Goal: Task Accomplishment & Management: Manage account settings

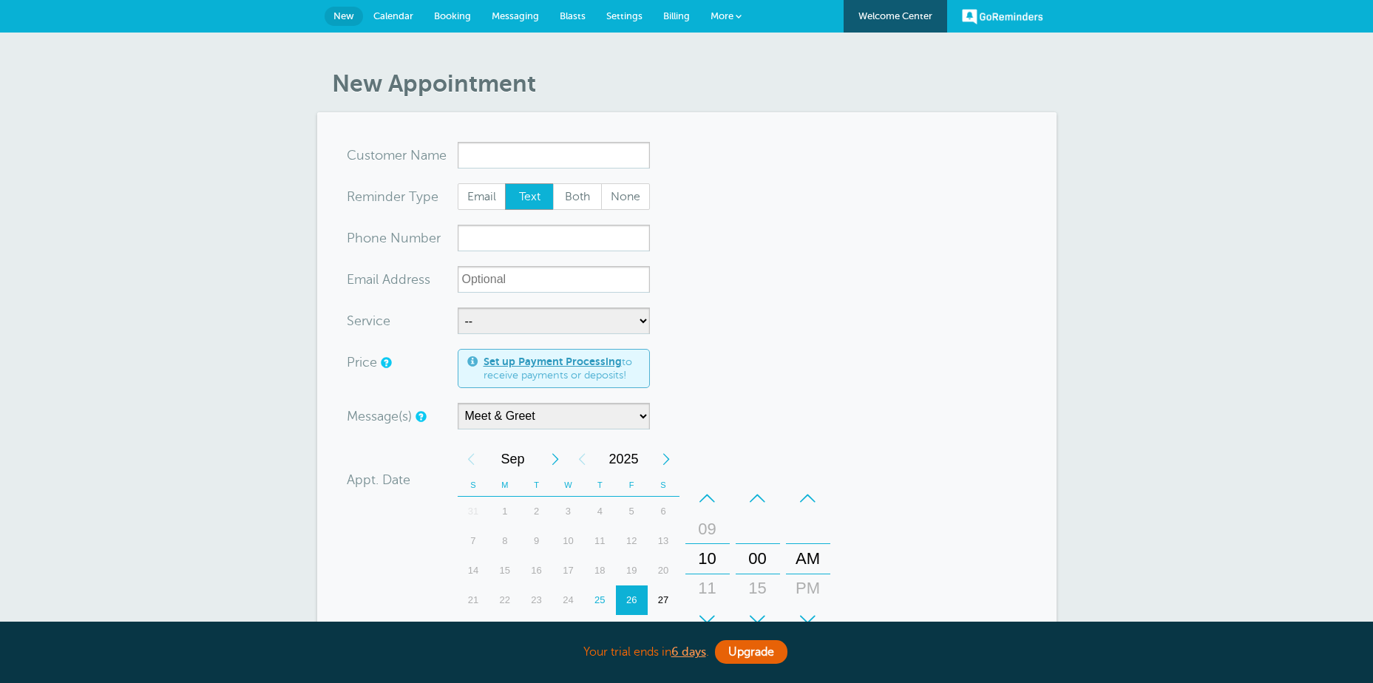
click at [723, 12] on span "More" at bounding box center [722, 15] width 23 height 11
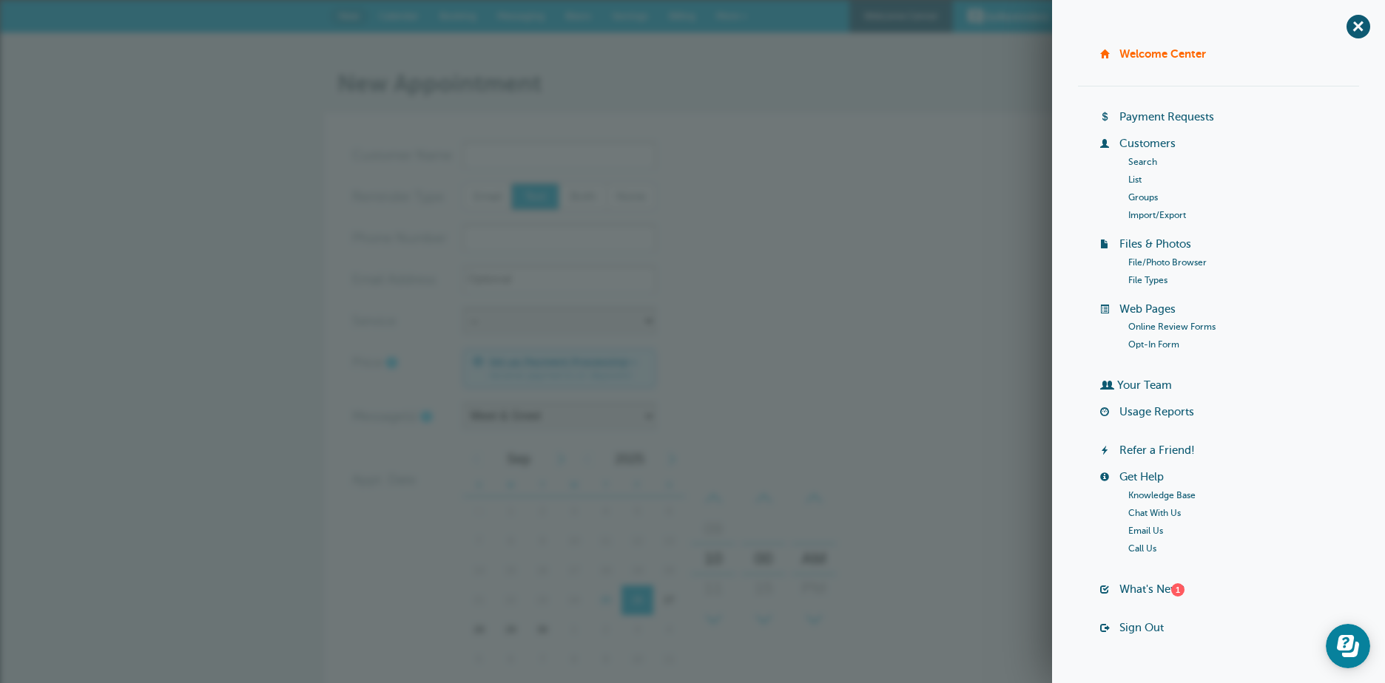
click at [1143, 217] on link "Import/Export" at bounding box center [1157, 215] width 58 height 10
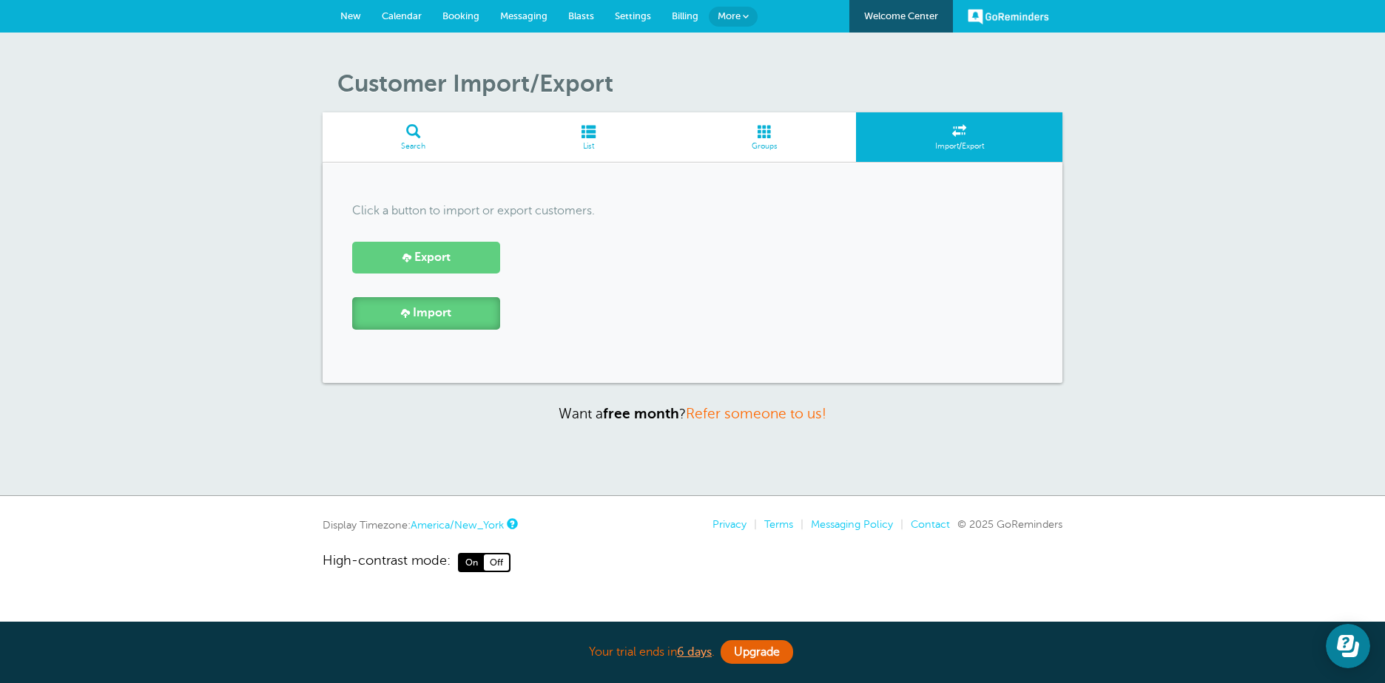
click at [410, 310] on span at bounding box center [405, 312] width 9 height 9
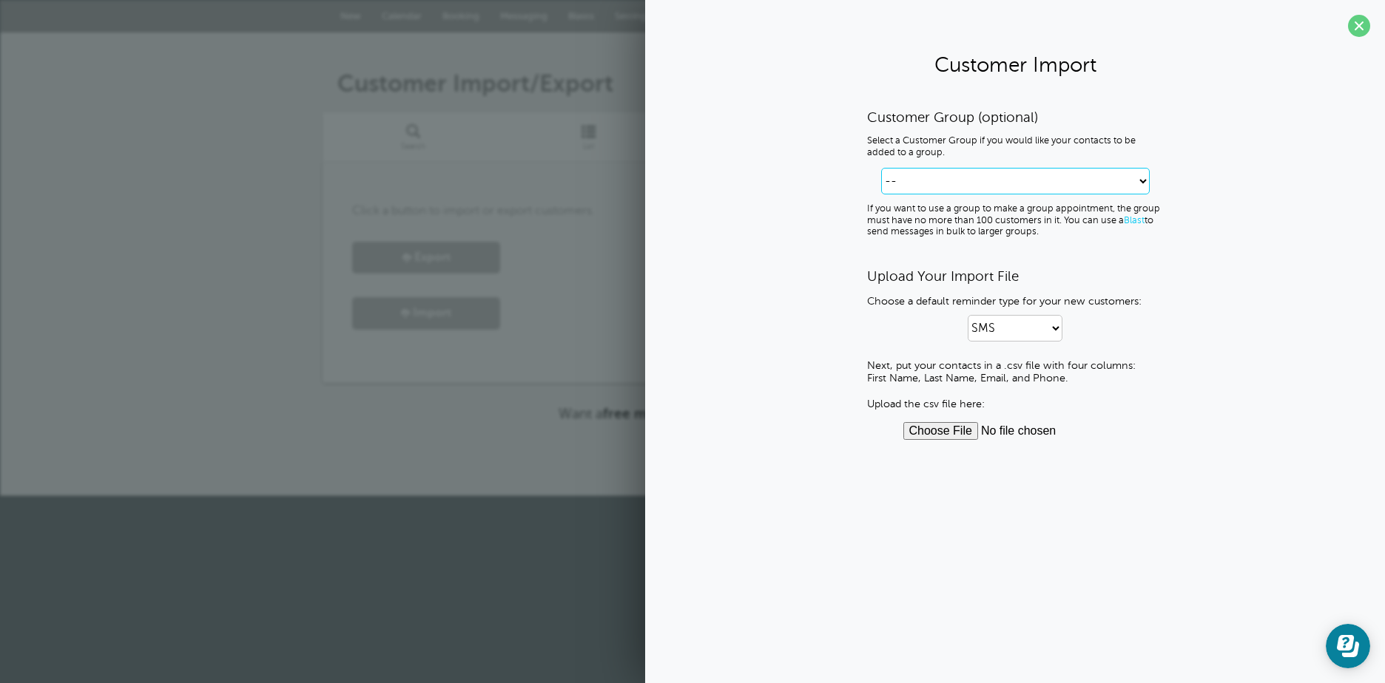
click at [1104, 177] on select "-- Create new Customer Group American Legion Auxiliary American Legion Legionna…" at bounding box center [1015, 181] width 268 height 27
select select "63n5rp2rep1i4"
click at [919, 168] on select "-- Create new Customer Group American Legion Auxiliary American Legion Legionna…" at bounding box center [1015, 181] width 268 height 27
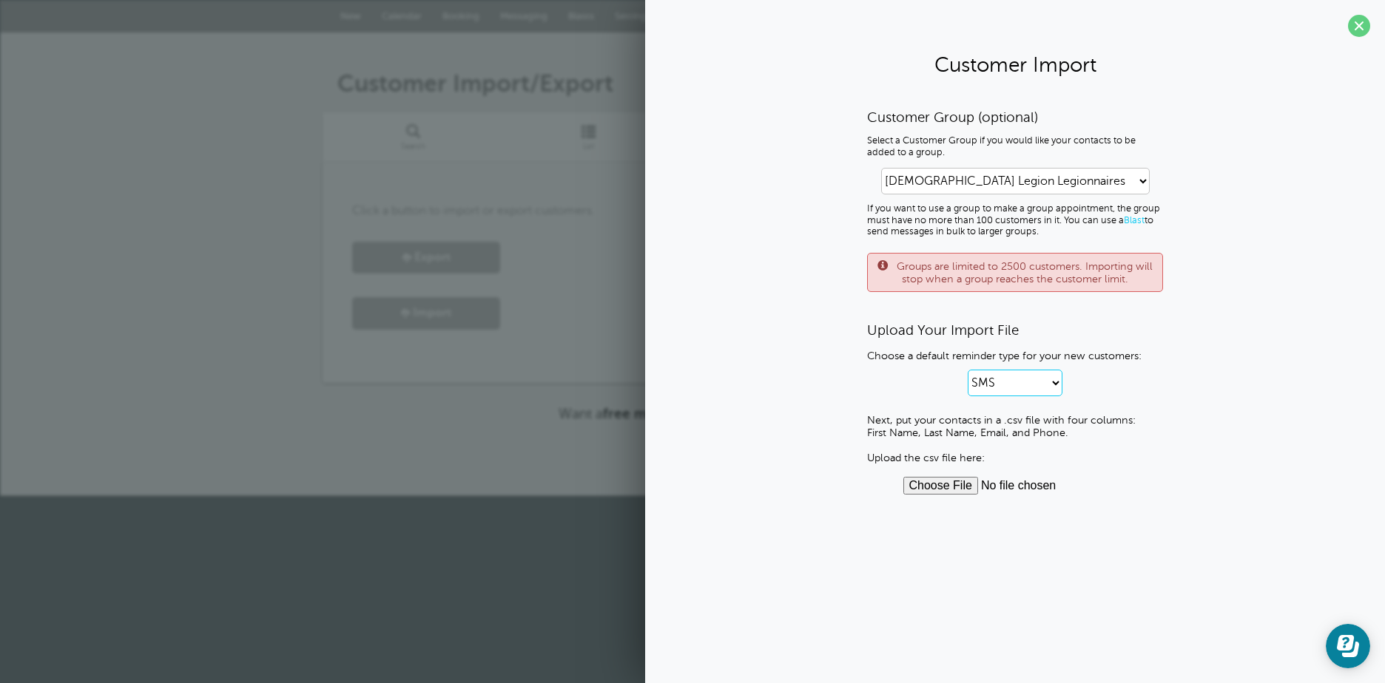
click at [1058, 382] on select "SMS Email SMS and Email" at bounding box center [1014, 383] width 95 height 27
select select "3"
click at [967, 370] on select "SMS Email SMS and Email" at bounding box center [1014, 383] width 95 height 27
click at [921, 488] on input "file" at bounding box center [1015, 486] width 224 height 18
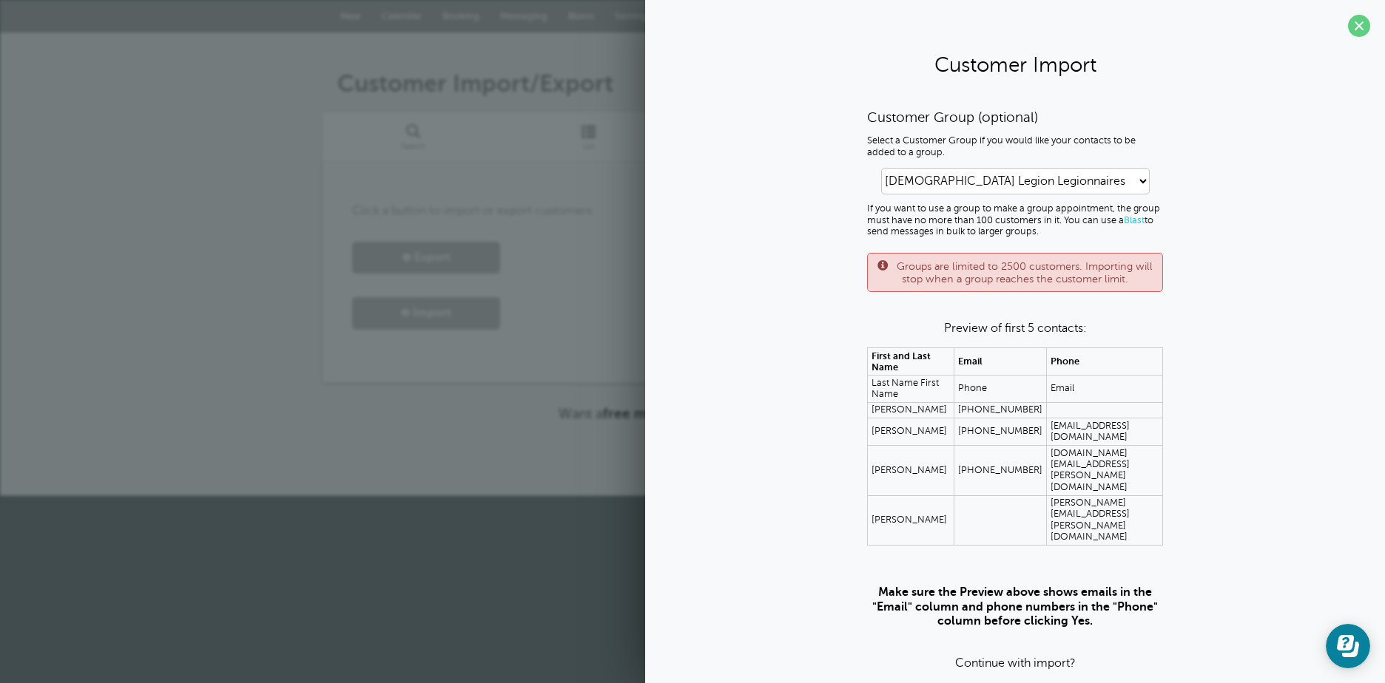
click at [1038, 683] on span "No" at bounding box center [1036, 695] width 38 height 18
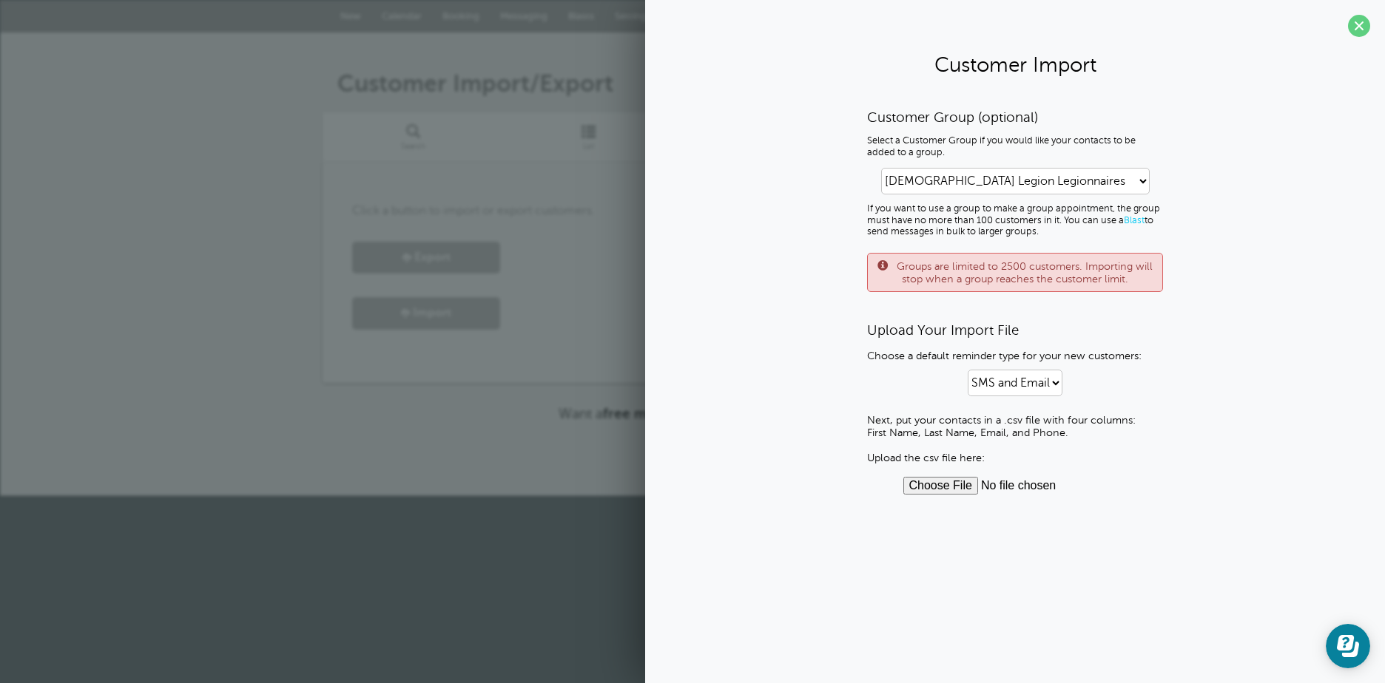
click at [931, 484] on input "file" at bounding box center [1015, 486] width 224 height 18
type input "C:\fakepath\Post 68 Roster.csv"
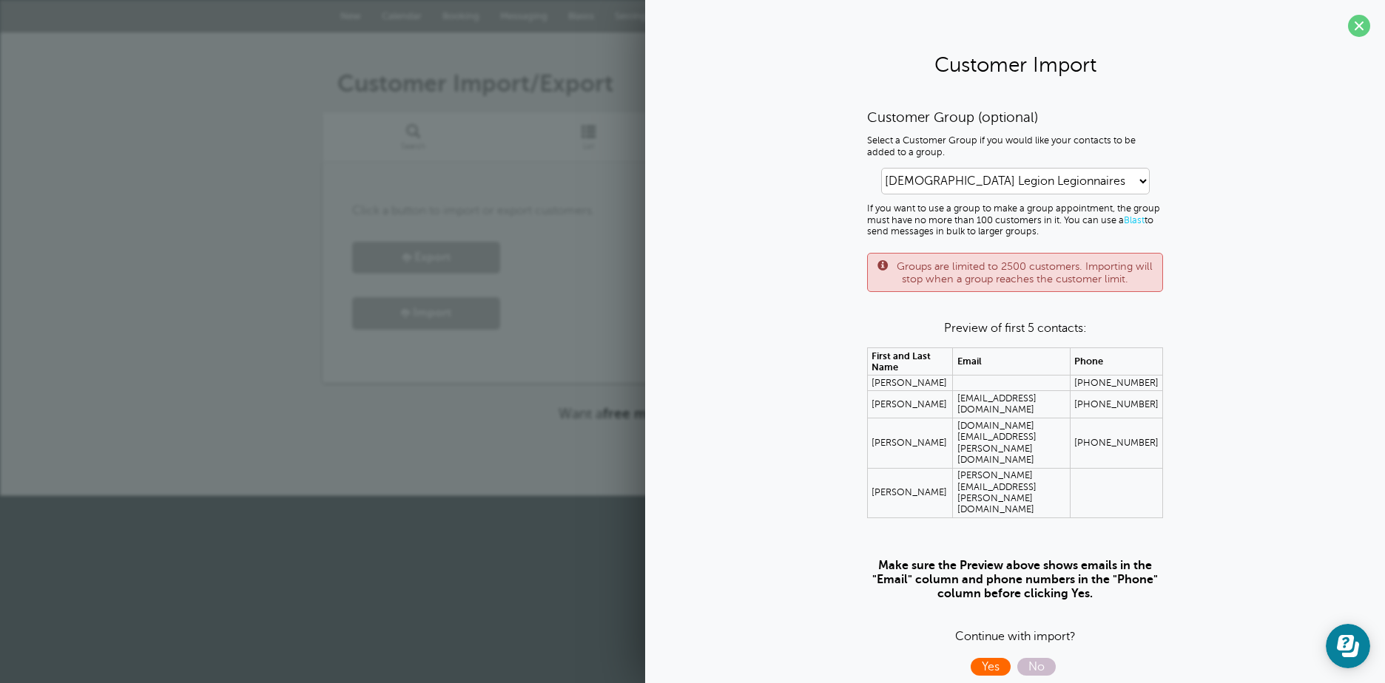
click at [998, 658] on span "Yes" at bounding box center [990, 667] width 40 height 18
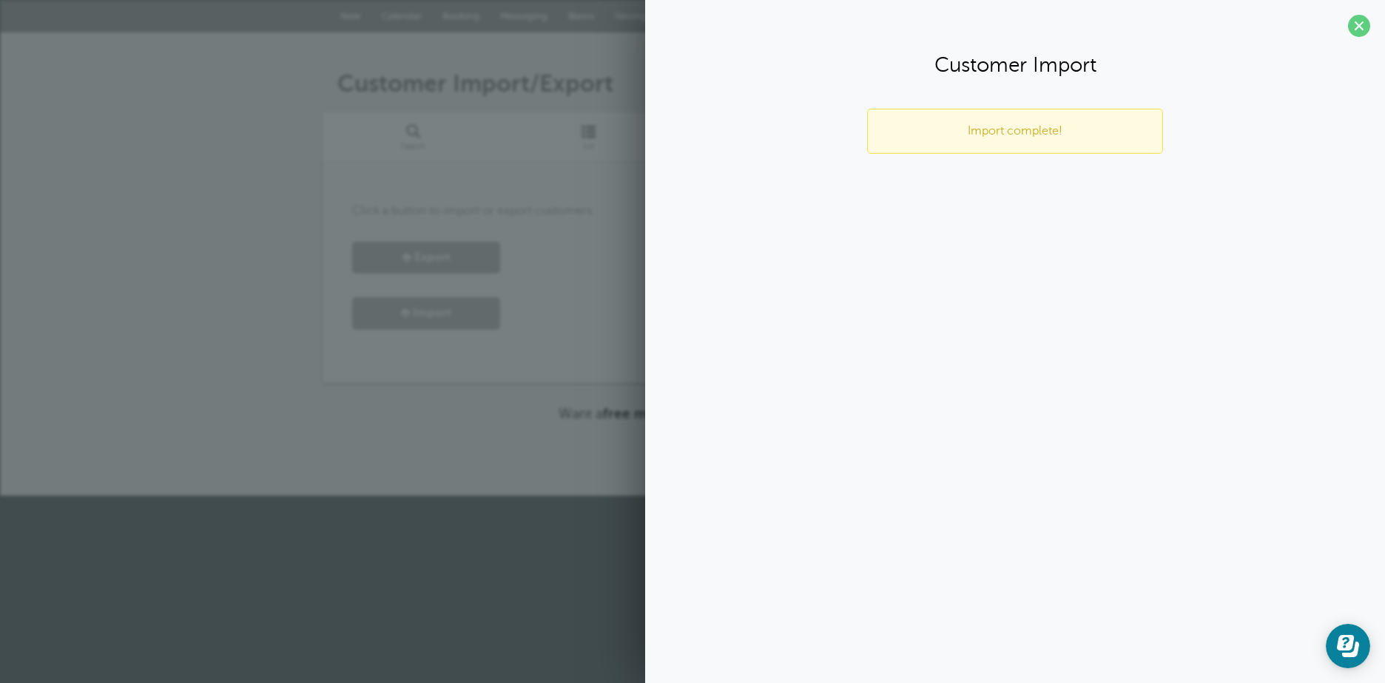
click at [975, 128] on p "Import complete!" at bounding box center [1014, 131] width 265 height 14
click at [1367, 23] on span at bounding box center [1359, 26] width 22 height 22
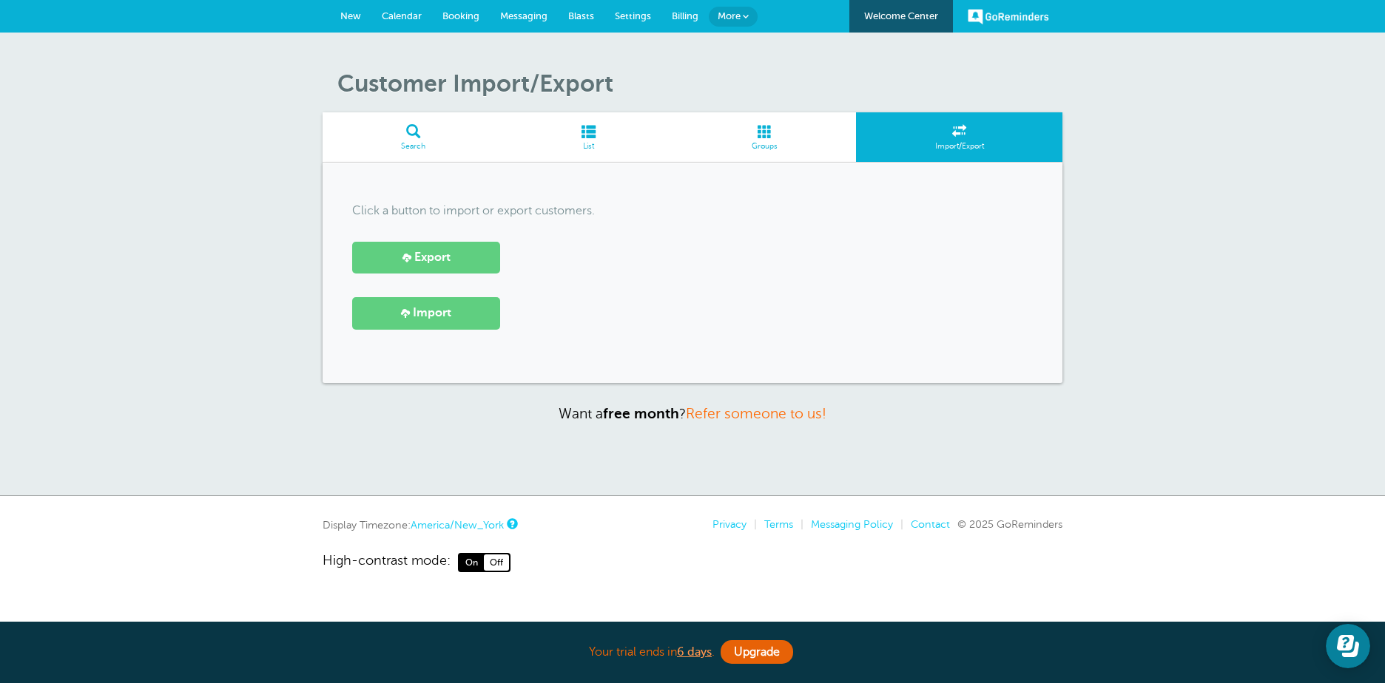
click at [761, 136] on span at bounding box center [764, 131] width 183 height 14
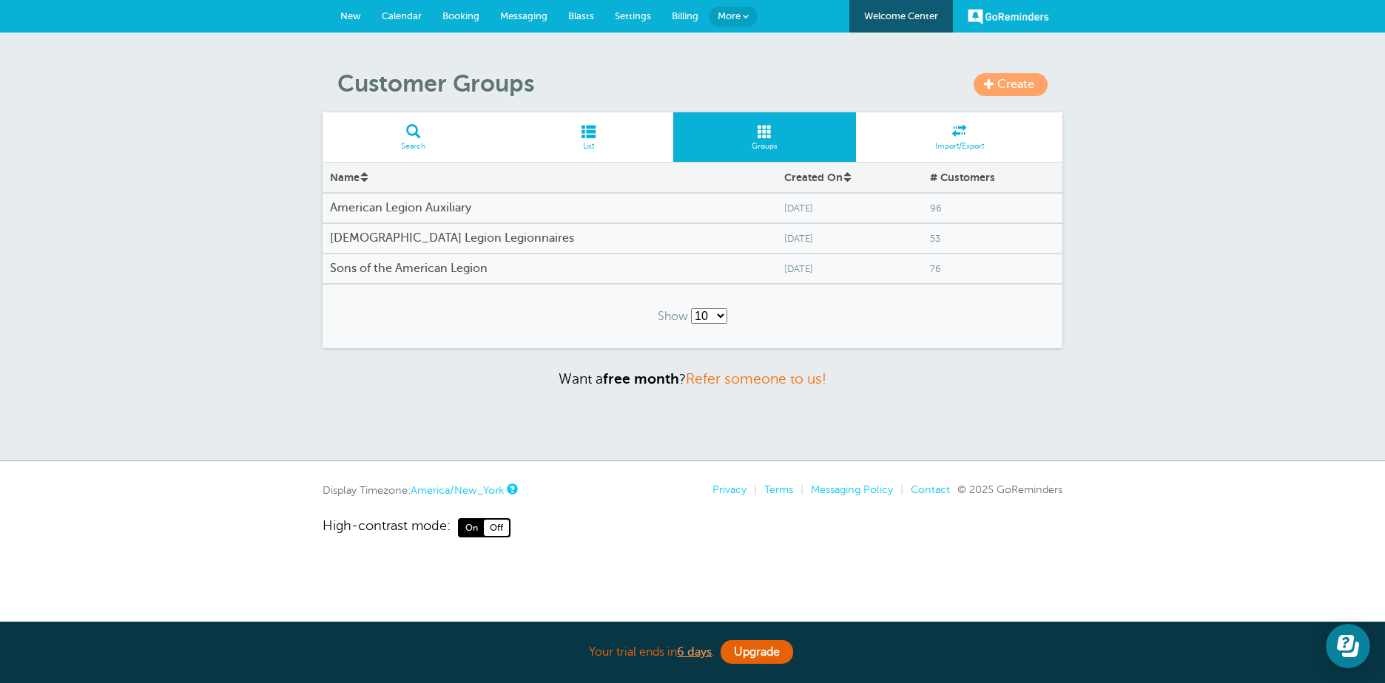
click at [471, 237] on h4 "[DEMOGRAPHIC_DATA] Legion Legionnaires" at bounding box center [549, 239] width 439 height 14
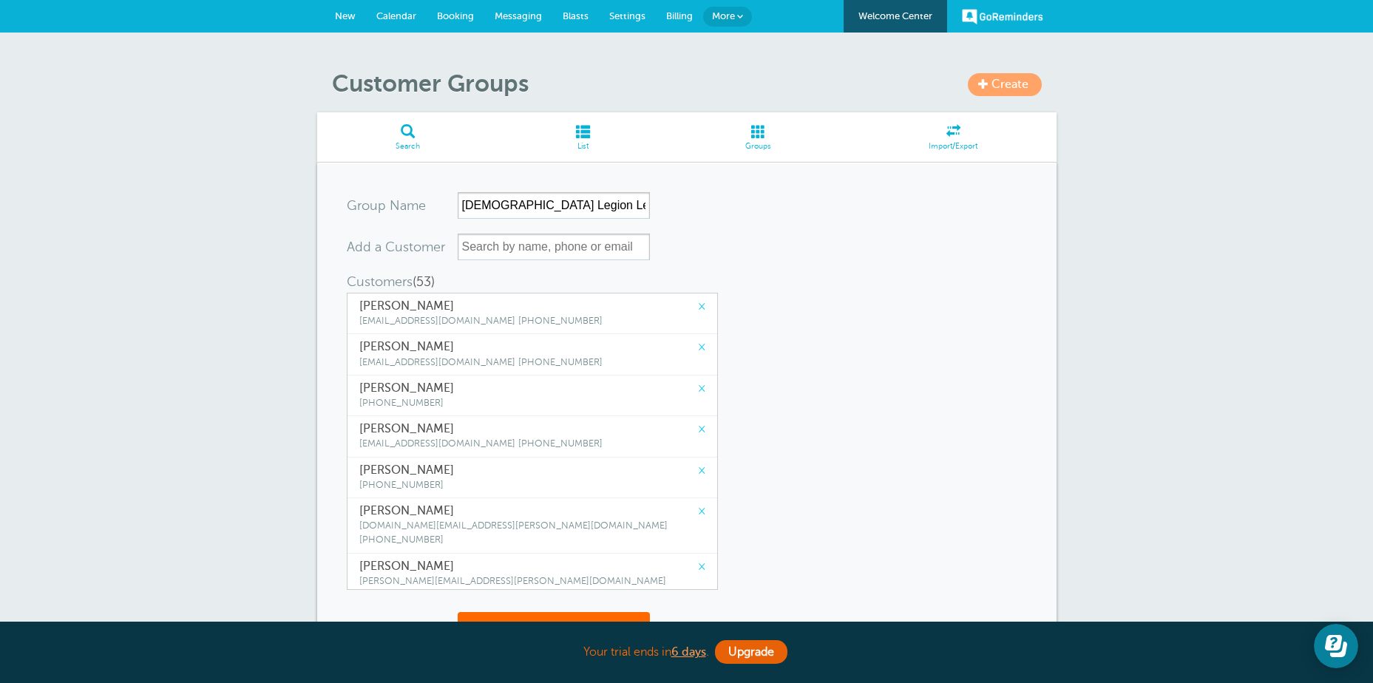
click at [754, 134] on span at bounding box center [758, 131] width 183 height 14
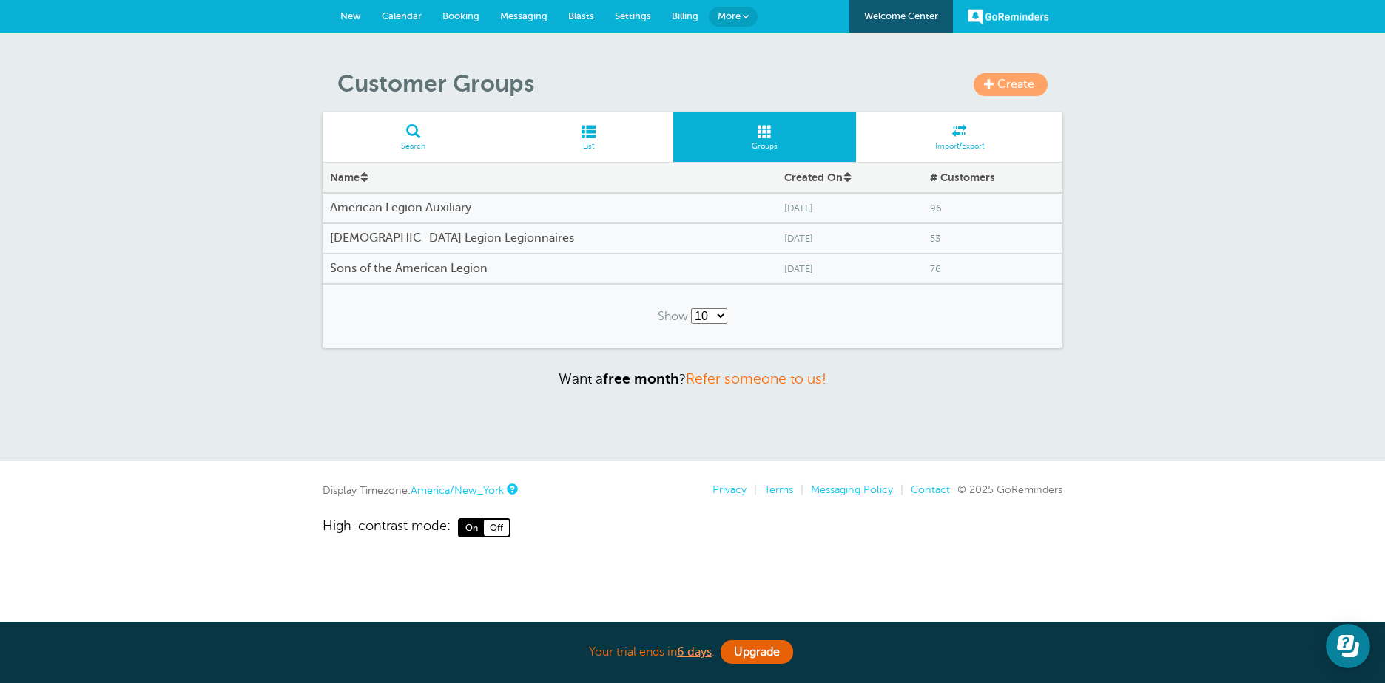
click at [479, 235] on h4 "[DEMOGRAPHIC_DATA] Legion Legionnaires" at bounding box center [549, 239] width 439 height 14
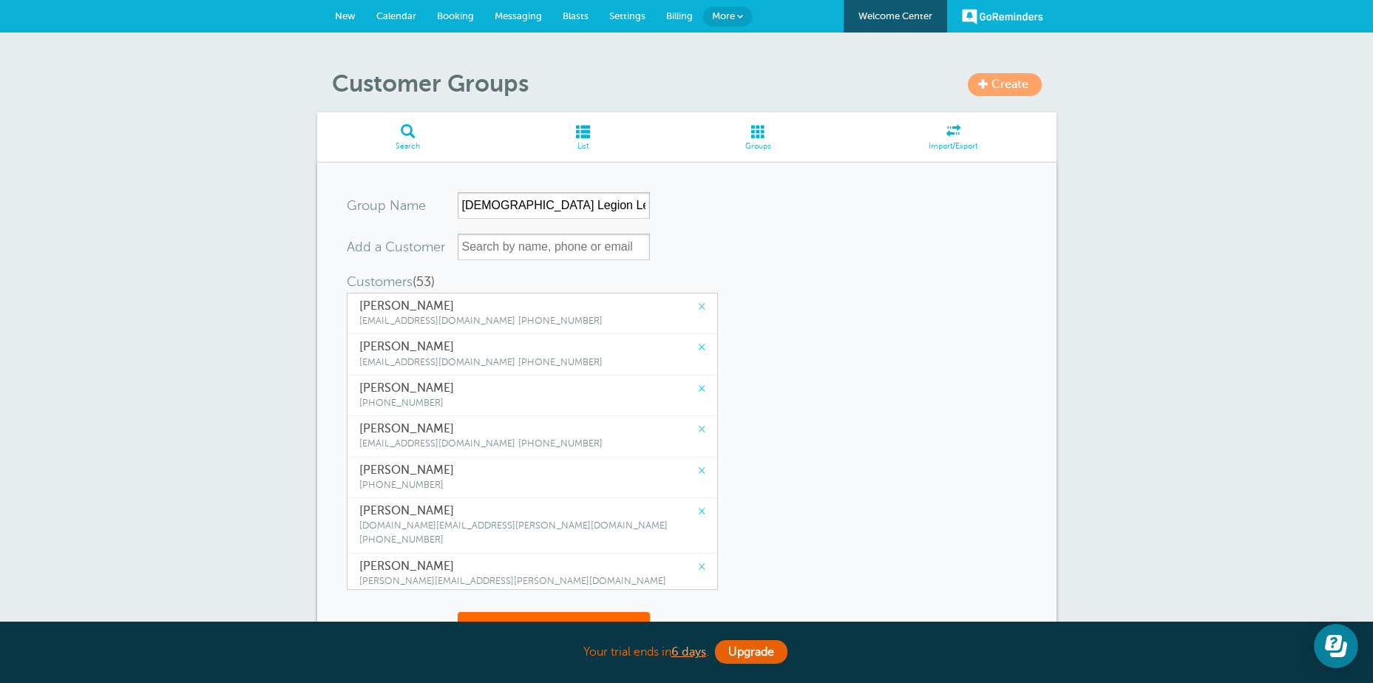
click at [698, 304] on link "×" at bounding box center [701, 307] width 7 height 14
click at [698, 308] on link "×" at bounding box center [701, 307] width 7 height 14
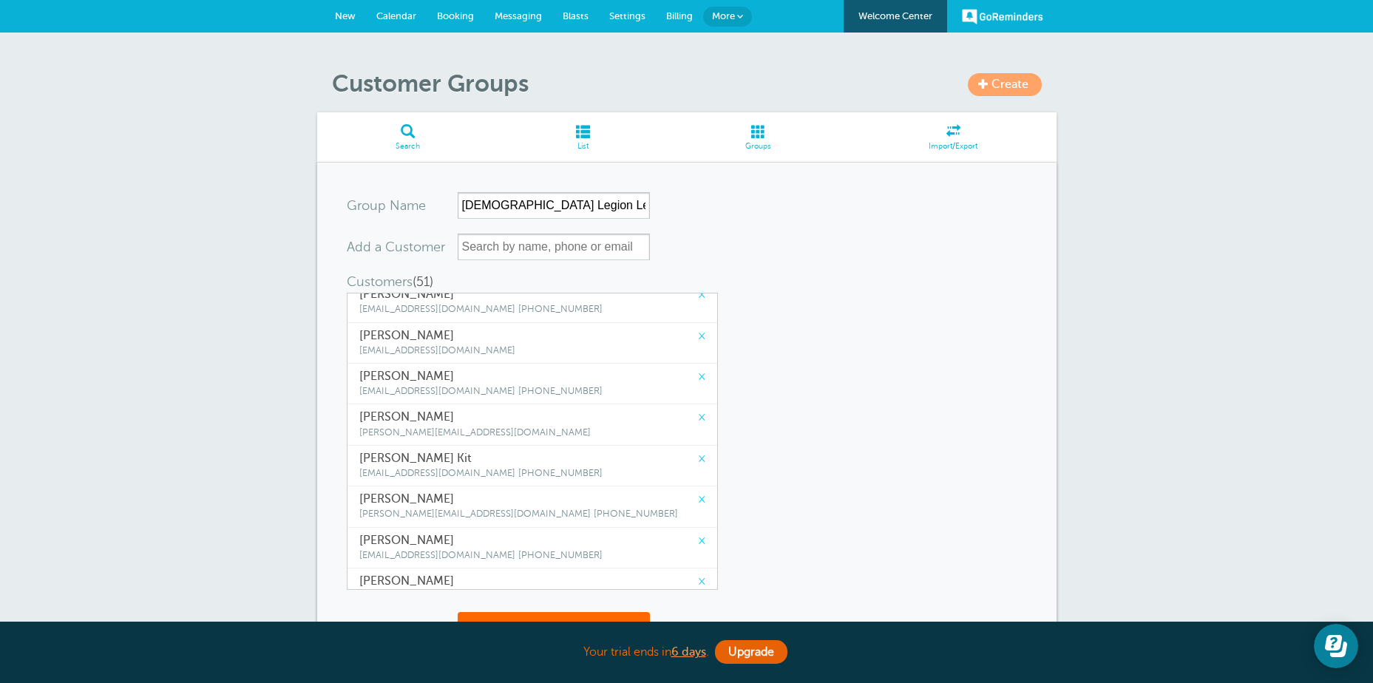
scroll to position [222, 0]
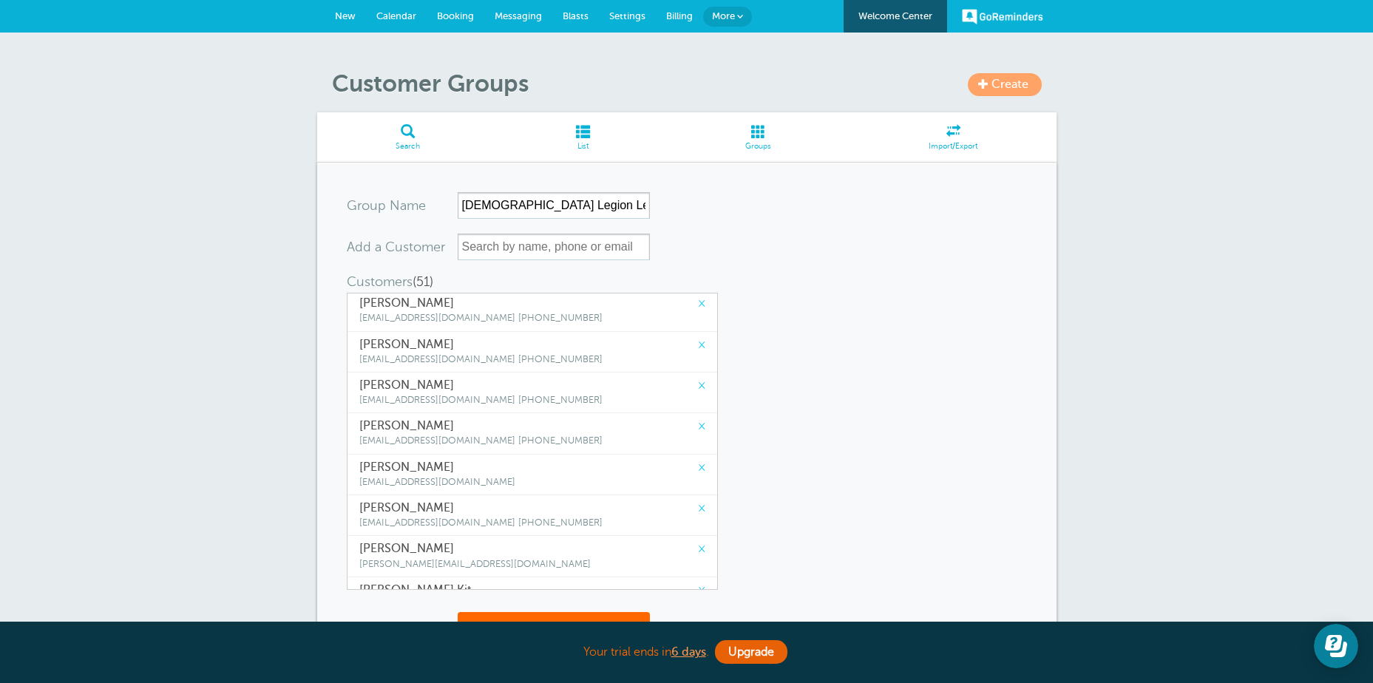
click at [755, 142] on span "Groups" at bounding box center [759, 146] width 169 height 9
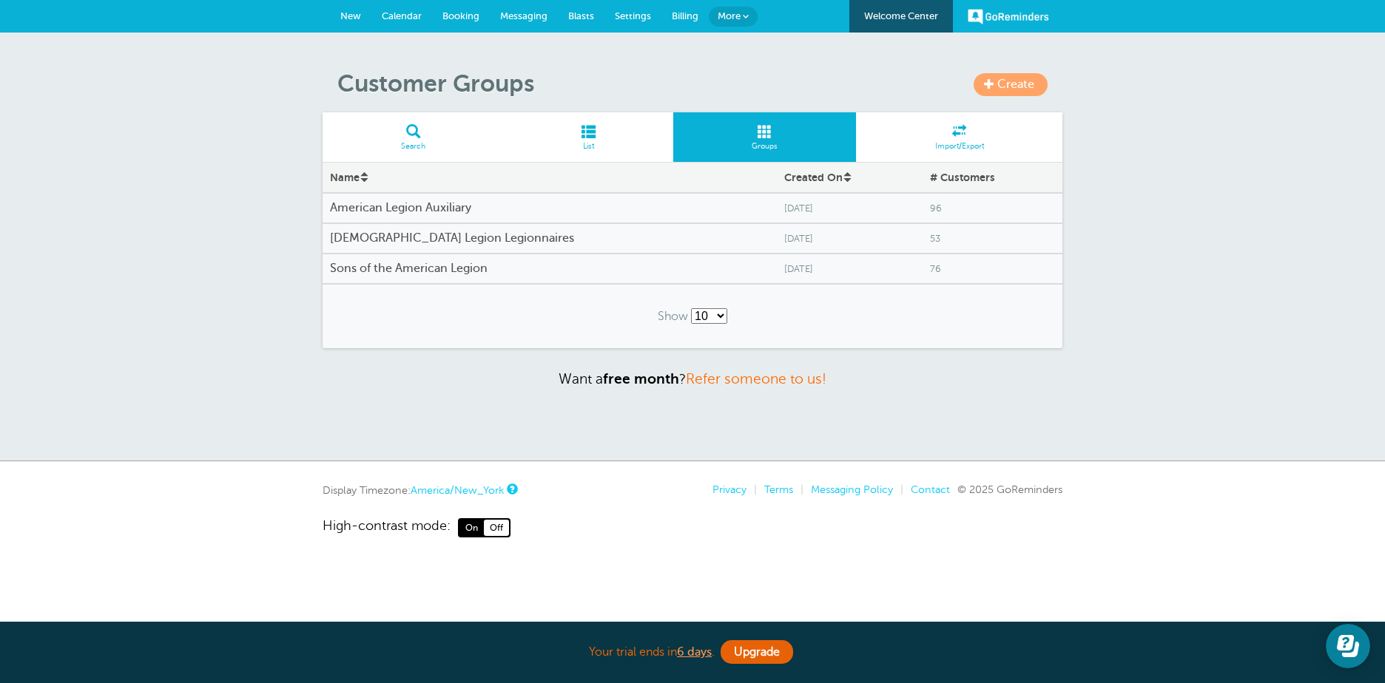
click at [459, 206] on h4 "American Legion Auxiliary" at bounding box center [549, 208] width 439 height 14
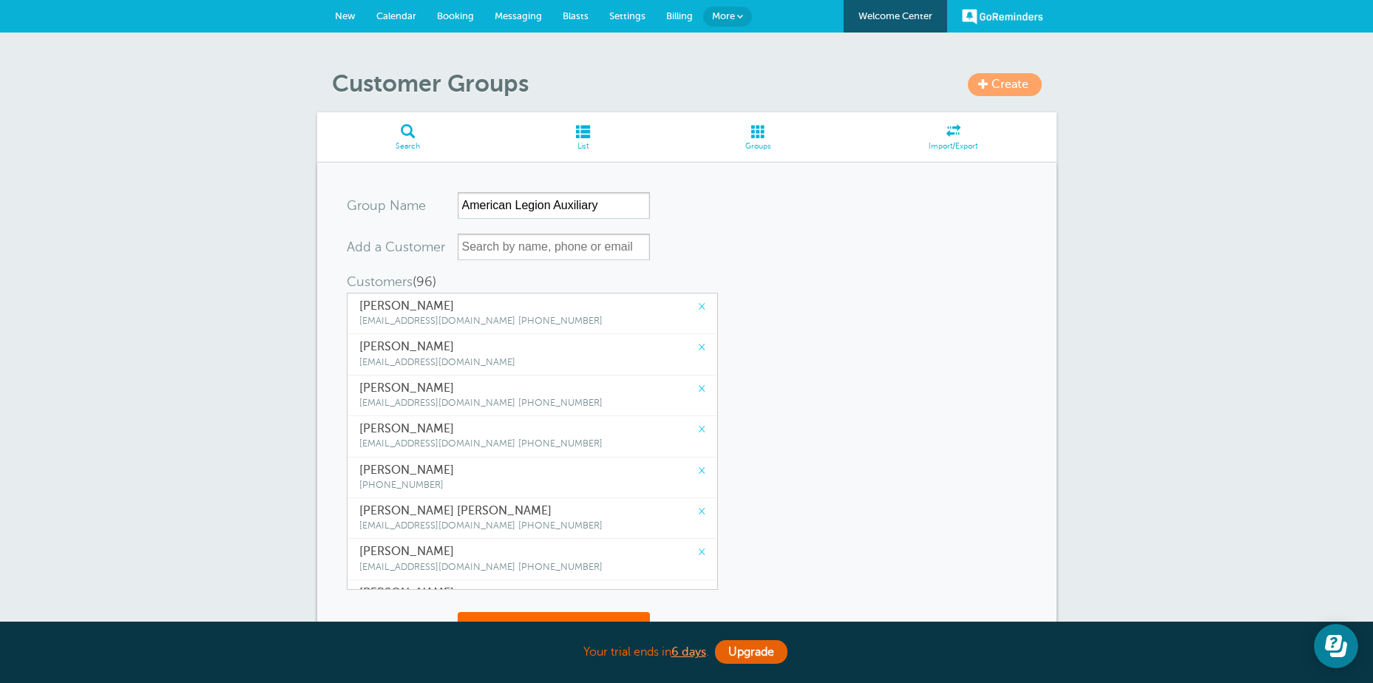
click at [762, 135] on span at bounding box center [758, 131] width 183 height 14
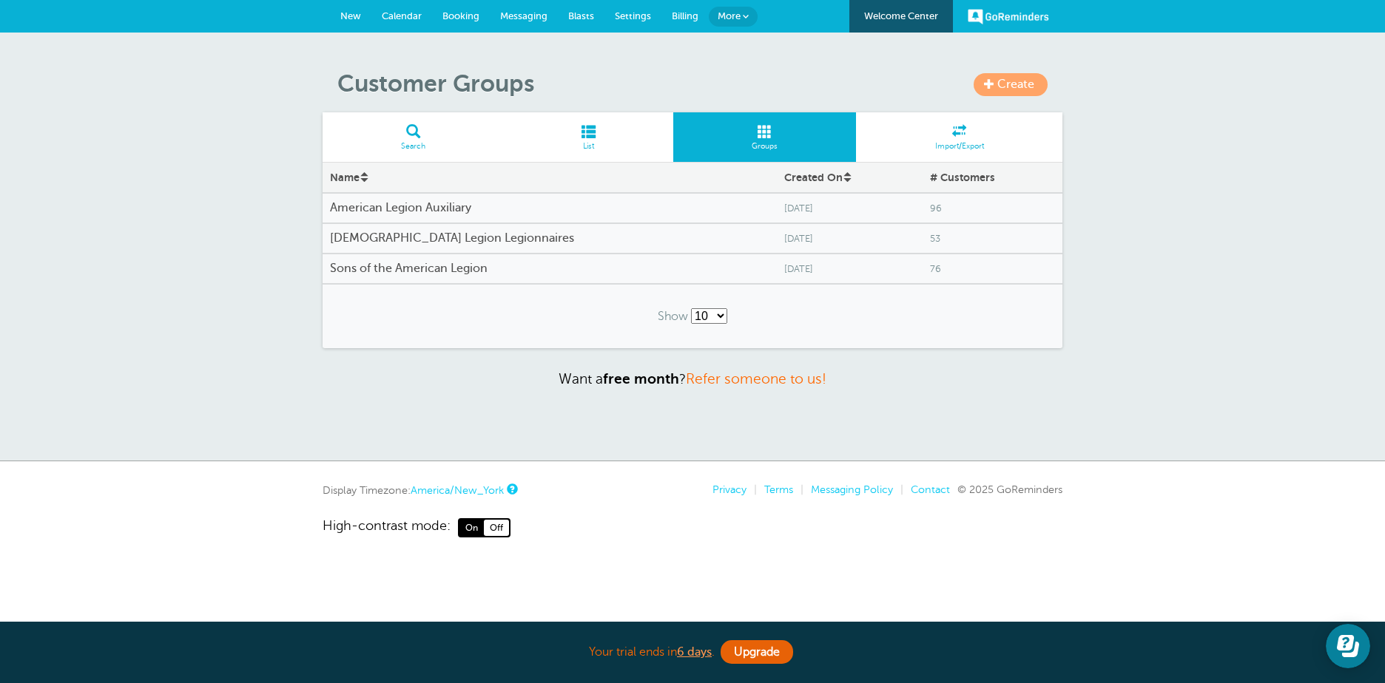
click at [467, 240] on h4 "[DEMOGRAPHIC_DATA] Legion Legionnaires" at bounding box center [549, 239] width 439 height 14
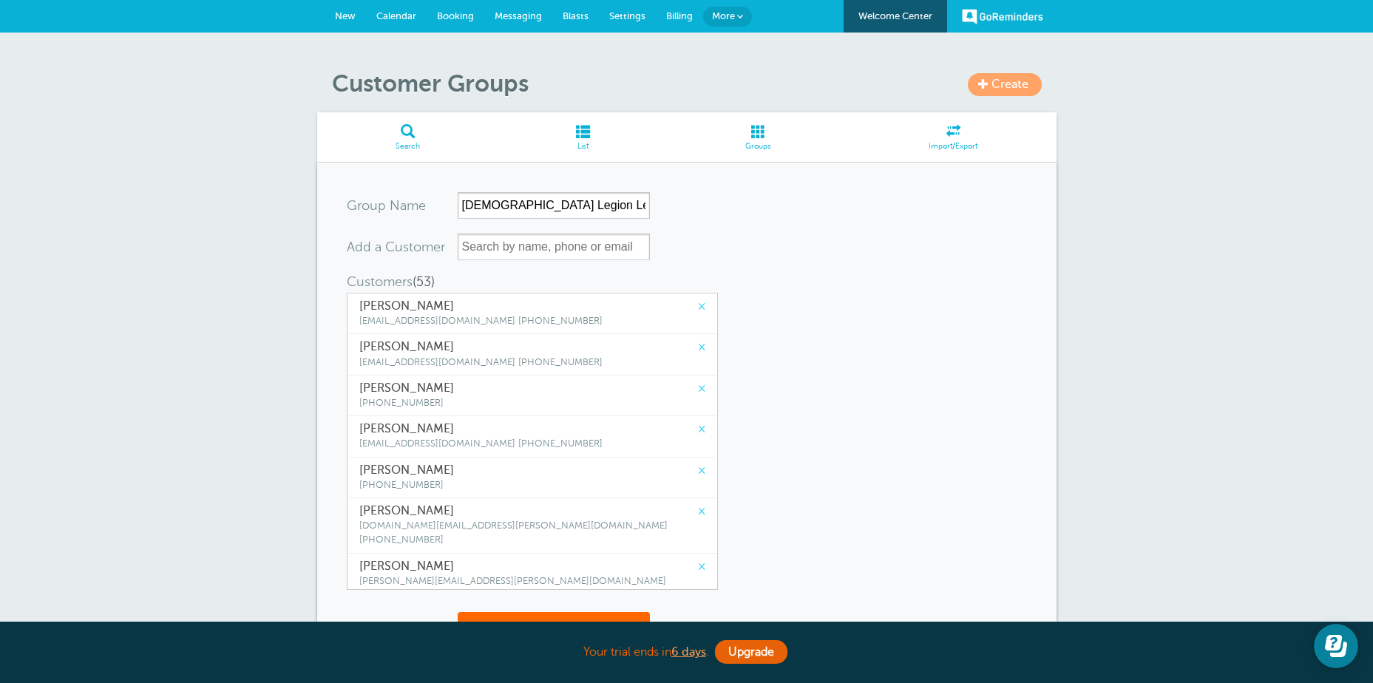
click at [754, 132] on span at bounding box center [758, 131] width 183 height 14
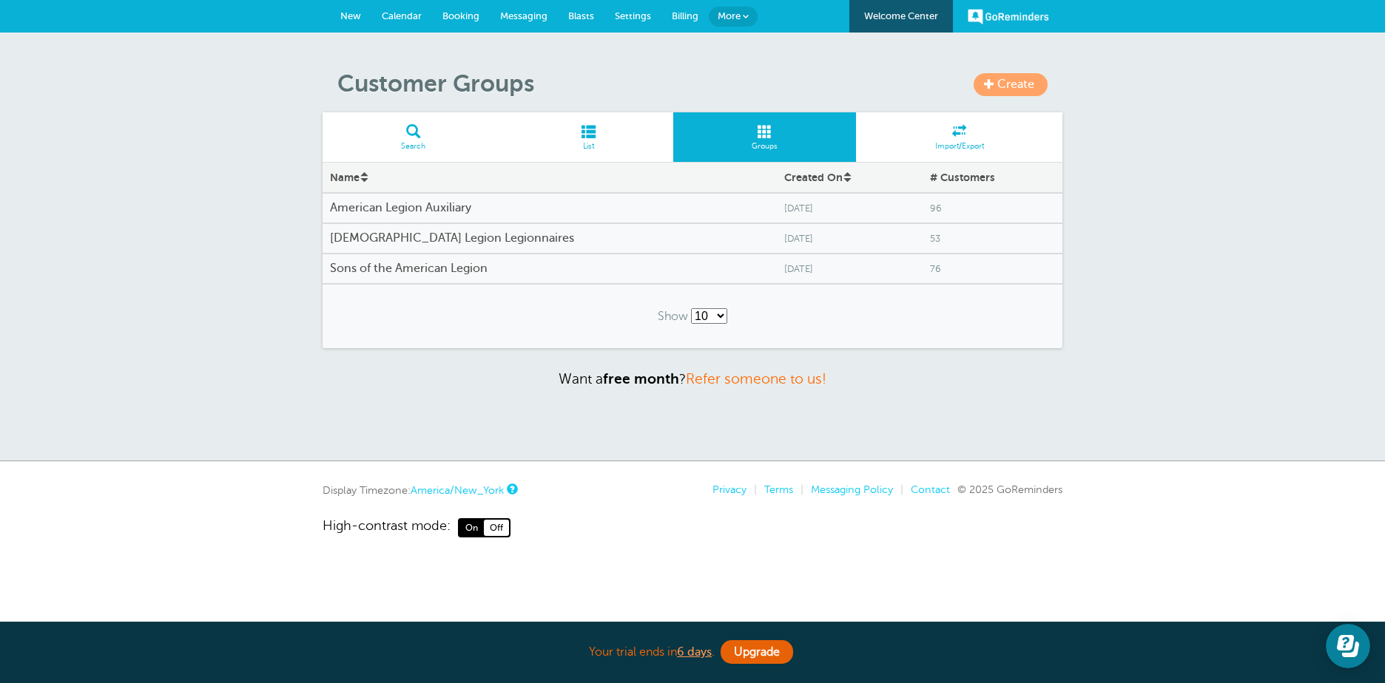
drag, startPoint x: 450, startPoint y: 235, endPoint x: 209, endPoint y: 285, distance: 246.3
click at [209, 285] on div "Create Customer Groups Search List Groups Import/Export Name Created On # Custo…" at bounding box center [692, 247] width 1385 height 429
click at [619, 13] on span "Settings" at bounding box center [633, 15] width 36 height 11
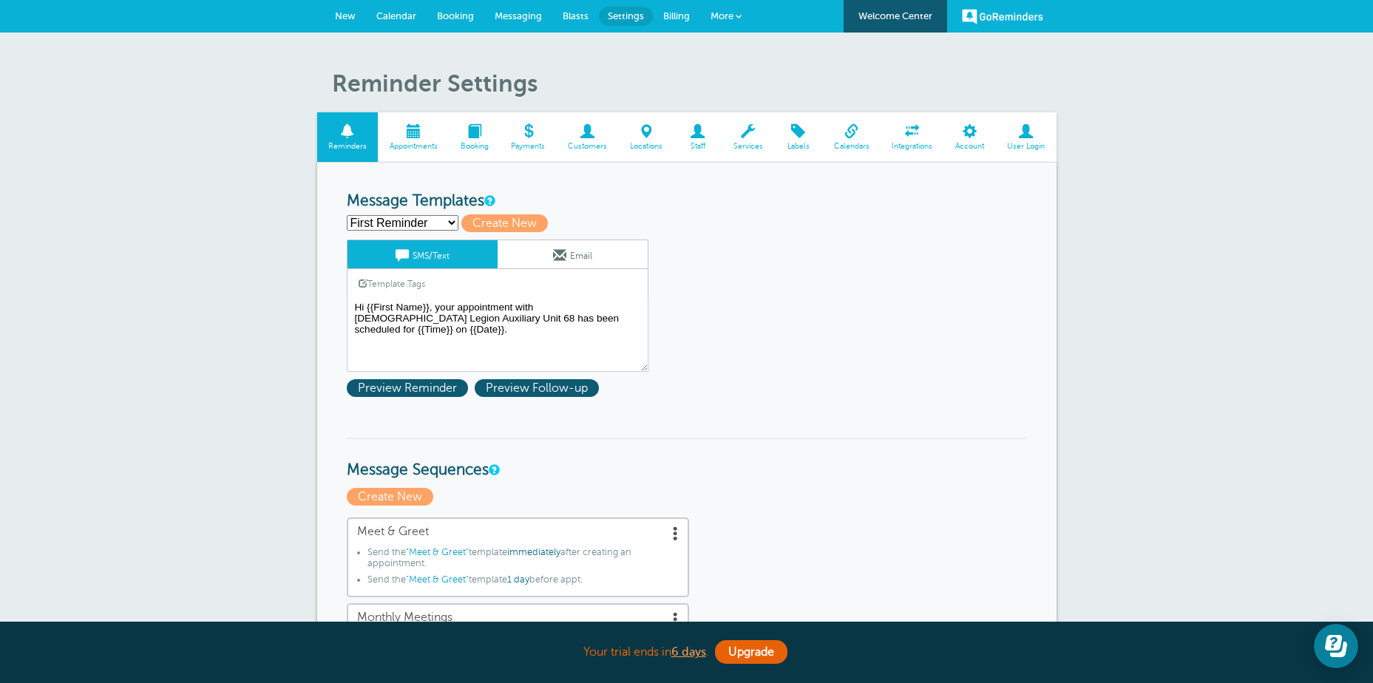
click at [588, 134] on span at bounding box center [588, 131] width 62 height 14
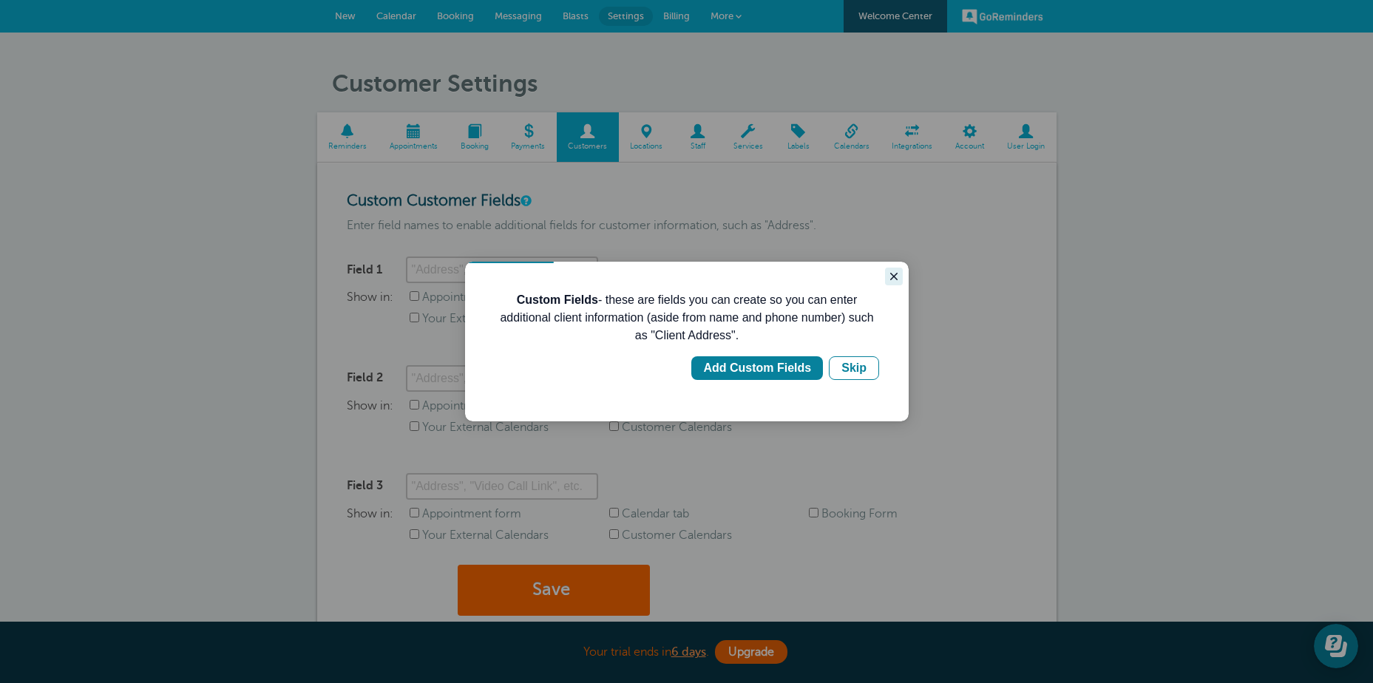
click at [896, 278] on icon "Close guide" at bounding box center [893, 276] width 7 height 7
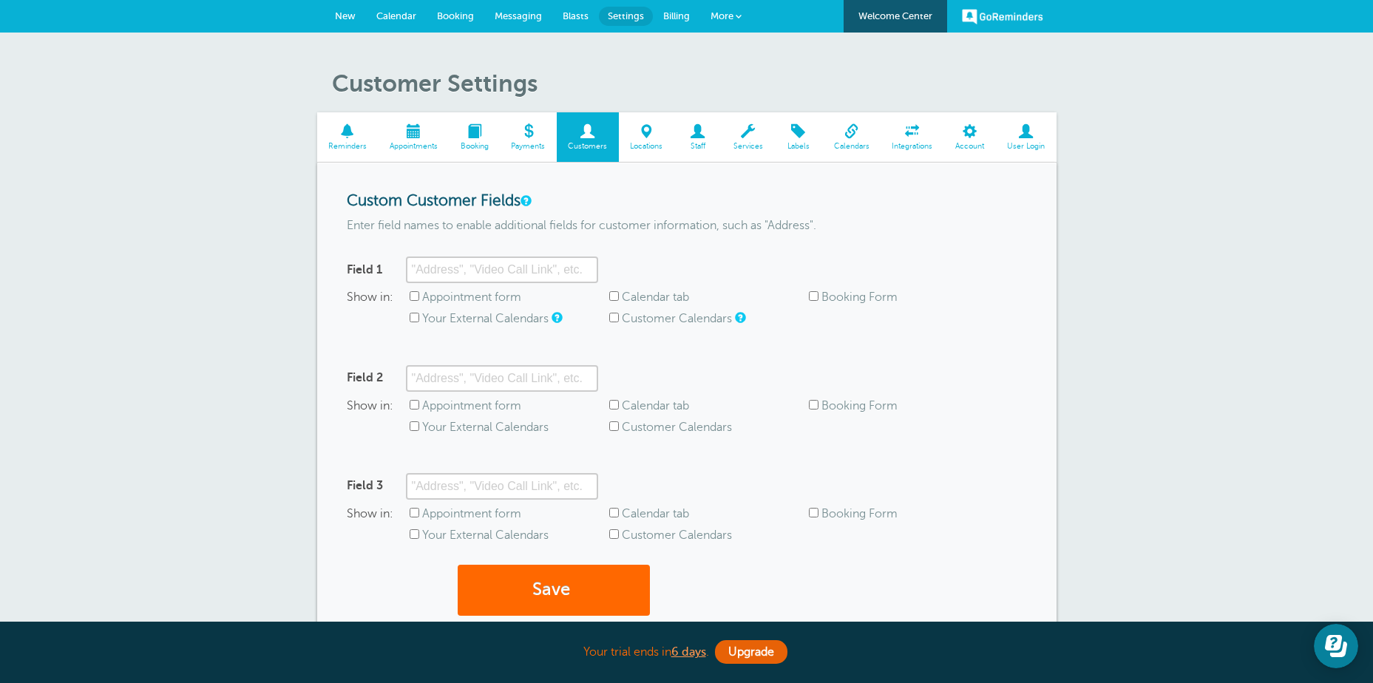
click at [700, 133] on span at bounding box center [698, 131] width 48 height 14
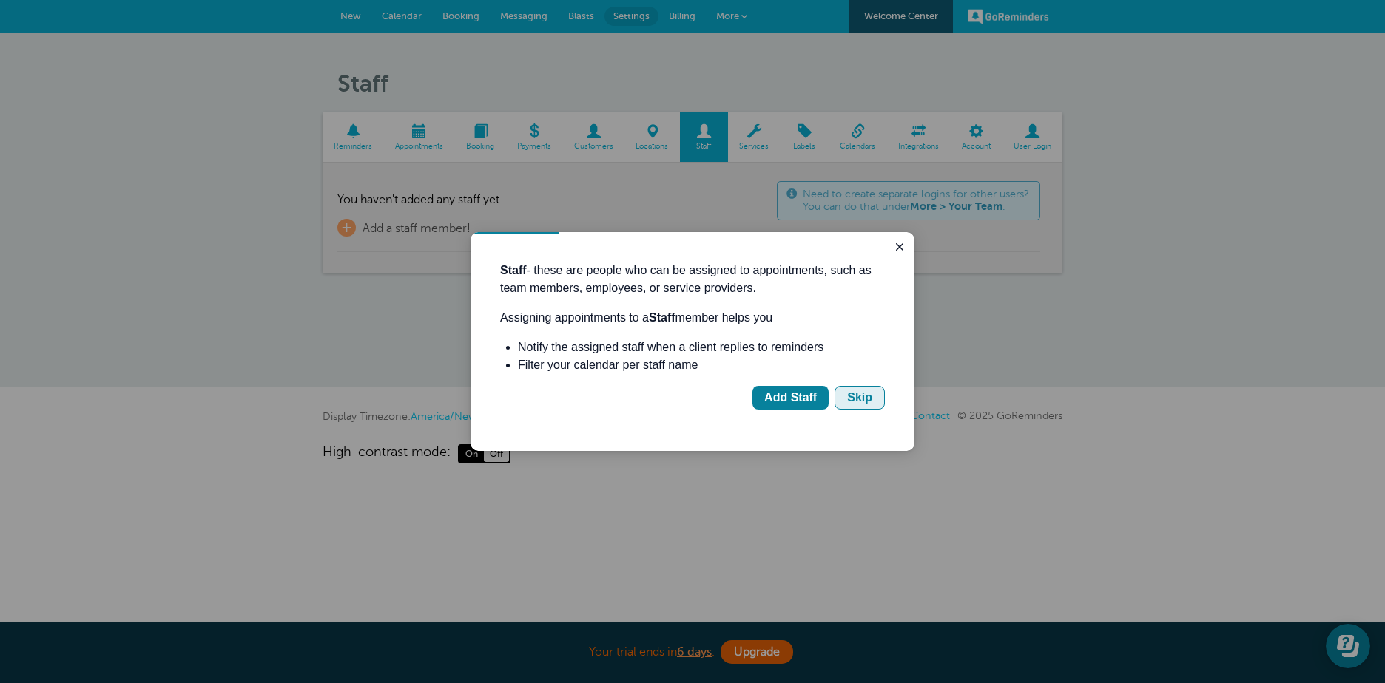
click at [857, 405] on div "Skip" at bounding box center [859, 398] width 25 height 18
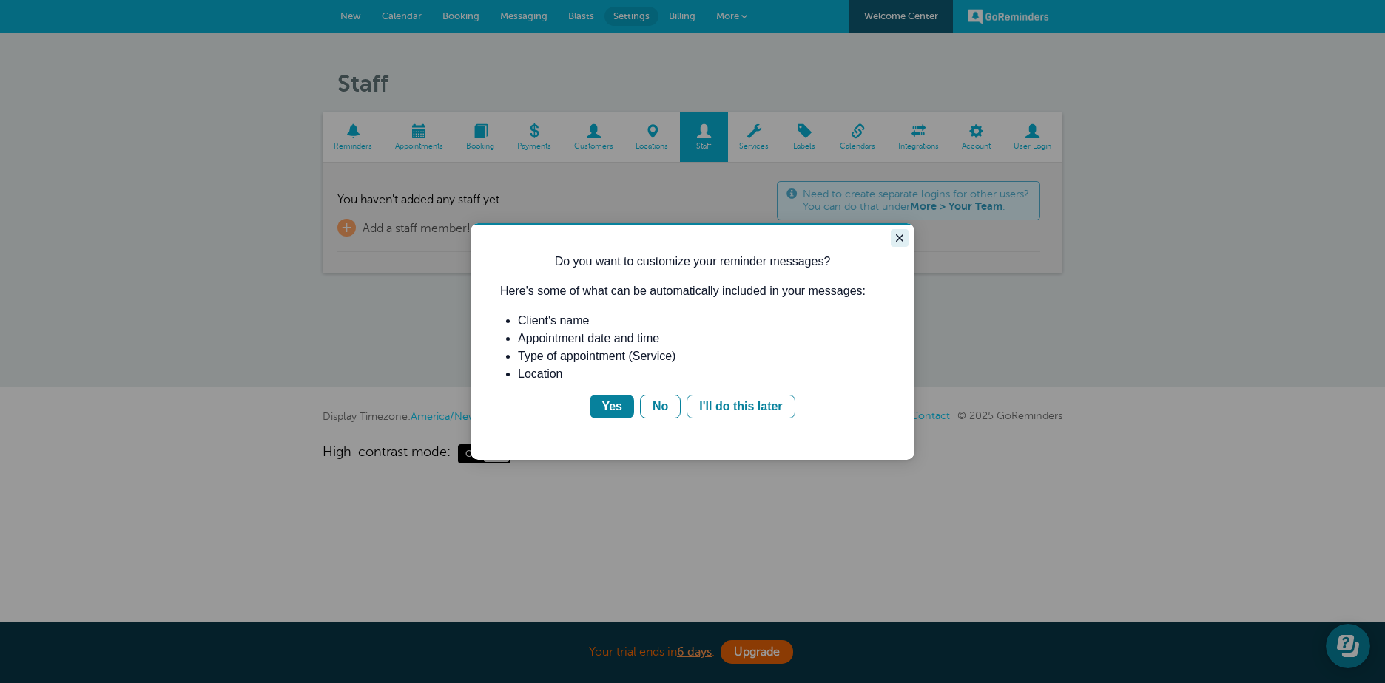
click at [897, 240] on icon "Close guide" at bounding box center [899, 237] width 7 height 7
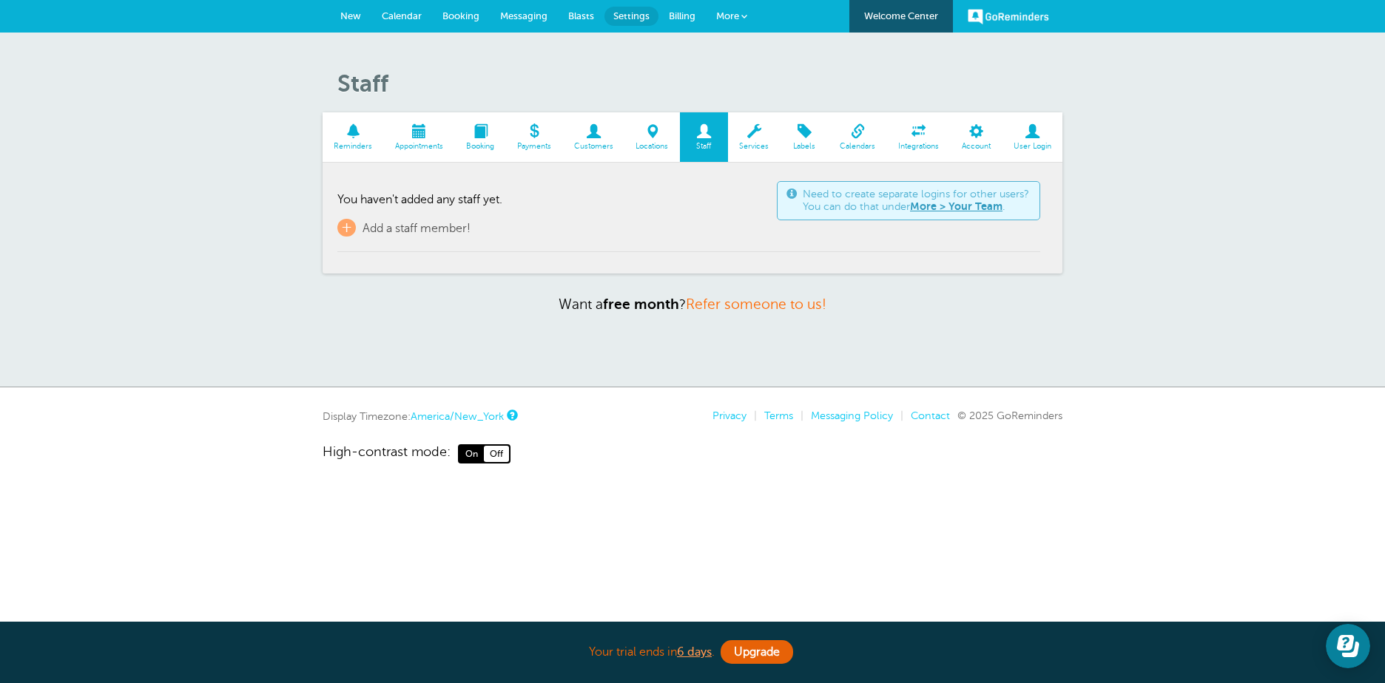
click at [755, 131] on span at bounding box center [754, 131] width 53 height 14
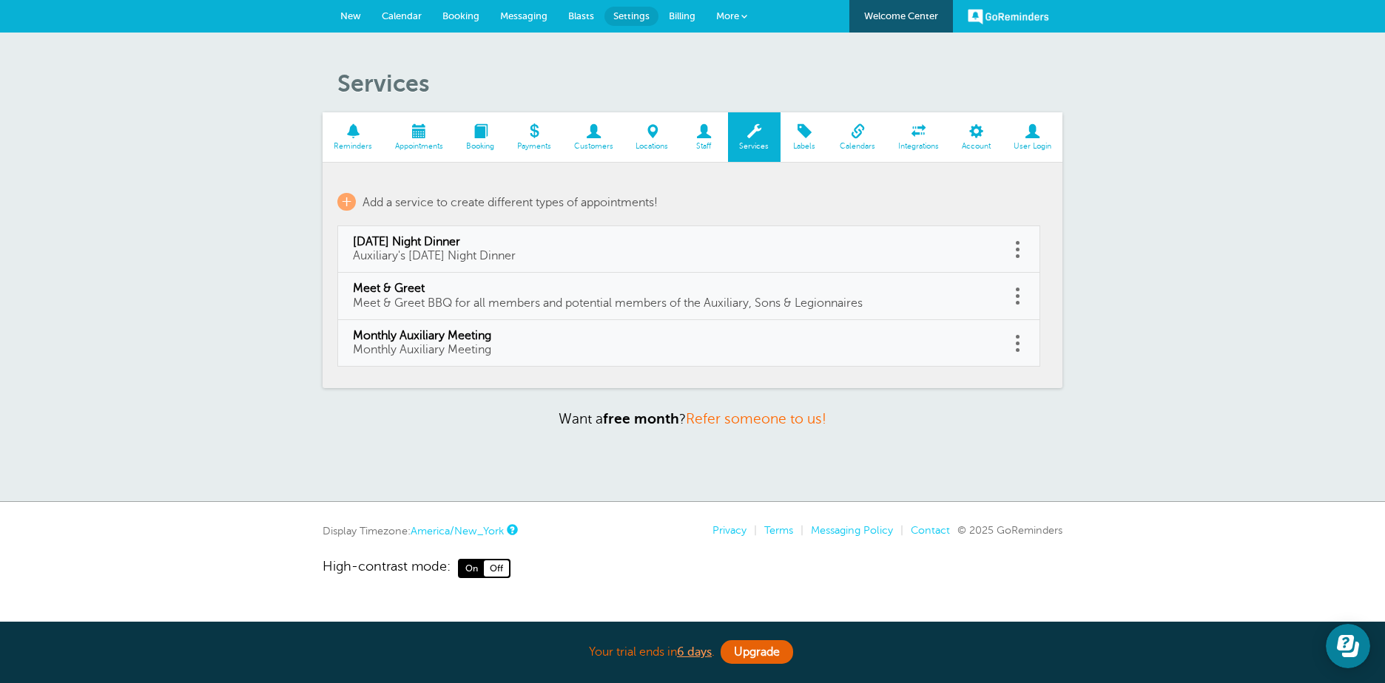
click at [807, 131] on span at bounding box center [804, 131] width 48 height 14
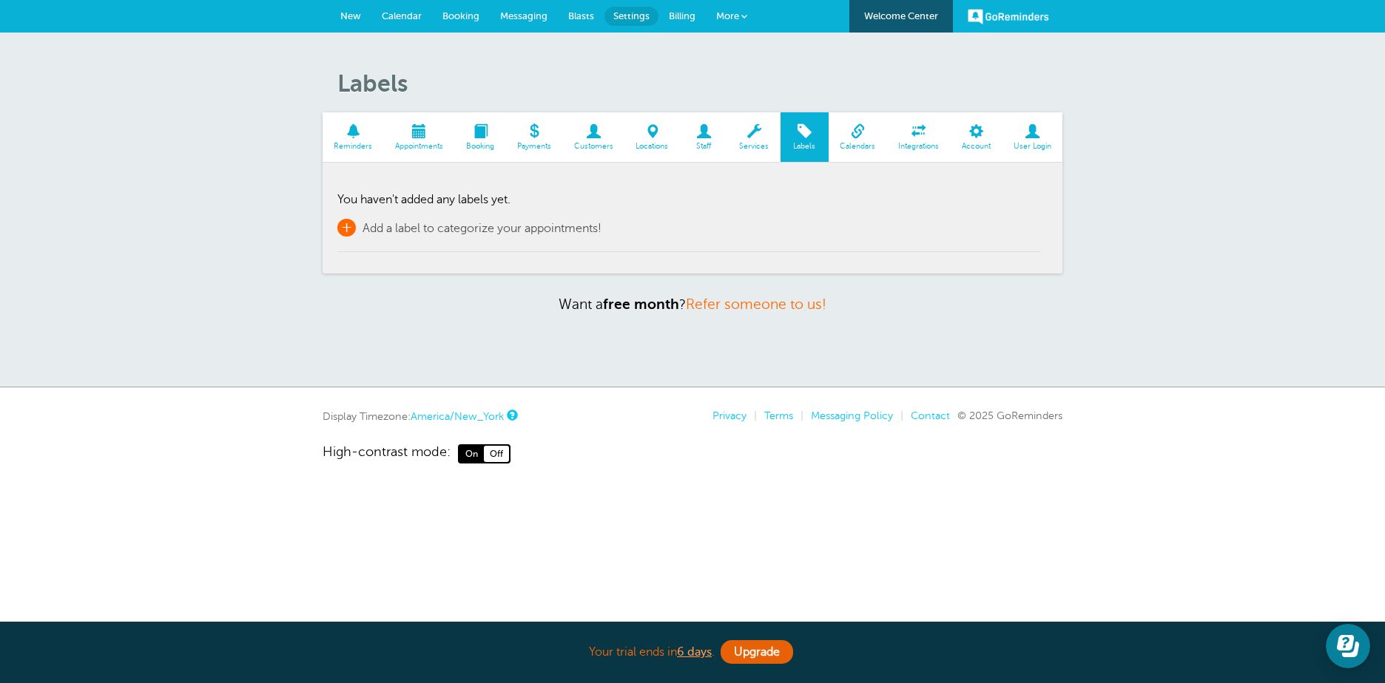
click at [345, 228] on span "+" at bounding box center [346, 228] width 18 height 18
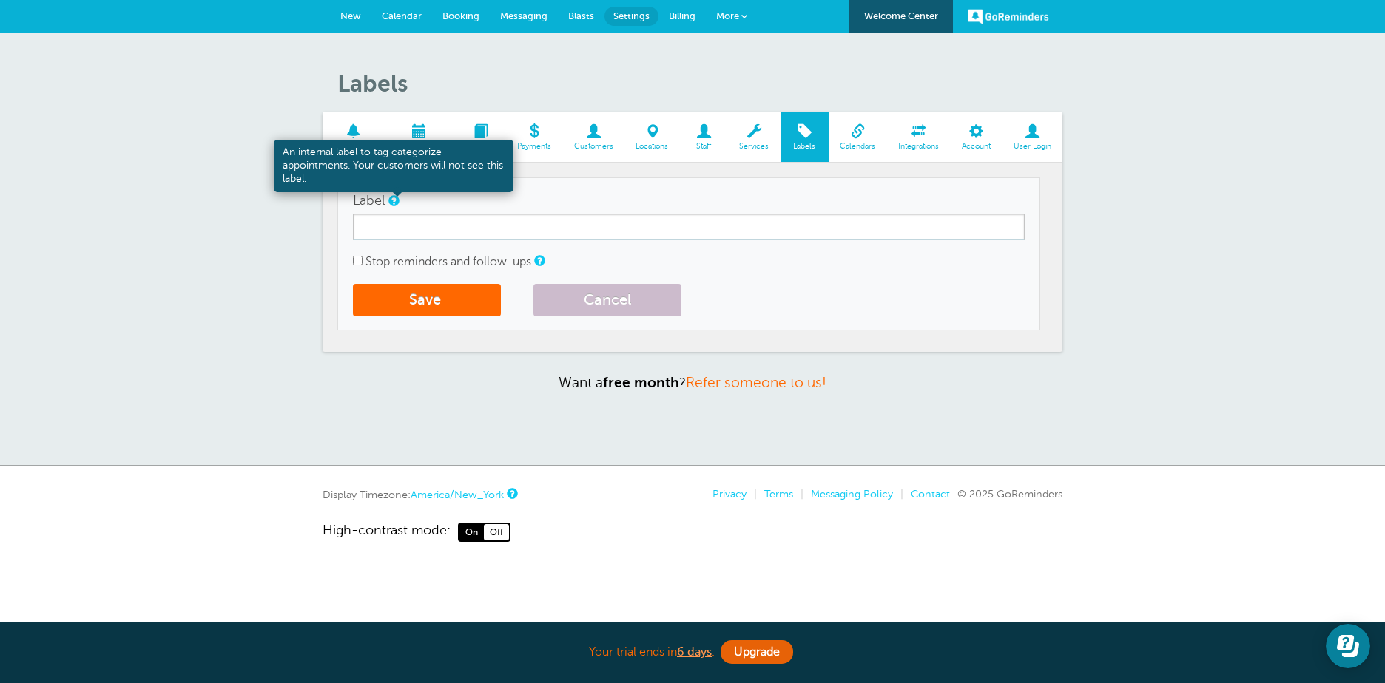
click at [396, 200] on link at bounding box center [392, 201] width 9 height 10
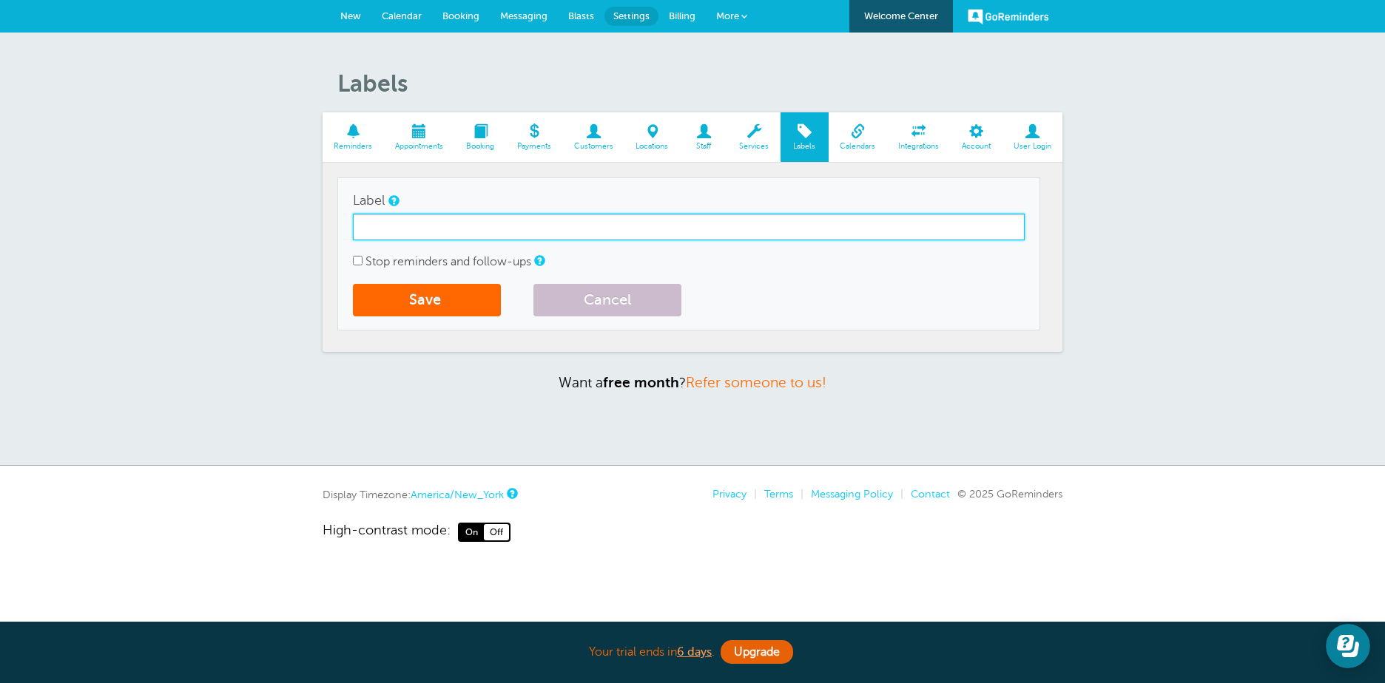
click at [363, 228] on input "Label" at bounding box center [689, 227] width 672 height 27
type input "American Legion Legionnaires"
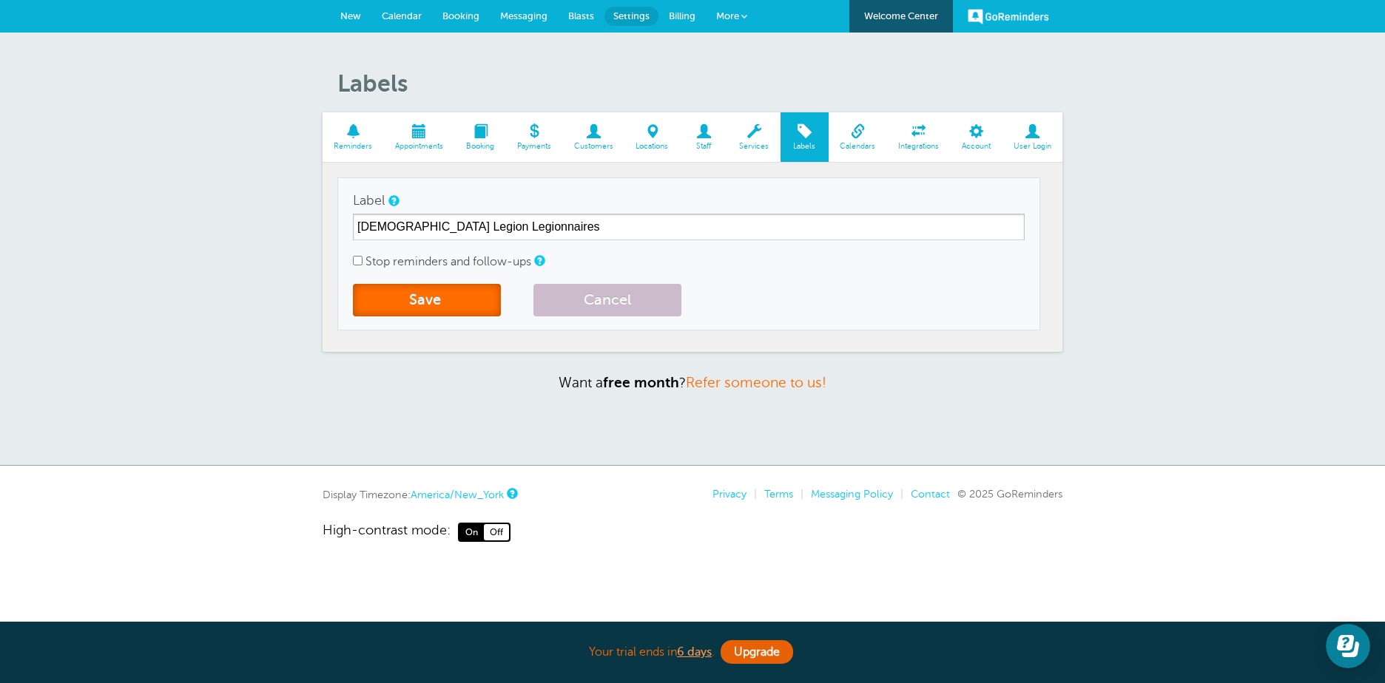
click at [436, 296] on button "Save" at bounding box center [427, 300] width 148 height 33
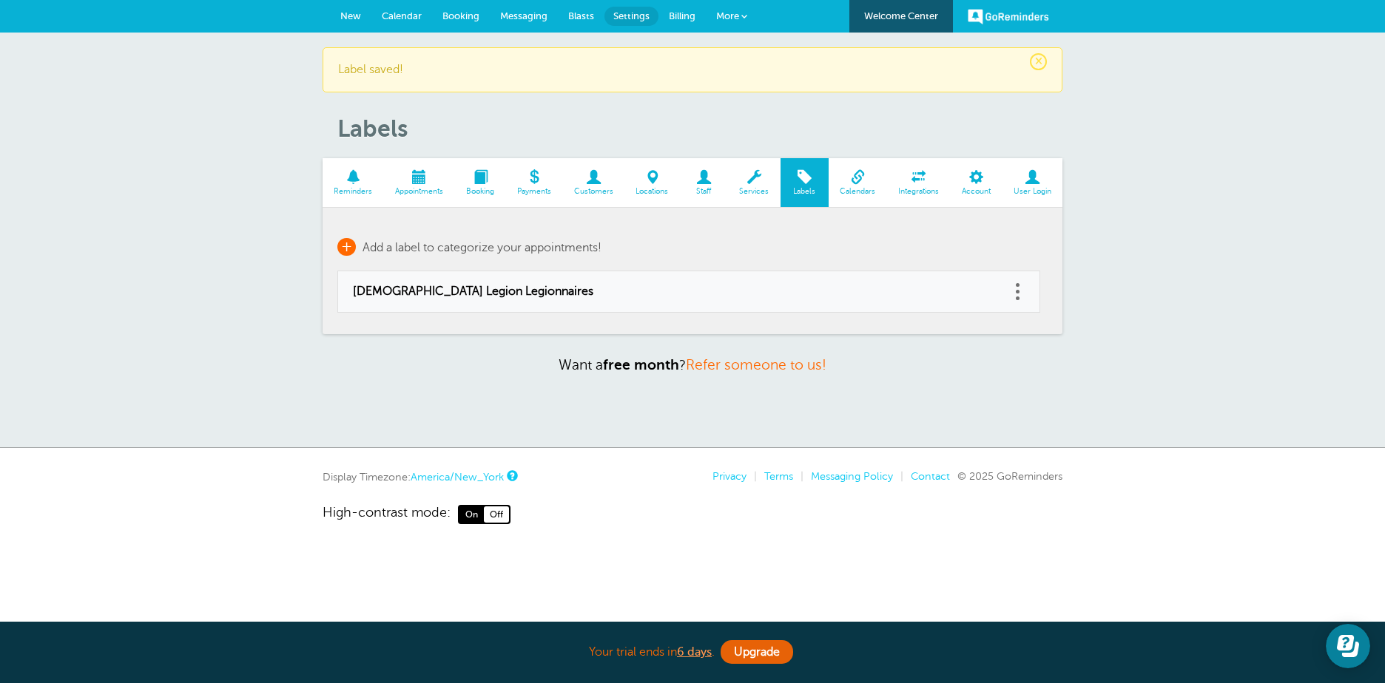
click at [344, 248] on span "+" at bounding box center [346, 247] width 18 height 18
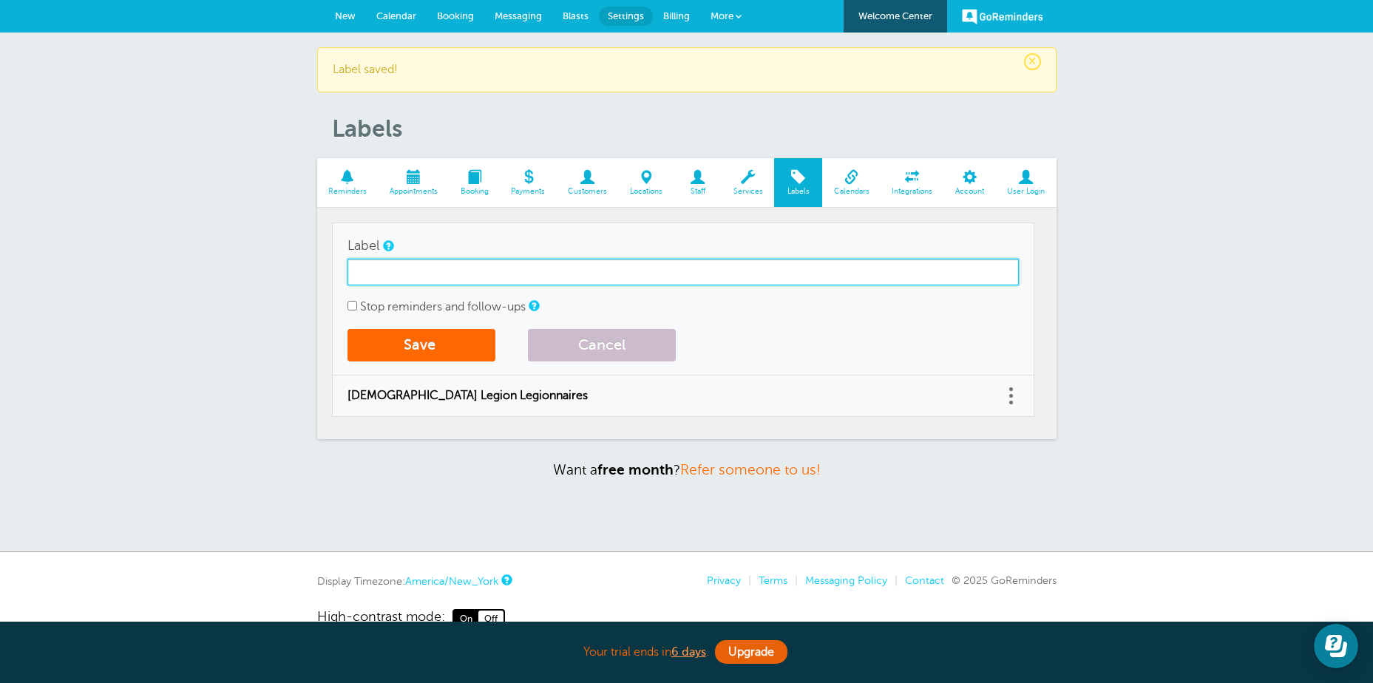
click at [373, 267] on input "Label" at bounding box center [684, 272] width 672 height 27
type input "American Legion Auxiliary Unit 68"
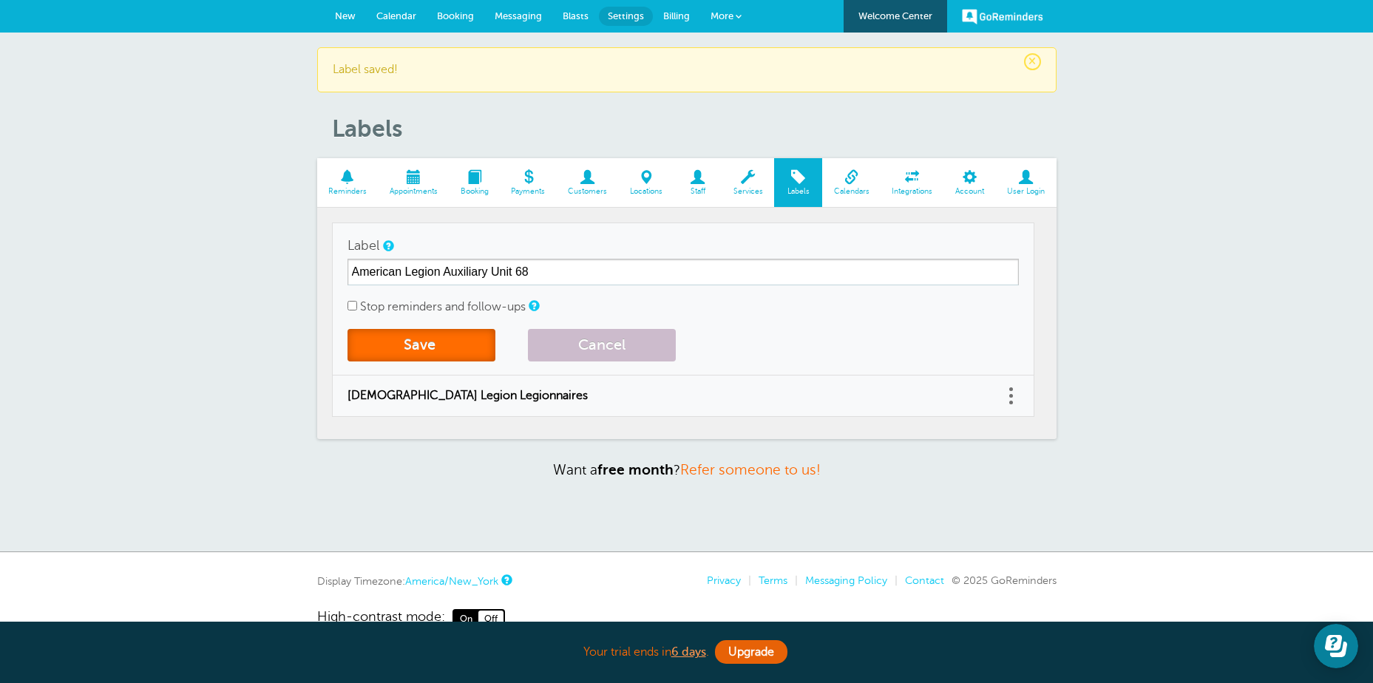
click at [422, 347] on button "Save" at bounding box center [422, 345] width 148 height 33
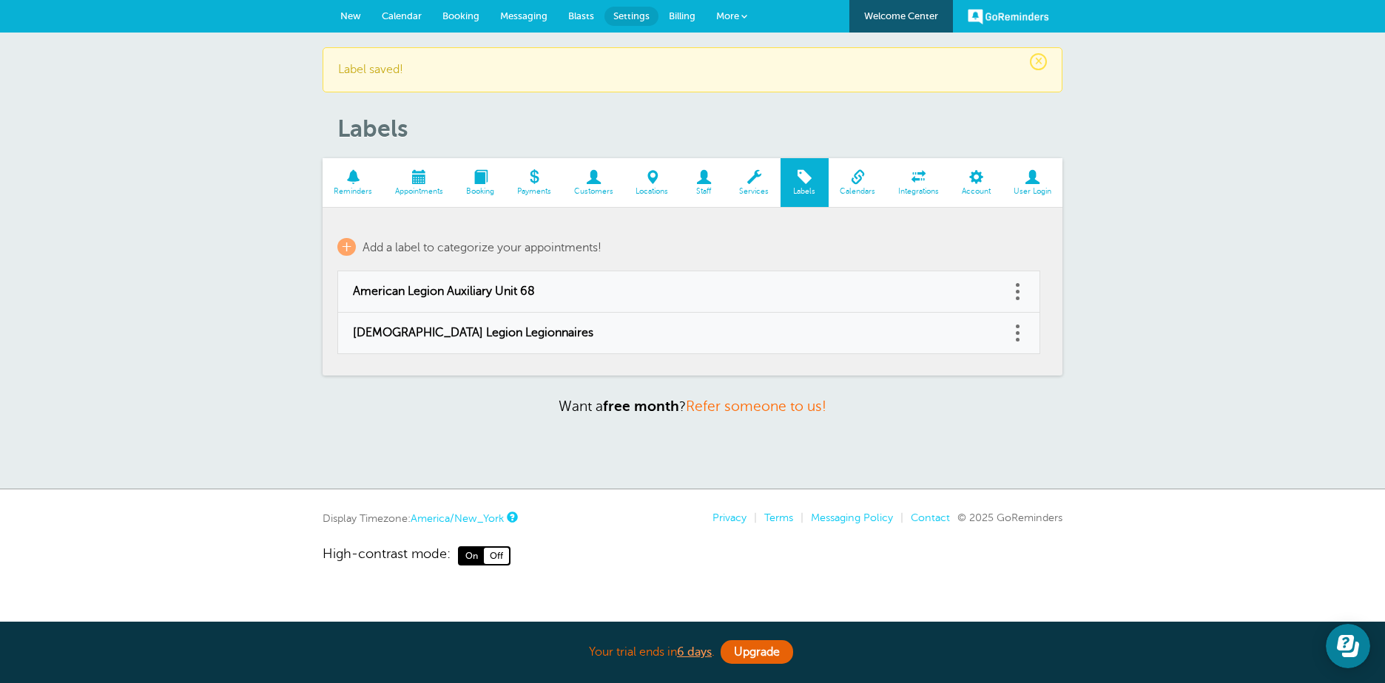
click at [1018, 331] on link at bounding box center [1017, 333] width 15 height 23
click at [1013, 294] on link "Edit" at bounding box center [1001, 296] width 44 height 27
type input "American Legion Legionnaires"
checkbox input "false"
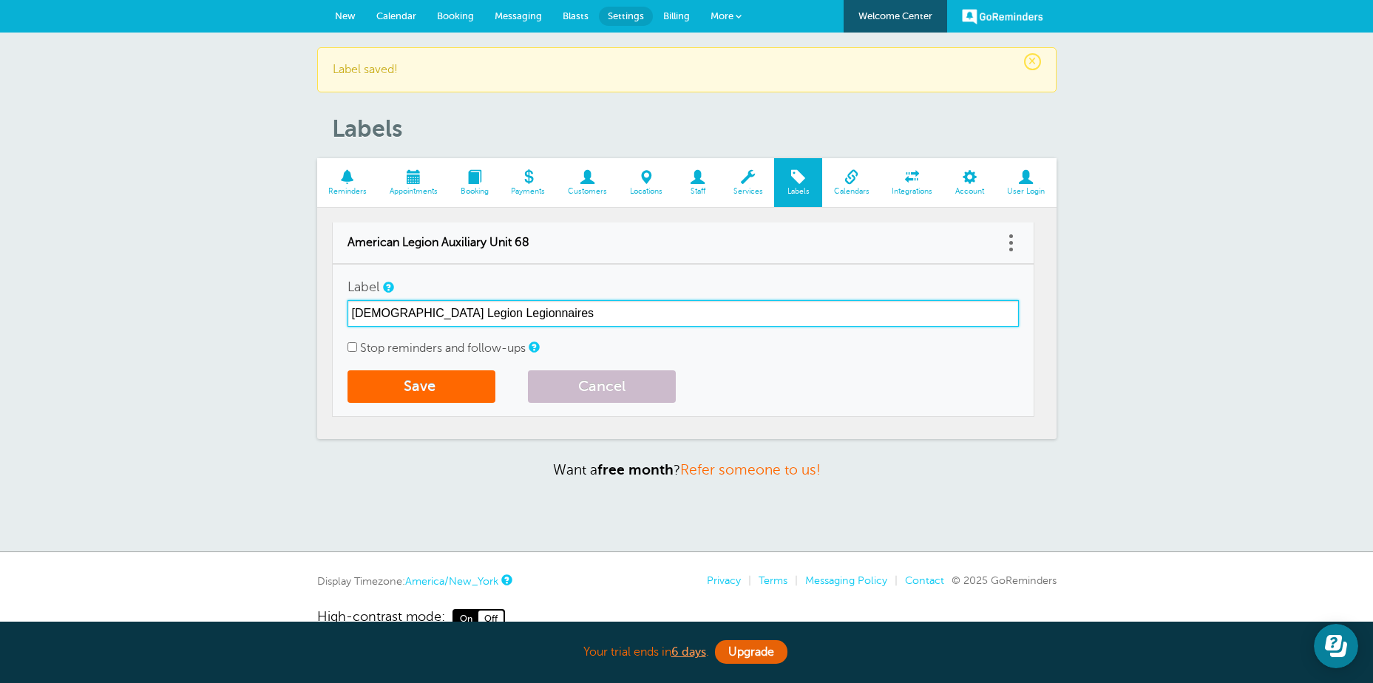
click at [443, 312] on input "American Legion Legionnaires" at bounding box center [684, 313] width 672 height 27
type input "American Legion Post 68 Legionnaires"
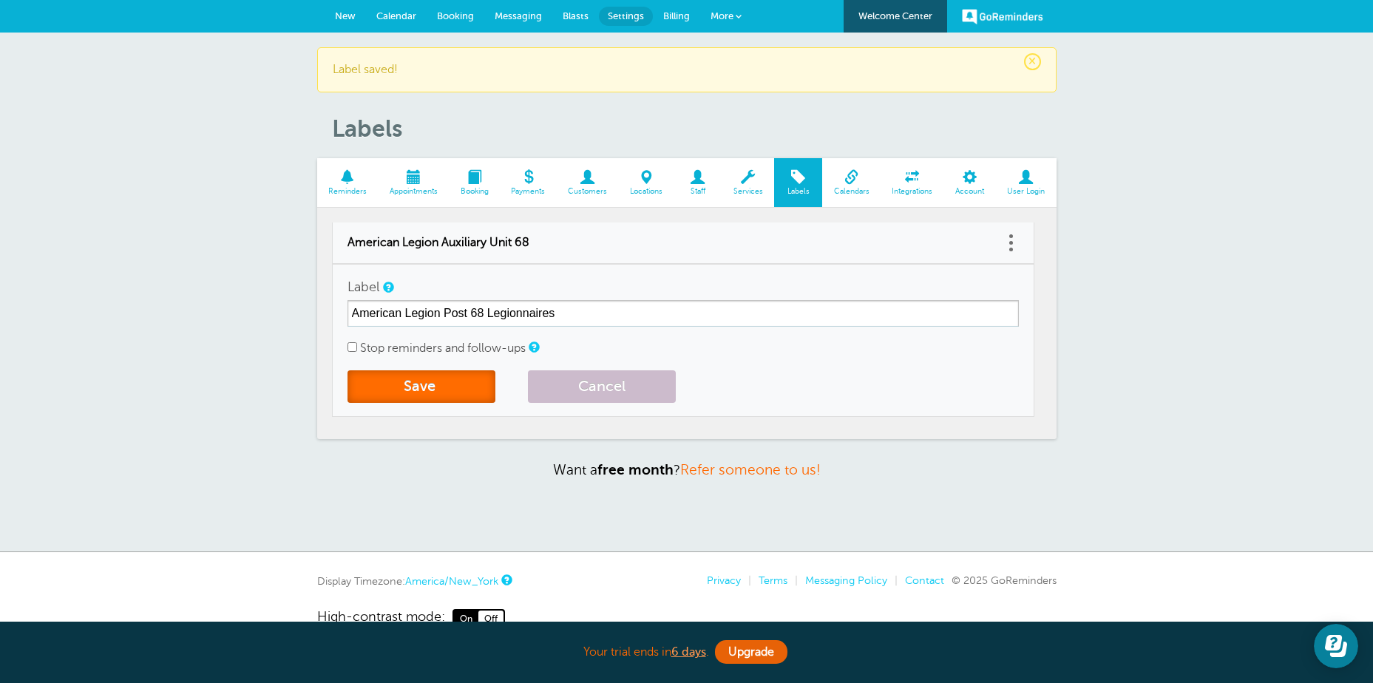
click at [413, 385] on button "Save" at bounding box center [422, 387] width 148 height 33
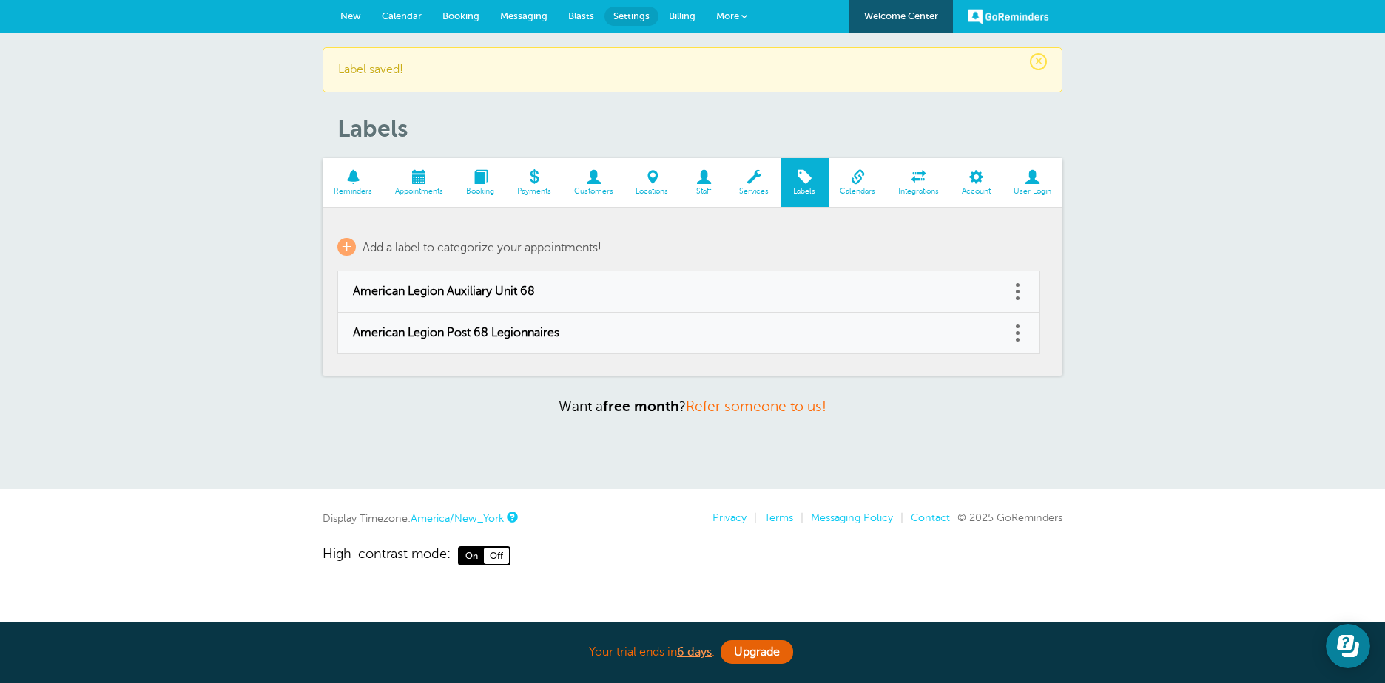
click at [806, 177] on span at bounding box center [804, 177] width 48 height 14
click at [354, 243] on span "+" at bounding box center [346, 247] width 18 height 18
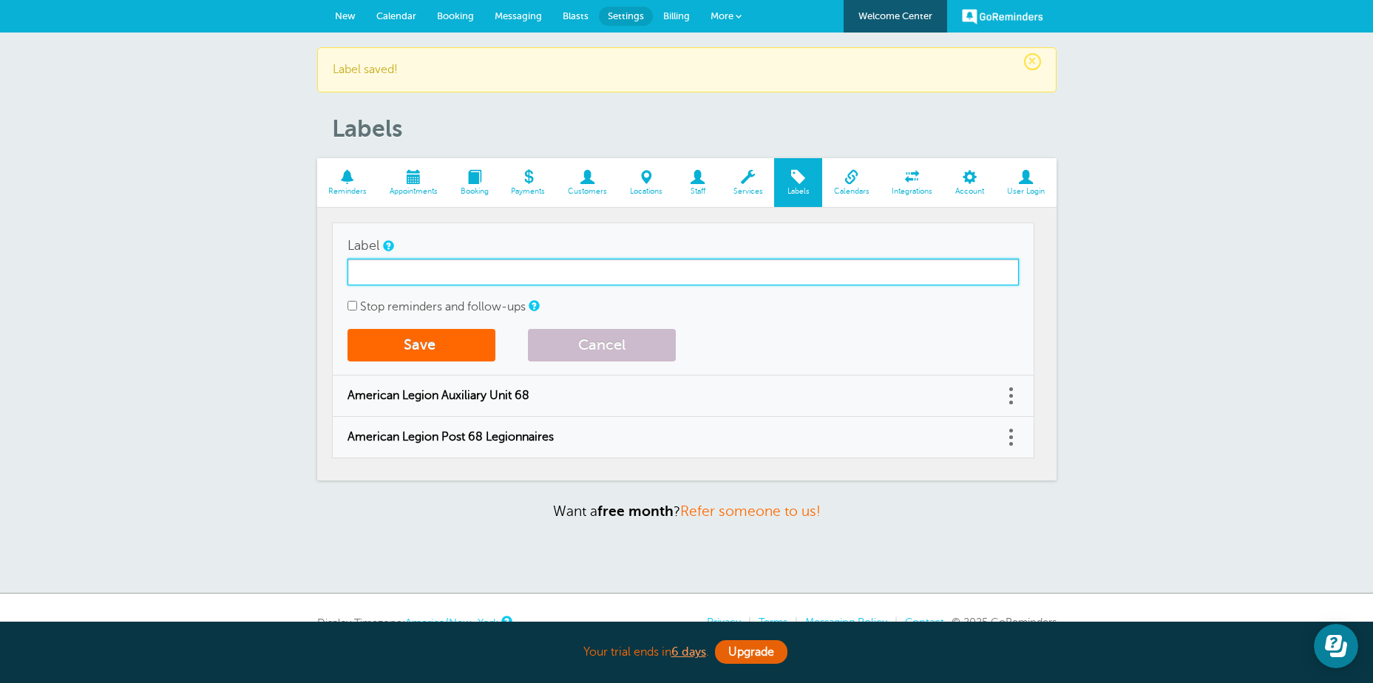
click at [368, 268] on input "Label" at bounding box center [684, 272] width 672 height 27
type input "Sons of the American Legion Post 68"
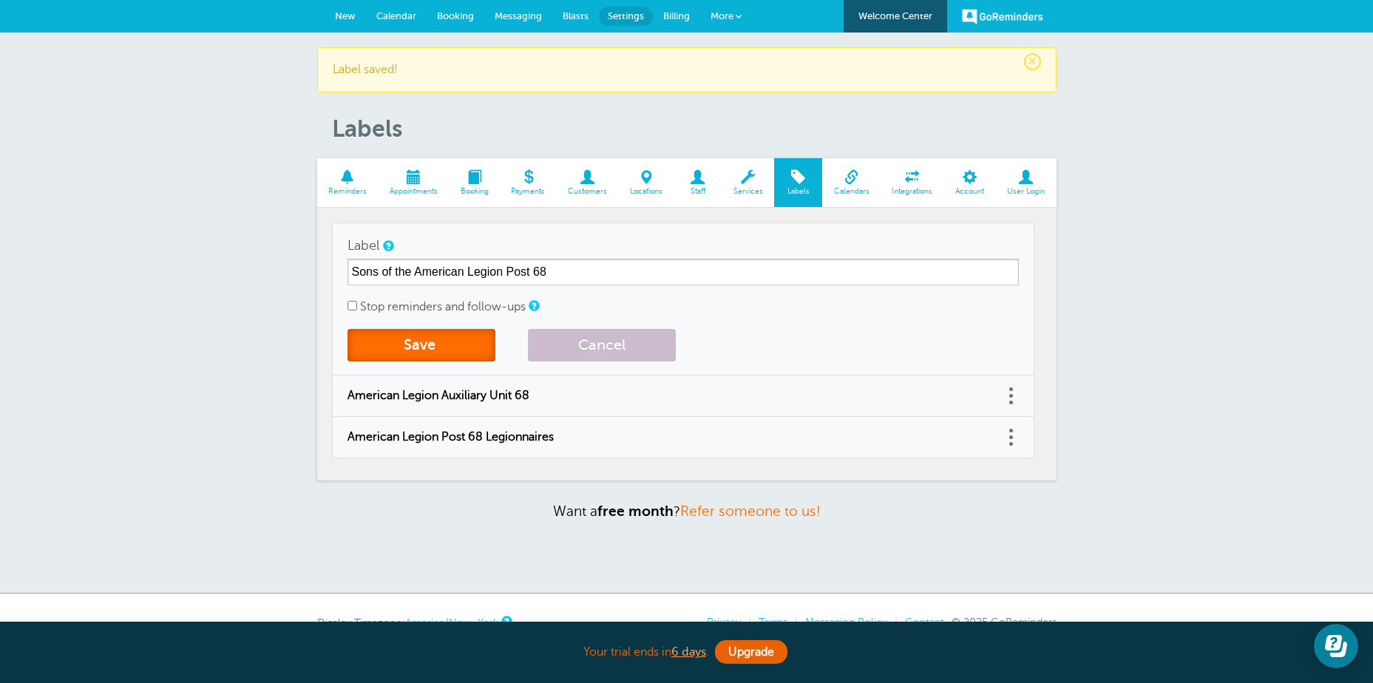
click at [439, 340] on span "submit" at bounding box center [438, 345] width 4 height 17
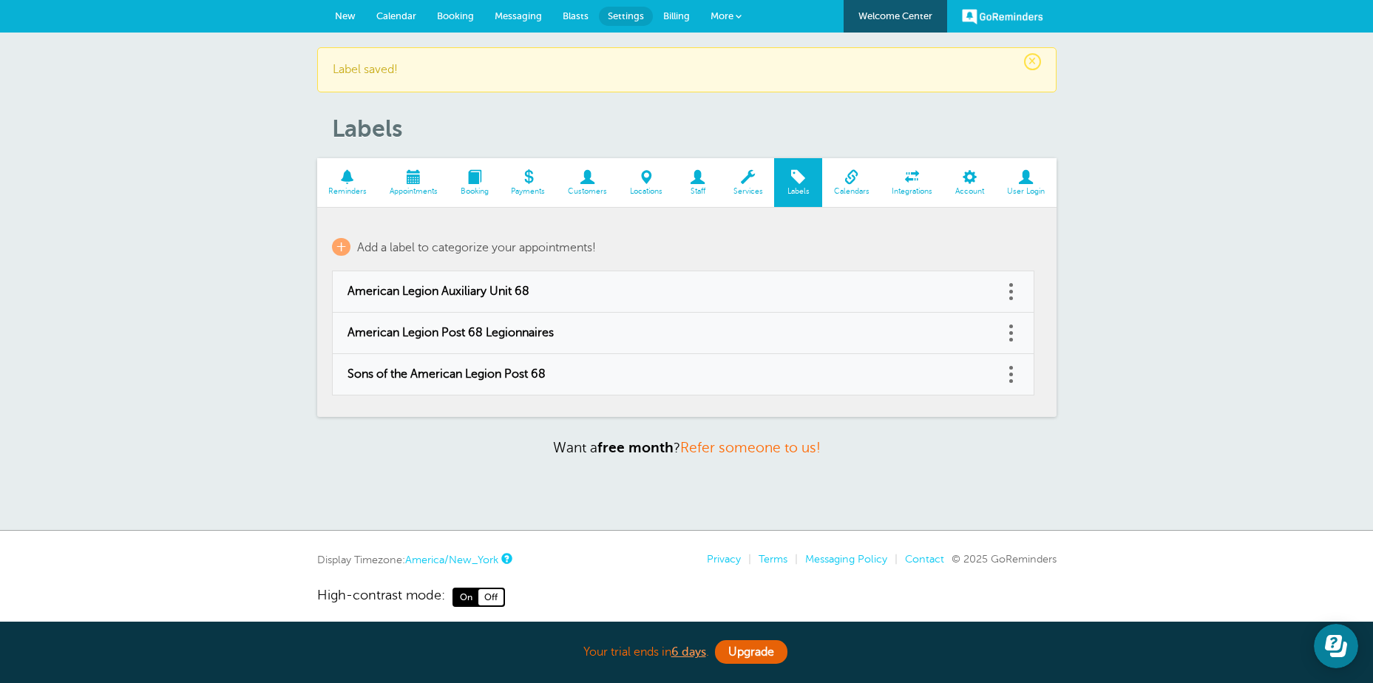
click at [853, 178] on span at bounding box center [851, 177] width 58 height 14
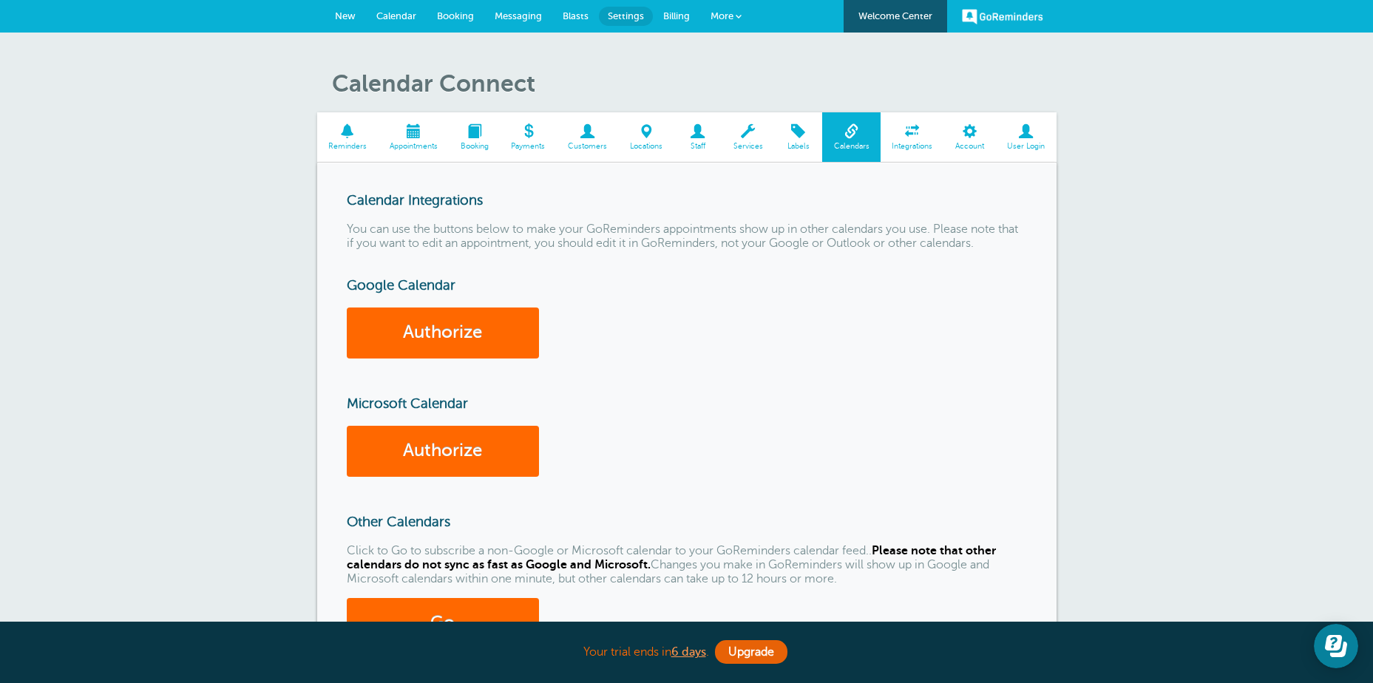
click at [905, 138] on span at bounding box center [913, 131] width 64 height 14
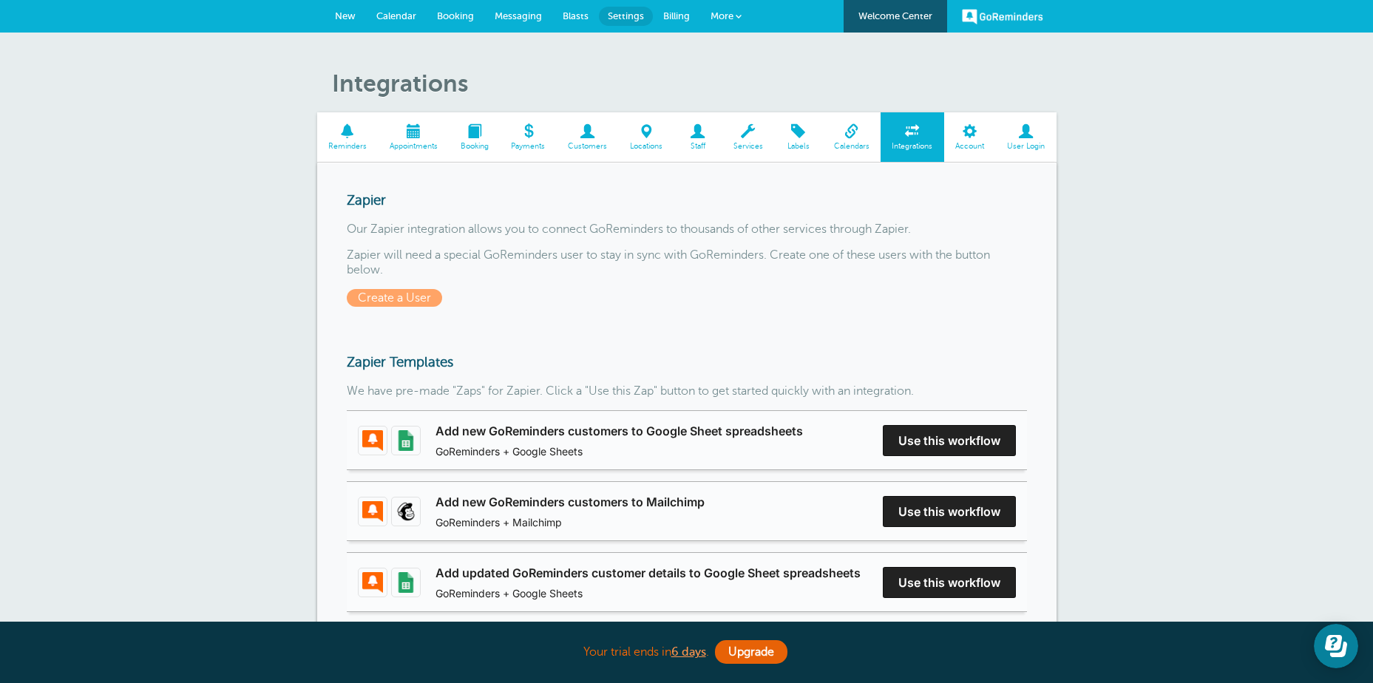
click at [413, 125] on span at bounding box center [413, 131] width 71 height 14
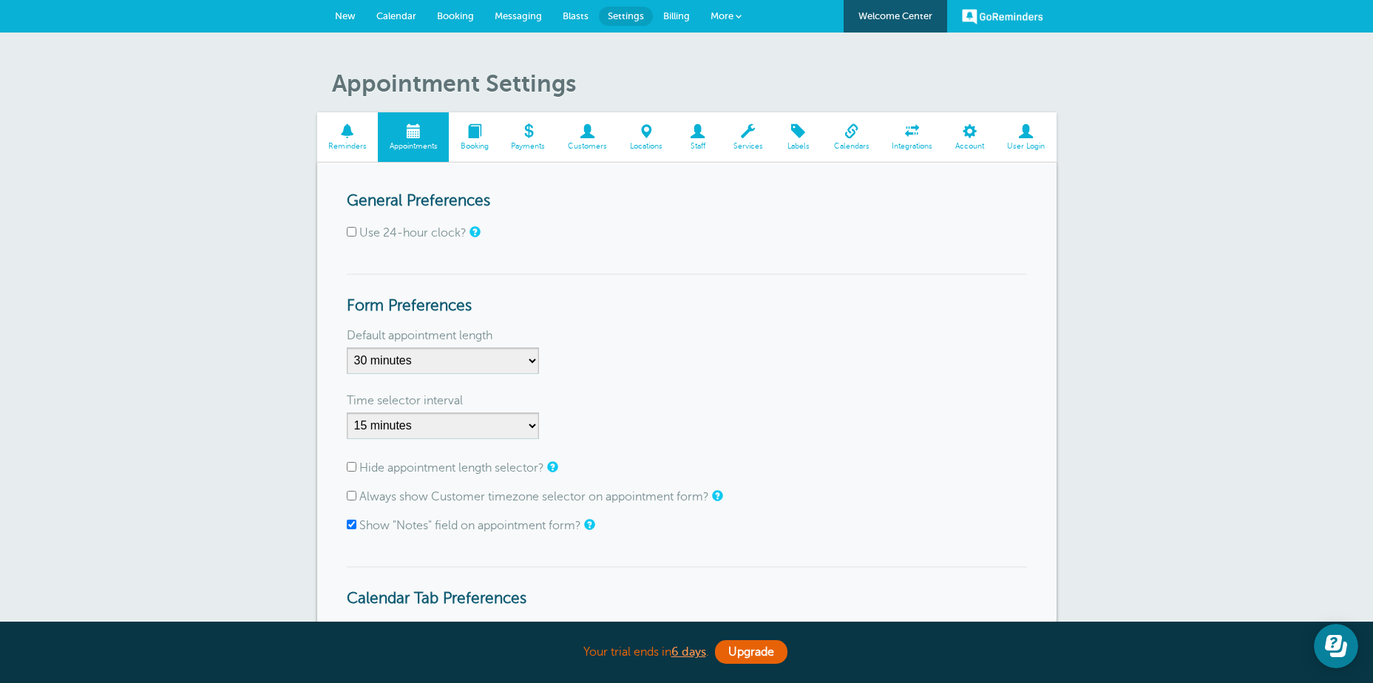
click at [348, 127] on span at bounding box center [347, 131] width 61 height 14
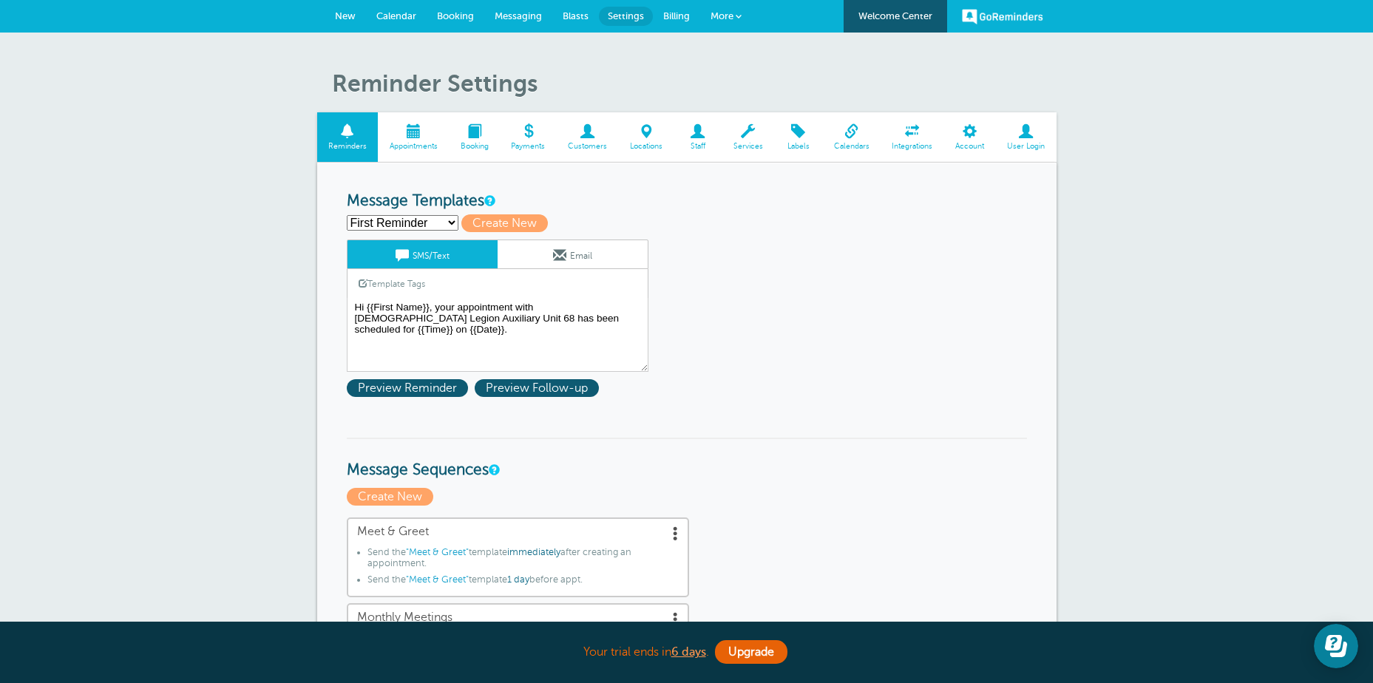
click at [450, 220] on select "First Reminder Meet & Greet Monthly Meetings Second Reminder Third Reminder Cre…" at bounding box center [403, 223] width 112 height 16
select select "162377"
click at [347, 215] on select "First Reminder Meet & Greet Monthly Meetings Second Reminder Third Reminder Cre…" at bounding box center [403, 223] width 112 height 16
type input "Meet & Greet"
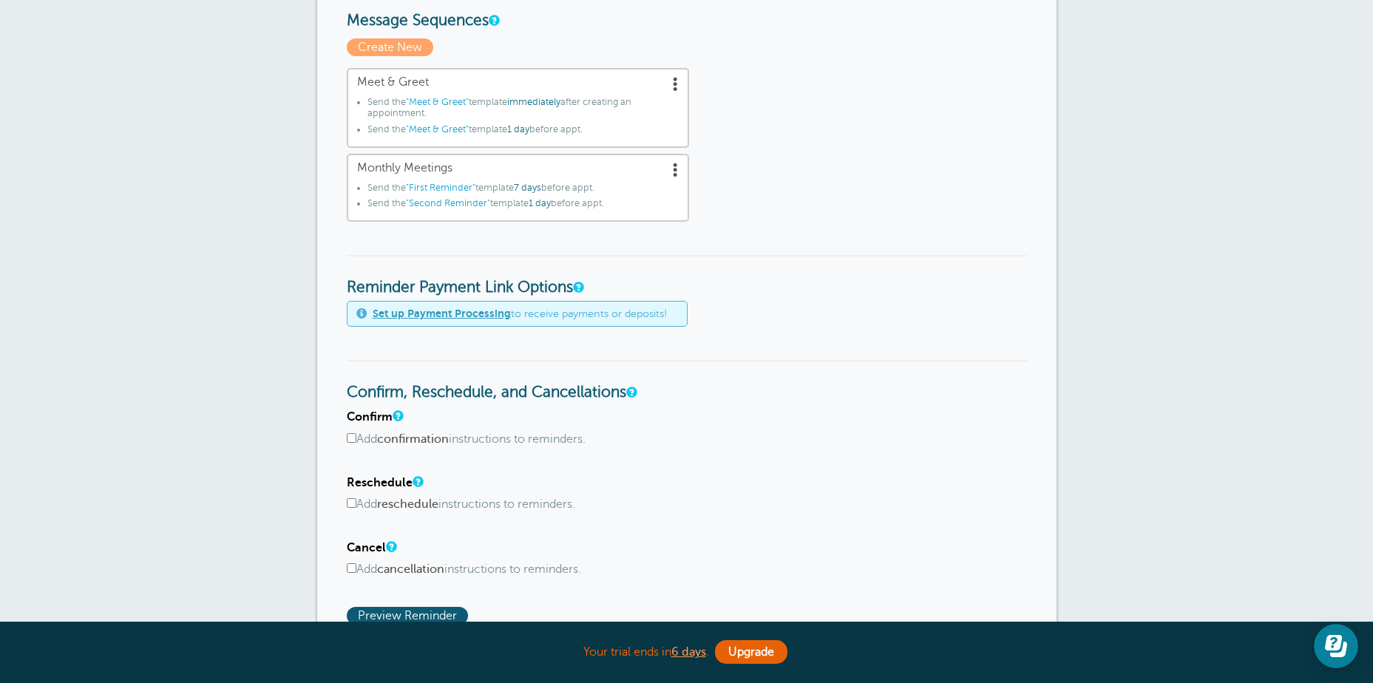
scroll to position [518, 0]
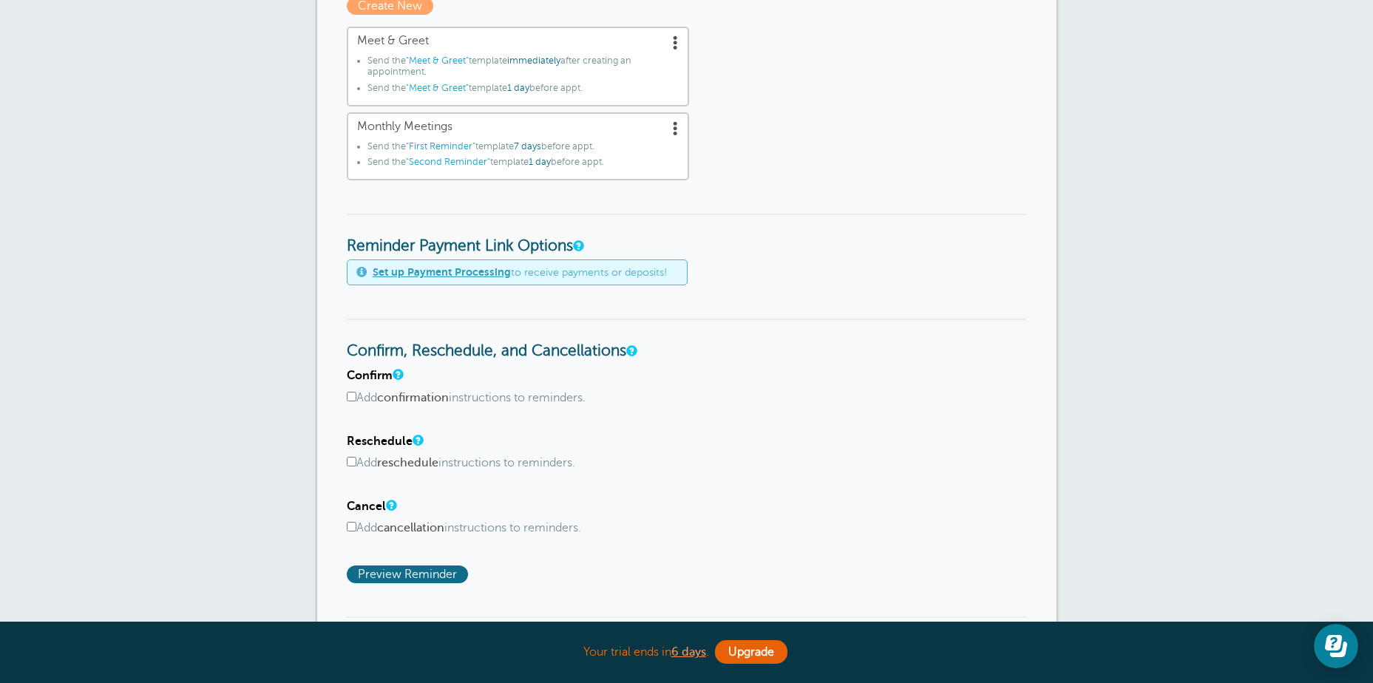
click at [425, 575] on span "Preview Reminder" at bounding box center [407, 575] width 121 height 18
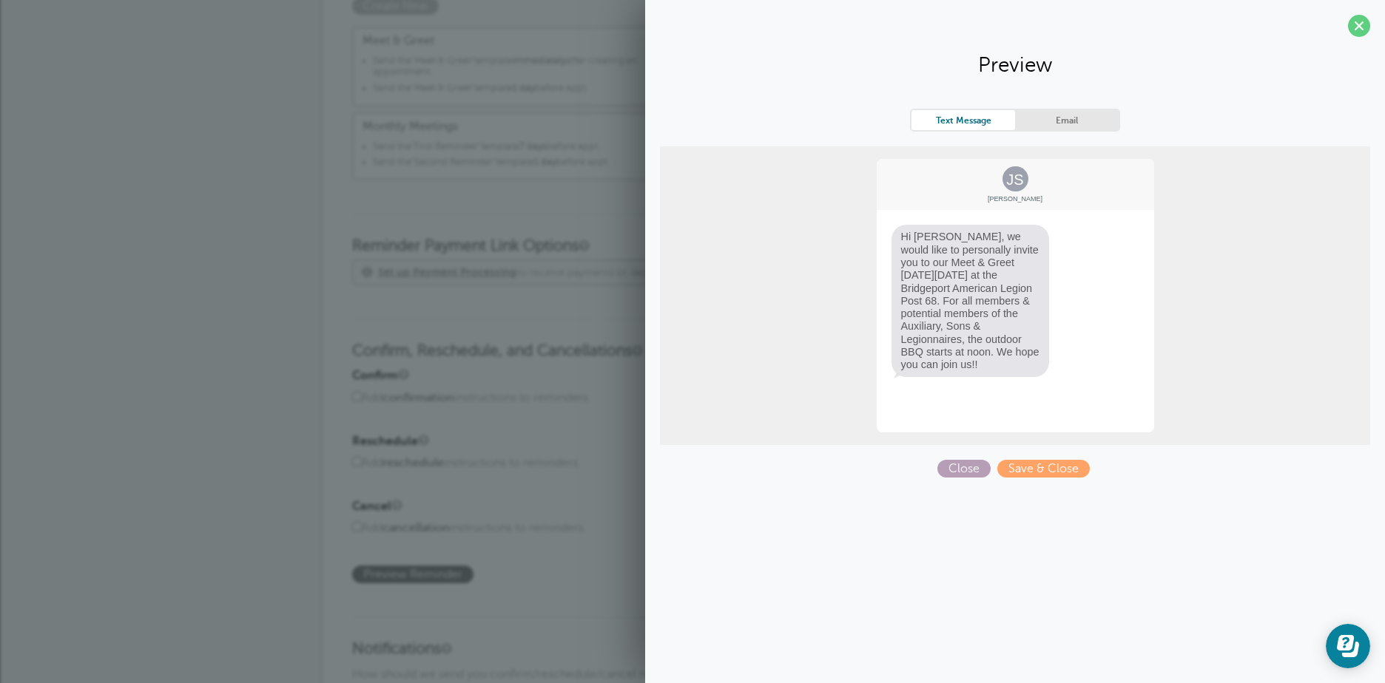
click at [964, 470] on span "Close" at bounding box center [963, 469] width 53 height 18
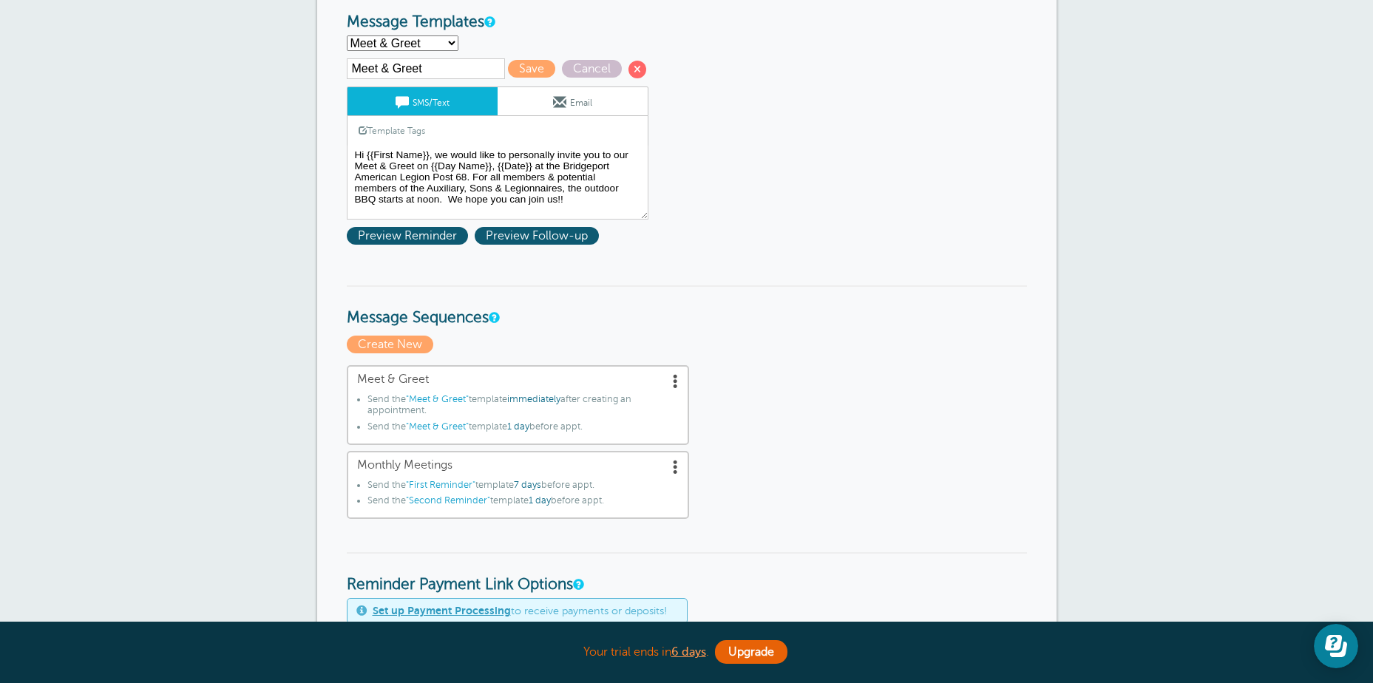
scroll to position [148, 0]
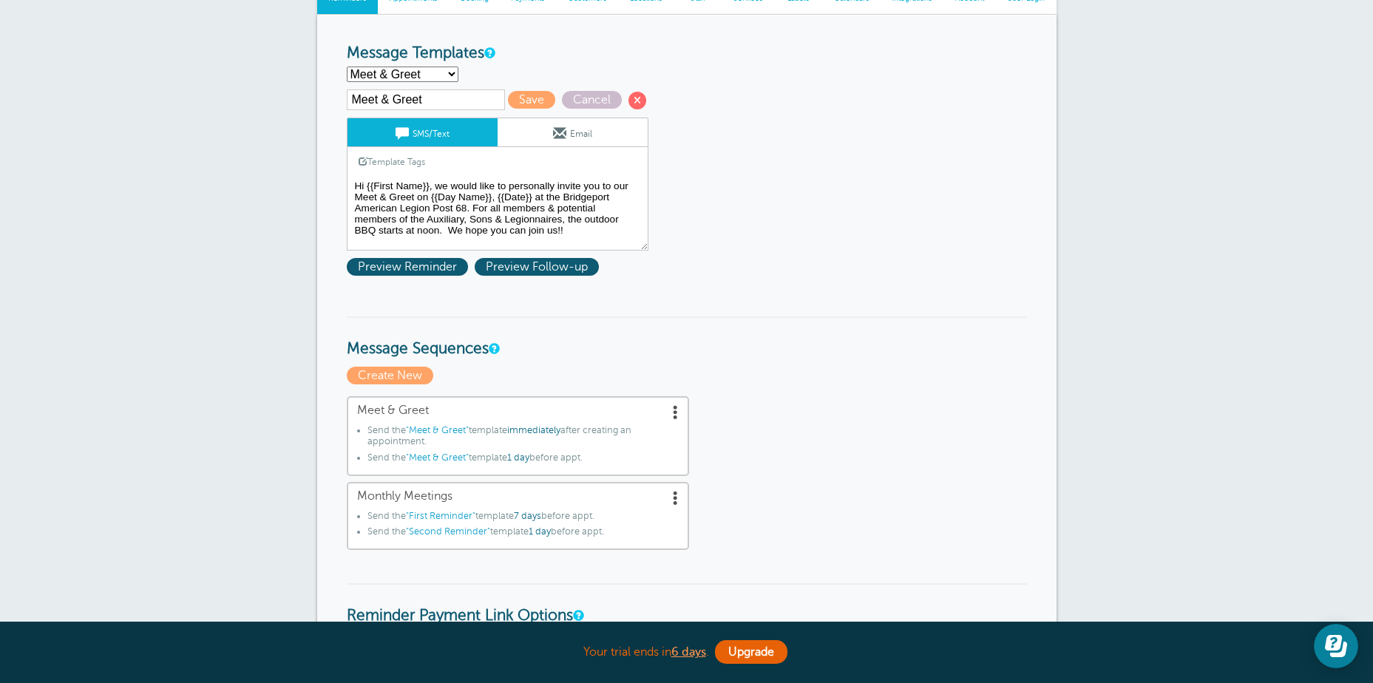
click at [473, 206] on textarea "Hi {{First Name}}, your appointment with [DEMOGRAPHIC_DATA] Legion Auxiliary Un…" at bounding box center [498, 214] width 302 height 74
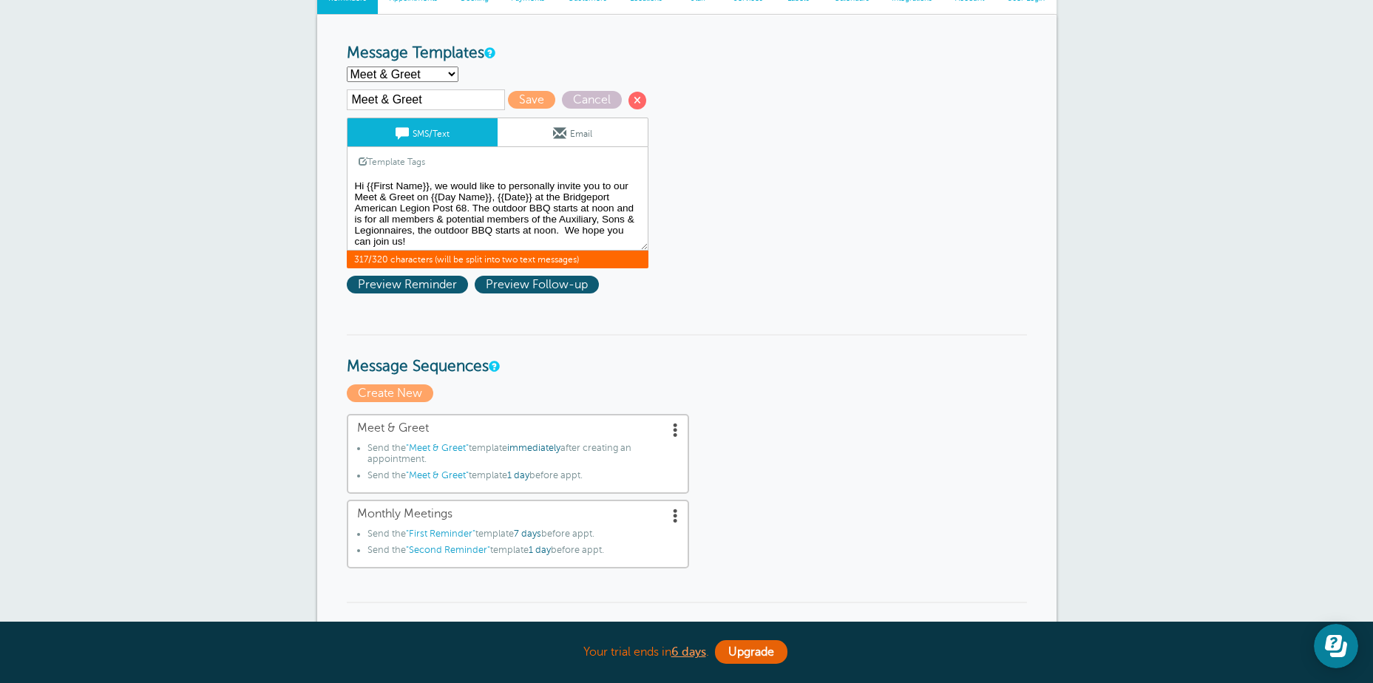
drag, startPoint x: 390, startPoint y: 229, endPoint x: 446, endPoint y: 229, distance: 56.2
click at [446, 229] on textarea "Hi {{First Name}}, your appointment with [DEMOGRAPHIC_DATA] Legion Auxiliary Un…" at bounding box center [498, 214] width 302 height 74
click at [579, 217] on textarea "Hi {{First Name}}, your appointment with [DEMOGRAPHIC_DATA] Legion Auxiliary Un…" at bounding box center [498, 214] width 302 height 74
click at [462, 228] on textarea "Hi {{First Name}}, your appointment with [DEMOGRAPHIC_DATA] Legion Auxiliary Un…" at bounding box center [498, 214] width 302 height 74
click at [490, 230] on textarea "Hi {{First Name}}, your appointment with [DEMOGRAPHIC_DATA] Legion Auxiliary Un…" at bounding box center [498, 214] width 302 height 74
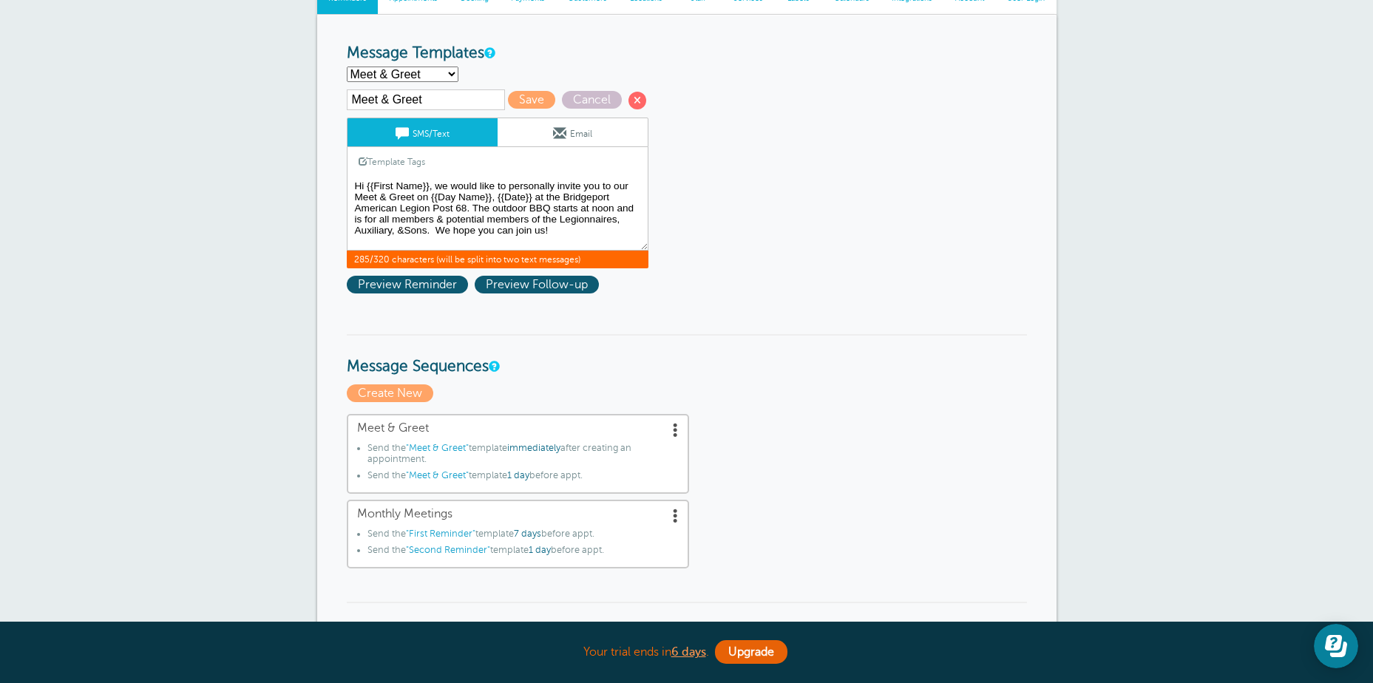
click at [403, 227] on textarea "Hi {{First Name}}, your appointment with [DEMOGRAPHIC_DATA] Legion Auxiliary Un…" at bounding box center [498, 214] width 302 height 74
drag, startPoint x: 557, startPoint y: 229, endPoint x: 341, endPoint y: 187, distance: 219.9
click at [341, 187] on div "Reminder Schedule 1st reminder: Immediately 1 2 3 4 5 6 7 8 9 10 11 12 13 14 15…" at bounding box center [687, 652] width 740 height 1274
type textarea "Hi {{First Name}}, we would like to personally invite you to our Meet & Greet o…"
click at [559, 129] on span at bounding box center [559, 132] width 13 height 13
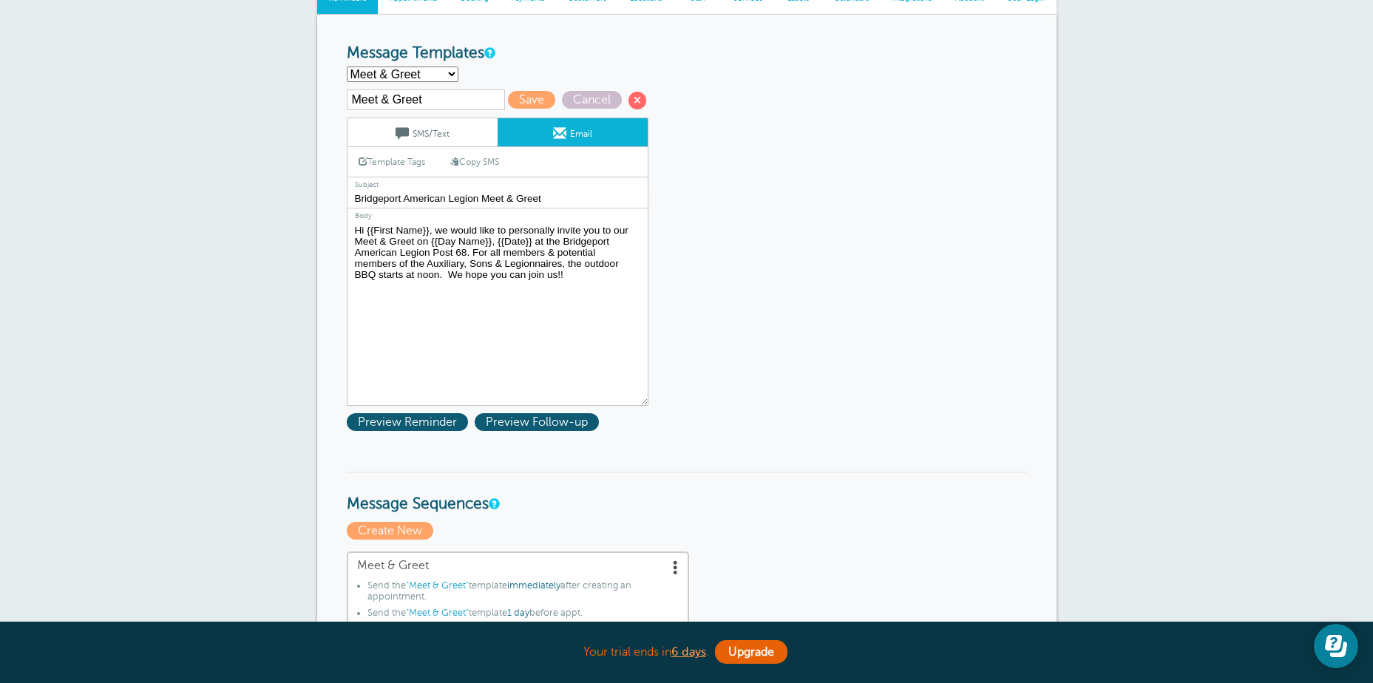
drag, startPoint x: 570, startPoint y: 273, endPoint x: 349, endPoint y: 232, distance: 224.1
click at [349, 232] on textarea "Hi {{First Name}}, your appointment with [DEMOGRAPHIC_DATA] Legion Auxiliary Un…" at bounding box center [498, 313] width 302 height 185
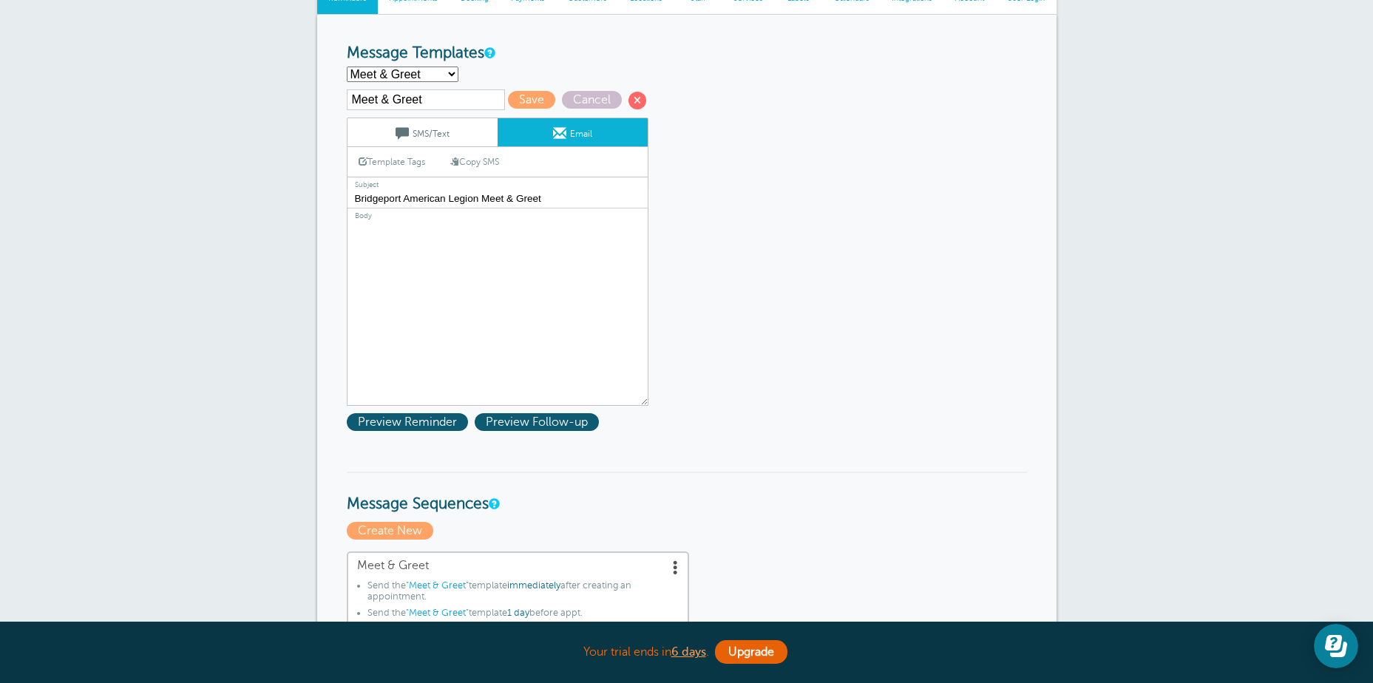
paste textarea "Hi {{First Name}}, we would like to personally invite you to our Meet & Greet o…"
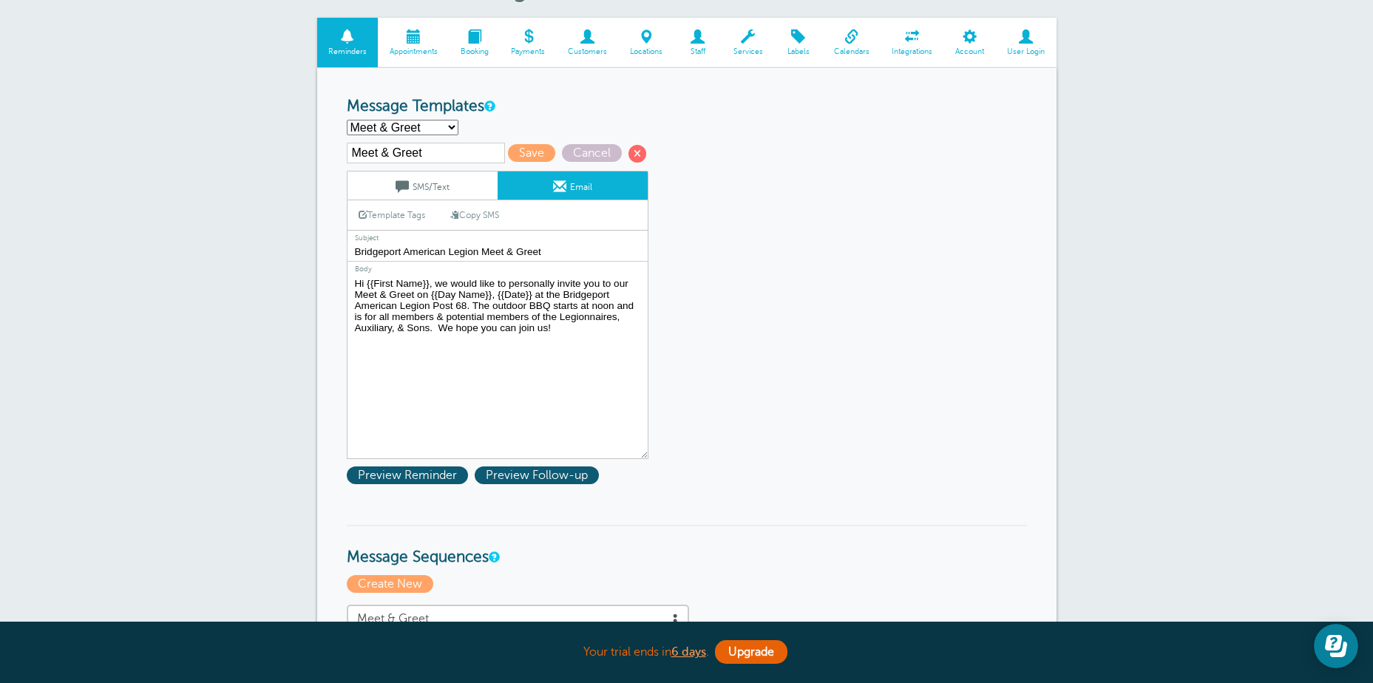
scroll to position [74, 0]
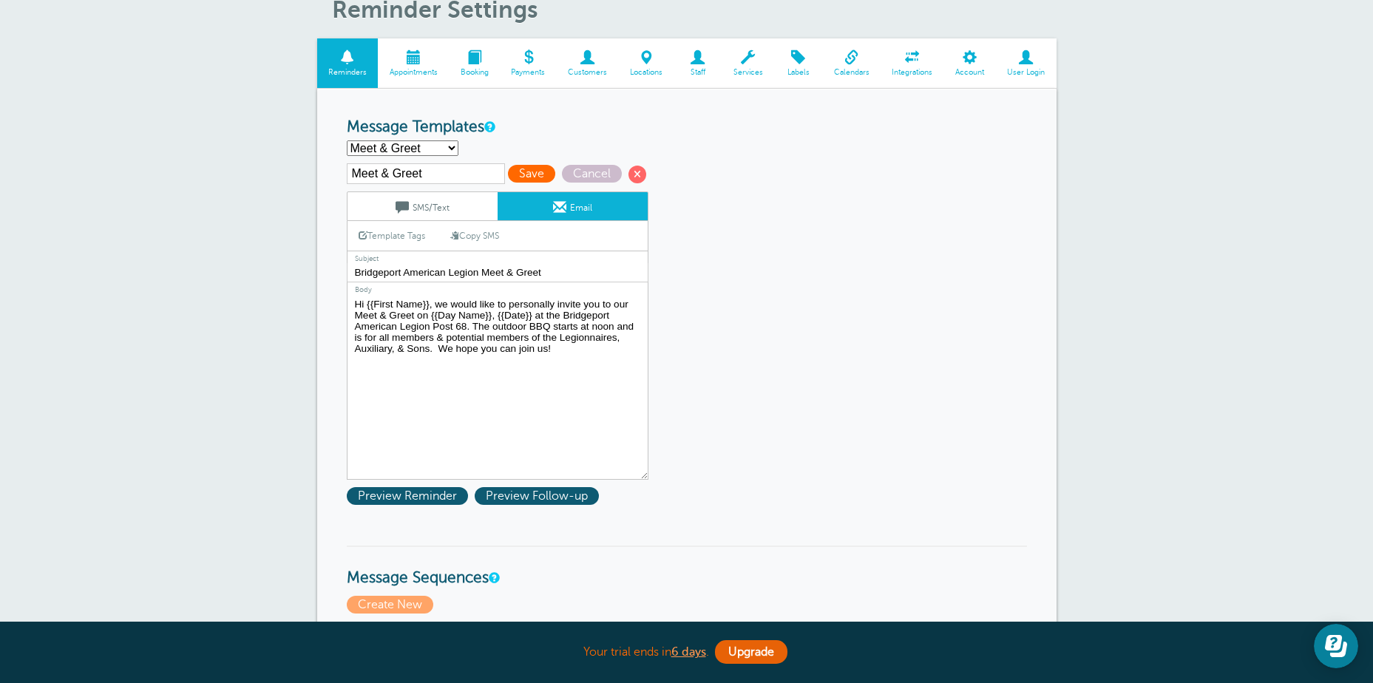
type textarea "Hi {{First Name}}, we would like to personally invite you to our Meet & Greet o…"
click at [525, 173] on span "Save" at bounding box center [531, 174] width 47 height 18
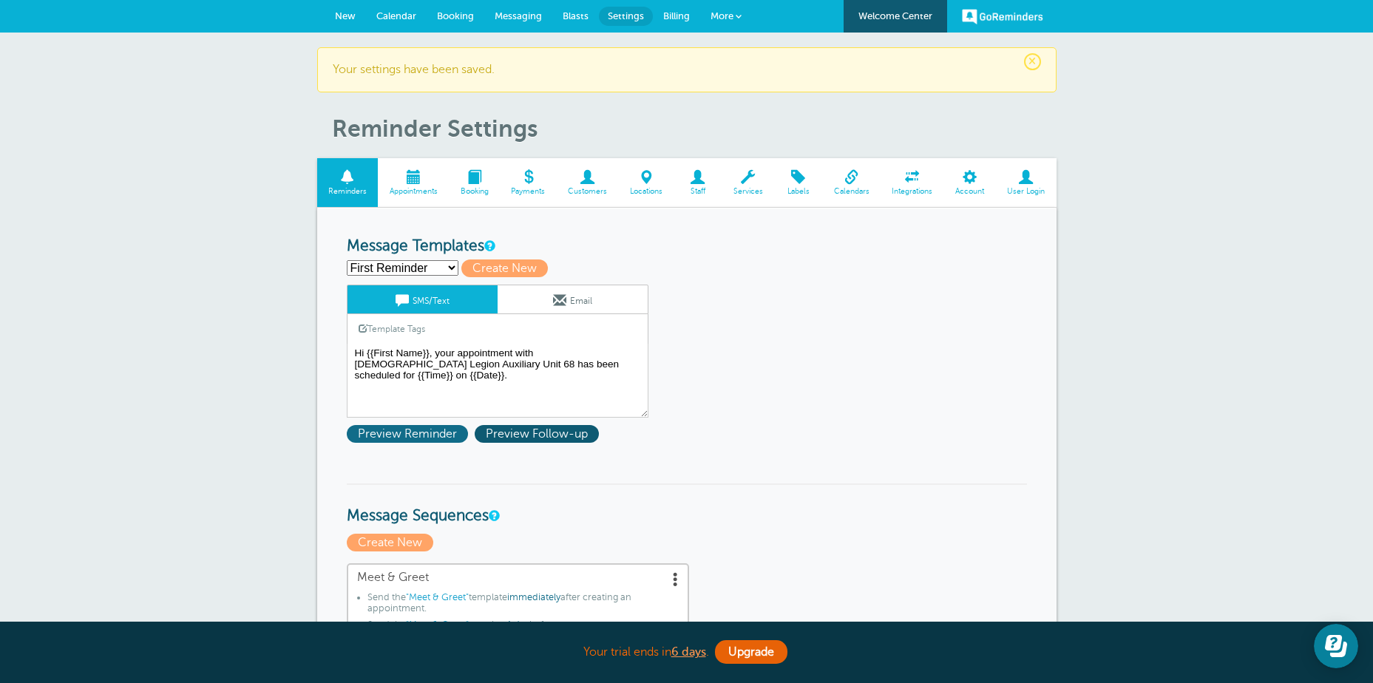
click at [431, 436] on span "Preview Reminder" at bounding box center [407, 434] width 121 height 18
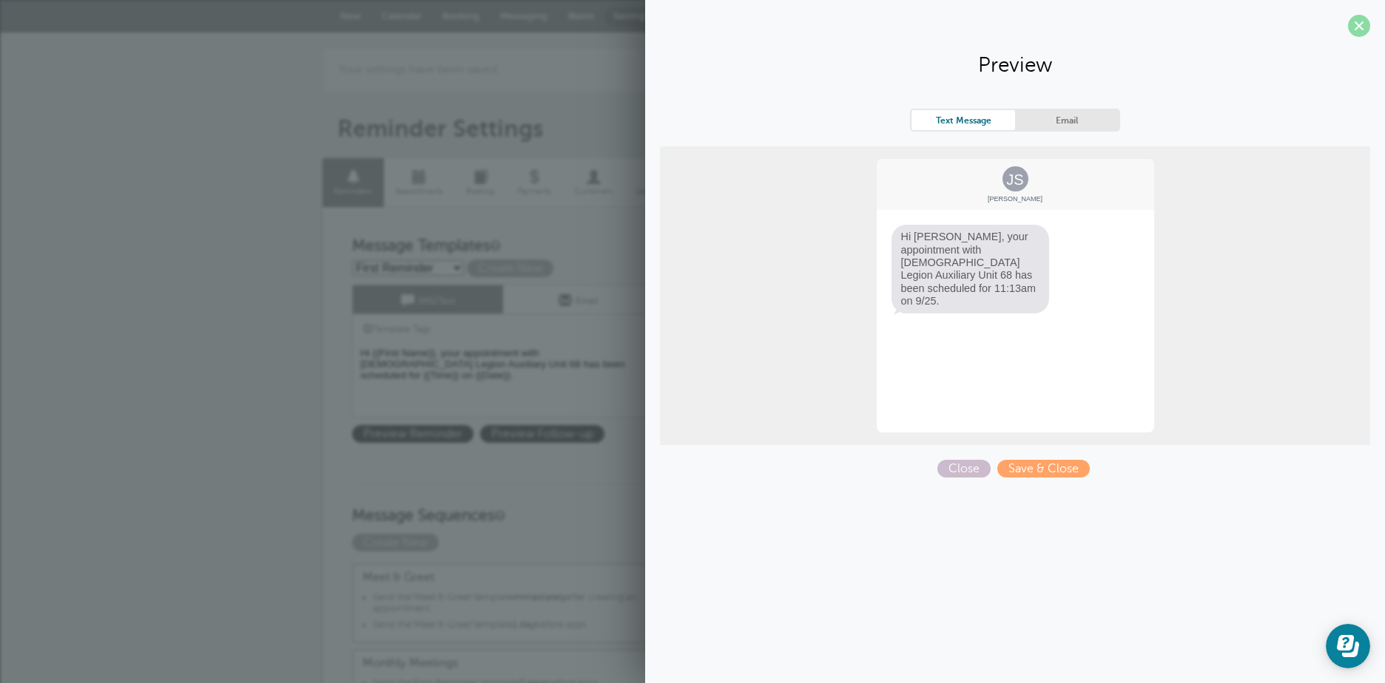
click at [1360, 24] on span at bounding box center [1359, 26] width 22 height 22
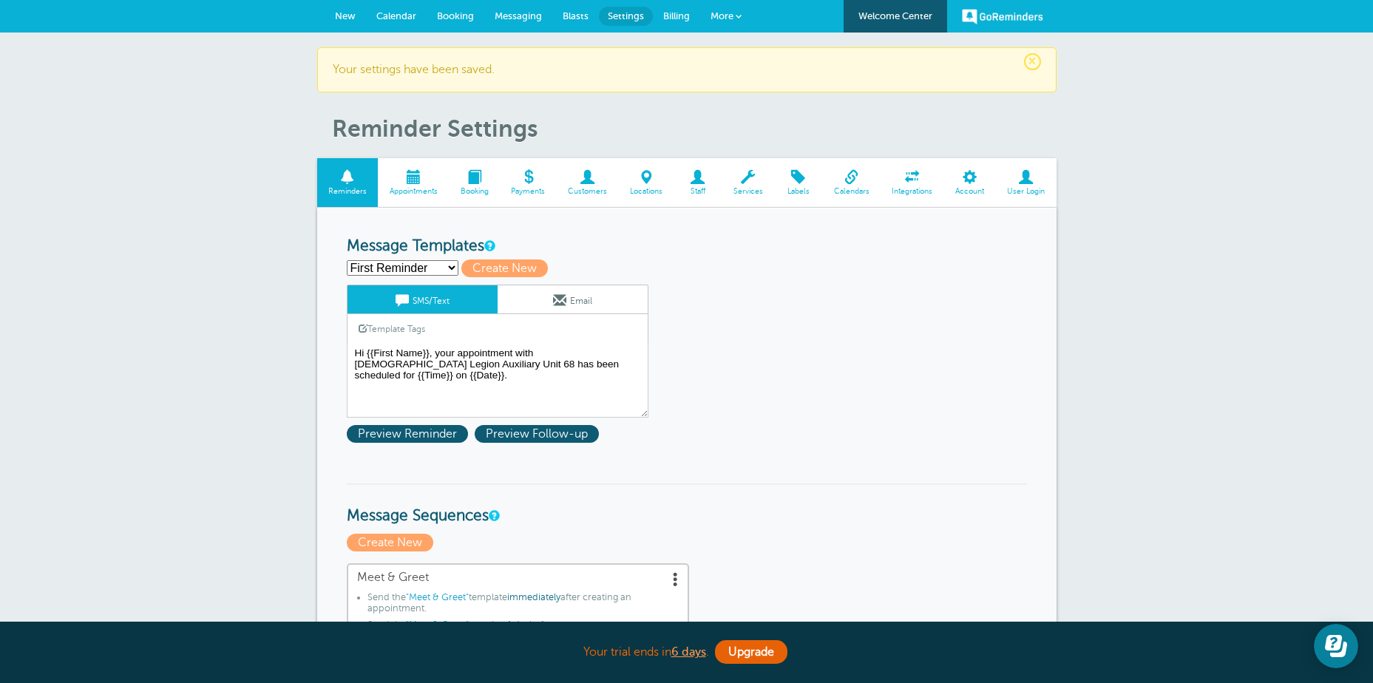
click at [450, 270] on select "First Reminder Meet & Greet Monthly Meetings Second Reminder Third Reminder Cre…" at bounding box center [403, 268] width 112 height 16
select select "162377"
click at [347, 260] on select "First Reminder Meet & Greet Monthly Meetings Second Reminder Third Reminder Cre…" at bounding box center [403, 268] width 112 height 16
type input "Meet & Greet"
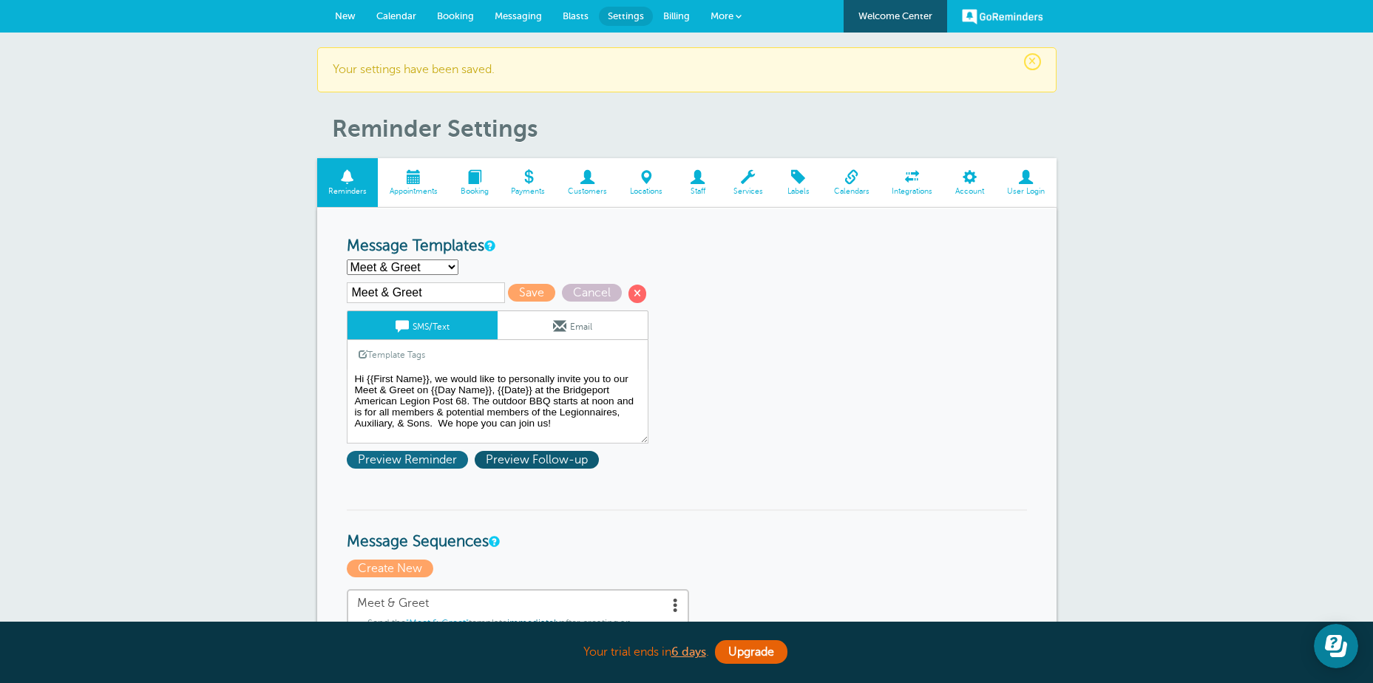
click at [419, 453] on span "Preview Reminder" at bounding box center [407, 460] width 121 height 18
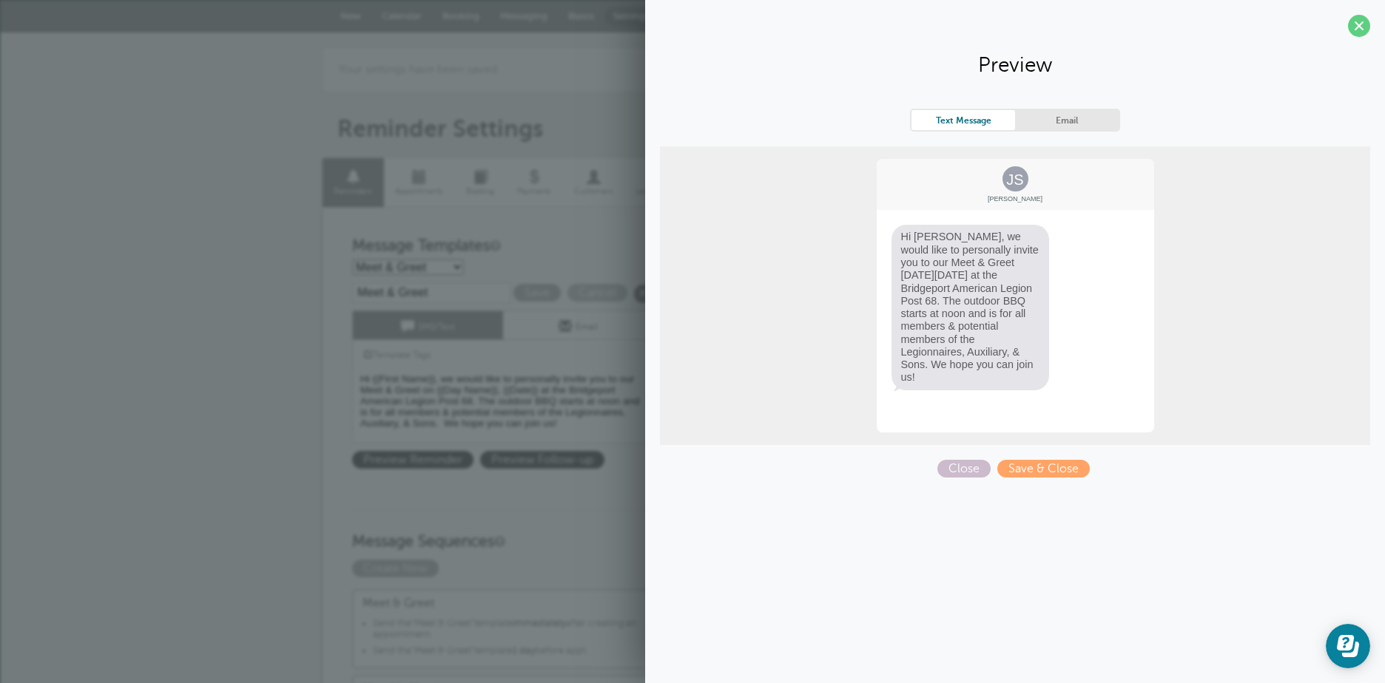
click at [1063, 117] on link "Email" at bounding box center [1067, 120] width 104 height 20
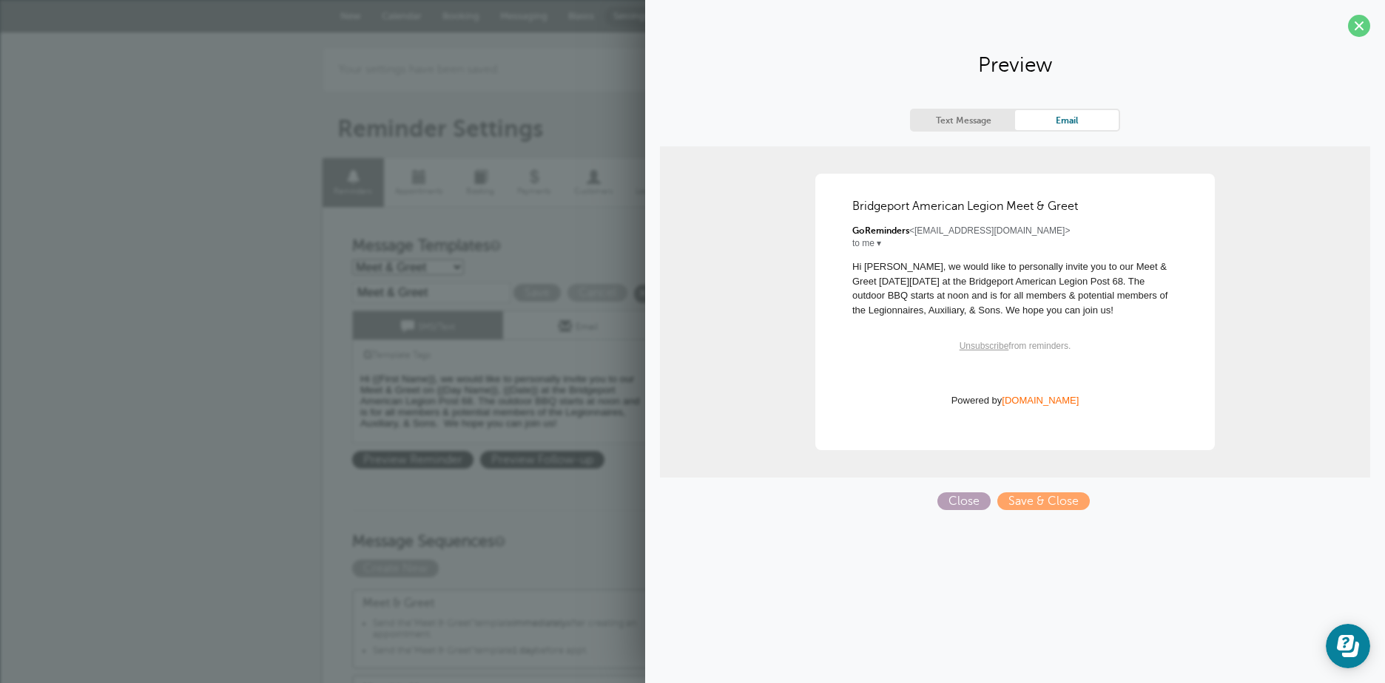
click at [956, 499] on span "Close" at bounding box center [963, 502] width 53 height 18
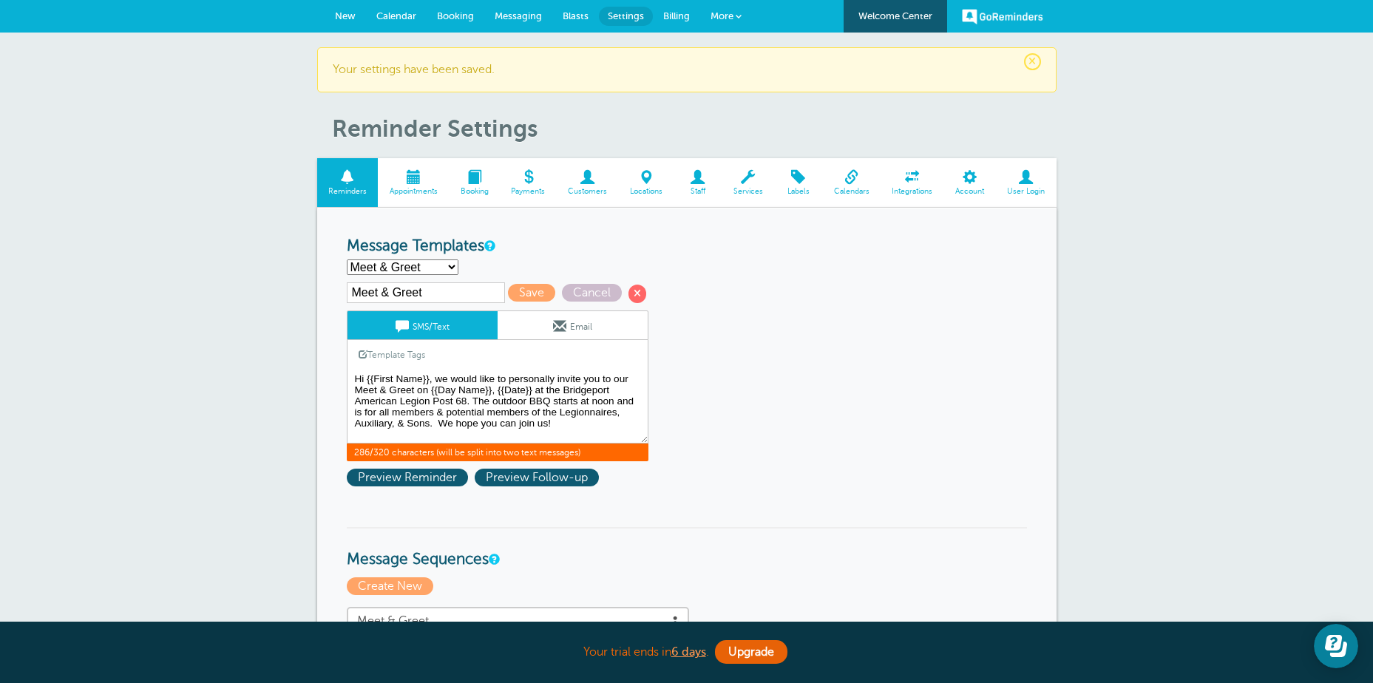
click at [555, 420] on textarea "Hi {{First Name}}, your appointment with American Legion Auxiliary Unit 68 has …" at bounding box center [498, 407] width 302 height 74
type textarea "Hi {{First Name}}, we would like to personally invite you to our Meet & Greet o…"
click at [385, 351] on link "Template Tags" at bounding box center [392, 354] width 89 height 29
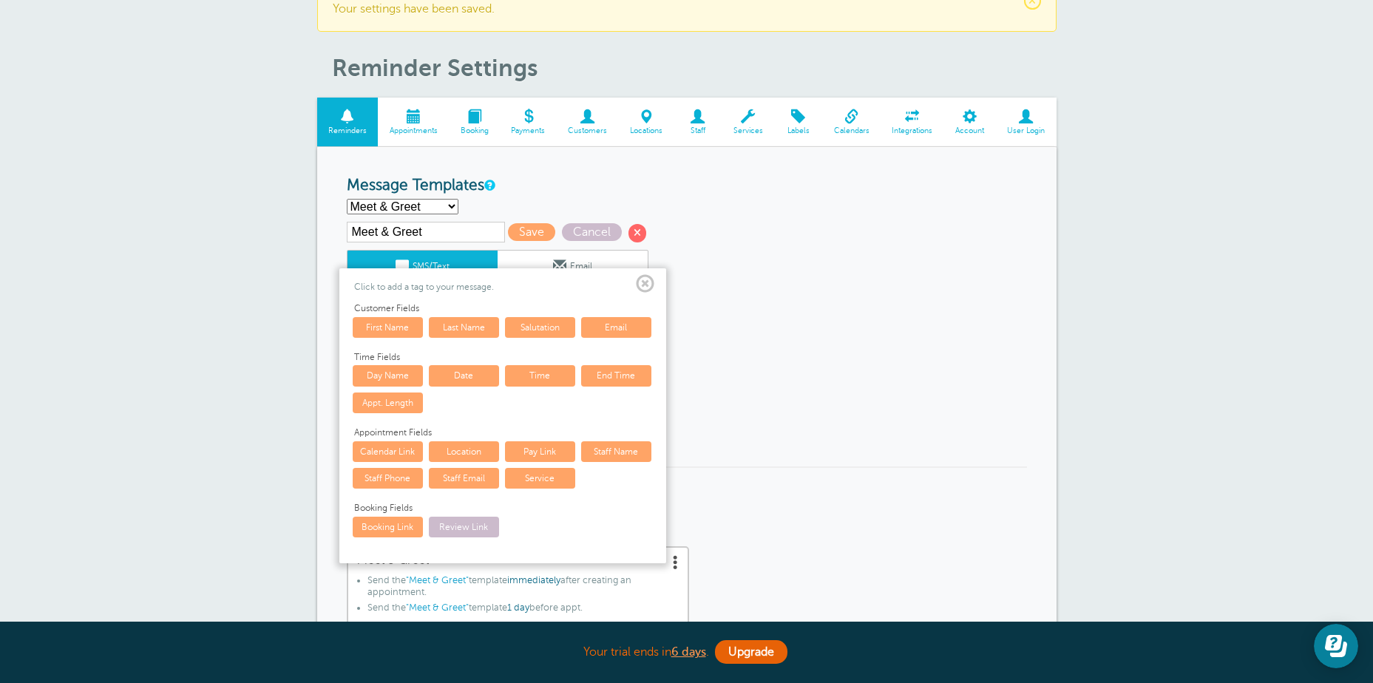
scroll to position [74, 0]
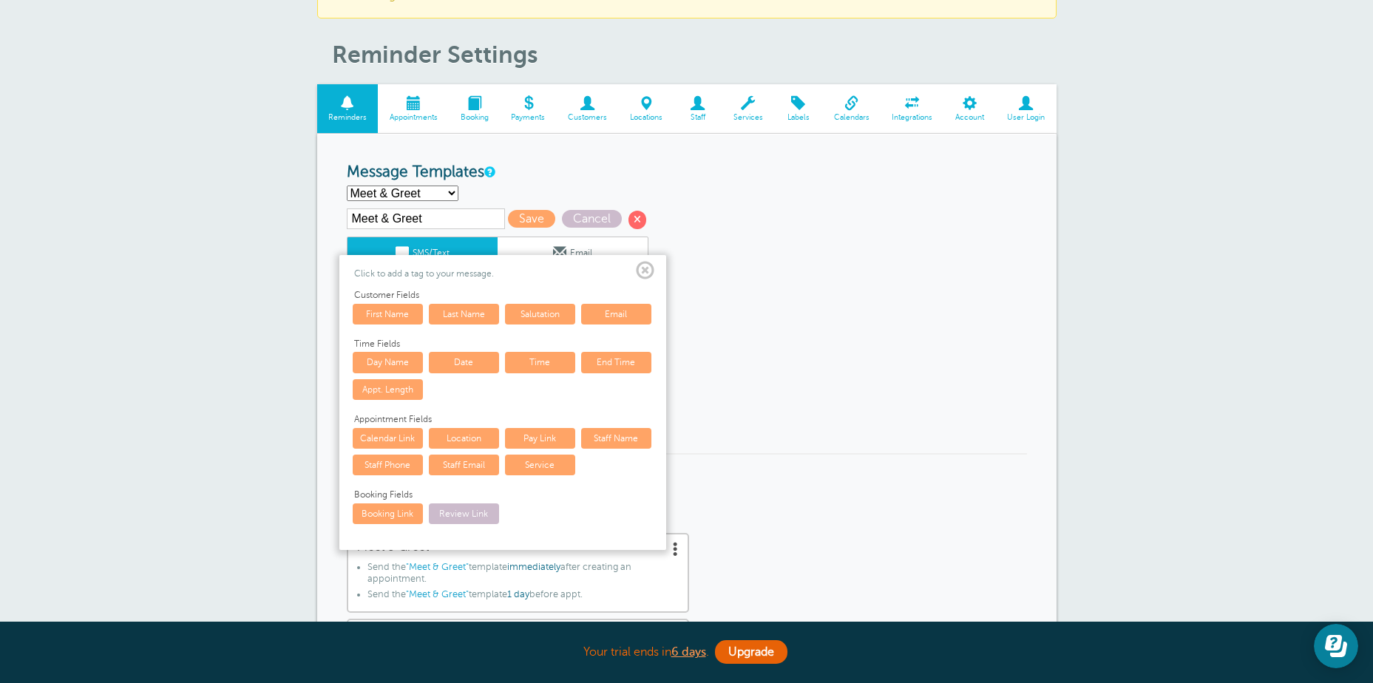
click at [649, 269] on span at bounding box center [645, 271] width 18 height 18
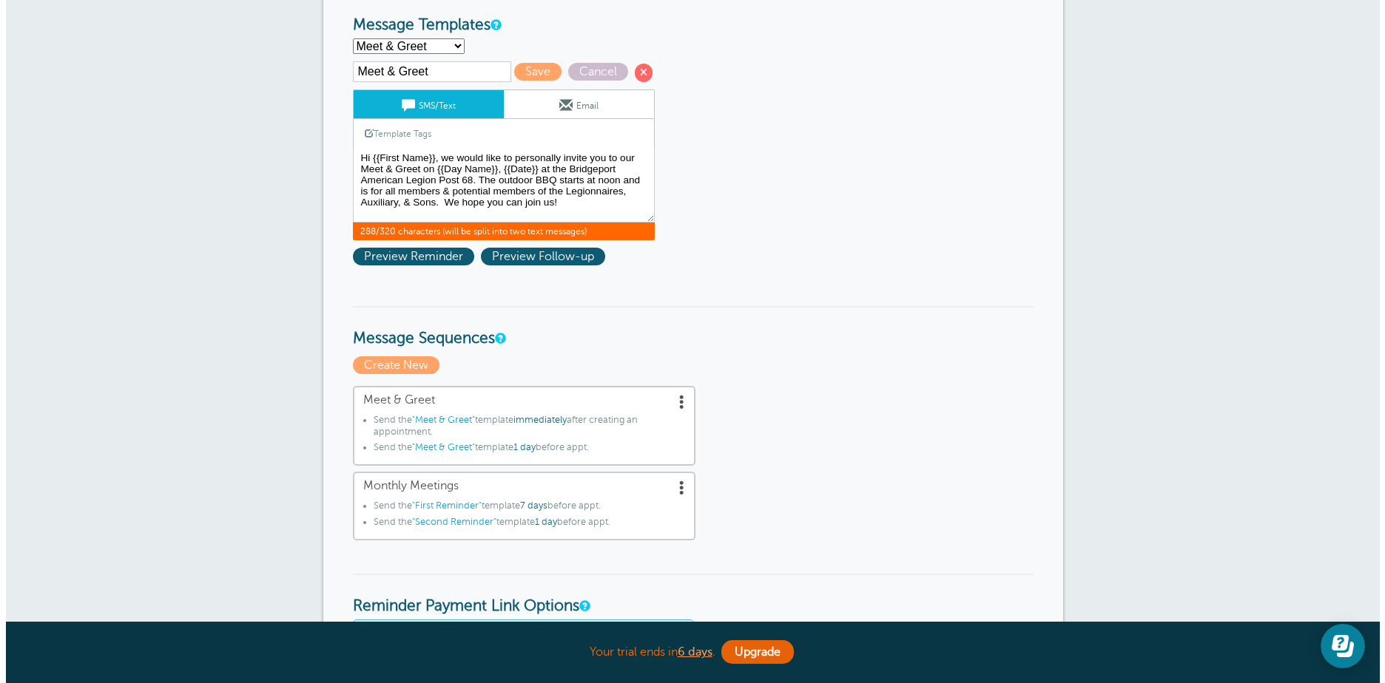
scroll to position [222, 0]
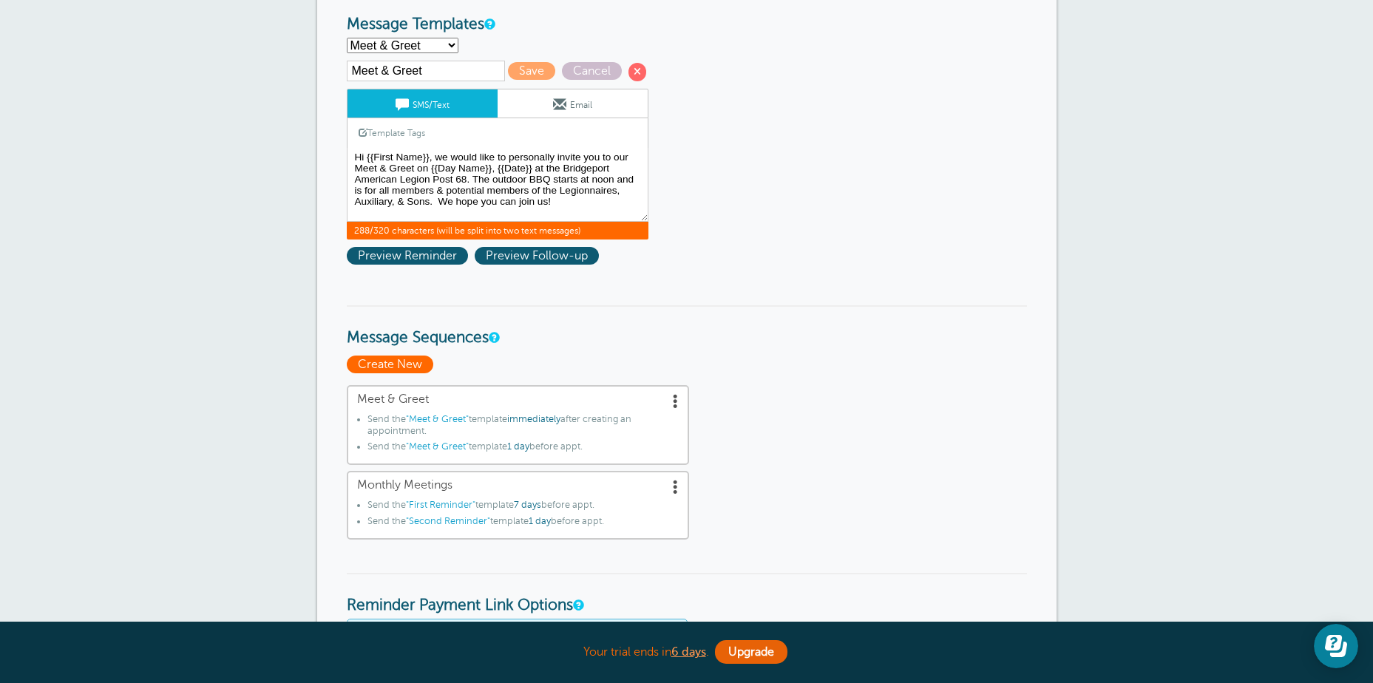
click at [416, 363] on span "Create New" at bounding box center [390, 365] width 87 height 18
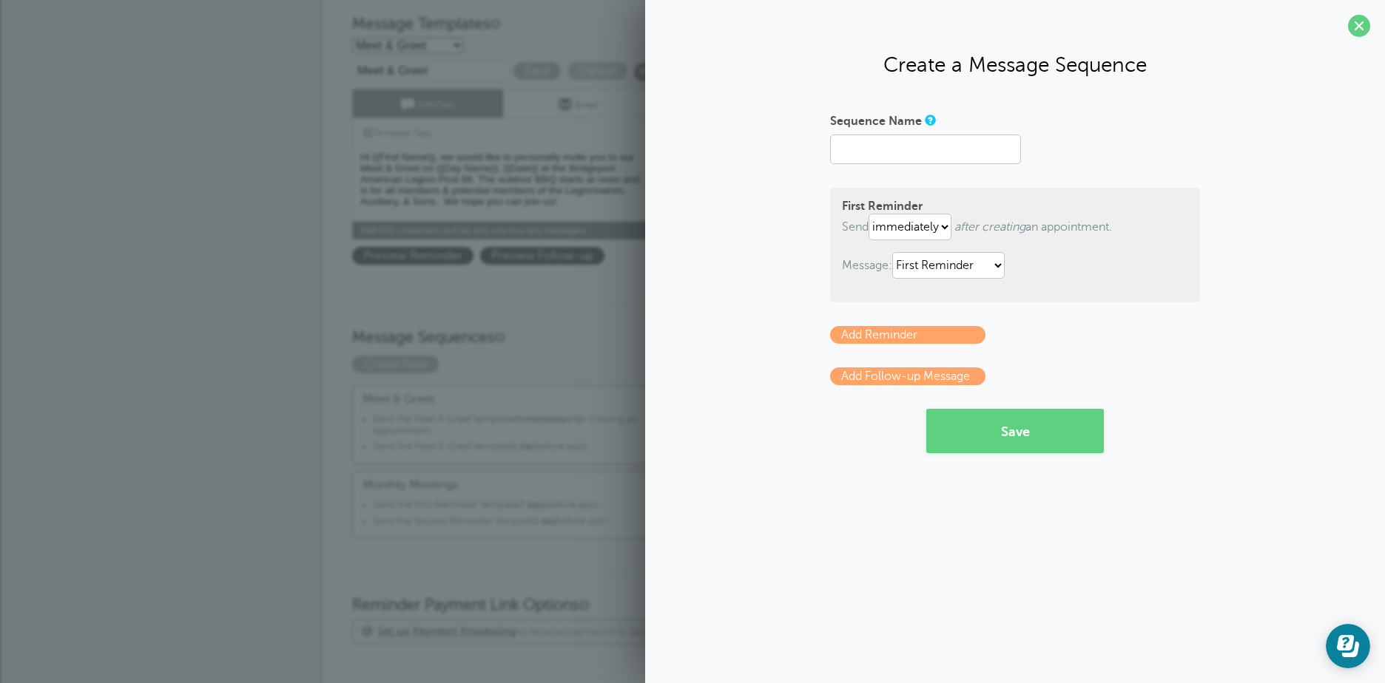
click at [168, 377] on div "× Your settings have been saved. Reminder Settings Reminders Appointments Booki…" at bounding box center [692, 593] width 1385 height 1564
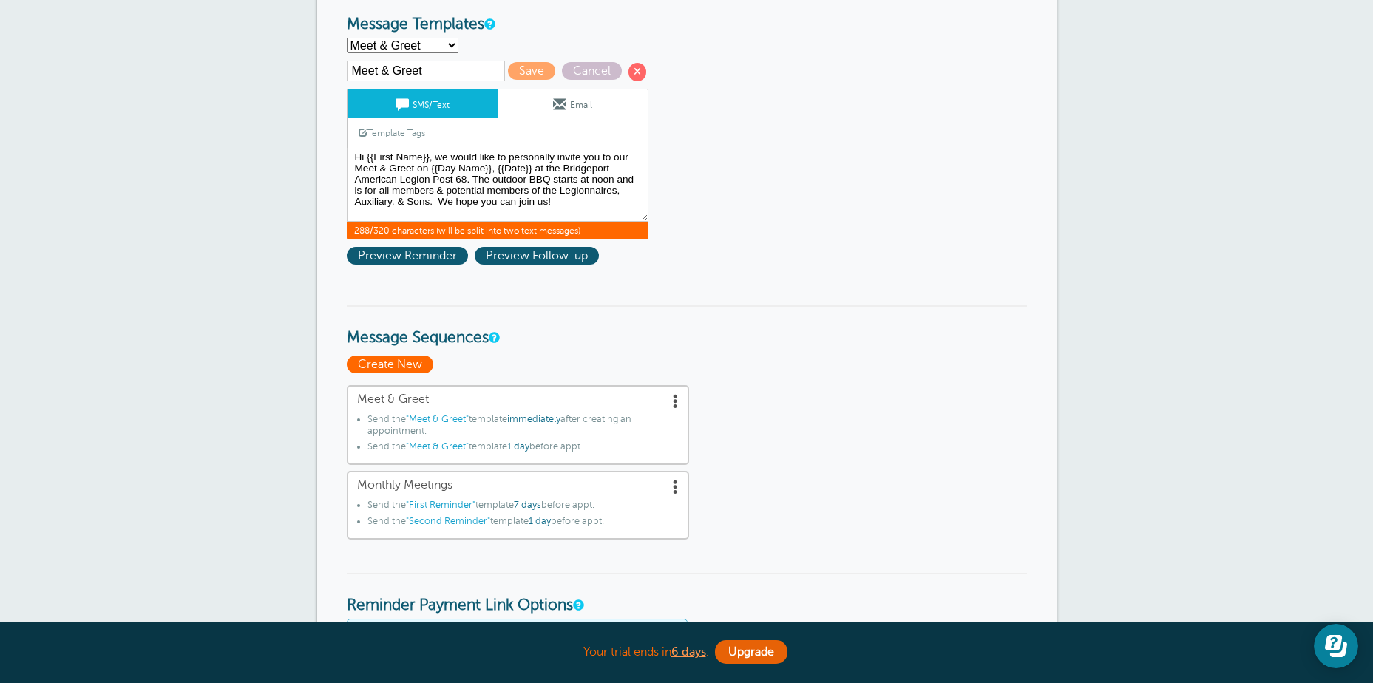
click at [379, 366] on span "Create New" at bounding box center [390, 365] width 87 height 18
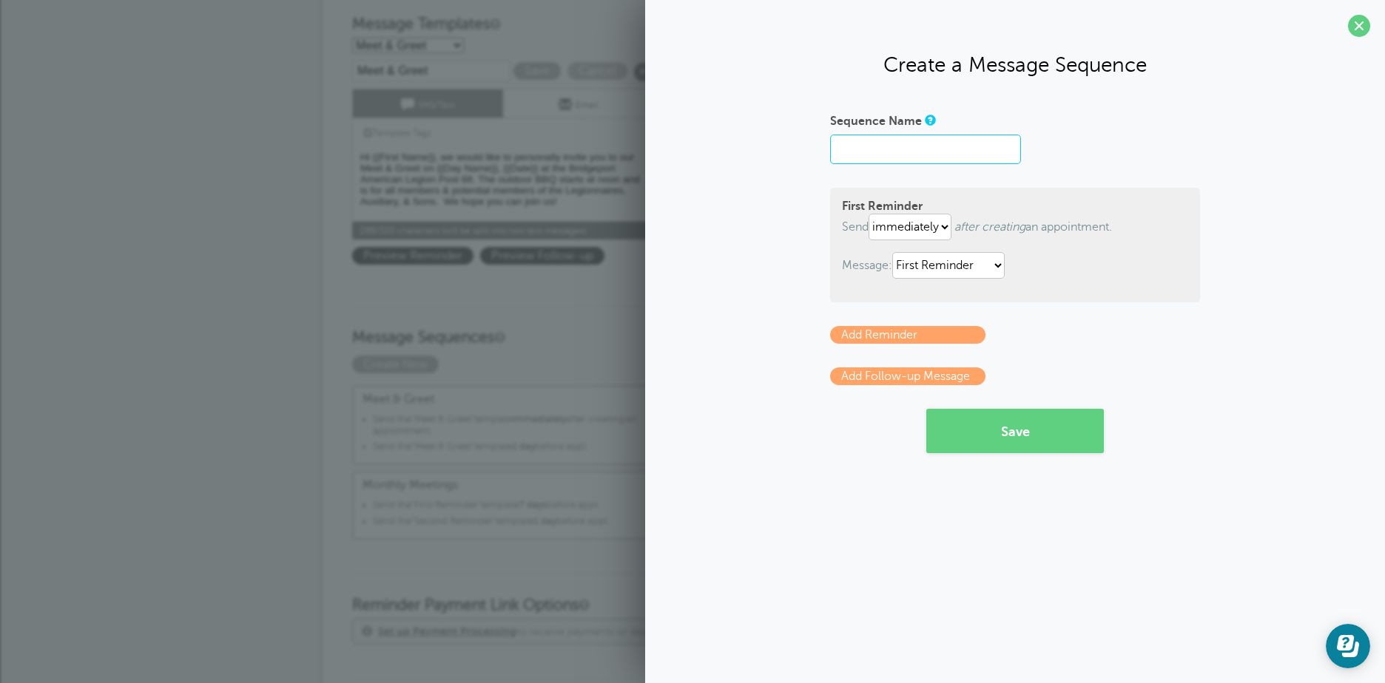
click at [851, 150] on input "Sequence Name" at bounding box center [925, 150] width 191 height 30
type input "Meet & Greet"
click at [902, 334] on link "Add Reminder" at bounding box center [907, 335] width 155 height 18
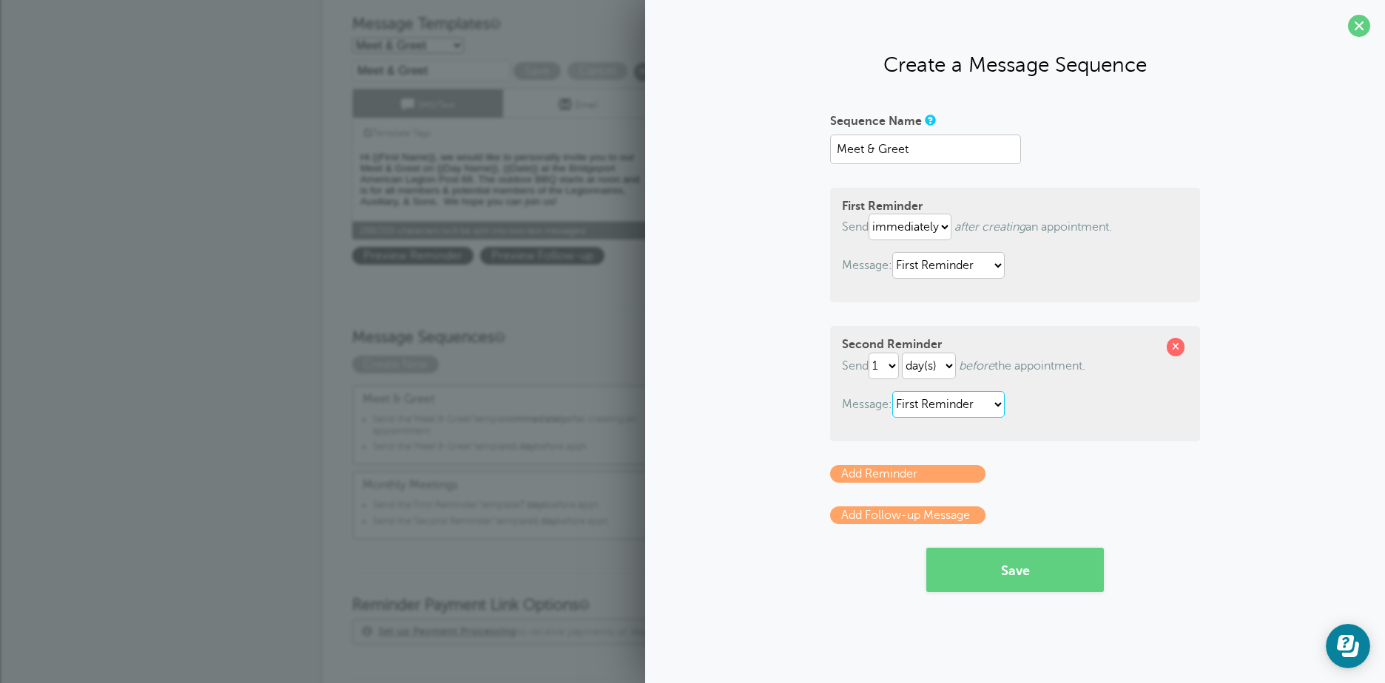
click at [1004, 402] on select "First Reminder Meet & Greet Monthly Meetings Second Reminder Third Reminder" at bounding box center [948, 404] width 112 height 27
click at [999, 264] on select "First Reminder Meet & Greet Monthly Meetings Second Reminder Third Reminder" at bounding box center [948, 265] width 112 height 27
select select "162377"
click at [895, 252] on select "First Reminder Meet & Greet Monthly Meetings Second Reminder Third Reminder" at bounding box center [948, 265] width 112 height 27
click at [916, 511] on link "Add Follow-up Message" at bounding box center [907, 516] width 155 height 18
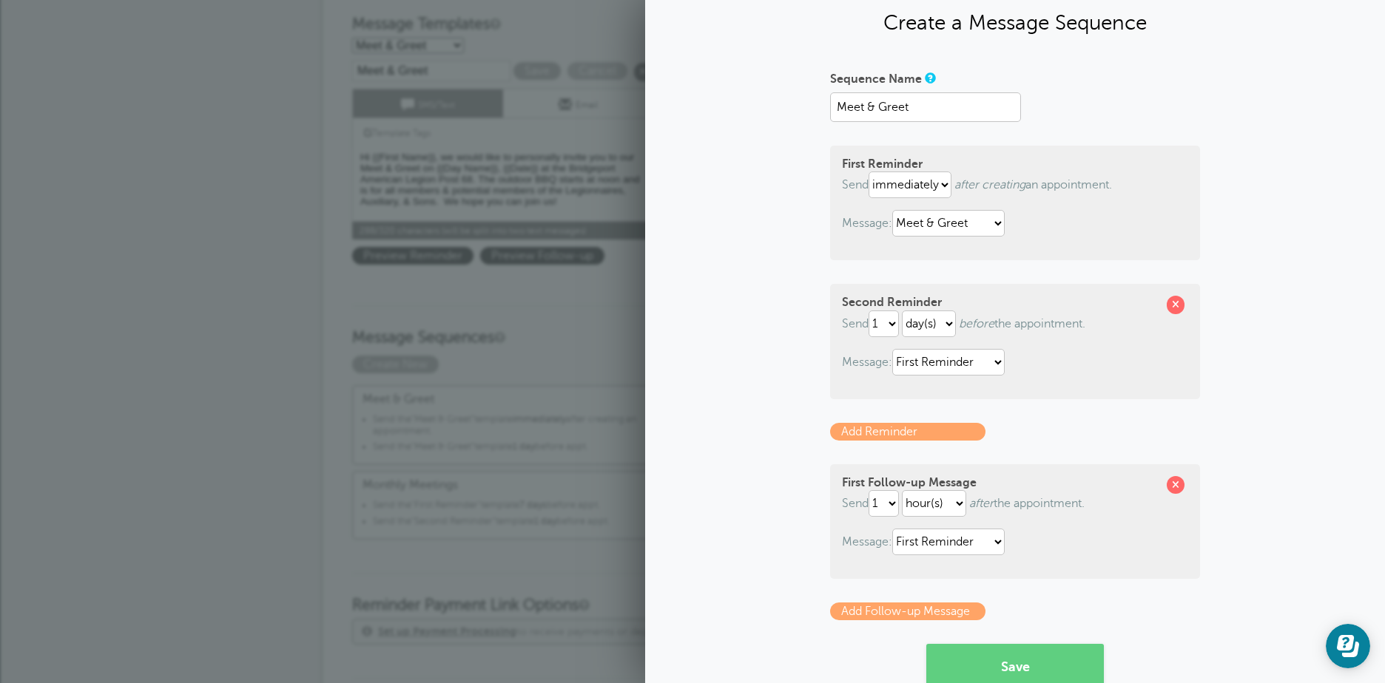
scroll to position [74, 0]
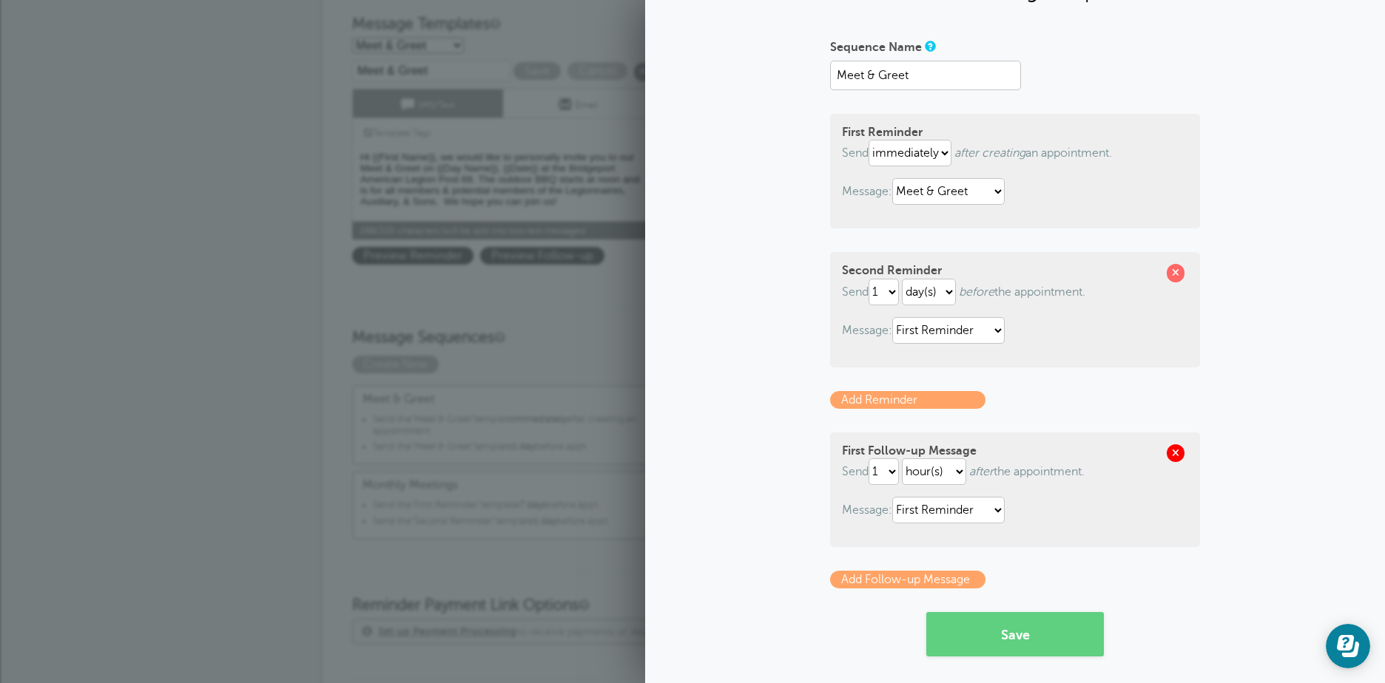
click at [1173, 450] on span at bounding box center [1175, 454] width 18 height 18
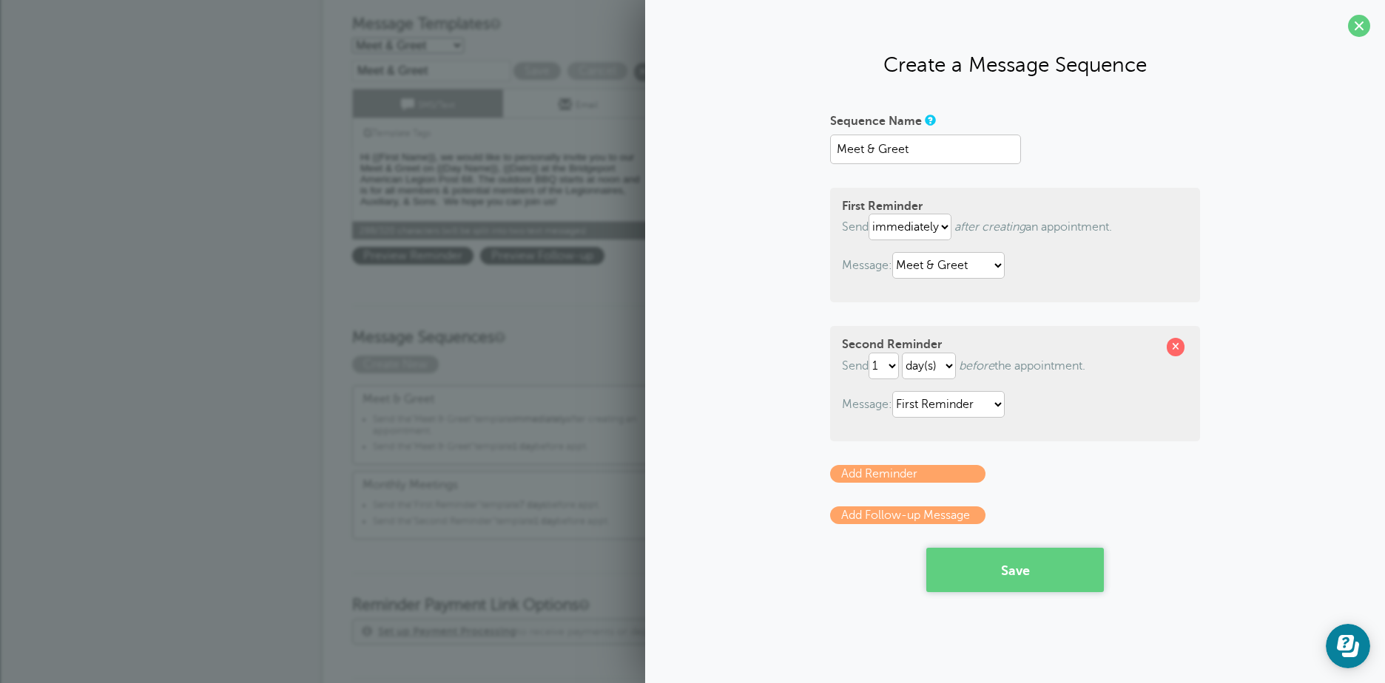
click at [1012, 574] on button "Save" at bounding box center [1015, 570] width 178 height 44
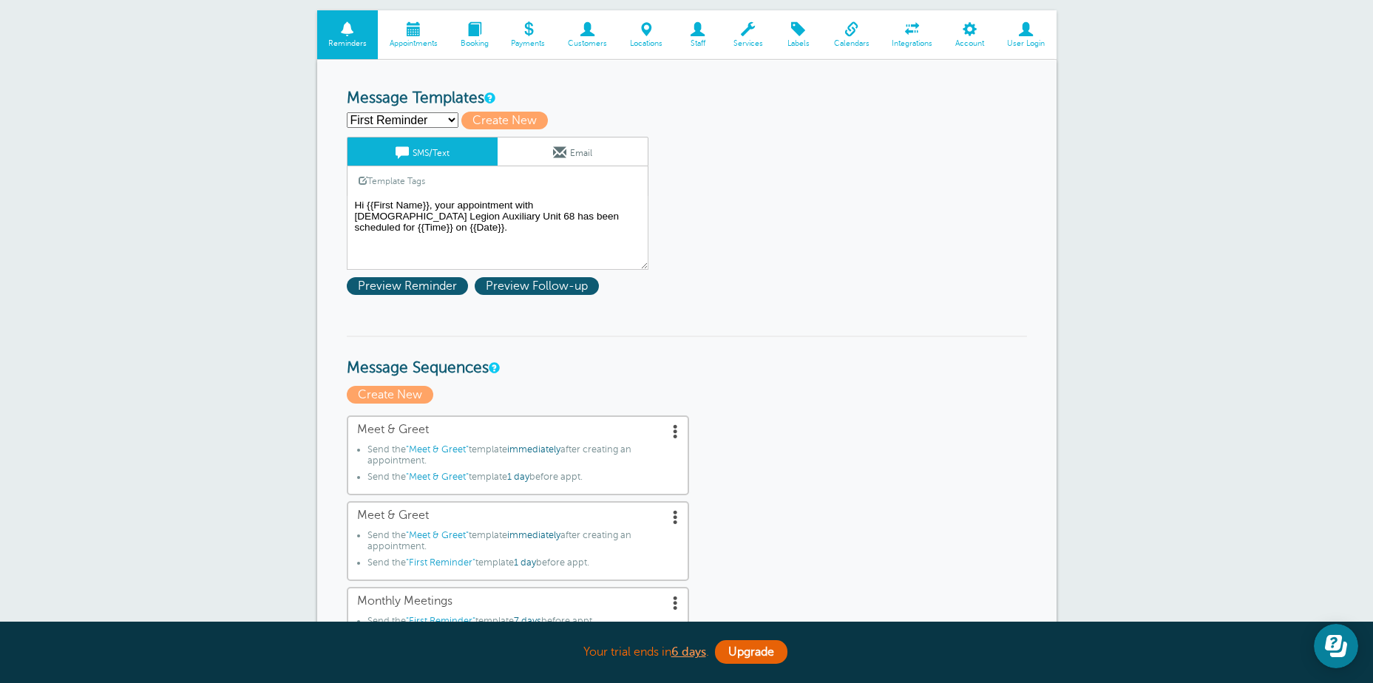
scroll to position [74, 0]
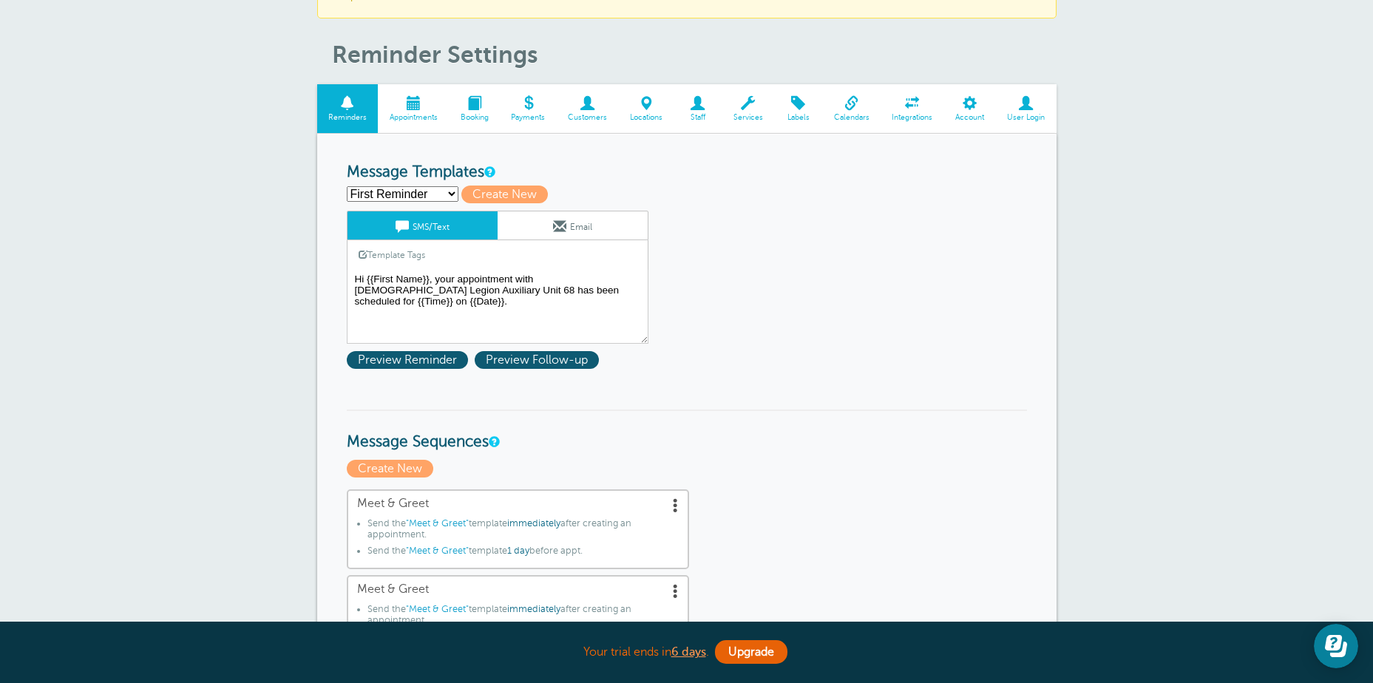
click at [452, 192] on select "First Reminder Meet & Greet Monthly Meetings Second Reminder Third Reminder Cre…" at bounding box center [403, 194] width 112 height 16
select select "162377"
click at [347, 186] on select "First Reminder Meet & Greet Monthly Meetings Second Reminder Third Reminder Cre…" at bounding box center [403, 194] width 112 height 16
type input "Meet & Greet"
type textarea "Hi {{First Name}}, we would like to personally invite you to our Meet & Greet o…"
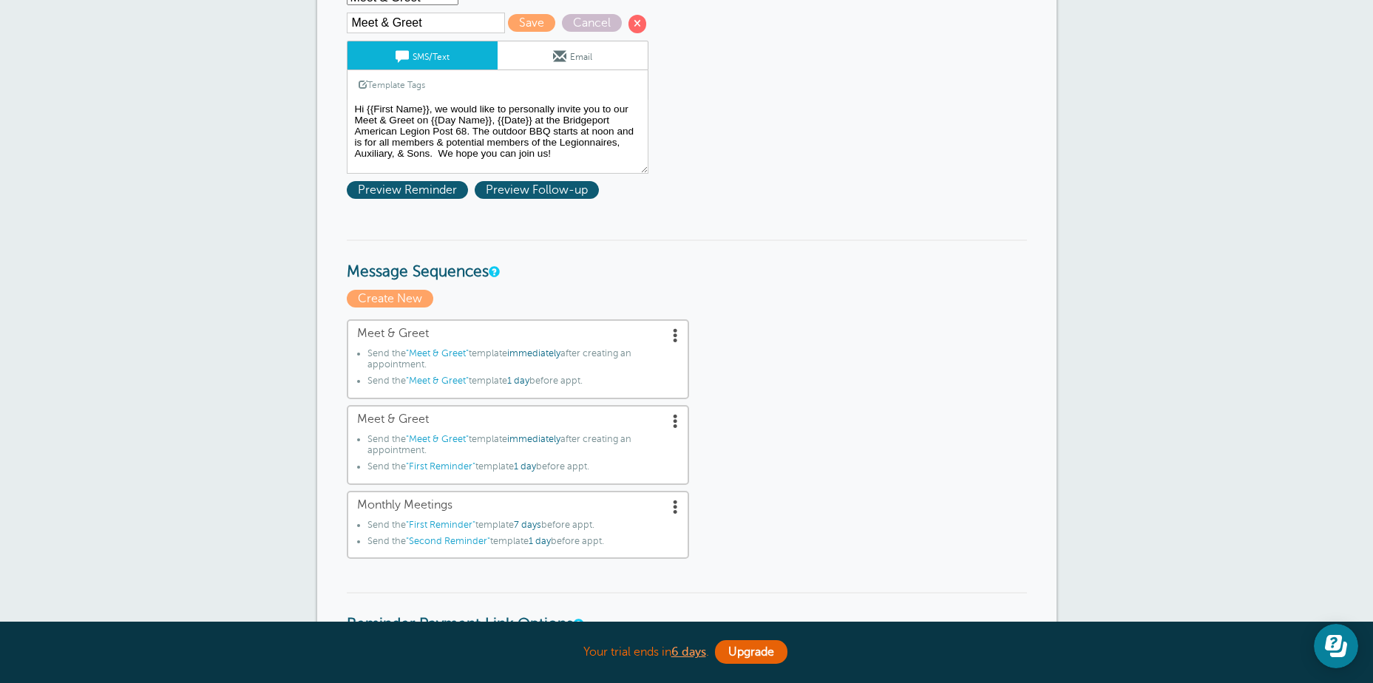
scroll to position [296, 0]
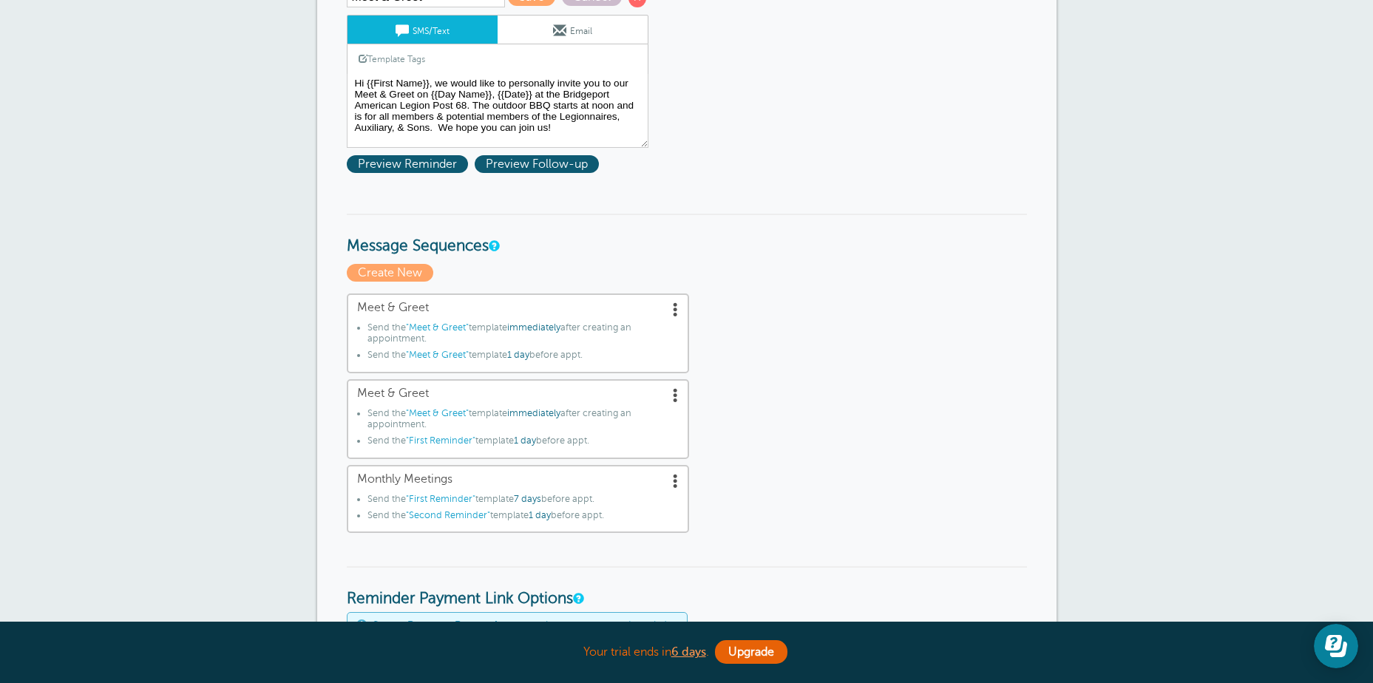
click at [427, 351] on span ""Meet & Greet"" at bounding box center [437, 355] width 63 height 10
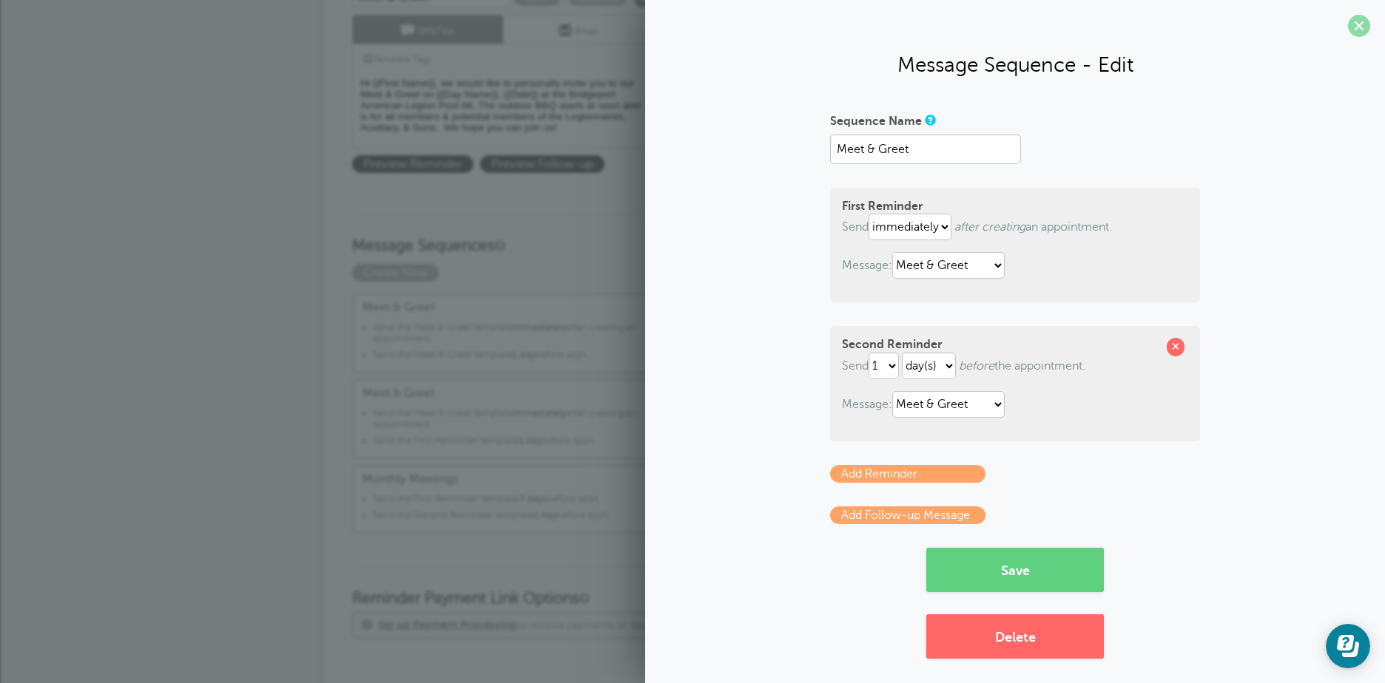
click at [1351, 21] on span at bounding box center [1359, 26] width 22 height 22
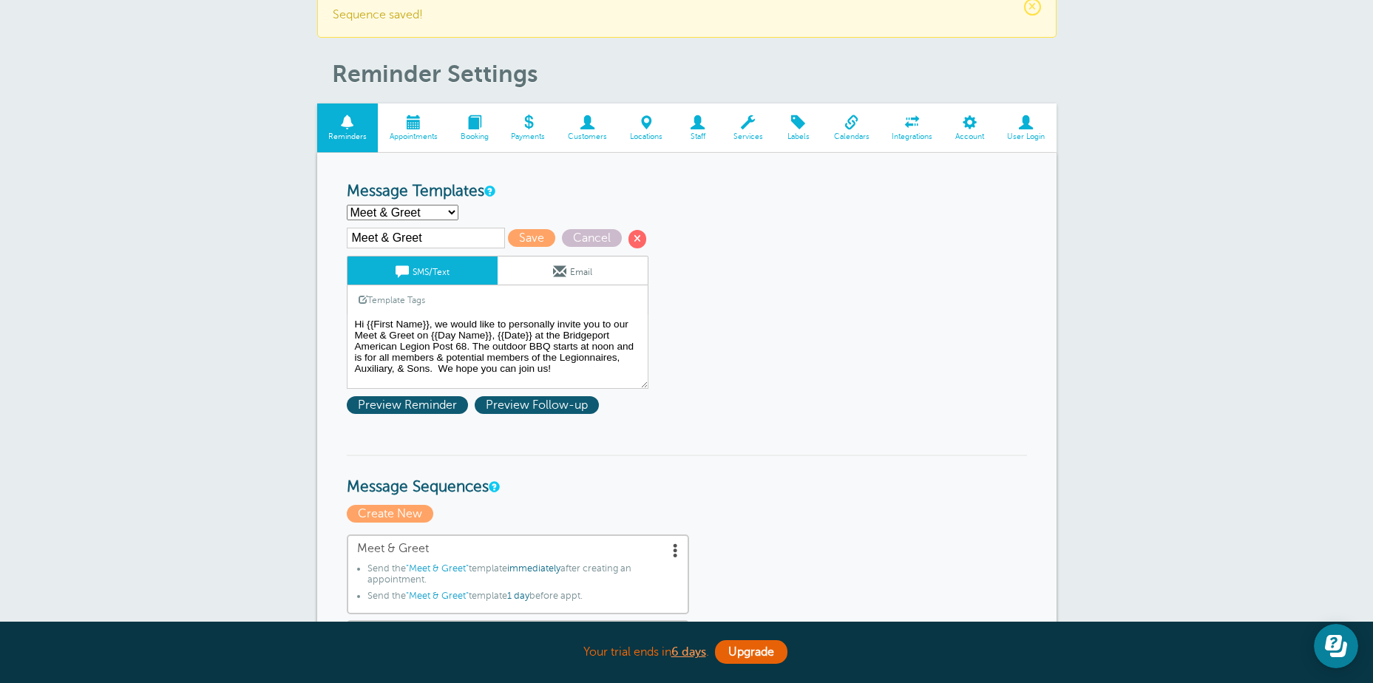
scroll to position [0, 0]
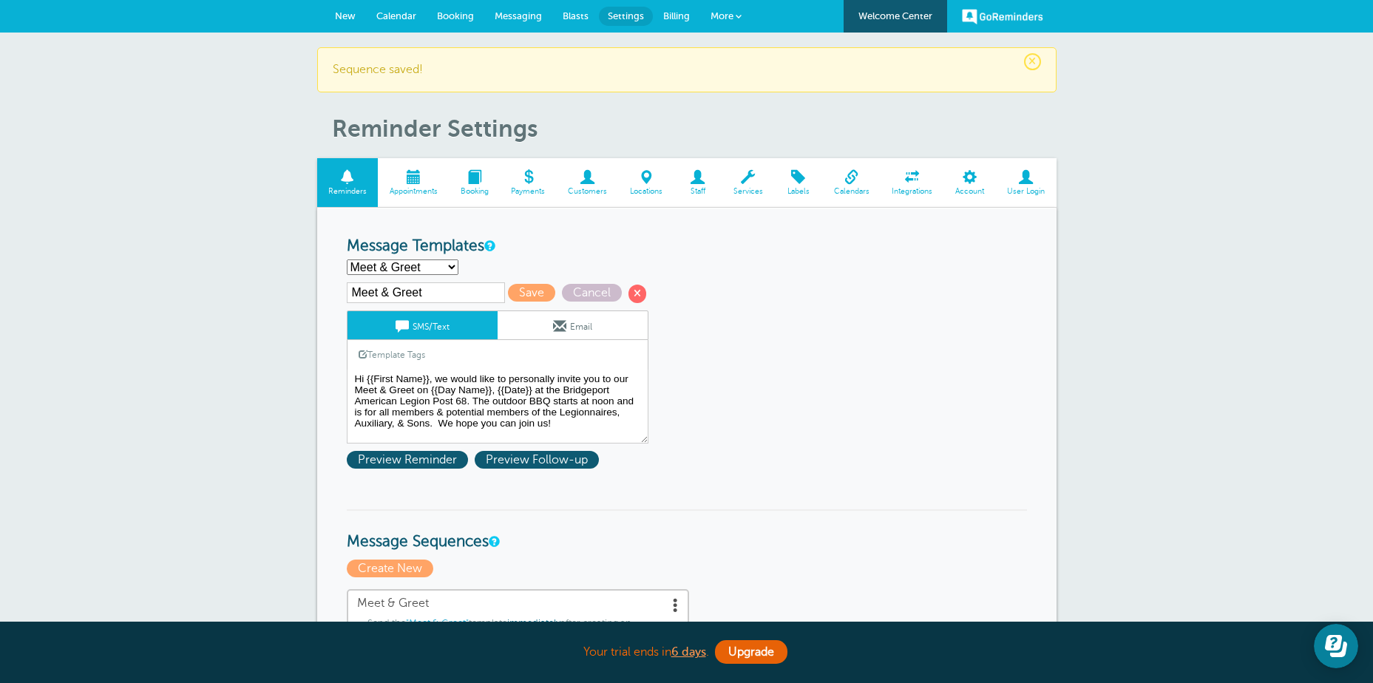
click at [451, 268] on select "First Reminder Meet & Greet Monthly Meetings Second Reminder Third Reminder Cre…" at bounding box center [403, 268] width 112 height 16
select select
click at [347, 260] on select "First Reminder Meet & Greet Monthly Meetings Second Reminder Third Reminder Cre…" at bounding box center [403, 268] width 112 height 16
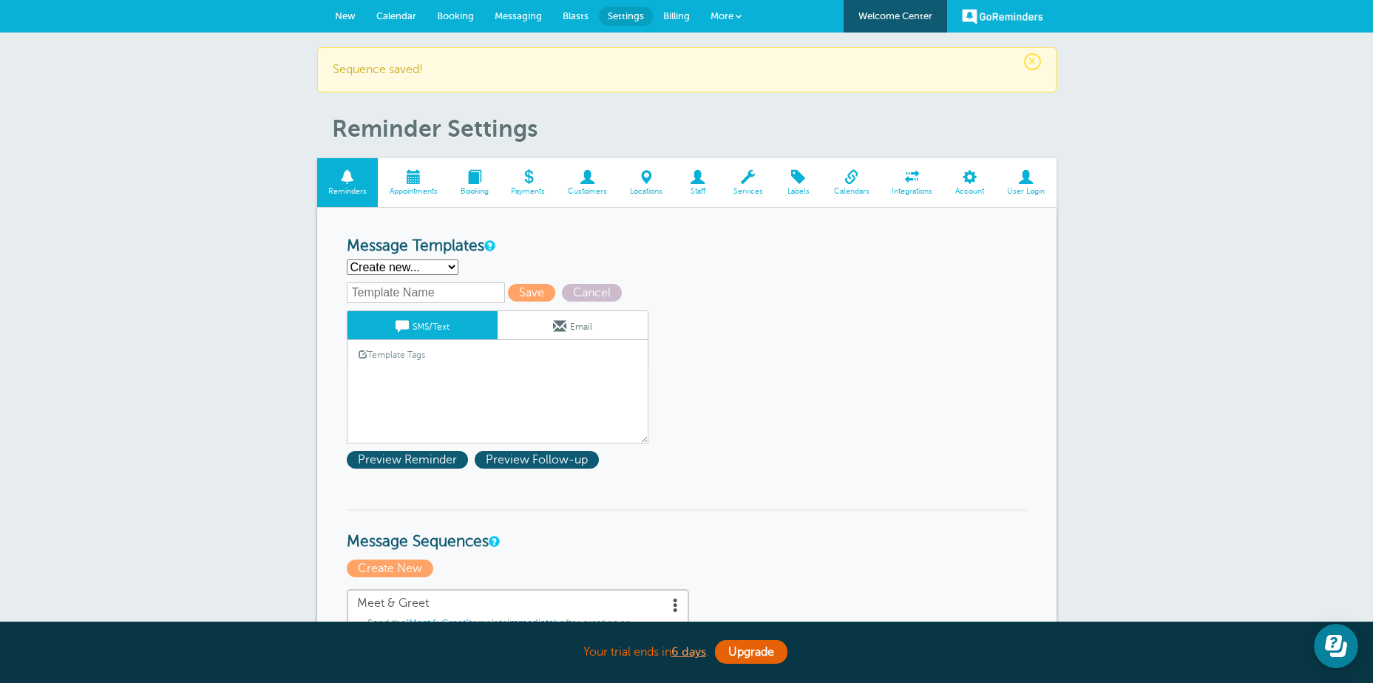
click at [351, 289] on input "text" at bounding box center [426, 293] width 158 height 21
type input "Meet & Greet 2nd Reminder"
click at [533, 294] on span "Save" at bounding box center [531, 293] width 47 height 18
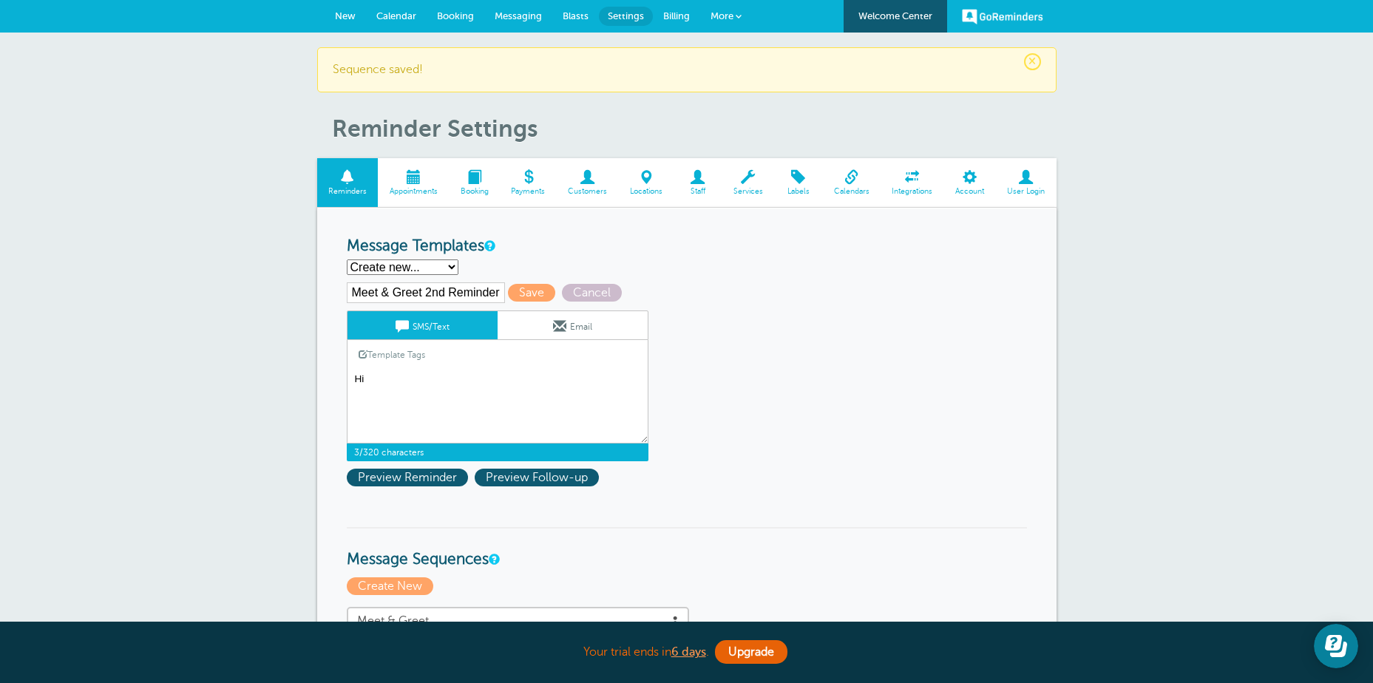
type textarea "H"
click at [411, 356] on link "Template Tags" at bounding box center [392, 354] width 89 height 29
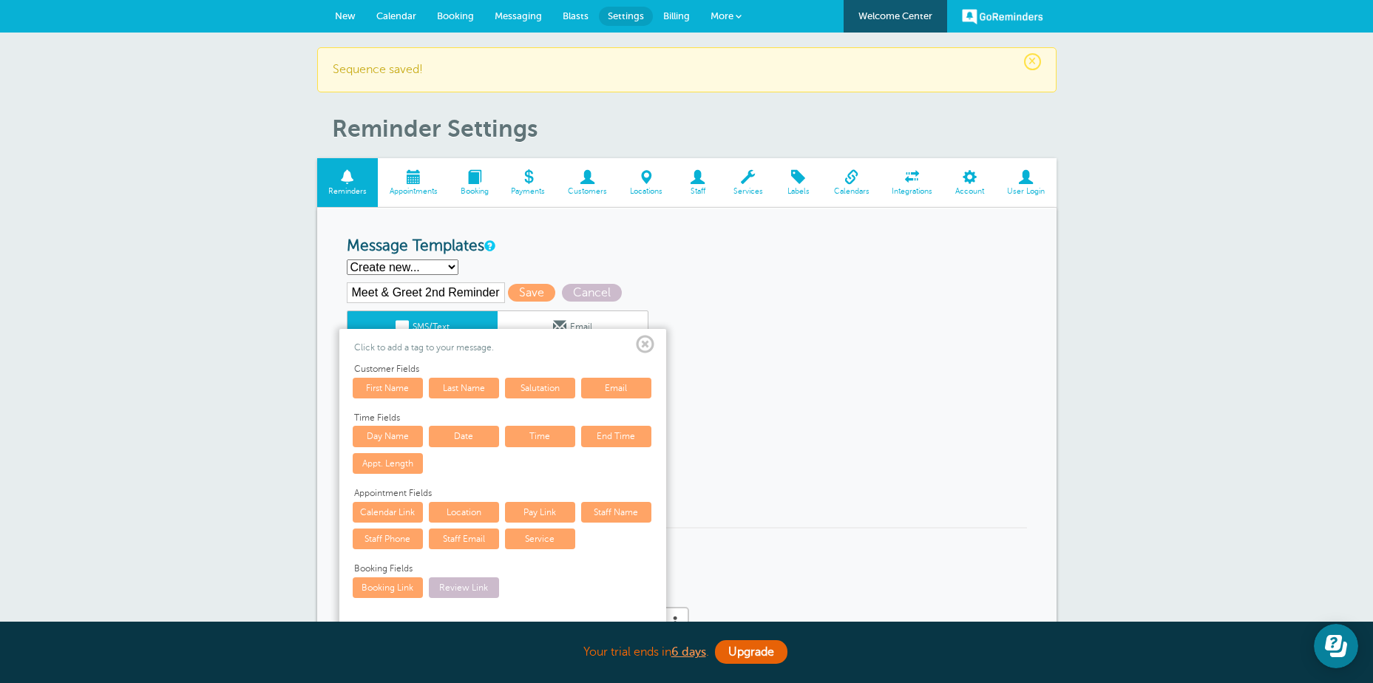
click at [393, 387] on link "First Name" at bounding box center [388, 388] width 70 height 21
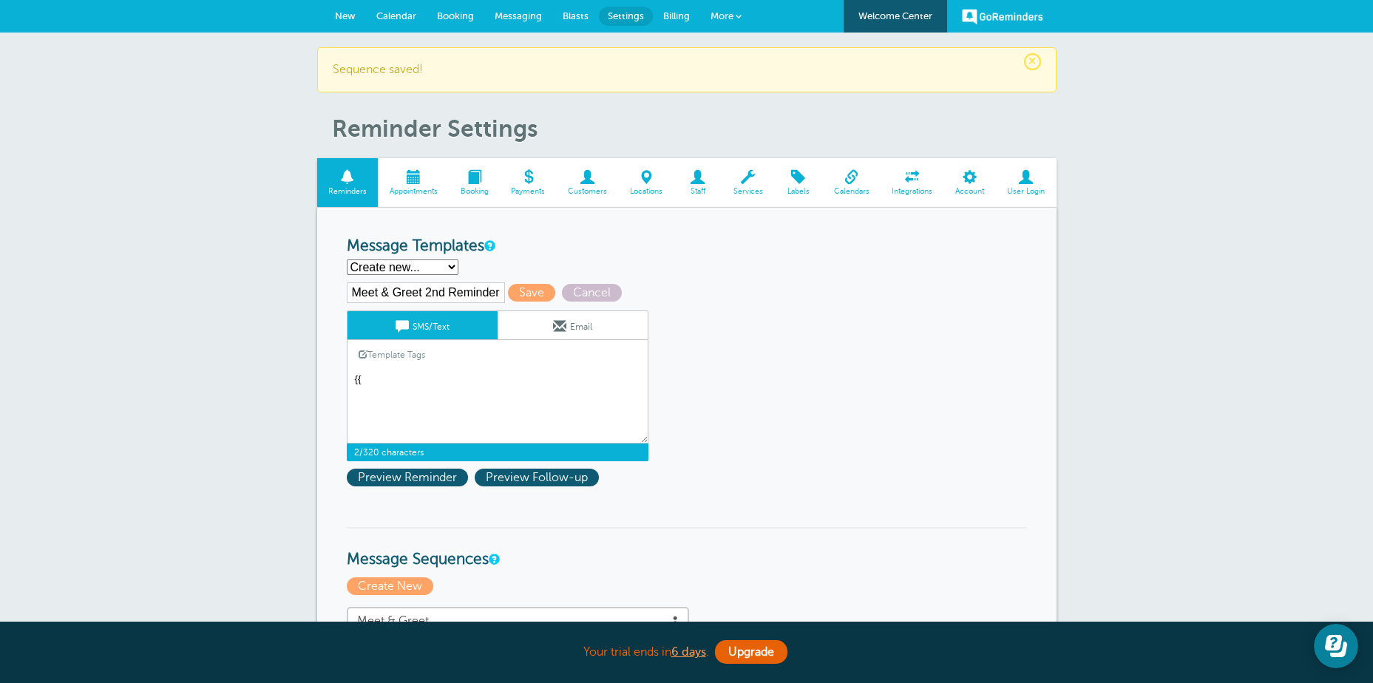
type textarea "{"
click at [419, 356] on link "Template Tags" at bounding box center [392, 354] width 89 height 29
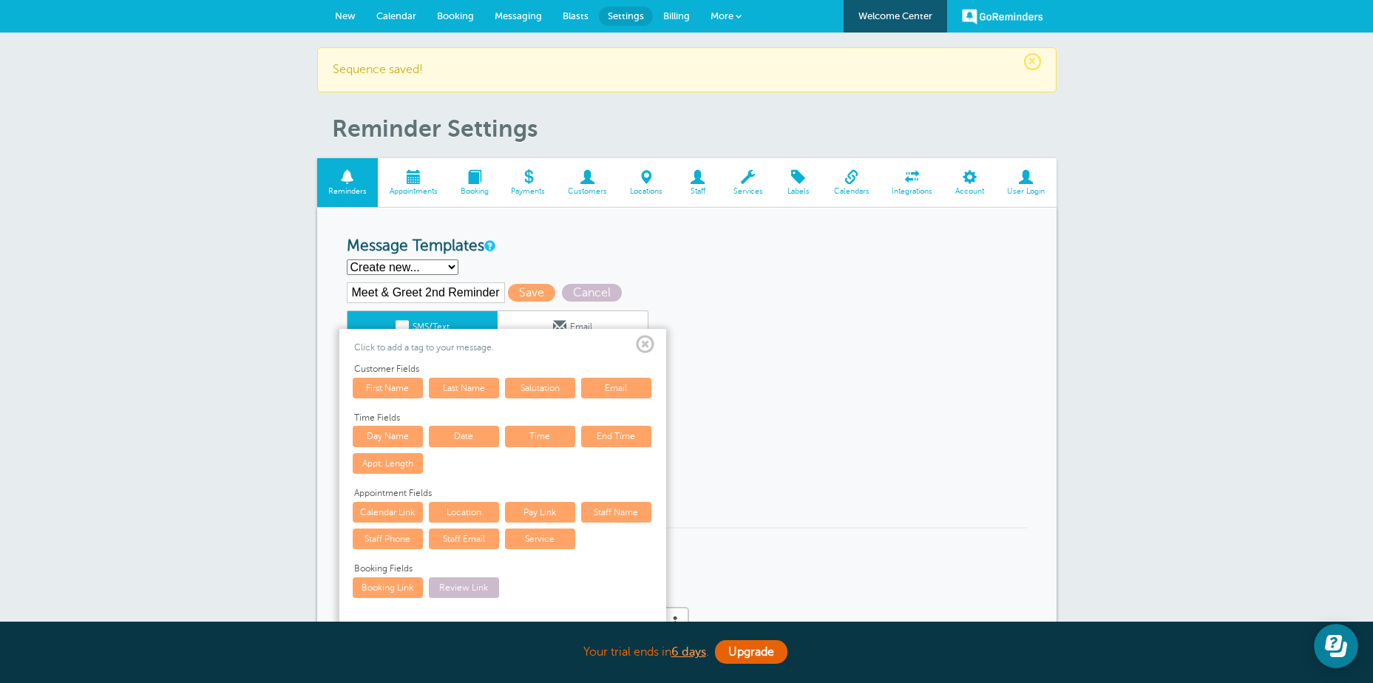
click at [391, 385] on link "First Name" at bounding box center [388, 388] width 70 height 21
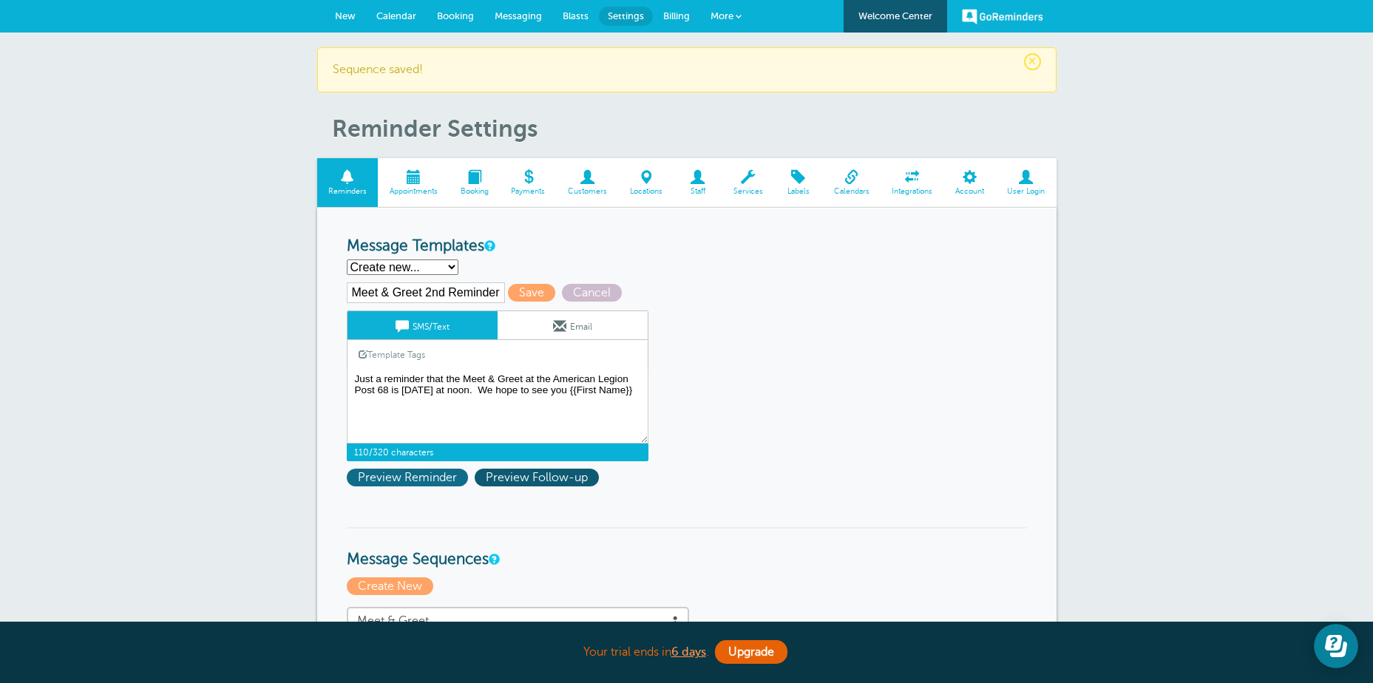
click at [391, 481] on span "Preview Reminder" at bounding box center [407, 478] width 121 height 18
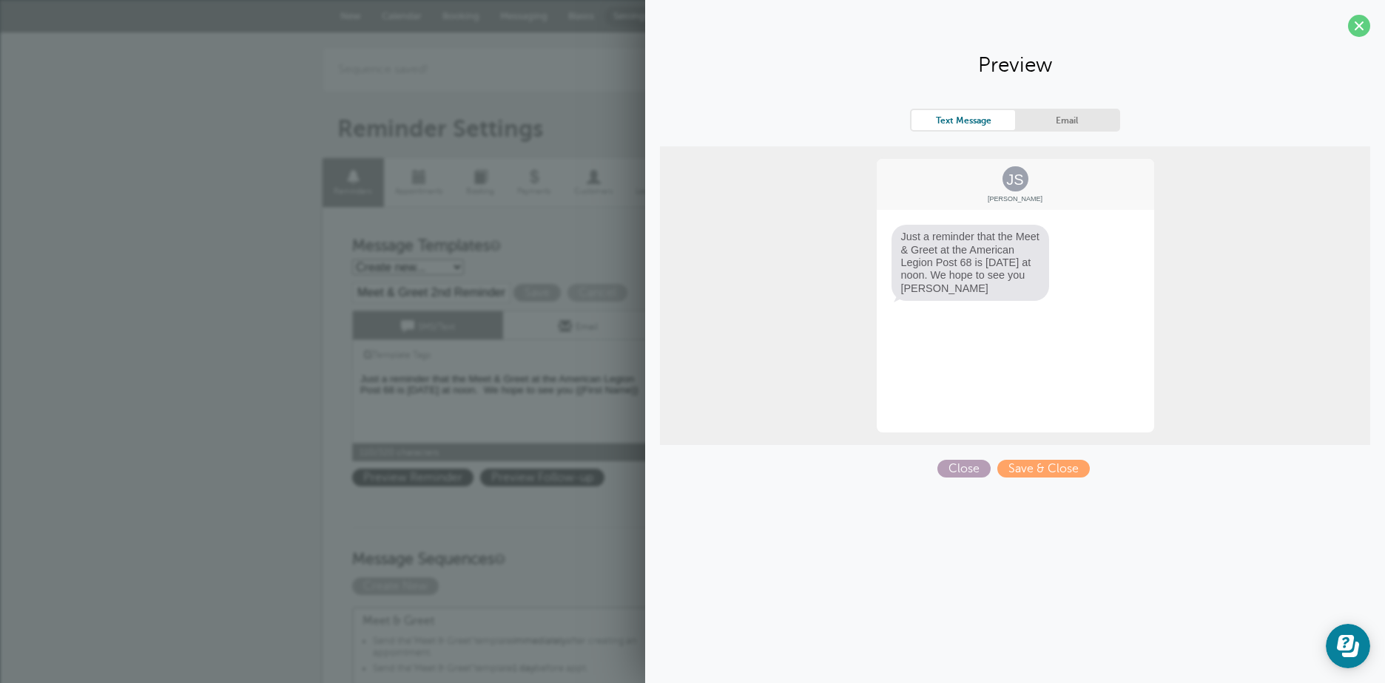
click at [962, 466] on span "Close" at bounding box center [963, 469] width 53 height 18
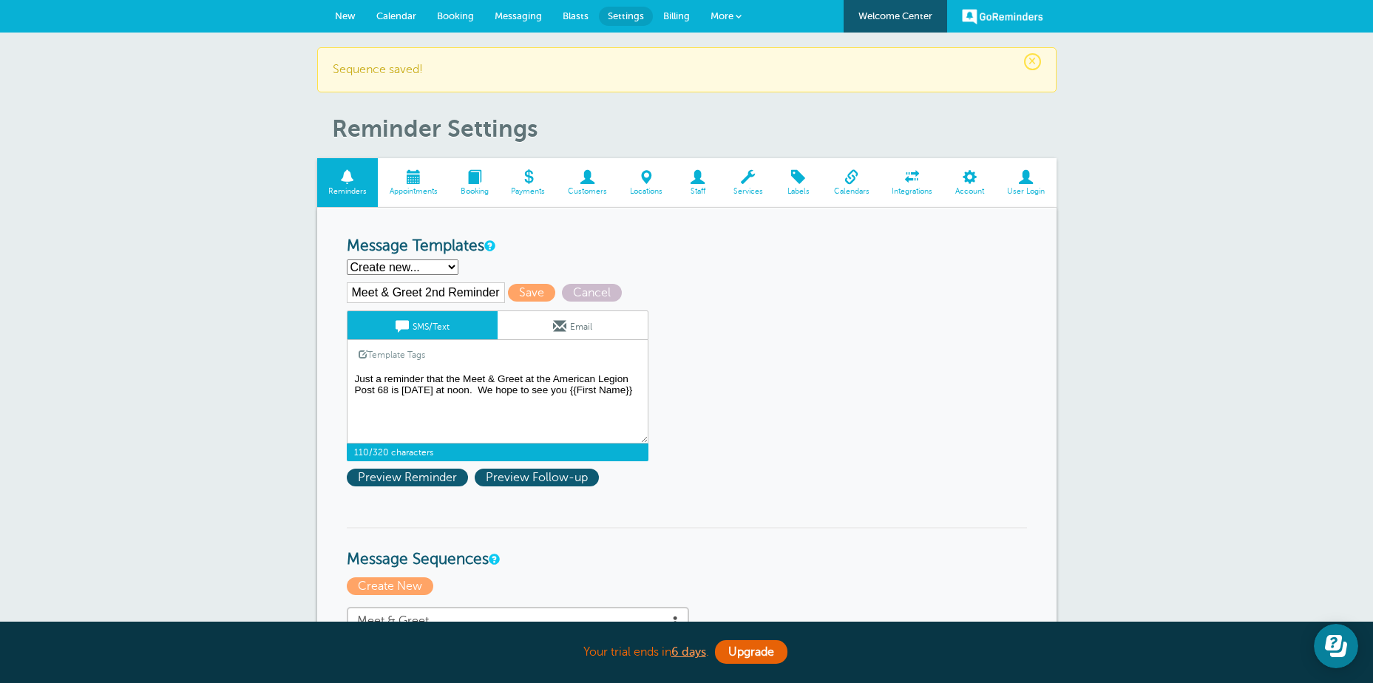
click at [393, 403] on textarea "Hi {{First Name}}, your appointment with American Legion Auxiliary Unit 68 has …" at bounding box center [498, 407] width 302 height 74
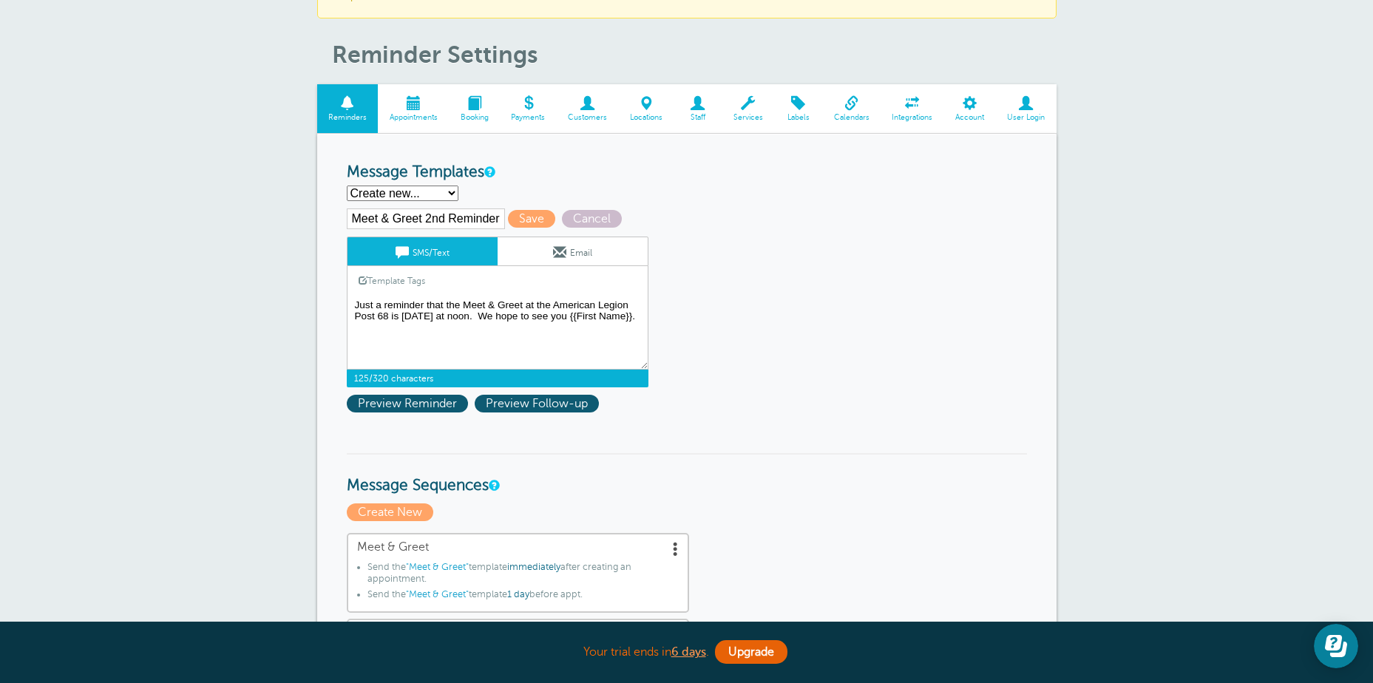
scroll to position [148, 0]
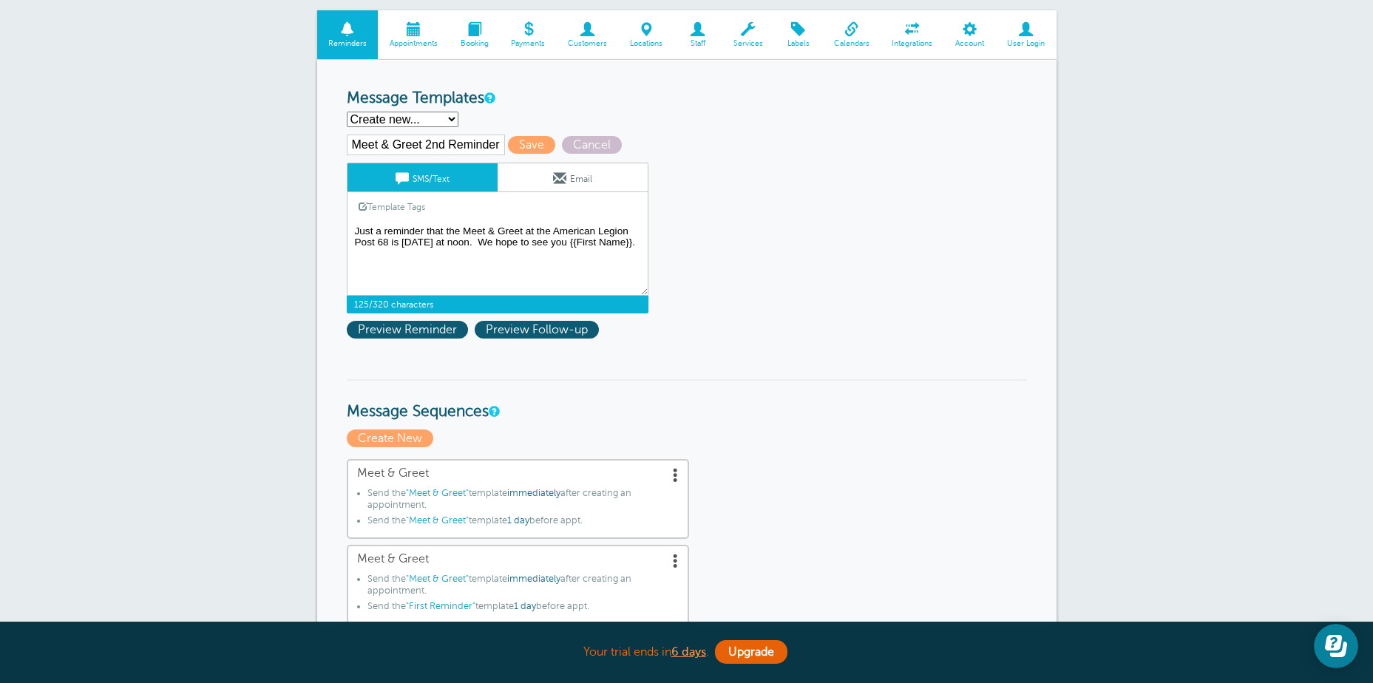
drag, startPoint x: 395, startPoint y: 251, endPoint x: 331, endPoint y: 231, distance: 66.7
type textarea "Just a reminder that the Meet & Greet at the American Legion Post 68 is tomorro…"
click at [562, 180] on span at bounding box center [559, 178] width 13 height 13
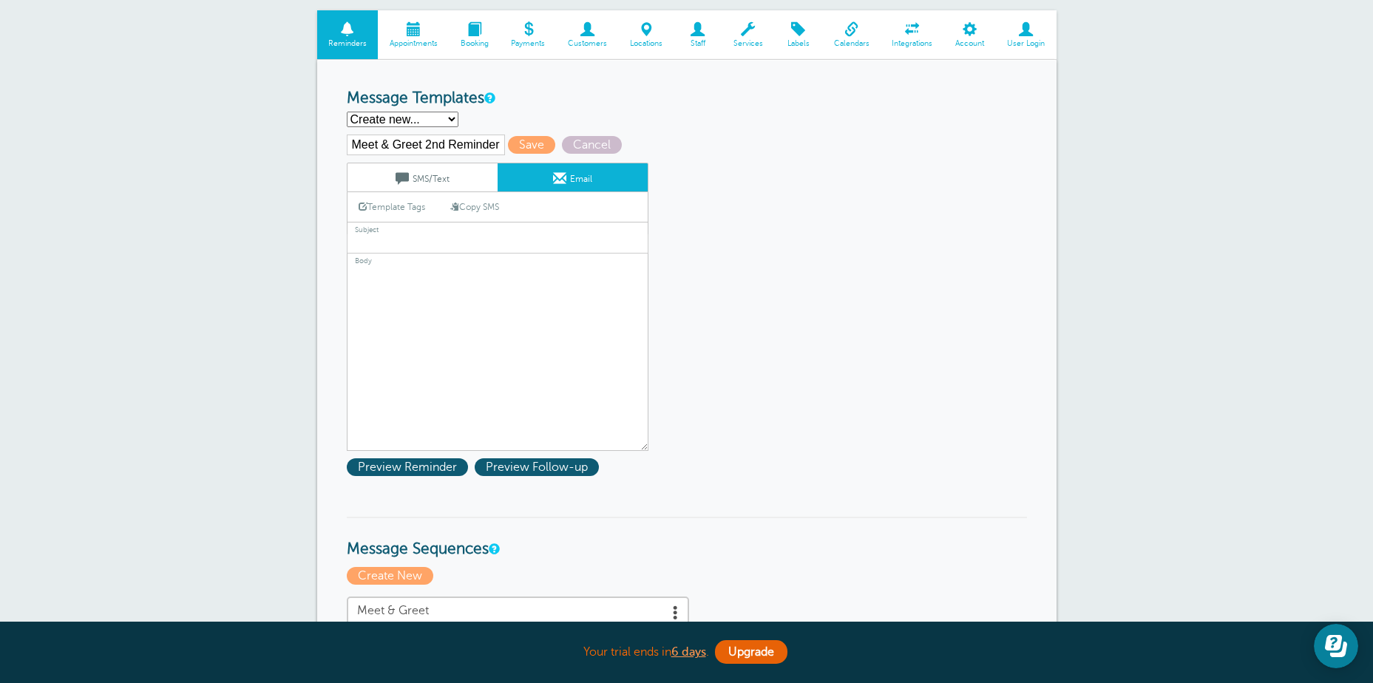
click at [358, 273] on textarea "Hi {{First Name}}, your appointment with American Legion Auxiliary Unit 68 has …" at bounding box center [498, 358] width 302 height 185
paste textarea "Just a reminder that the Meet & Greet at the American Legion Post 68 is tomorro…"
type textarea "Just a reminder that the Meet & Greet at the American Legion Post 68 is tomorro…"
click at [364, 242] on input "text" at bounding box center [498, 243] width 302 height 19
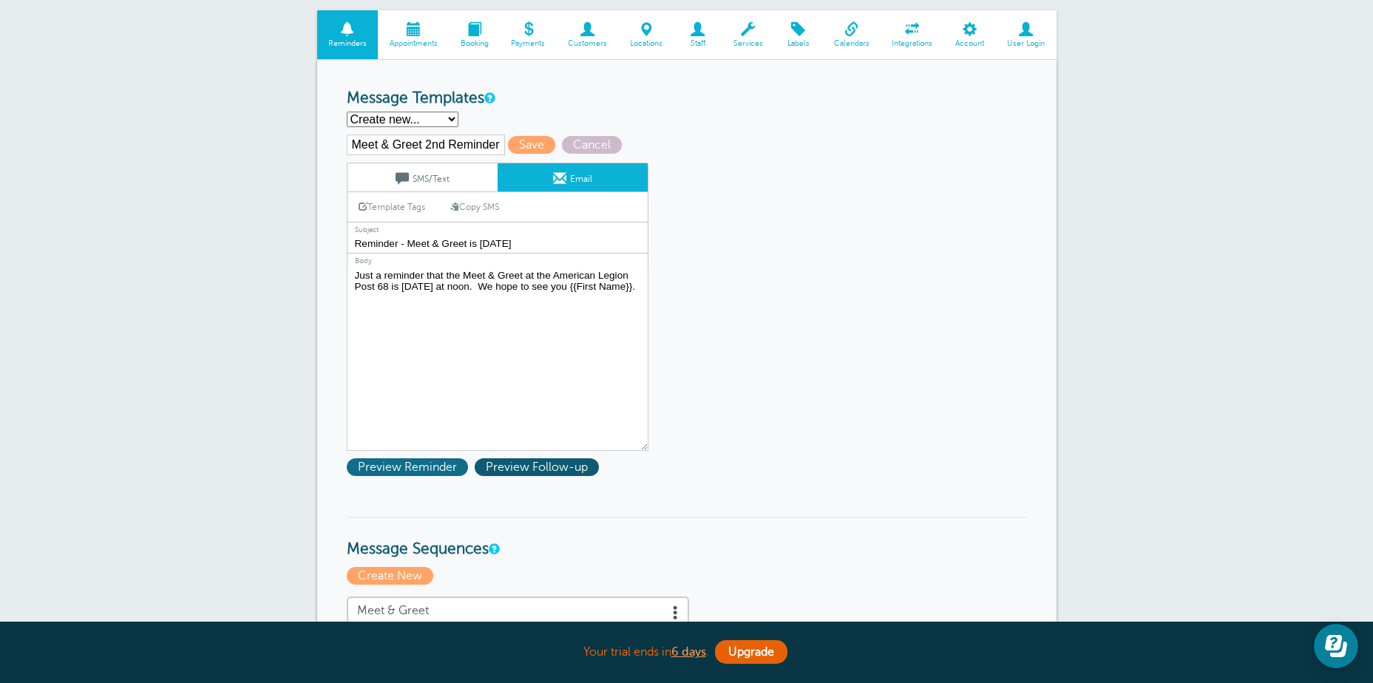
type input "Reminder - Meet & Greet is Tomorrow"
click at [395, 467] on span "Preview Reminder" at bounding box center [407, 468] width 121 height 18
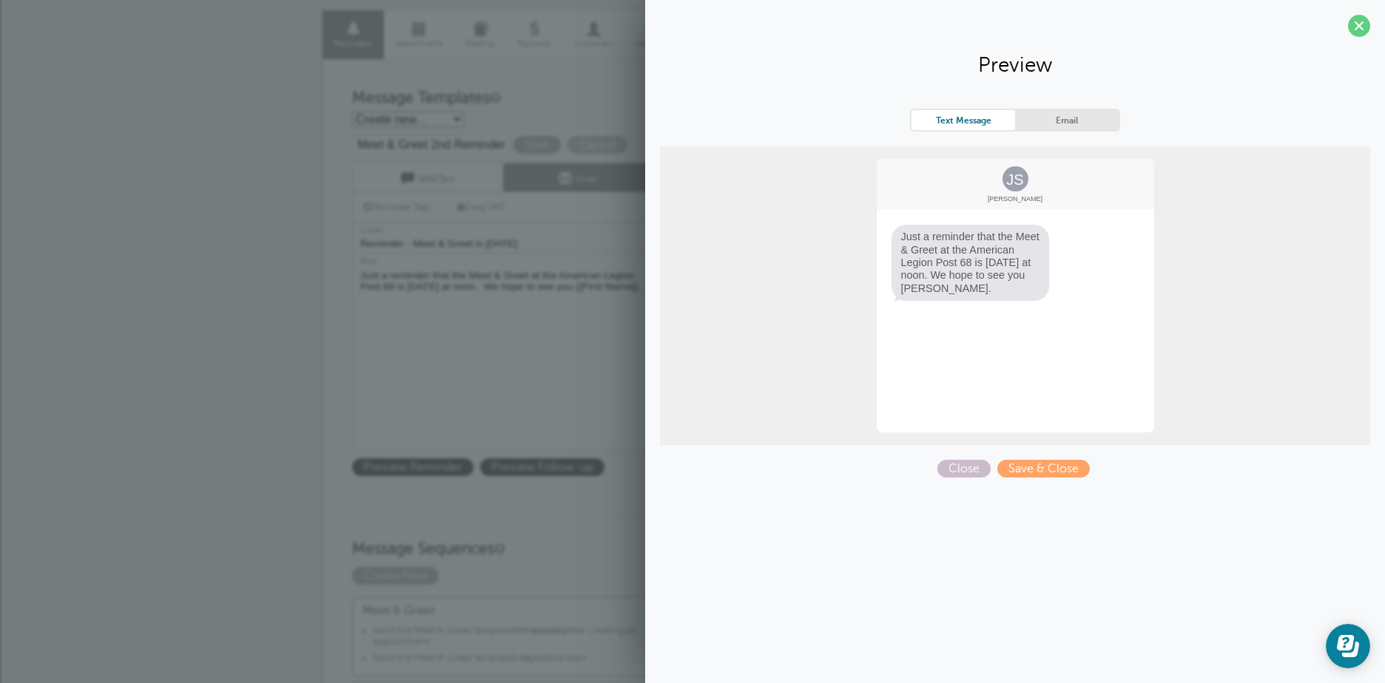
click at [1078, 117] on link "Email" at bounding box center [1067, 120] width 104 height 20
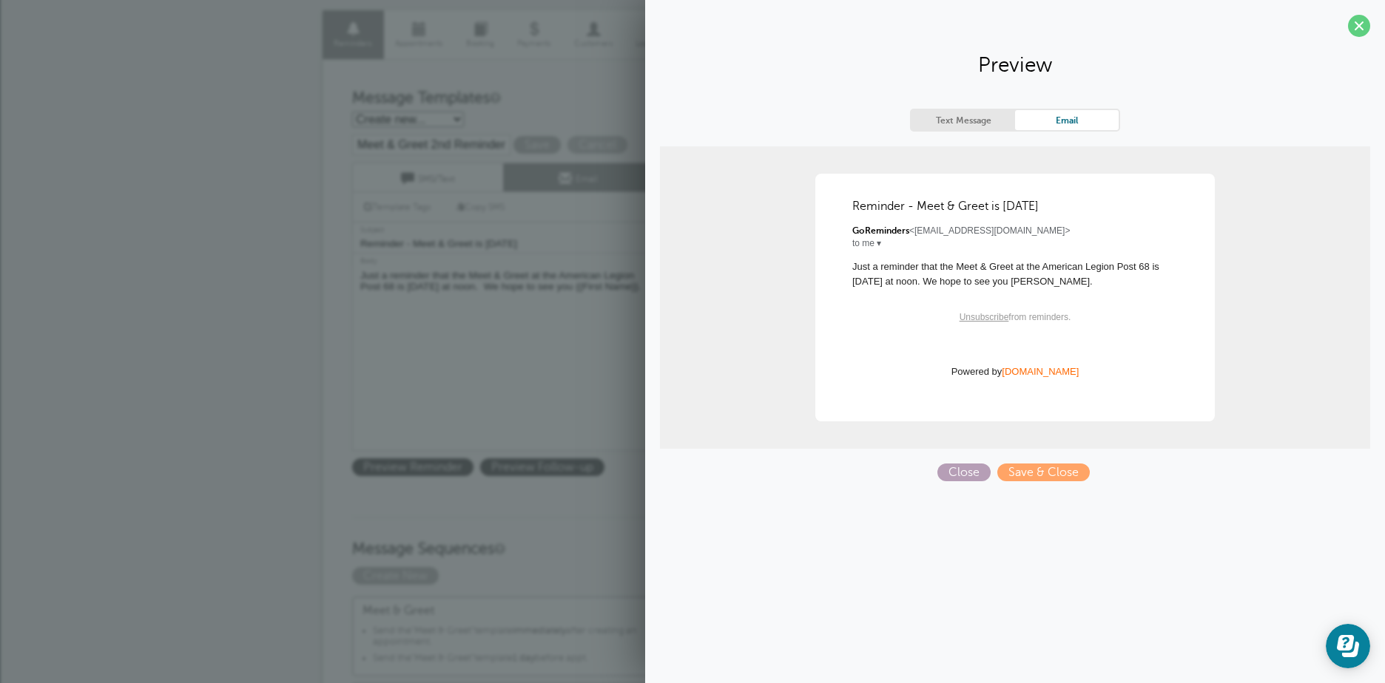
click at [969, 470] on span "Close" at bounding box center [963, 473] width 53 height 18
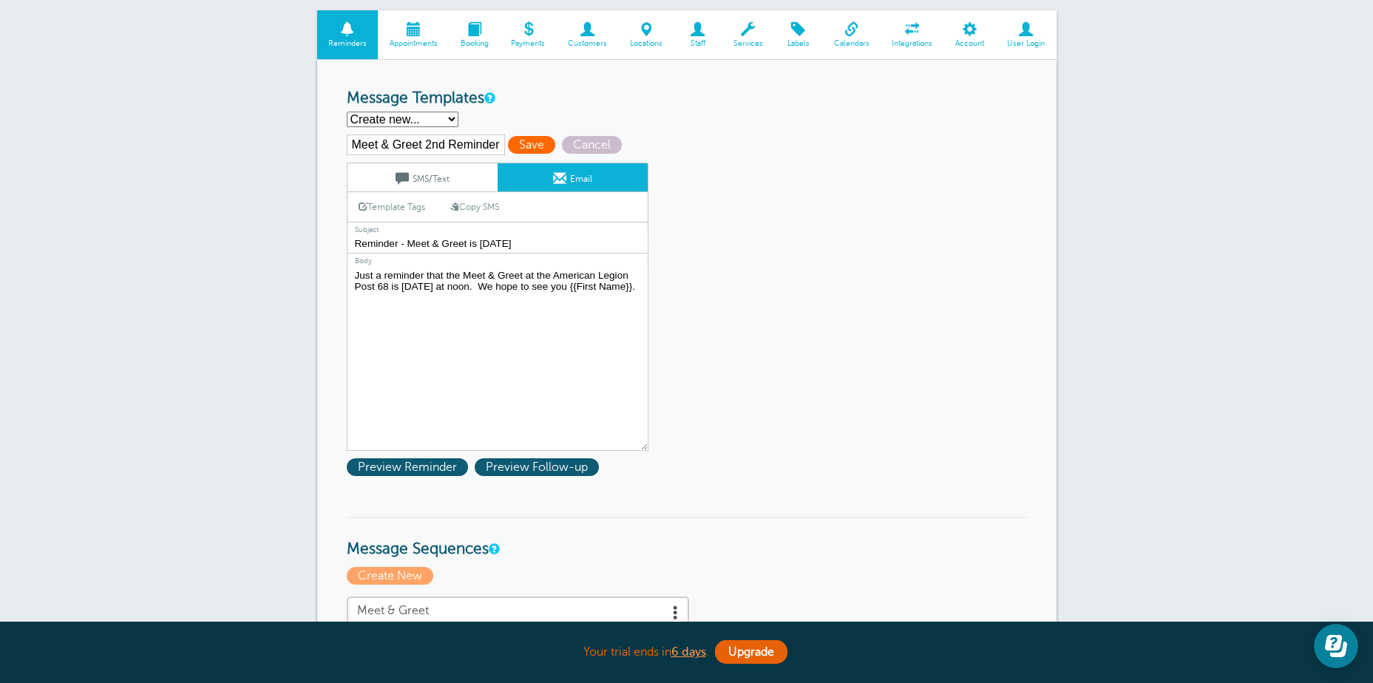
click at [520, 143] on span "Save" at bounding box center [531, 145] width 47 height 18
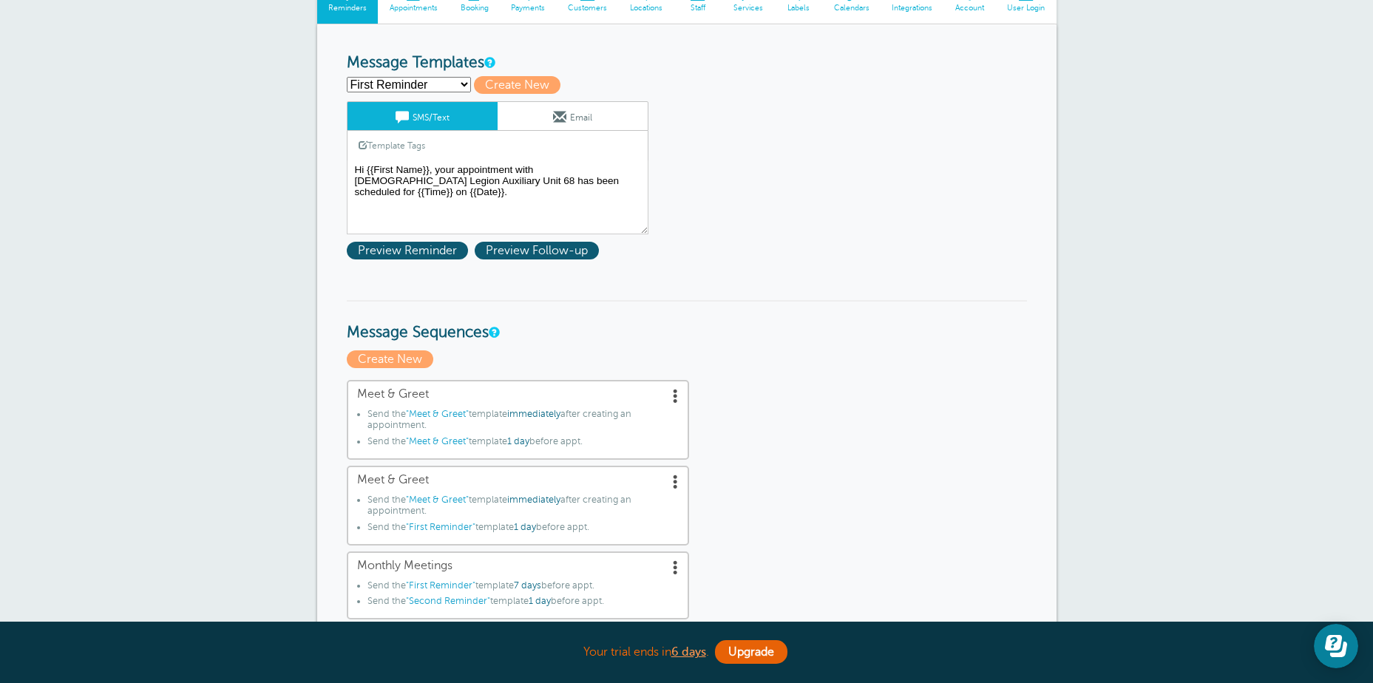
scroll to position [148, 0]
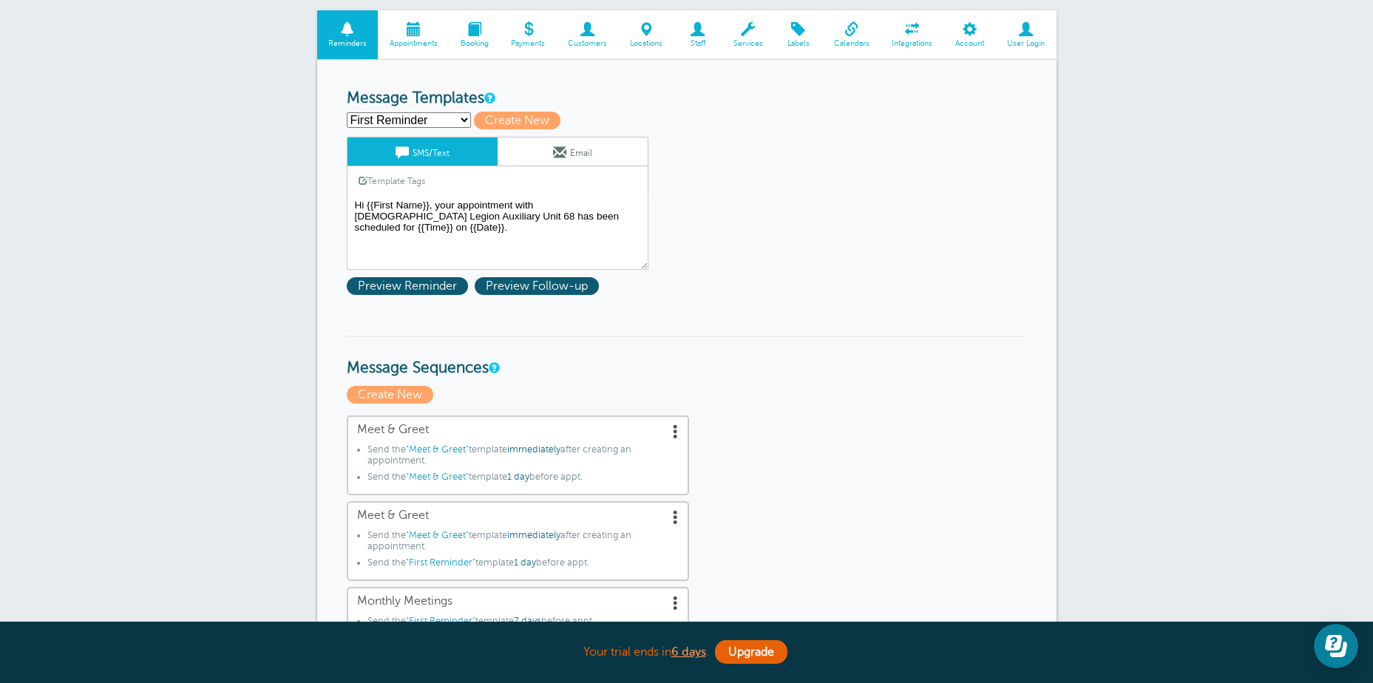
click at [462, 117] on select "First Reminder Meet & Greet Meet & Greet 2nd Reminder Monthly Meetings Second R…" at bounding box center [409, 120] width 124 height 16
select select "162377"
click at [347, 112] on select "First Reminder Meet & Greet Meet & Greet 2nd Reminder Monthly Meetings Second R…" at bounding box center [409, 120] width 124 height 16
type input "Meet & Greet"
type textarea "Hi {{First Name}}, we would like to personally invite you to our Meet & Greet o…"
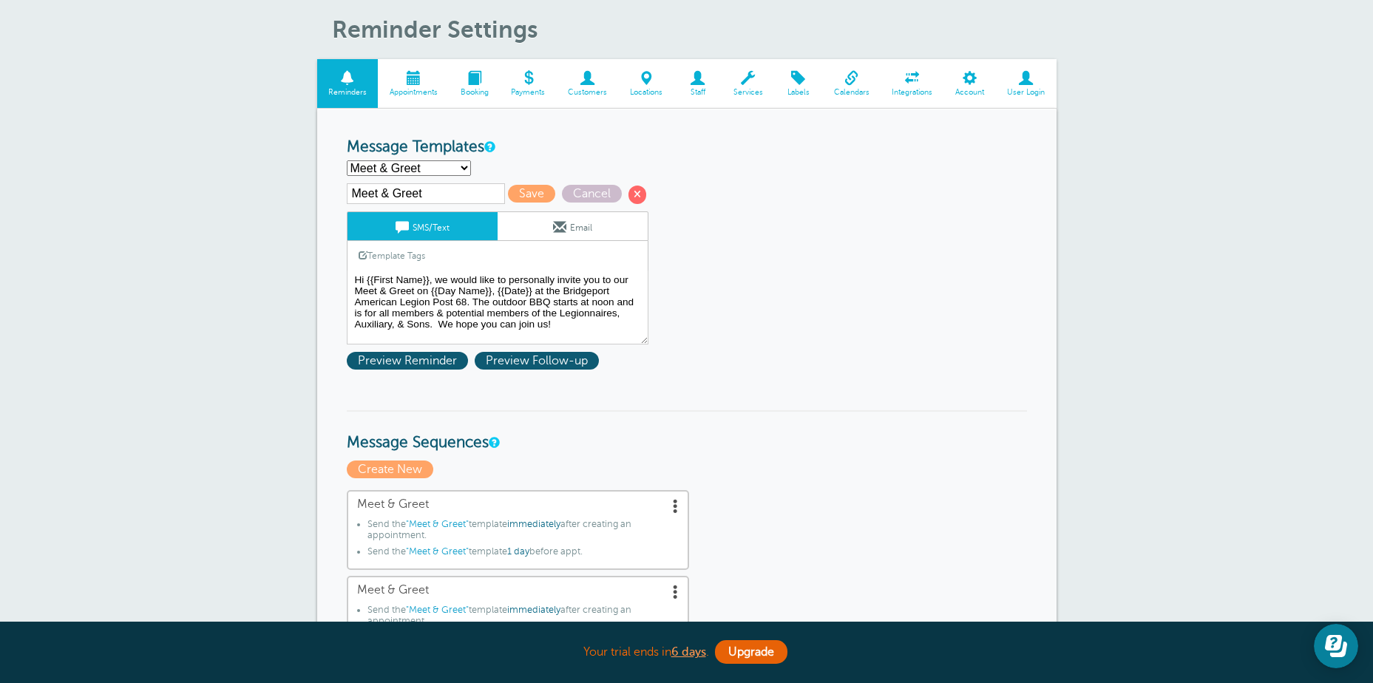
scroll to position [74, 0]
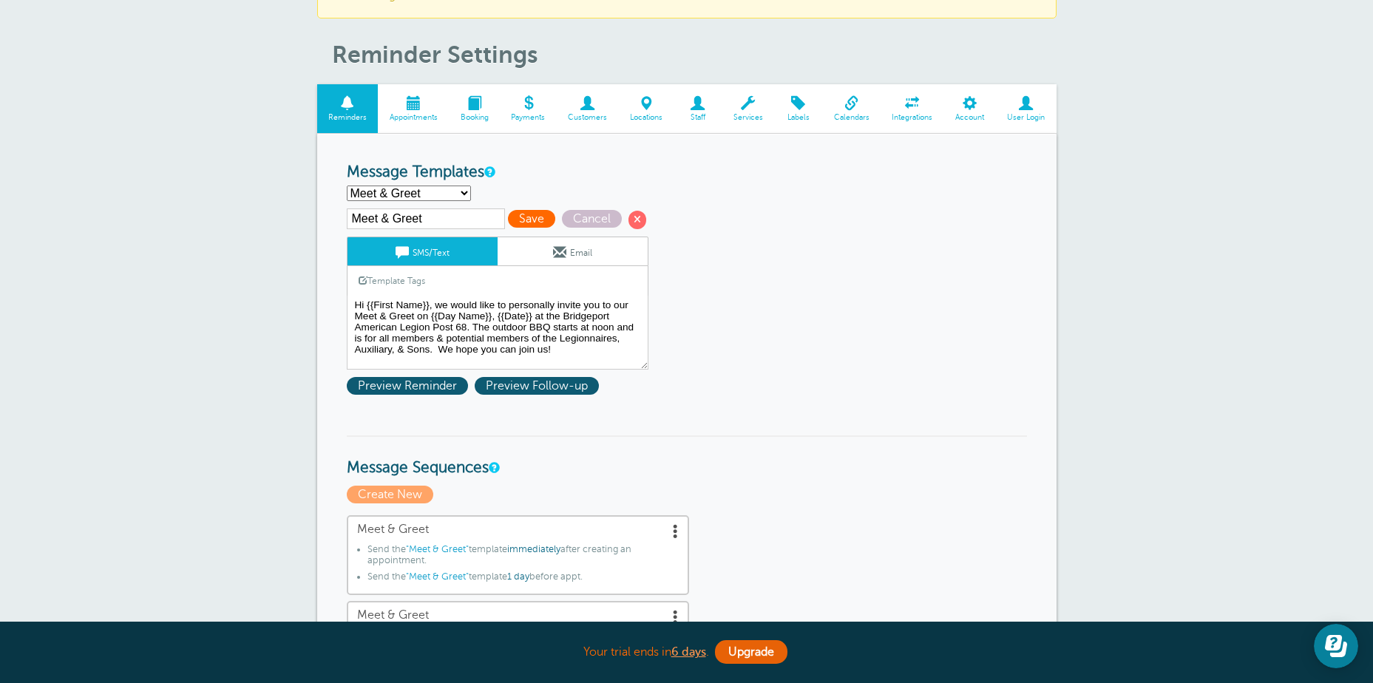
click at [538, 218] on span "Save" at bounding box center [531, 219] width 47 height 18
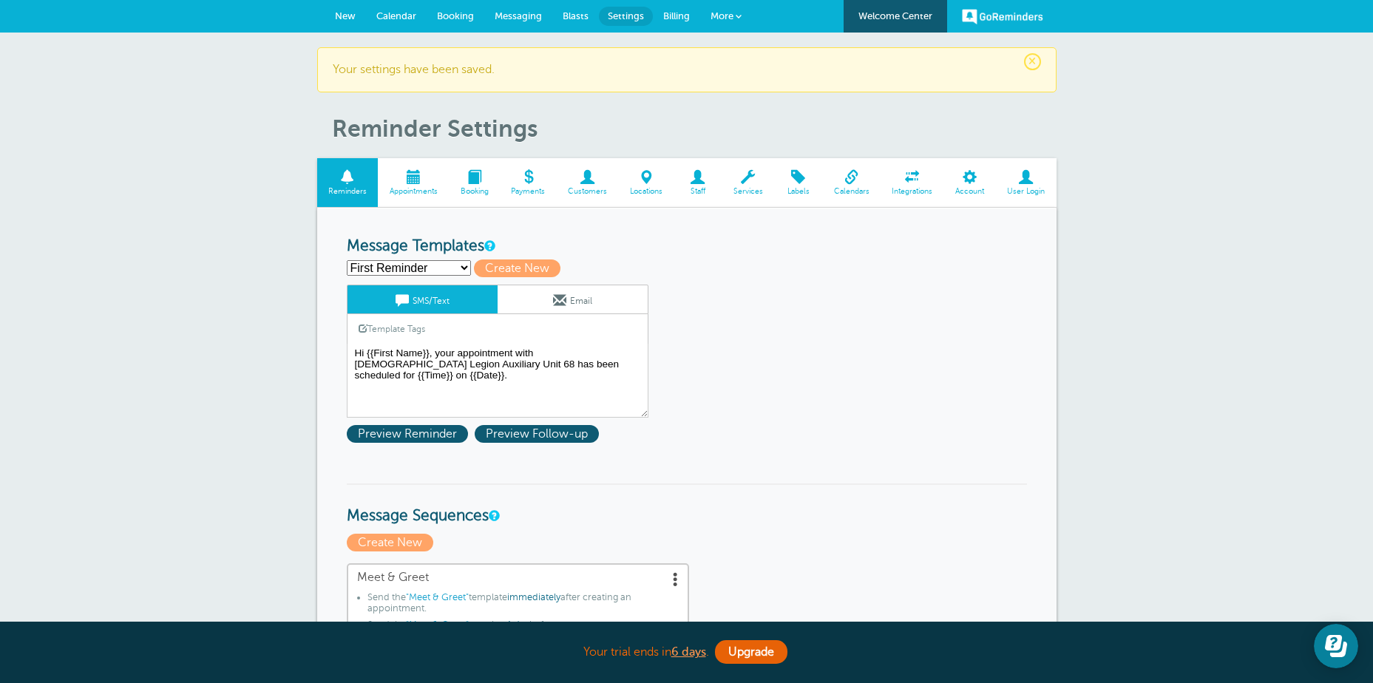
click at [645, 178] on span at bounding box center [646, 177] width 55 height 14
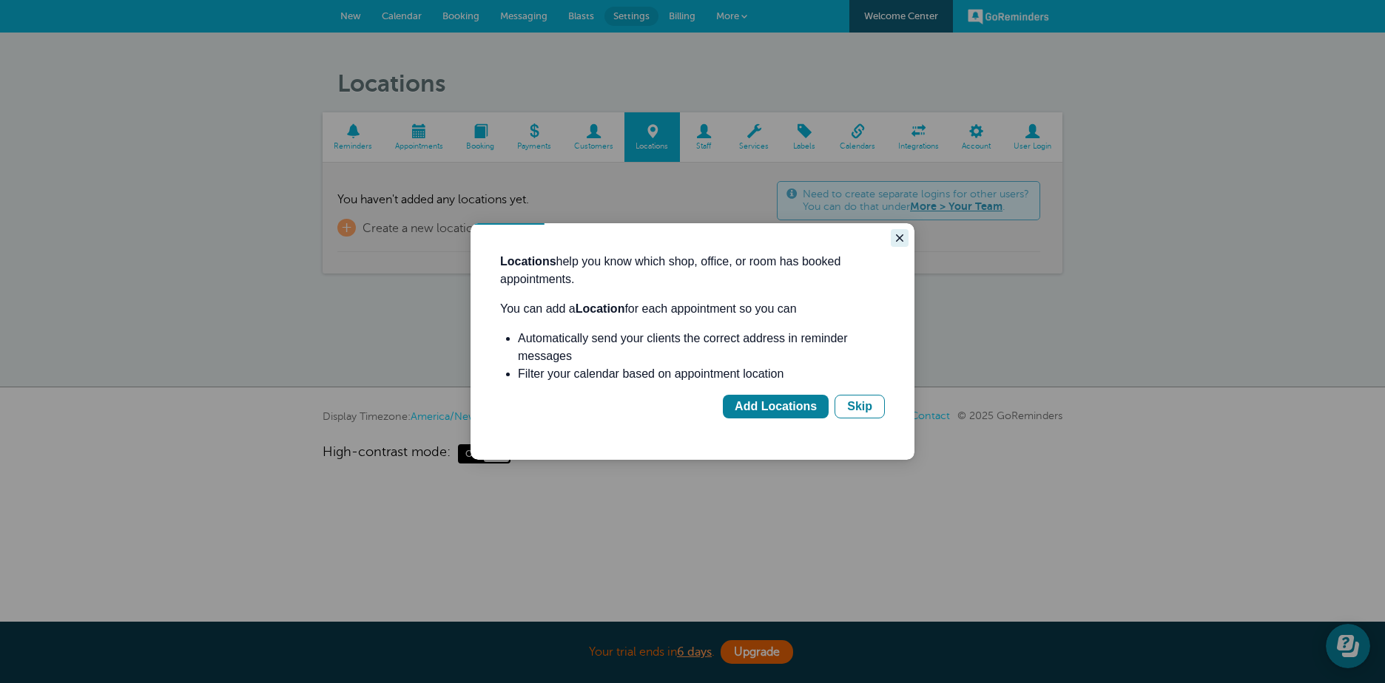
click at [899, 237] on icon "Close guide" at bounding box center [899, 237] width 7 height 7
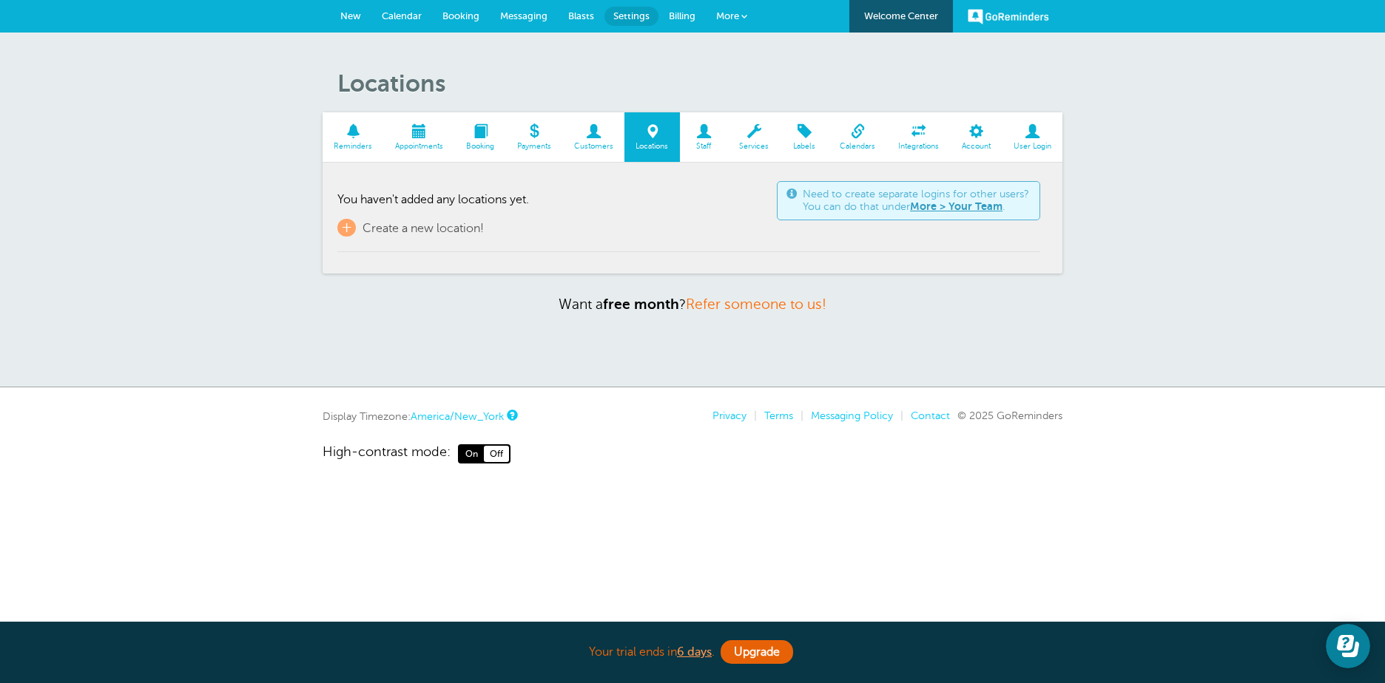
click at [727, 14] on span "More" at bounding box center [727, 15] width 23 height 11
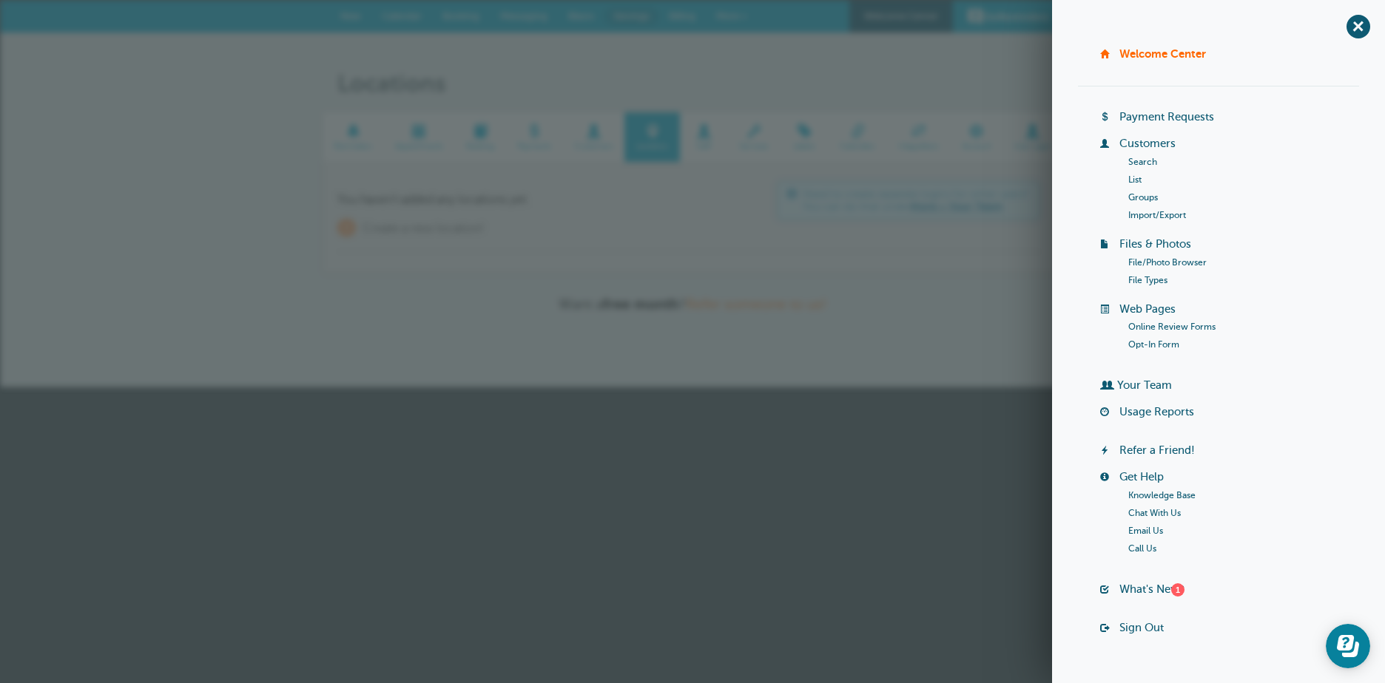
click at [1146, 196] on link "Groups" at bounding box center [1143, 197] width 30 height 10
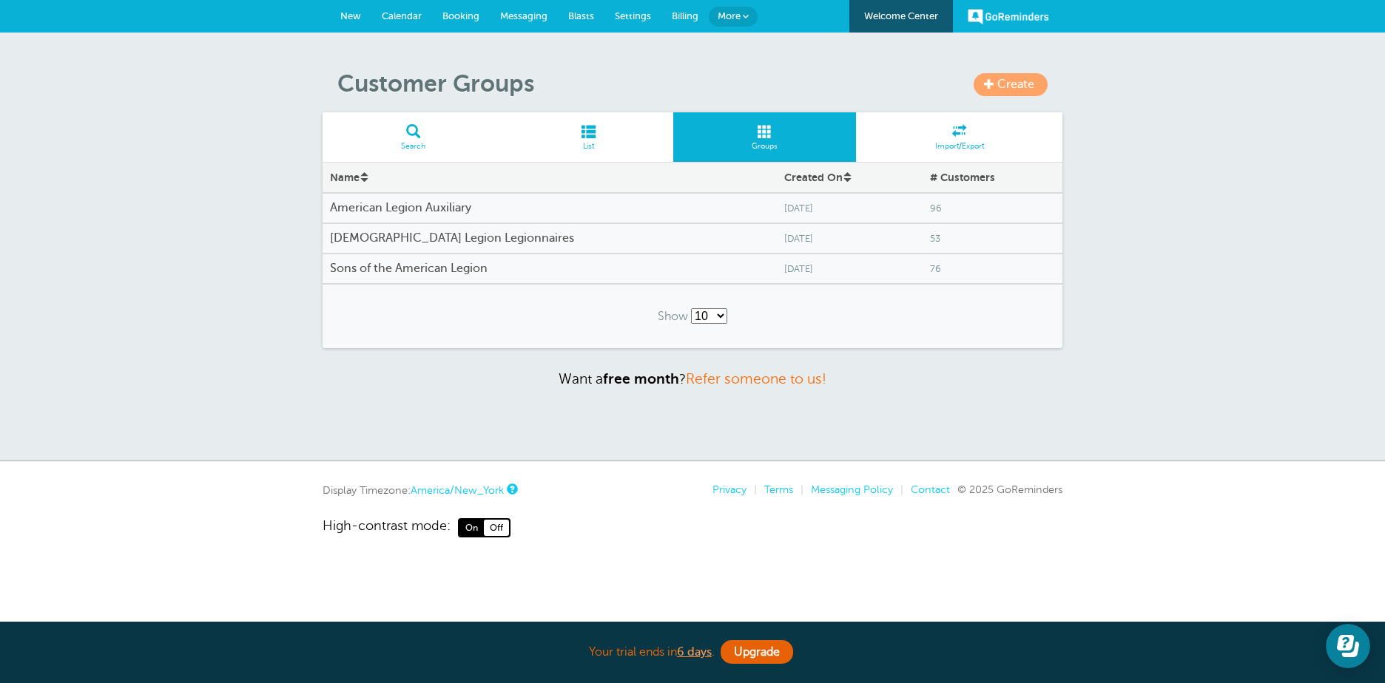
click at [446, 237] on h4 "[DEMOGRAPHIC_DATA] Legion Legionnaires" at bounding box center [549, 239] width 439 height 14
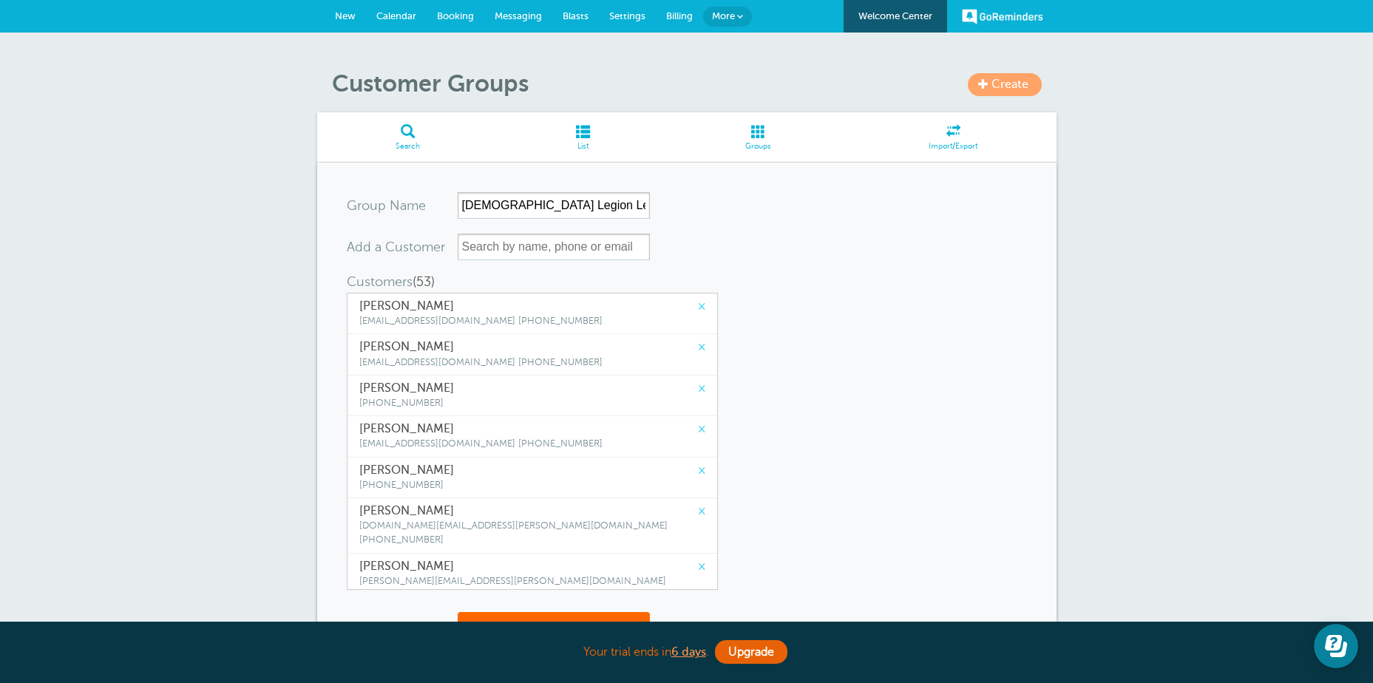
click at [698, 306] on link "×" at bounding box center [701, 307] width 7 height 14
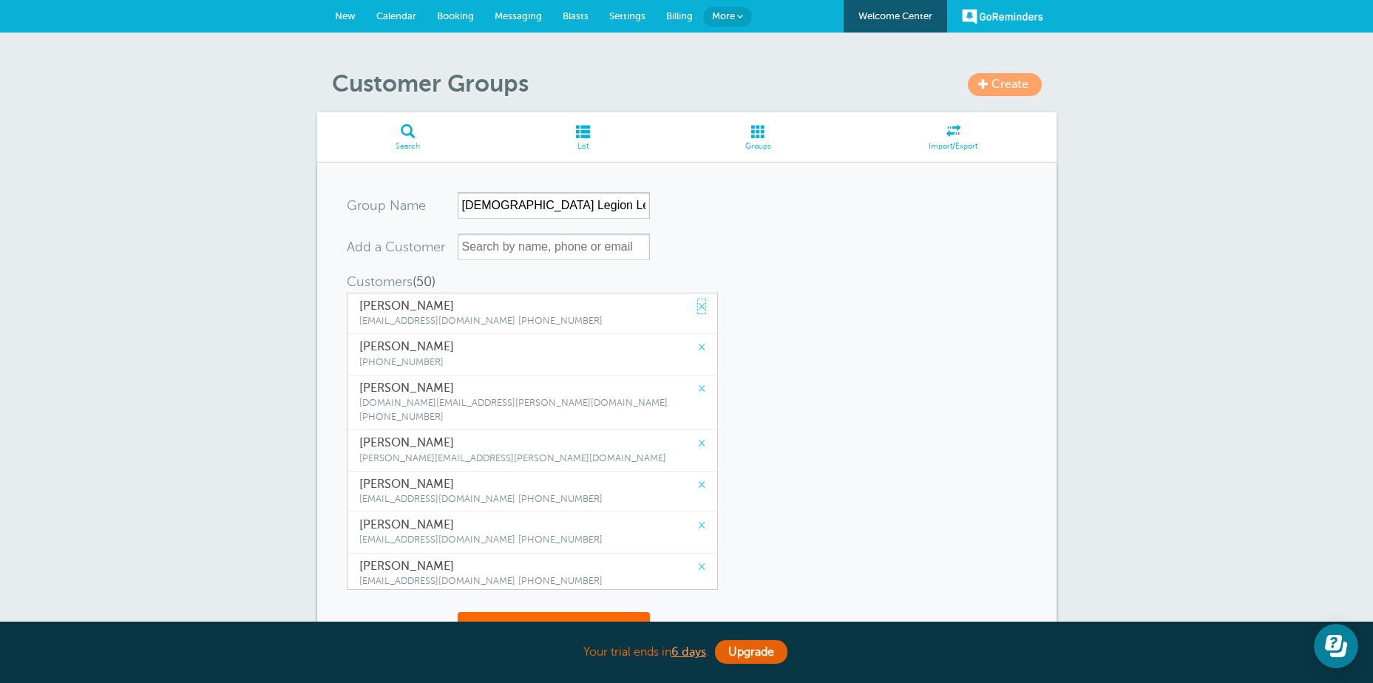
click at [698, 306] on link "×" at bounding box center [701, 307] width 7 height 14
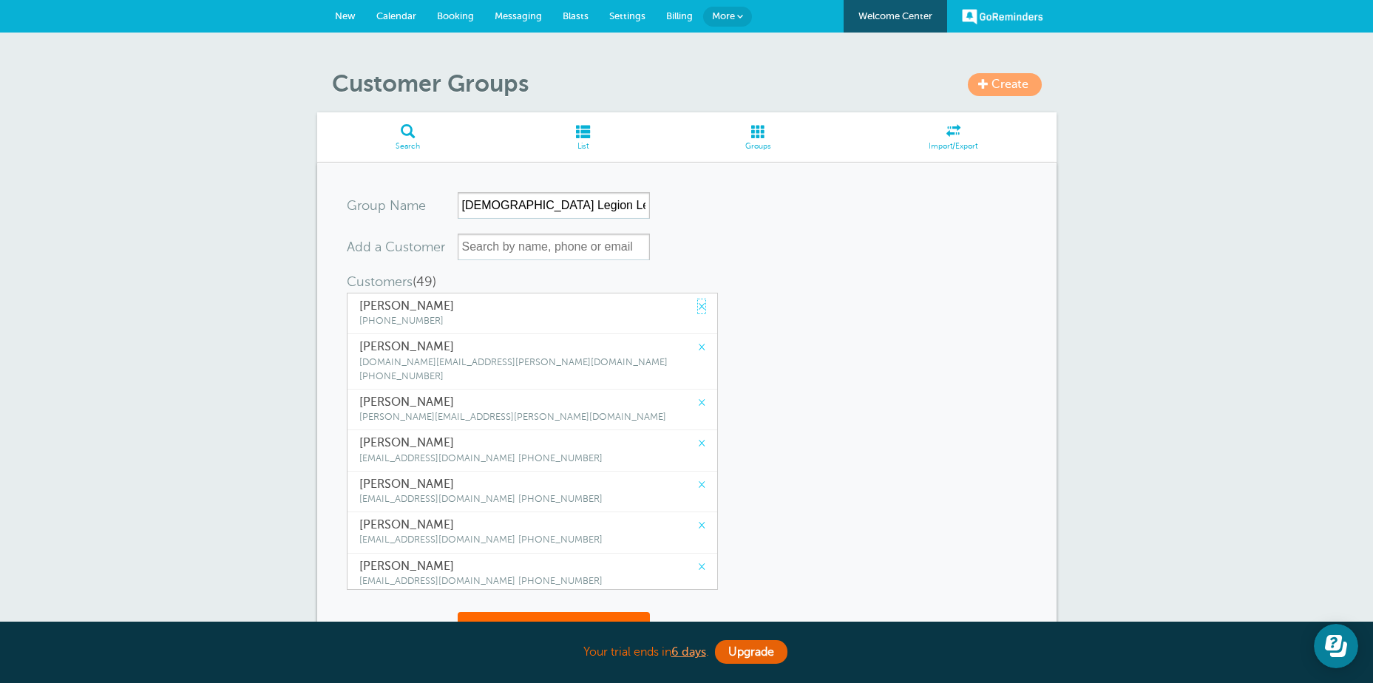
click at [698, 306] on link "×" at bounding box center [701, 307] width 7 height 14
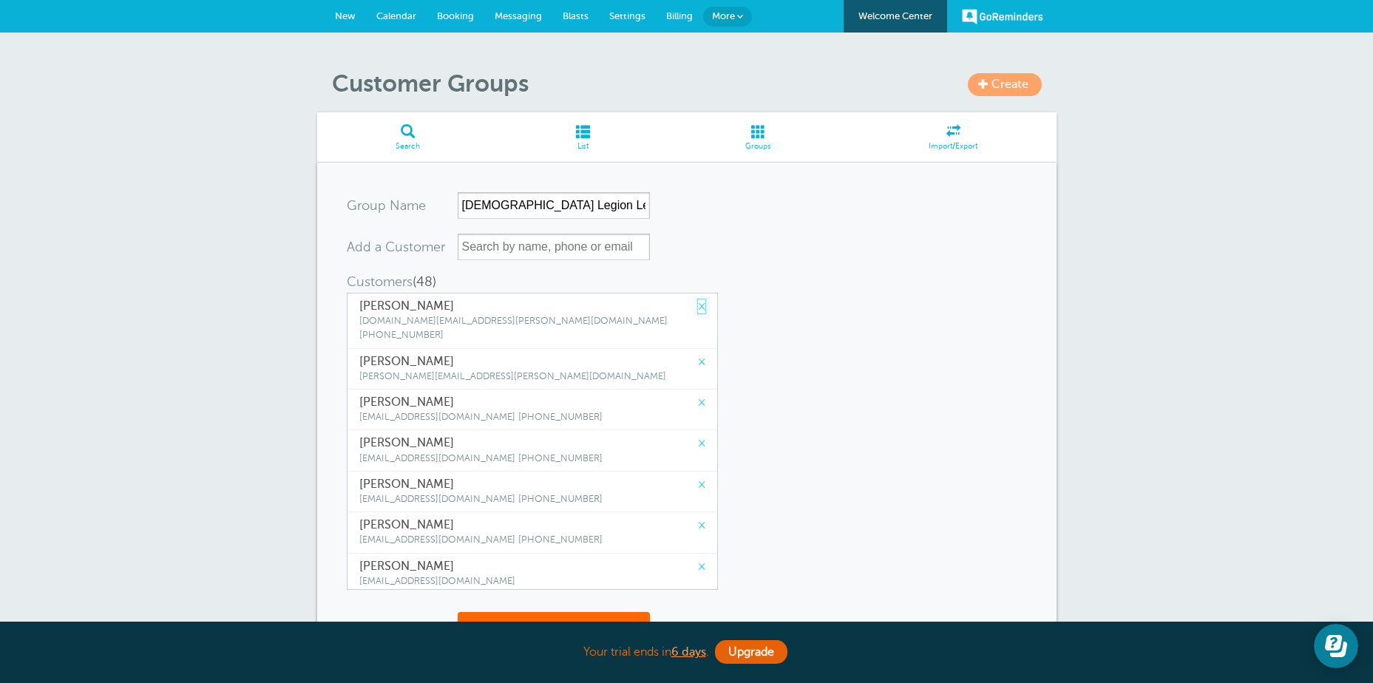
click at [698, 306] on link "×" at bounding box center [701, 307] width 7 height 14
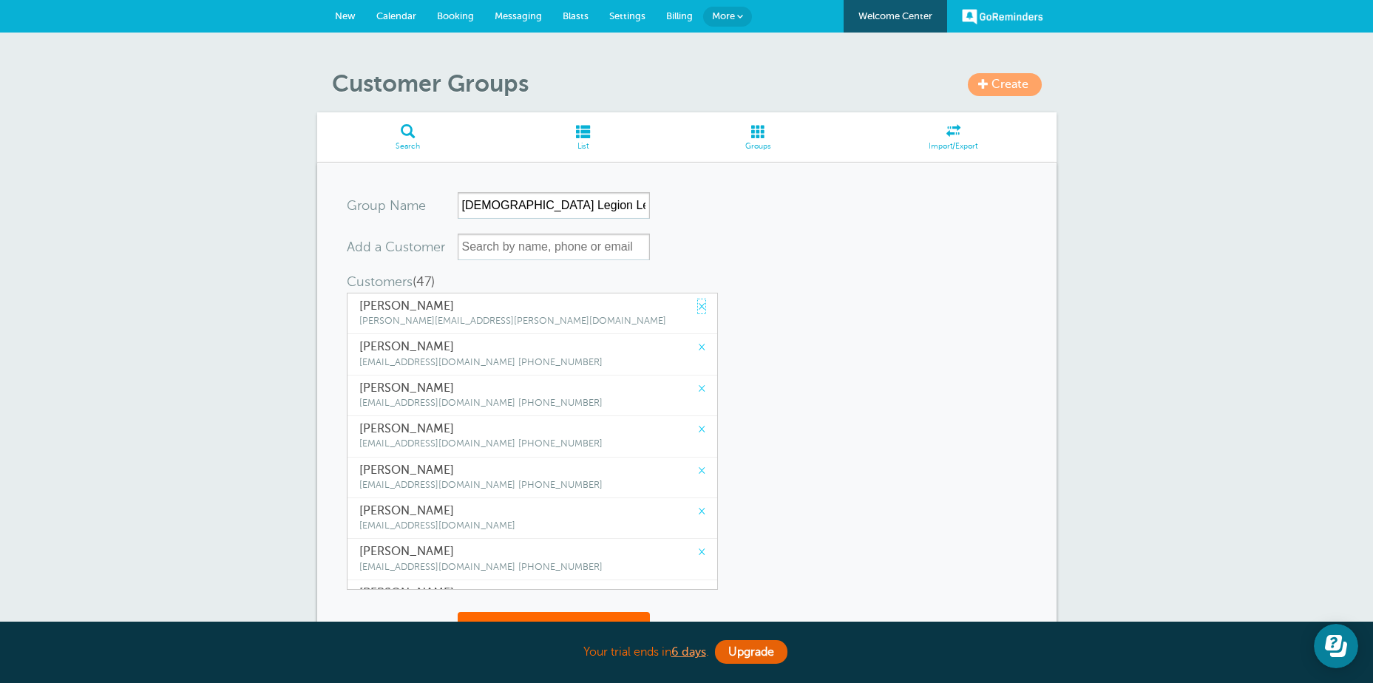
click at [698, 306] on link "×" at bounding box center [701, 307] width 7 height 14
click at [698, 340] on link "×" at bounding box center [701, 347] width 7 height 14
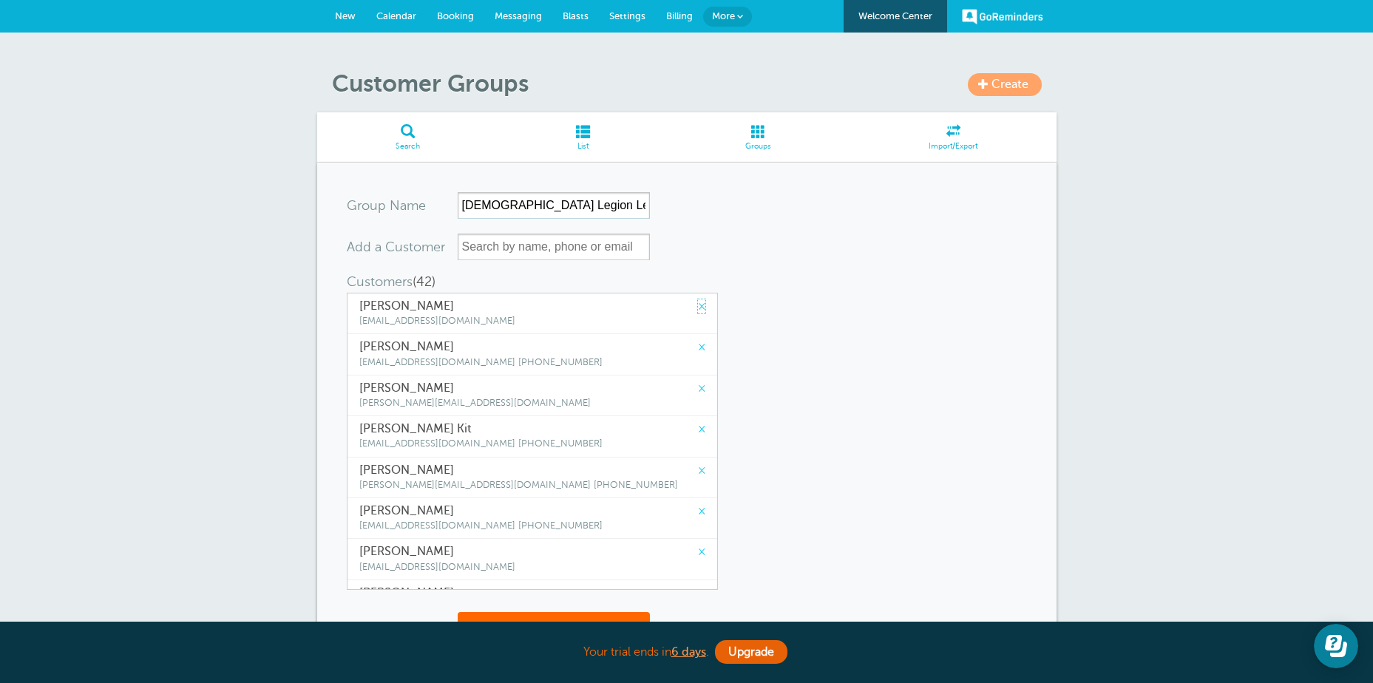
click at [698, 306] on link "×" at bounding box center [701, 307] width 7 height 14
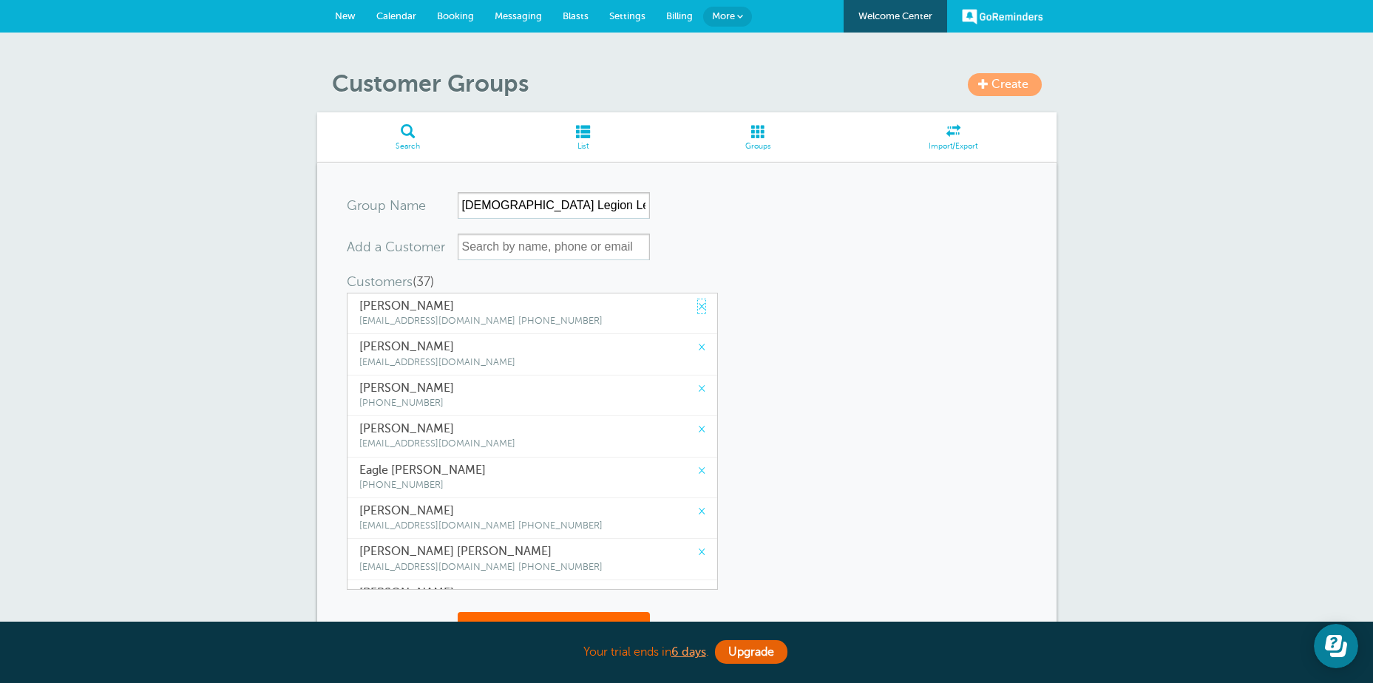
click at [698, 306] on link "×" at bounding box center [701, 307] width 7 height 14
click at [698, 340] on link "×" at bounding box center [701, 347] width 7 height 14
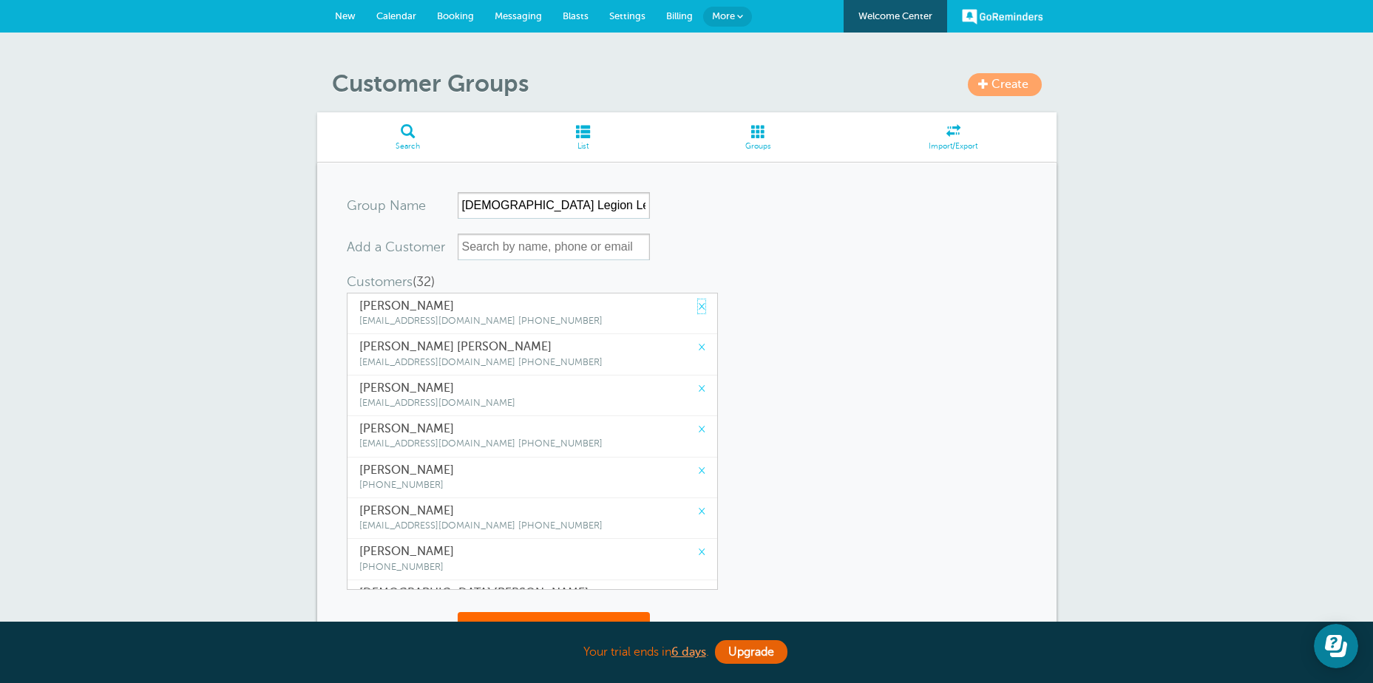
click at [698, 306] on link "×" at bounding box center [701, 307] width 7 height 14
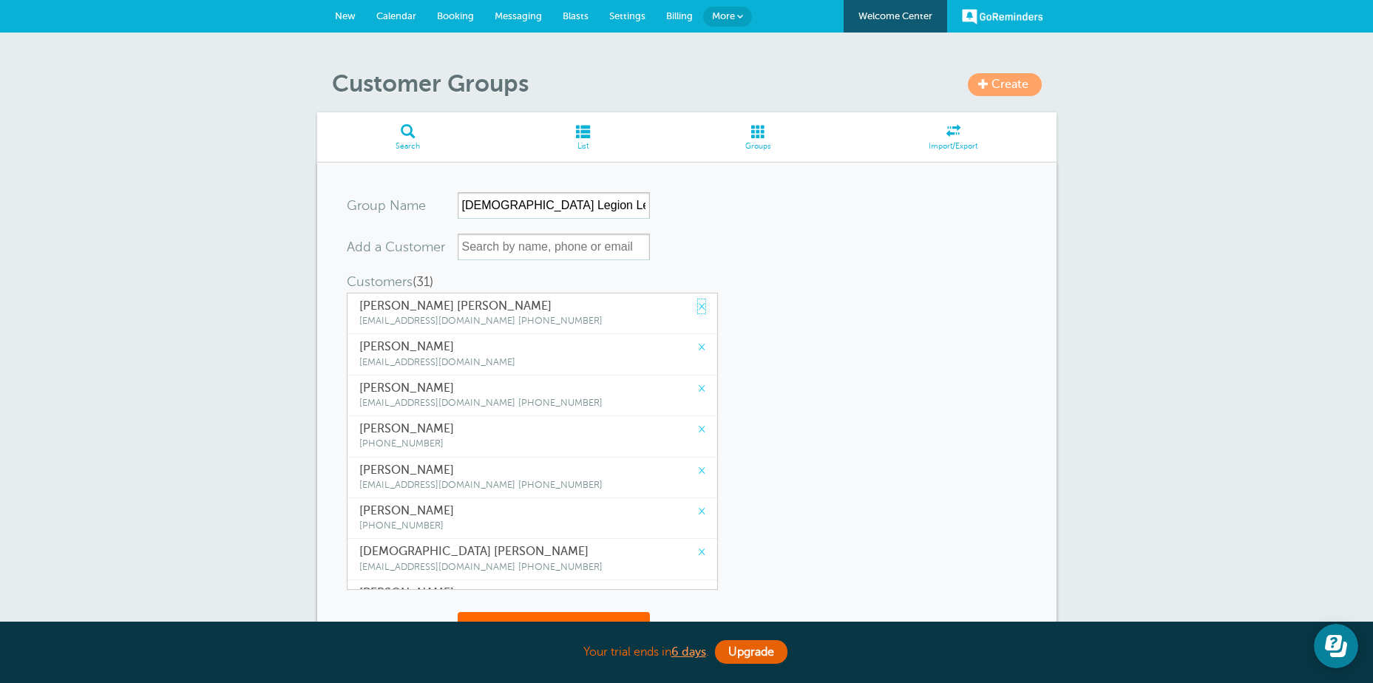
click at [698, 306] on link "×" at bounding box center [701, 307] width 7 height 14
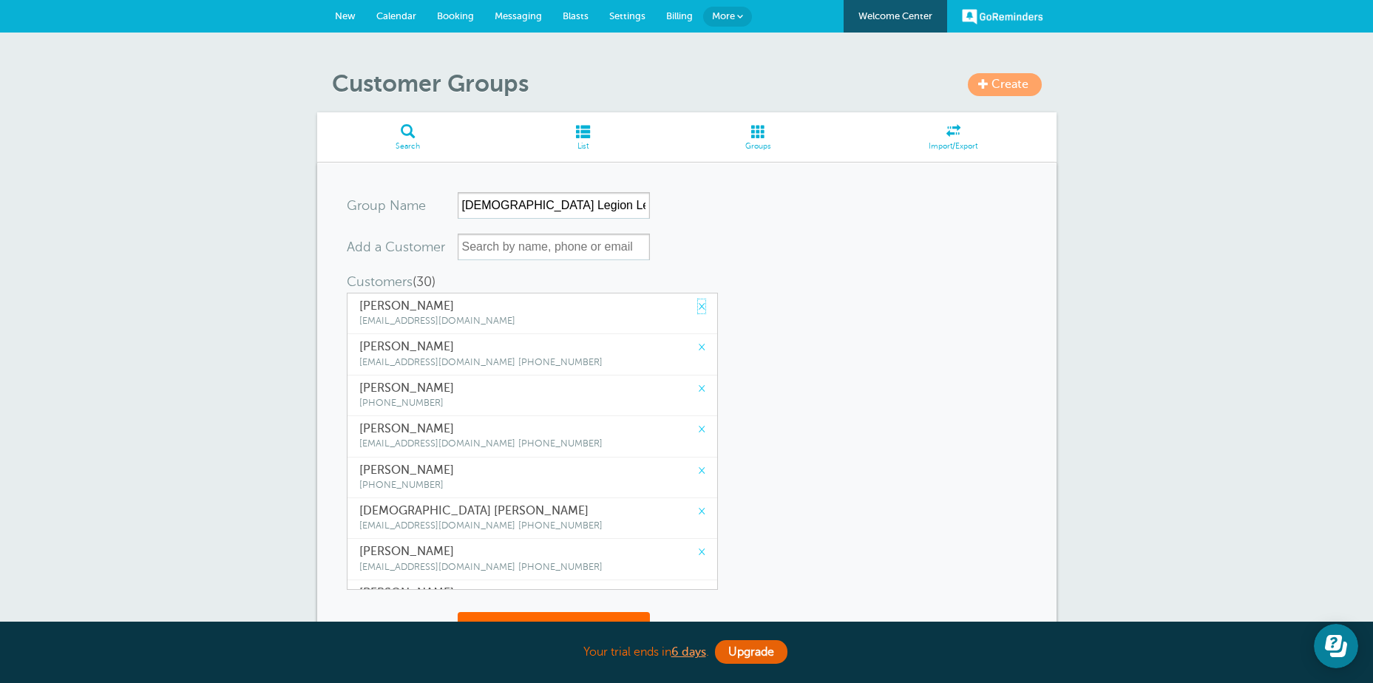
click at [698, 306] on link "×" at bounding box center [701, 307] width 7 height 14
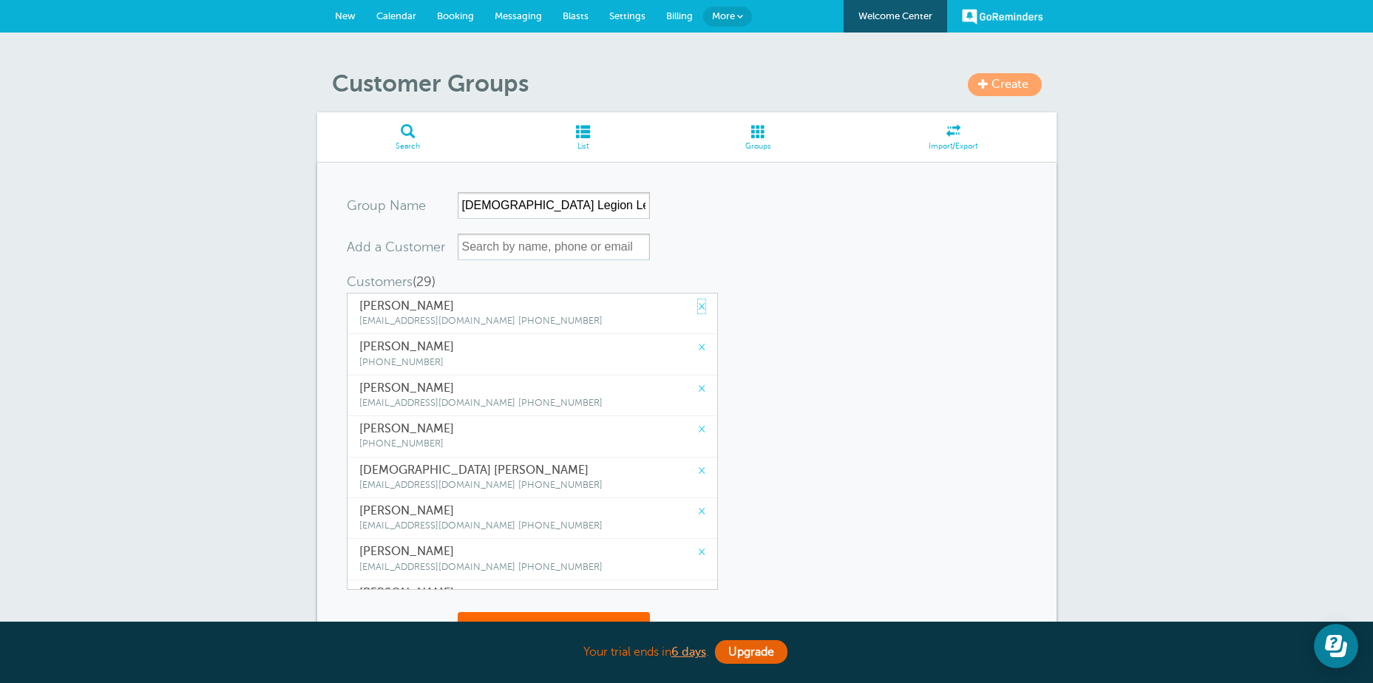
click at [698, 306] on link "×" at bounding box center [701, 307] width 7 height 14
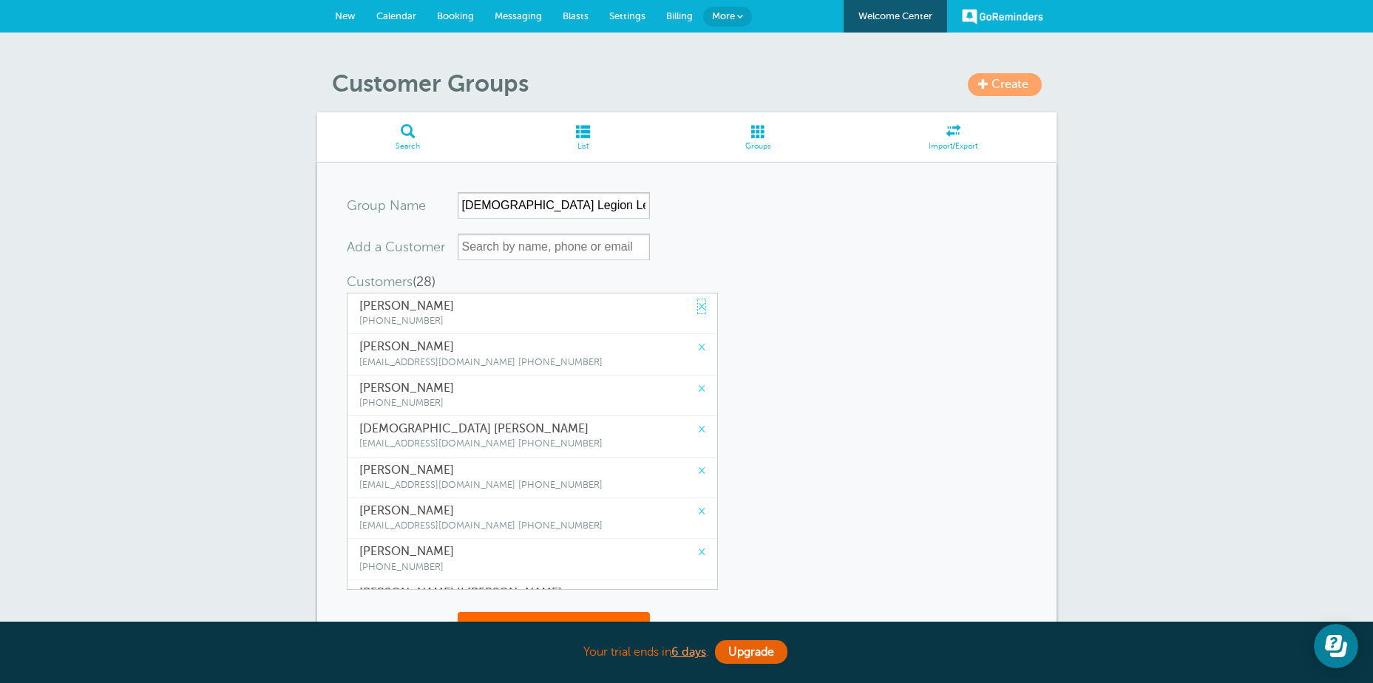
click at [698, 306] on link "×" at bounding box center [701, 307] width 7 height 14
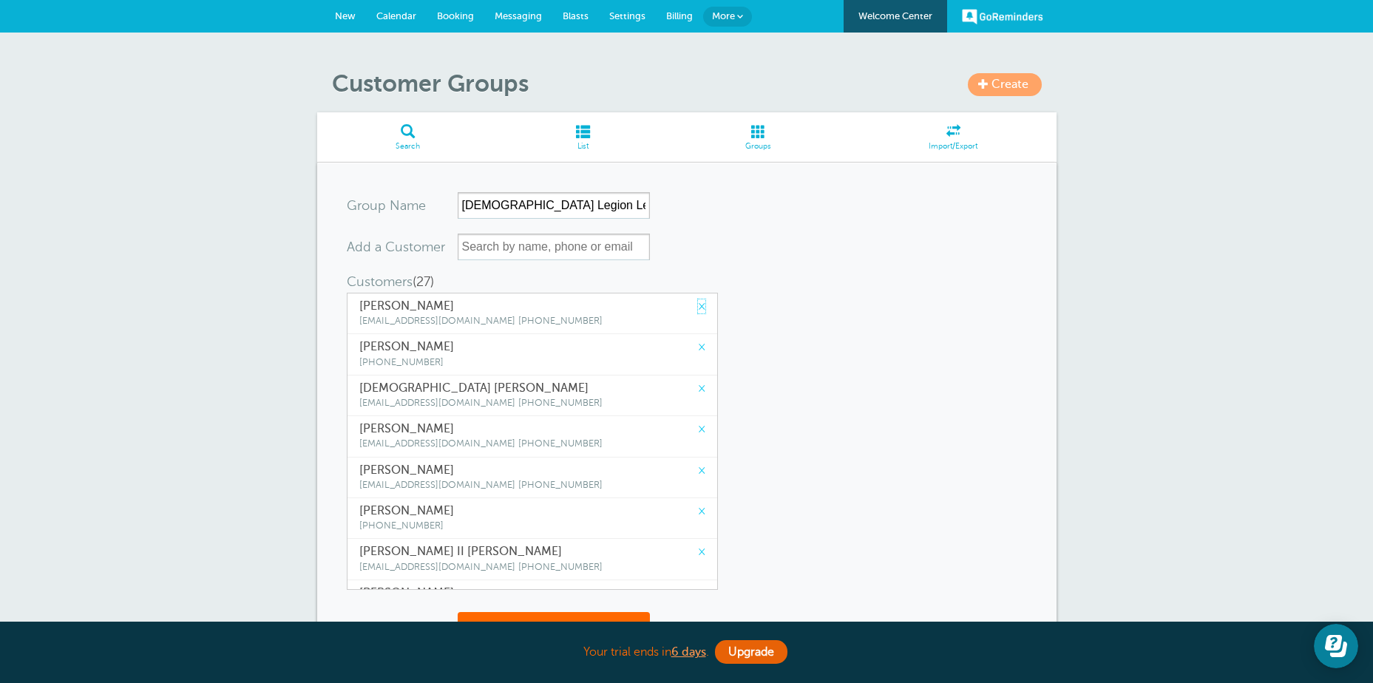
click at [698, 306] on link "×" at bounding box center [701, 307] width 7 height 14
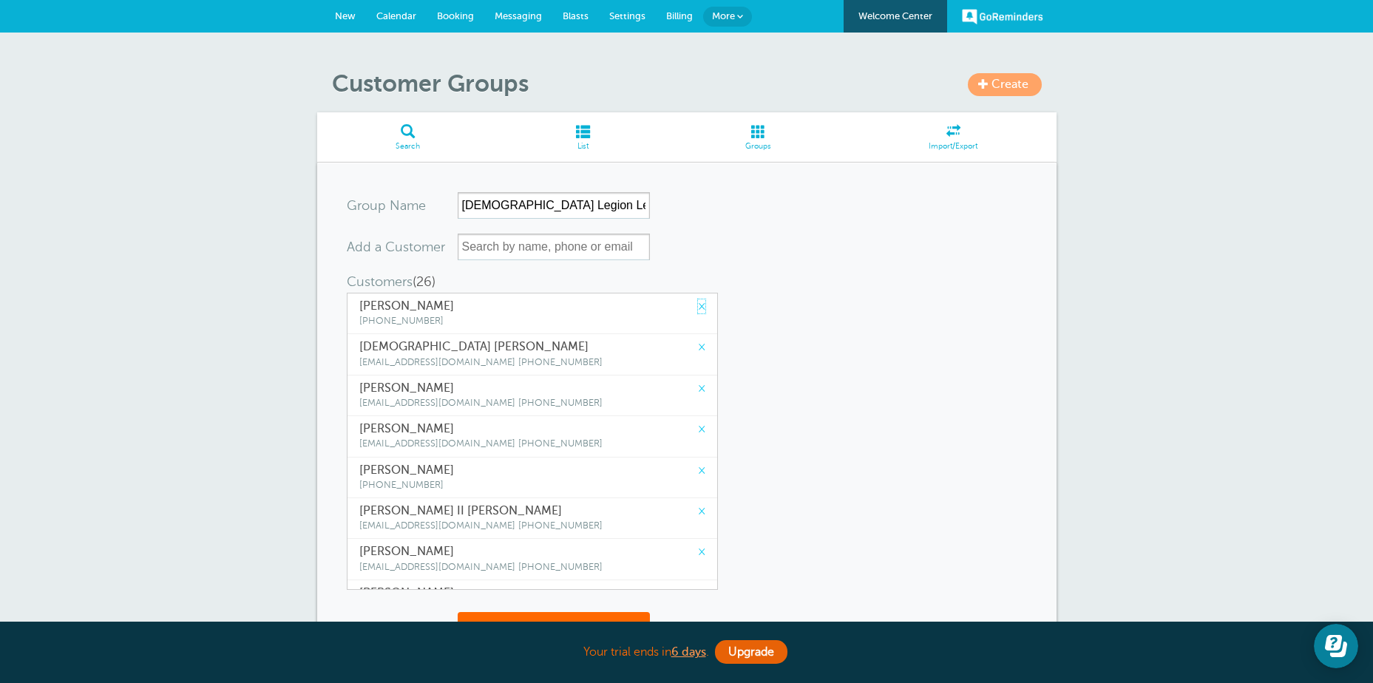
click at [698, 306] on link "×" at bounding box center [701, 307] width 7 height 14
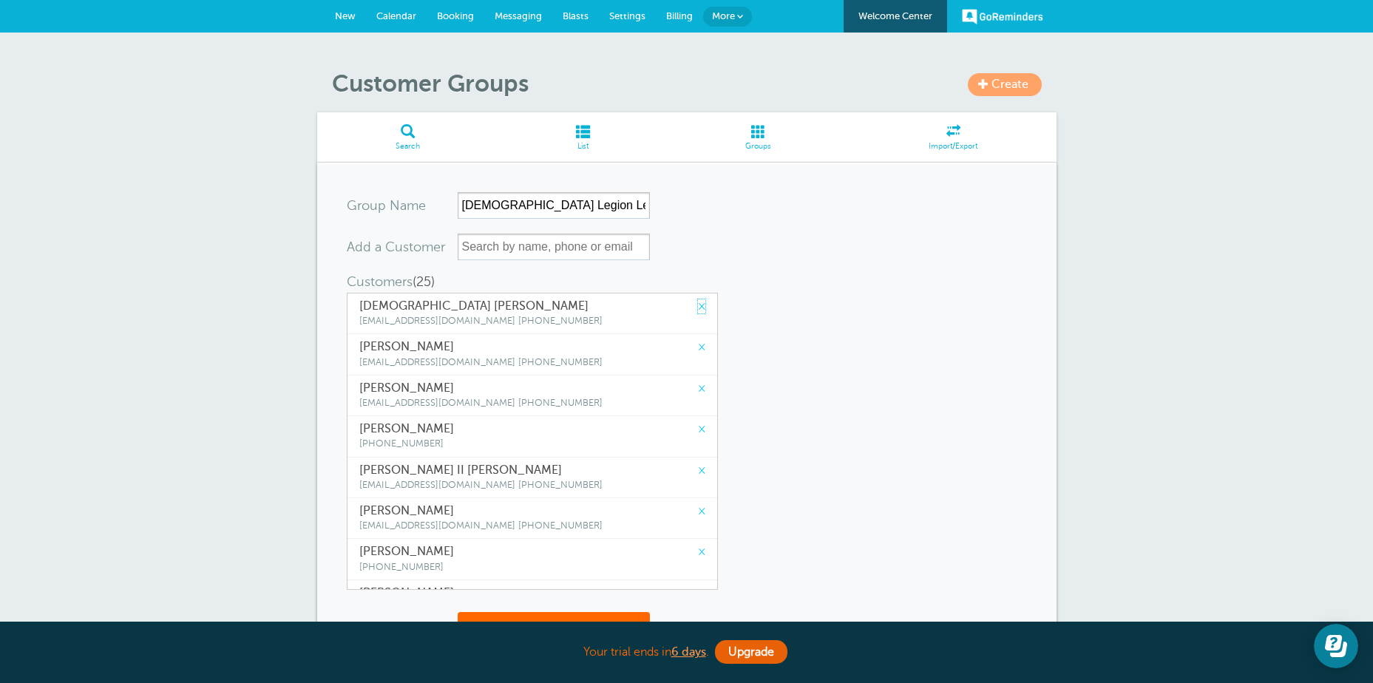
click at [698, 306] on link "×" at bounding box center [701, 307] width 7 height 14
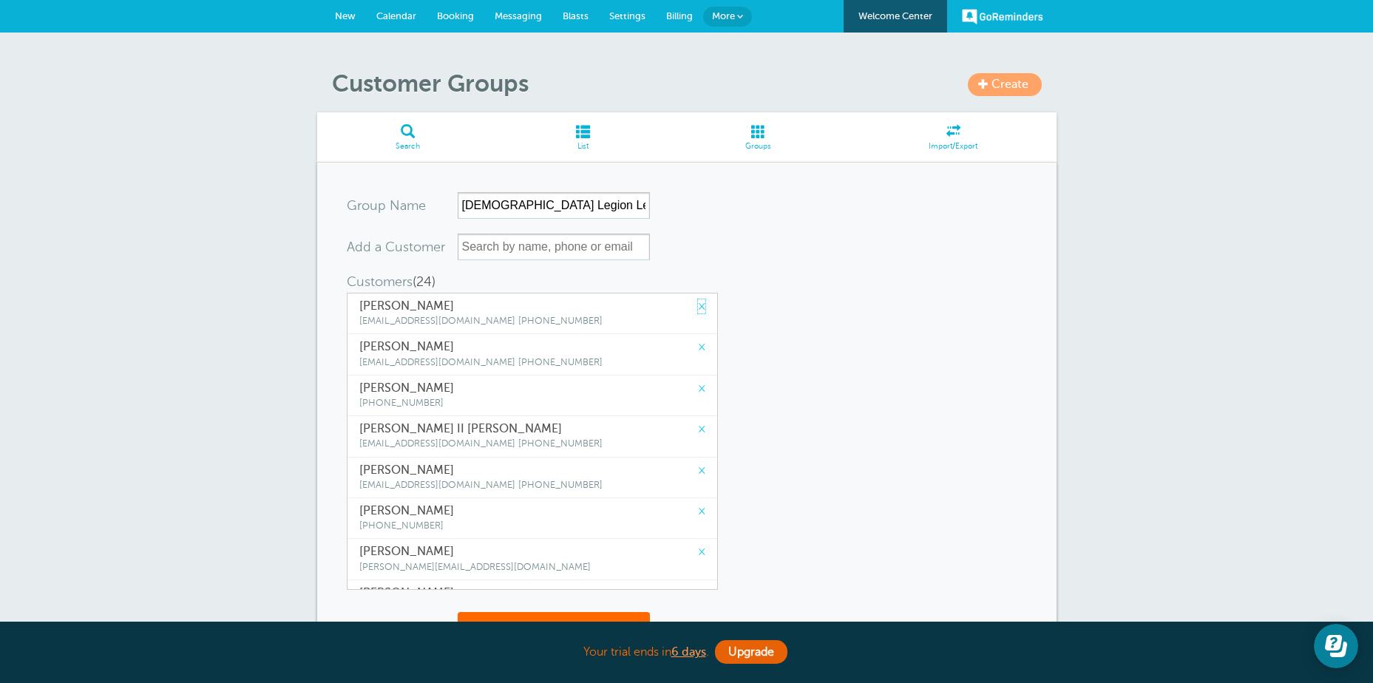
click at [698, 306] on link "×" at bounding box center [701, 307] width 7 height 14
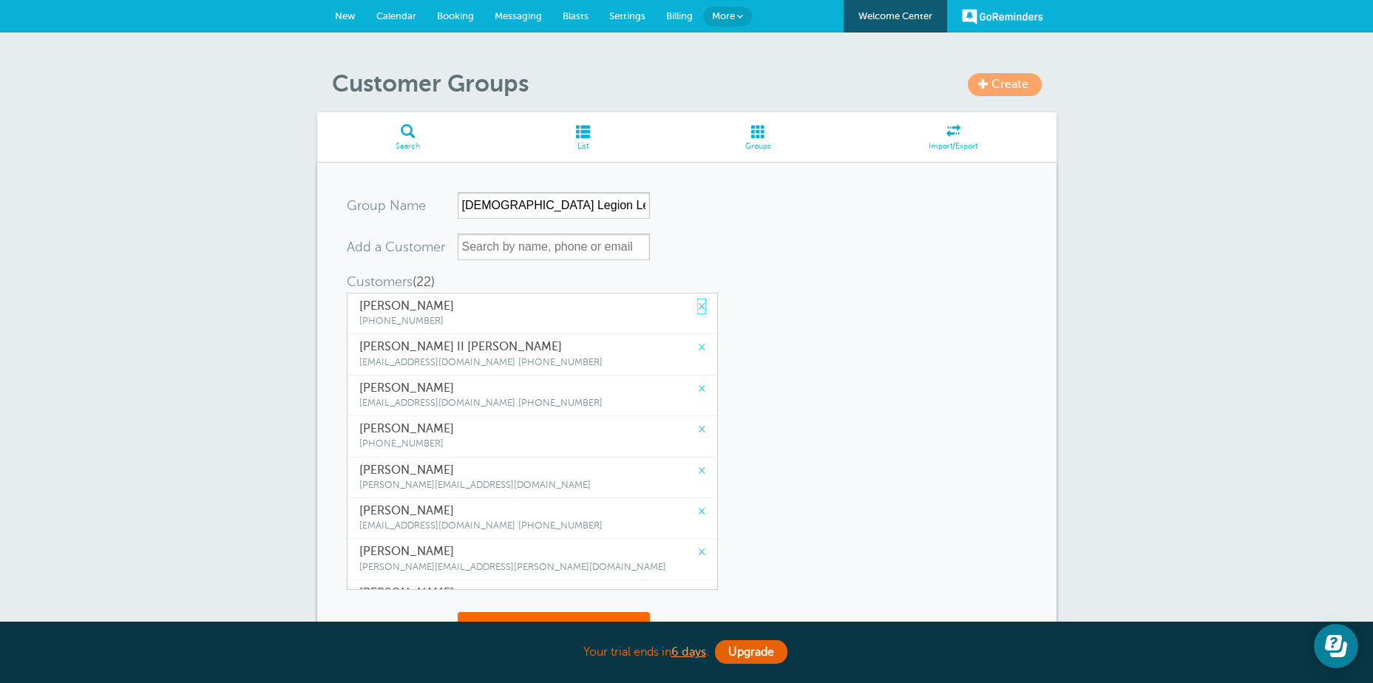
click at [698, 306] on link "×" at bounding box center [701, 307] width 7 height 14
click at [698, 340] on link "×" at bounding box center [701, 347] width 7 height 14
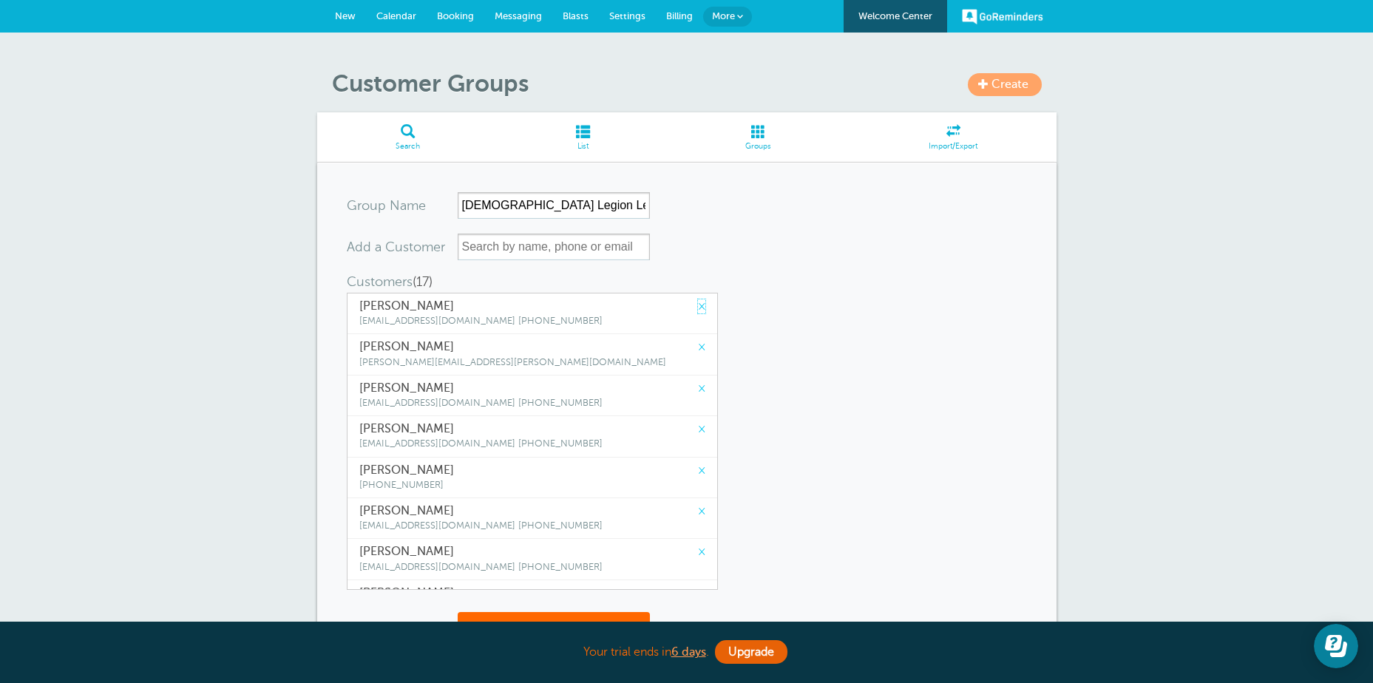
click at [698, 306] on link "×" at bounding box center [701, 307] width 7 height 14
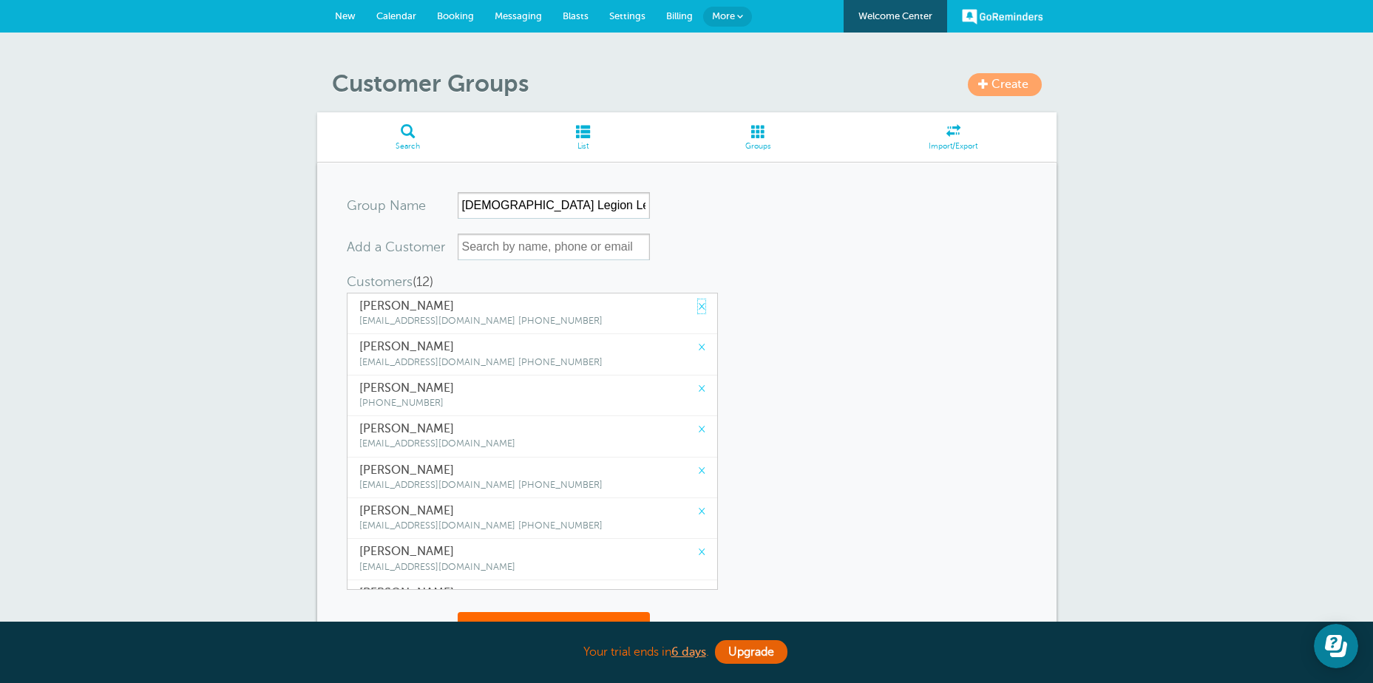
click at [698, 306] on link "×" at bounding box center [701, 307] width 7 height 14
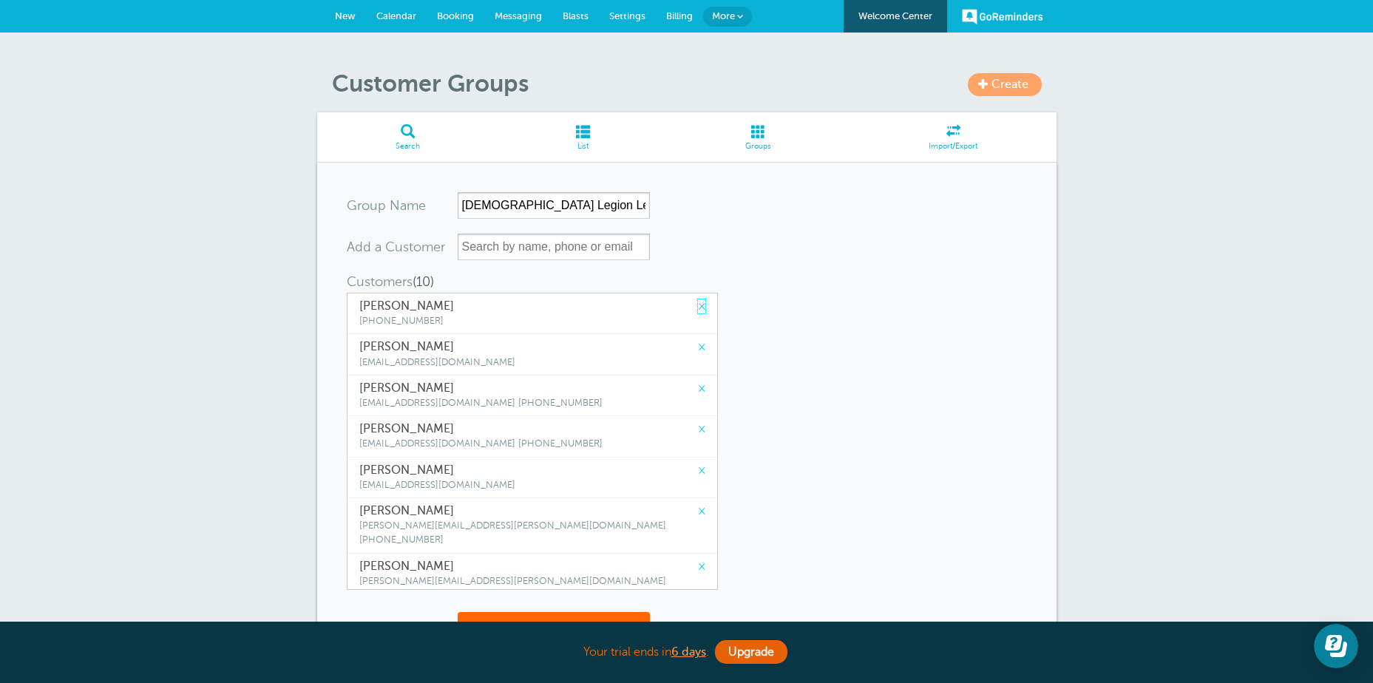
click at [698, 306] on link "×" at bounding box center [701, 307] width 7 height 14
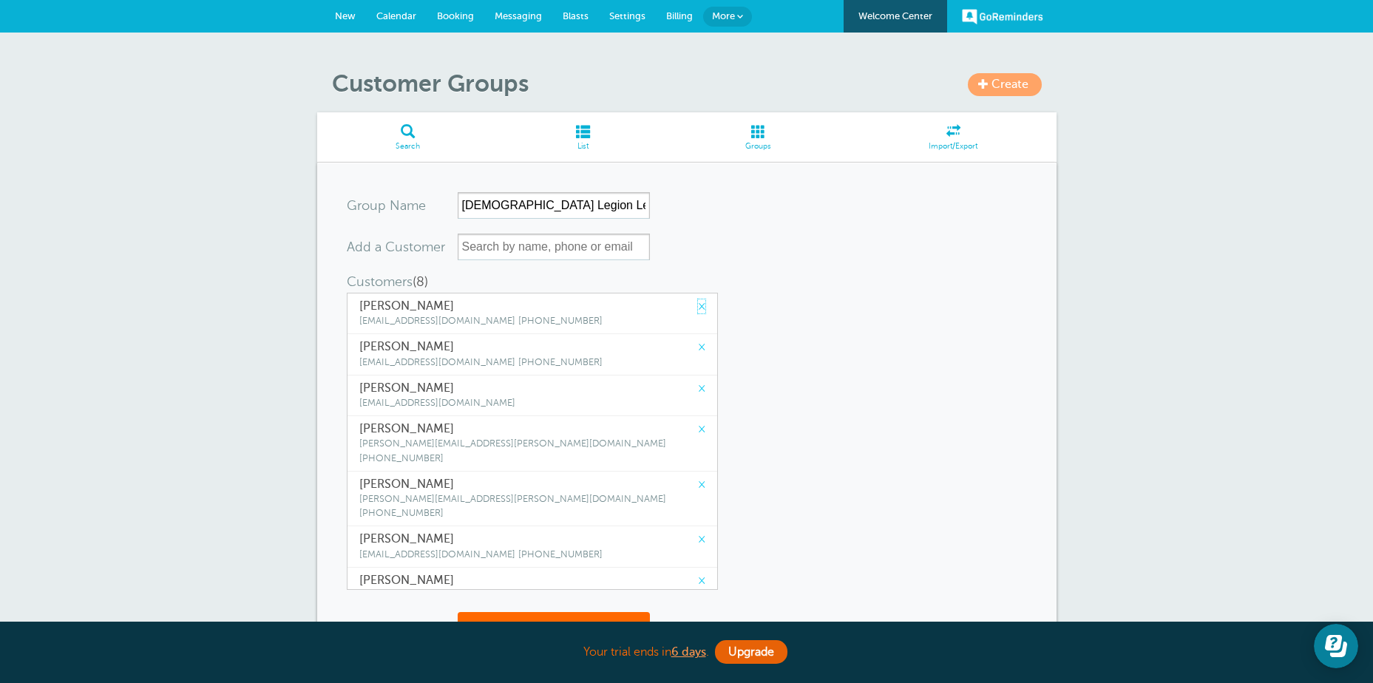
click at [698, 306] on link "×" at bounding box center [701, 307] width 7 height 14
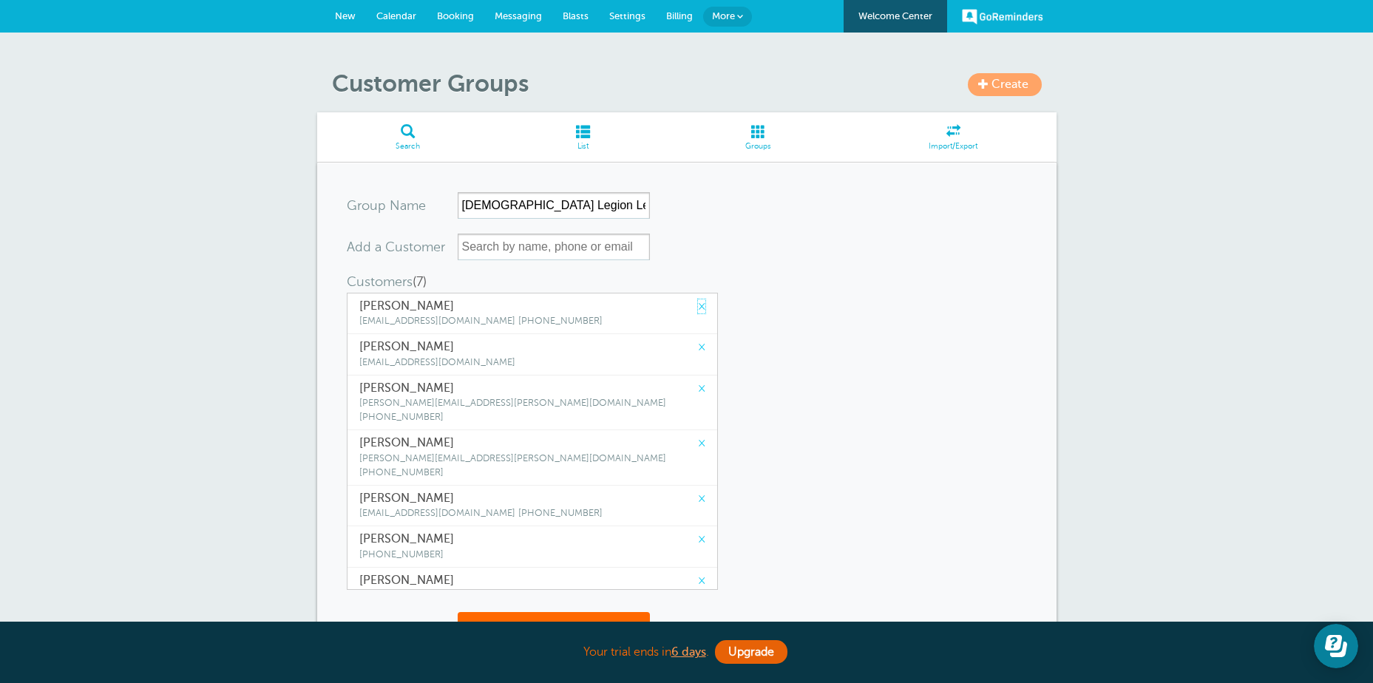
click at [698, 306] on link "×" at bounding box center [701, 307] width 7 height 14
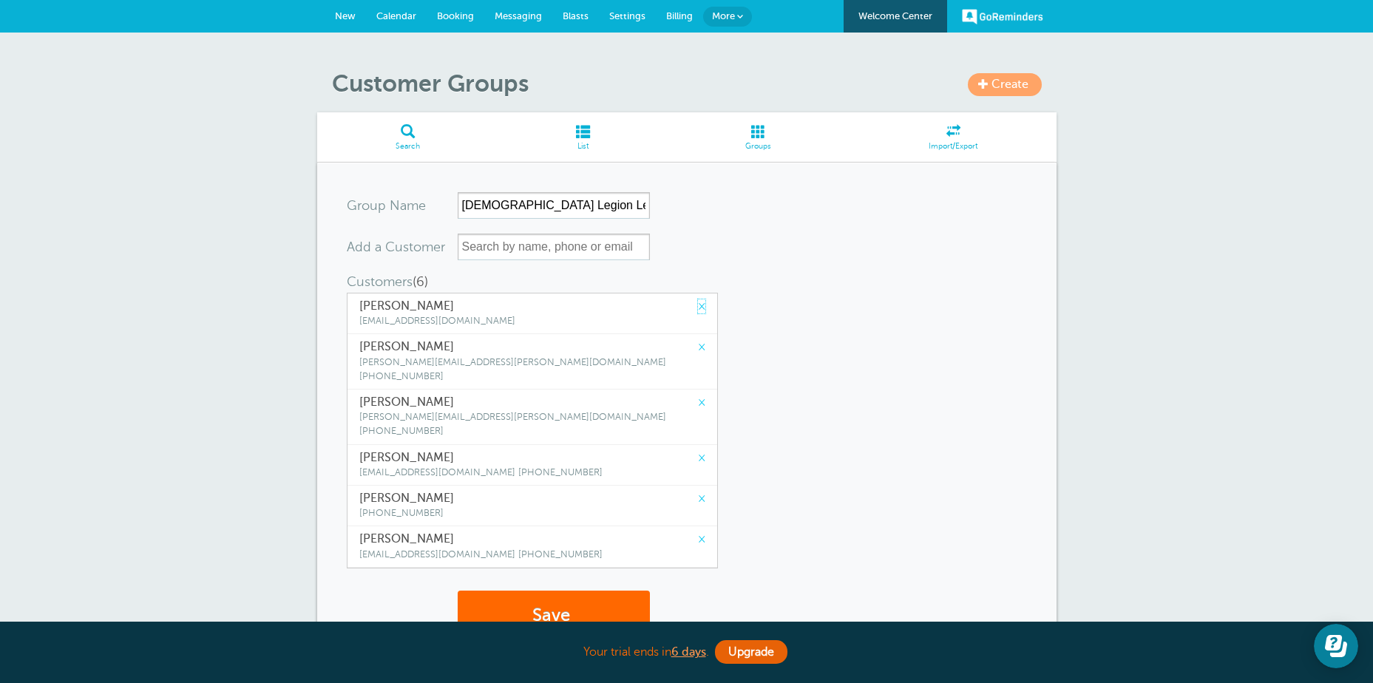
click at [698, 306] on link "×" at bounding box center [701, 307] width 7 height 14
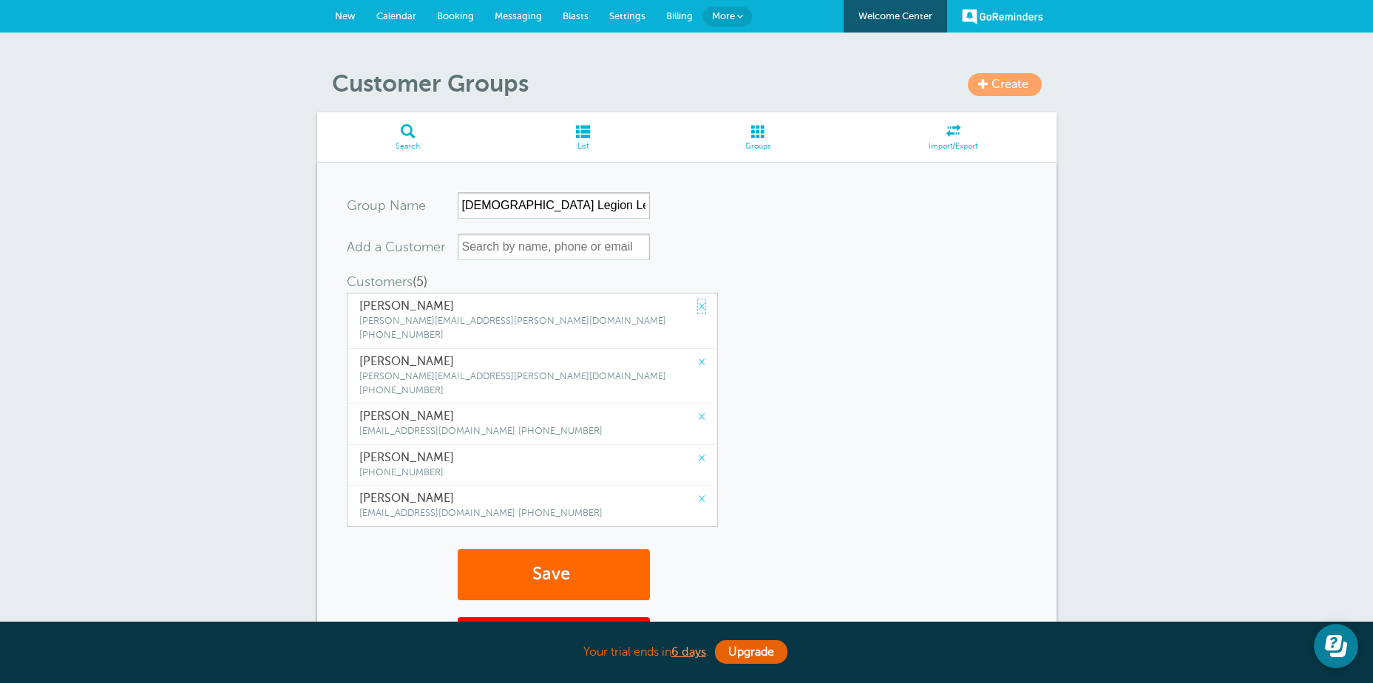
click at [698, 306] on link "×" at bounding box center [701, 307] width 7 height 14
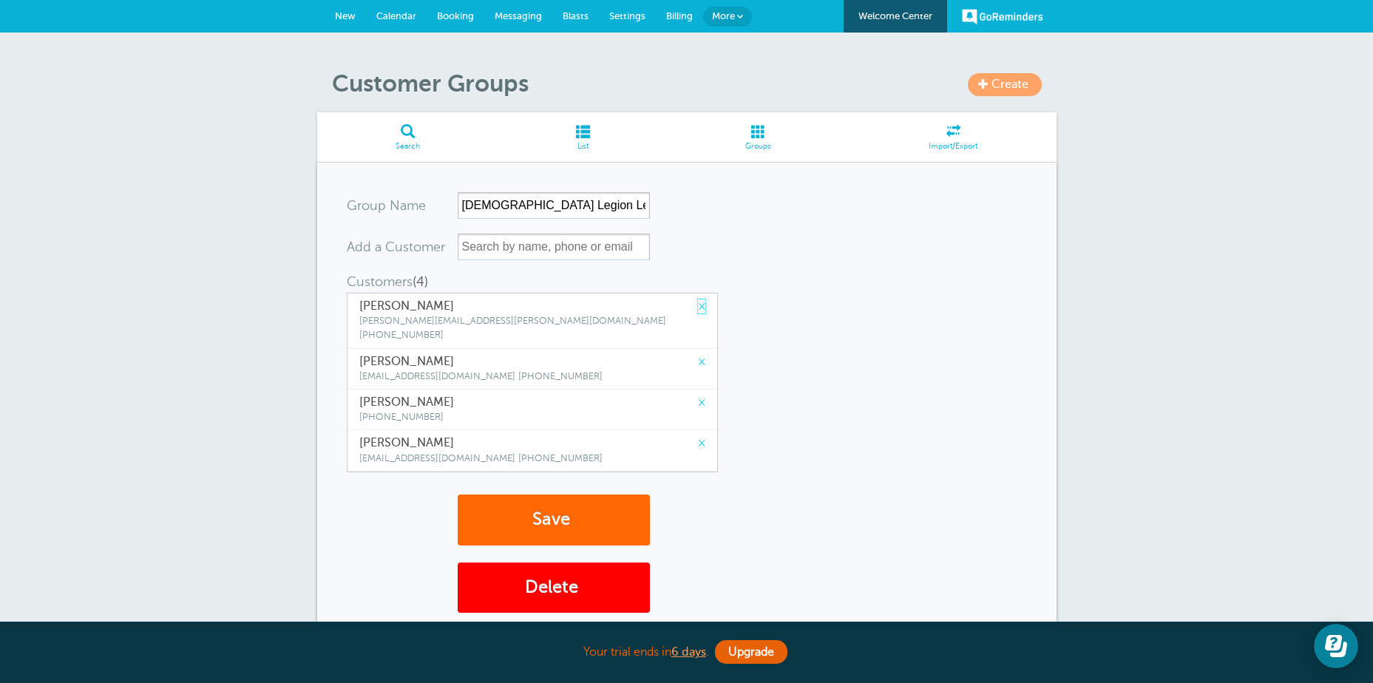
click at [698, 306] on link "×" at bounding box center [701, 307] width 7 height 14
click at [698, 355] on link "×" at bounding box center [701, 362] width 7 height 14
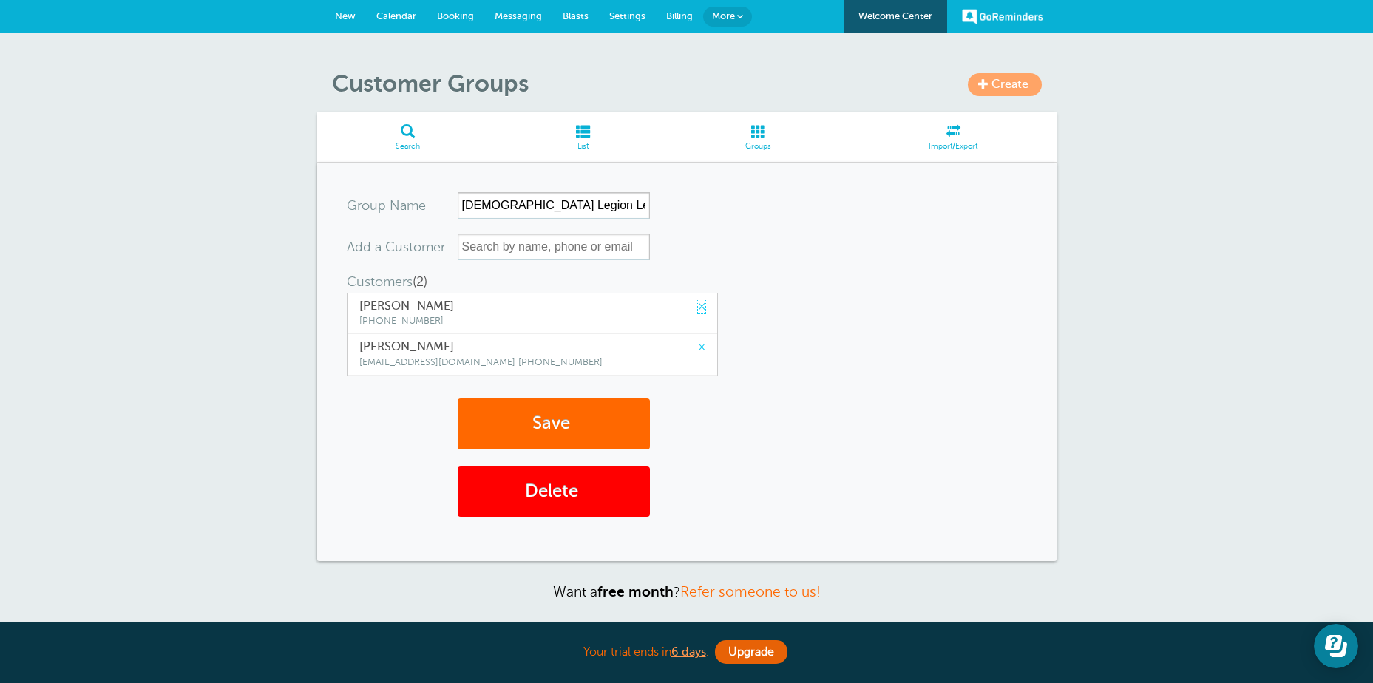
click at [698, 306] on link "×" at bounding box center [701, 307] width 7 height 14
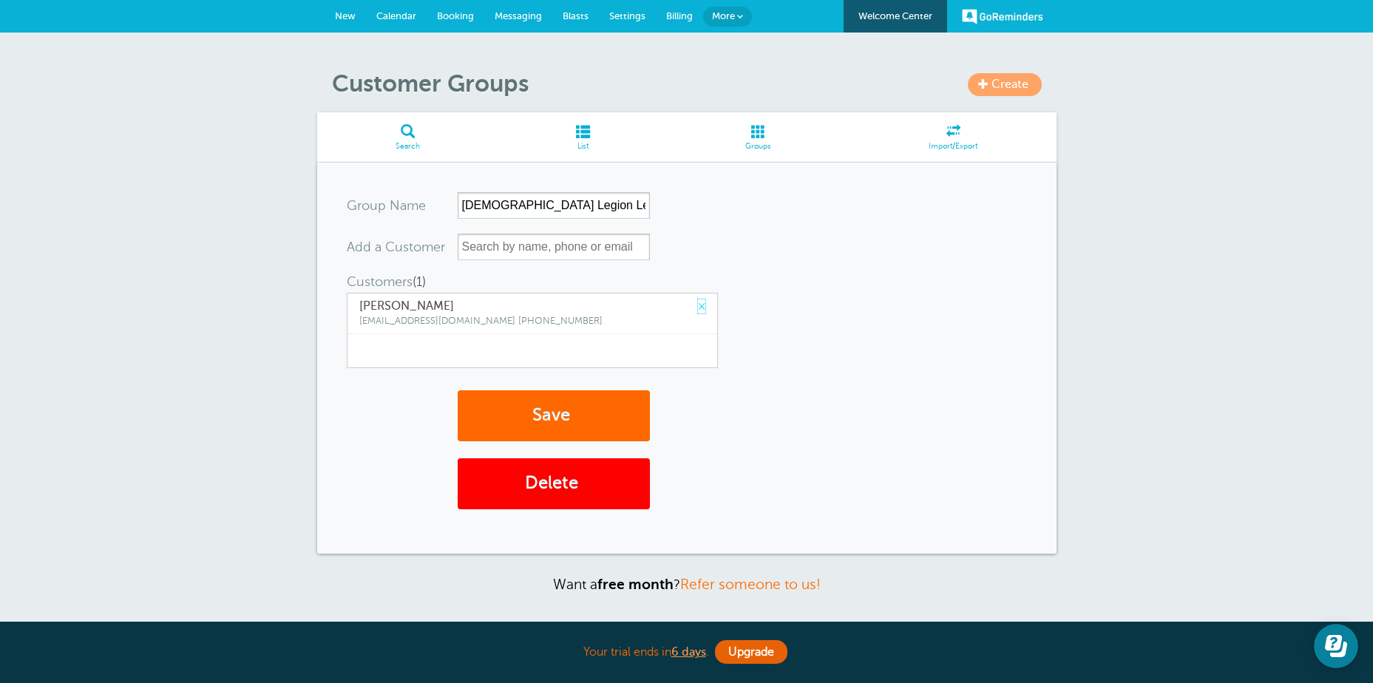
click at [698, 306] on link "×" at bounding box center [701, 307] width 7 height 14
click at [557, 419] on button "Save" at bounding box center [554, 416] width 192 height 51
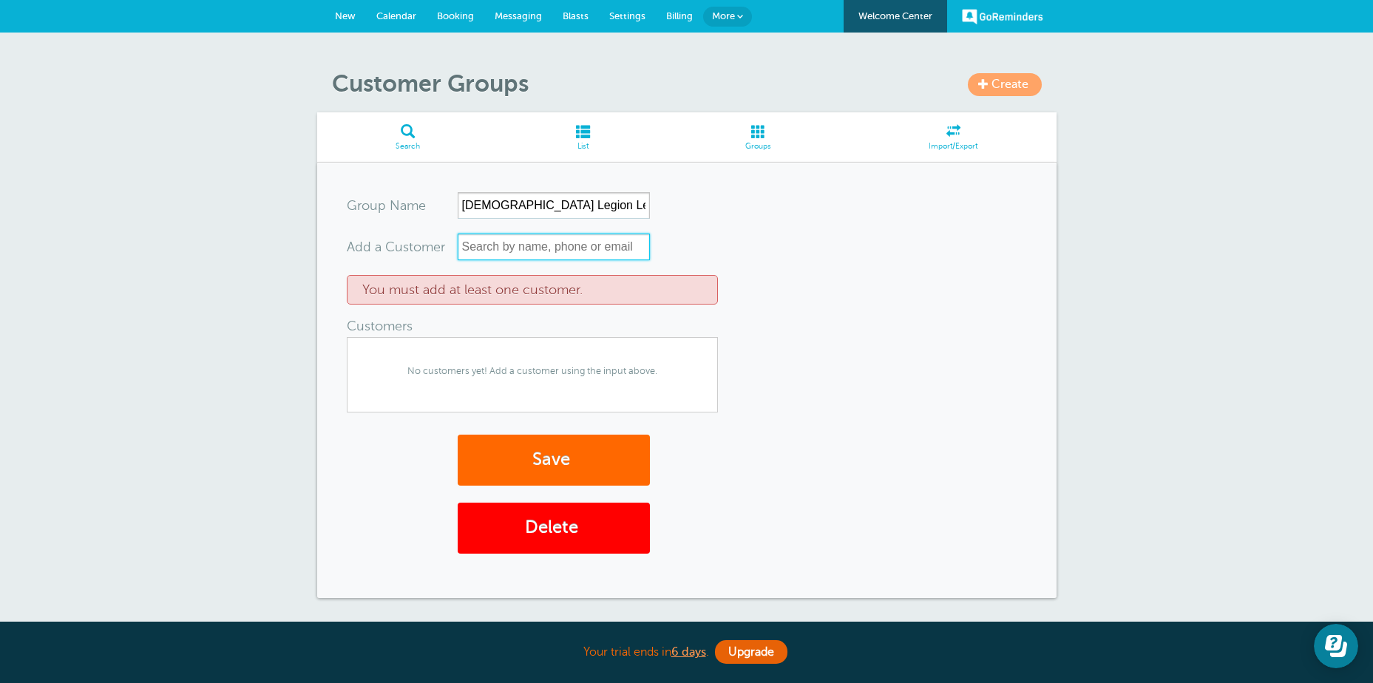
click at [478, 249] on input "text" at bounding box center [554, 247] width 192 height 27
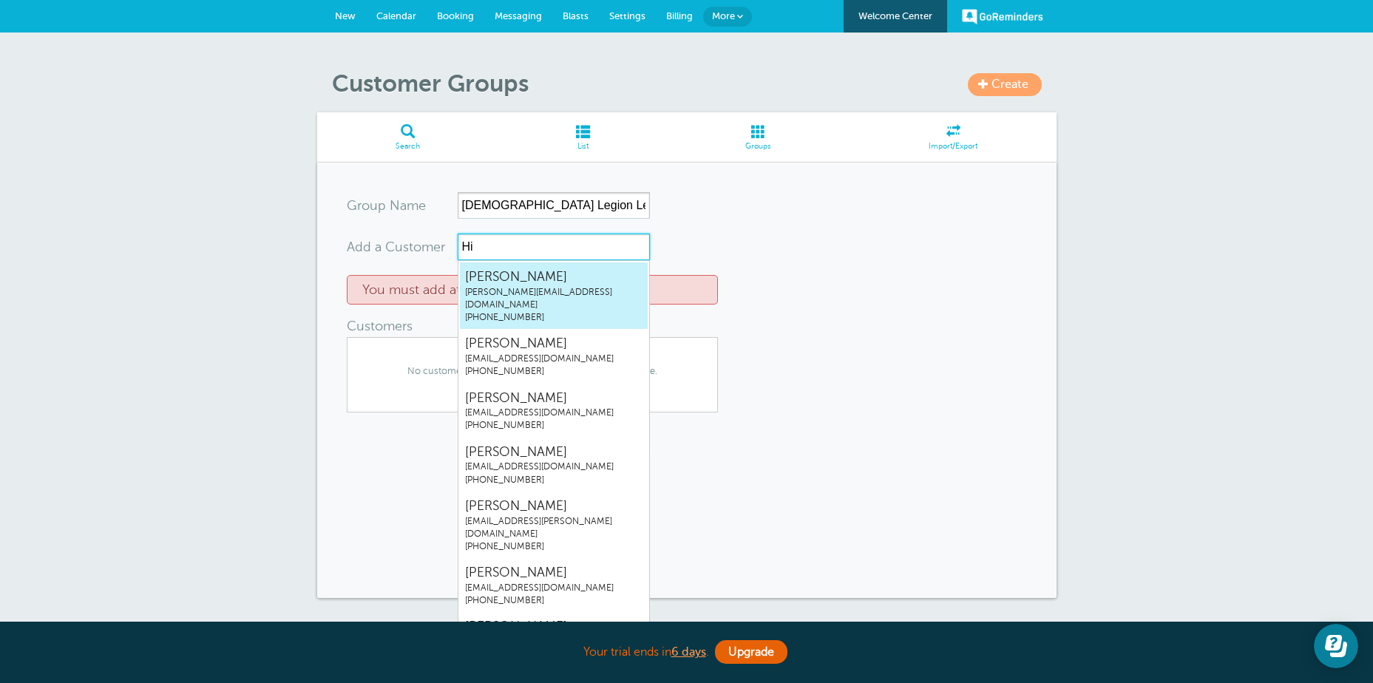
type input "Hin"
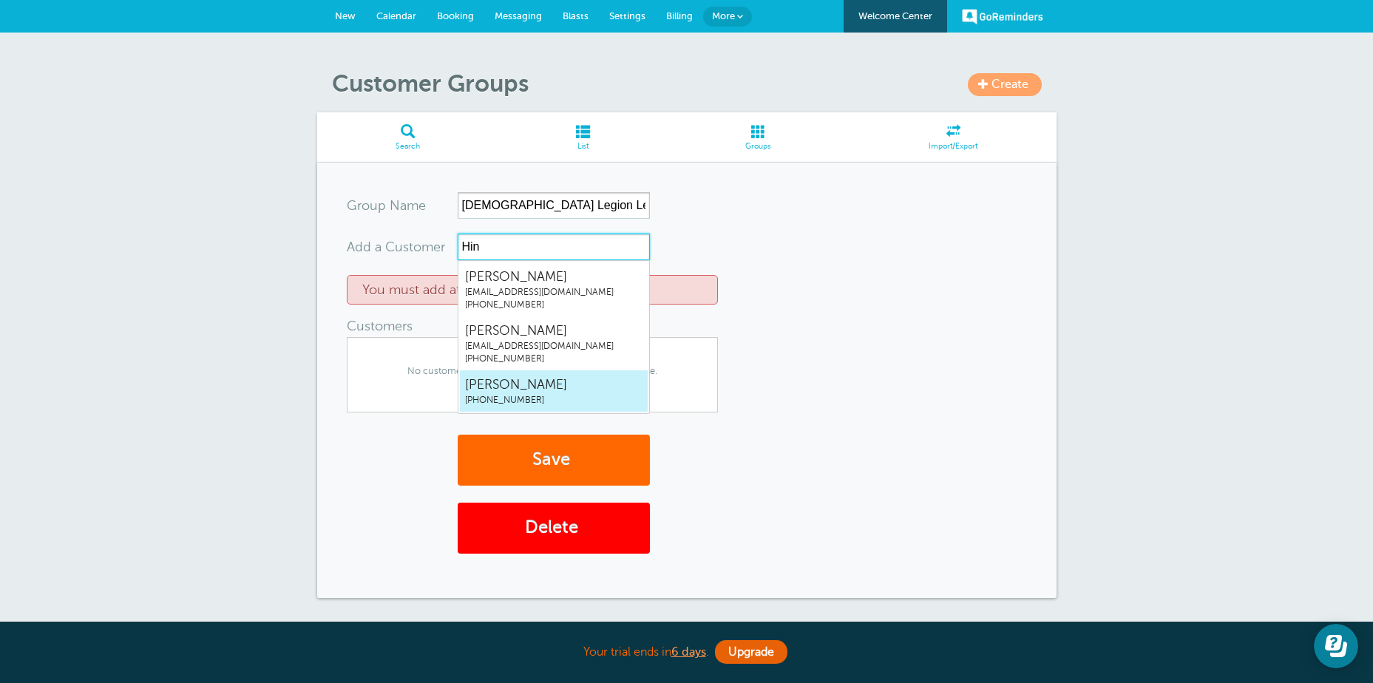
click at [501, 390] on span "Anthony Hinton" at bounding box center [554, 385] width 178 height 18
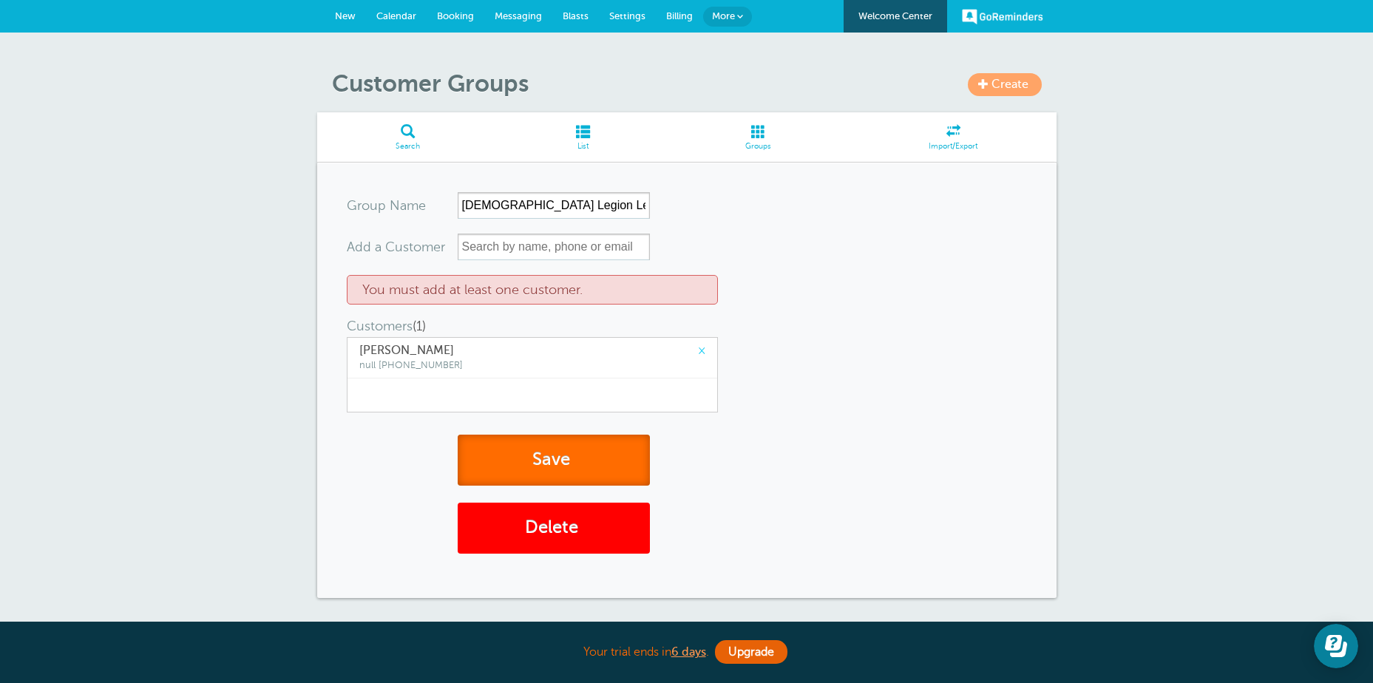
click at [561, 468] on button "Save" at bounding box center [554, 460] width 192 height 51
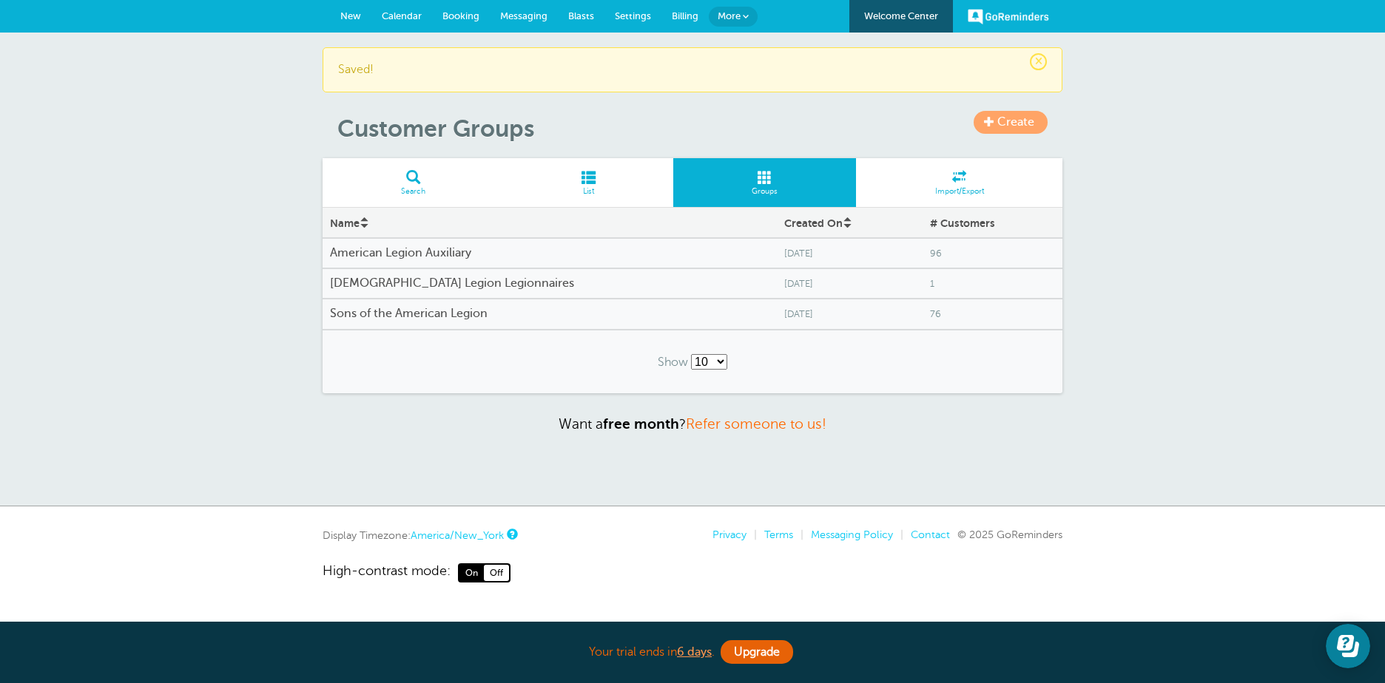
click at [735, 15] on span "More" at bounding box center [728, 15] width 23 height 11
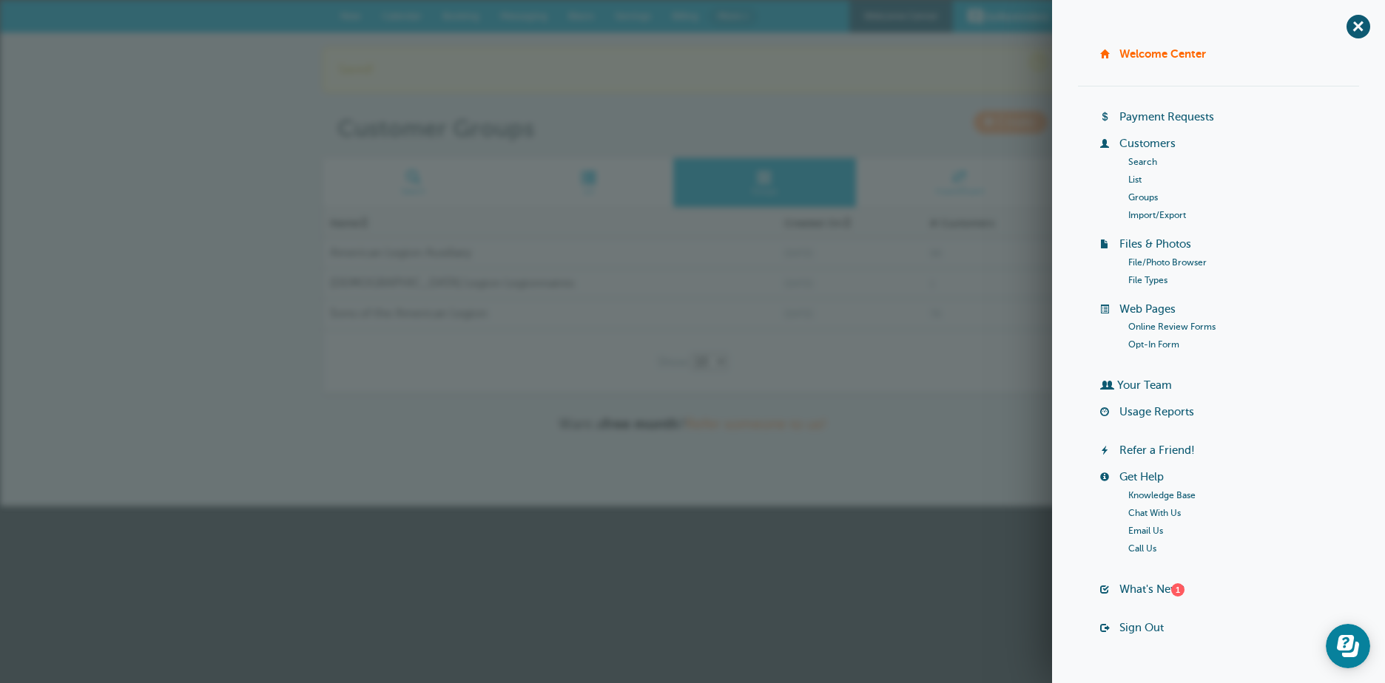
click at [1148, 212] on link "Import/Export" at bounding box center [1157, 215] width 58 height 10
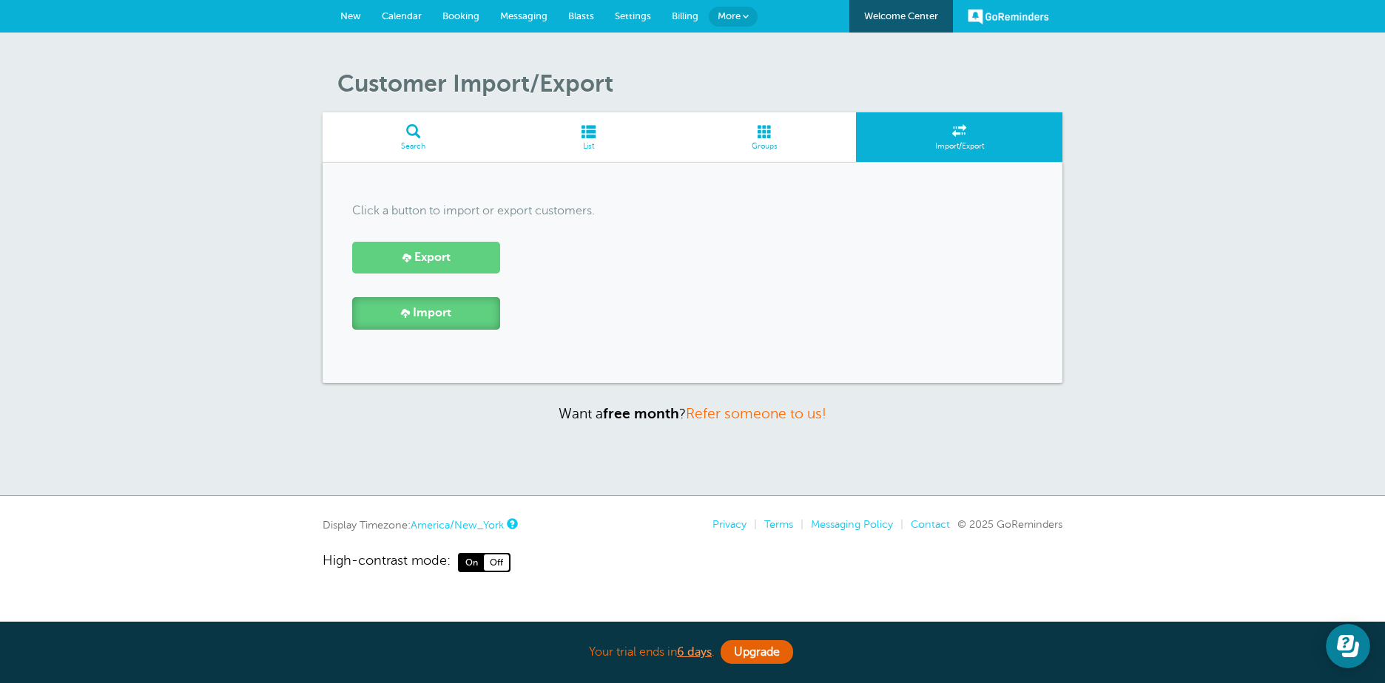
click at [449, 312] on span "Import" at bounding box center [432, 313] width 38 height 14
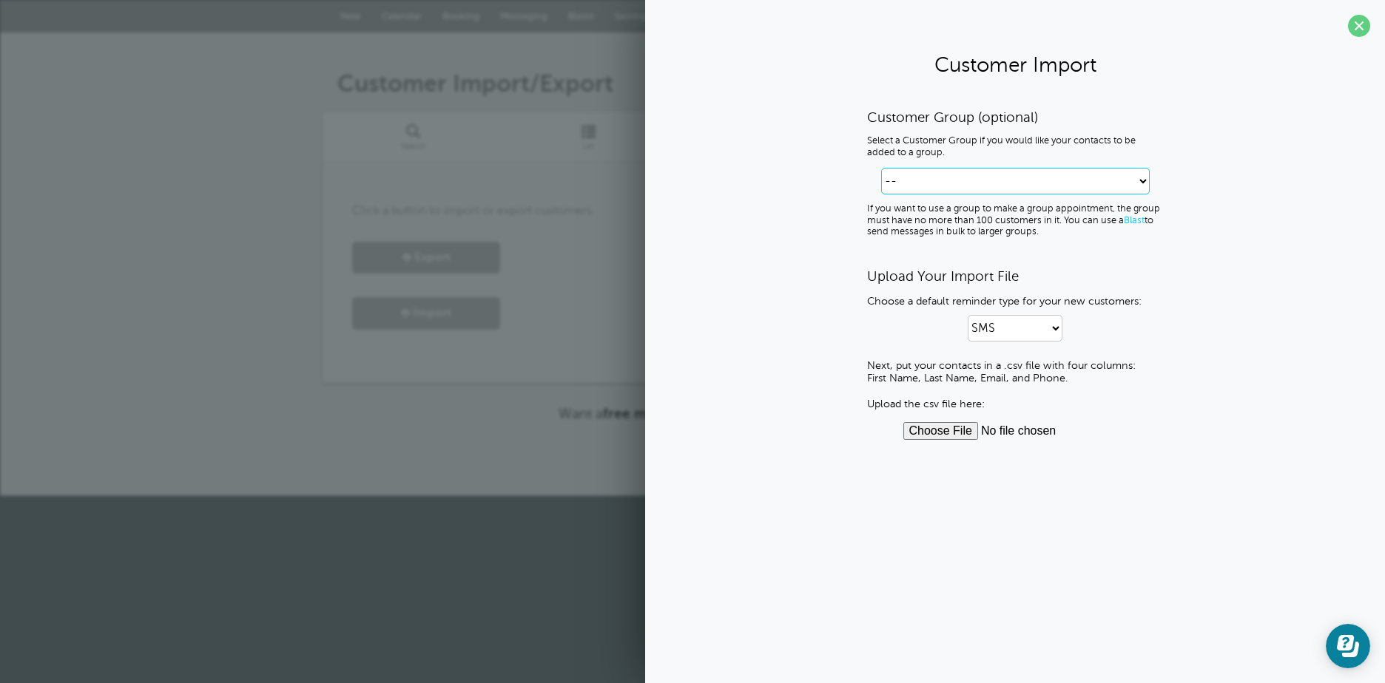
click at [1104, 179] on select "-- Create new Customer Group American Legion Auxiliary American Legion Legionna…" at bounding box center [1015, 181] width 268 height 27
select select "63n5rp2rep1i4"
click at [919, 168] on select "-- Create new Customer Group American Legion Auxiliary American Legion Legionna…" at bounding box center [1015, 181] width 268 height 27
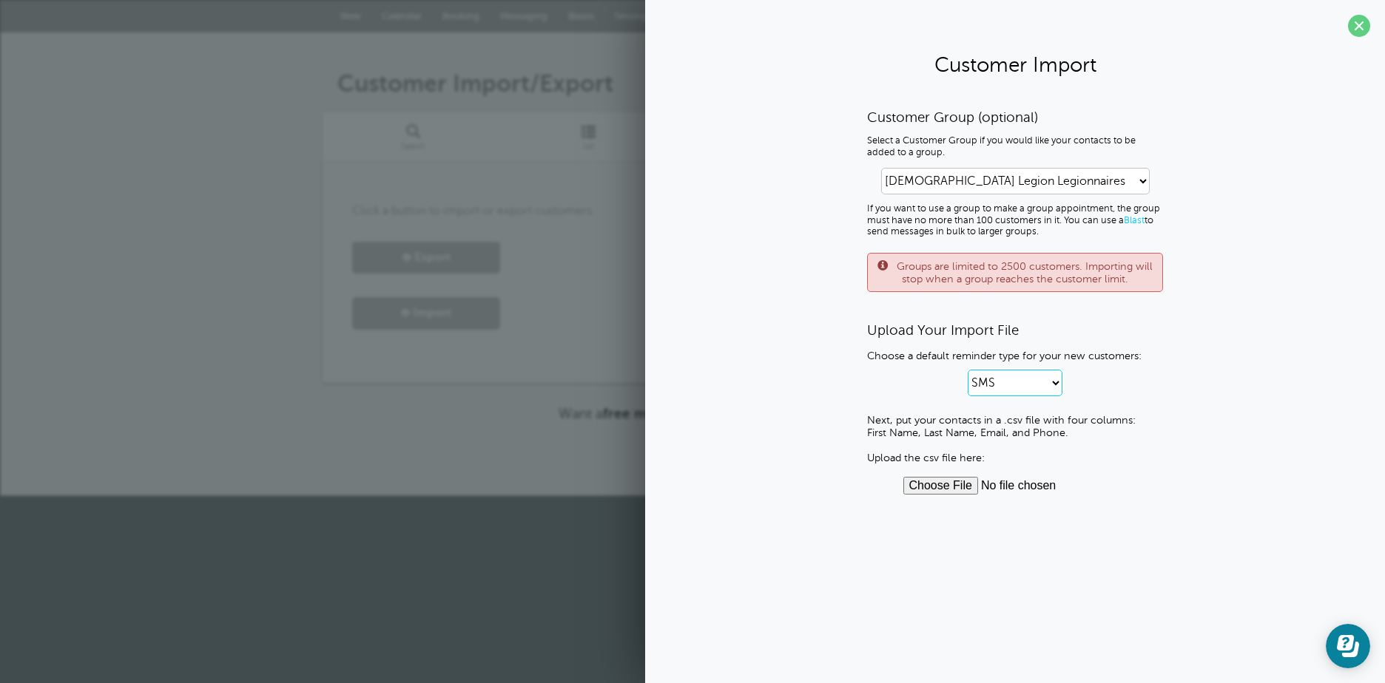
click at [1051, 375] on select "SMS Email SMS and Email" at bounding box center [1014, 383] width 95 height 27
select select "3"
click at [967, 370] on select "SMS Email SMS and Email" at bounding box center [1014, 383] width 95 height 27
click at [932, 490] on input "file" at bounding box center [1015, 486] width 224 height 18
type input "C:\fakepath\Post 68 Roster.csv"
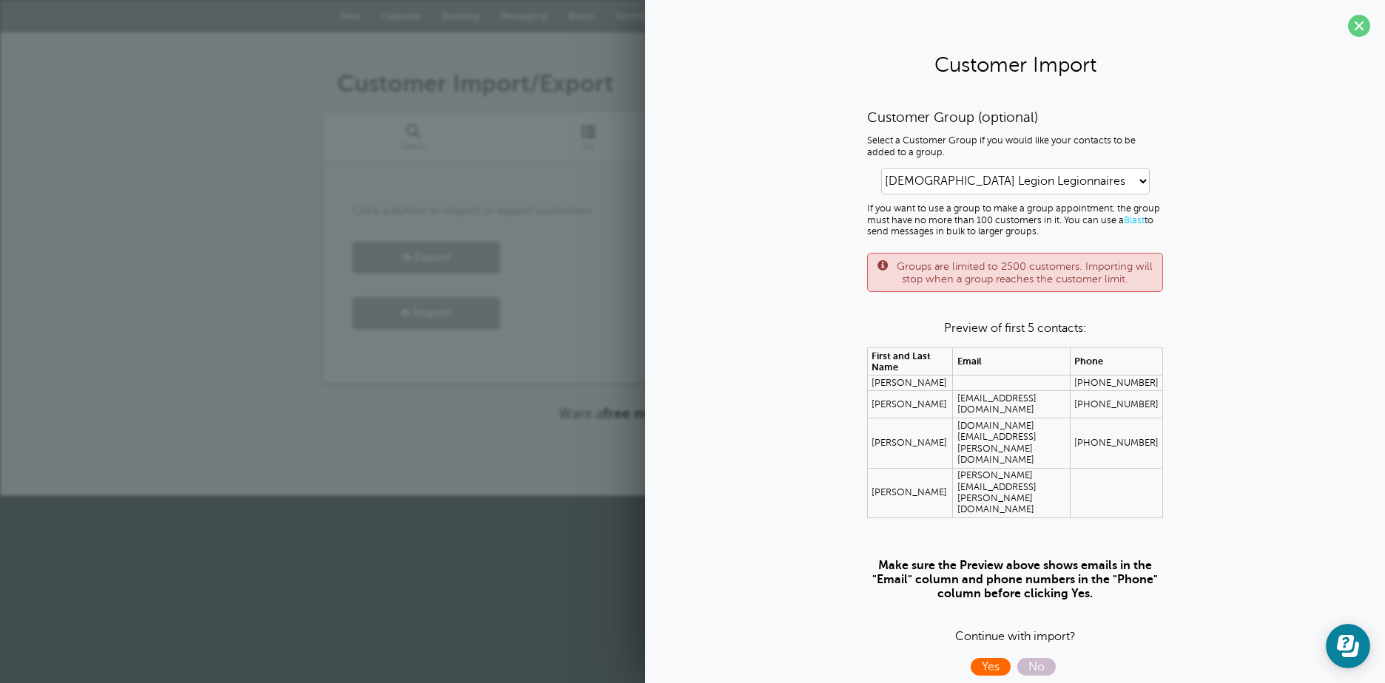
click at [996, 658] on span "Yes" at bounding box center [990, 667] width 40 height 18
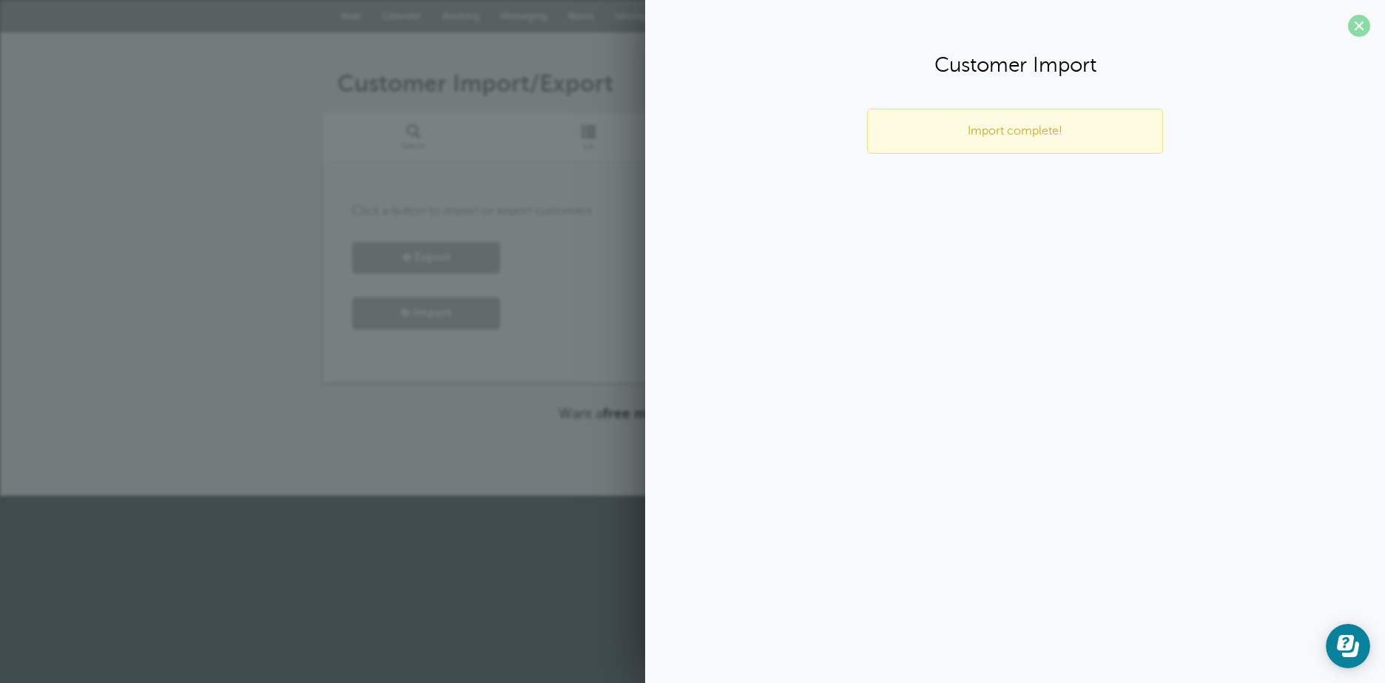
click at [1360, 24] on span at bounding box center [1359, 26] width 22 height 22
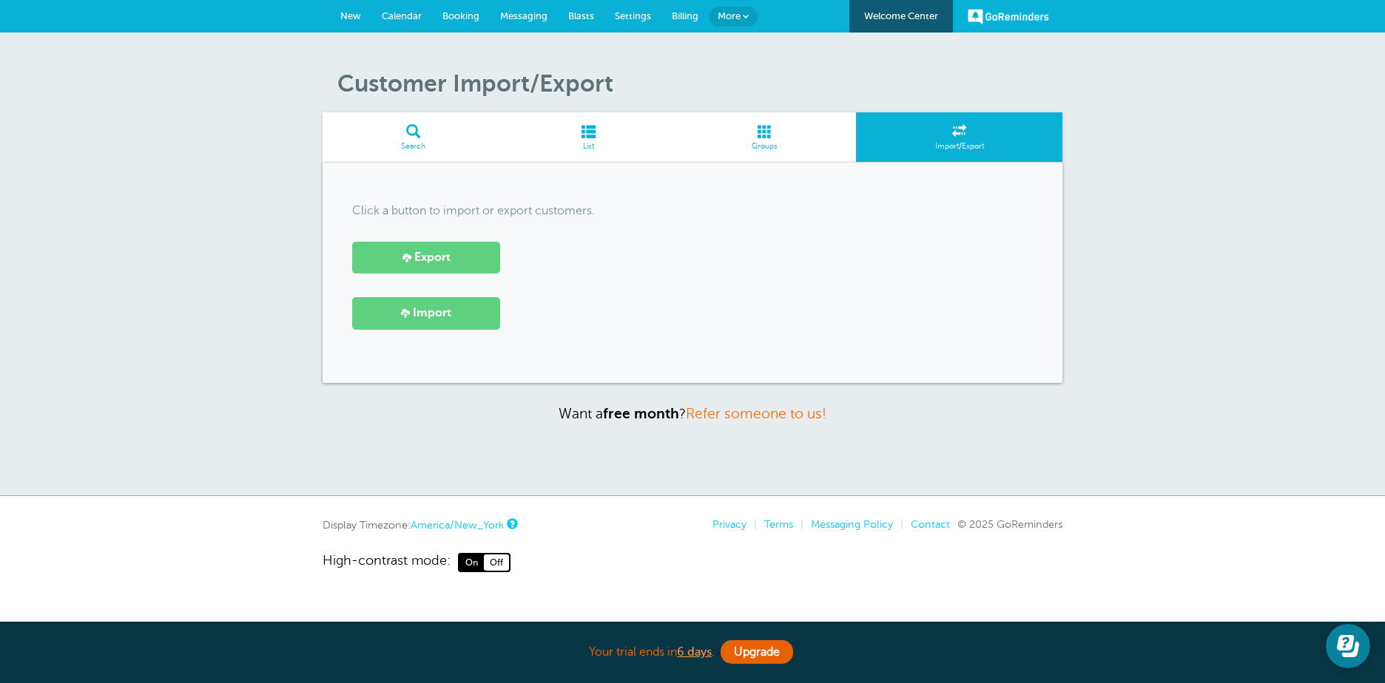
click at [763, 135] on span at bounding box center [764, 131] width 183 height 14
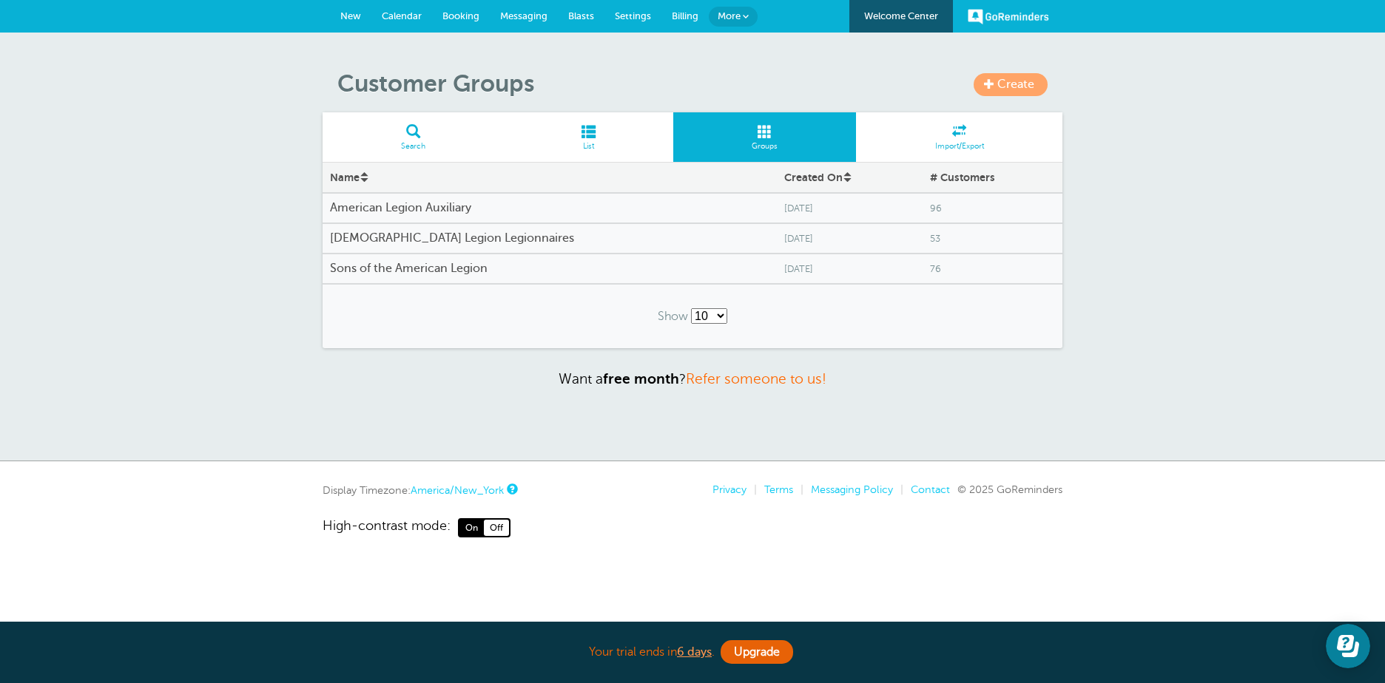
click at [457, 235] on h4 "[DEMOGRAPHIC_DATA] Legion Legionnaires" at bounding box center [549, 239] width 439 height 14
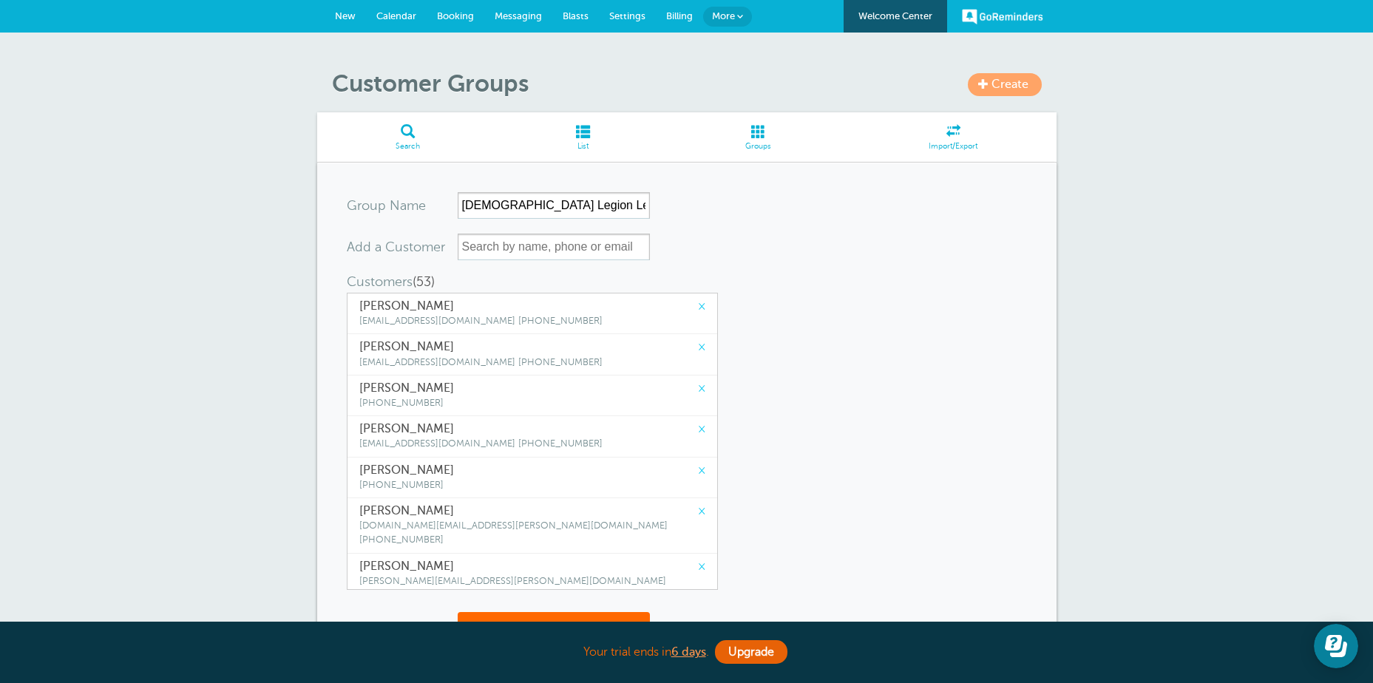
click at [698, 306] on link "×" at bounding box center [701, 307] width 7 height 14
click at [698, 307] on link "×" at bounding box center [701, 307] width 7 height 14
drag, startPoint x: 584, startPoint y: 132, endPoint x: 817, endPoint y: 58, distance: 244.4
click at [584, 132] on span at bounding box center [583, 131] width 169 height 14
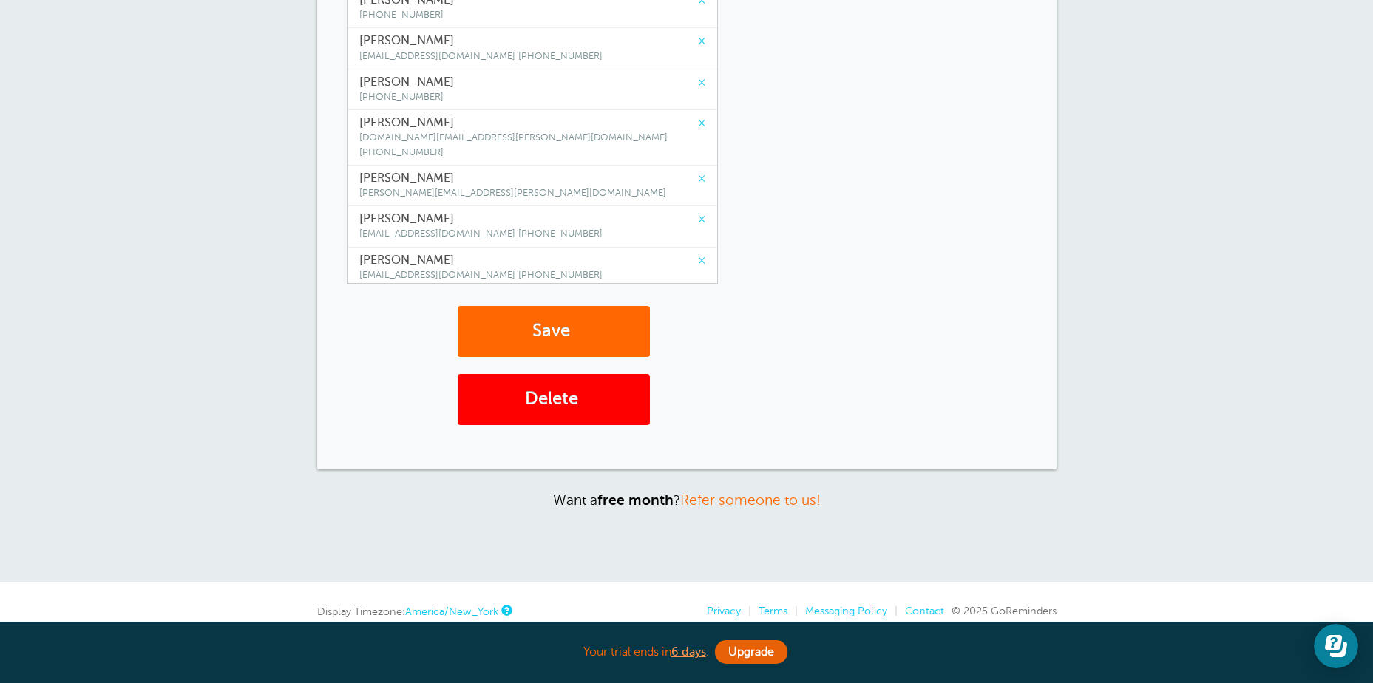
scroll to position [371, 0]
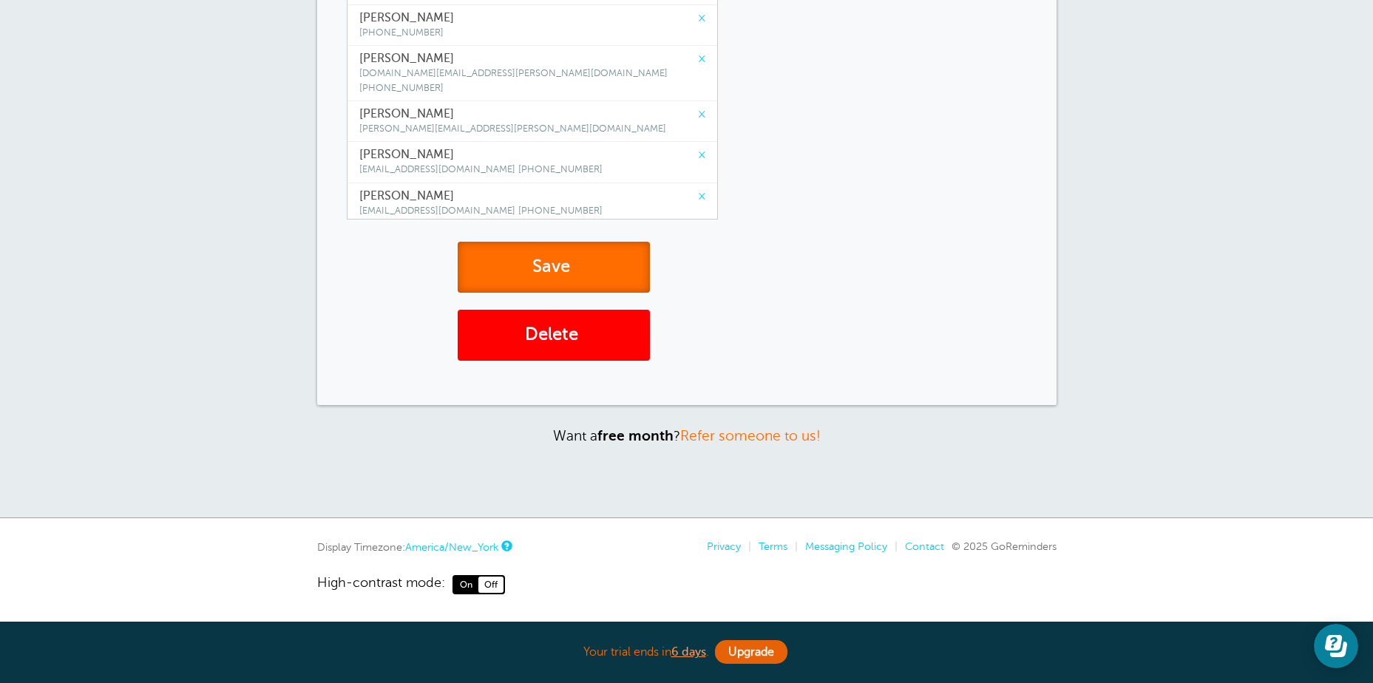
click at [535, 271] on button "Save" at bounding box center [554, 267] width 192 height 51
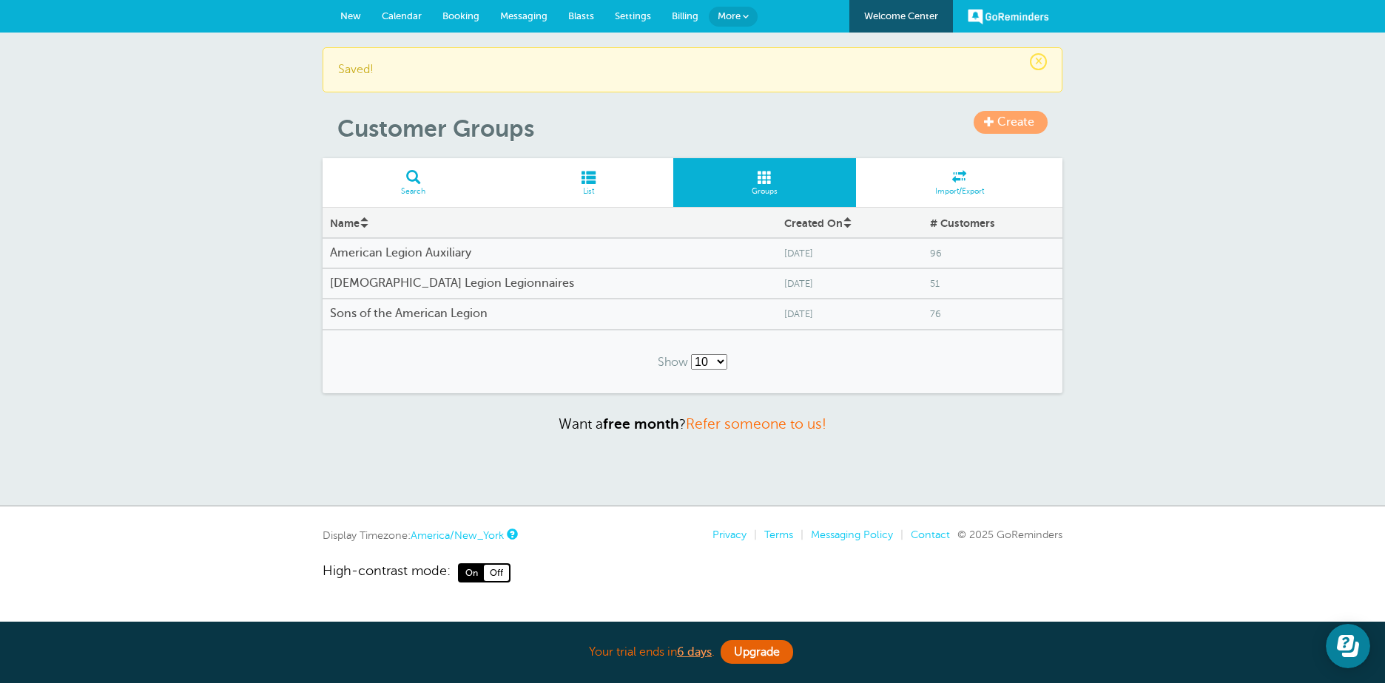
click at [586, 181] on span at bounding box center [588, 177] width 169 height 14
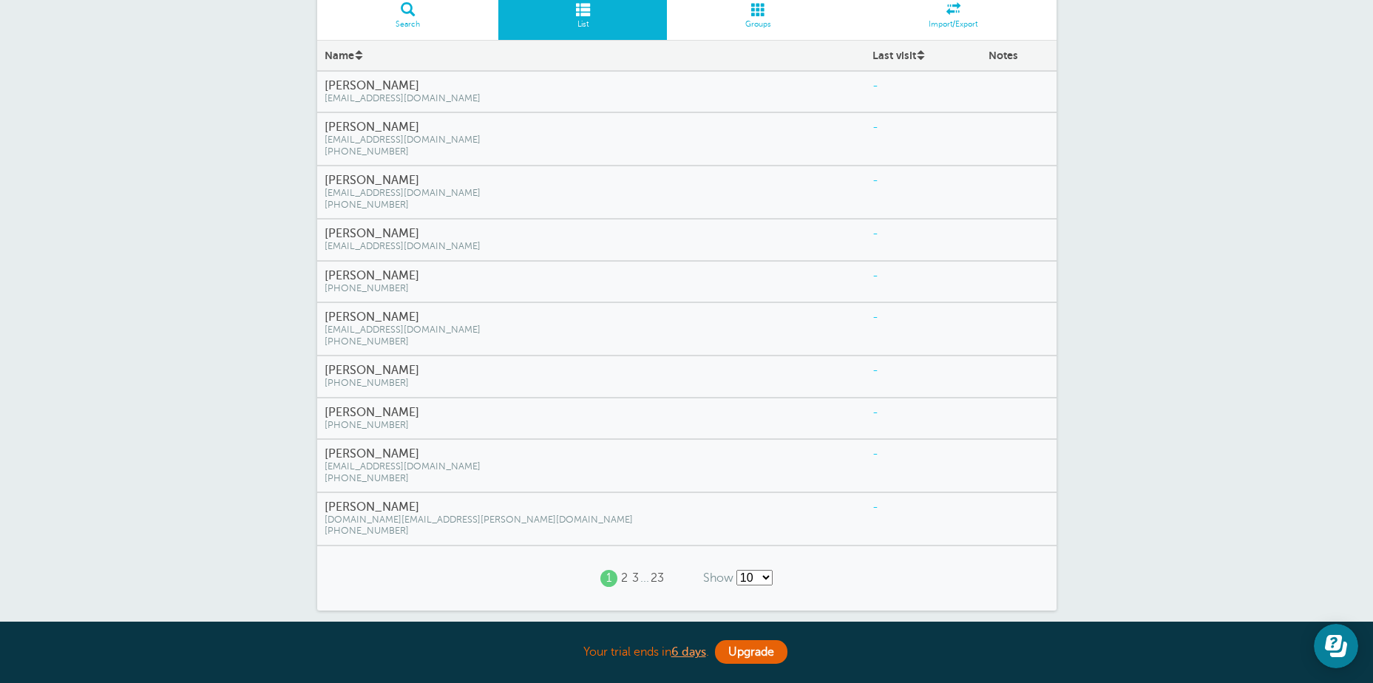
scroll to position [148, 0]
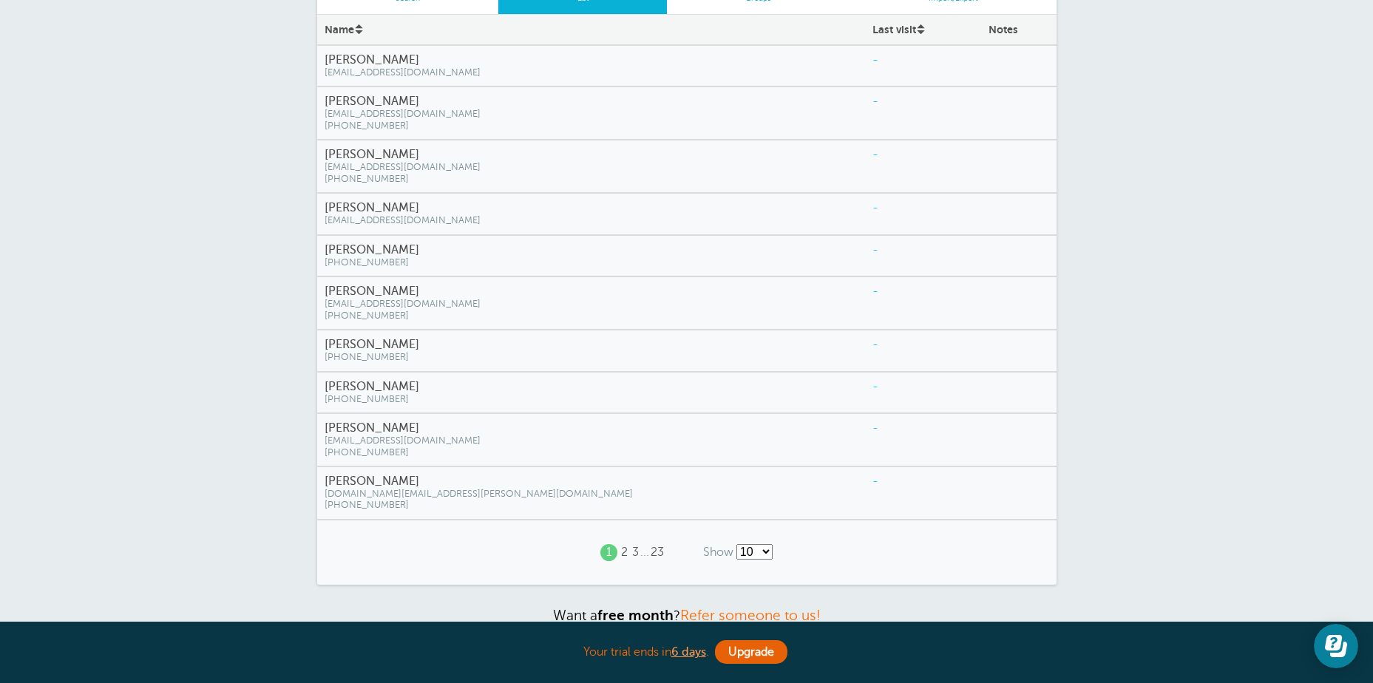
click at [765, 549] on select "10 25 50 100" at bounding box center [755, 552] width 36 height 16
select select "/a/customer/list-rows/name-asc/0/100"
click at [737, 544] on select "10 25 50 100" at bounding box center [755, 552] width 36 height 16
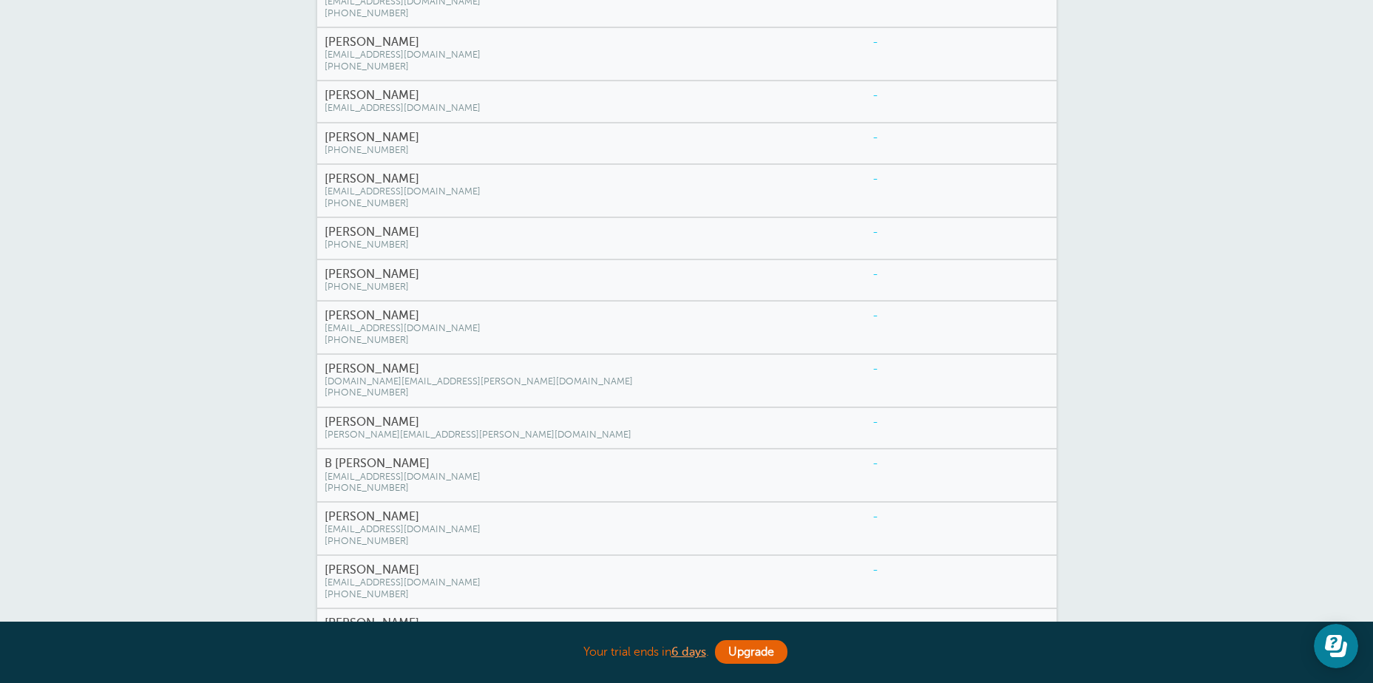
scroll to position [296, 0]
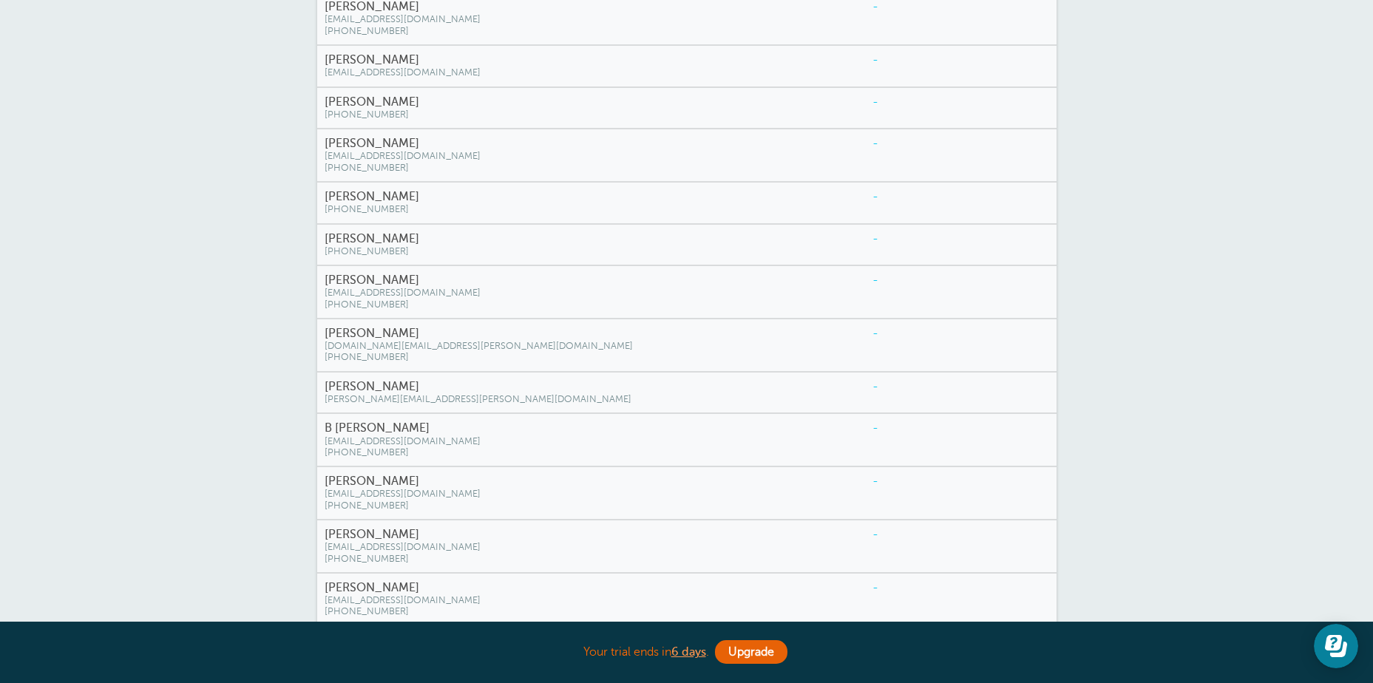
click at [414, 339] on h4 "[PERSON_NAME]" at bounding box center [592, 334] width 534 height 14
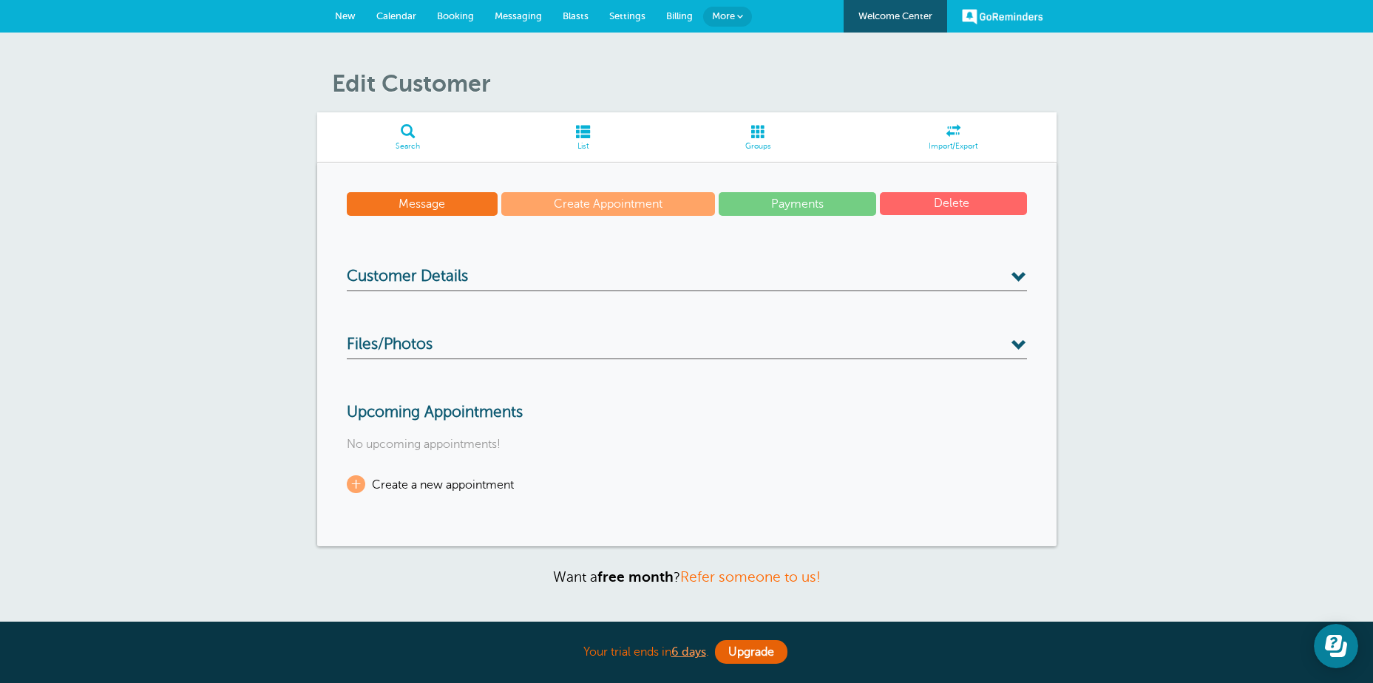
click at [1017, 274] on span at bounding box center [1020, 278] width 16 height 16
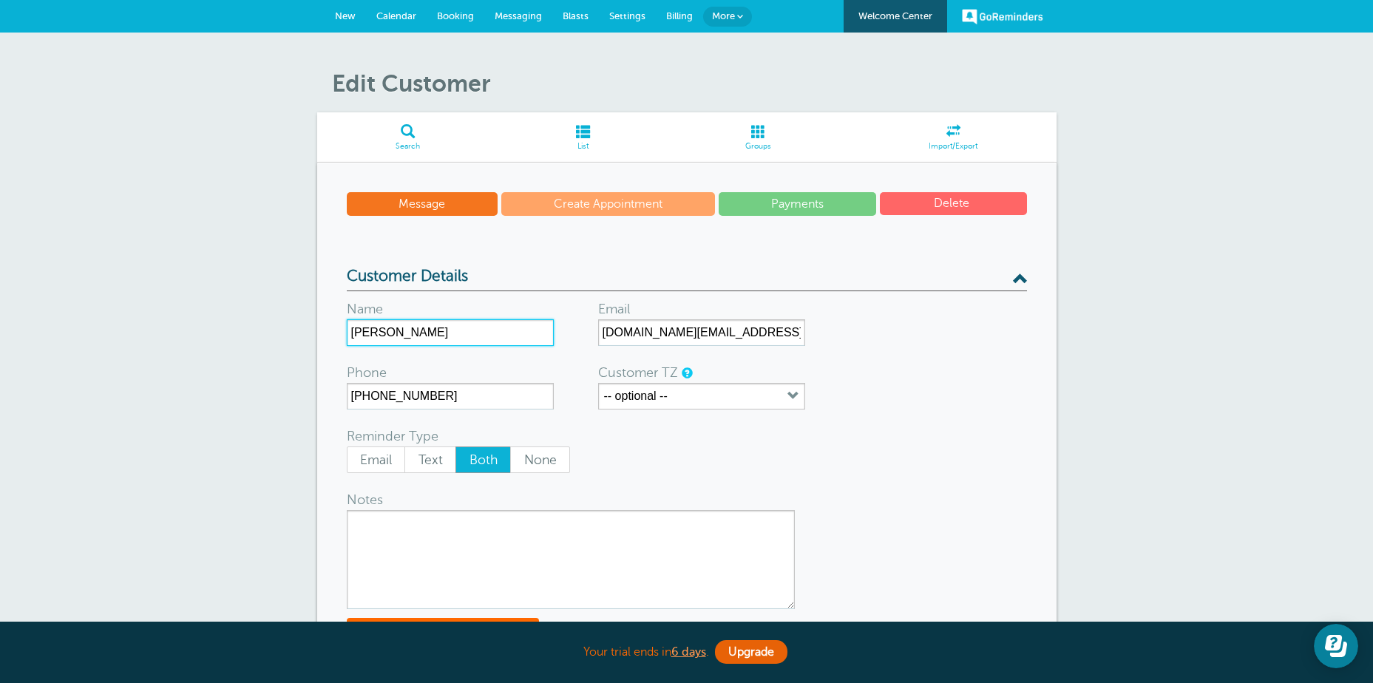
click at [353, 331] on input "[PERSON_NAME]" at bounding box center [450, 333] width 207 height 27
drag, startPoint x: 464, startPoint y: 332, endPoint x: 539, endPoint y: 332, distance: 75.4
click at [540, 332] on input "[PERSON_NAME] [PERSON_NAME]" at bounding box center [450, 333] width 207 height 27
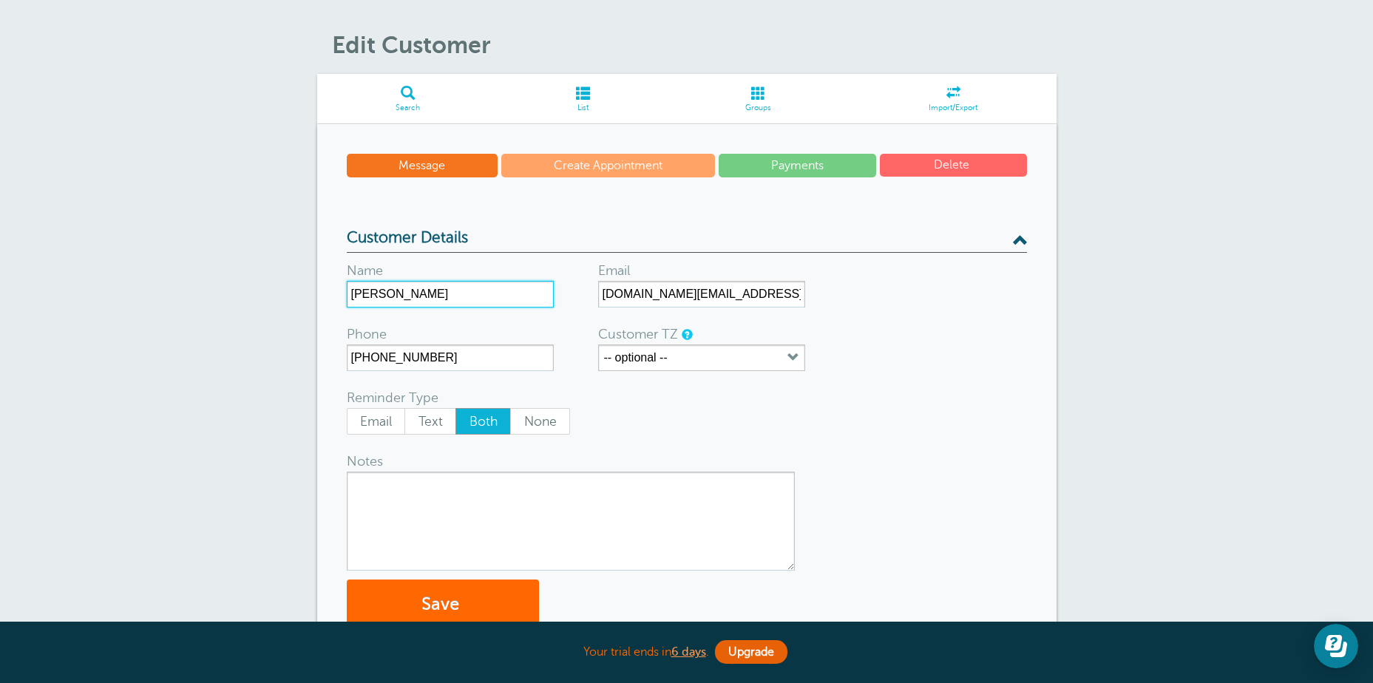
scroll to position [74, 0]
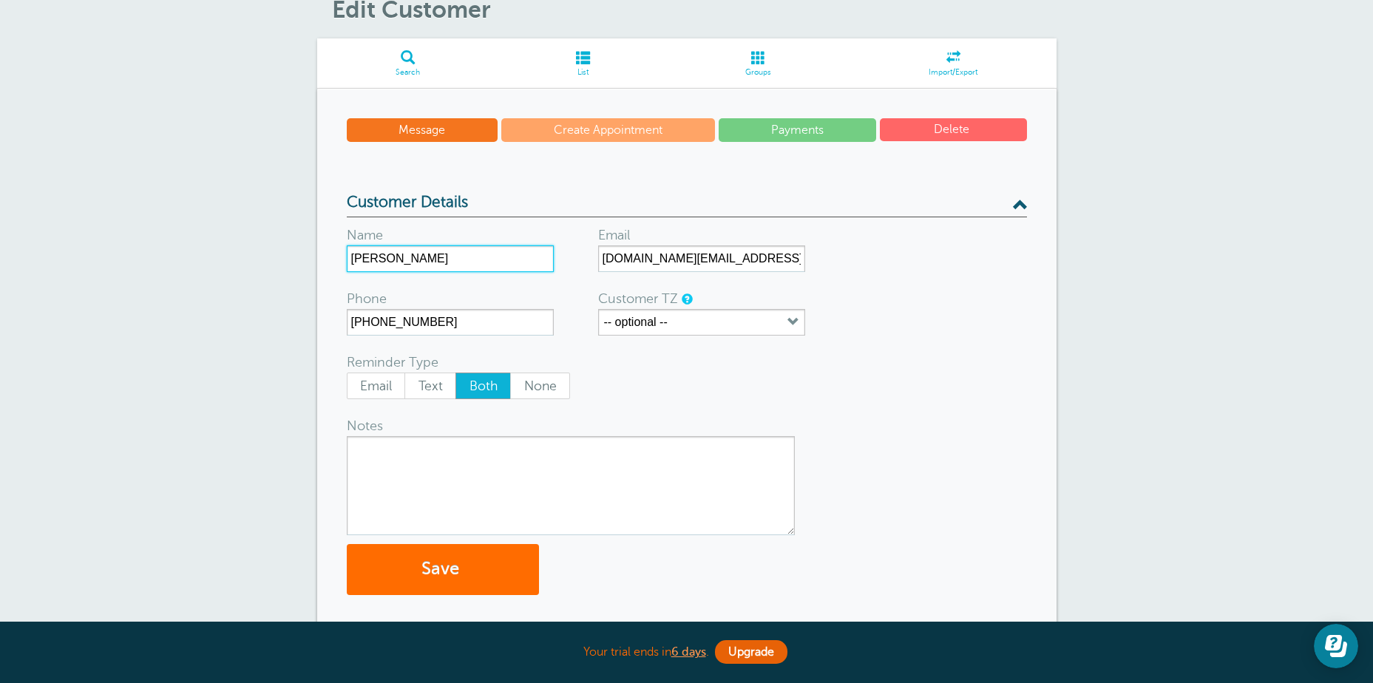
type input "[PERSON_NAME]"
click at [445, 570] on button "Save" at bounding box center [443, 569] width 192 height 51
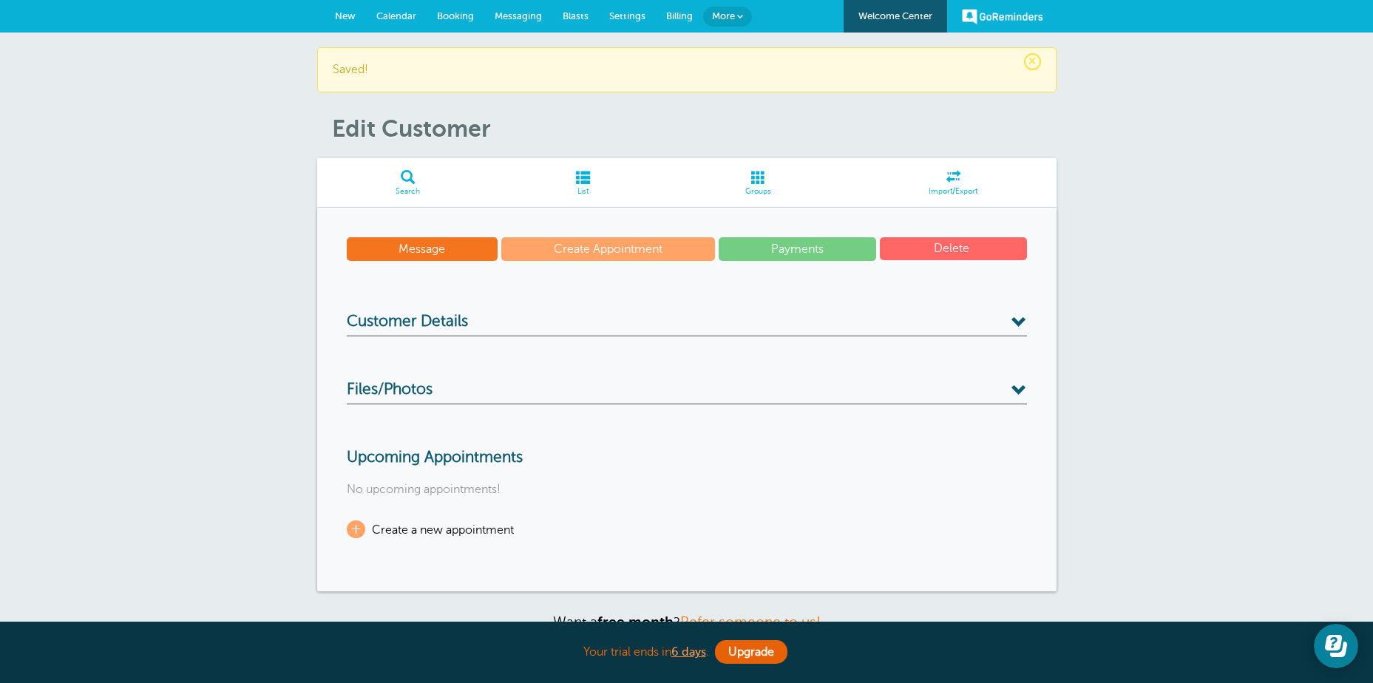
click at [583, 175] on span at bounding box center [583, 177] width 169 height 14
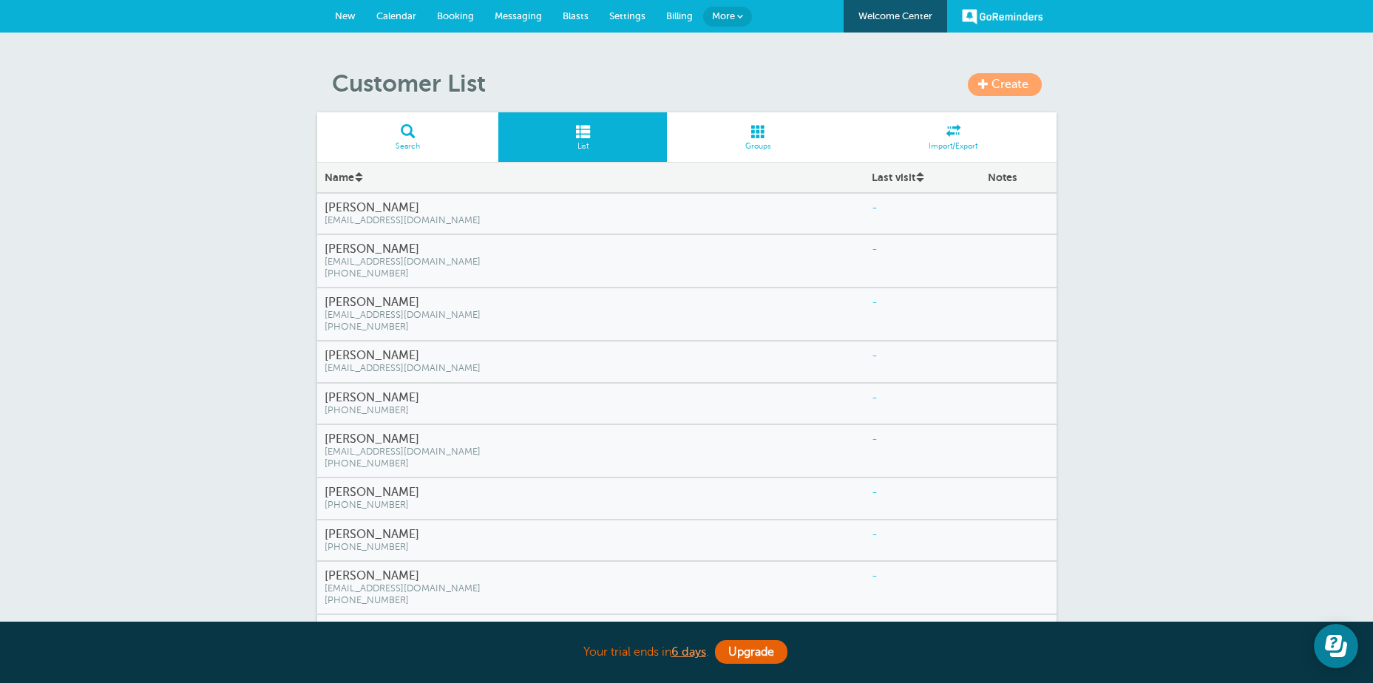
click at [949, 135] on span at bounding box center [954, 131] width 206 height 14
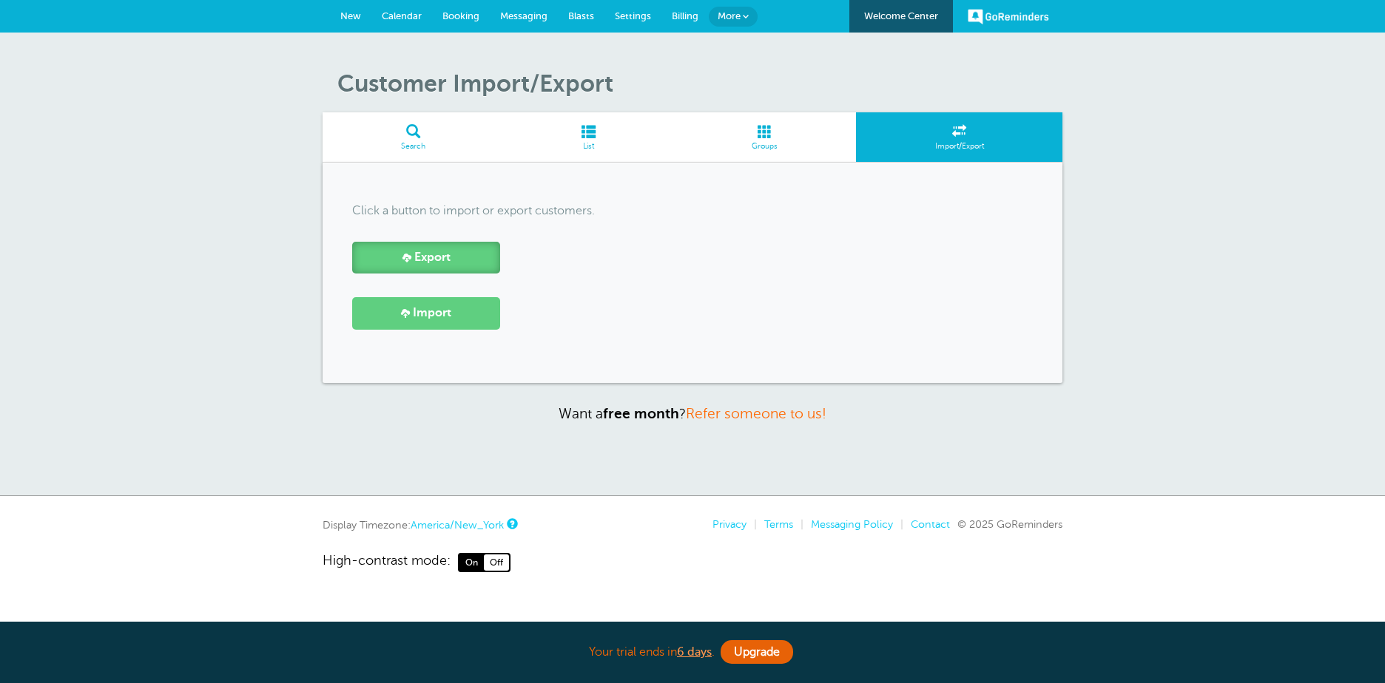
click at [417, 248] on link "Export" at bounding box center [426, 258] width 148 height 32
click at [583, 138] on span at bounding box center [588, 131] width 169 height 14
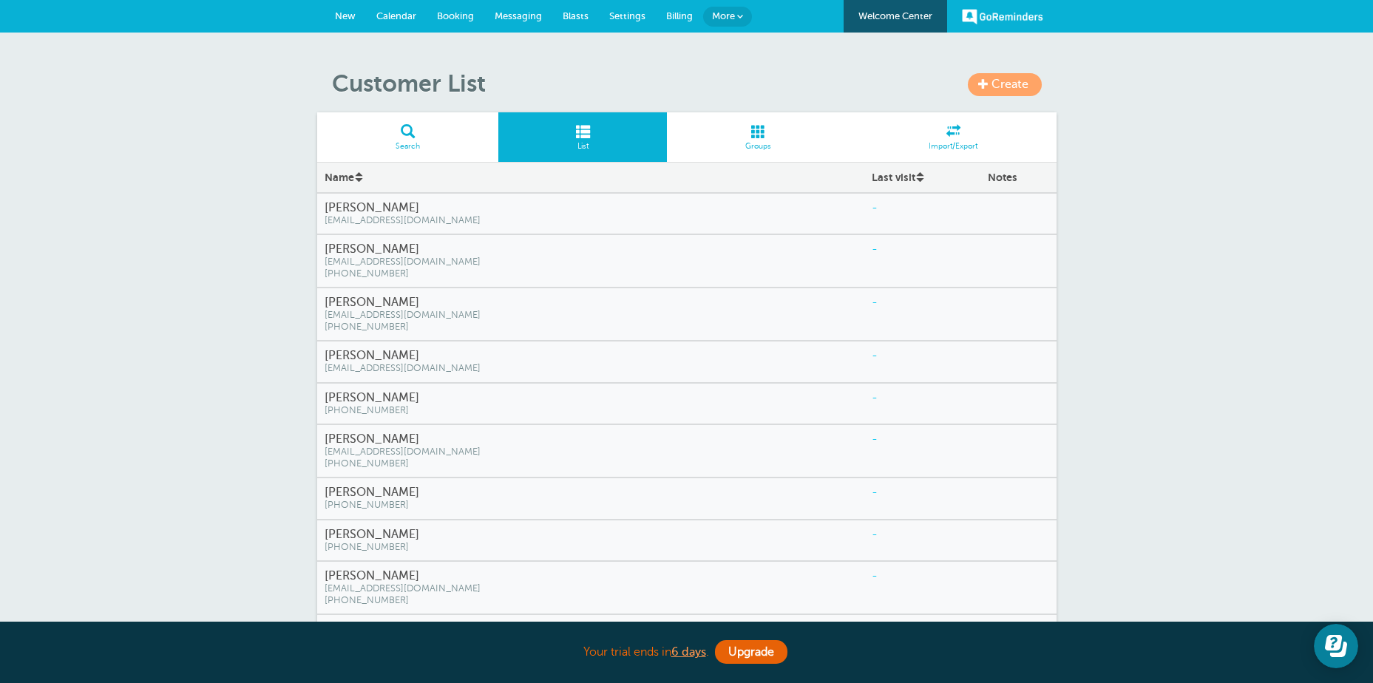
click at [408, 138] on span at bounding box center [408, 131] width 182 height 14
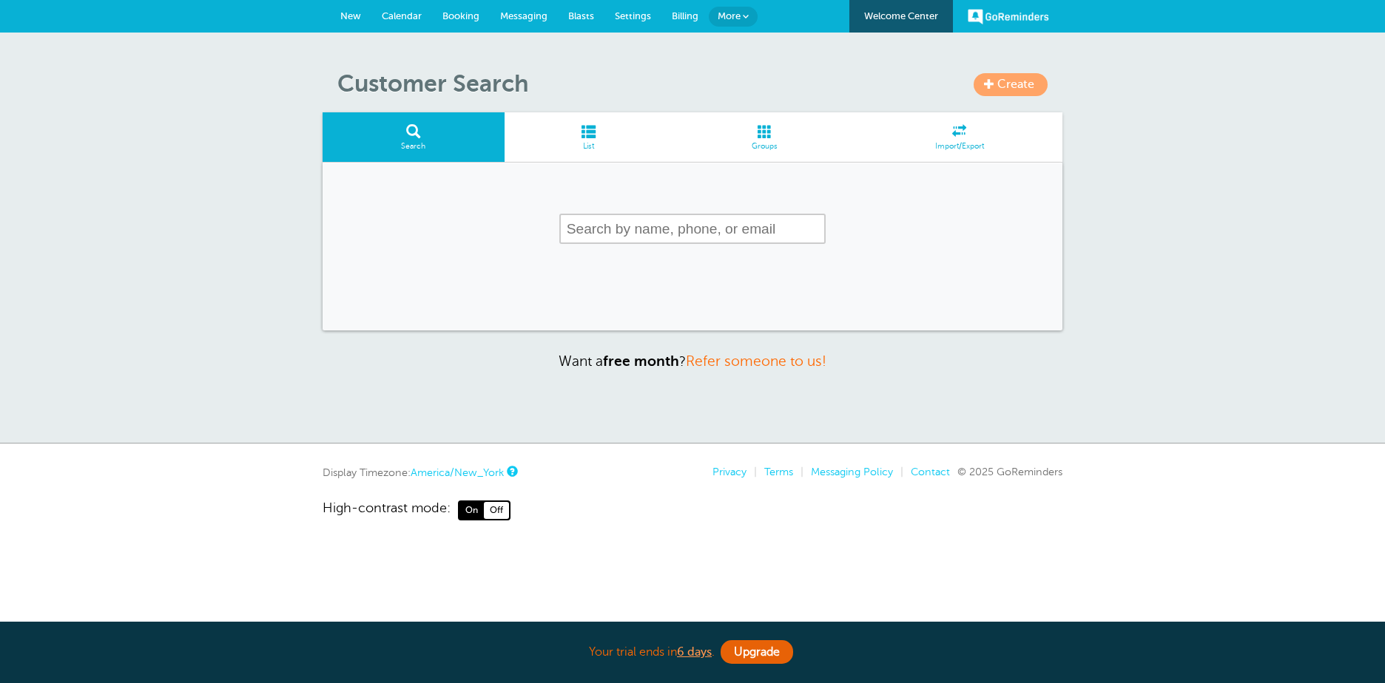
click at [588, 226] on input "text" at bounding box center [692, 229] width 266 height 30
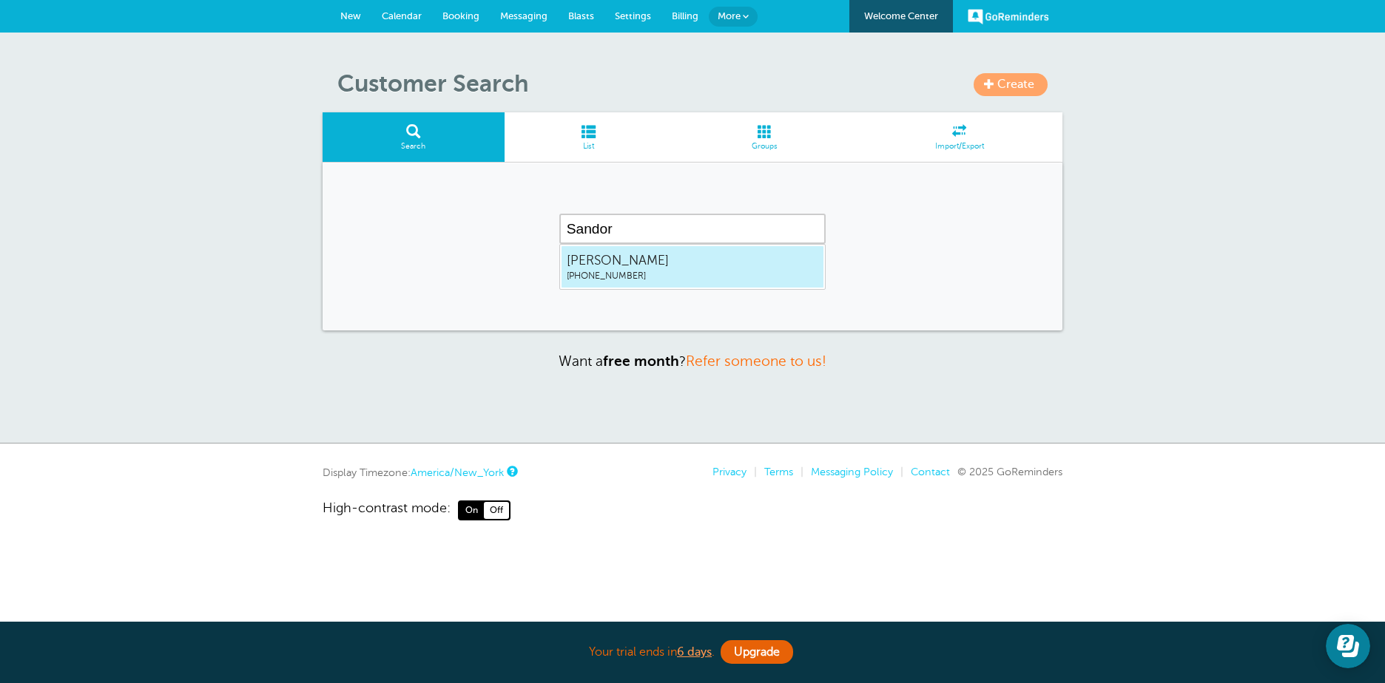
click at [617, 266] on span "[PERSON_NAME]" at bounding box center [692, 260] width 251 height 18
type input "[PERSON_NAME]"
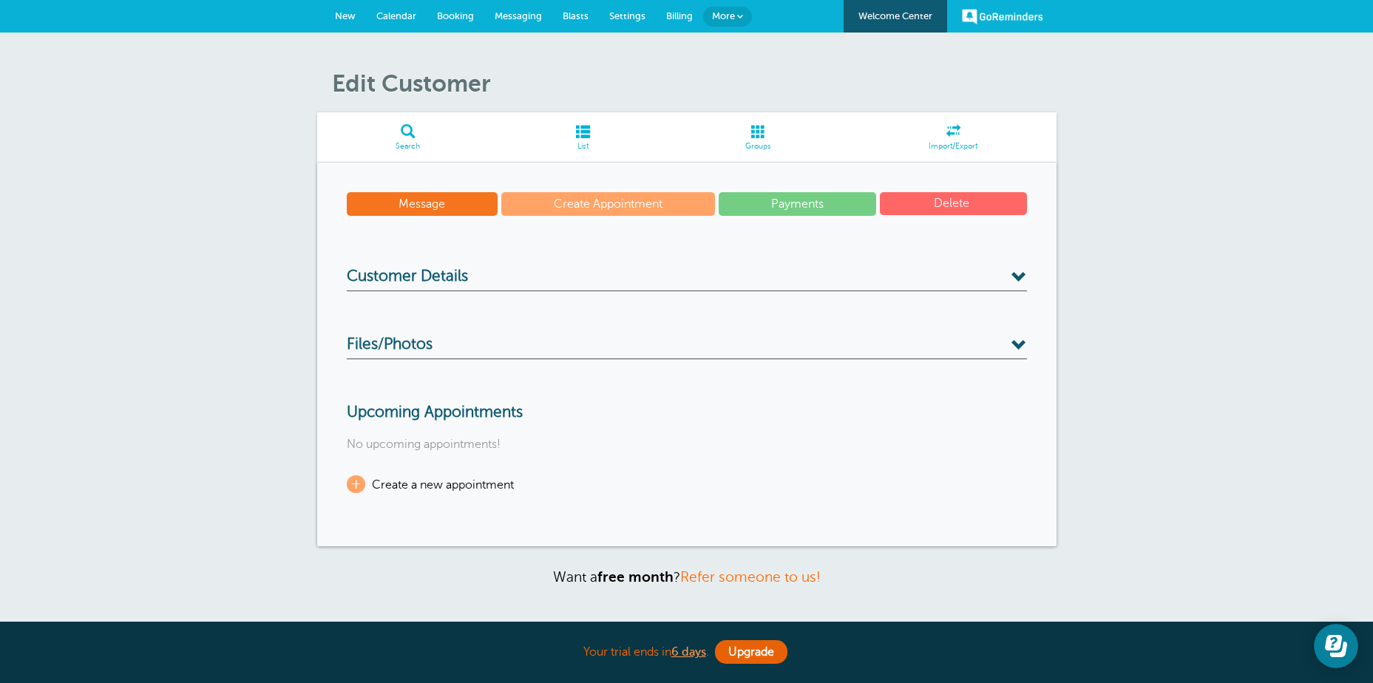
click at [1021, 274] on div "Message Create Appointment Payments Delete Customer Details Name Sandora Ralph …" at bounding box center [687, 355] width 740 height 384
click at [1021, 274] on span at bounding box center [1020, 278] width 16 height 16
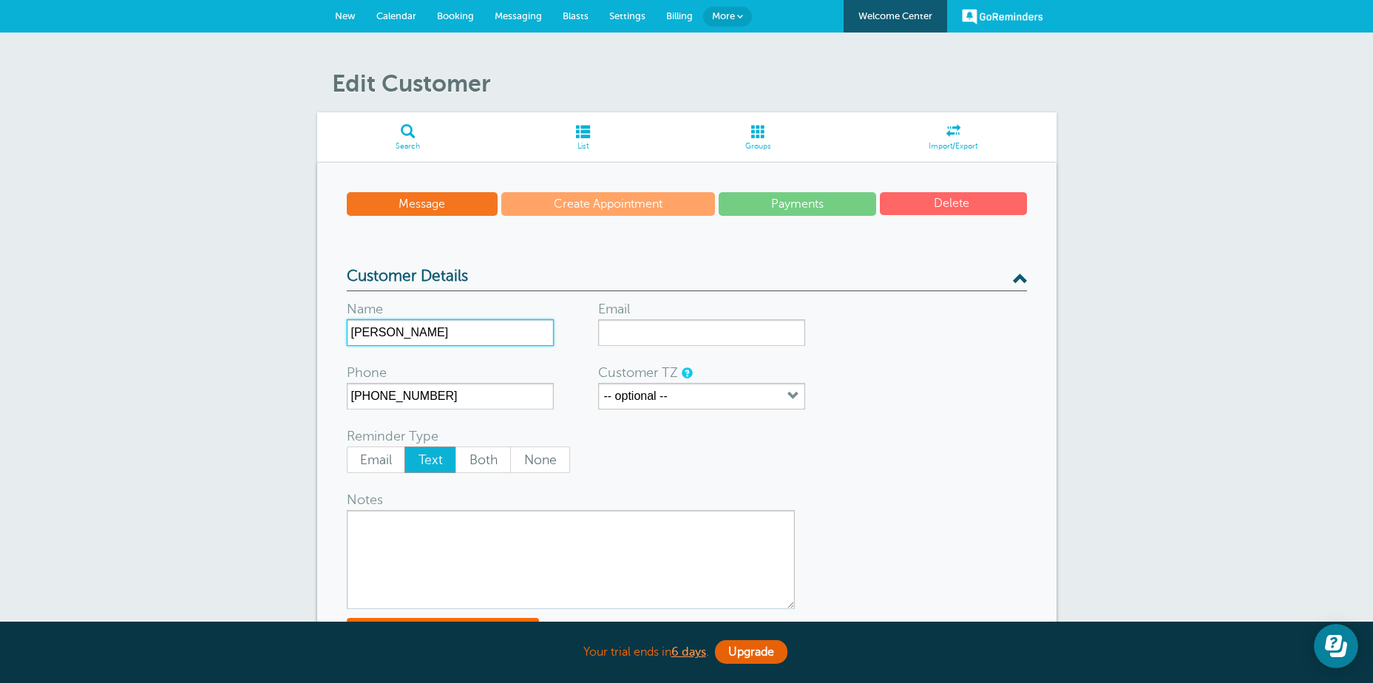
click at [354, 331] on input "[PERSON_NAME]" at bounding box center [450, 333] width 207 height 27
drag, startPoint x: 428, startPoint y: 331, endPoint x: 538, endPoint y: 331, distance: 110.2
click at [538, 331] on input "Ralph Sandora Ralph" at bounding box center [450, 333] width 207 height 27
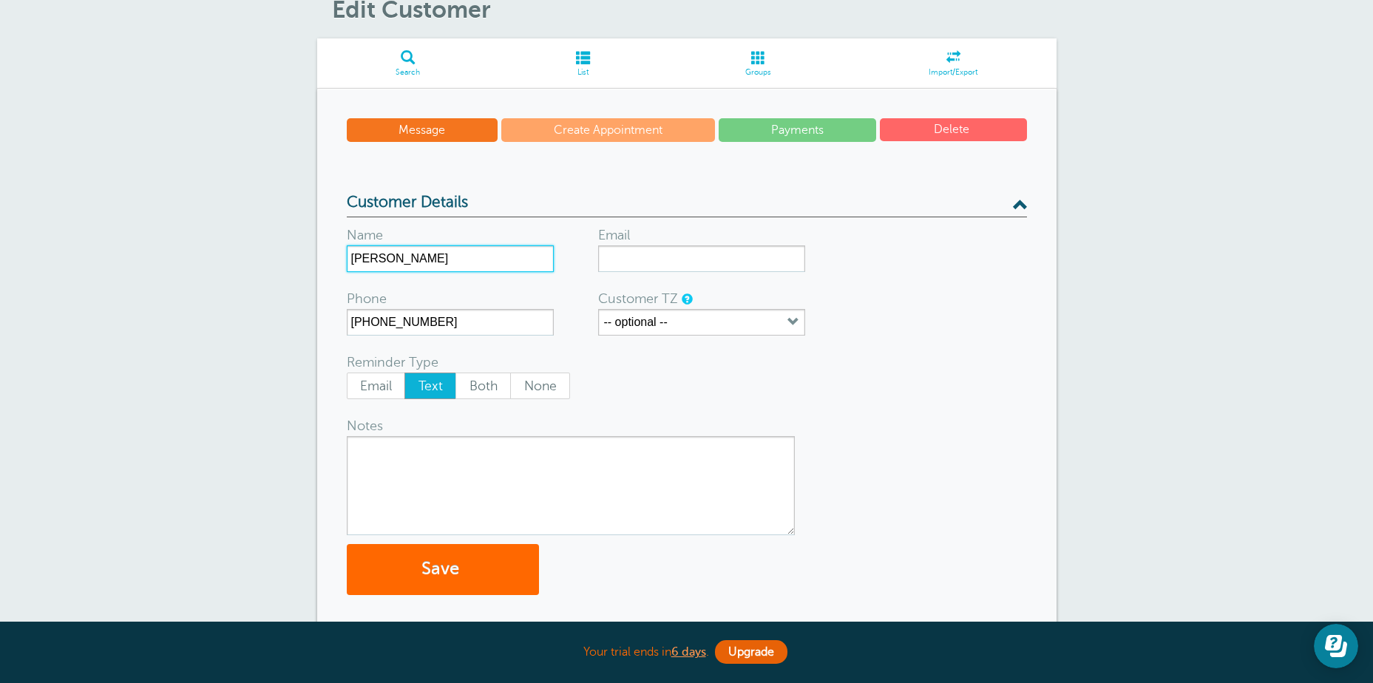
scroll to position [148, 0]
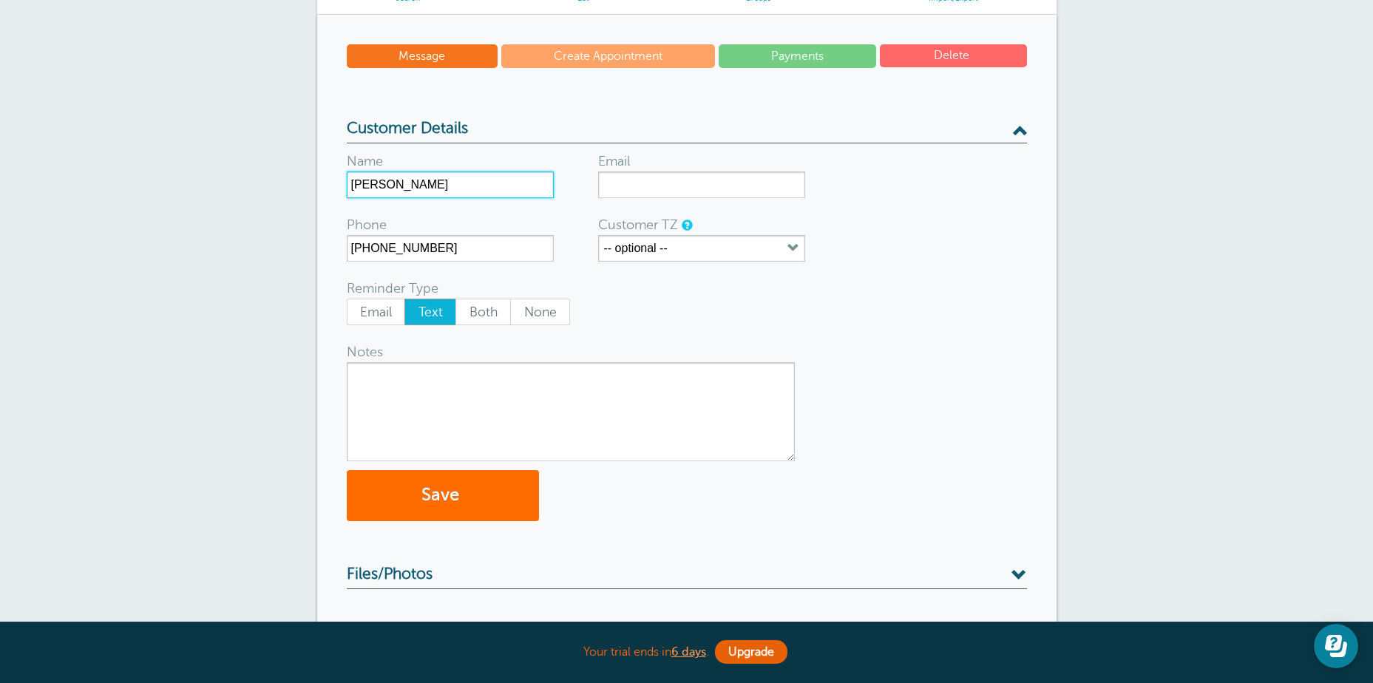
type input "Ralph Sandora"
click at [422, 499] on button "Save" at bounding box center [443, 495] width 192 height 51
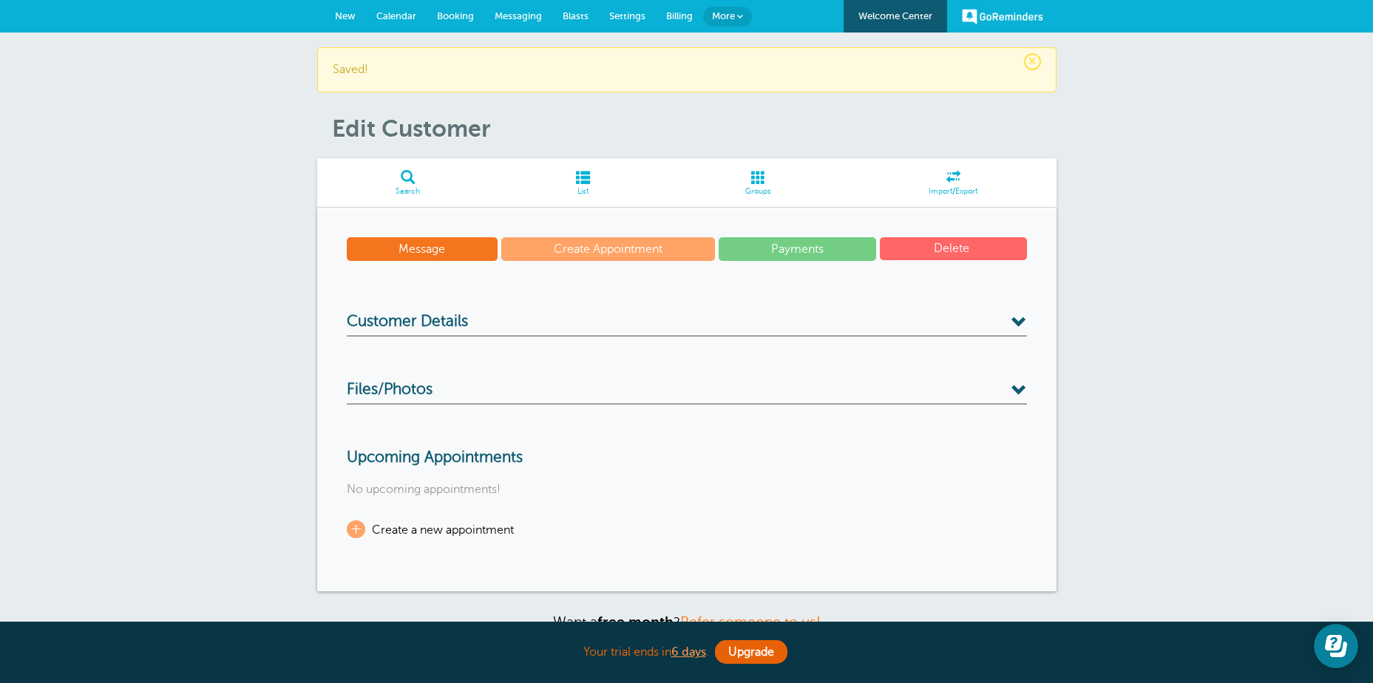
click at [754, 184] on span at bounding box center [758, 177] width 183 height 14
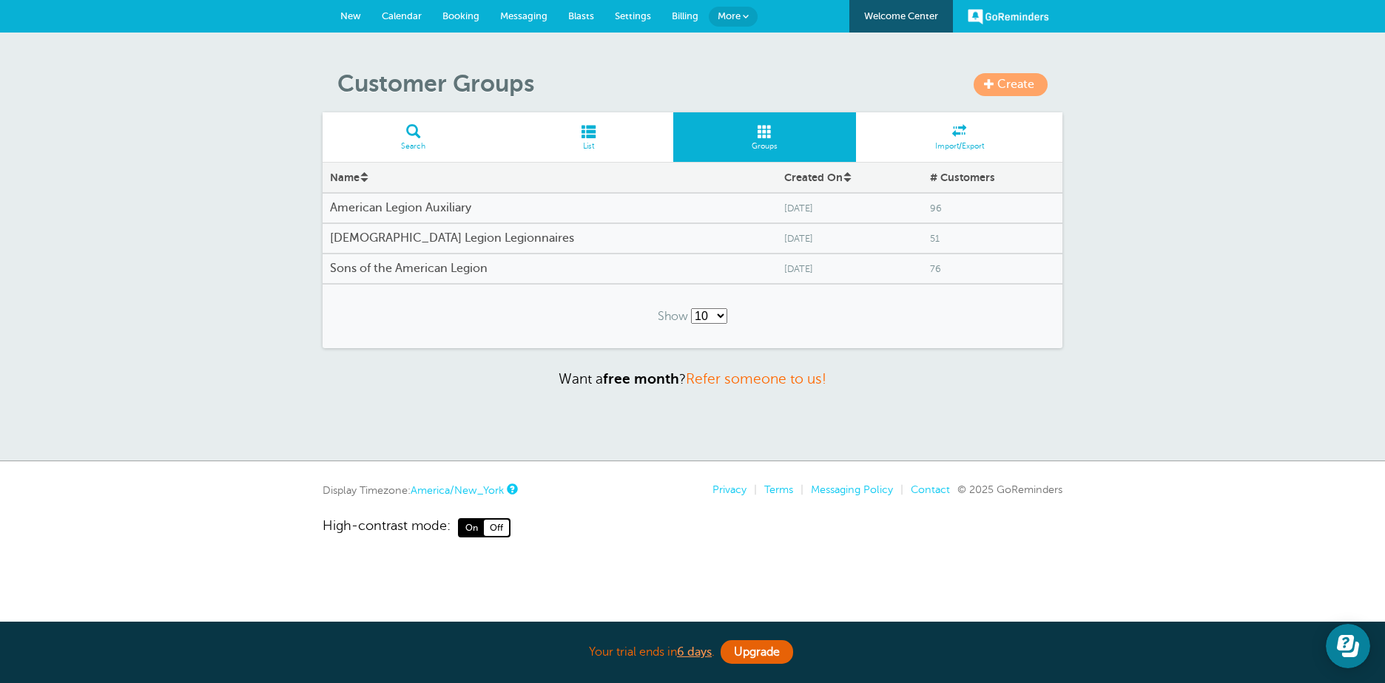
click at [472, 236] on h4 "[DEMOGRAPHIC_DATA] Legion Legionnaires" at bounding box center [549, 239] width 439 height 14
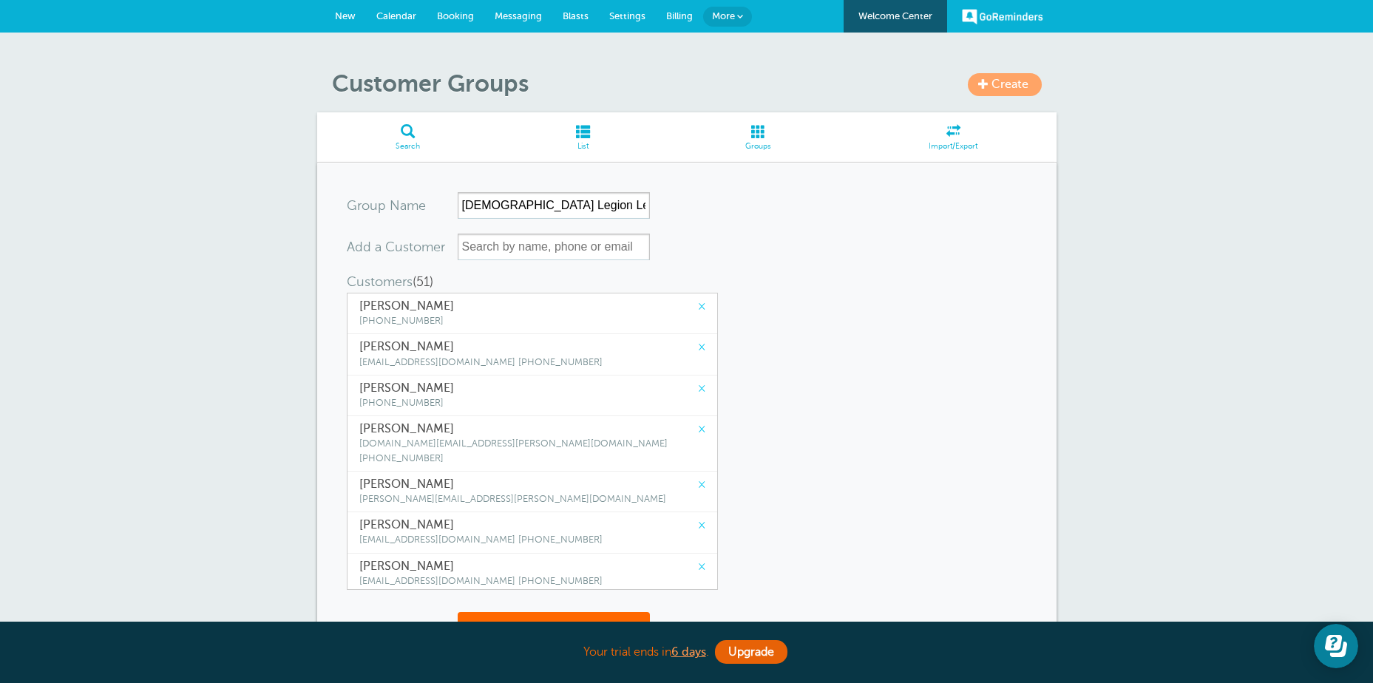
click at [698, 308] on link "×" at bounding box center [701, 307] width 7 height 14
click at [698, 340] on link "×" at bounding box center [701, 347] width 7 height 14
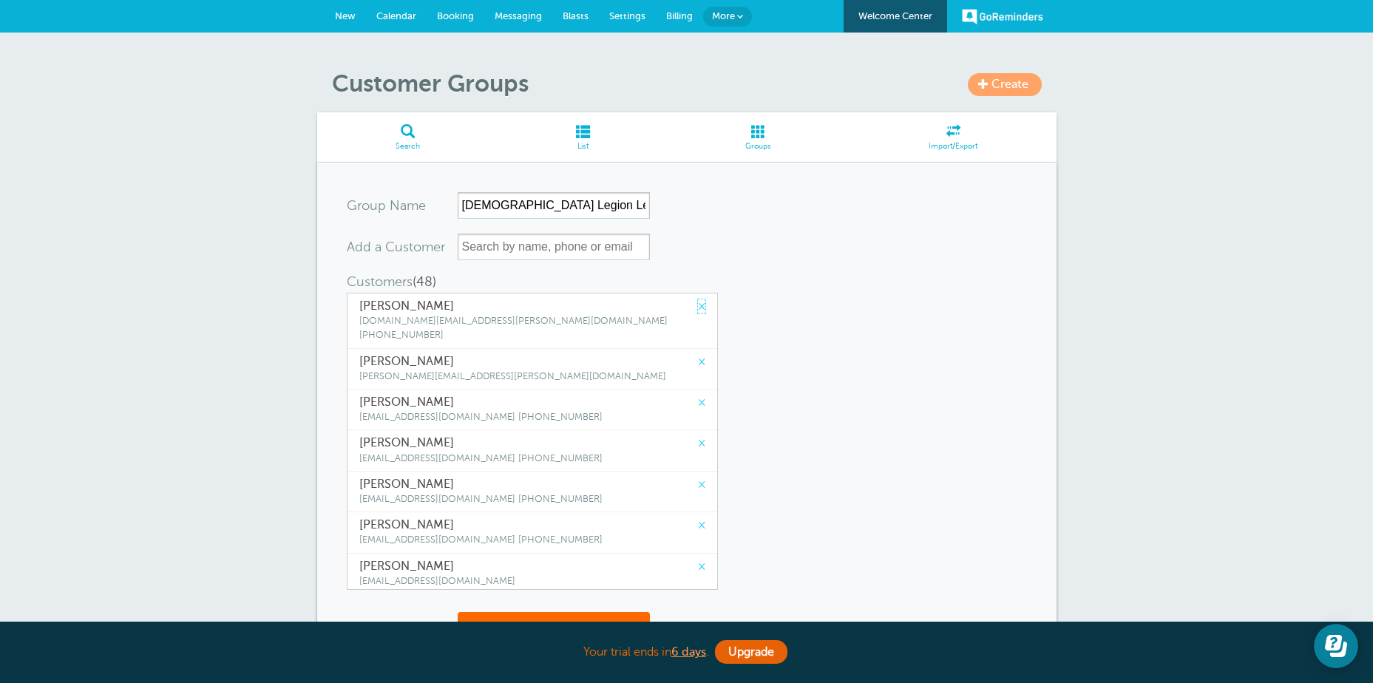
click at [698, 308] on link "×" at bounding box center [701, 307] width 7 height 14
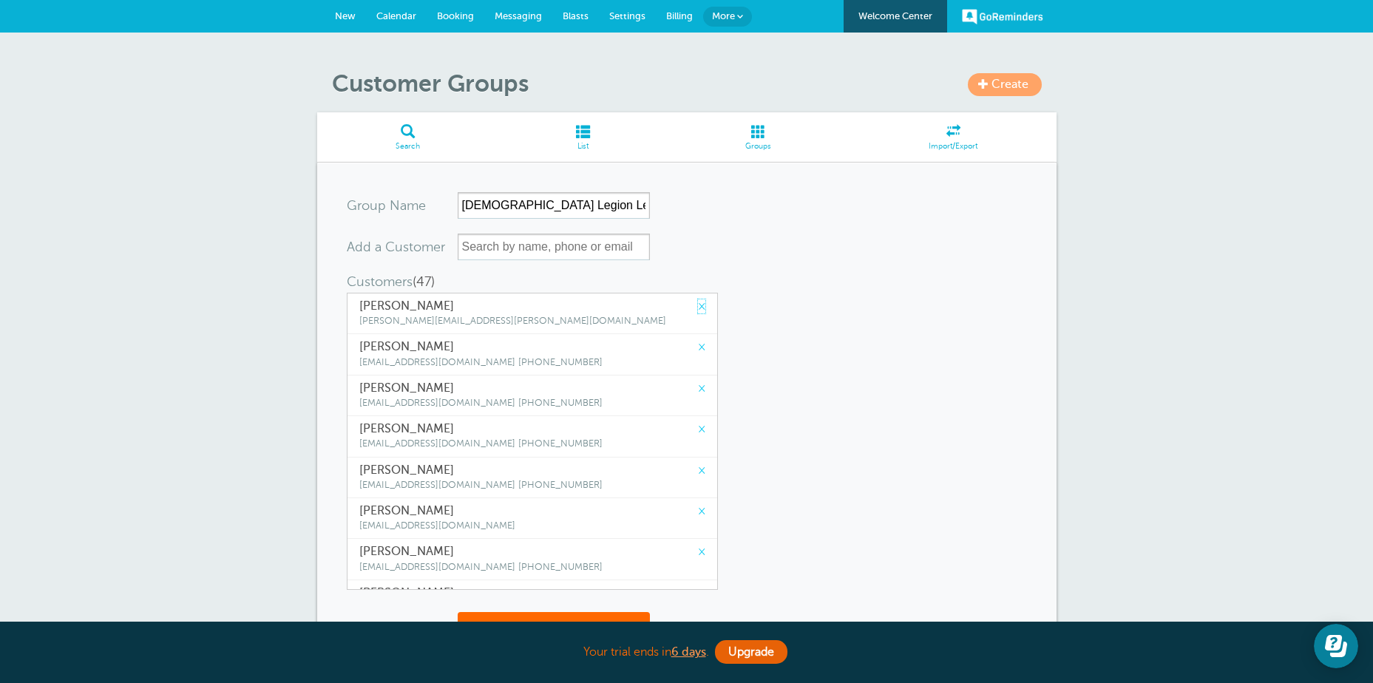
click at [698, 308] on link "×" at bounding box center [701, 307] width 7 height 14
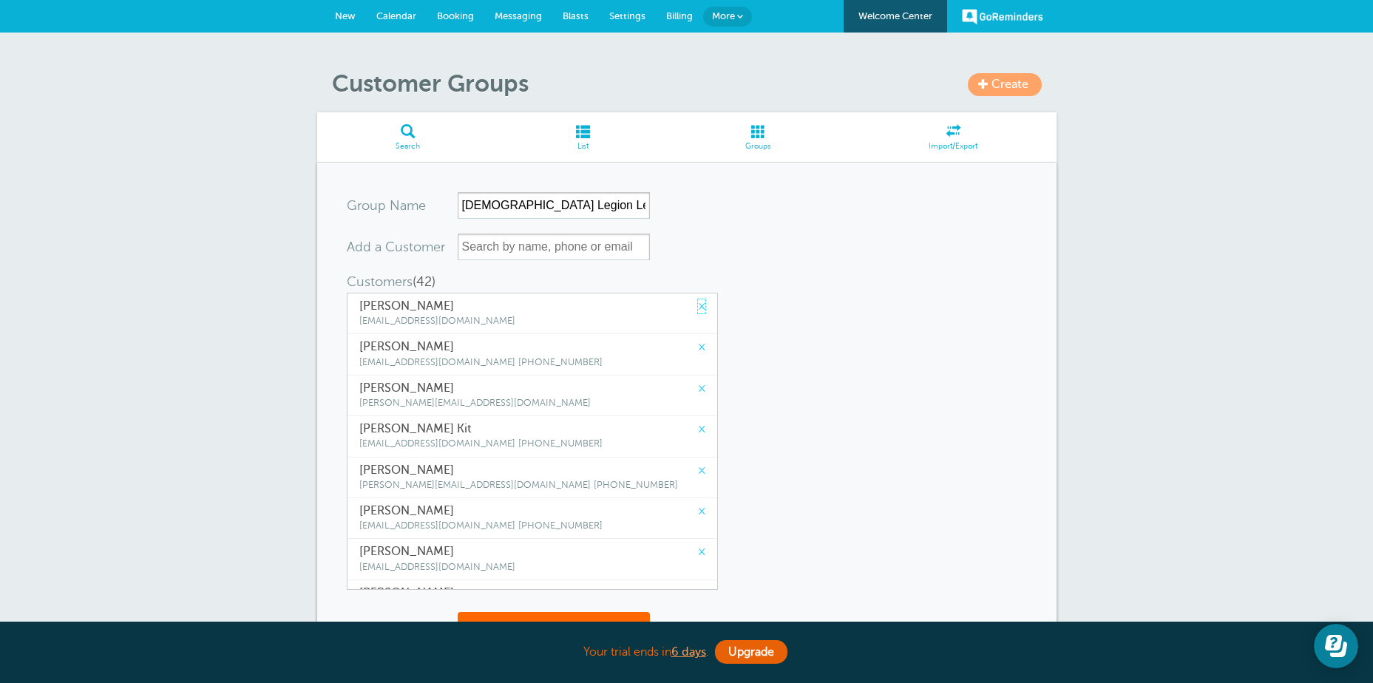
click at [698, 308] on link "×" at bounding box center [701, 307] width 7 height 14
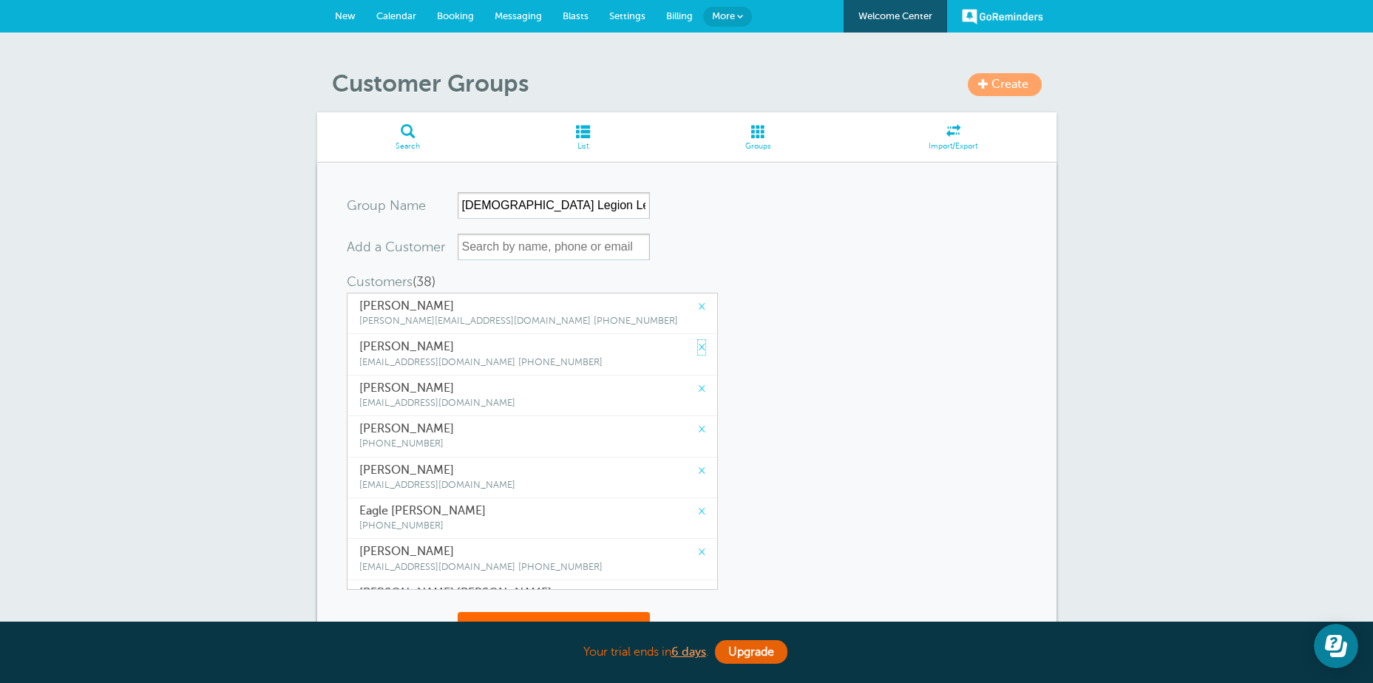
click at [698, 340] on link "×" at bounding box center [701, 347] width 7 height 14
click at [698, 308] on link "×" at bounding box center [701, 307] width 7 height 14
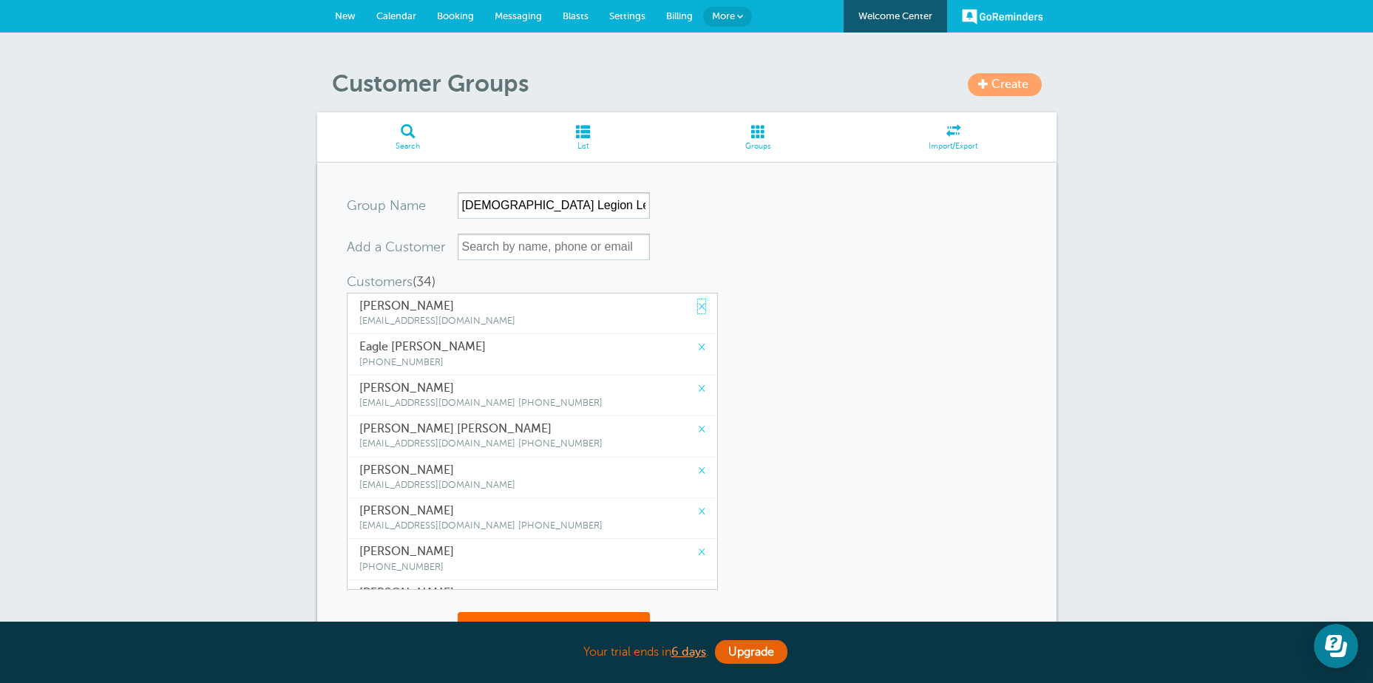
click at [698, 308] on link "×" at bounding box center [701, 307] width 7 height 14
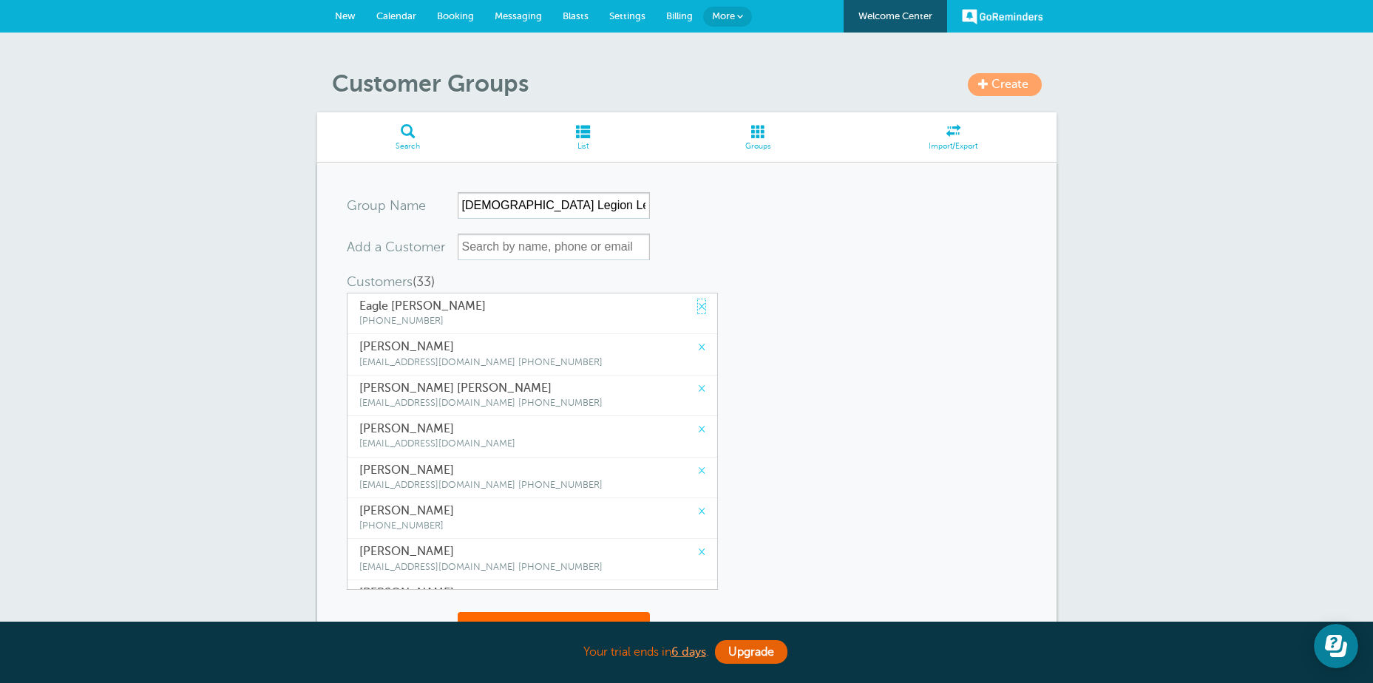
click at [698, 308] on link "×" at bounding box center [701, 307] width 7 height 14
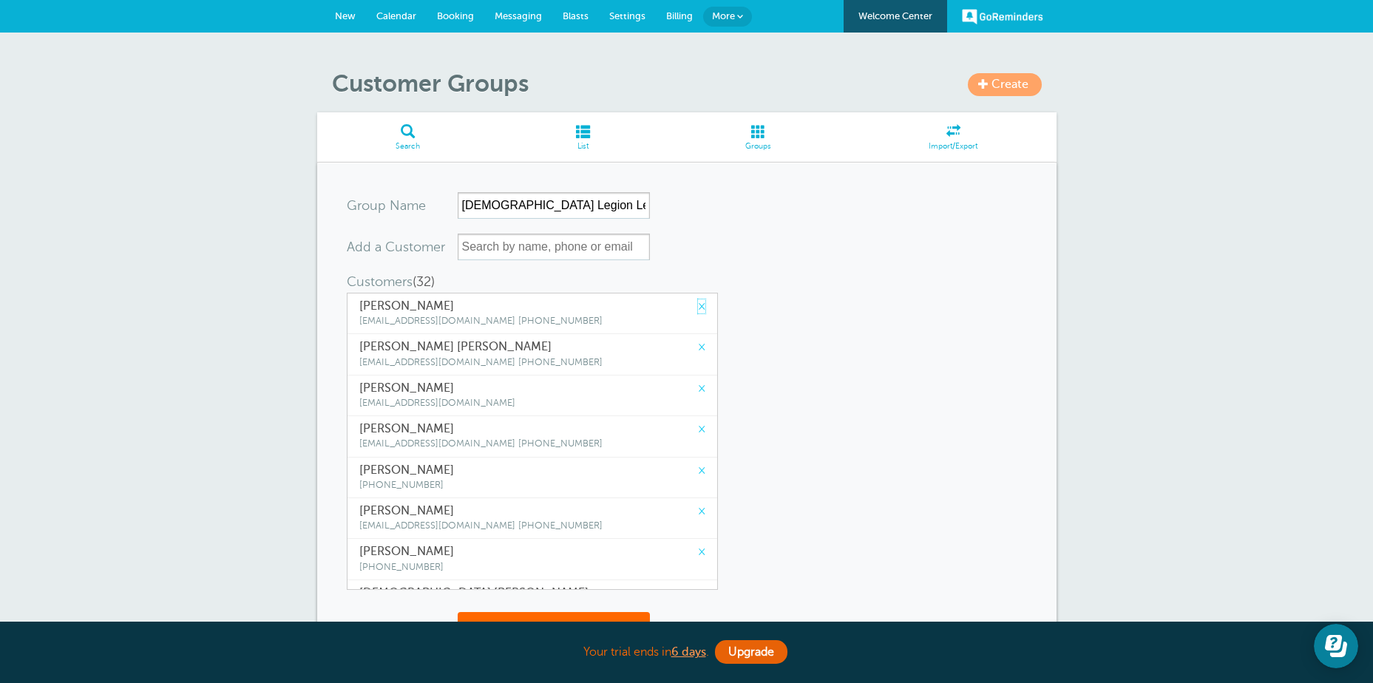
click at [698, 308] on link "×" at bounding box center [701, 307] width 7 height 14
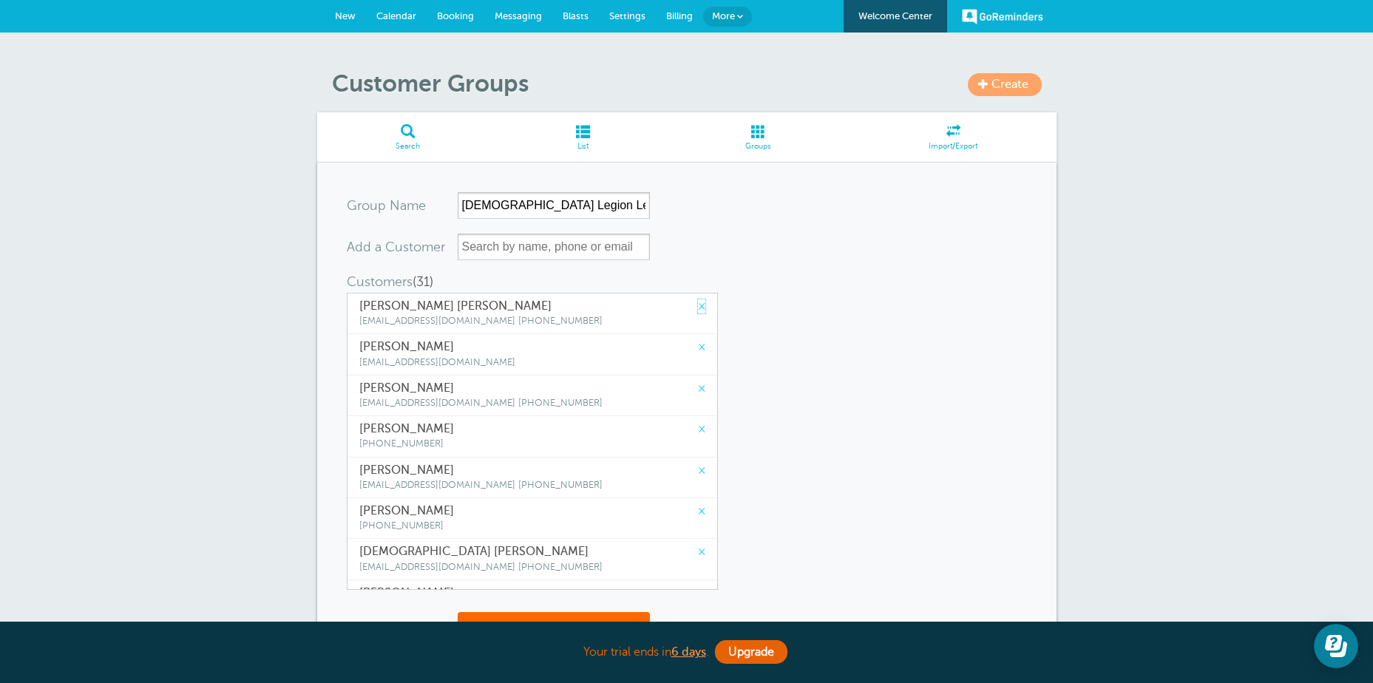
click at [698, 308] on link "×" at bounding box center [701, 307] width 7 height 14
click at [698, 340] on link "×" at bounding box center [701, 347] width 7 height 14
click at [698, 308] on link "×" at bounding box center [701, 307] width 7 height 14
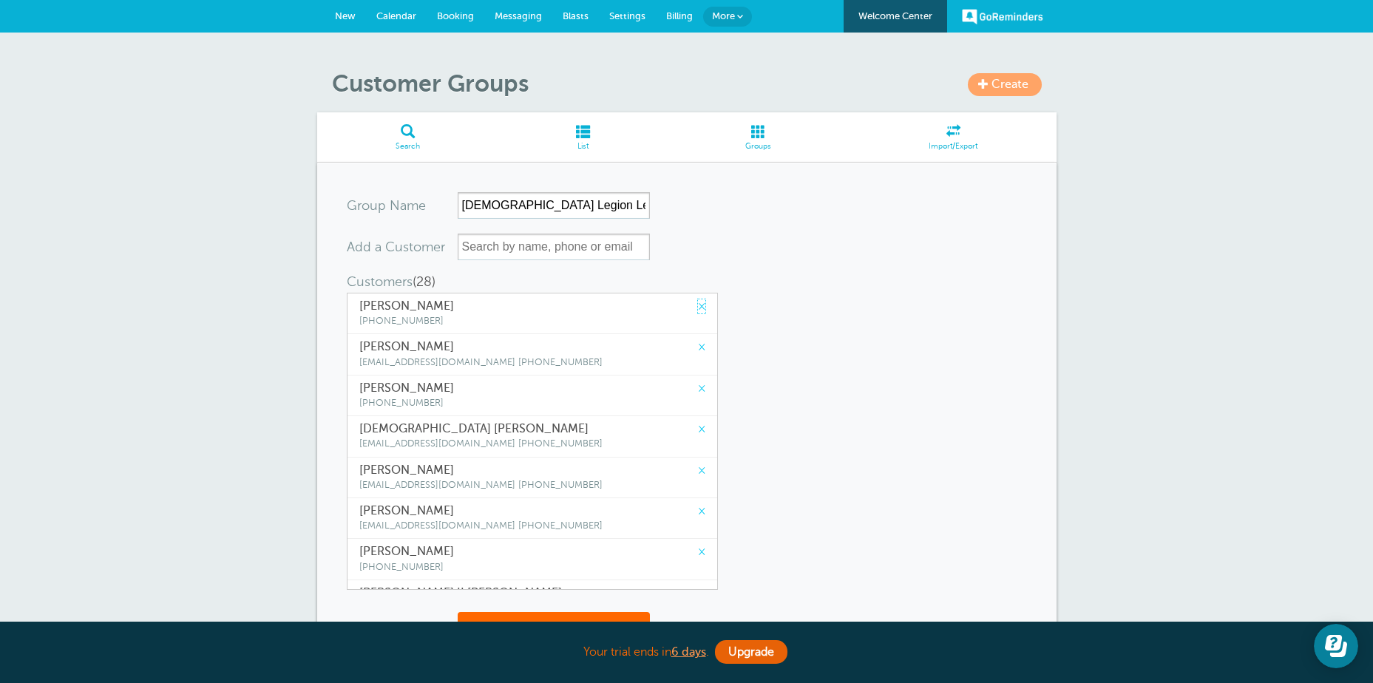
click at [698, 308] on link "×" at bounding box center [701, 307] width 7 height 14
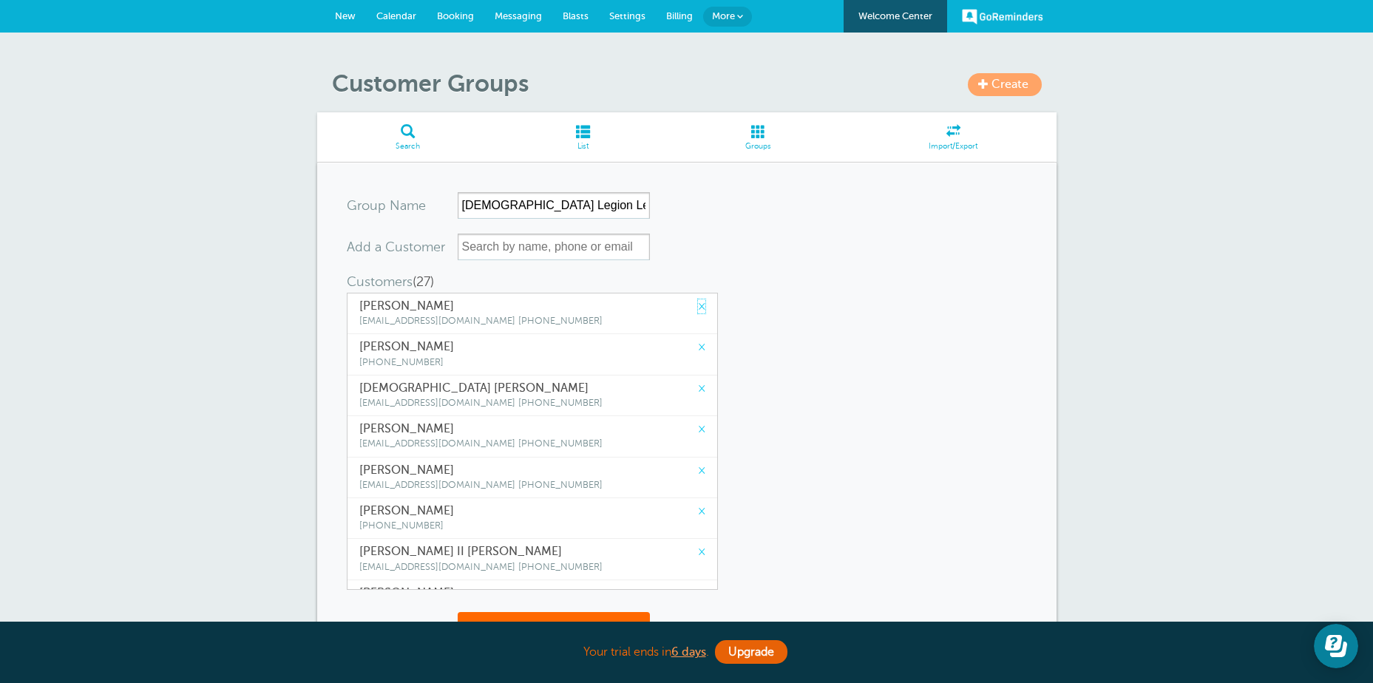
click at [698, 308] on link "×" at bounding box center [701, 307] width 7 height 14
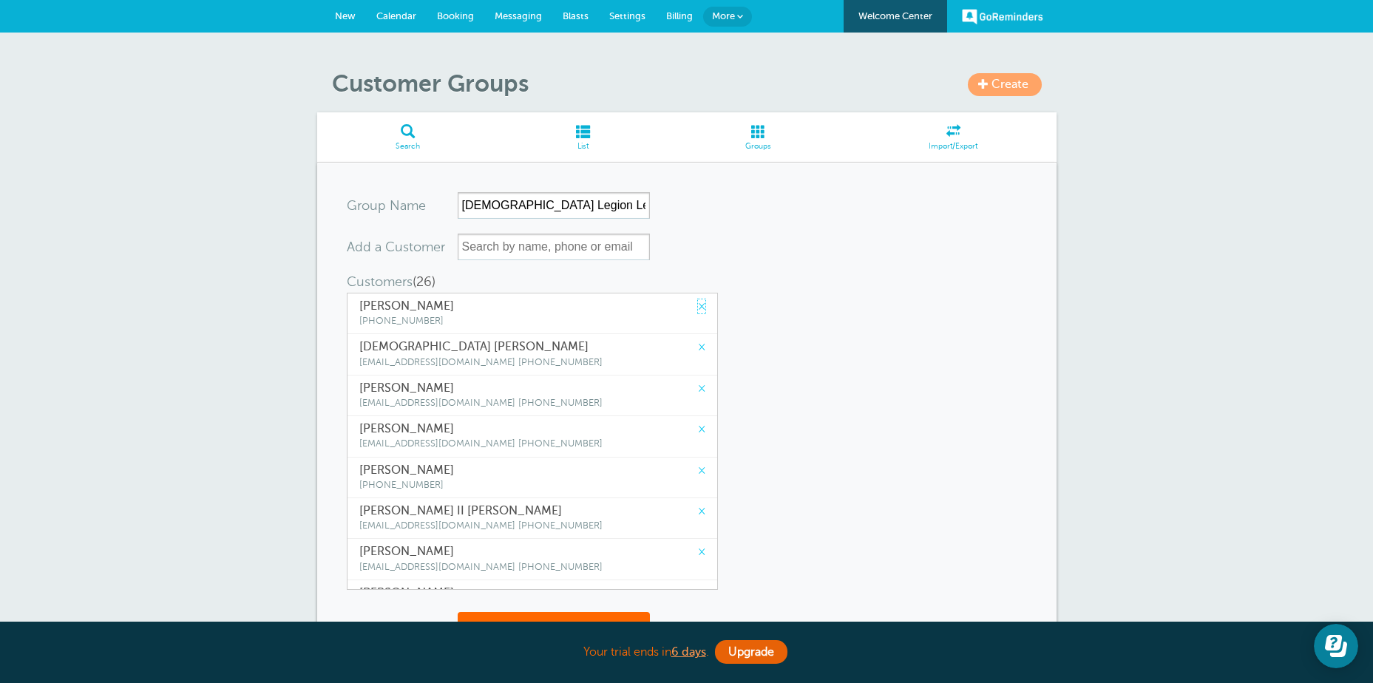
click at [698, 308] on link "×" at bounding box center [701, 307] width 7 height 14
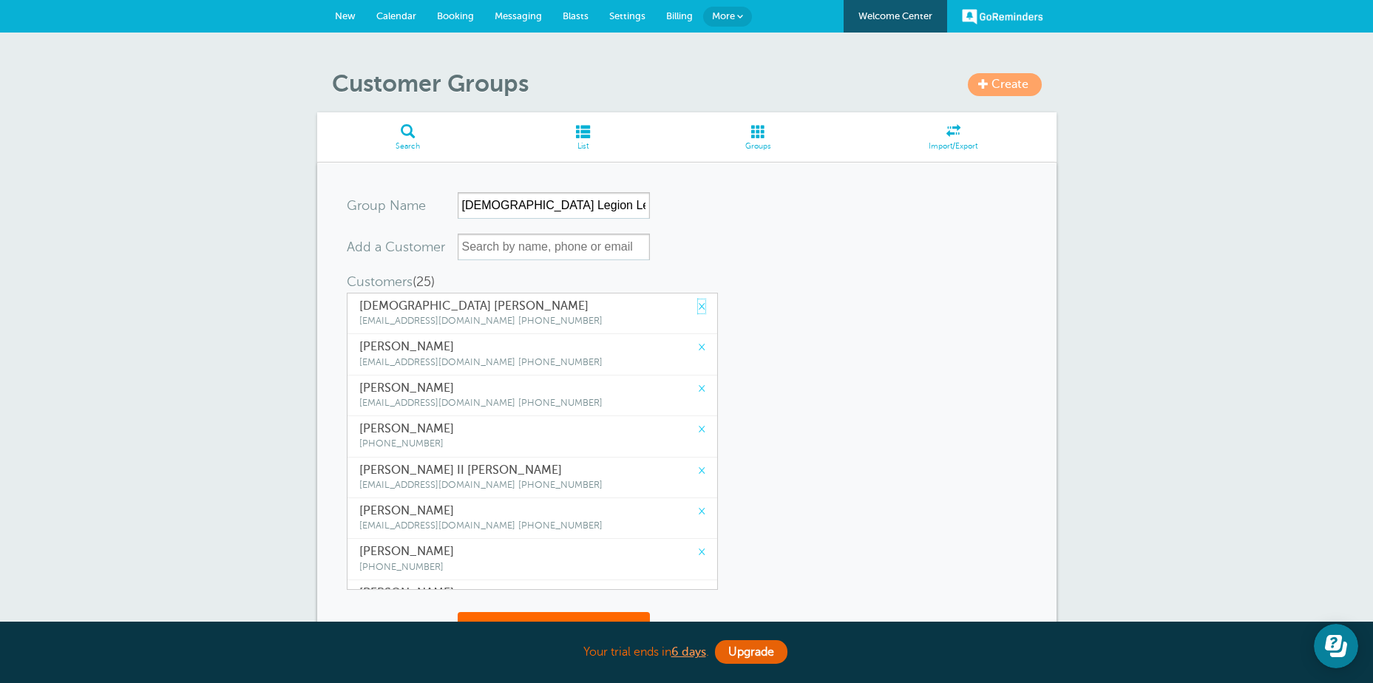
click at [698, 308] on link "×" at bounding box center [701, 307] width 7 height 14
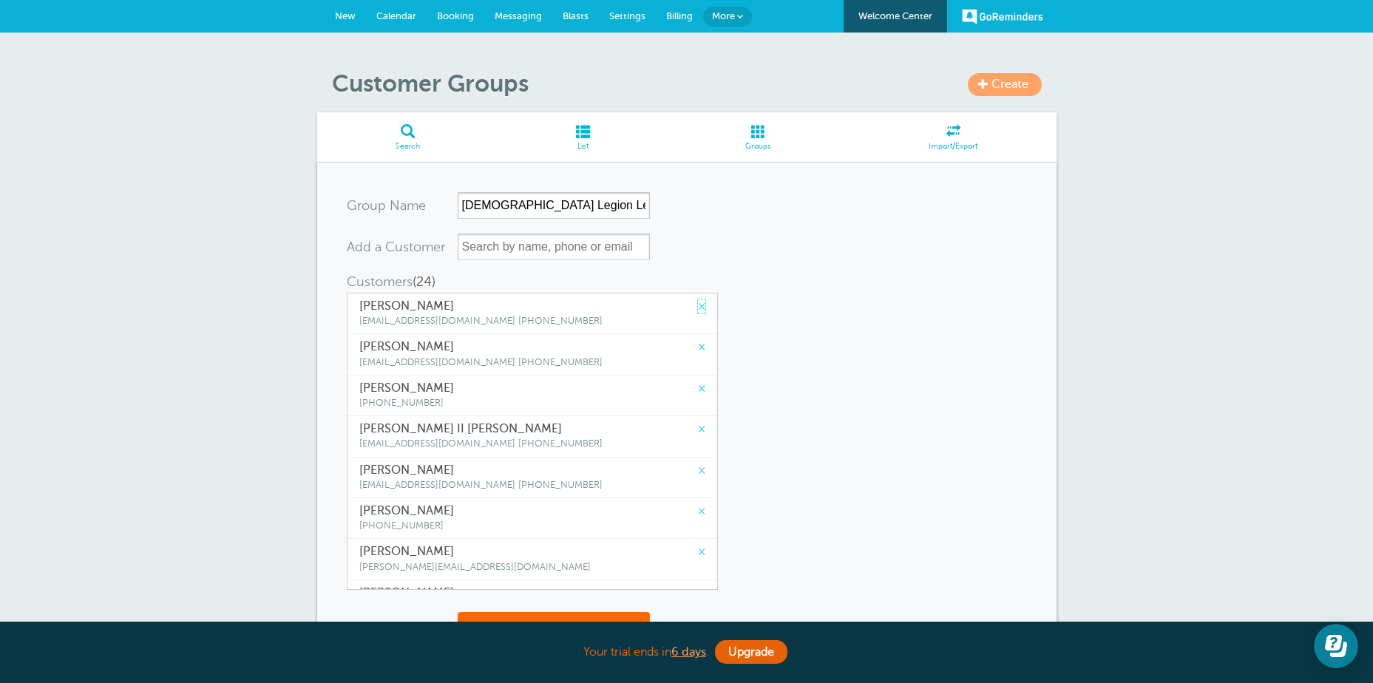
click at [698, 308] on link "×" at bounding box center [701, 307] width 7 height 14
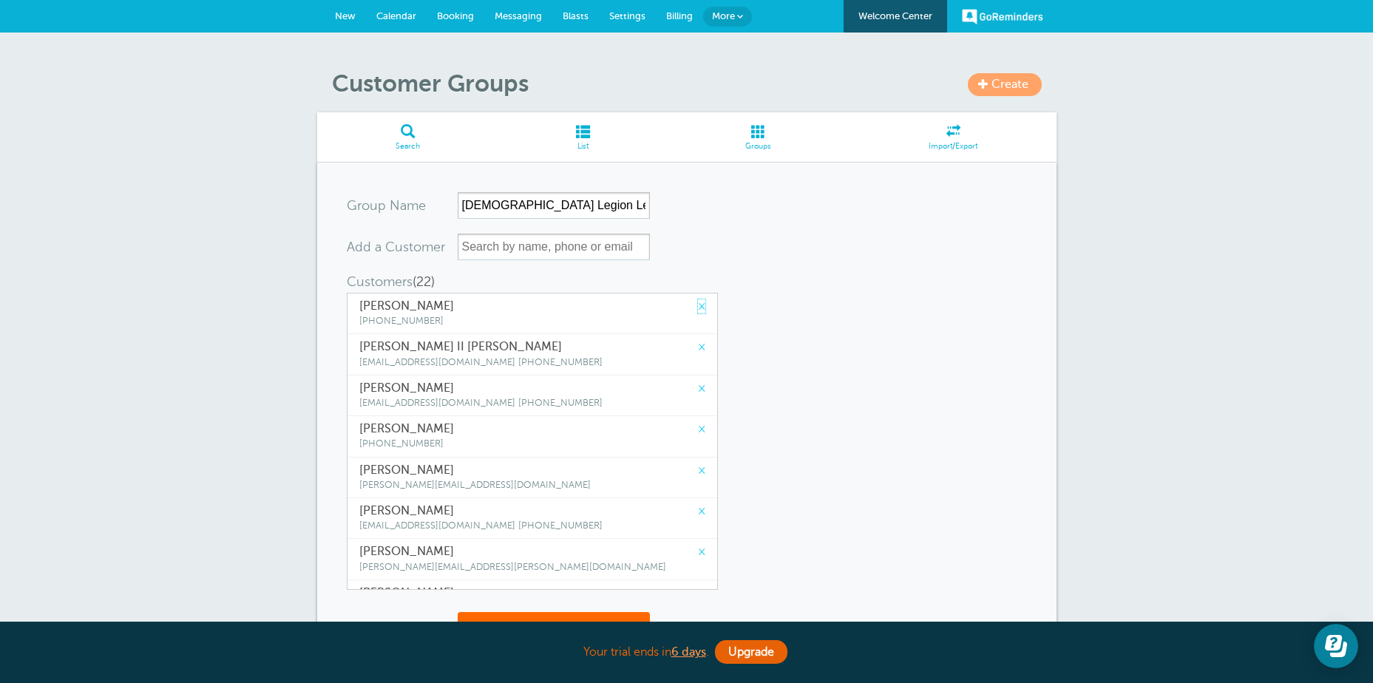
click at [698, 308] on link "×" at bounding box center [701, 307] width 7 height 14
click at [698, 340] on link "×" at bounding box center [701, 347] width 7 height 14
click at [698, 308] on link "×" at bounding box center [701, 307] width 7 height 14
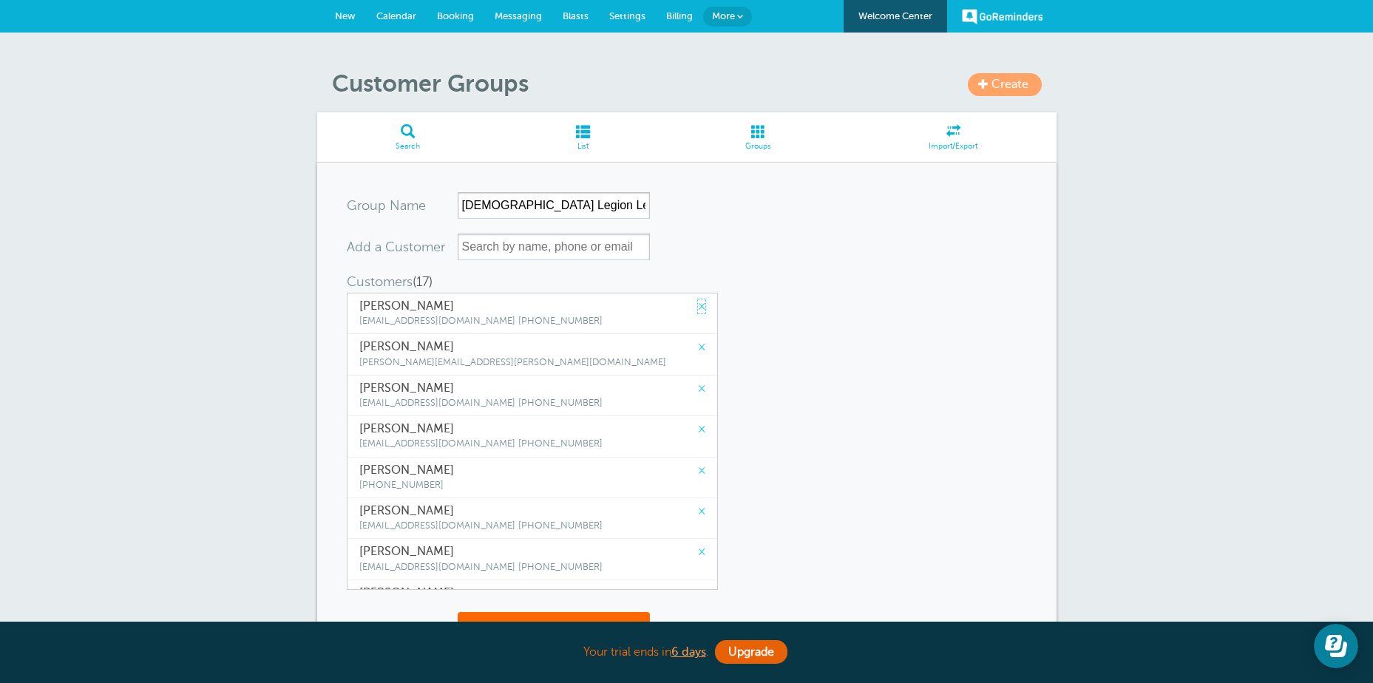
click at [698, 308] on link "×" at bounding box center [701, 307] width 7 height 14
click at [698, 340] on link "×" at bounding box center [701, 347] width 7 height 14
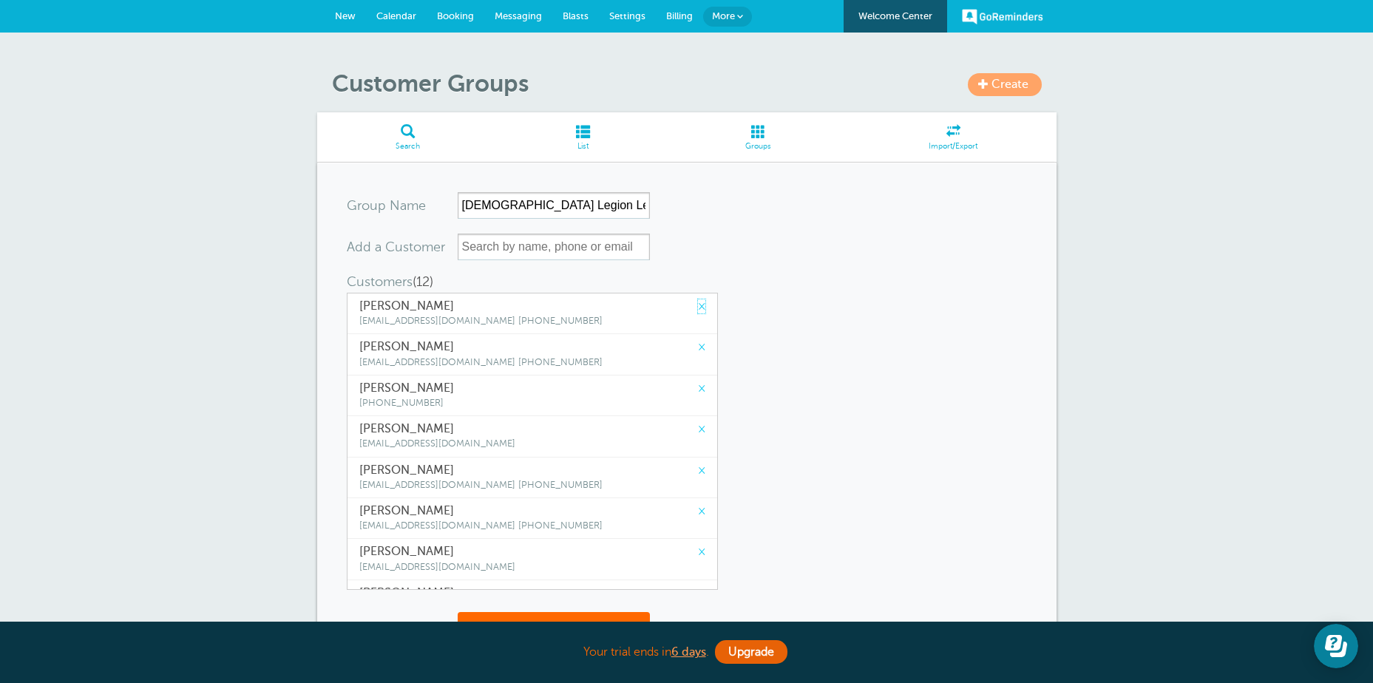
click at [698, 308] on link "×" at bounding box center [701, 307] width 7 height 14
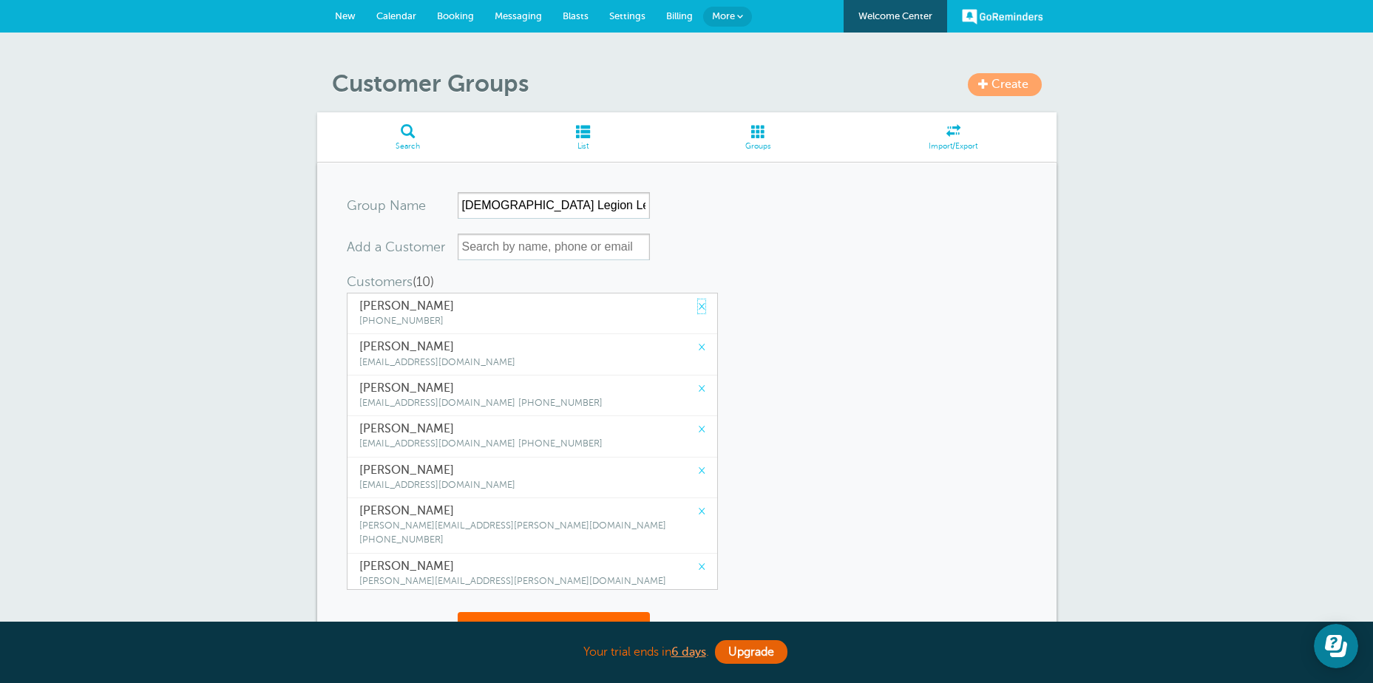
click at [698, 308] on link "×" at bounding box center [701, 307] width 7 height 14
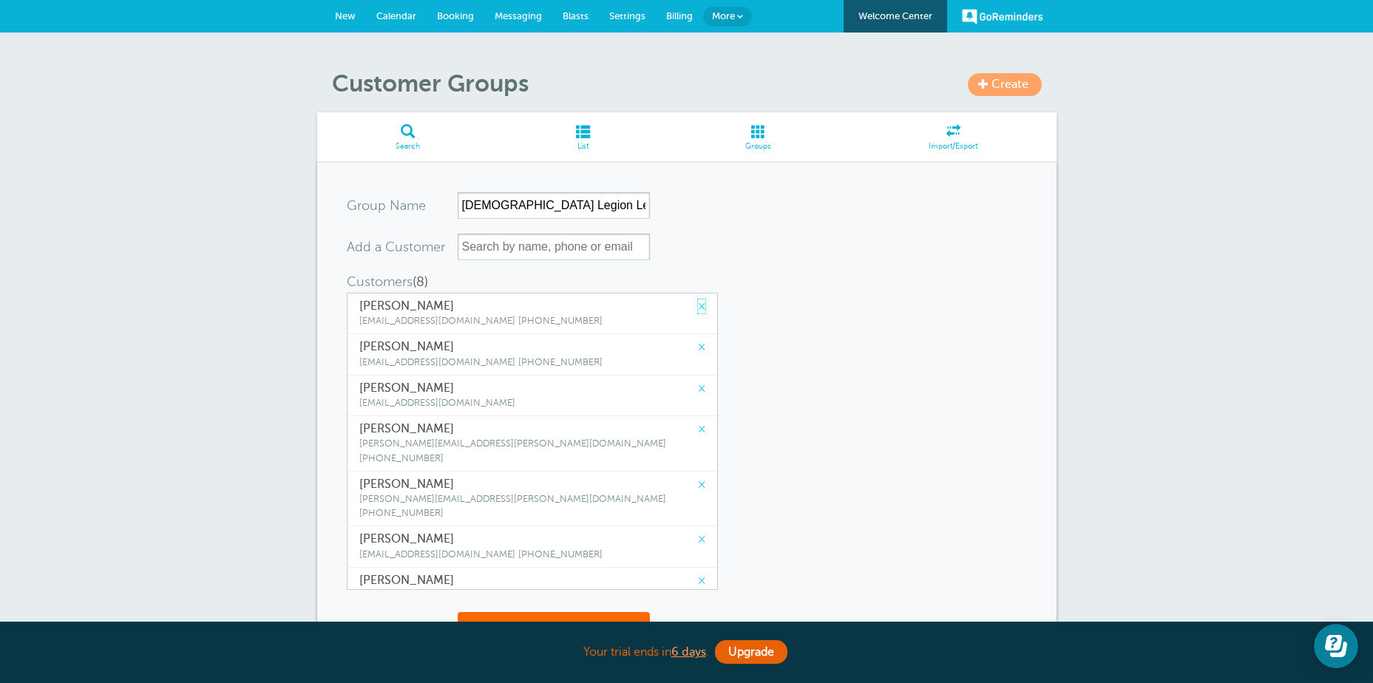
click at [698, 308] on link "×" at bounding box center [701, 307] width 7 height 14
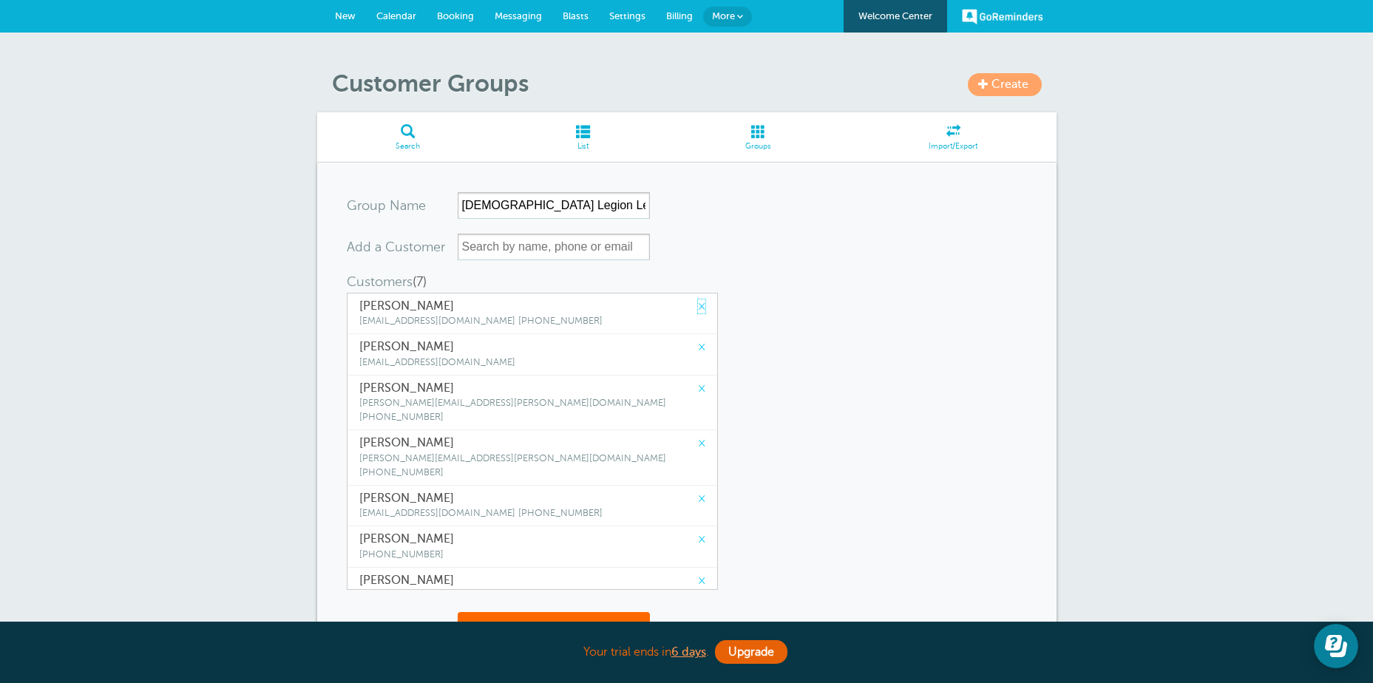
click at [698, 308] on link "×" at bounding box center [701, 307] width 7 height 14
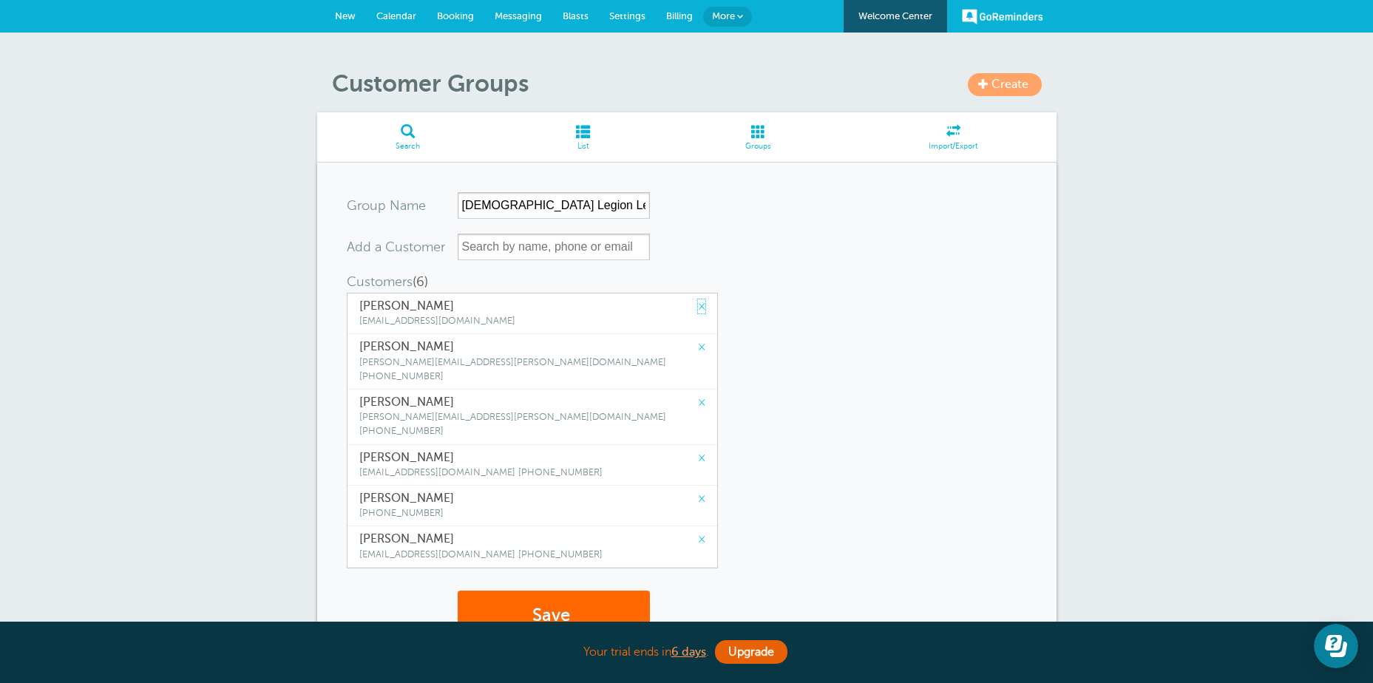
click at [698, 308] on link "×" at bounding box center [701, 307] width 7 height 14
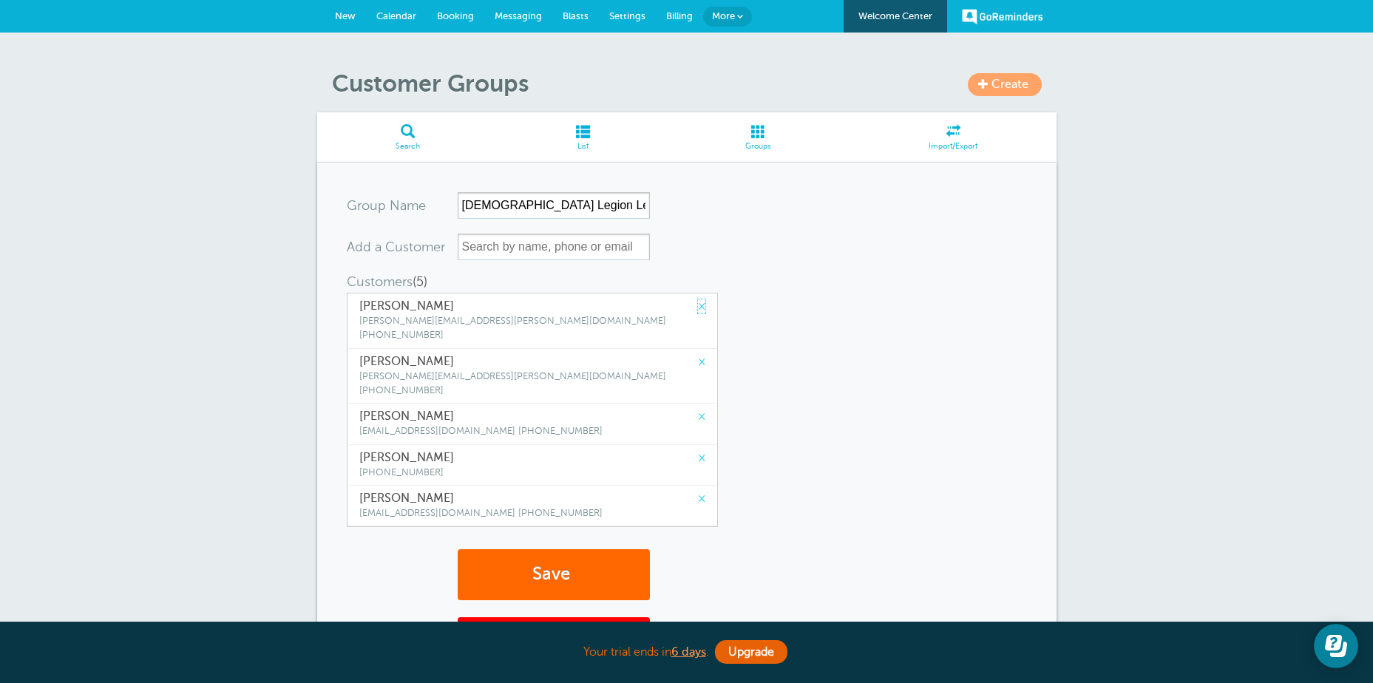
click at [698, 308] on link "×" at bounding box center [701, 307] width 7 height 14
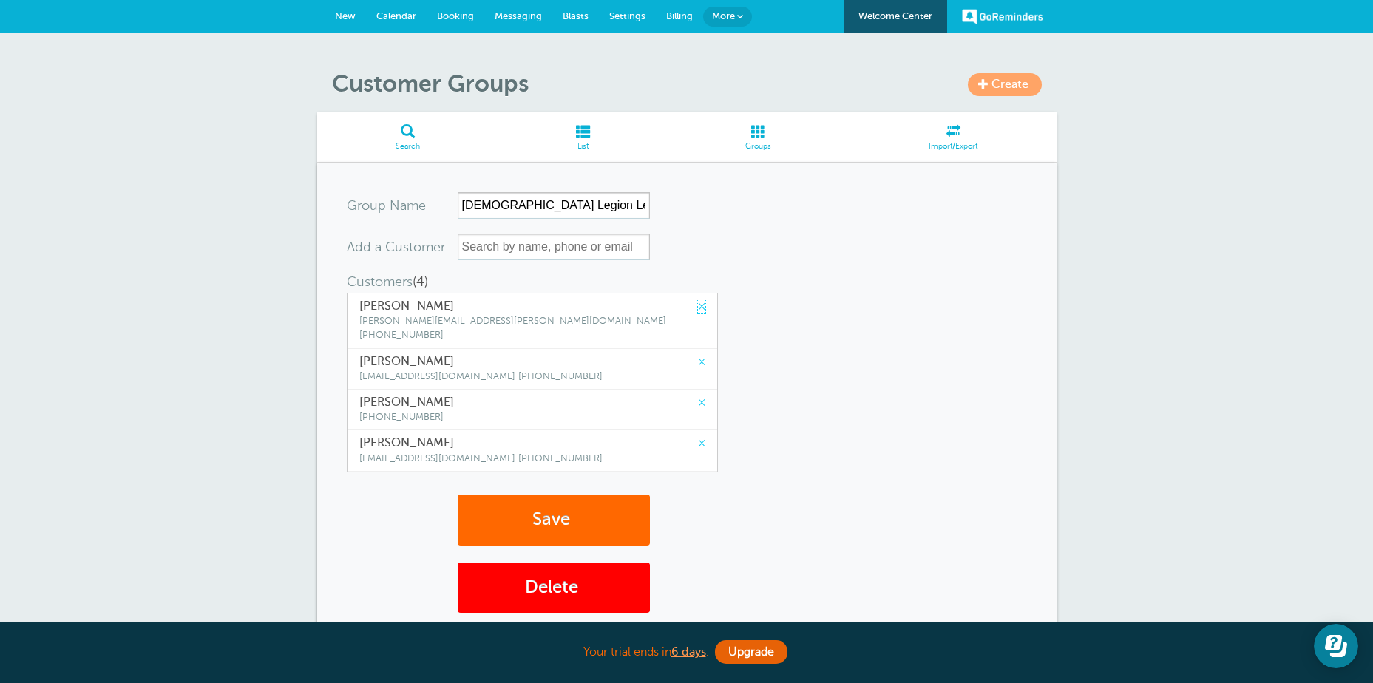
click at [698, 308] on link "×" at bounding box center [701, 307] width 7 height 14
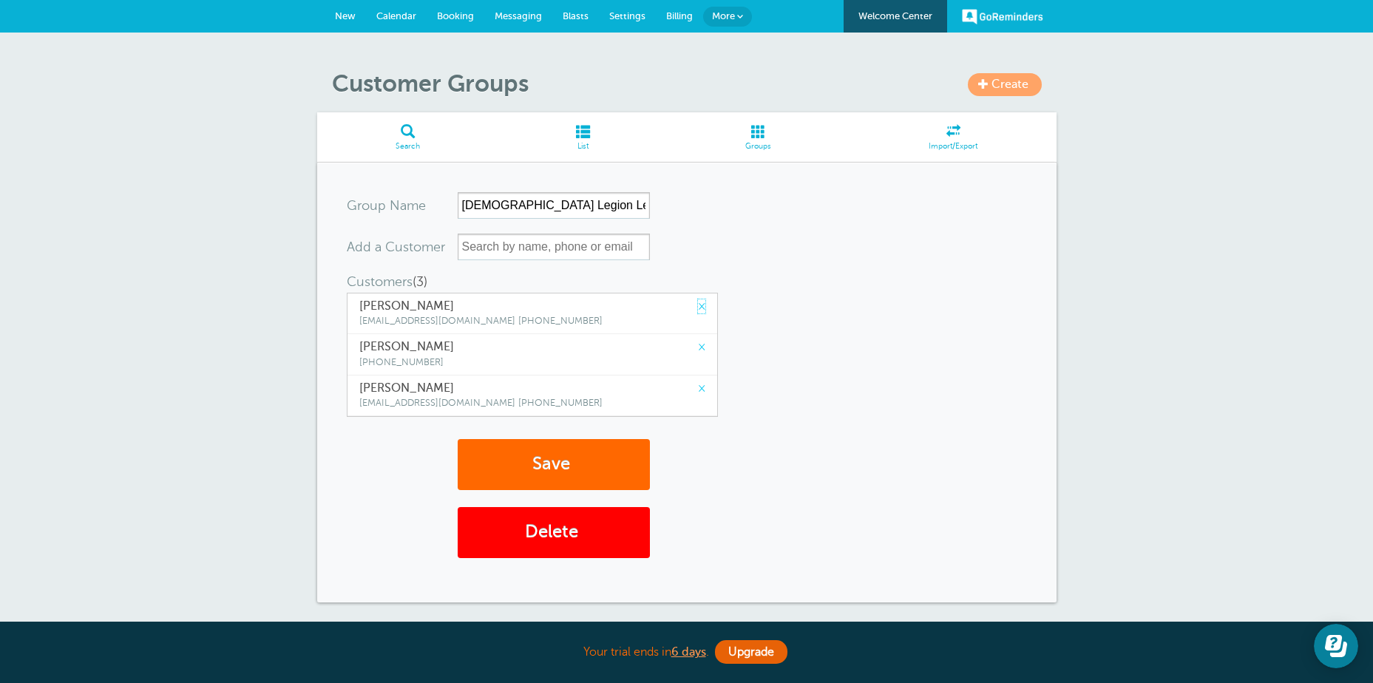
click at [698, 308] on link "×" at bounding box center [701, 307] width 7 height 14
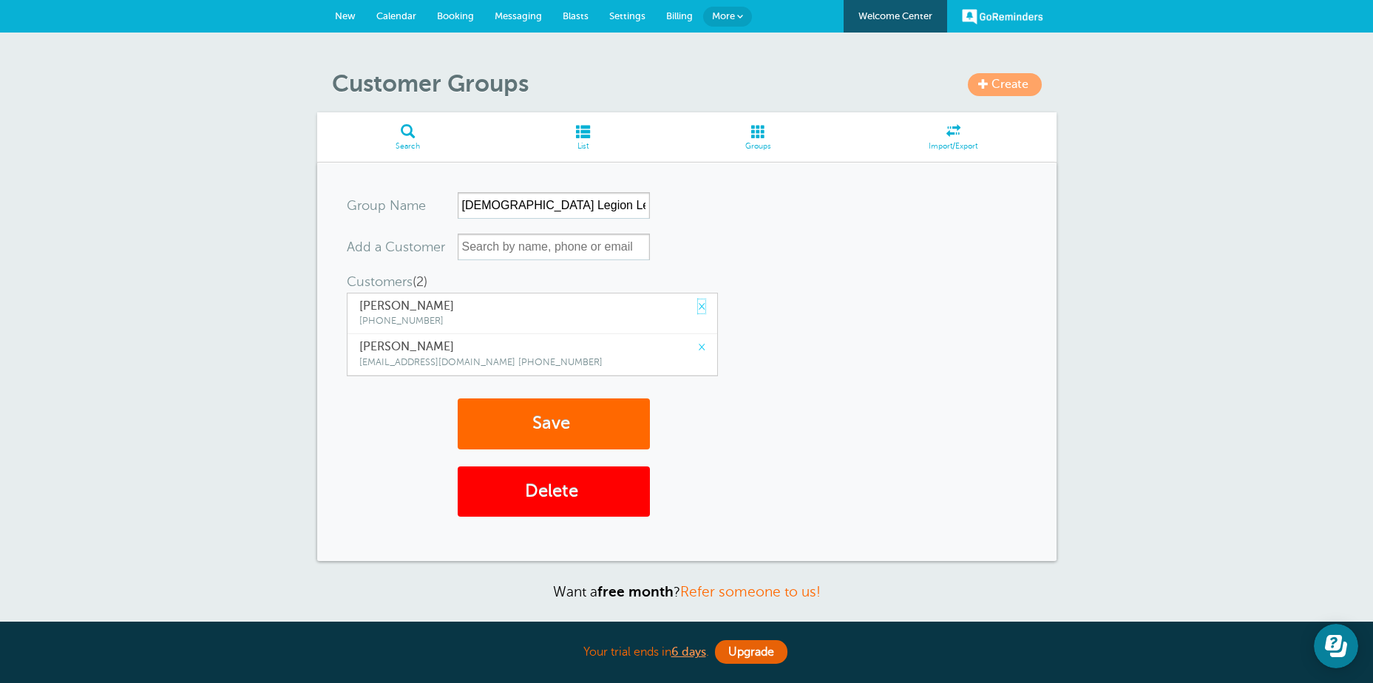
click at [698, 308] on link "×" at bounding box center [701, 307] width 7 height 14
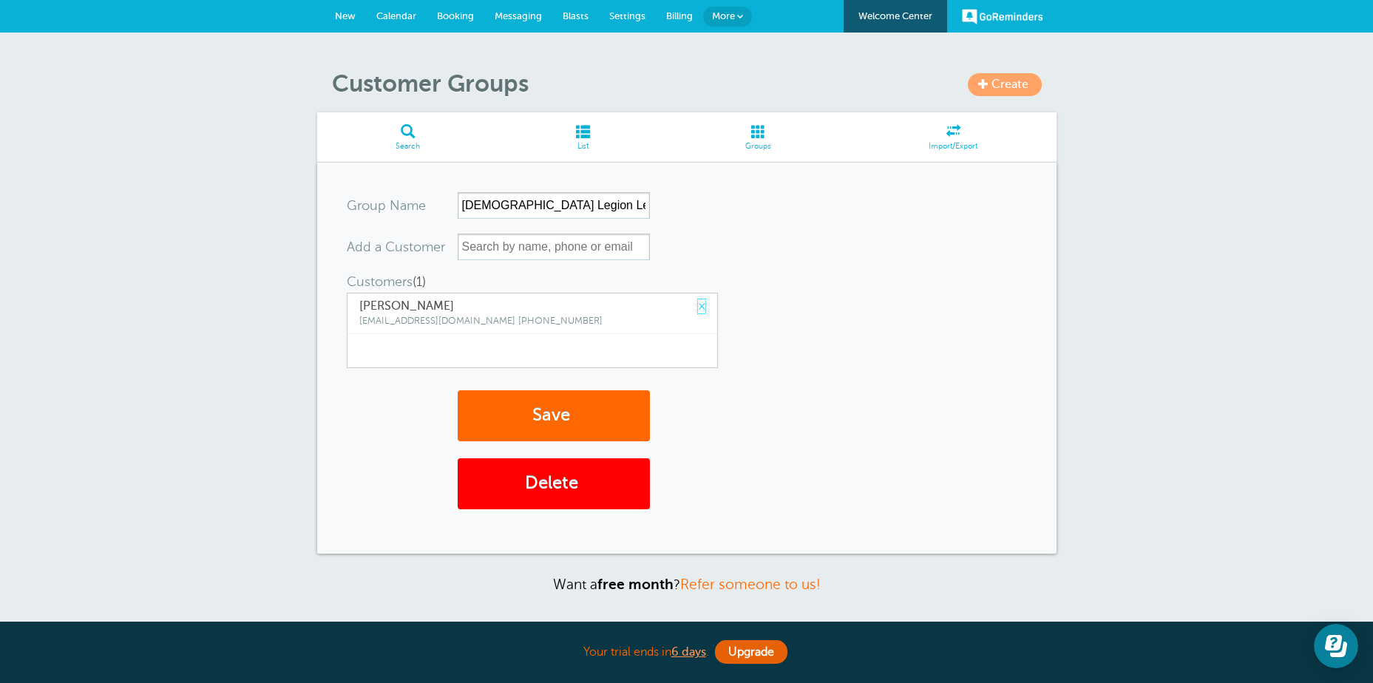
click at [698, 308] on link "×" at bounding box center [701, 307] width 7 height 14
click at [572, 407] on button "Save" at bounding box center [554, 416] width 192 height 51
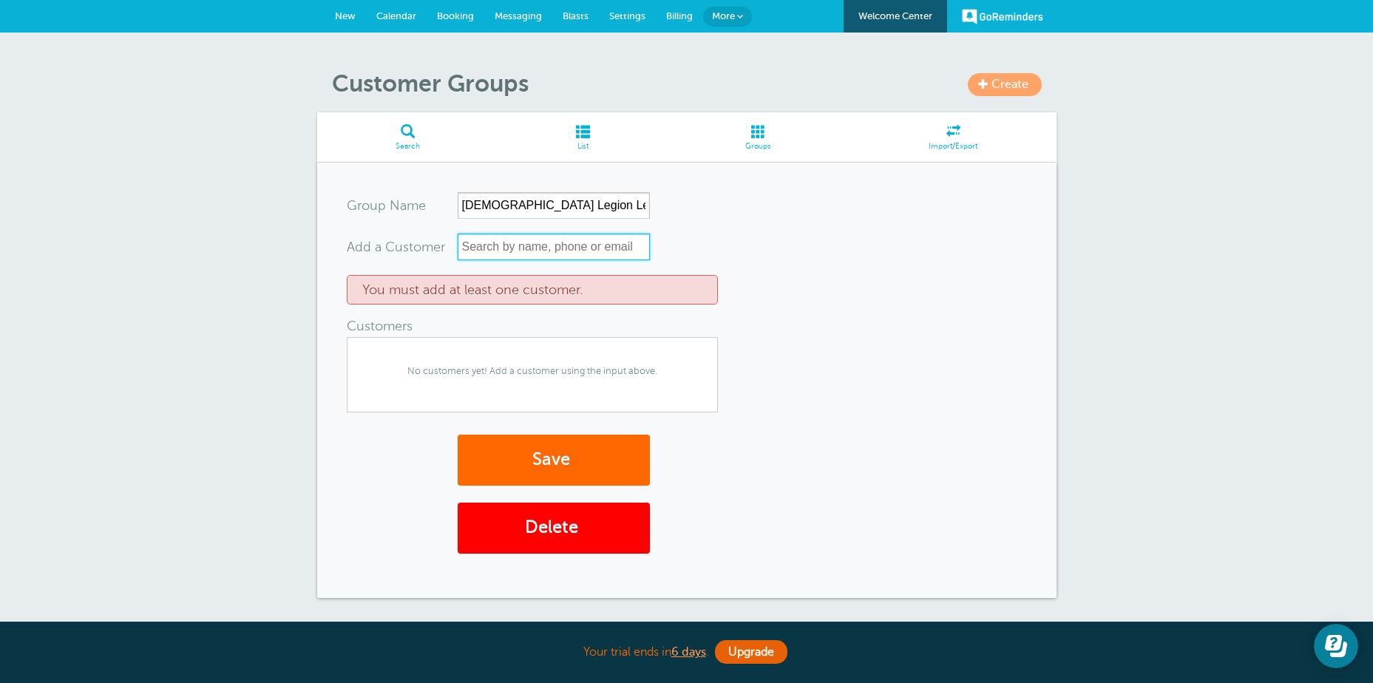
click at [473, 243] on input "text" at bounding box center [554, 247] width 192 height 27
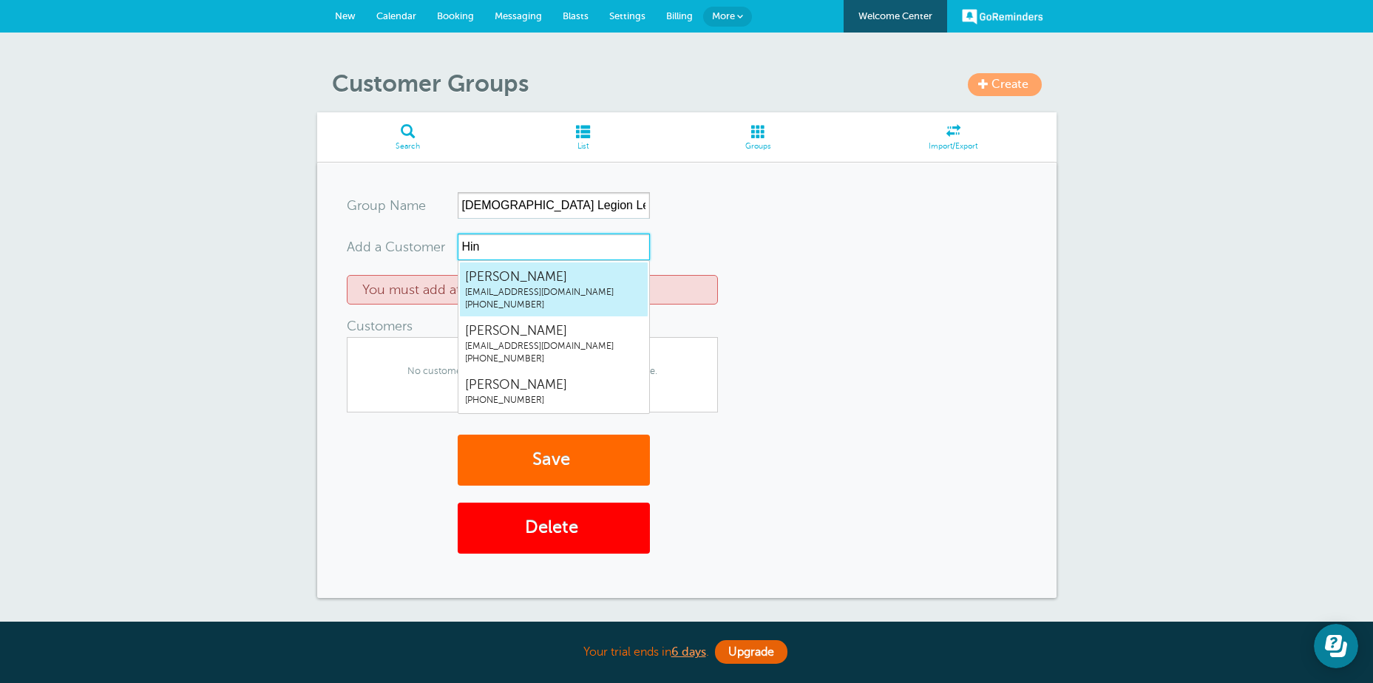
type input "Hint"
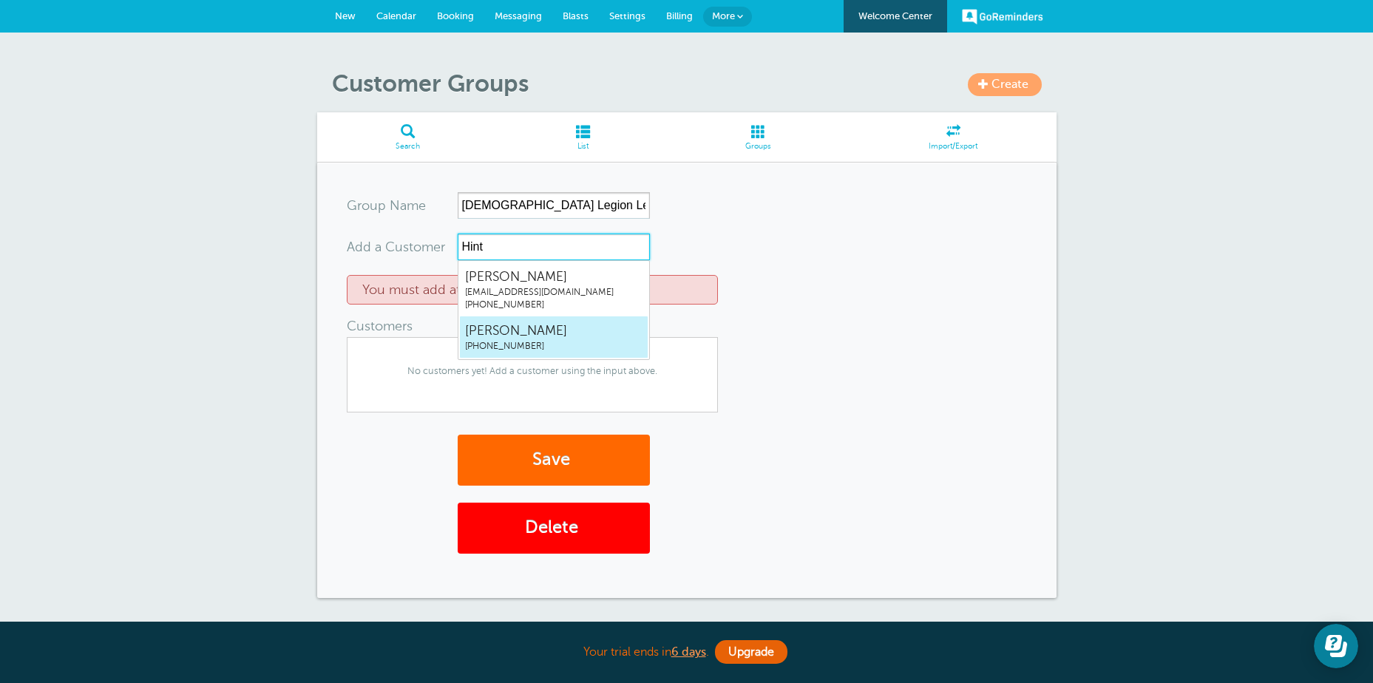
click at [507, 344] on span "(304) 627-7356" at bounding box center [554, 346] width 178 height 13
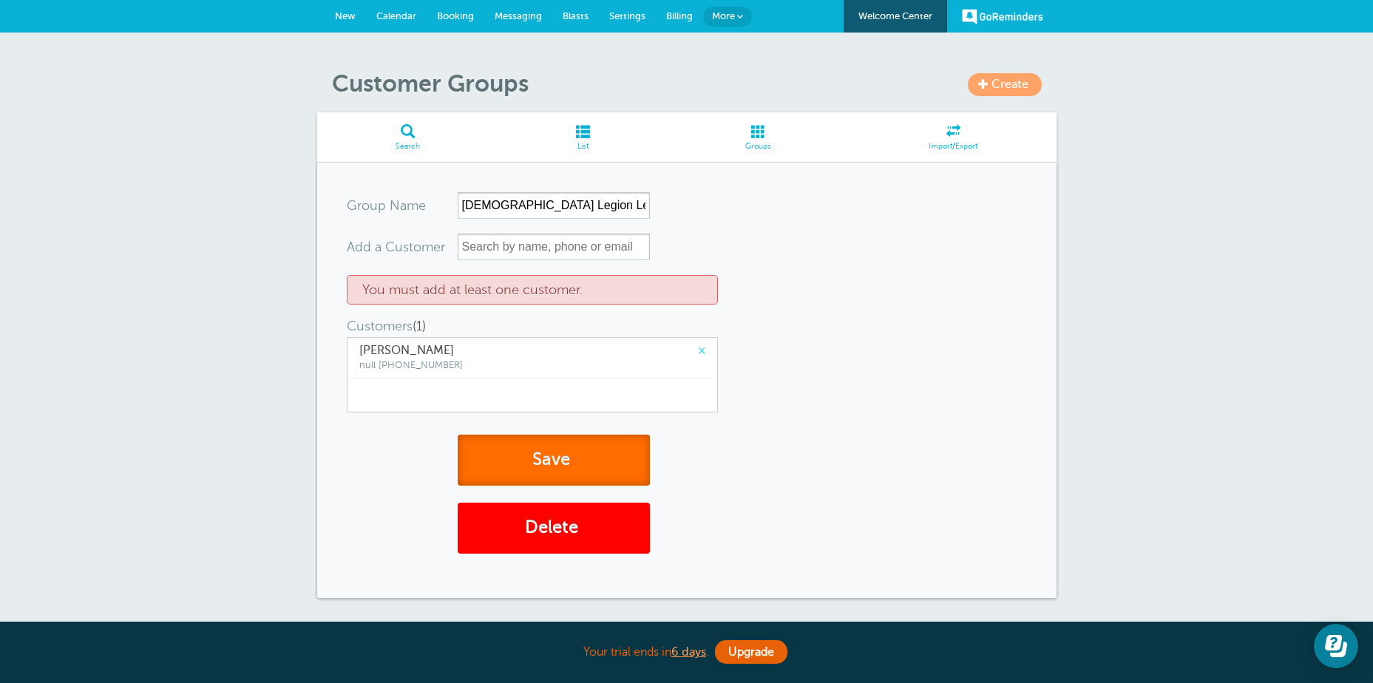
click at [575, 455] on span "submit" at bounding box center [572, 460] width 4 height 20
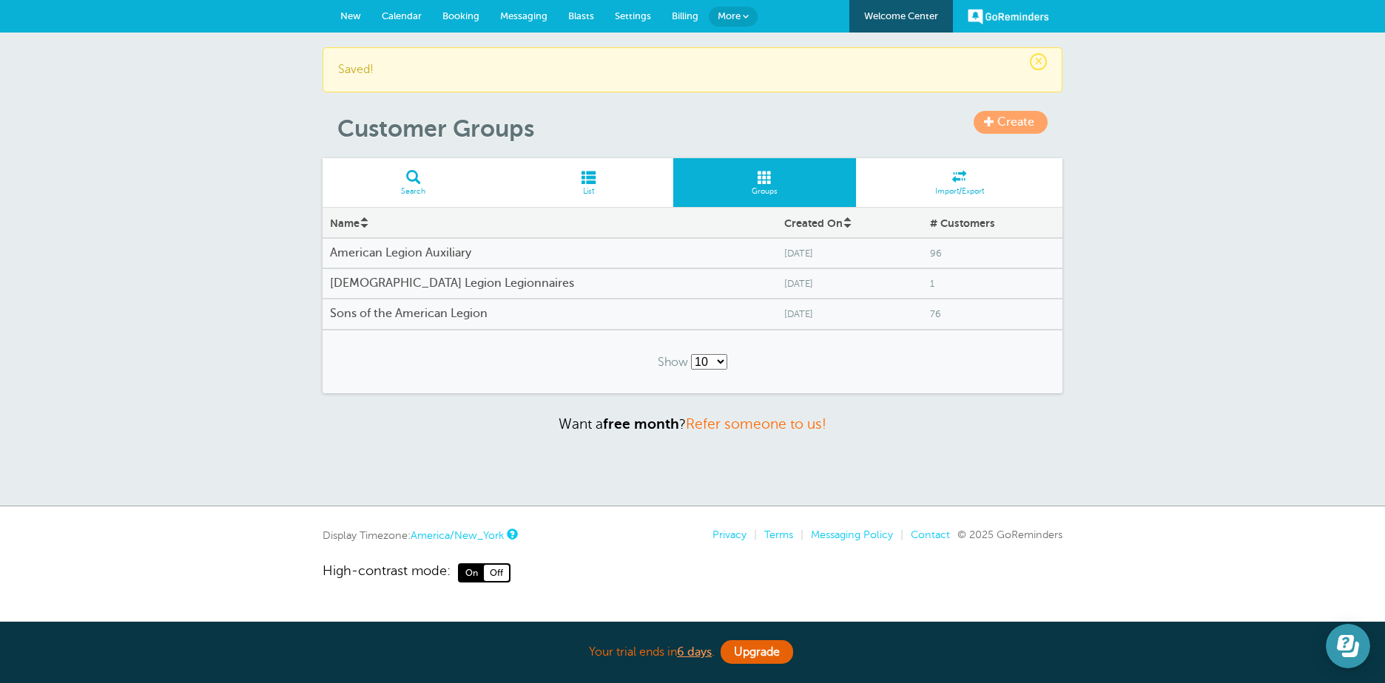
click at [1345, 644] on icon "Open Learn | Contact Us" at bounding box center [1347, 646] width 22 height 22
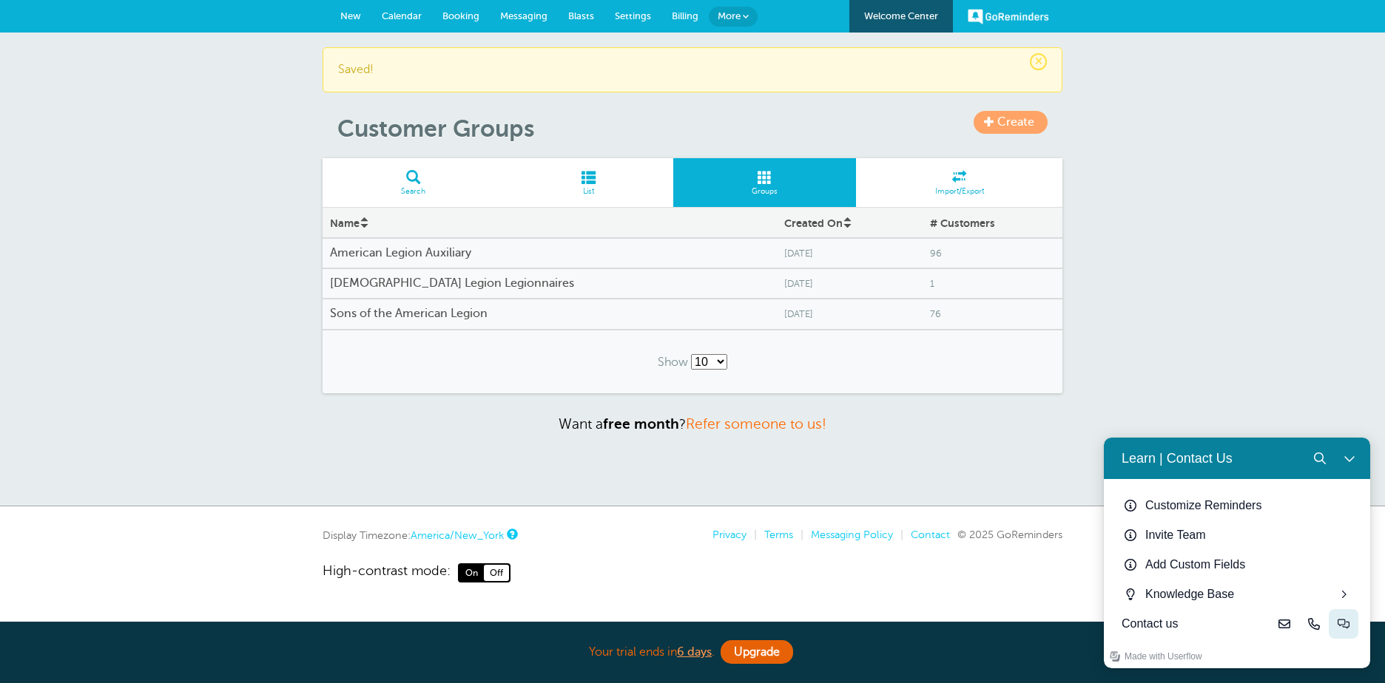
click at [1343, 622] on icon "Live-chat" at bounding box center [1343, 624] width 12 height 12
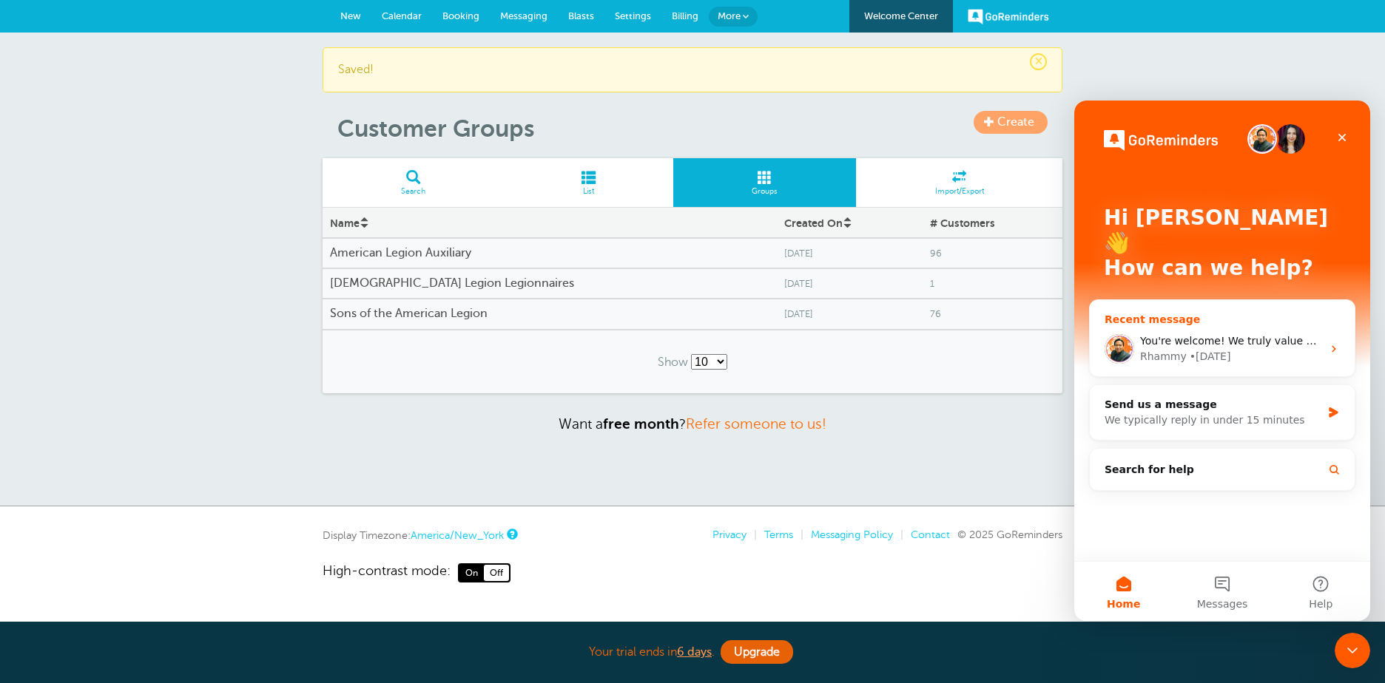
click at [1322, 322] on div "You're welcome! We truly value your ongoing use of GoReminders, and I want to e…" at bounding box center [1221, 349] width 265 height 55
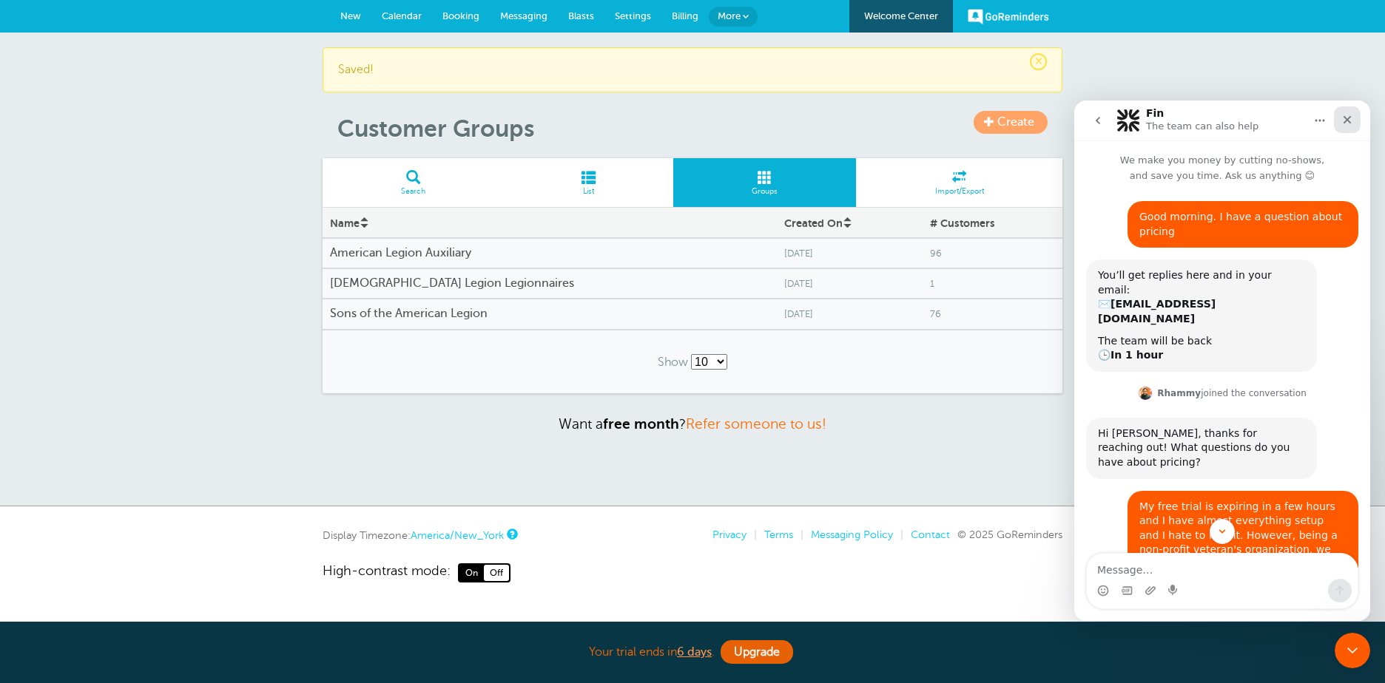
click at [1347, 120] on icon "Close" at bounding box center [1347, 120] width 8 height 8
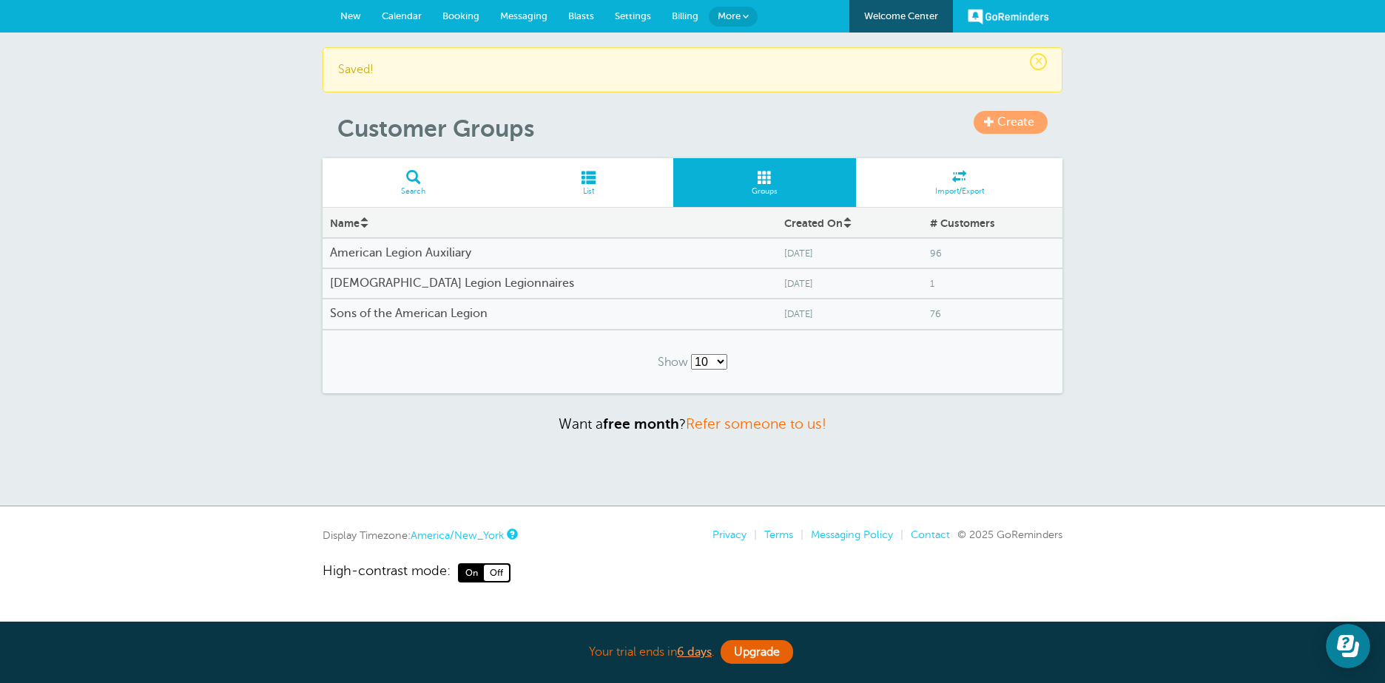
scroll to position [1525, 0]
click at [993, 16] on link "GoReminders" at bounding box center [1007, 16] width 81 height 33
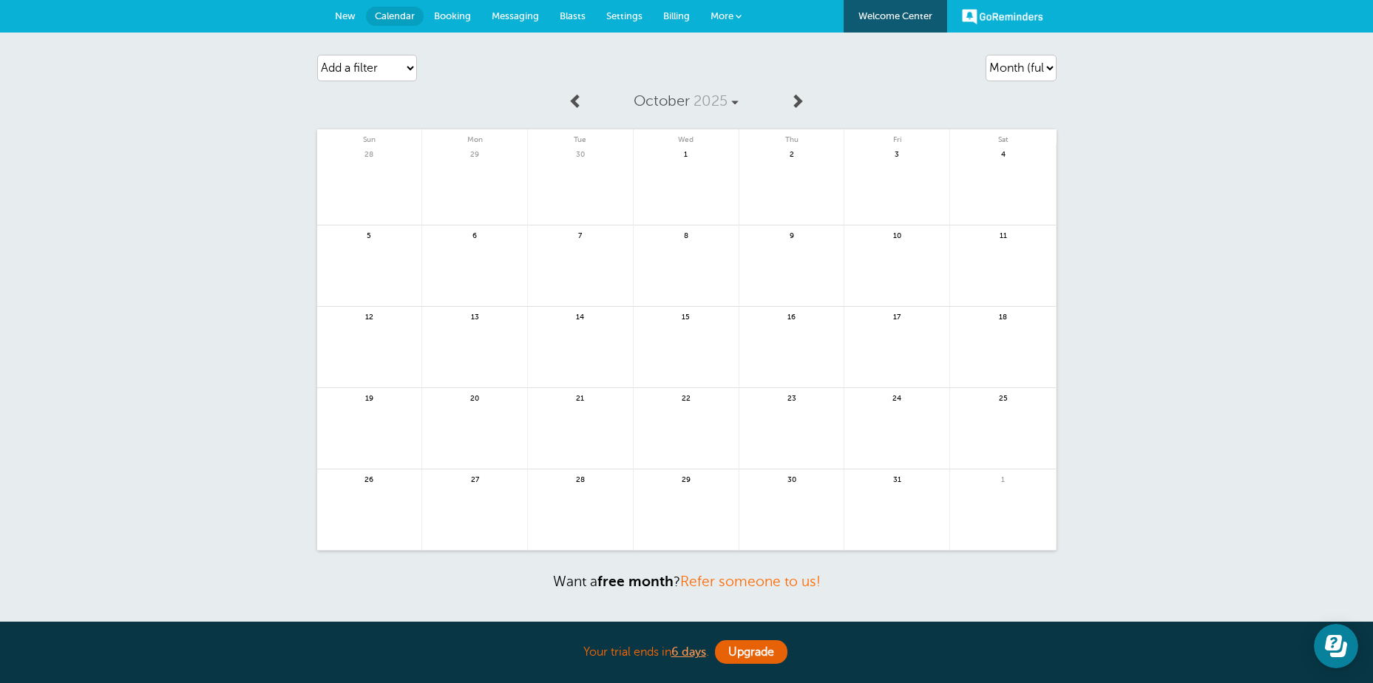
click at [720, 10] on span "More" at bounding box center [722, 15] width 23 height 11
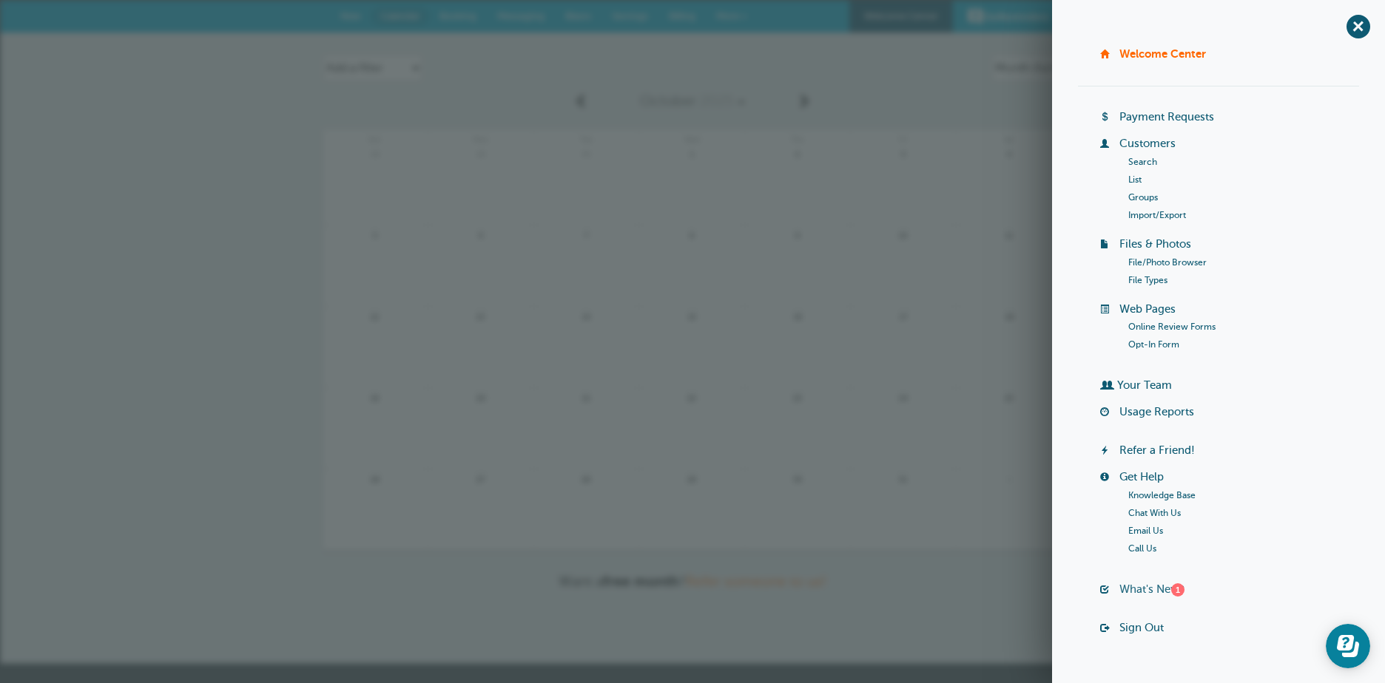
click at [1140, 591] on link "What's New? 1" at bounding box center [1151, 590] width 65 height 12
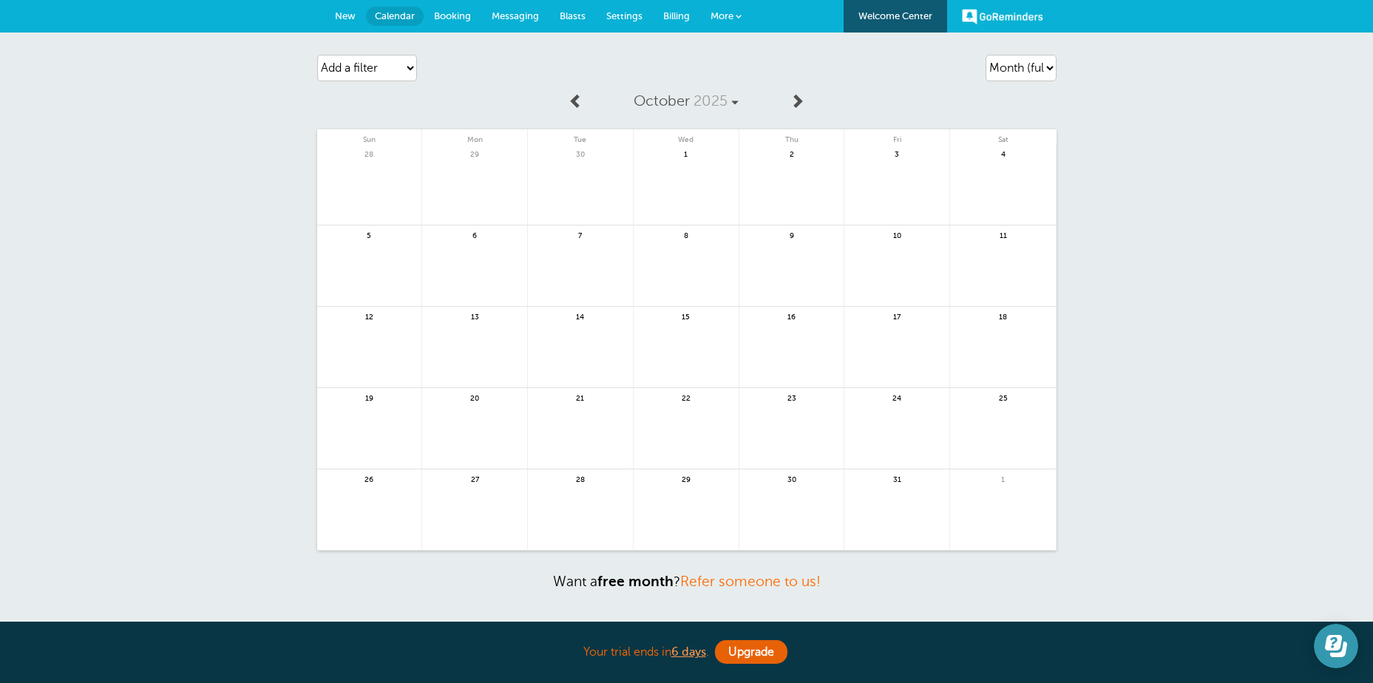
click at [1334, 646] on icon "Open Learn | Contact Us" at bounding box center [1333, 643] width 17 height 16
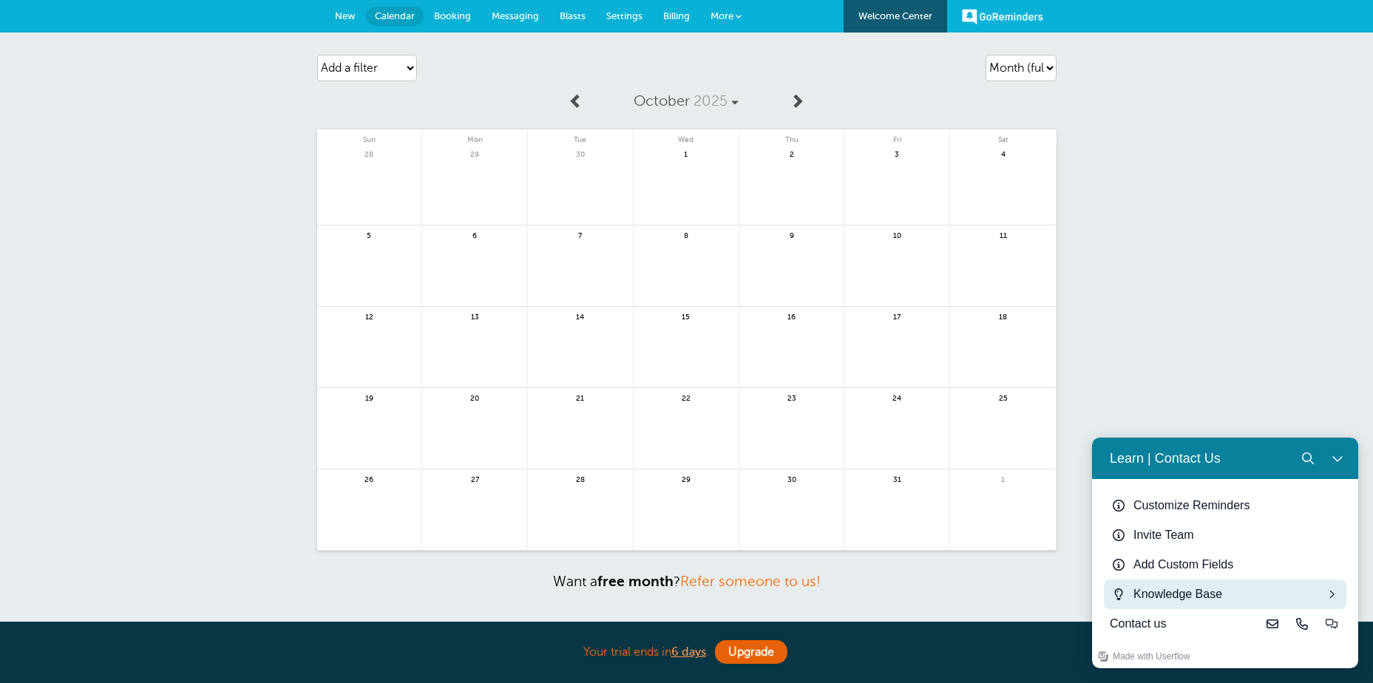
click at [1186, 602] on div "Knowledge Base" at bounding box center [1225, 595] width 183 height 18
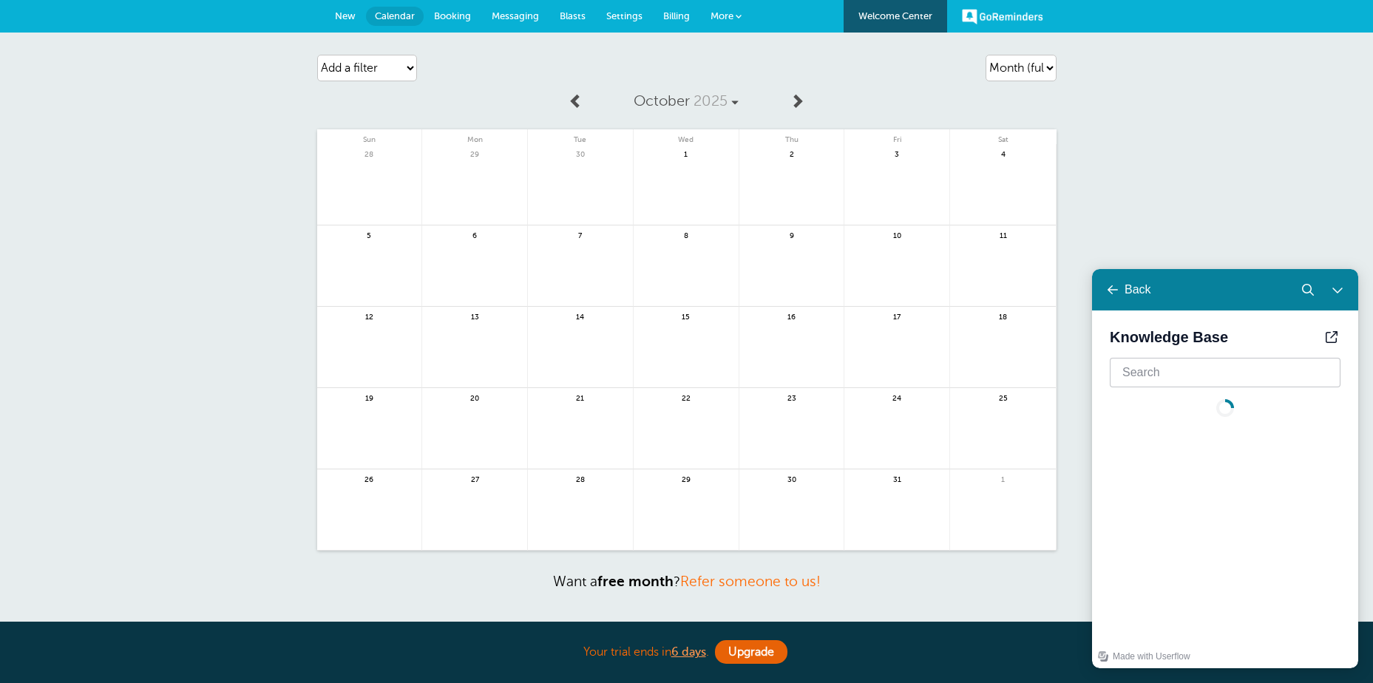
click at [1134, 375] on input "Learn | Contact Us" at bounding box center [1225, 373] width 231 height 30
type input "import"
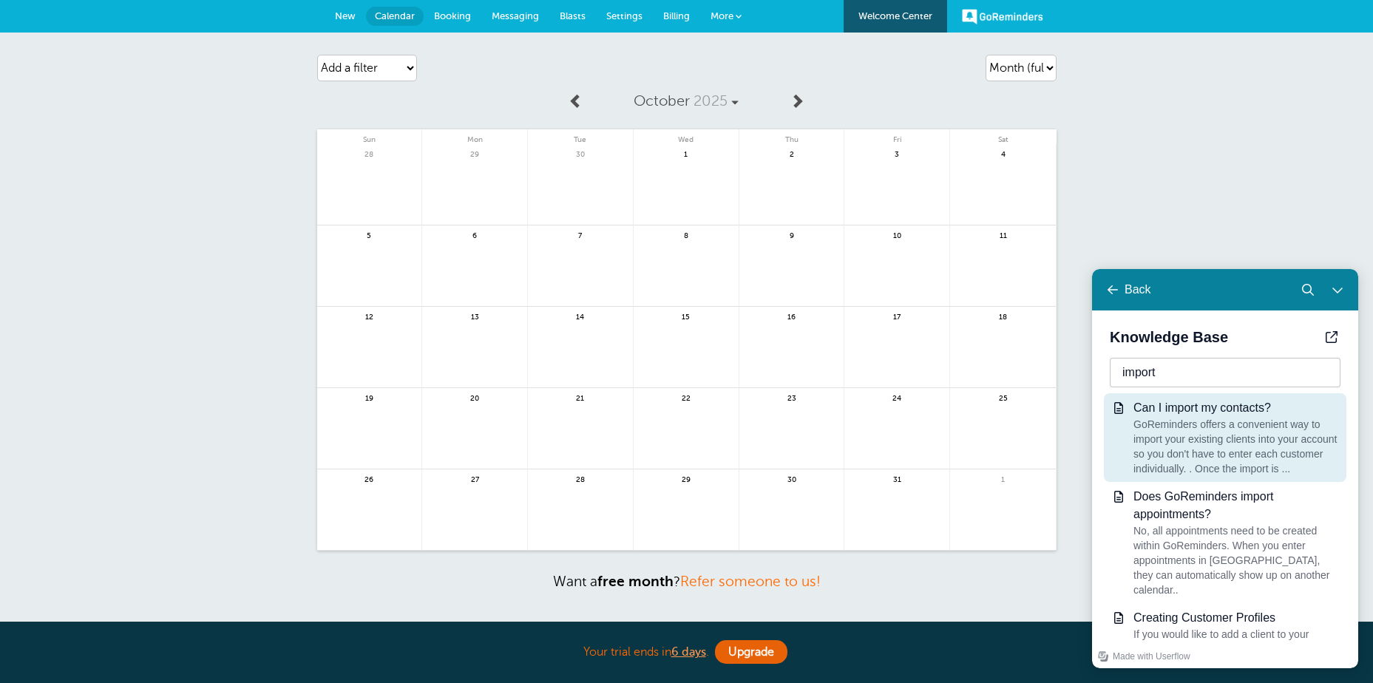
click at [1226, 405] on span "Can I import my contacts?" at bounding box center [1203, 408] width 138 height 13
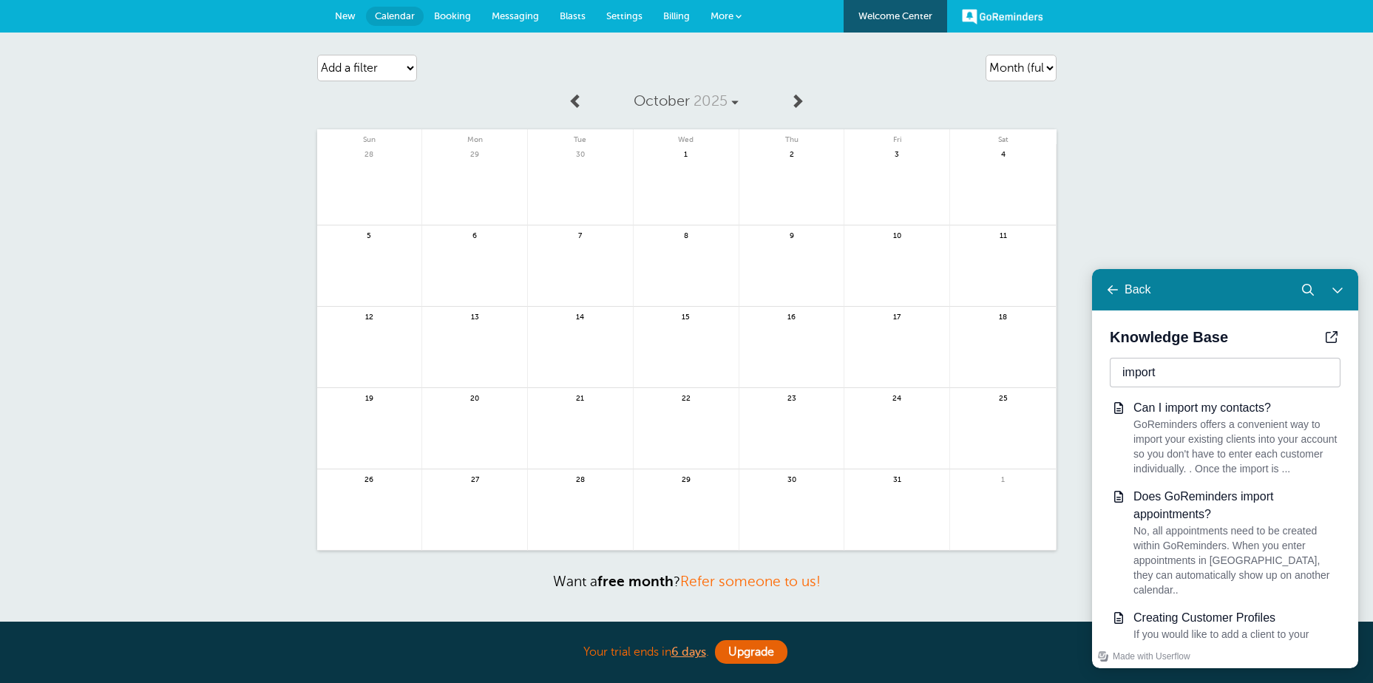
click at [713, 10] on span "More" at bounding box center [722, 15] width 23 height 11
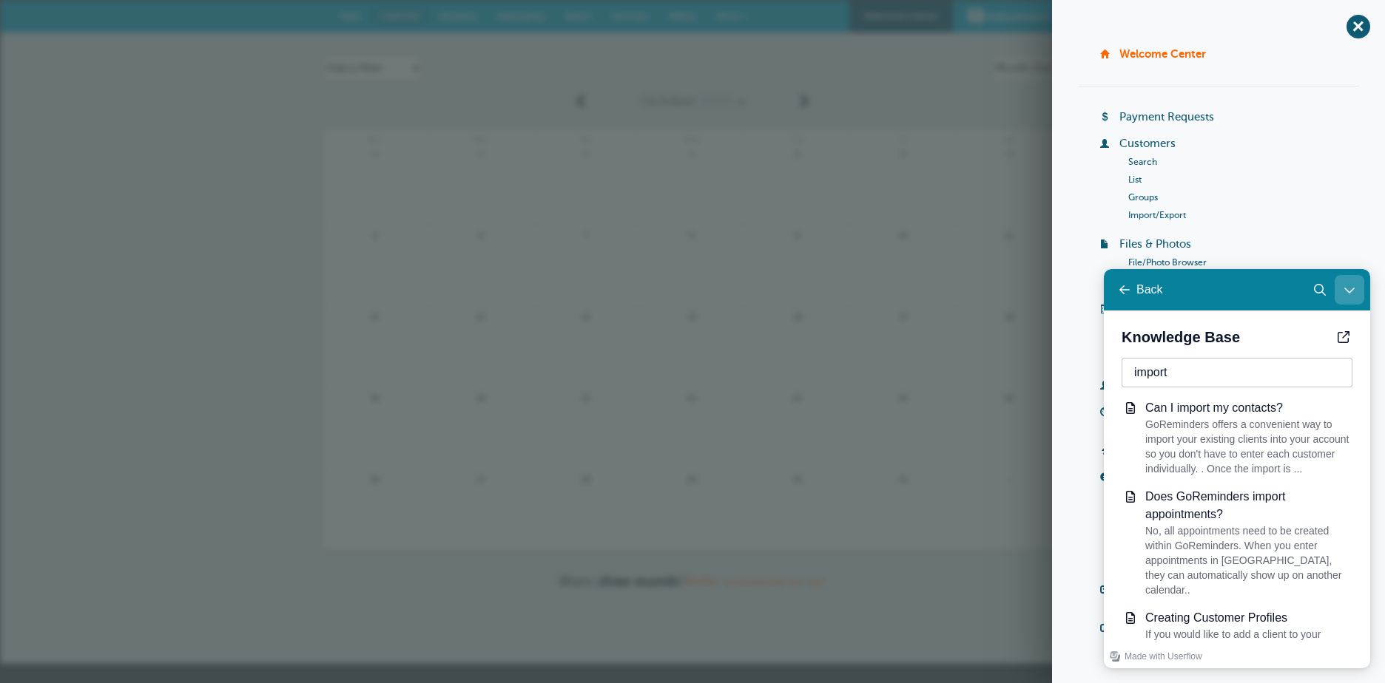
click at [1348, 284] on icon "Close Learn | Contact Us" at bounding box center [1349, 290] width 12 height 12
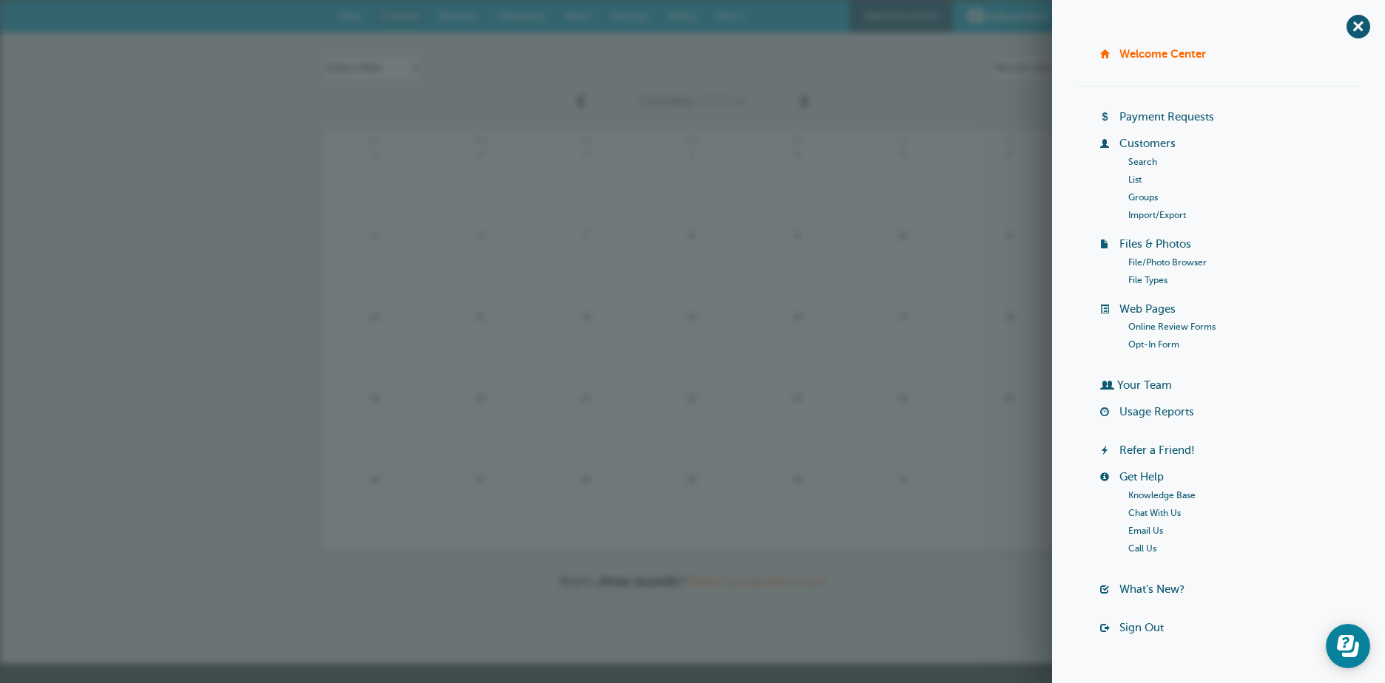
click at [1141, 217] on link "Import/Export" at bounding box center [1157, 215] width 58 height 10
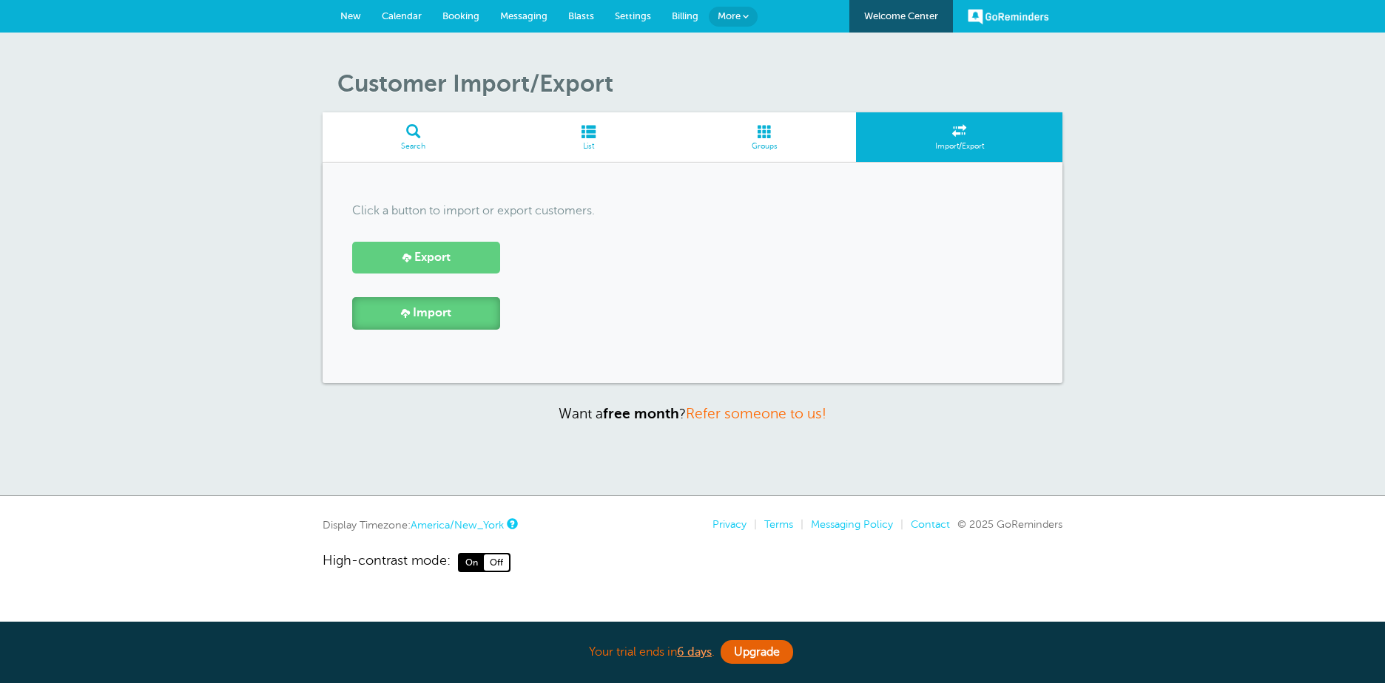
click at [411, 314] on link "Import" at bounding box center [426, 313] width 148 height 32
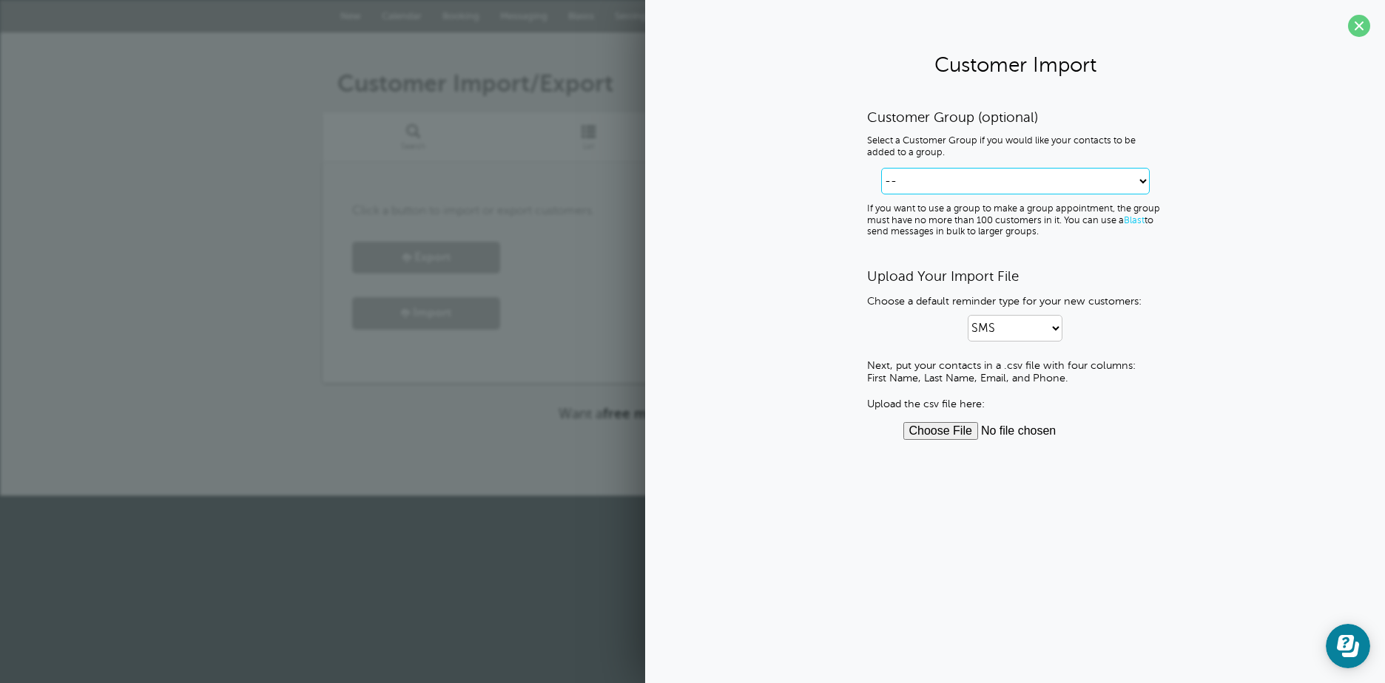
click at [1106, 176] on select "-- Create new Customer Group American Legion Auxiliary American Legion Legionna…" at bounding box center [1015, 181] width 268 height 27
select select "63n5rp2rep1i4"
click at [919, 168] on select "-- Create new Customer Group American Legion Auxiliary American Legion Legionna…" at bounding box center [1015, 181] width 268 height 27
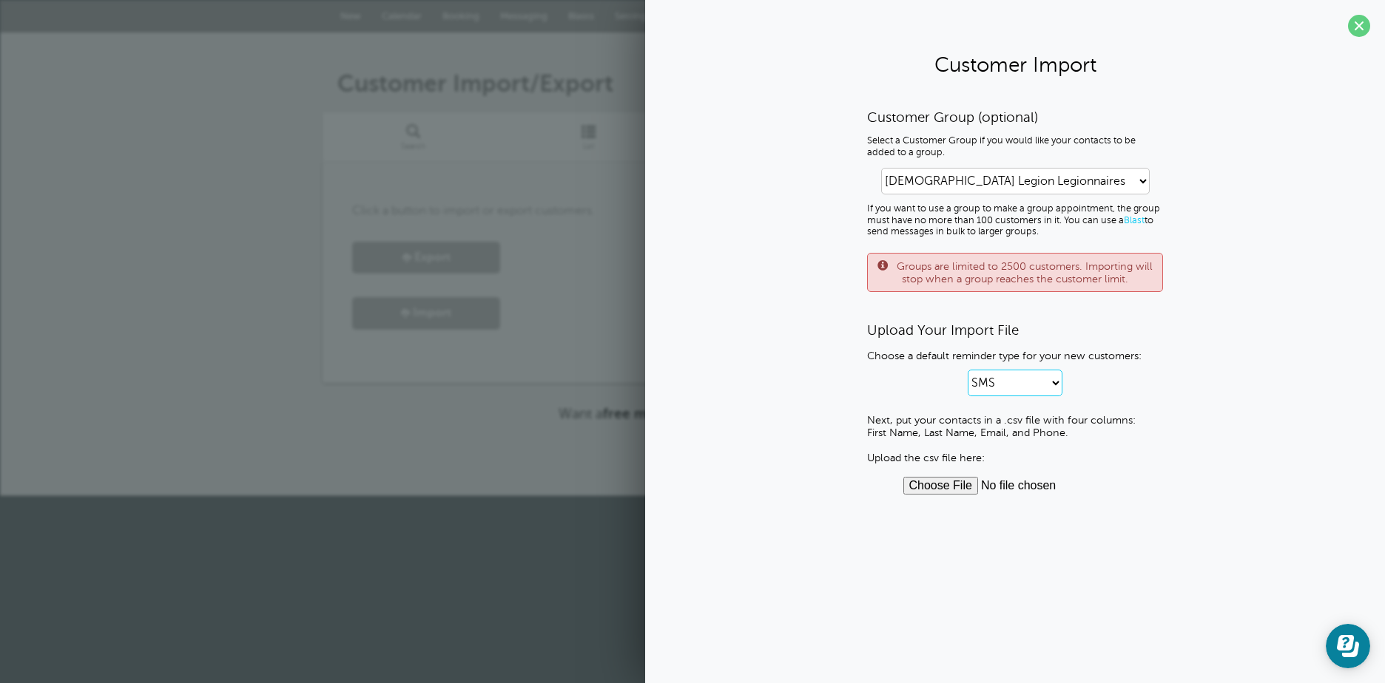
click at [1056, 379] on select "SMS Email SMS and Email" at bounding box center [1014, 383] width 95 height 27
select select "3"
click at [967, 370] on select "SMS Email SMS and Email" at bounding box center [1014, 383] width 95 height 27
click at [938, 487] on input "file" at bounding box center [1015, 486] width 224 height 18
type input "C:\fakepath\Post 68 Roster.csv"
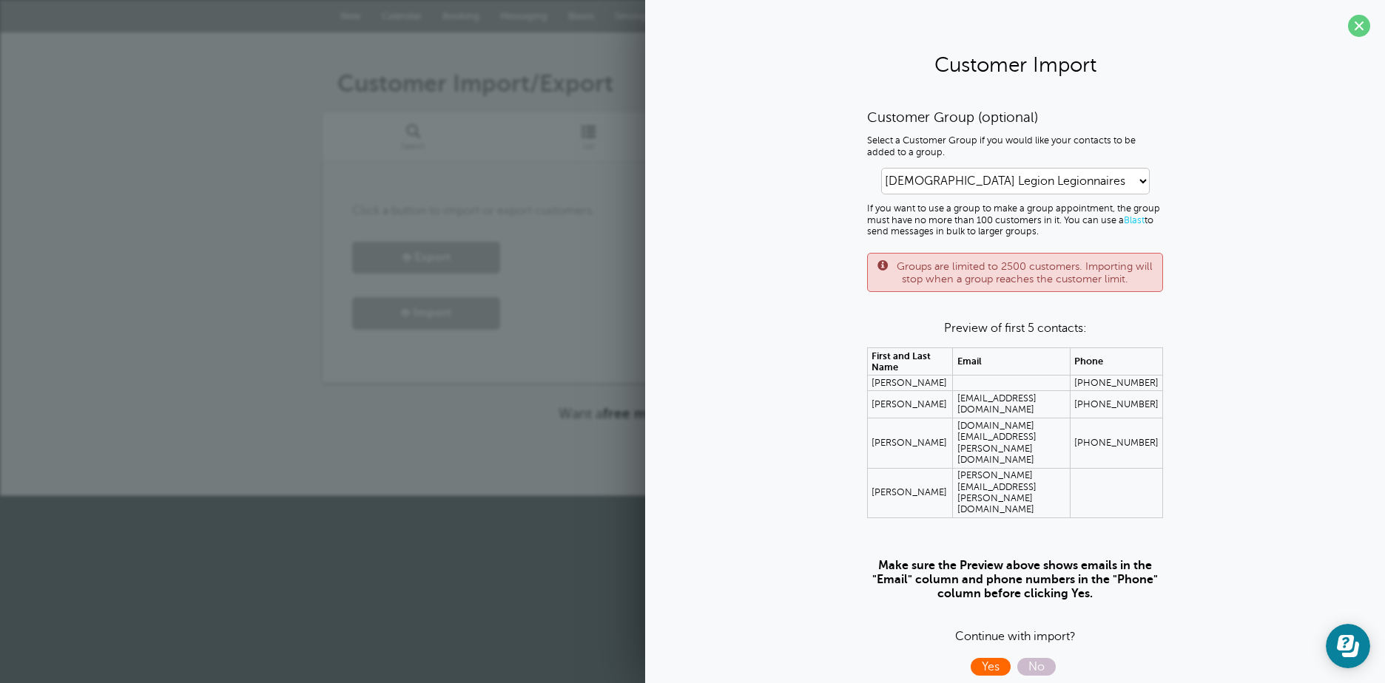
click at [990, 658] on span "Yes" at bounding box center [990, 667] width 40 height 18
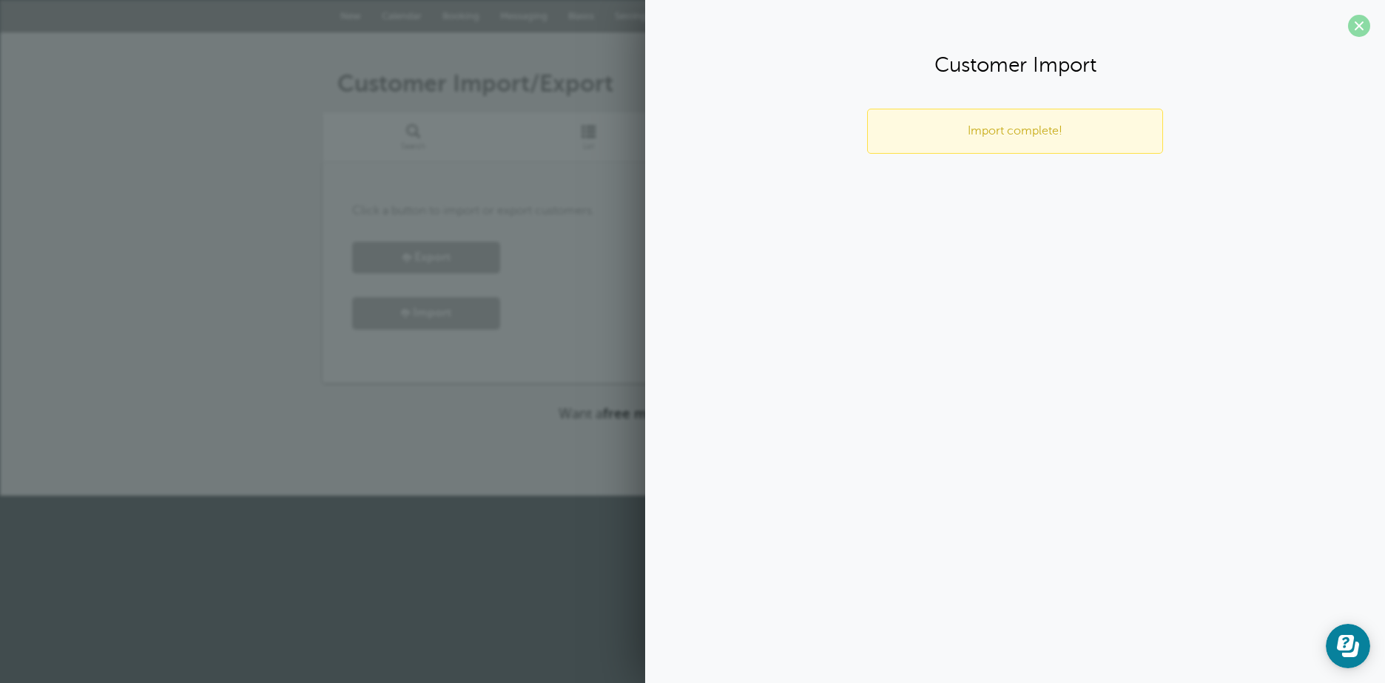
click at [1365, 26] on span at bounding box center [1359, 26] width 22 height 22
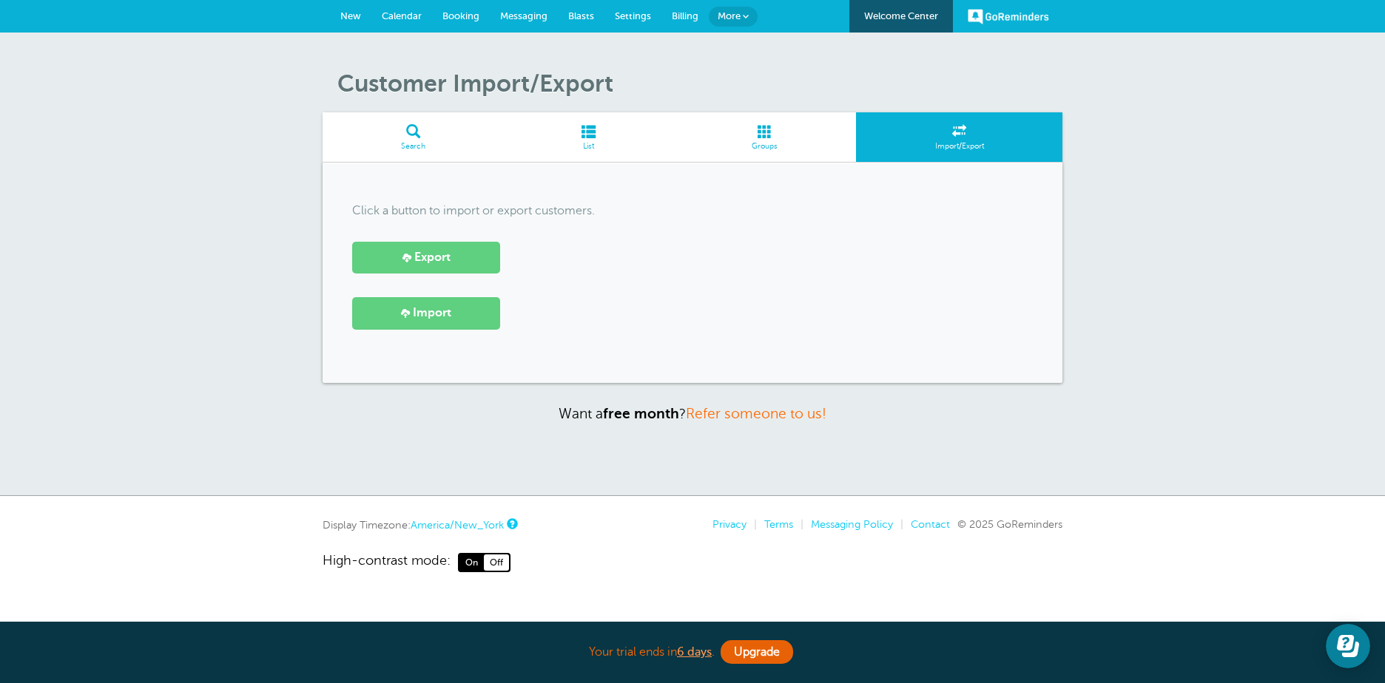
click at [765, 132] on span at bounding box center [764, 131] width 183 height 14
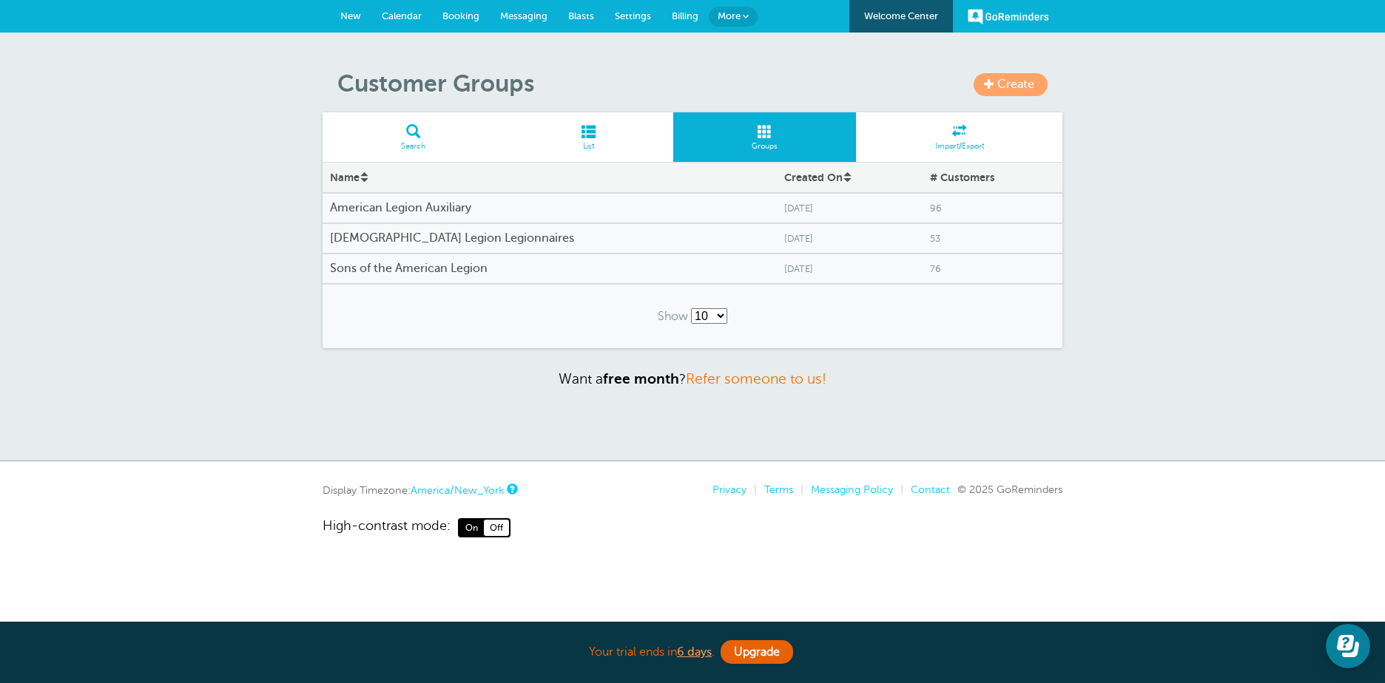
click at [440, 235] on h4 "[DEMOGRAPHIC_DATA] Legion Legionnaires" at bounding box center [549, 239] width 439 height 14
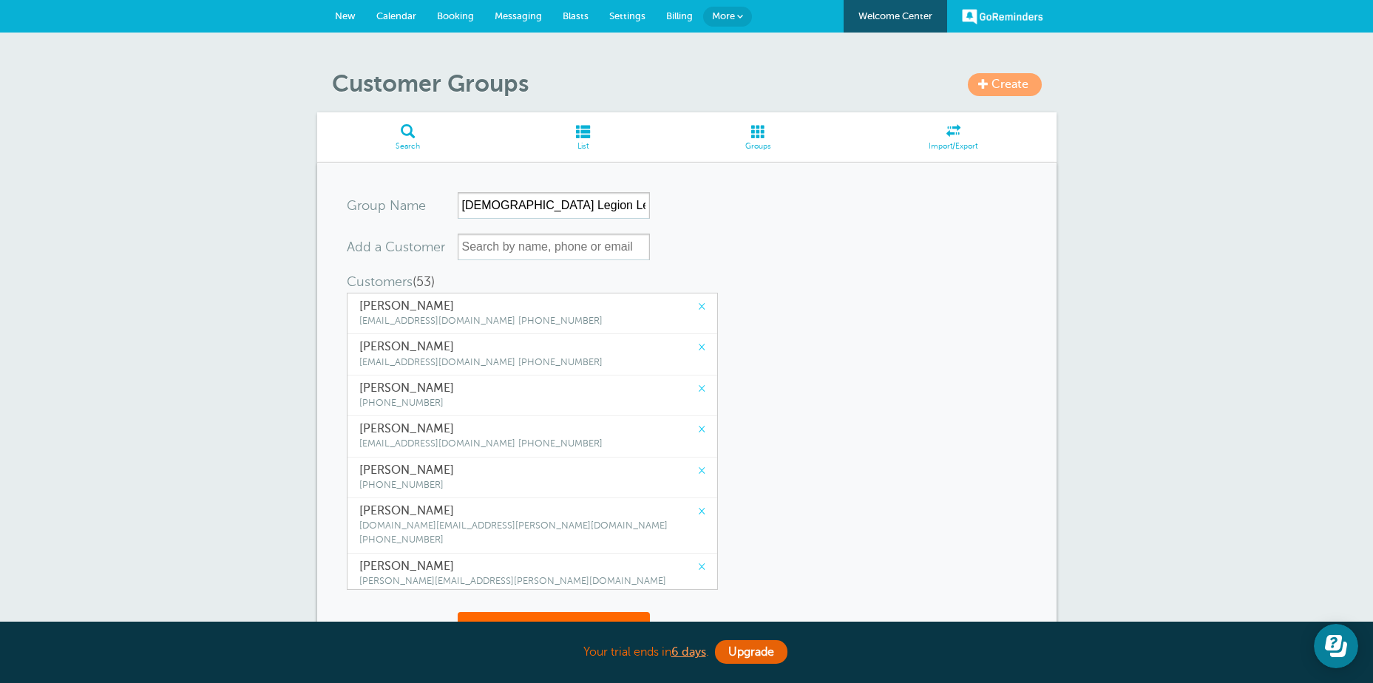
click at [698, 305] on link "×" at bounding box center [701, 307] width 7 height 14
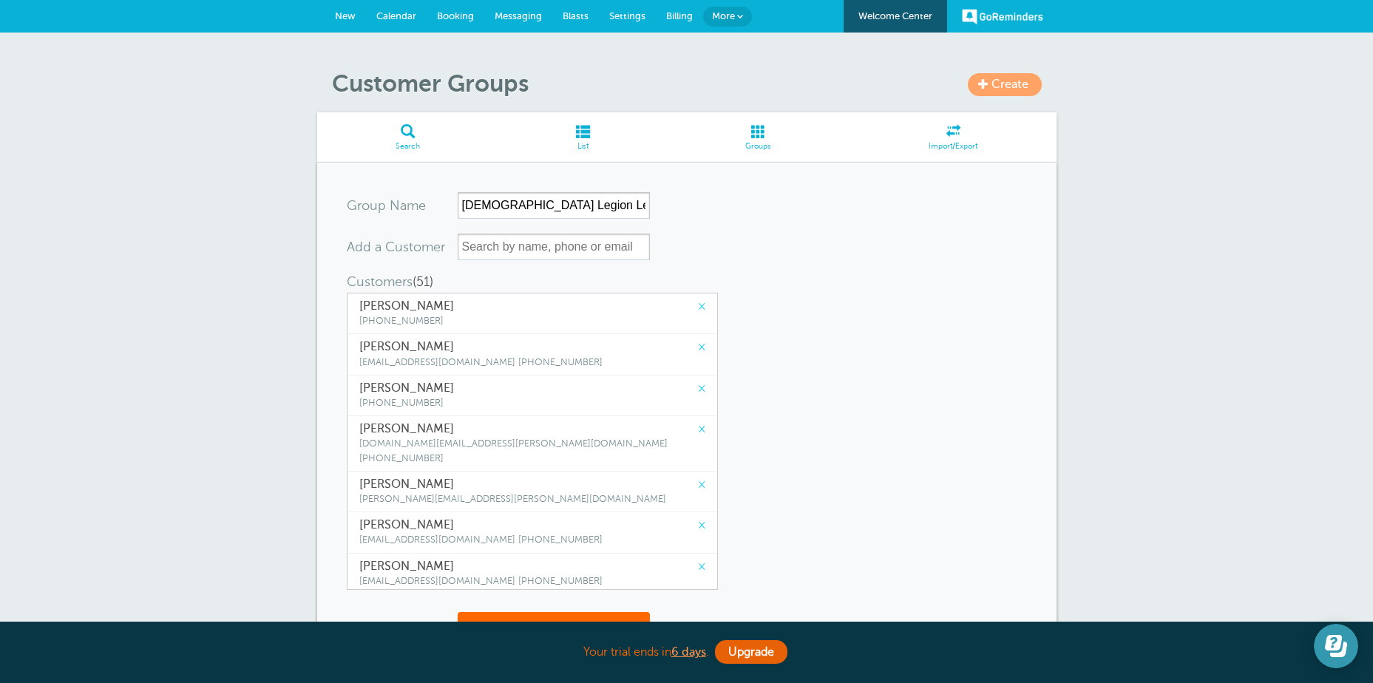
click at [1340, 649] on icon "Open Learn | Contact Us" at bounding box center [1336, 646] width 22 height 22
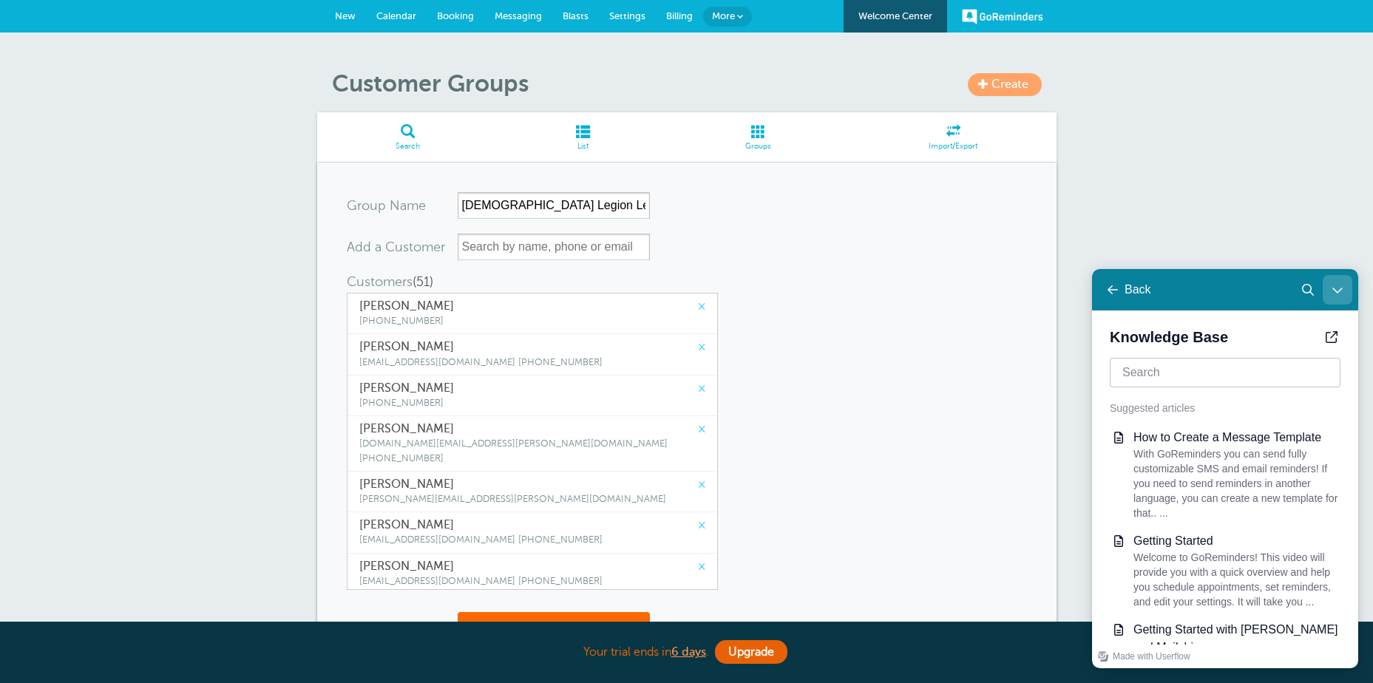
click at [1336, 286] on icon "Close Learn | Contact Us" at bounding box center [1338, 290] width 12 height 12
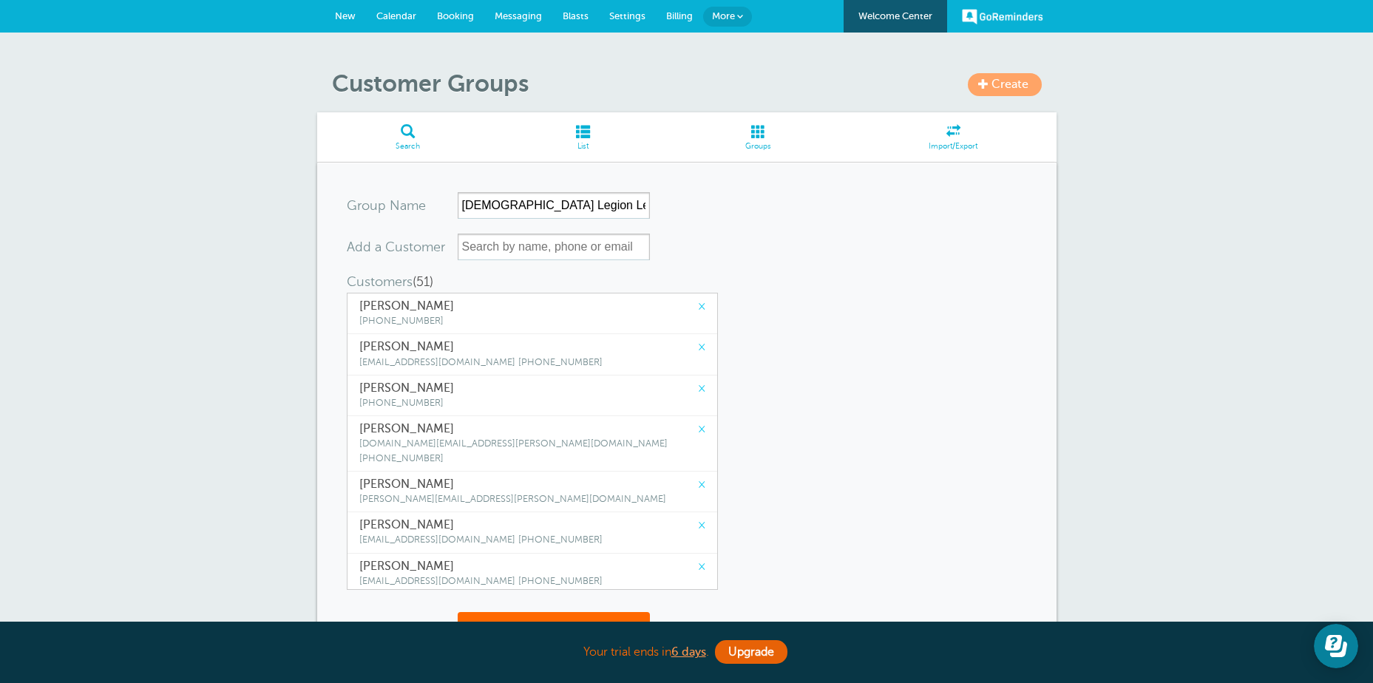
click at [731, 15] on span "More" at bounding box center [723, 15] width 23 height 11
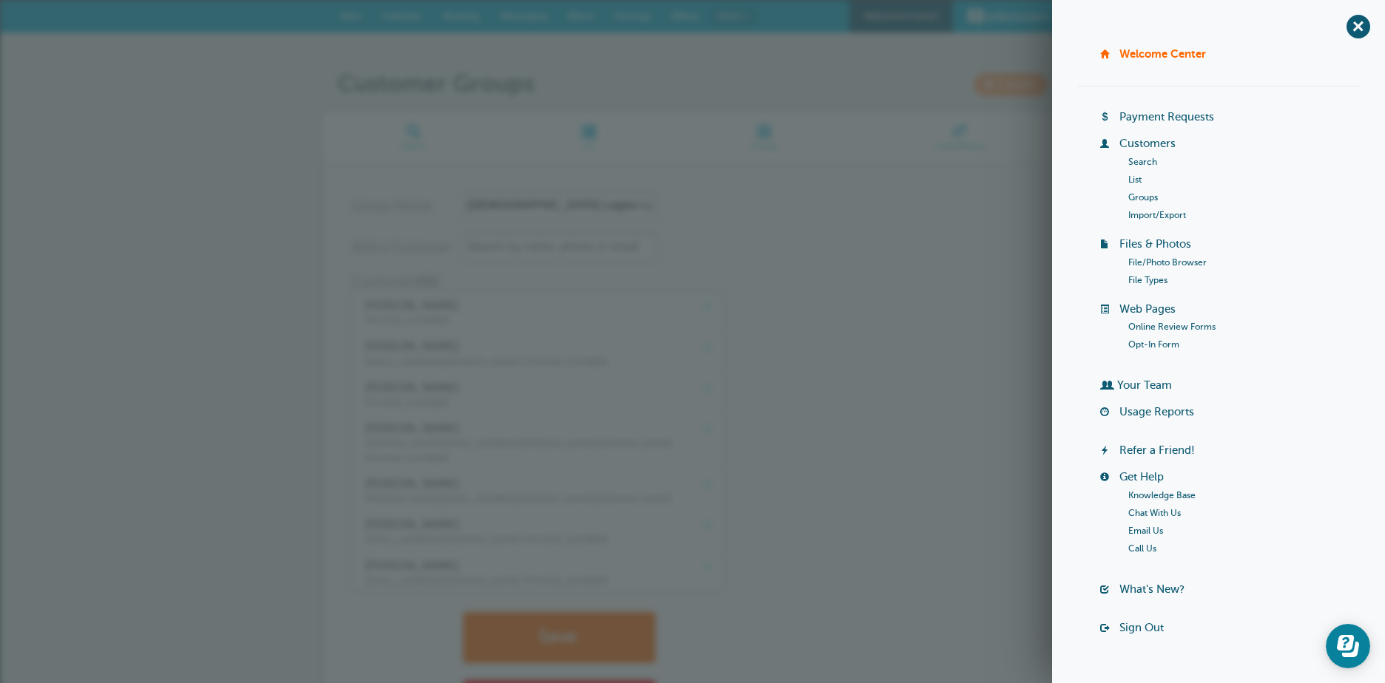
click at [1143, 509] on link "Chat With Us" at bounding box center [1154, 513] width 53 height 10
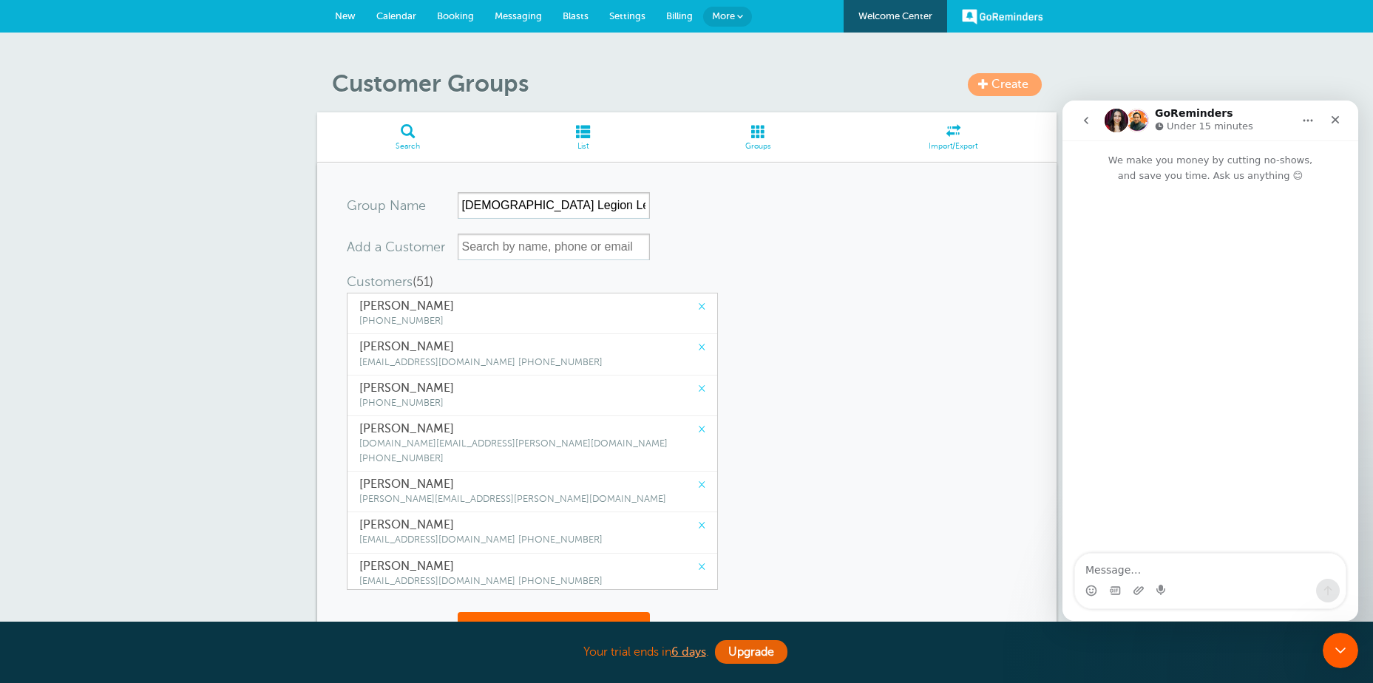
click at [1104, 572] on textarea "Message…" at bounding box center [1210, 566] width 271 height 25
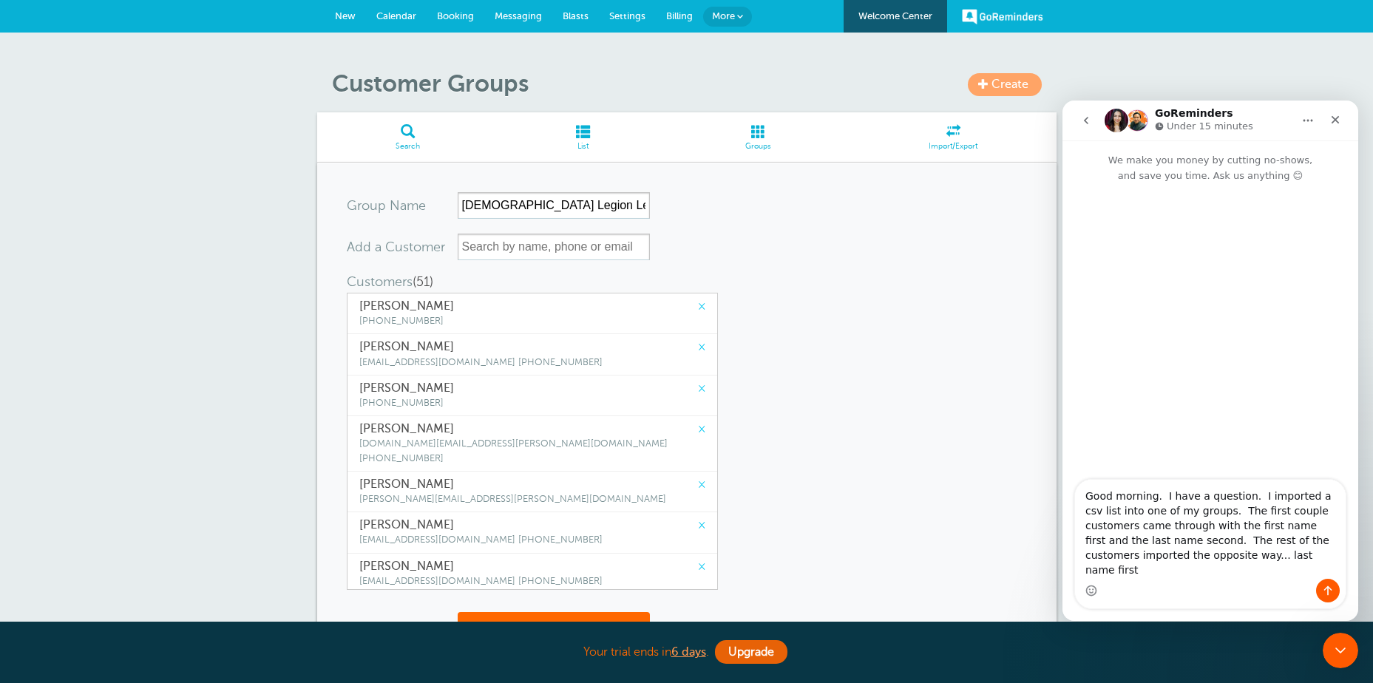
type textarea "Good morning. I have a question. I imported a csv list into one of my groups. T…"
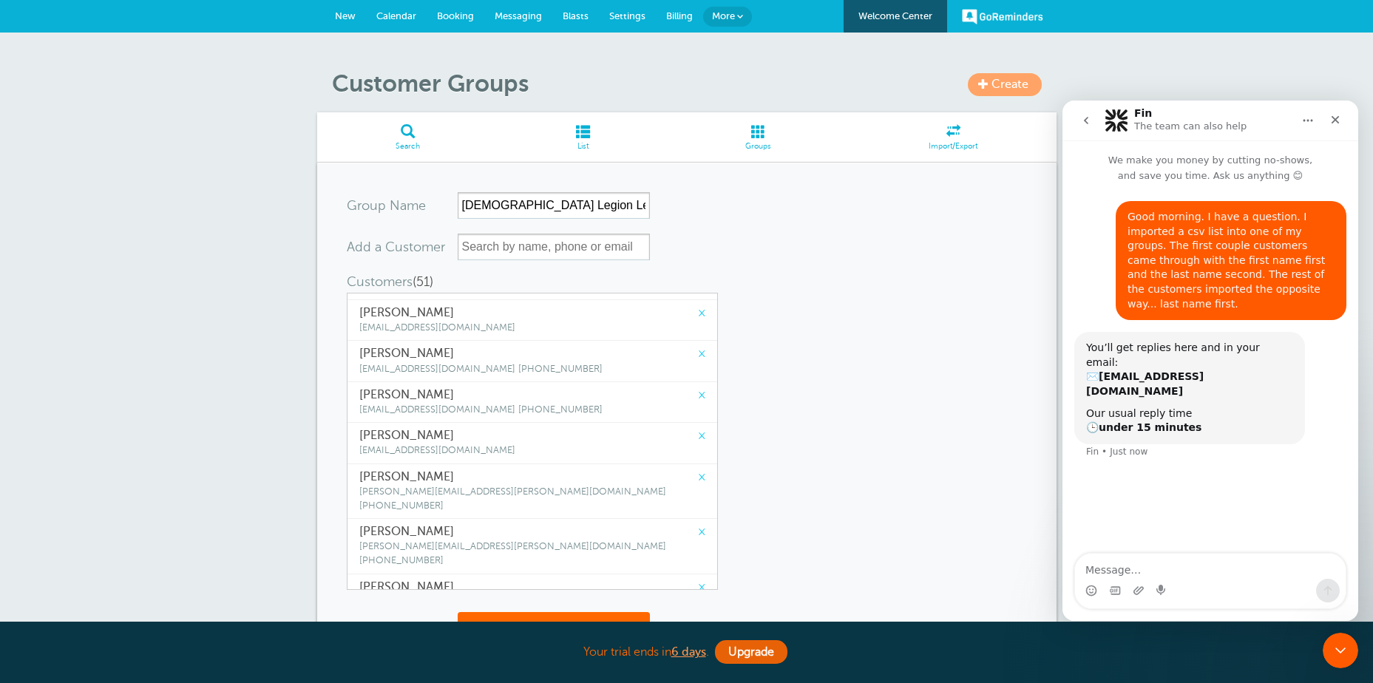
scroll to position [1793, 0]
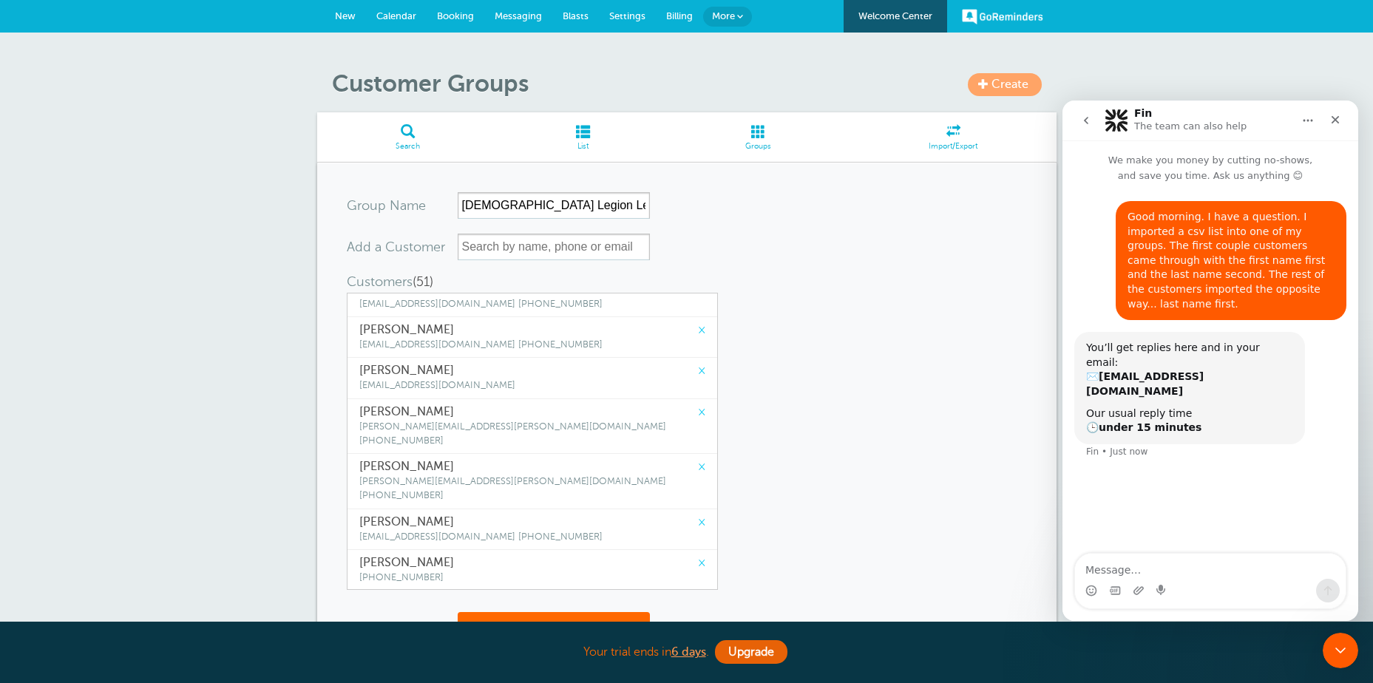
click at [846, 392] on form "Group Name American Legion Legionnaires Add a Customer Customers (51) (This gro…" at bounding box center [687, 442] width 680 height 501
click at [762, 135] on span at bounding box center [758, 131] width 183 height 14
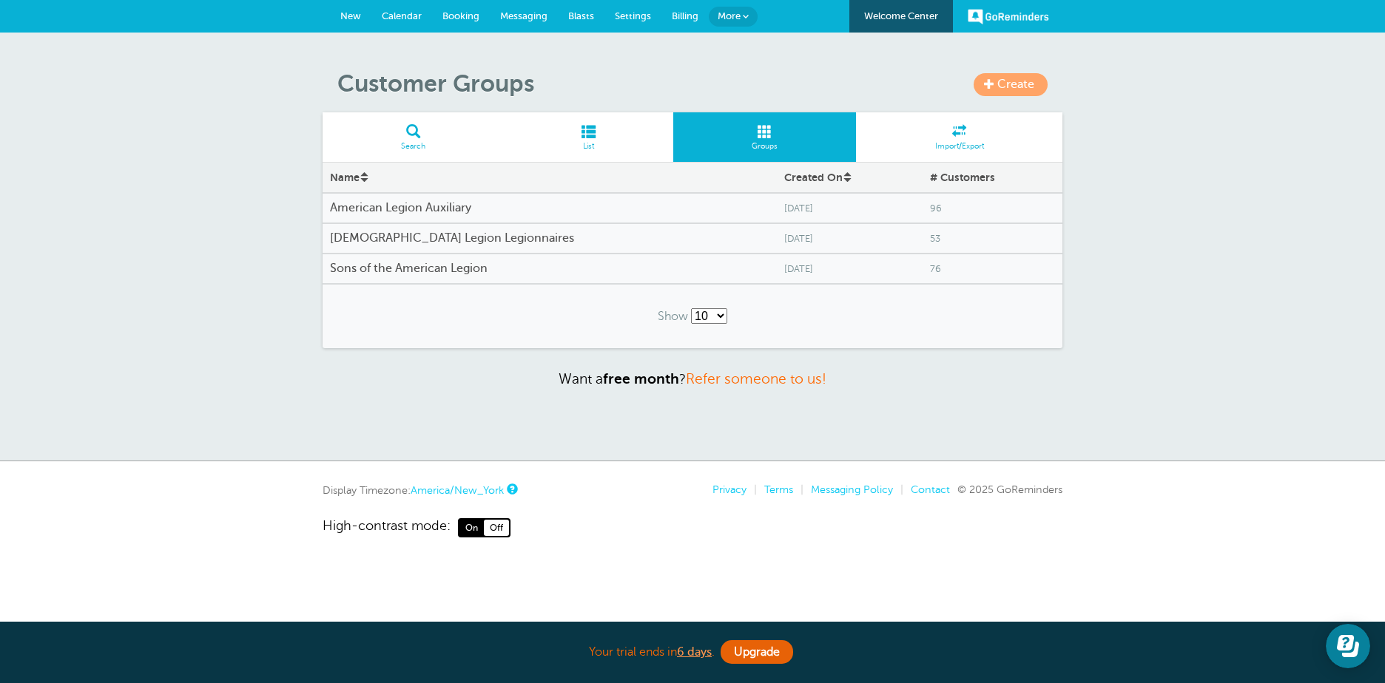
click at [447, 207] on h4 "American Legion Auxiliary" at bounding box center [549, 208] width 439 height 14
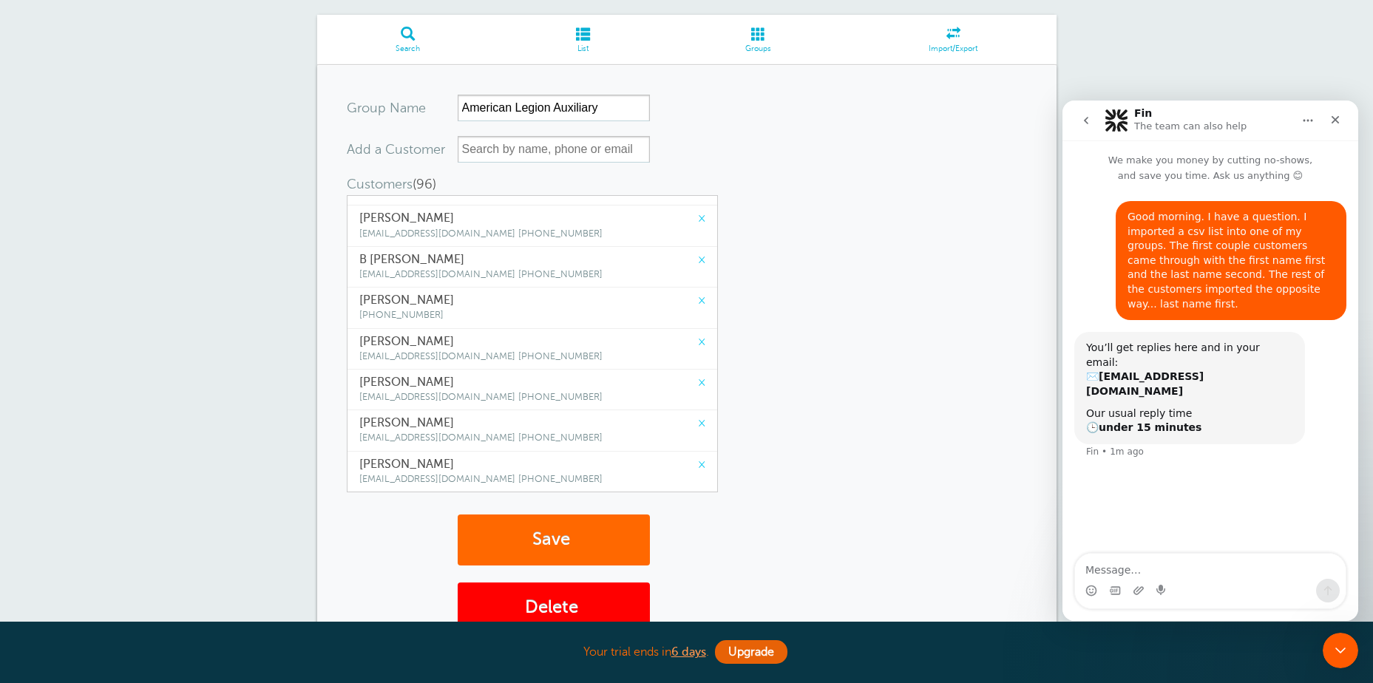
scroll to position [148, 0]
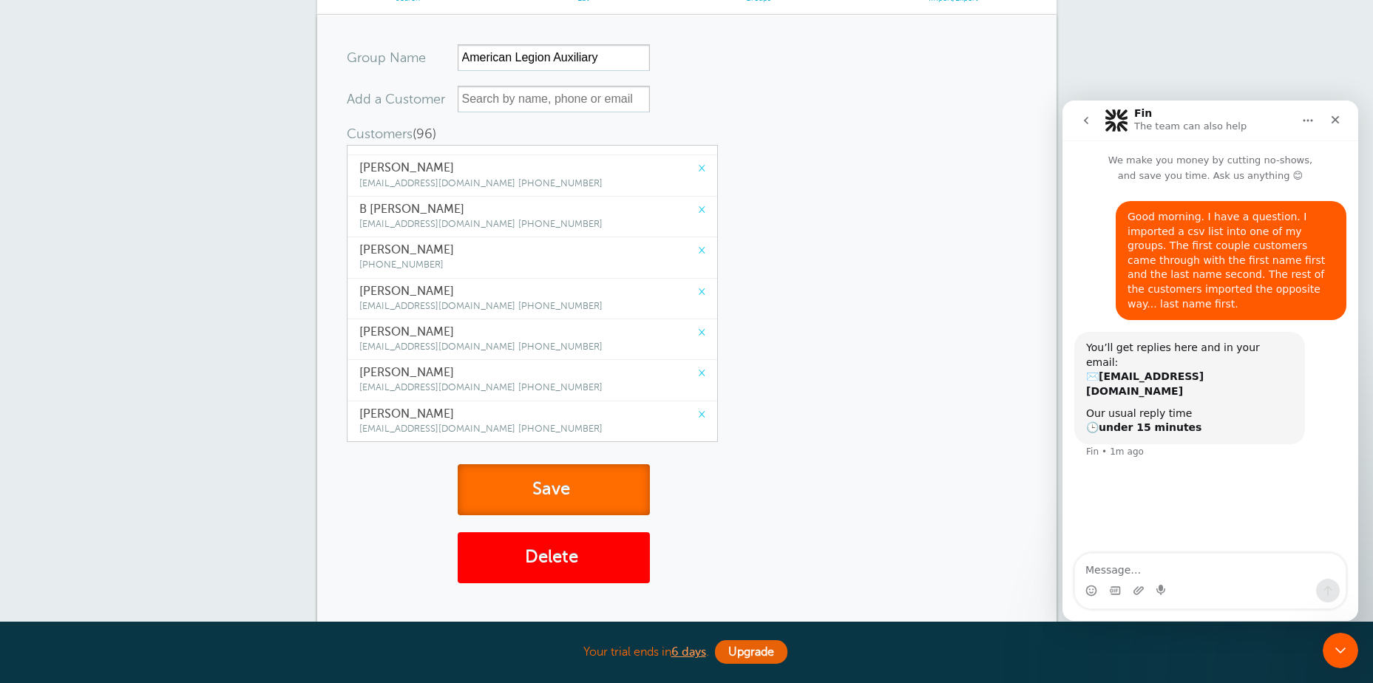
click at [538, 484] on button "Save" at bounding box center [554, 489] width 192 height 51
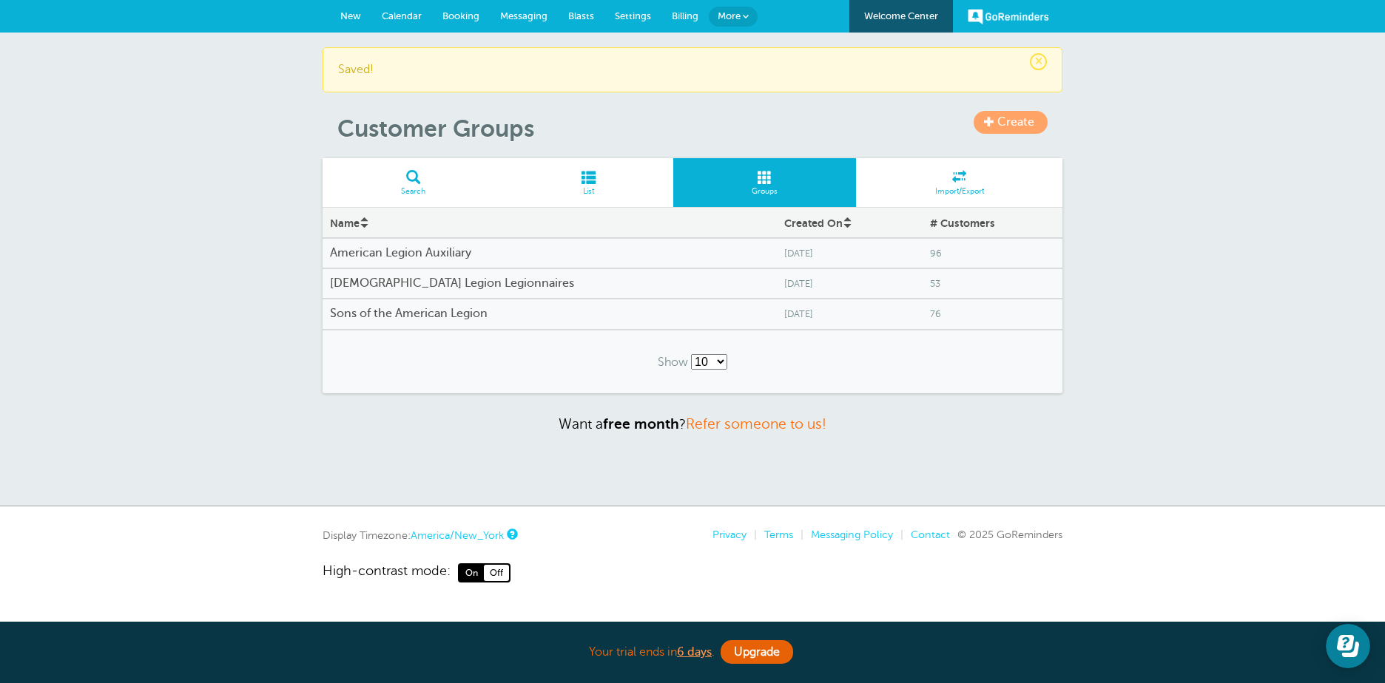
click at [455, 311] on h4 "Sons of the American Legion" at bounding box center [549, 314] width 439 height 14
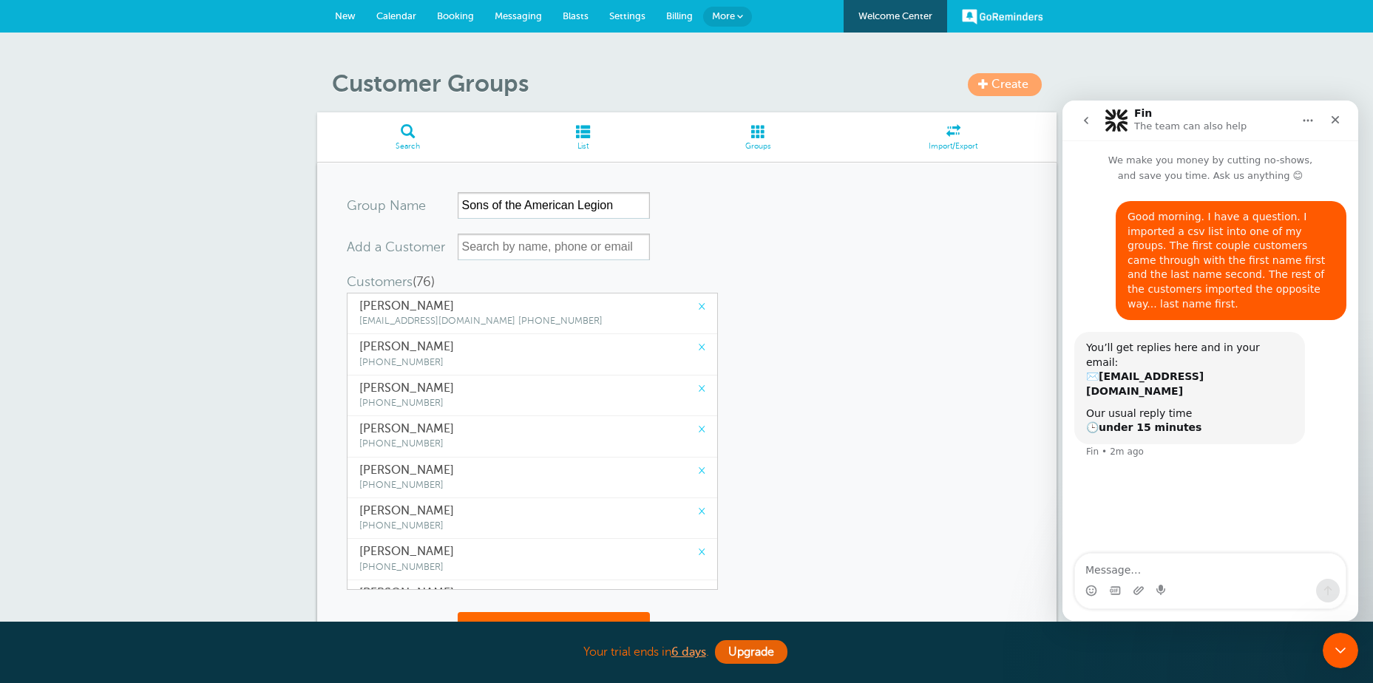
click at [757, 135] on span at bounding box center [758, 131] width 183 height 14
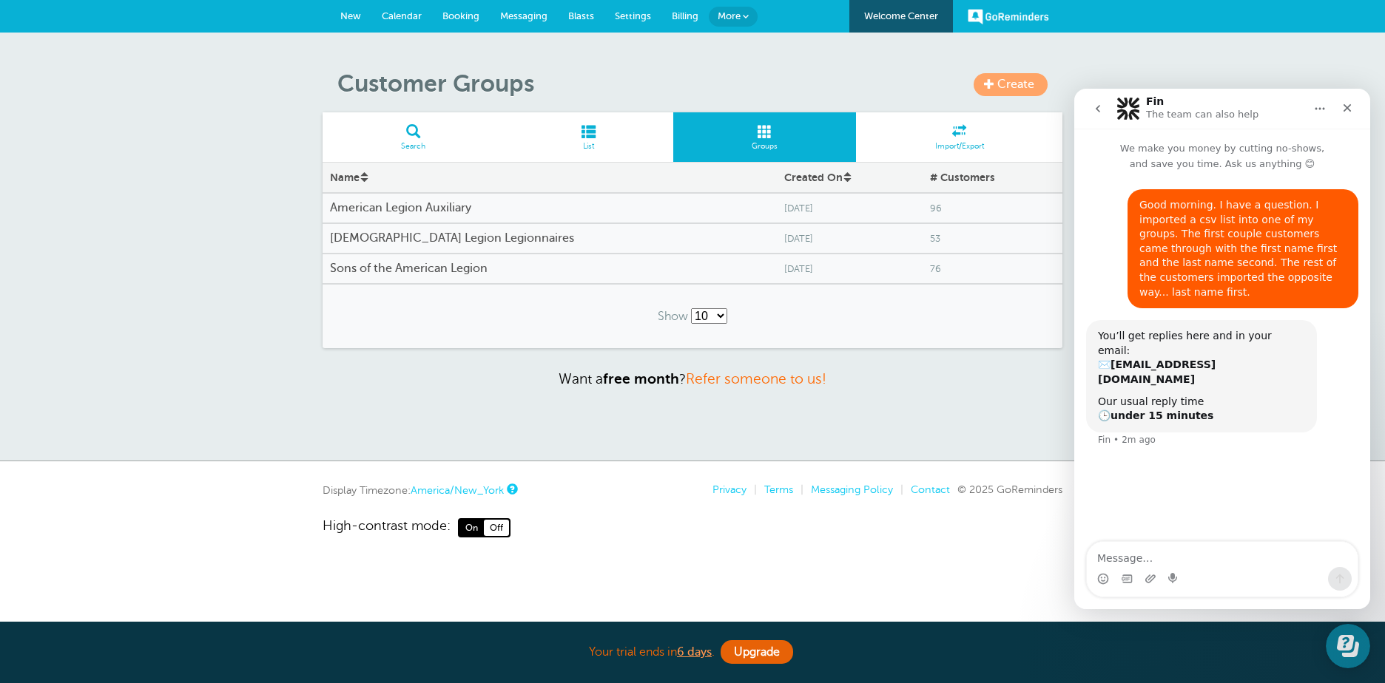
click at [399, 10] on span "Calendar" at bounding box center [402, 15] width 40 height 11
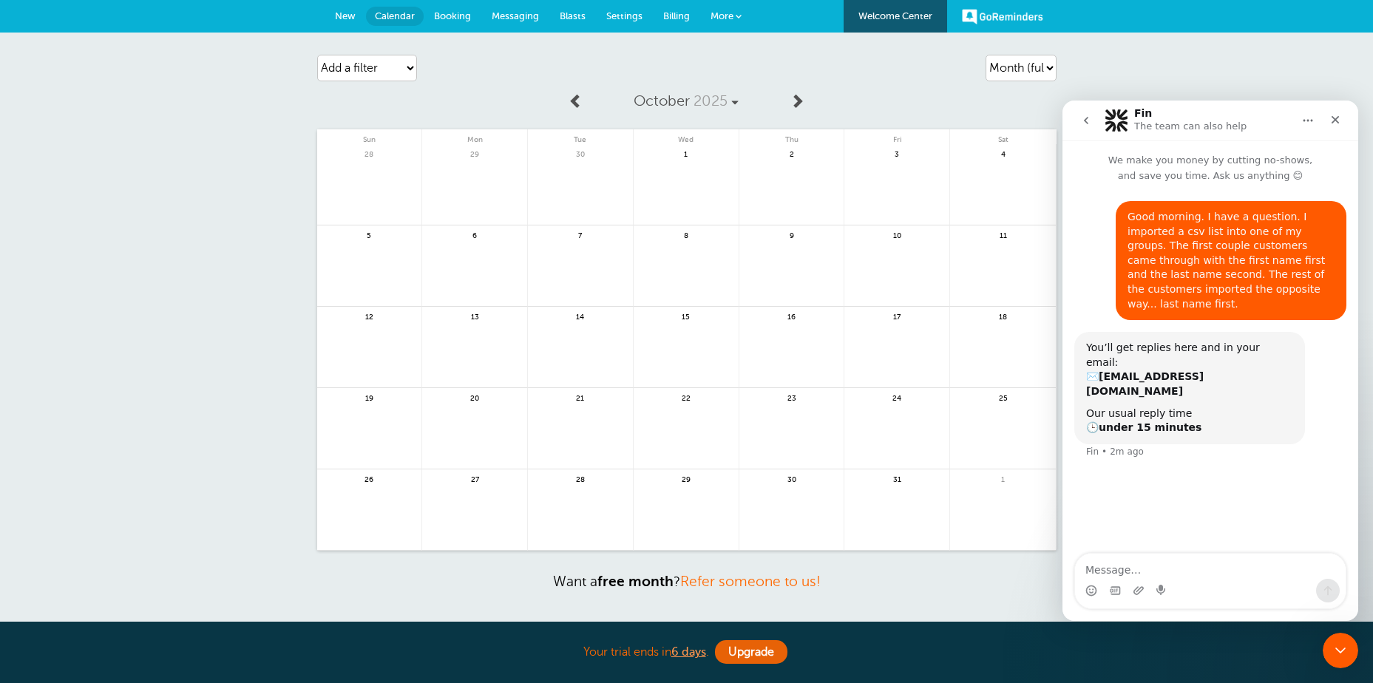
click at [986, 178] on link at bounding box center [1003, 193] width 106 height 64
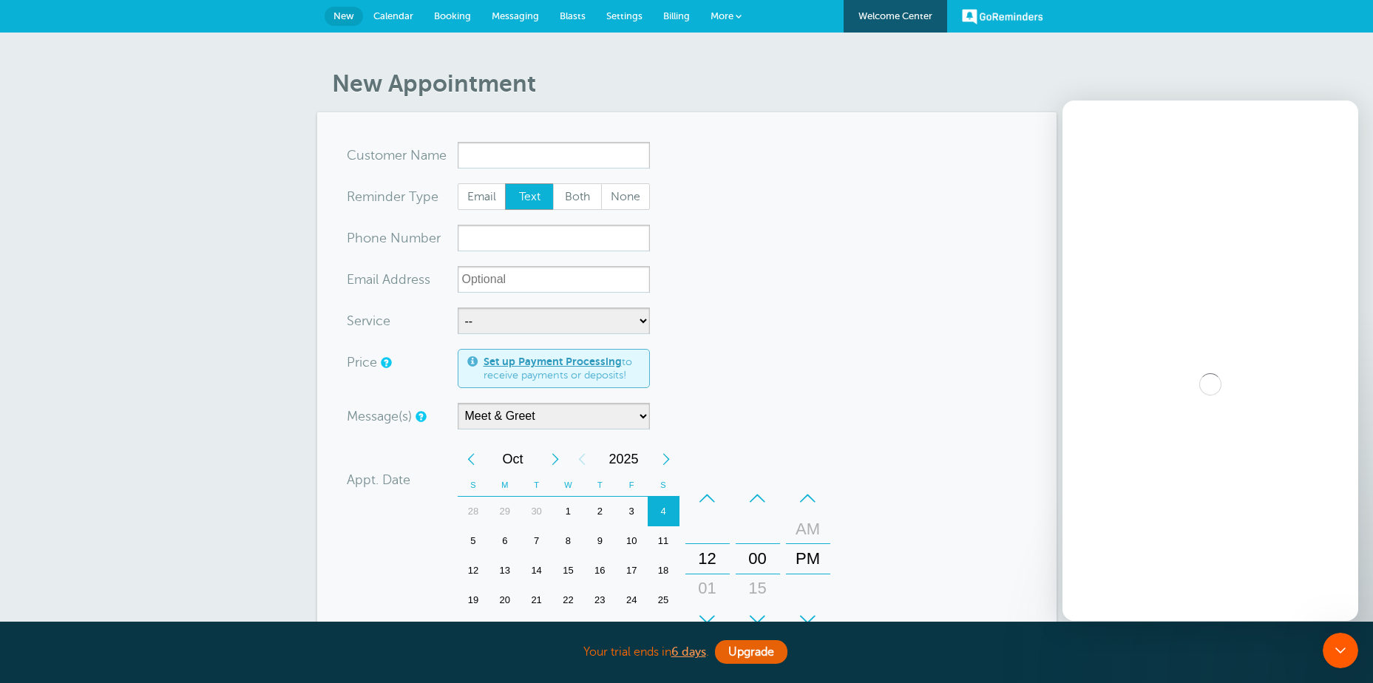
click at [774, 78] on h1 "New Appointment" at bounding box center [694, 84] width 725 height 28
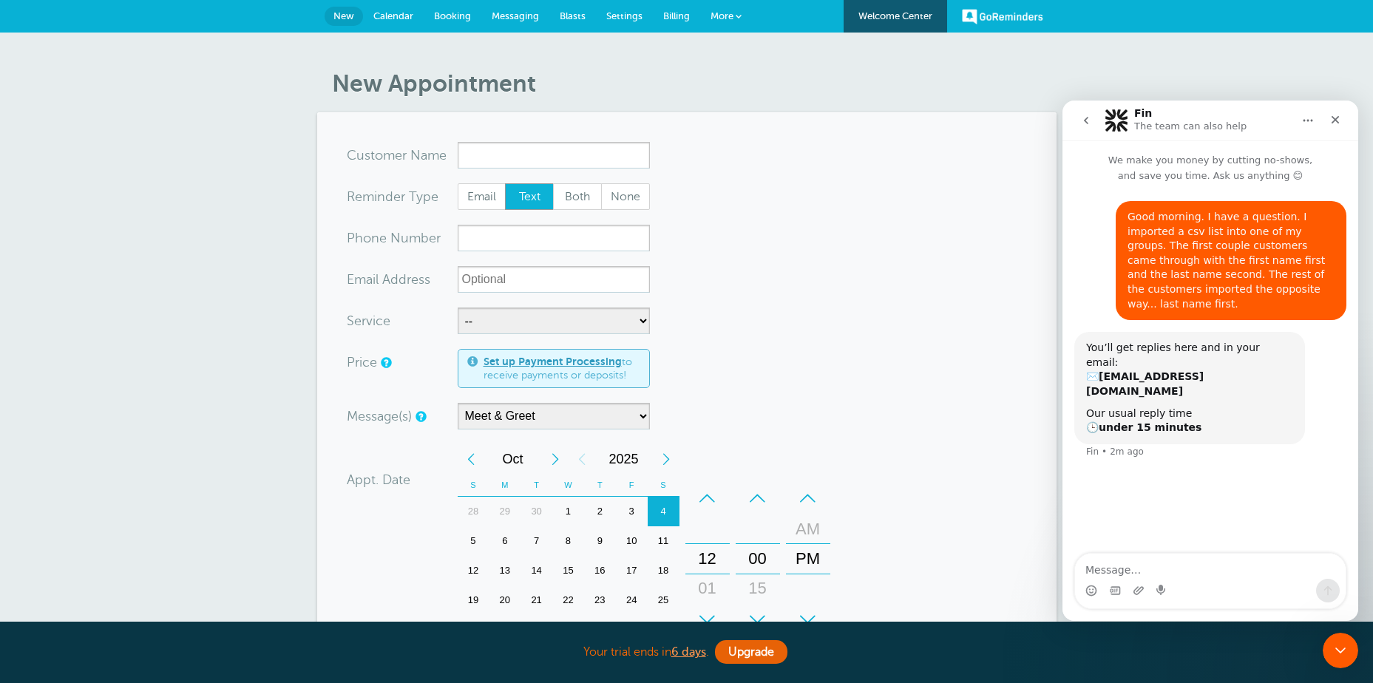
click at [670, 12] on span "Billing" at bounding box center [676, 15] width 27 height 11
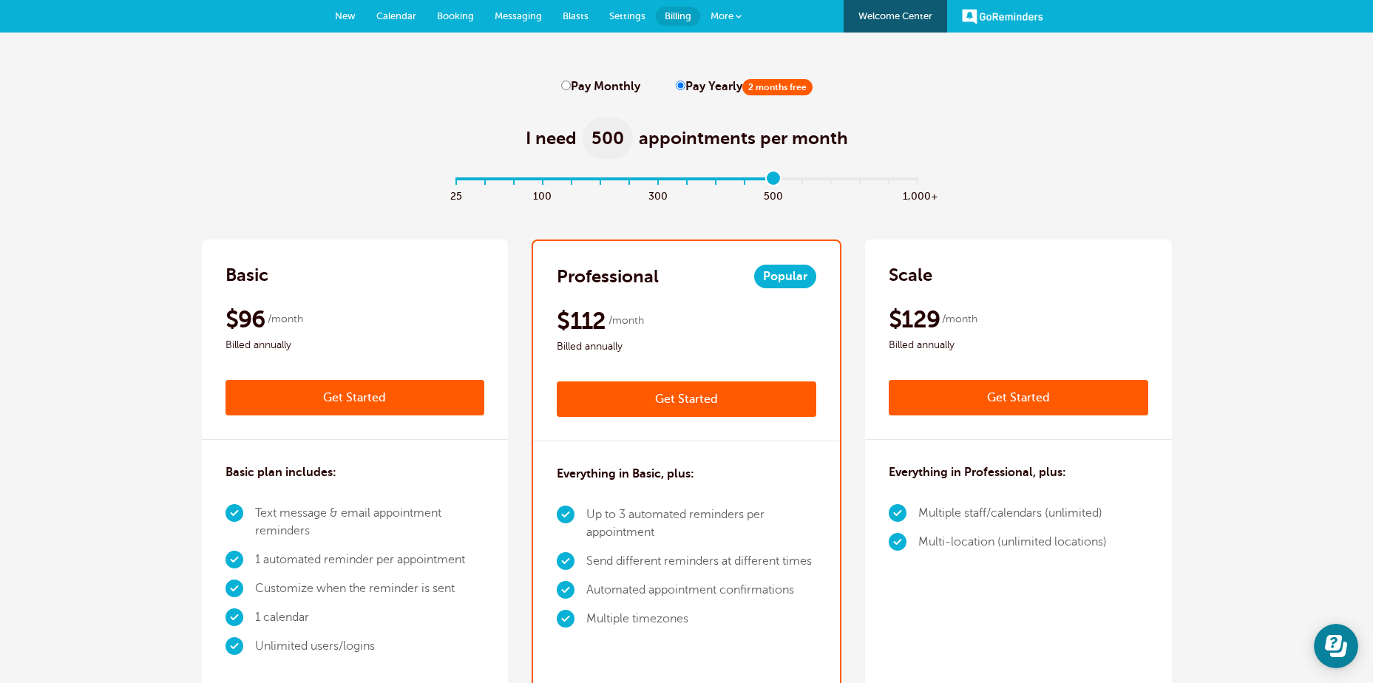
drag, startPoint x: 451, startPoint y: 175, endPoint x: 766, endPoint y: 169, distance: 314.4
type input "11"
click at [766, 180] on input "range" at bounding box center [686, 181] width 479 height 3
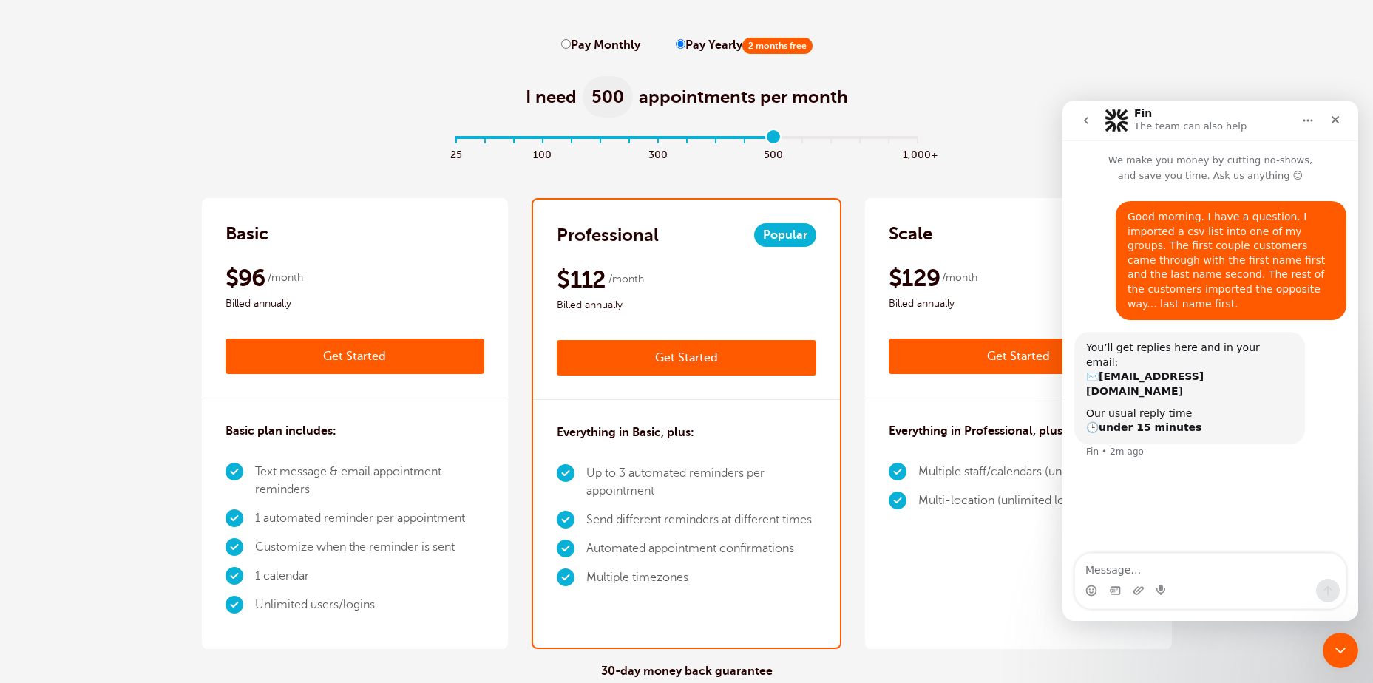
scroll to position [74, 0]
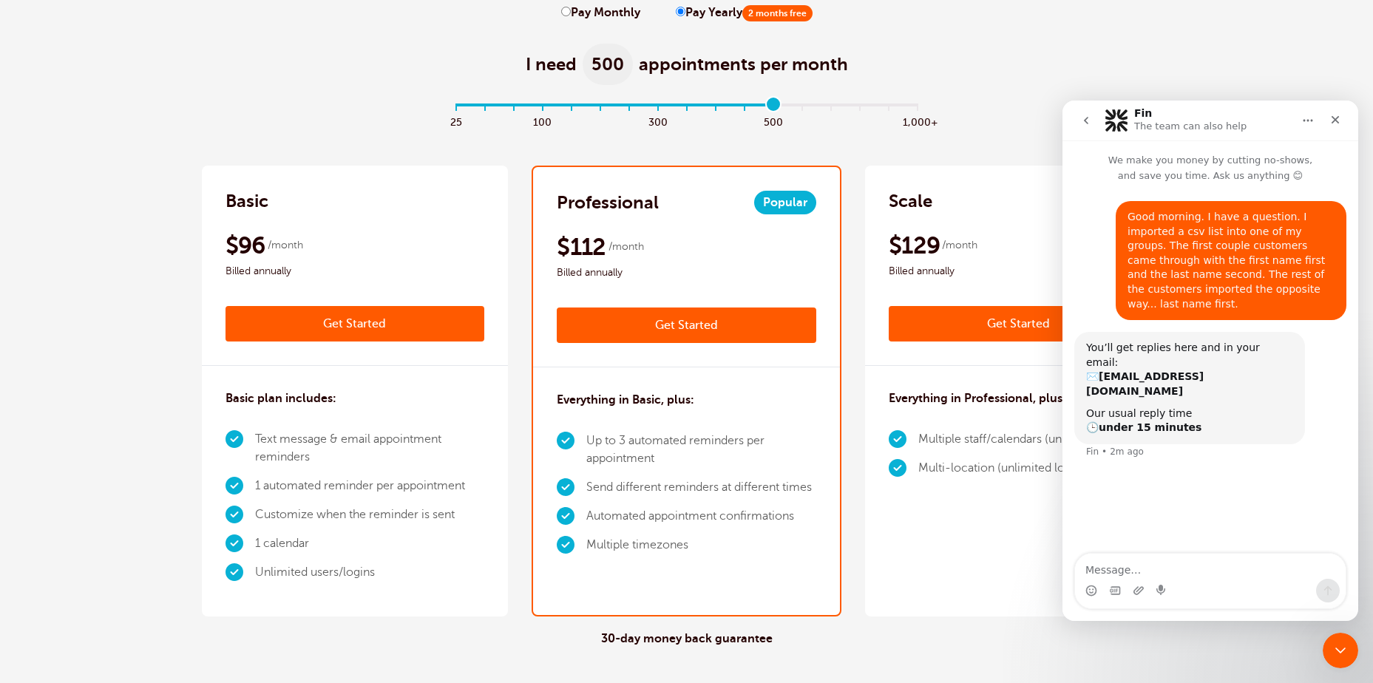
click at [568, 9] on input "Pay Monthly" at bounding box center [566, 12] width 10 height 10
radio input "true"
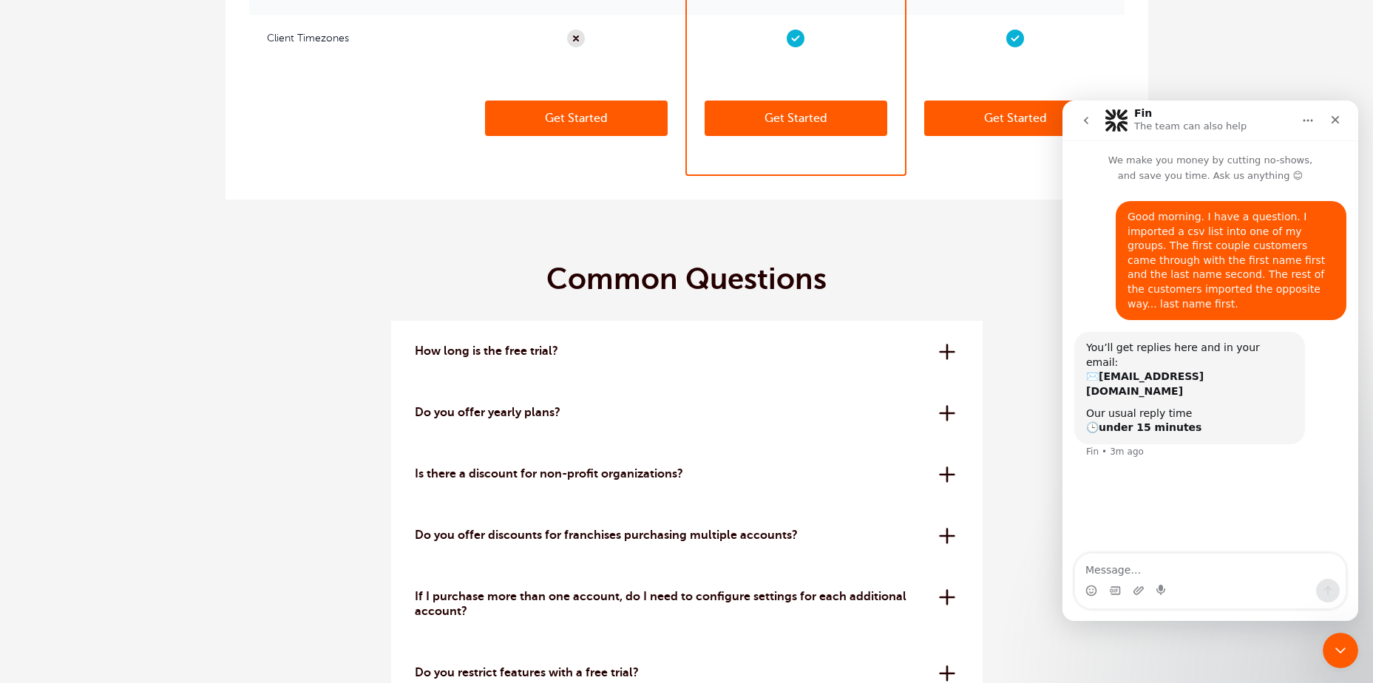
scroll to position [3994, 0]
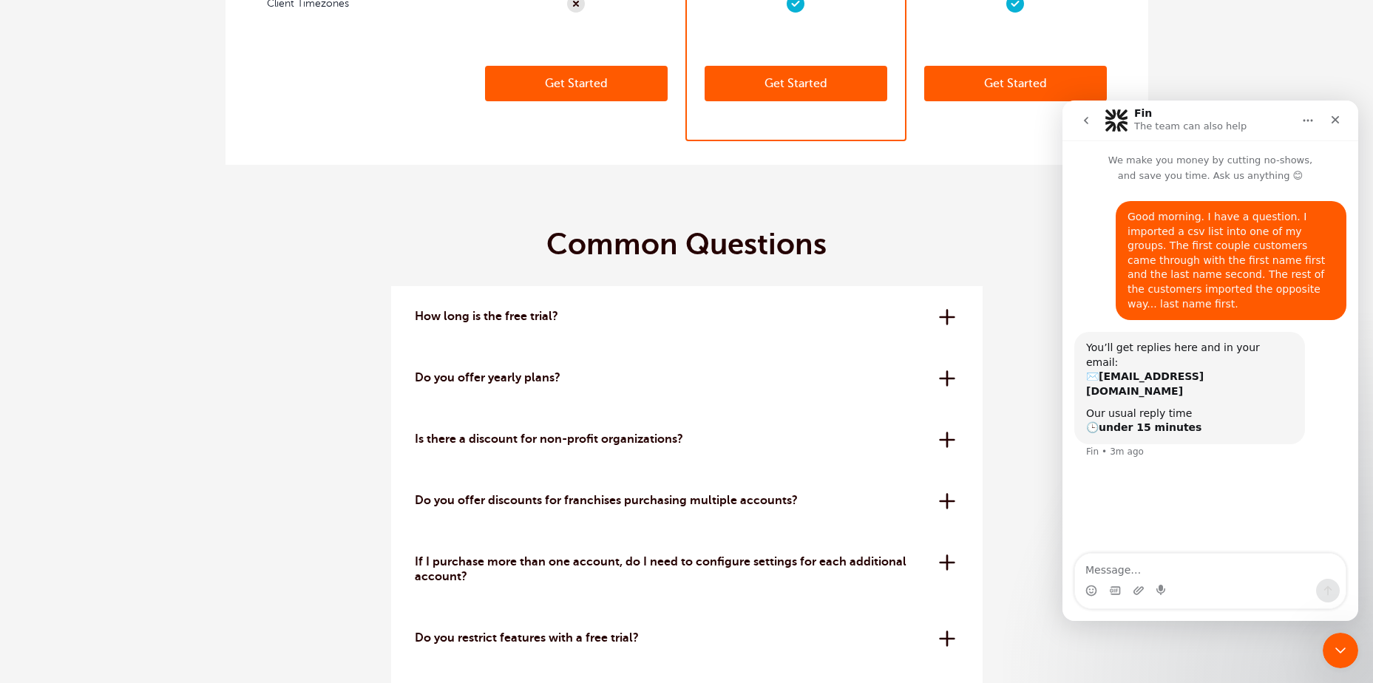
click at [946, 435] on div "Is there a discount for non-profit organizations? Yes, we offer a 20% off disco…" at bounding box center [687, 439] width 592 height 61
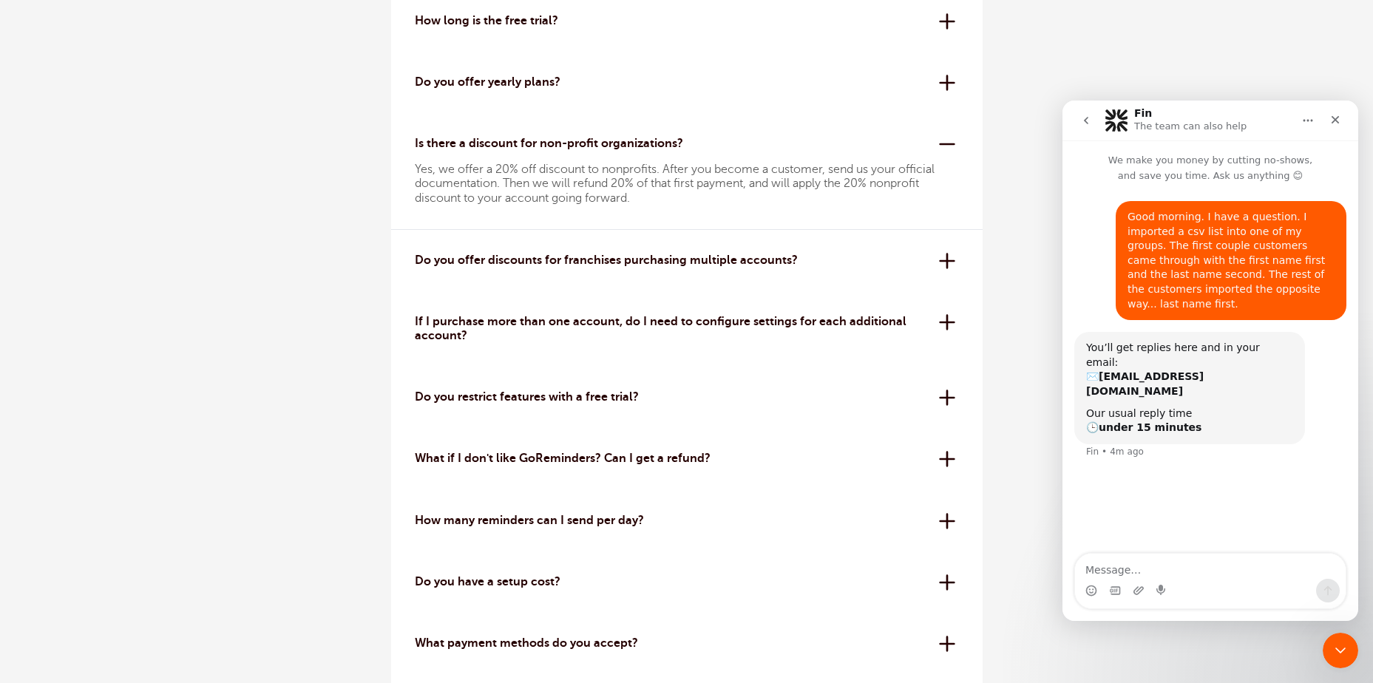
scroll to position [4364, 0]
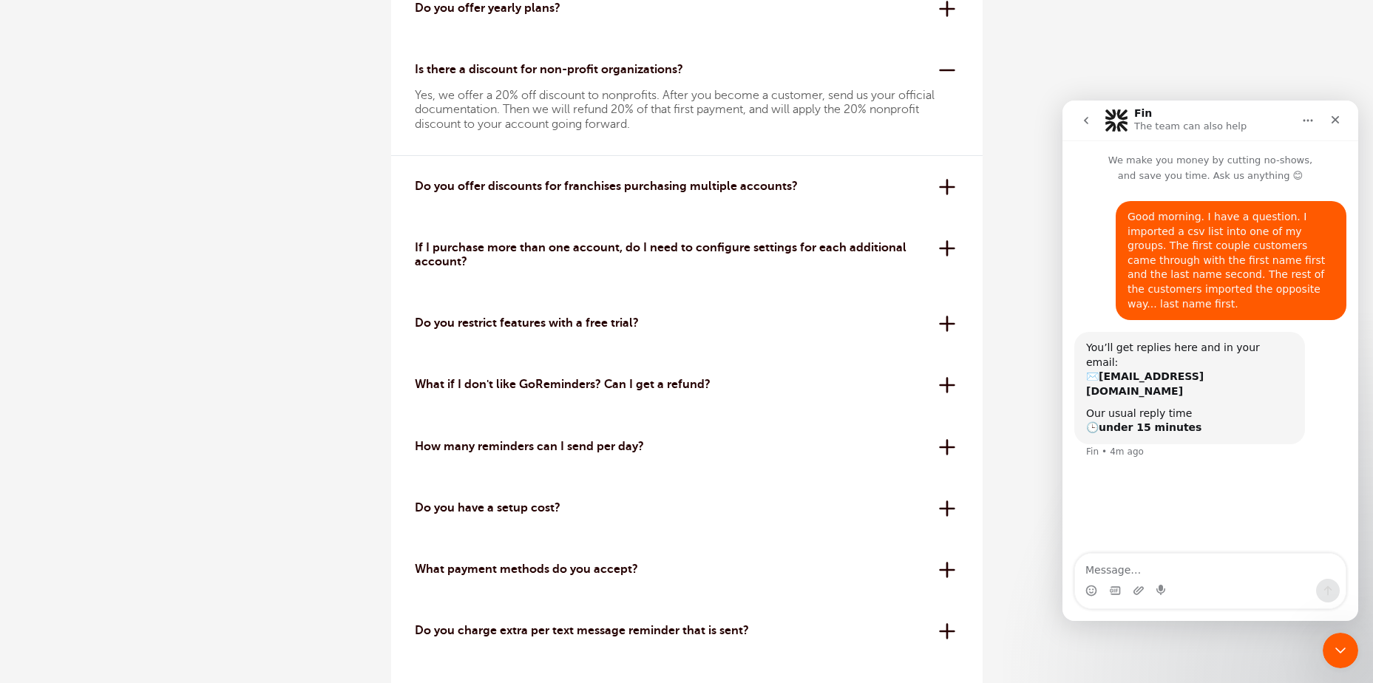
click at [948, 320] on div "Do you restrict features with a free trial? No! While trials are more limited t…" at bounding box center [687, 323] width 592 height 61
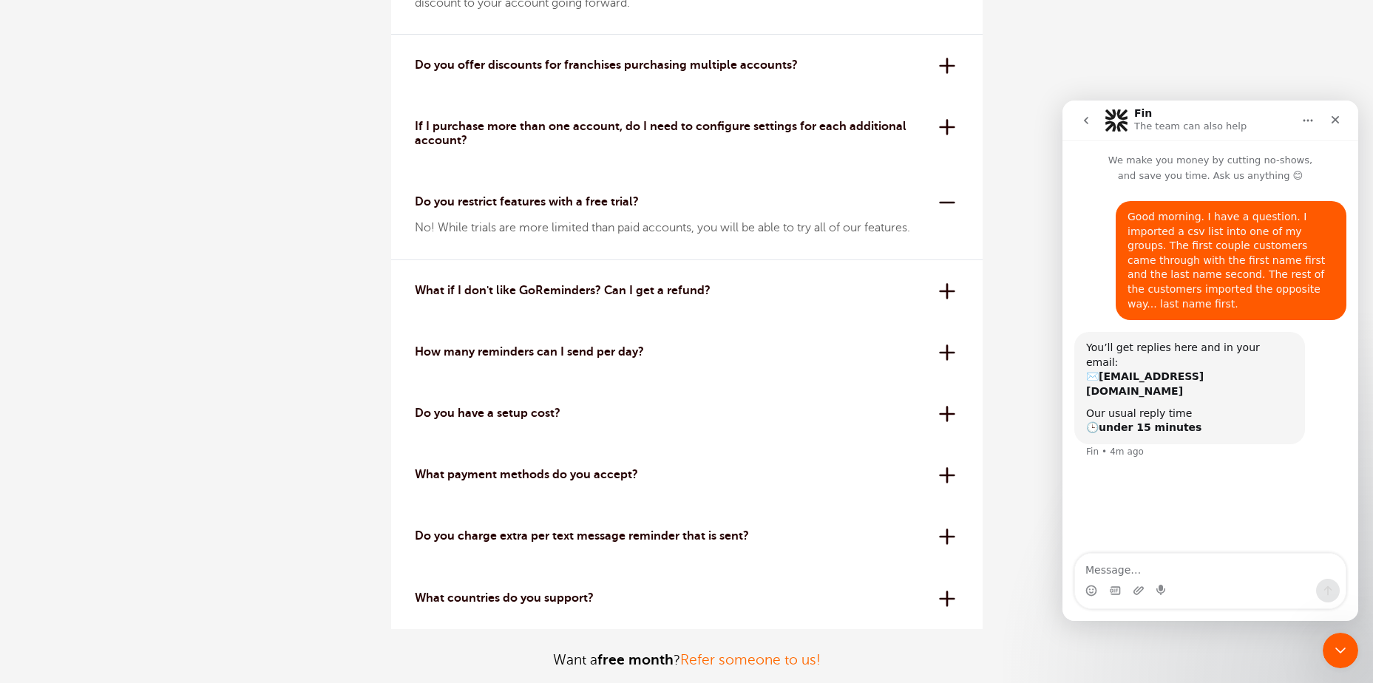
scroll to position [4512, 0]
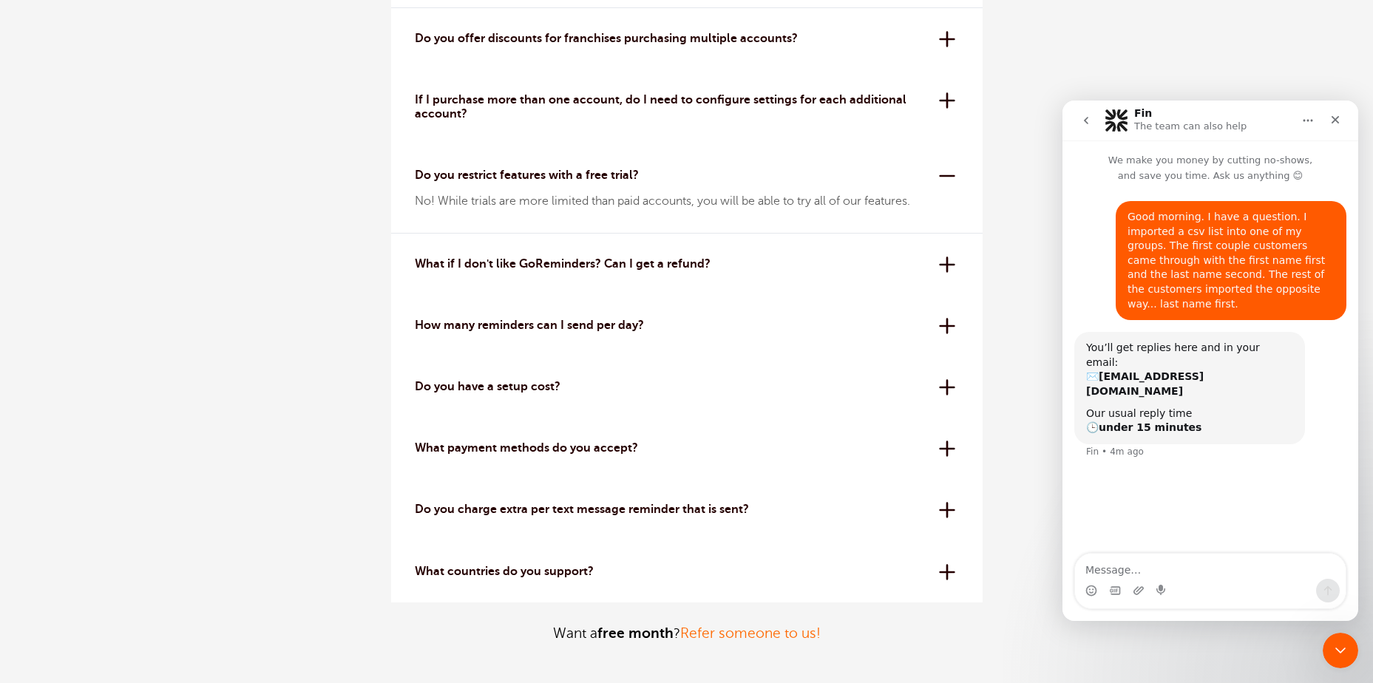
click at [951, 322] on div "How many reminders can I send per day? All plans have a 24-hour reminder sendin…" at bounding box center [687, 325] width 592 height 61
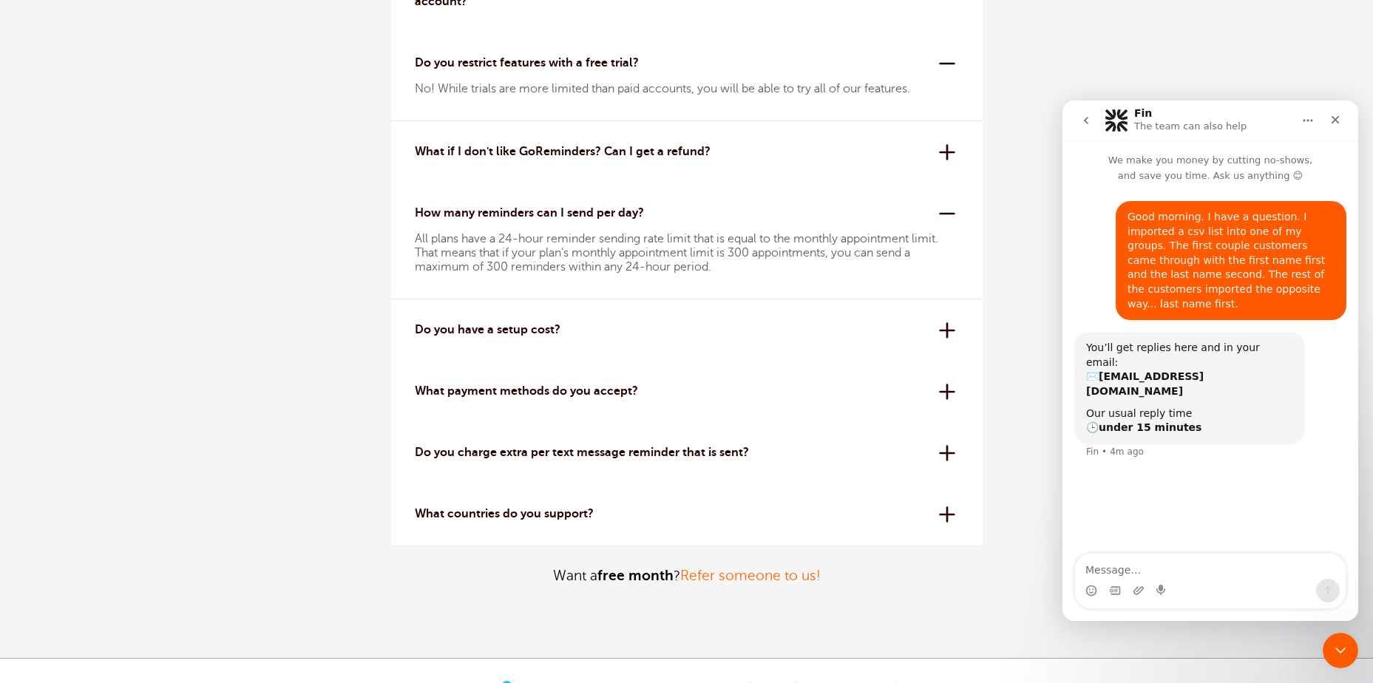
scroll to position [4660, 0]
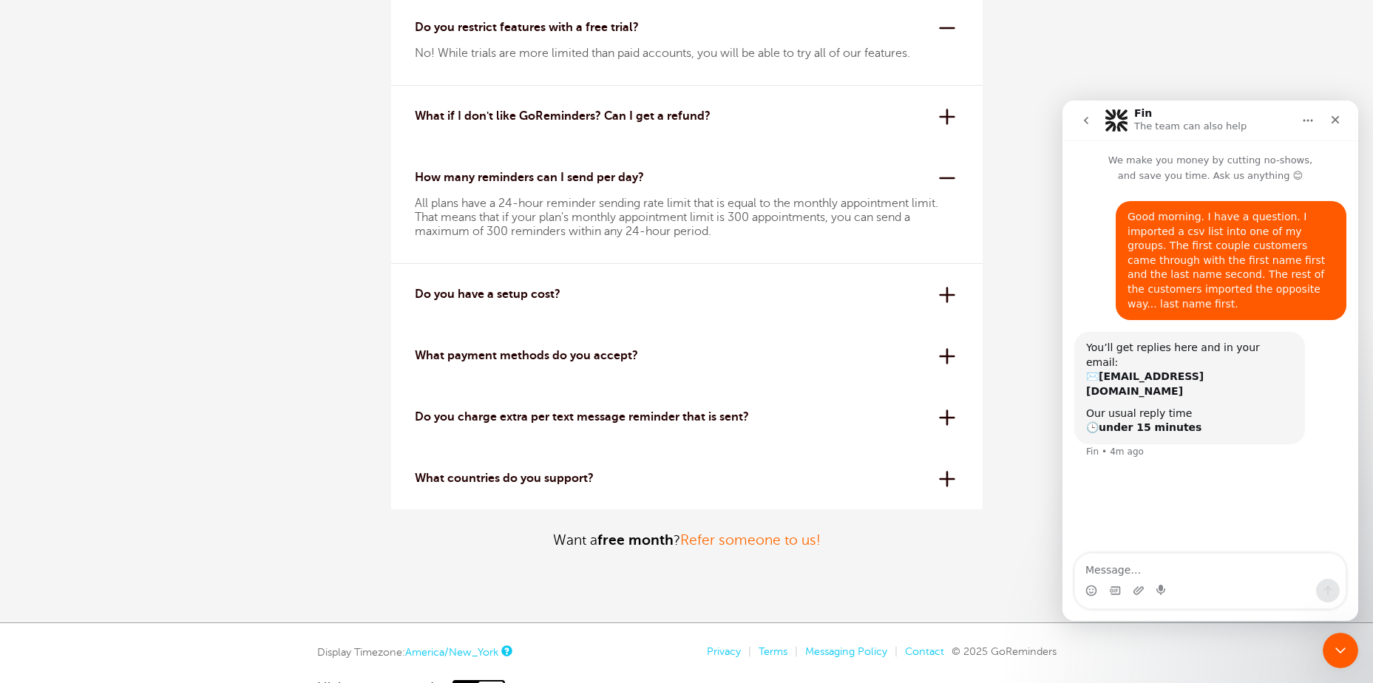
click at [948, 296] on div "Do you have a setup cost? Absolutely not. All plans are month to month or year …" at bounding box center [687, 294] width 592 height 61
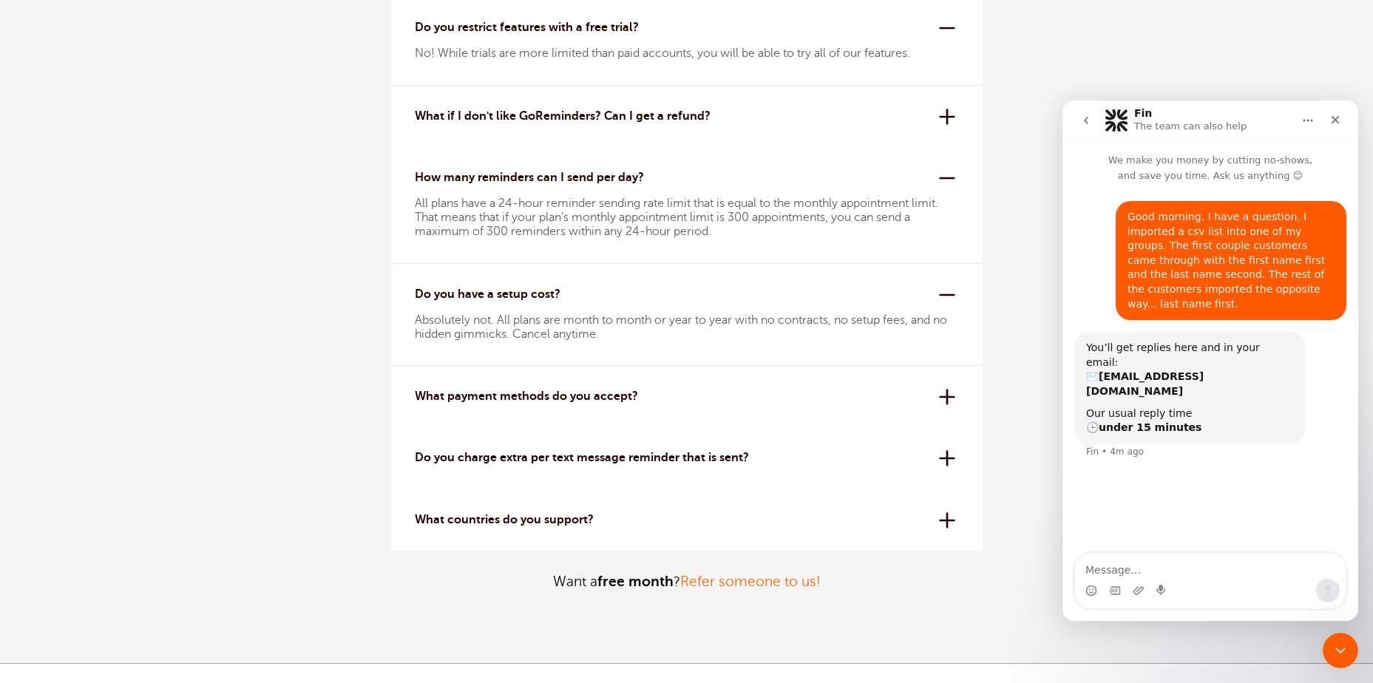
click at [951, 398] on div "What payment methods do you accept? We use Stripe for secure credit card proces…" at bounding box center [687, 396] width 592 height 61
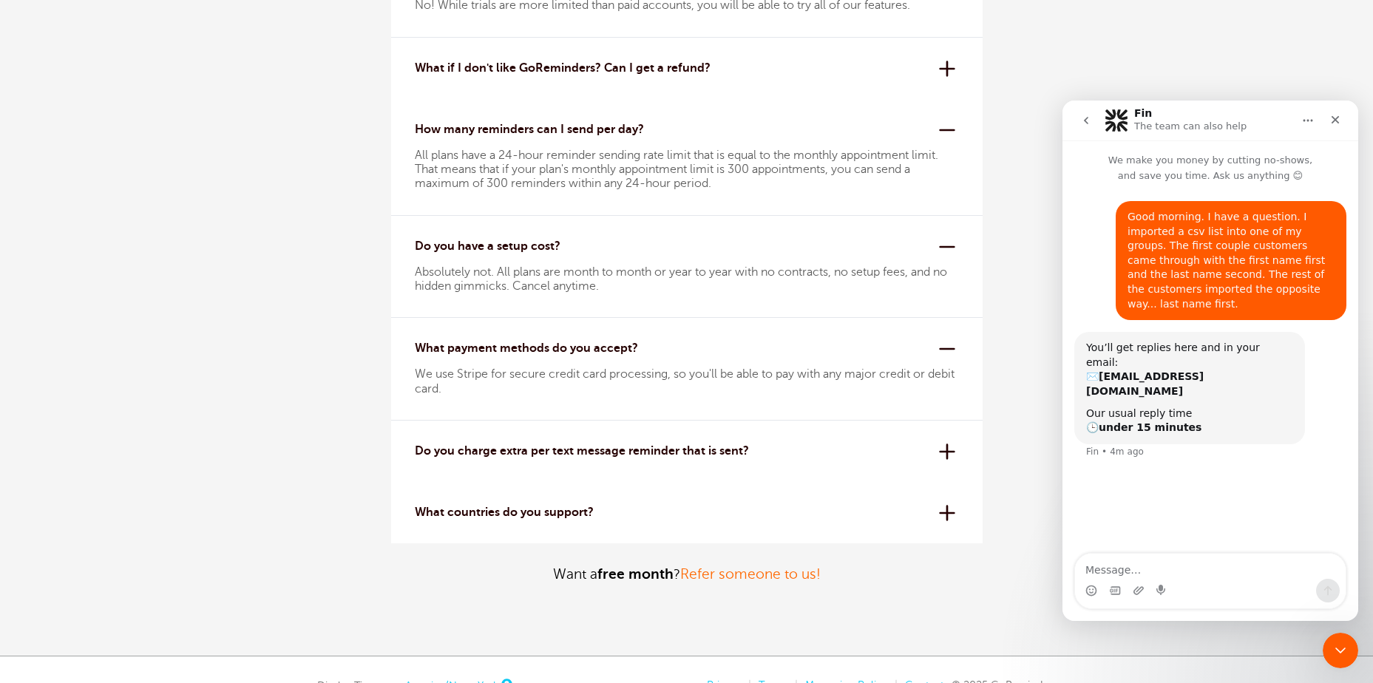
scroll to position [4734, 0]
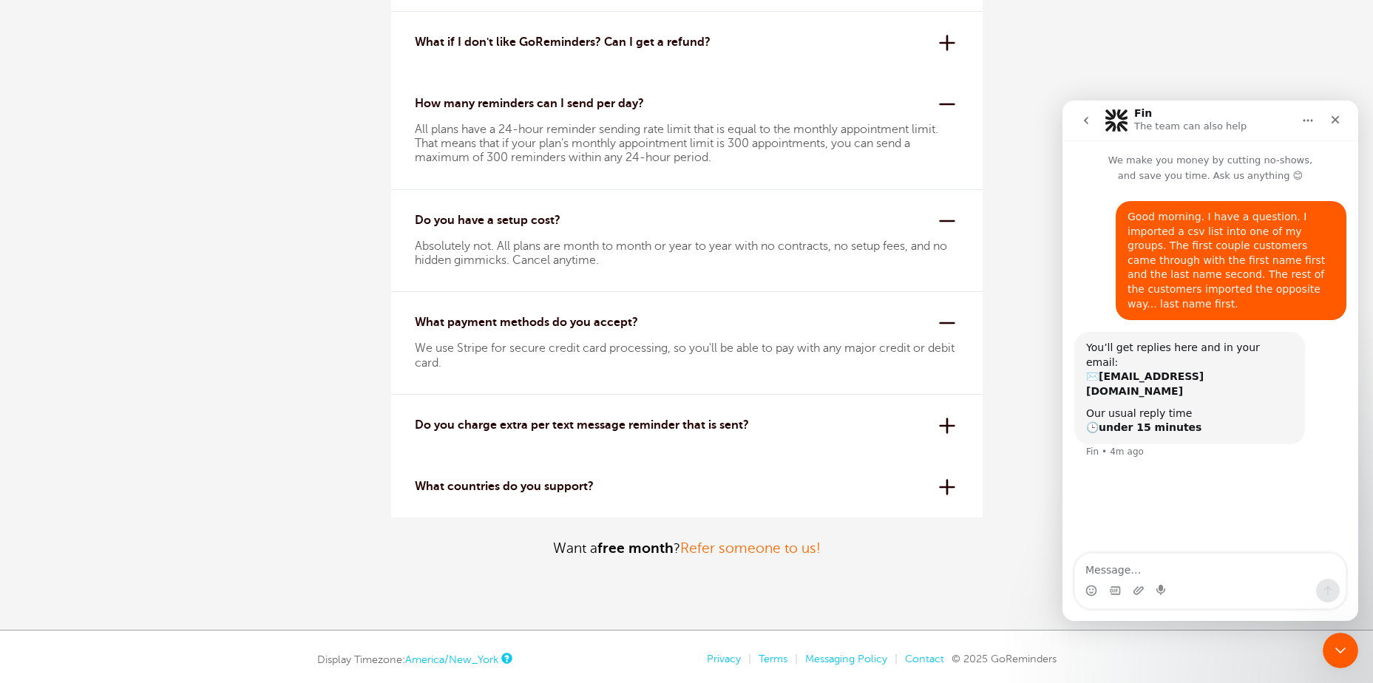
click at [950, 427] on div "Do you charge extra per text message reminder that is sent? Nope! Our pricing i…" at bounding box center [687, 425] width 592 height 61
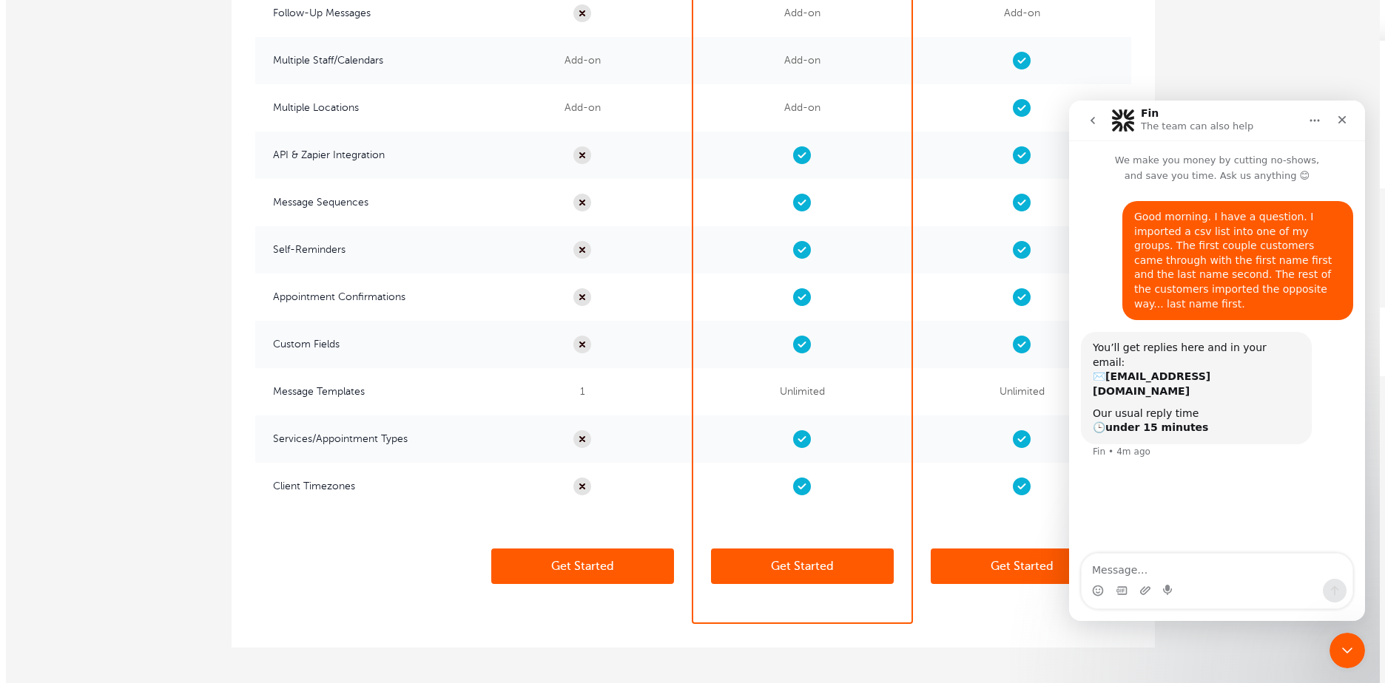
scroll to position [3482, 0]
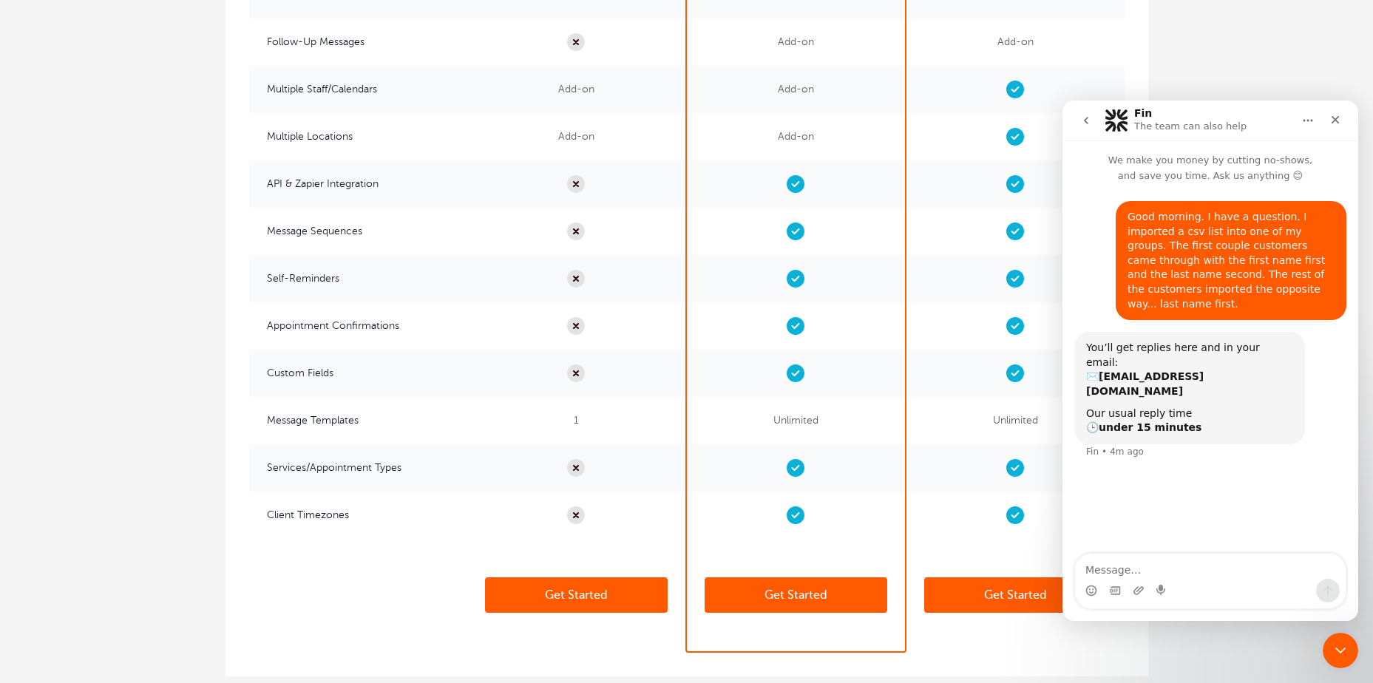
click at [811, 592] on link "Get Started" at bounding box center [796, 596] width 183 height 36
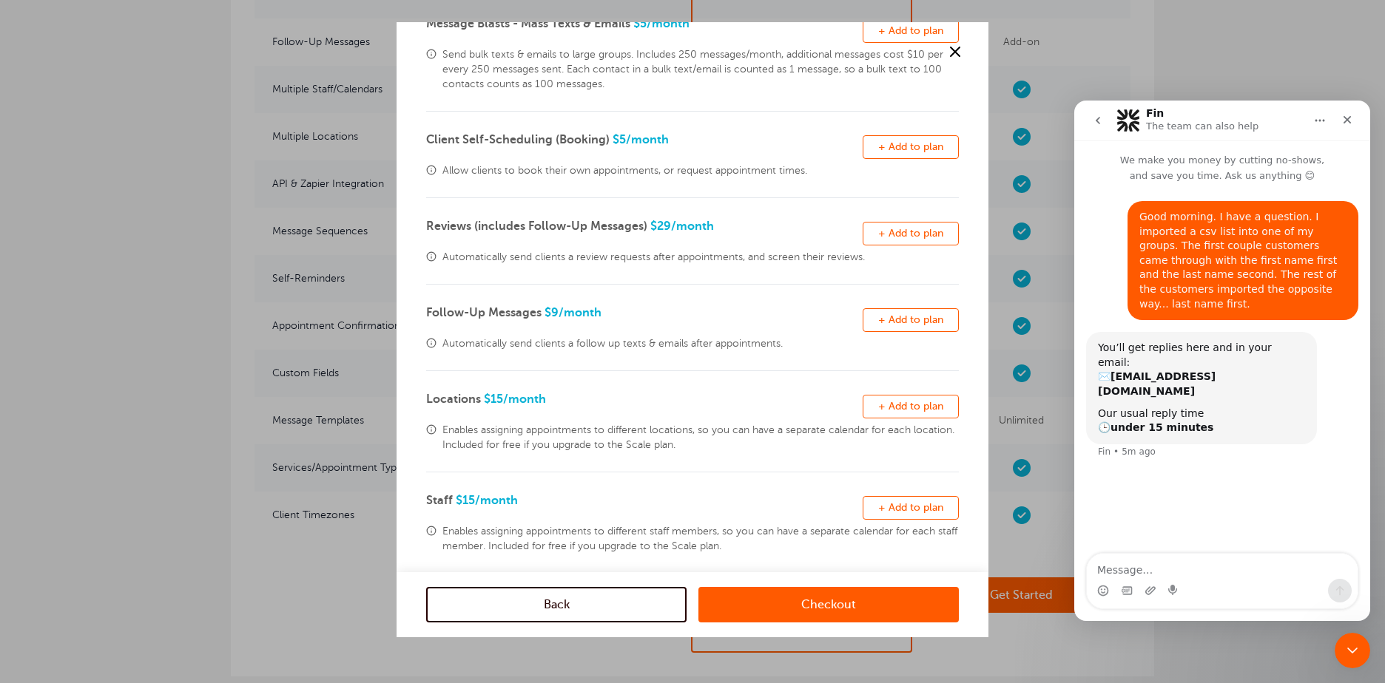
scroll to position [281, 0]
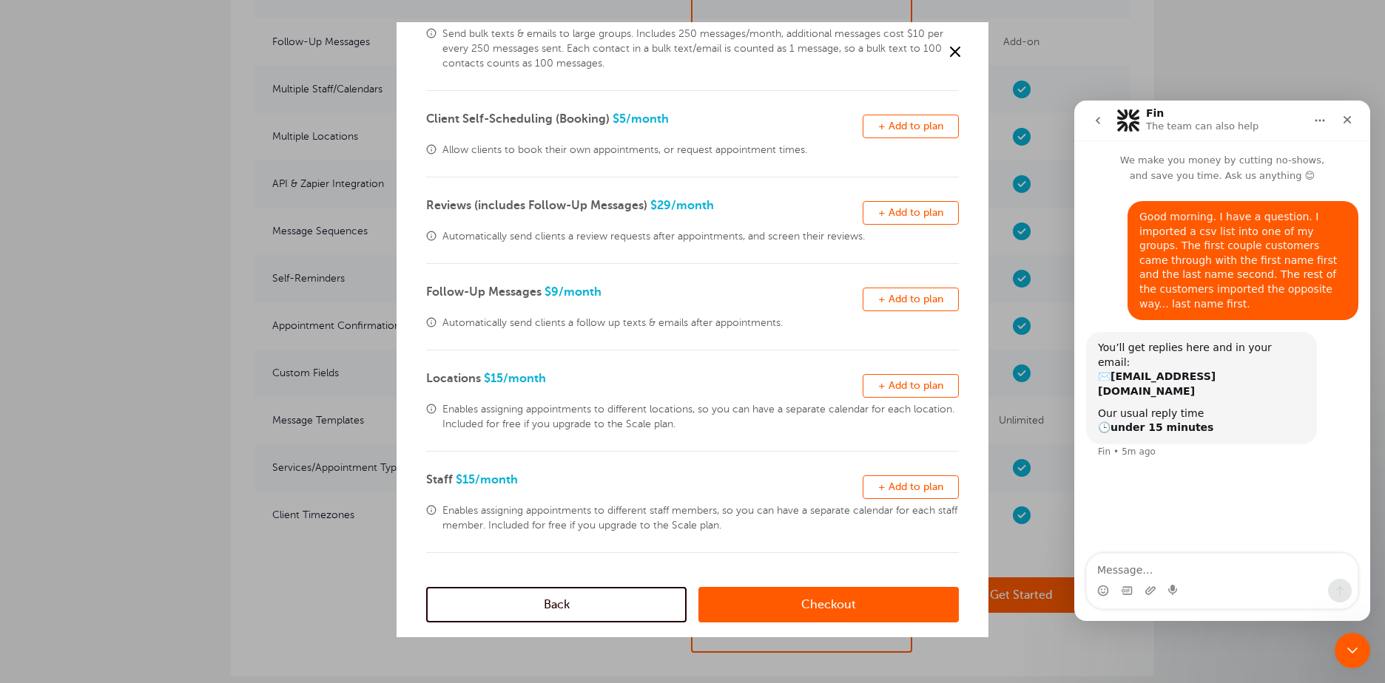
click at [814, 598] on link "Checkout" at bounding box center [828, 605] width 260 height 36
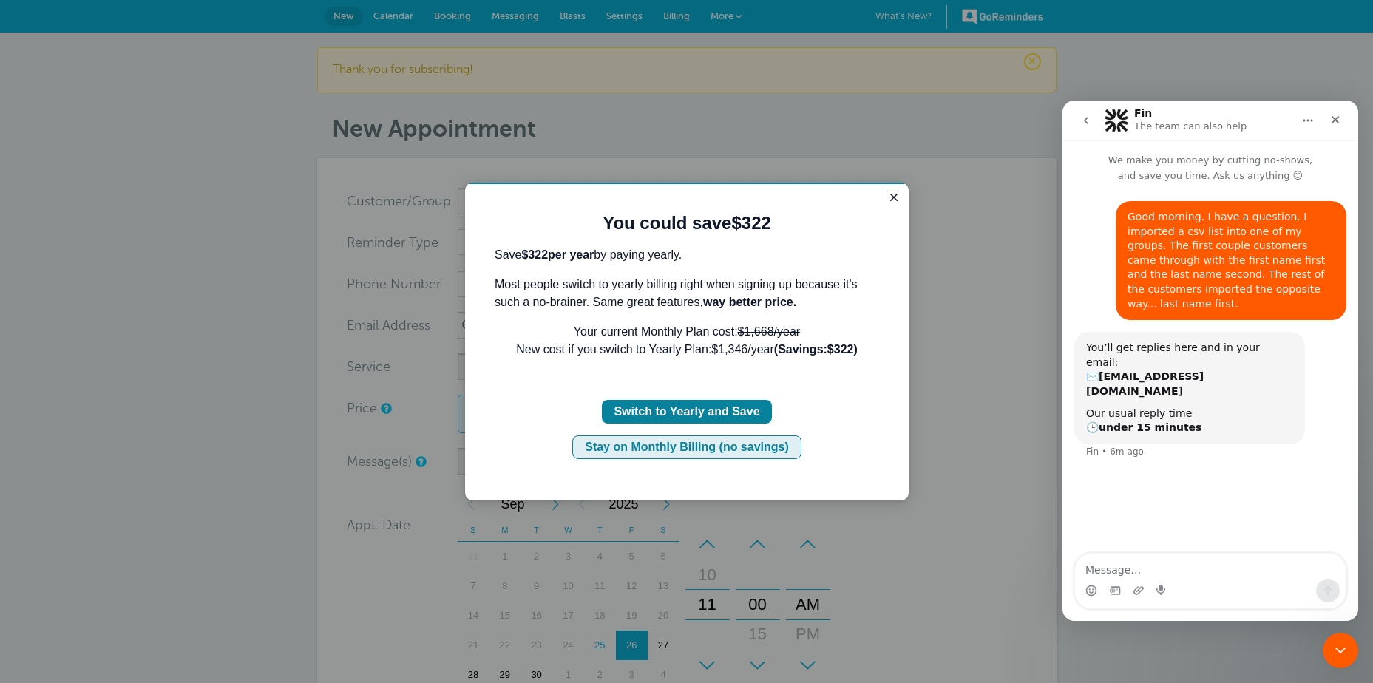
click at [717, 450] on div "Stay on Monthly Billing (no savings)" at bounding box center [687, 448] width 204 height 18
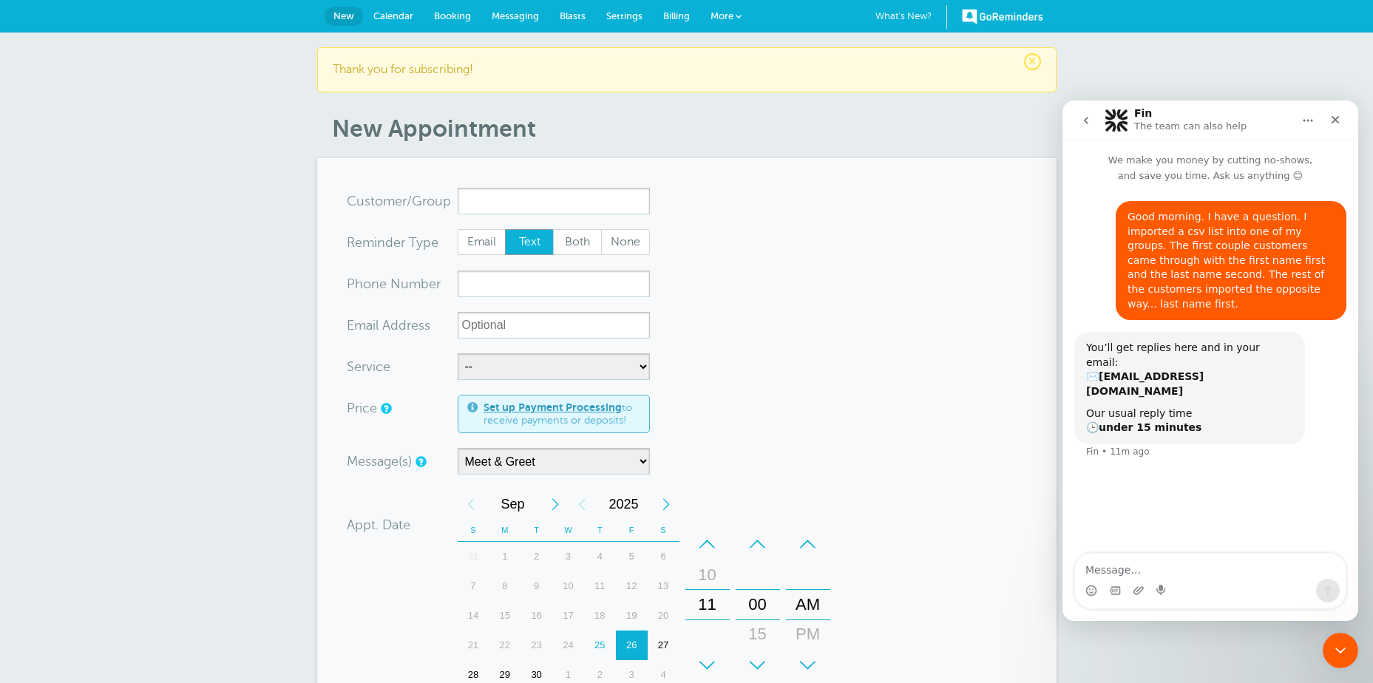
click at [720, 18] on span "More" at bounding box center [722, 15] width 23 height 11
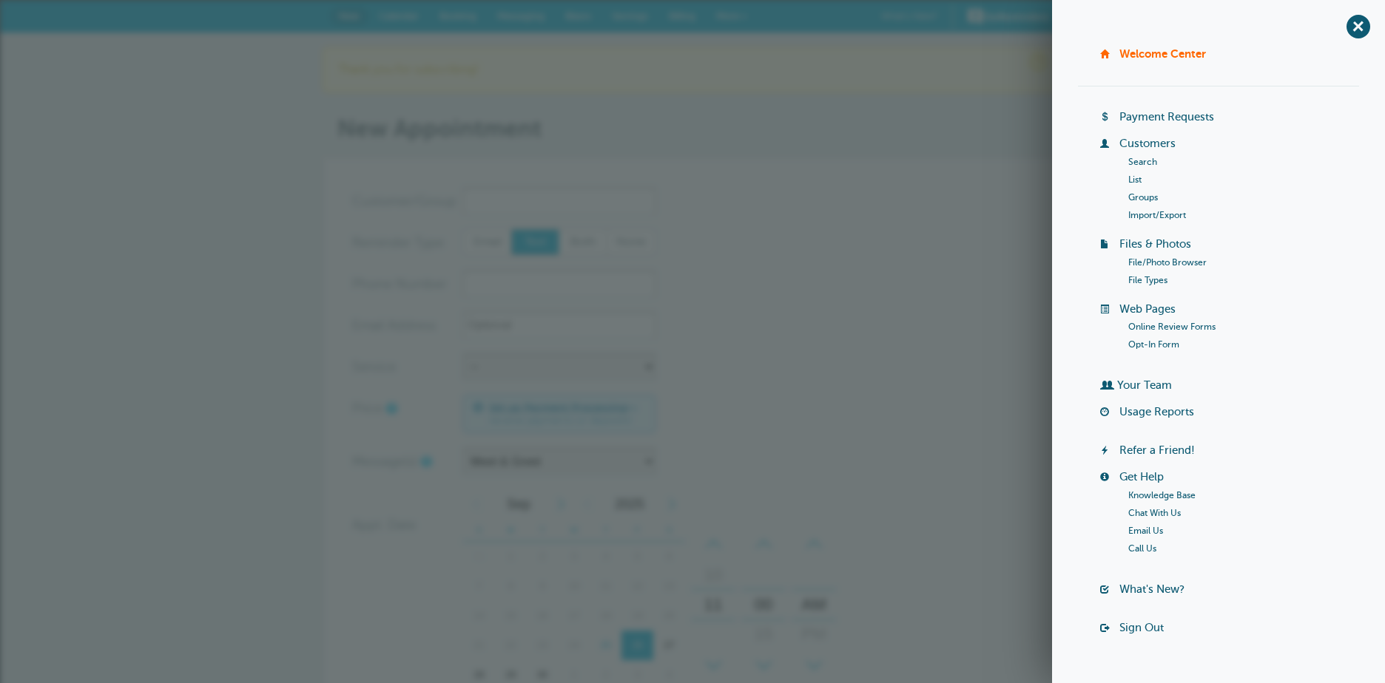
click at [1145, 214] on link "Import/Export" at bounding box center [1157, 215] width 58 height 10
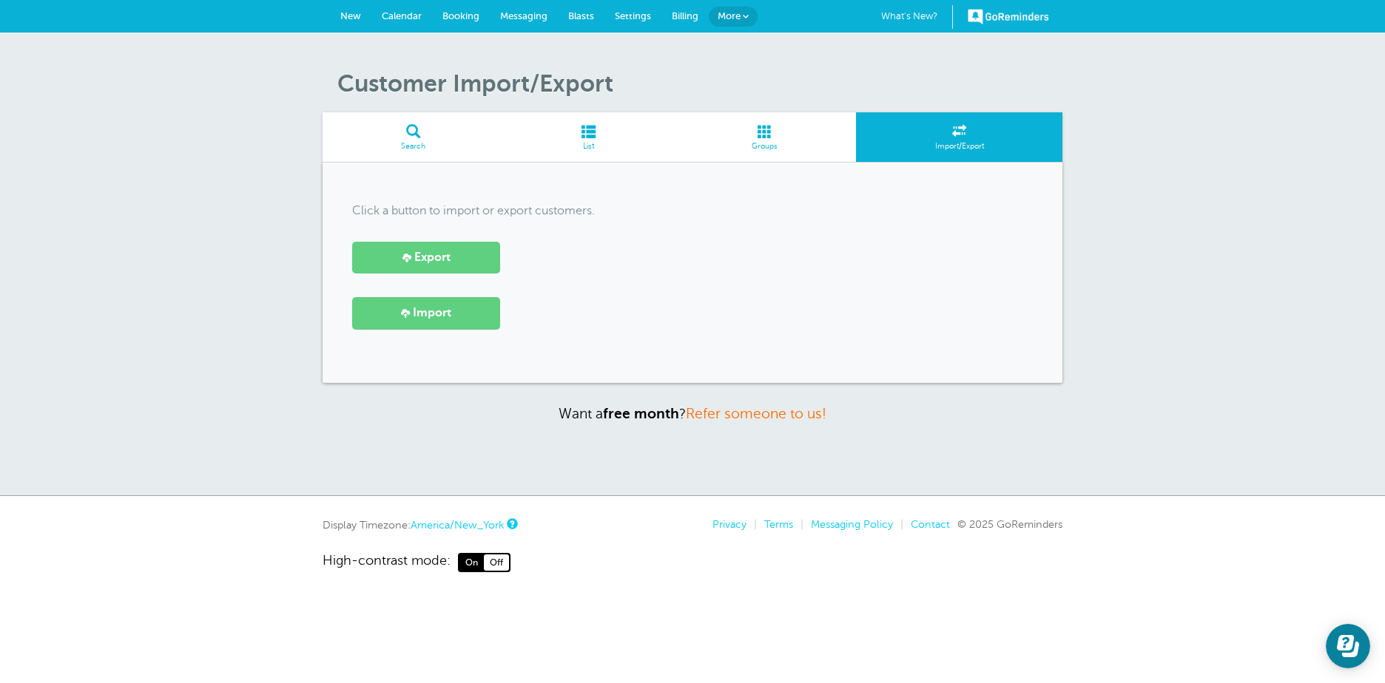
click at [585, 135] on span at bounding box center [588, 131] width 169 height 14
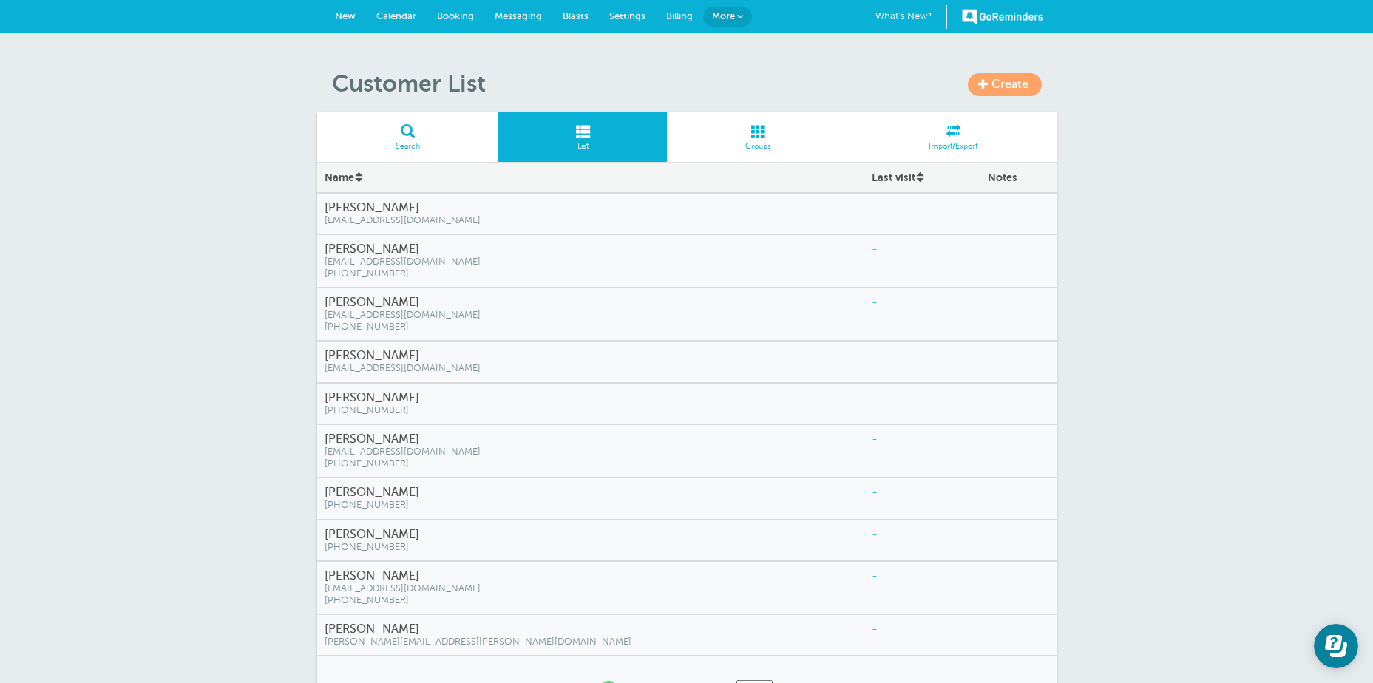
click at [768, 133] on span at bounding box center [758, 131] width 183 height 14
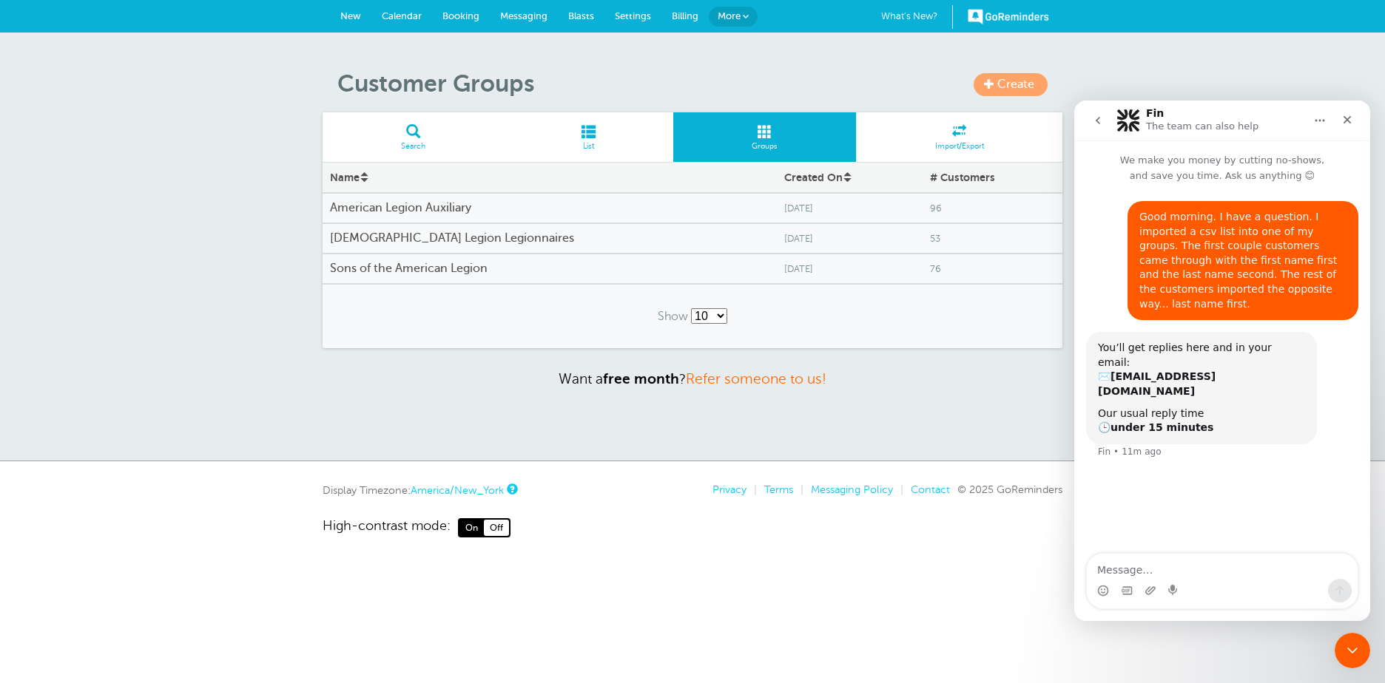
click at [405, 238] on h4 "American Legion Legionnaires" at bounding box center [549, 239] width 439 height 14
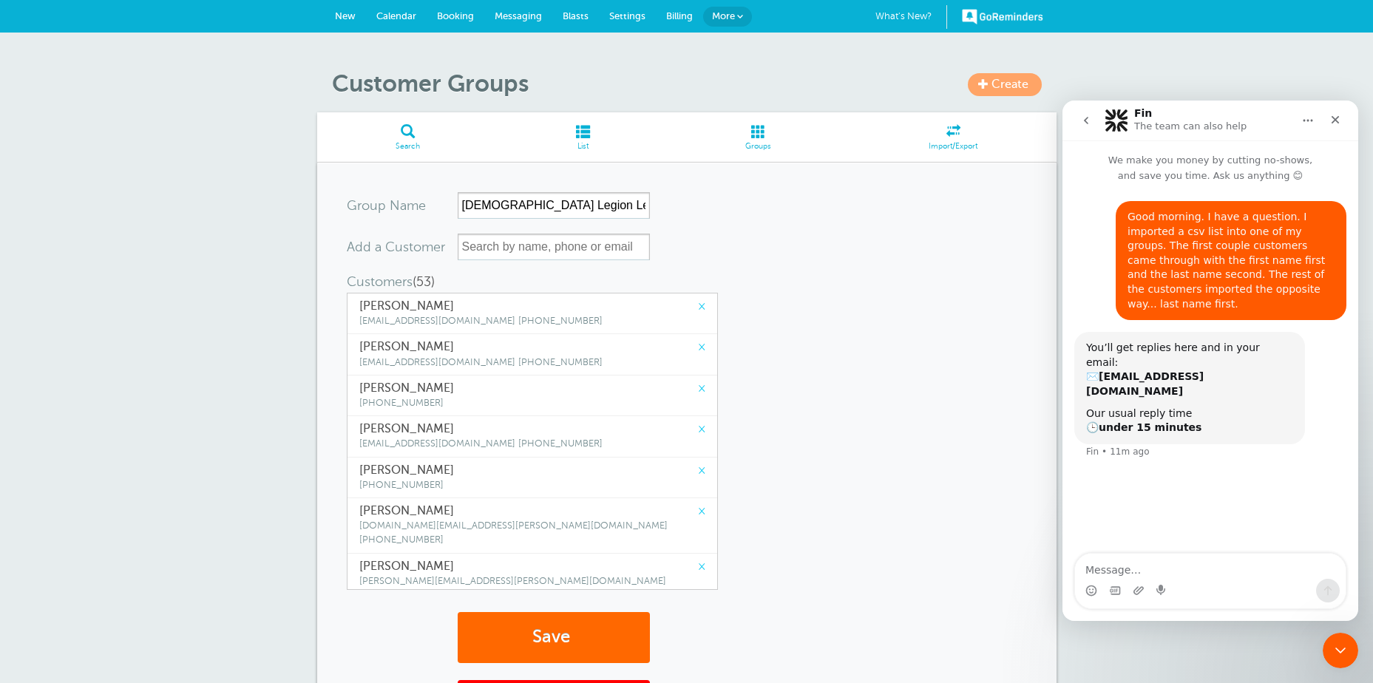
click at [698, 304] on link "×" at bounding box center [701, 307] width 7 height 14
click at [698, 308] on link "×" at bounding box center [701, 307] width 7 height 14
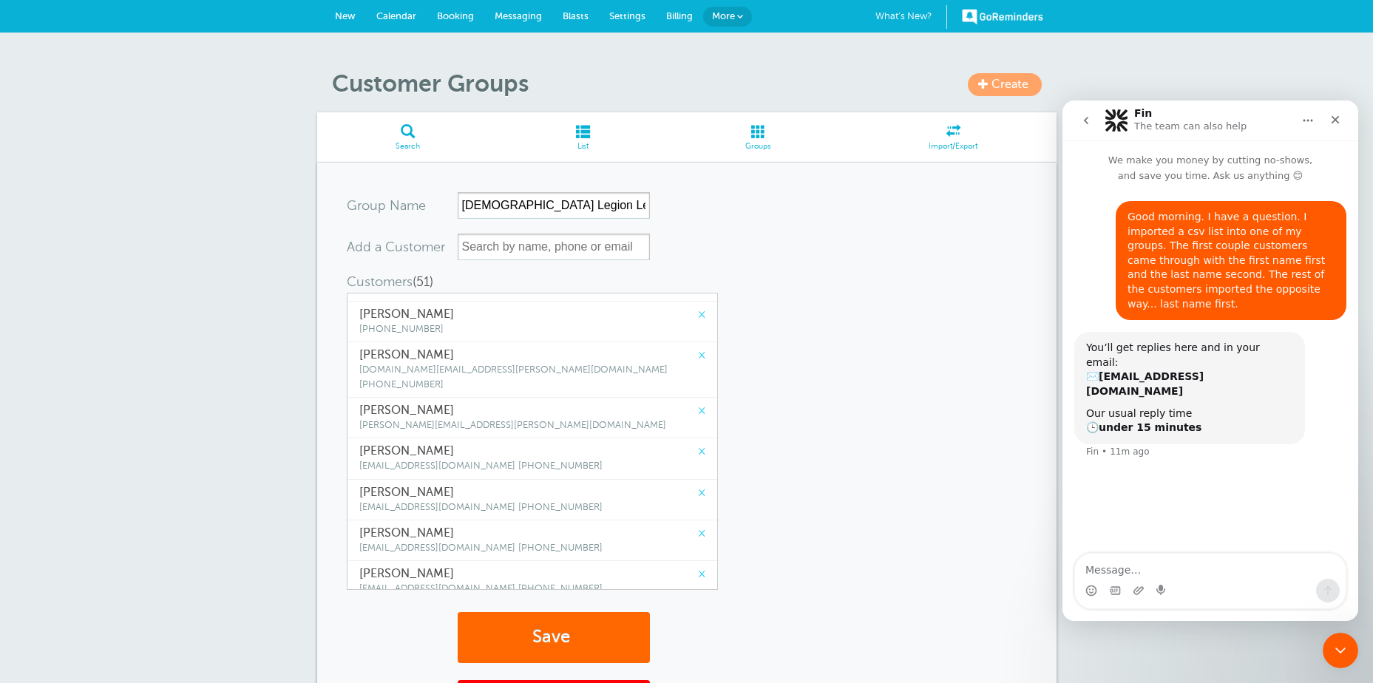
click at [392, 420] on span "[PERSON_NAME][EMAIL_ADDRESS][PERSON_NAME][DOMAIN_NAME]" at bounding box center [512, 425] width 307 height 10
click at [829, 295] on form "Group Name American Legion Legionnaires Add a Customer Customers (51) (This gro…" at bounding box center [687, 442] width 680 height 501
click at [587, 132] on span at bounding box center [583, 131] width 169 height 14
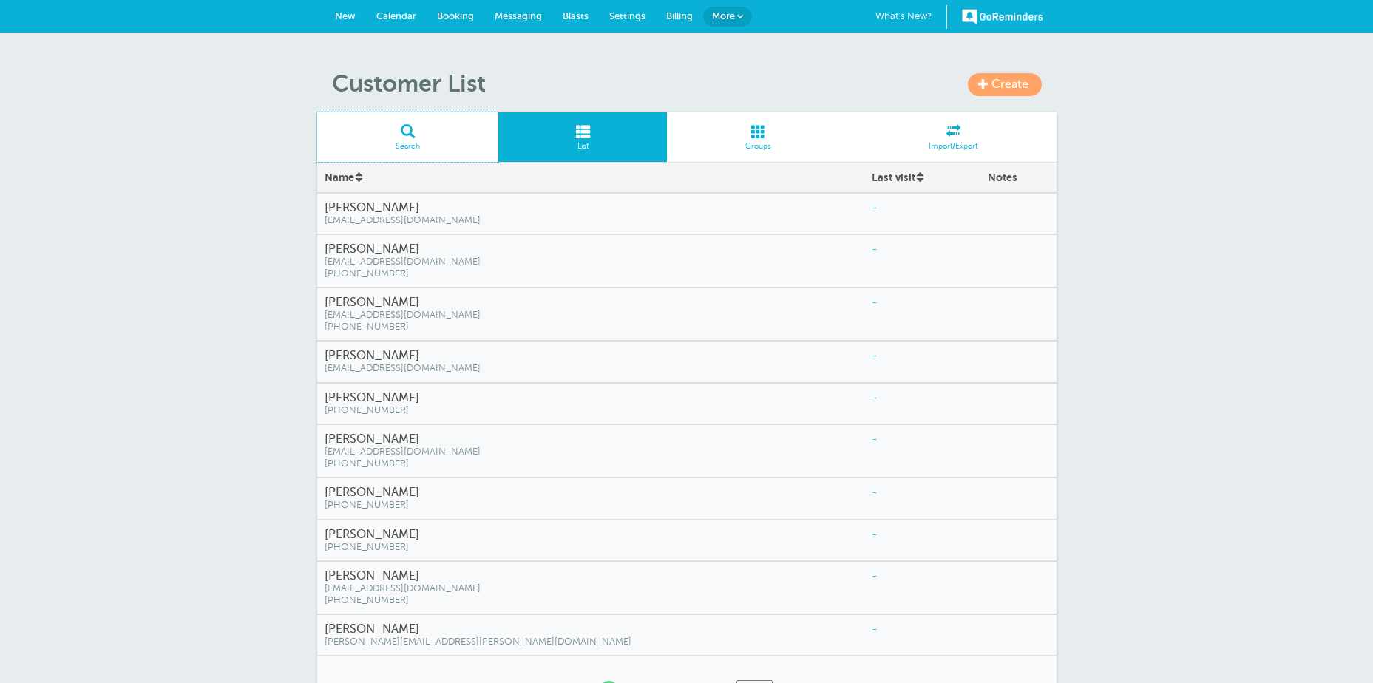
click at [410, 127] on span at bounding box center [408, 131] width 182 height 14
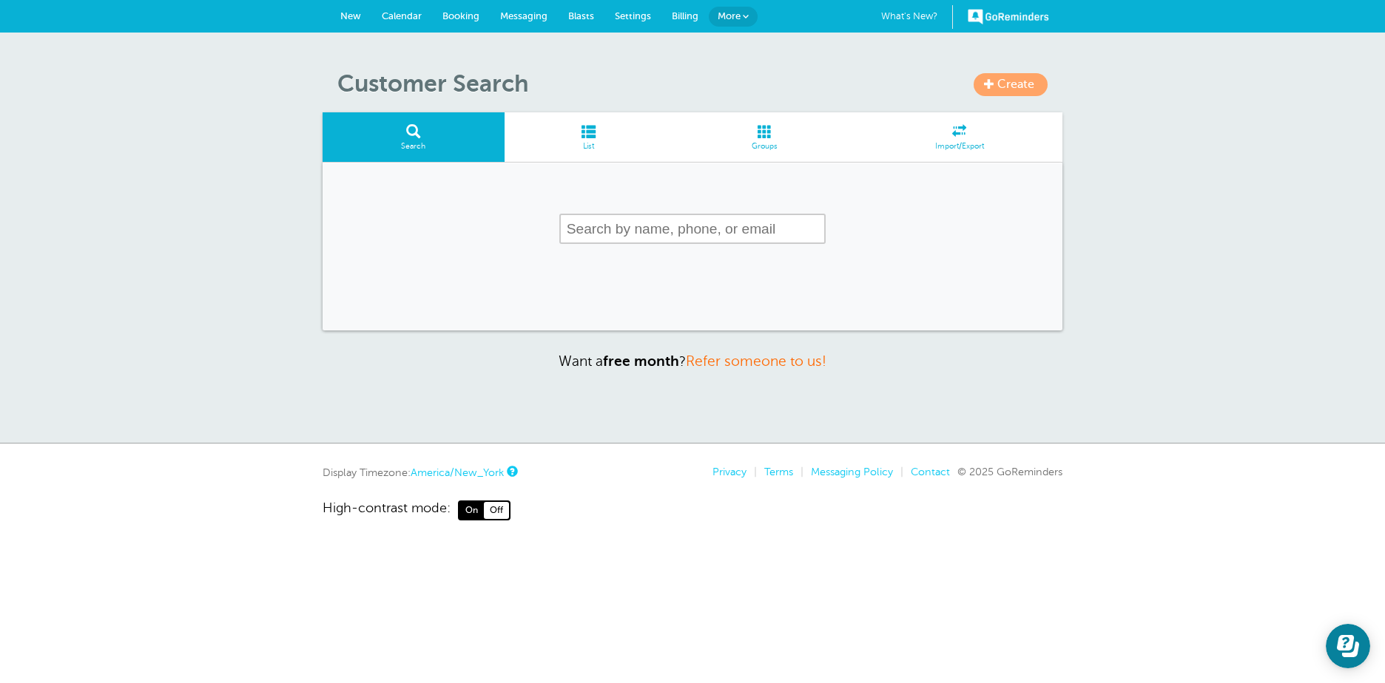
click at [579, 229] on input "text" at bounding box center [692, 229] width 266 height 30
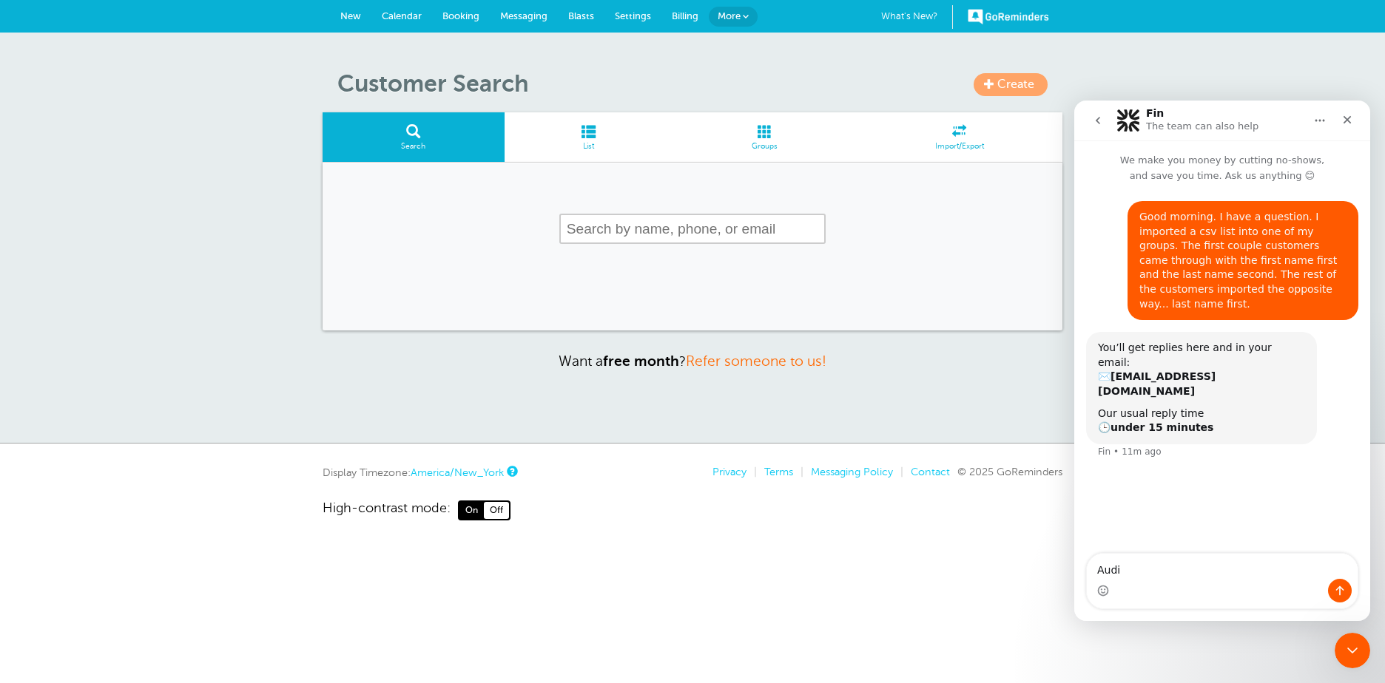
type textarea "Audi"
click at [634, 227] on input "text" at bounding box center [692, 229] width 266 height 30
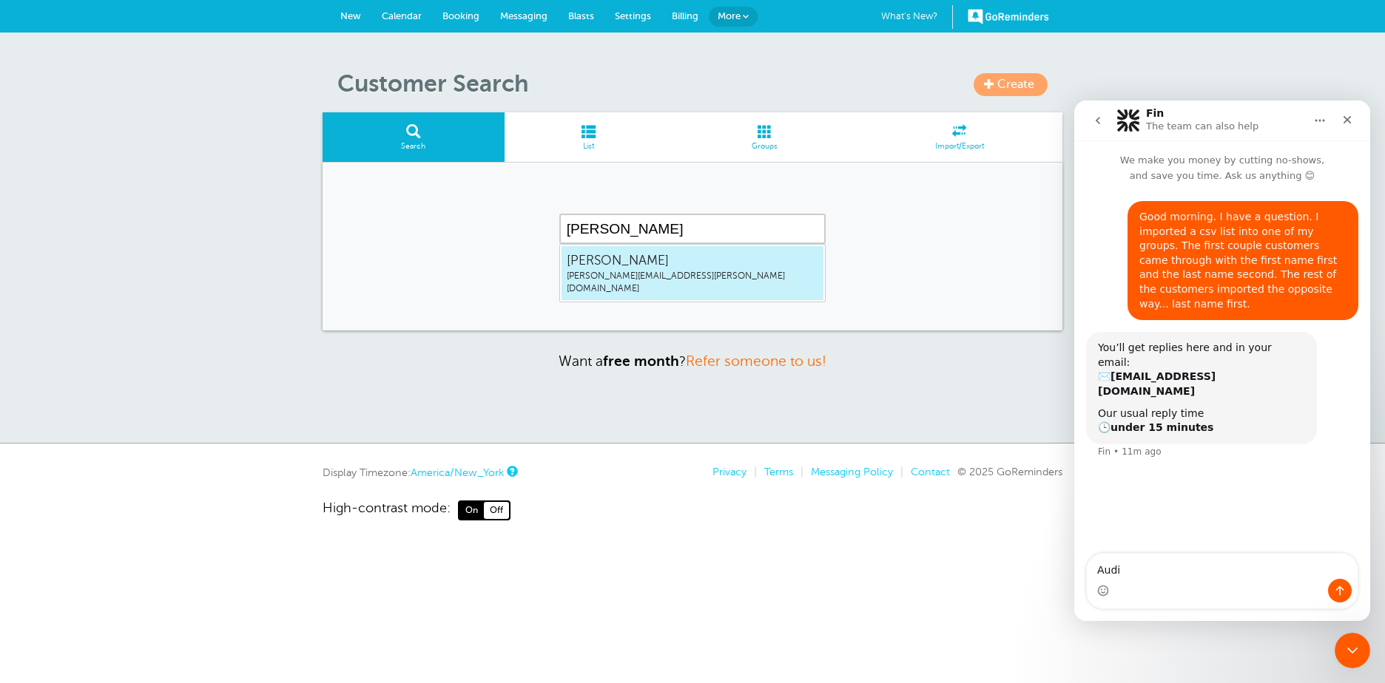
click at [621, 271] on span "[PERSON_NAME][EMAIL_ADDRESS][PERSON_NAME][DOMAIN_NAME]" at bounding box center [692, 282] width 251 height 25
type input "[PERSON_NAME]"
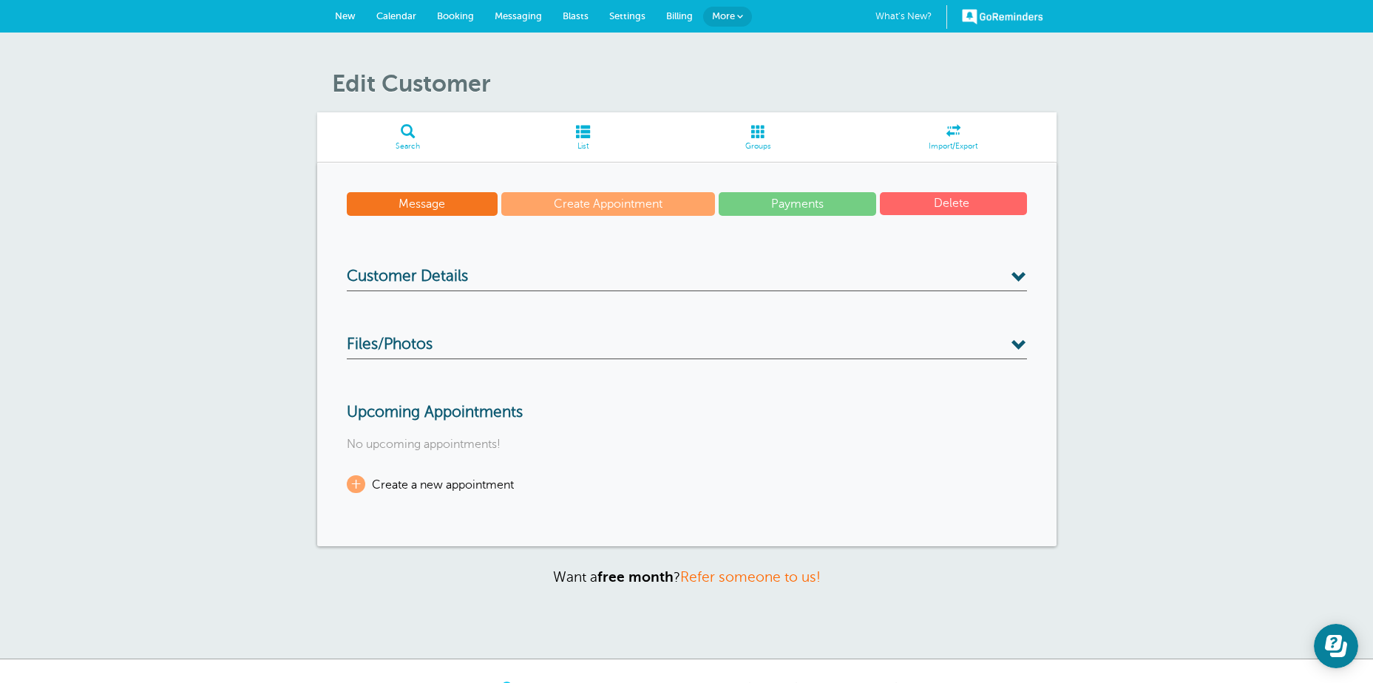
click at [1015, 272] on span at bounding box center [1020, 278] width 16 height 16
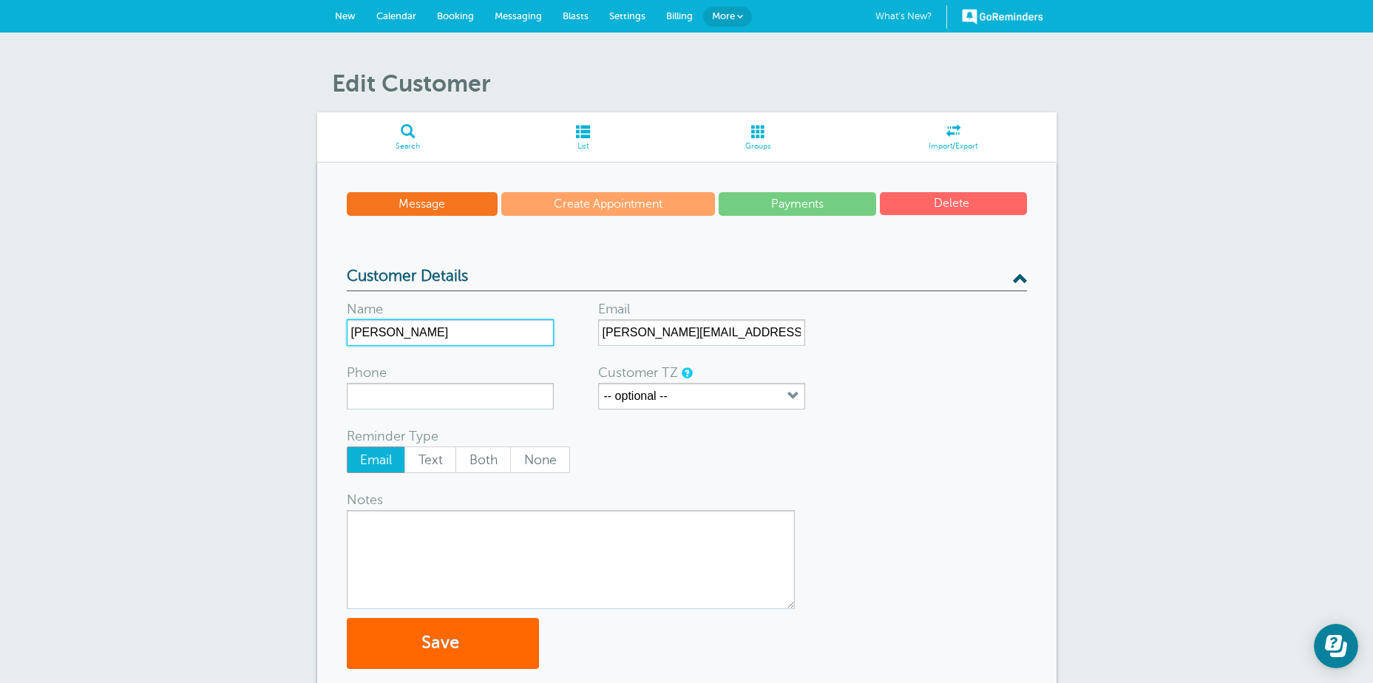
click at [351, 335] on input "Audia Michael" at bounding box center [450, 333] width 207 height 27
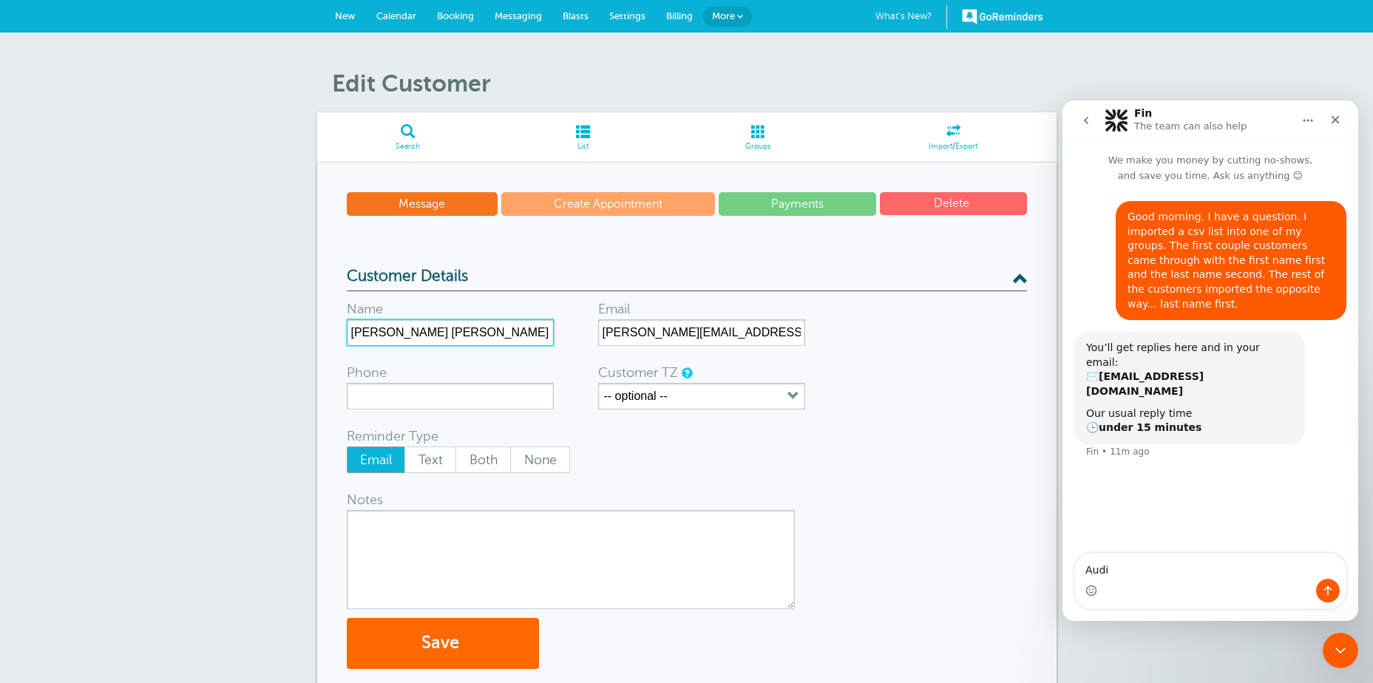
click at [481, 335] on input "Michael Audia Michael" at bounding box center [450, 333] width 207 height 27
type input "Michael Audia"
click at [446, 638] on button "Save" at bounding box center [443, 643] width 192 height 51
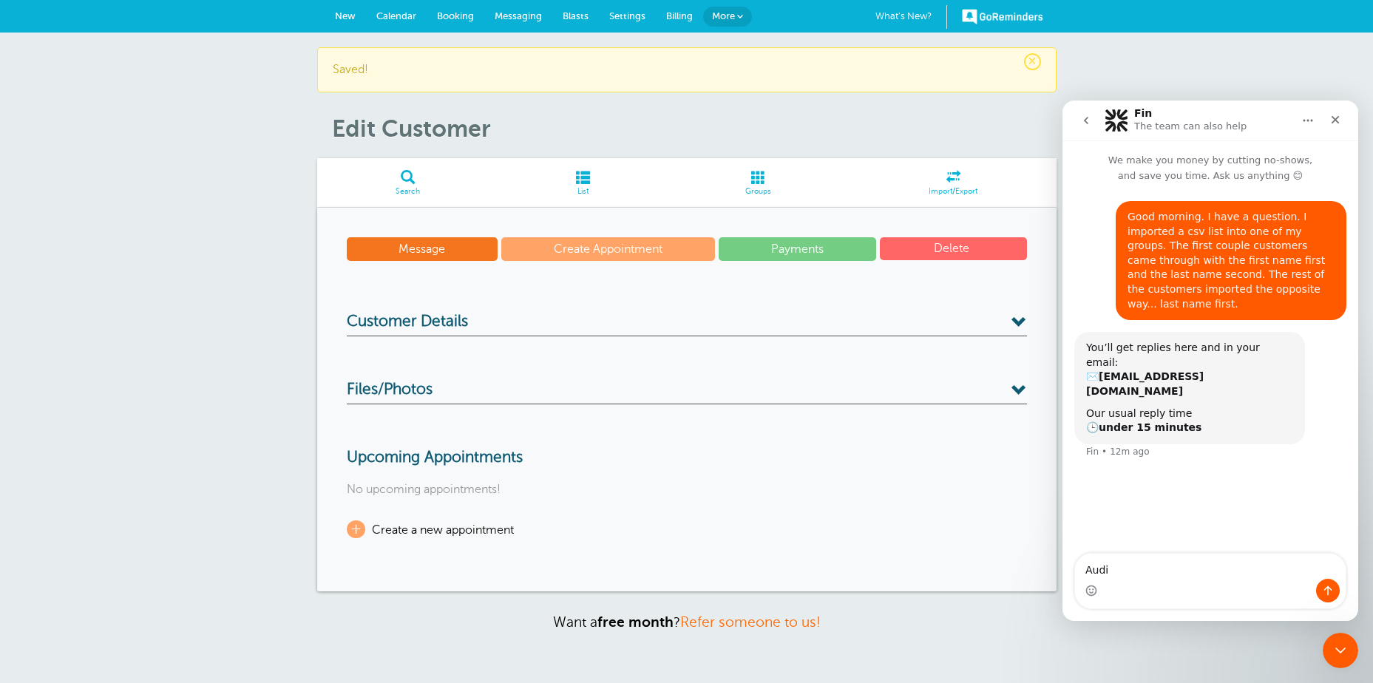
click at [410, 178] on span at bounding box center [408, 177] width 182 height 14
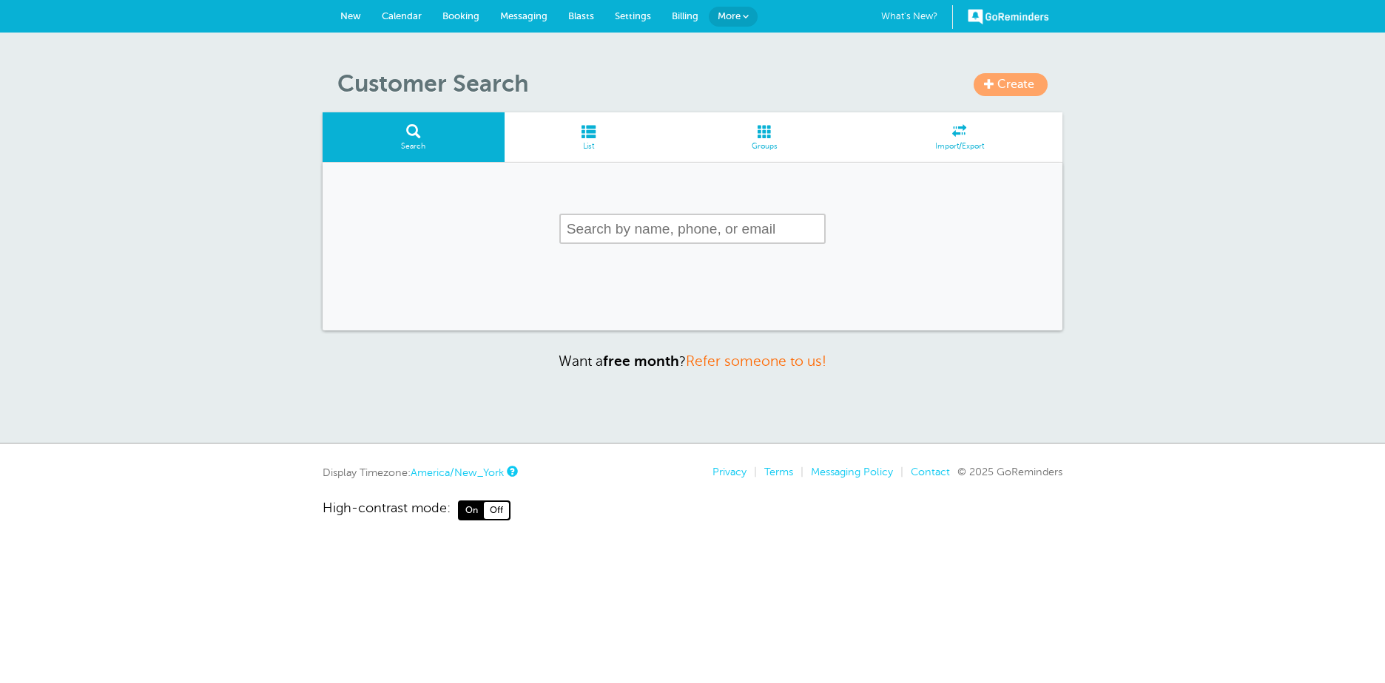
click at [585, 228] on input "text" at bounding box center [692, 229] width 266 height 30
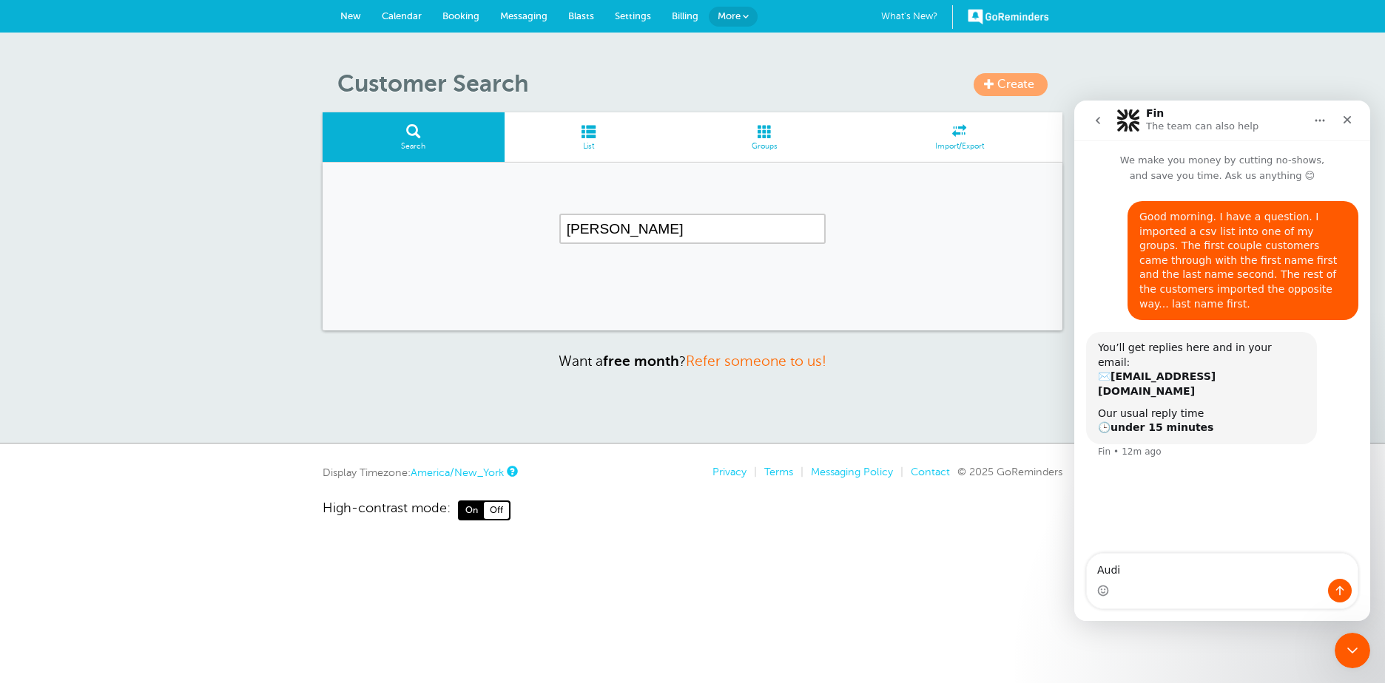
click at [600, 318] on div "Baldini 2 results are available, use up and down arrow keys to navigate." at bounding box center [692, 247] width 740 height 168
click at [618, 224] on input "Baldini" at bounding box center [692, 229] width 266 height 30
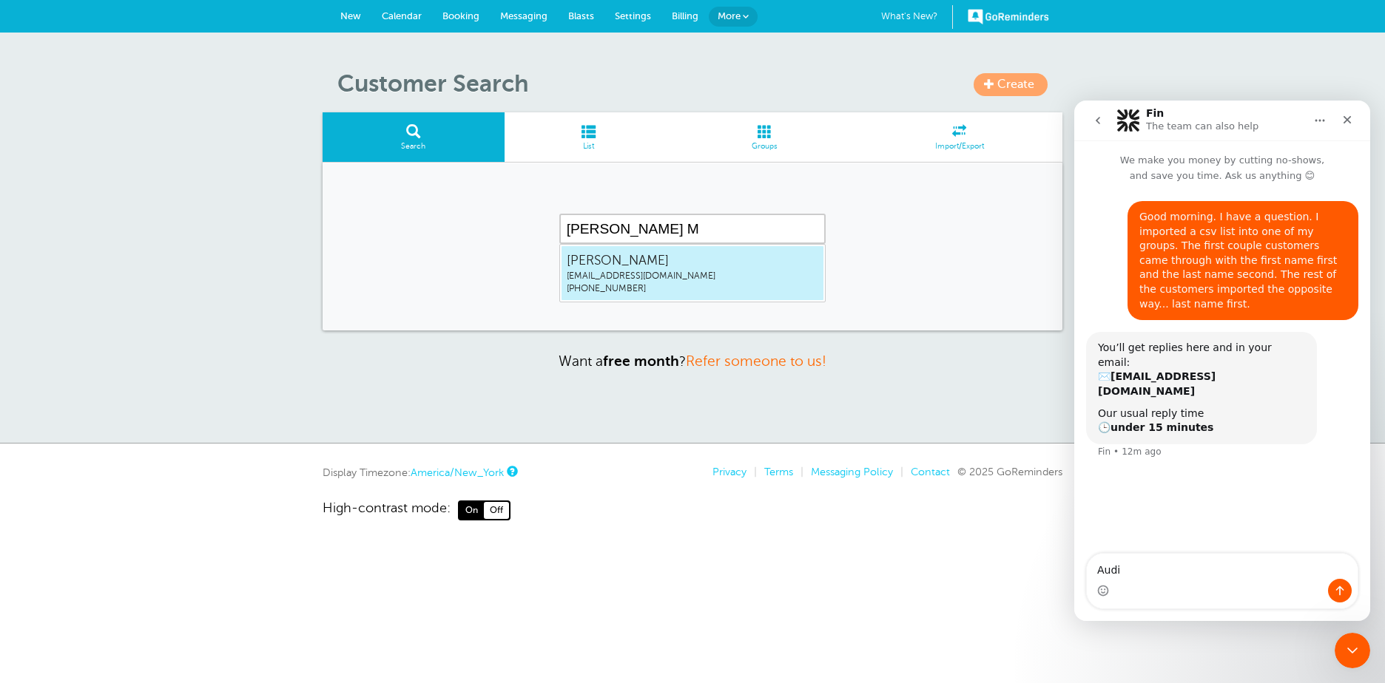
click at [606, 267] on span "Baldini Michael" at bounding box center [692, 260] width 251 height 18
type input "Baldini Michael"
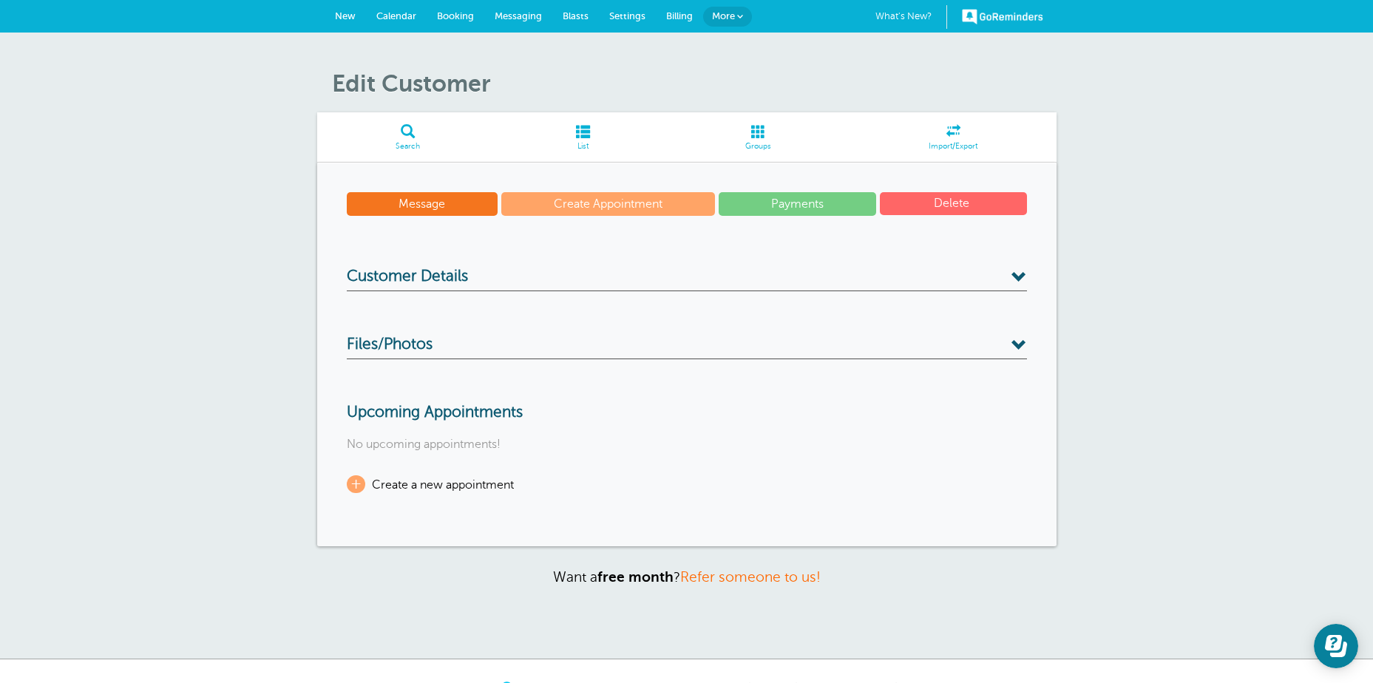
click at [1023, 274] on span at bounding box center [1020, 278] width 16 height 16
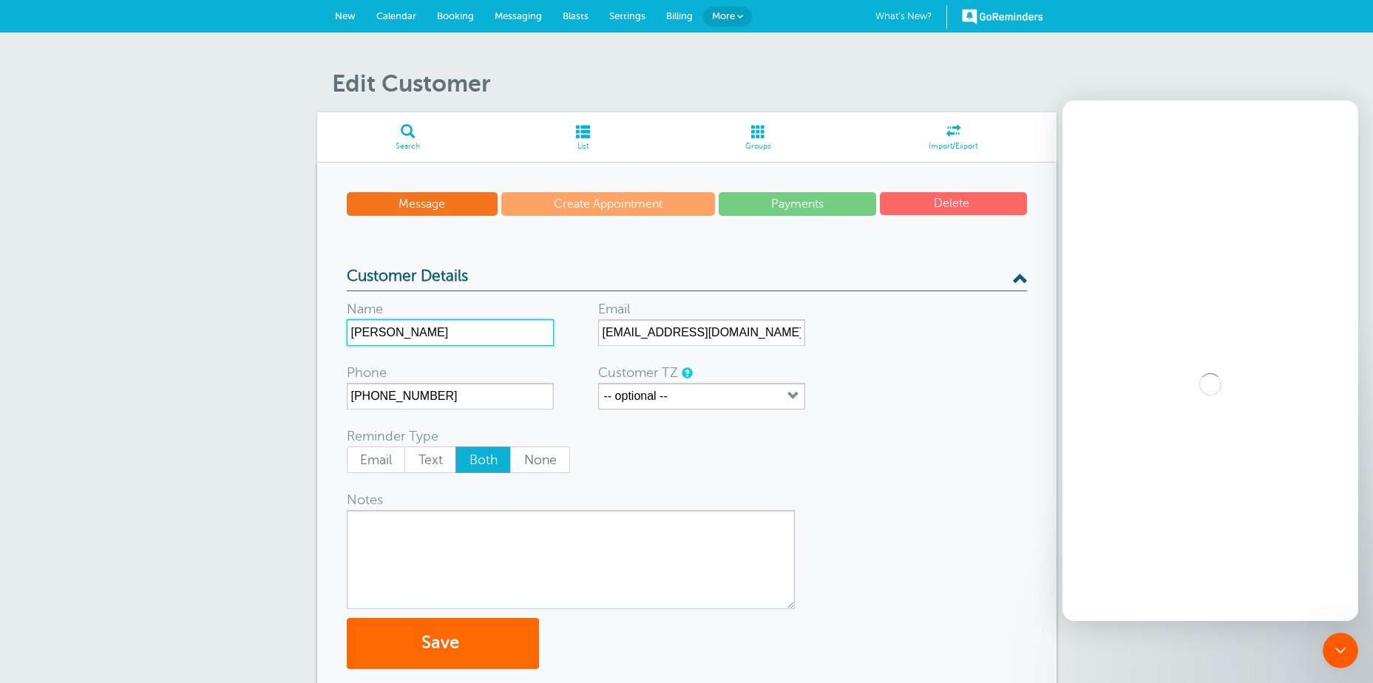
click at [349, 332] on input "Baldini Michael" at bounding box center [450, 333] width 207 height 27
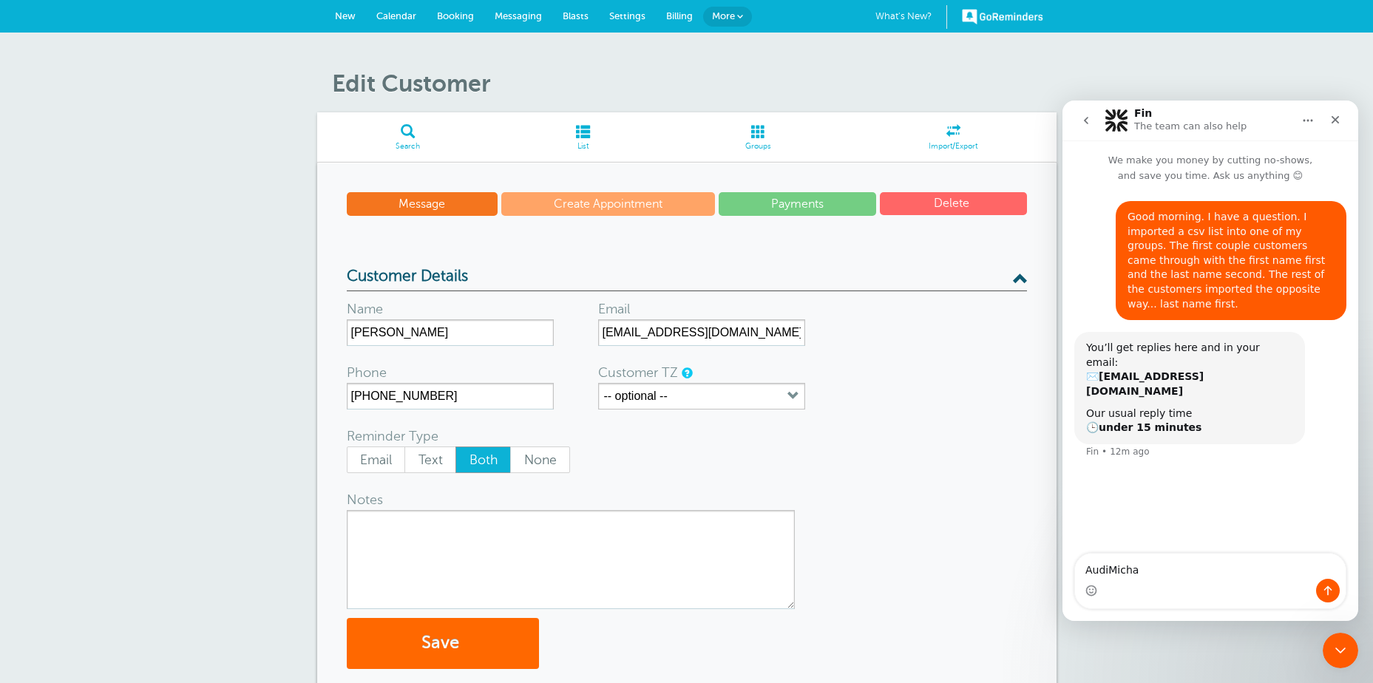
type textarea "AudiMicha"
click at [351, 330] on input "Baldini Michael" at bounding box center [450, 333] width 207 height 27
click at [485, 331] on input "Michael Baldini Michael" at bounding box center [450, 333] width 207 height 27
type input "[PERSON_NAME]"
click at [450, 635] on button "Save" at bounding box center [443, 643] width 192 height 51
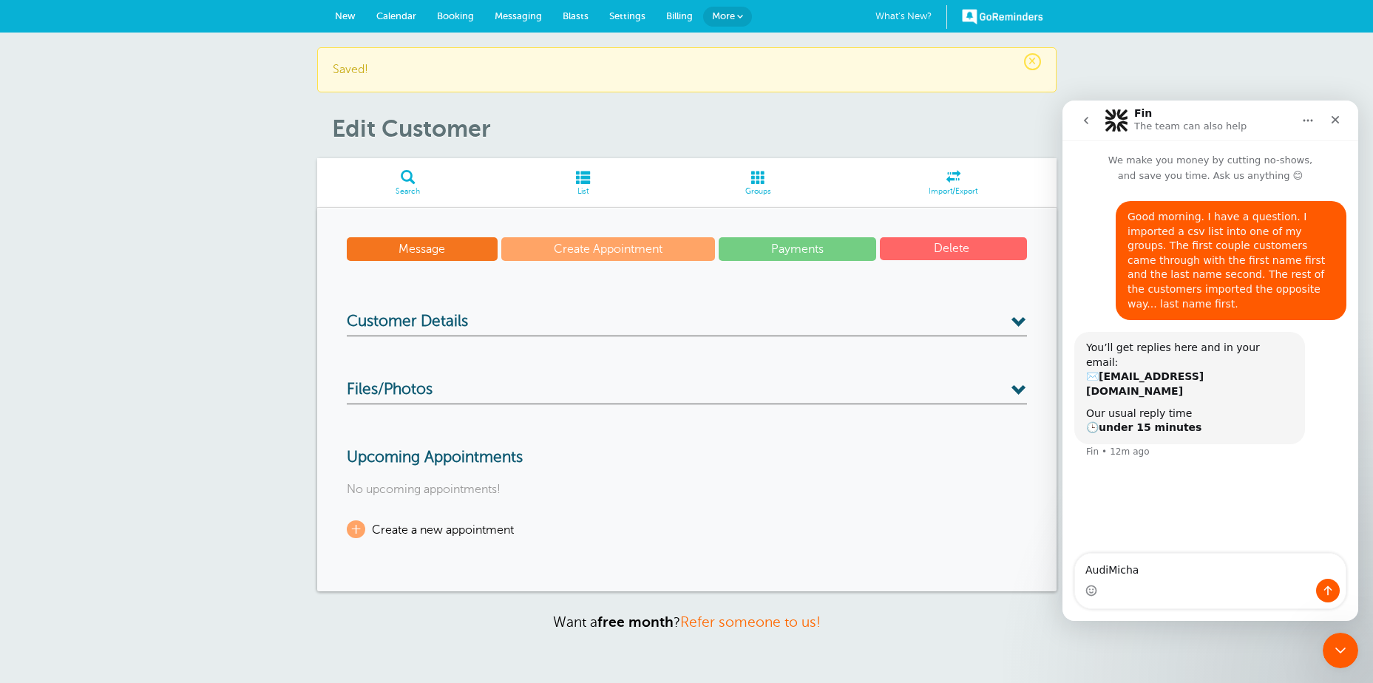
click at [408, 179] on span at bounding box center [408, 177] width 182 height 14
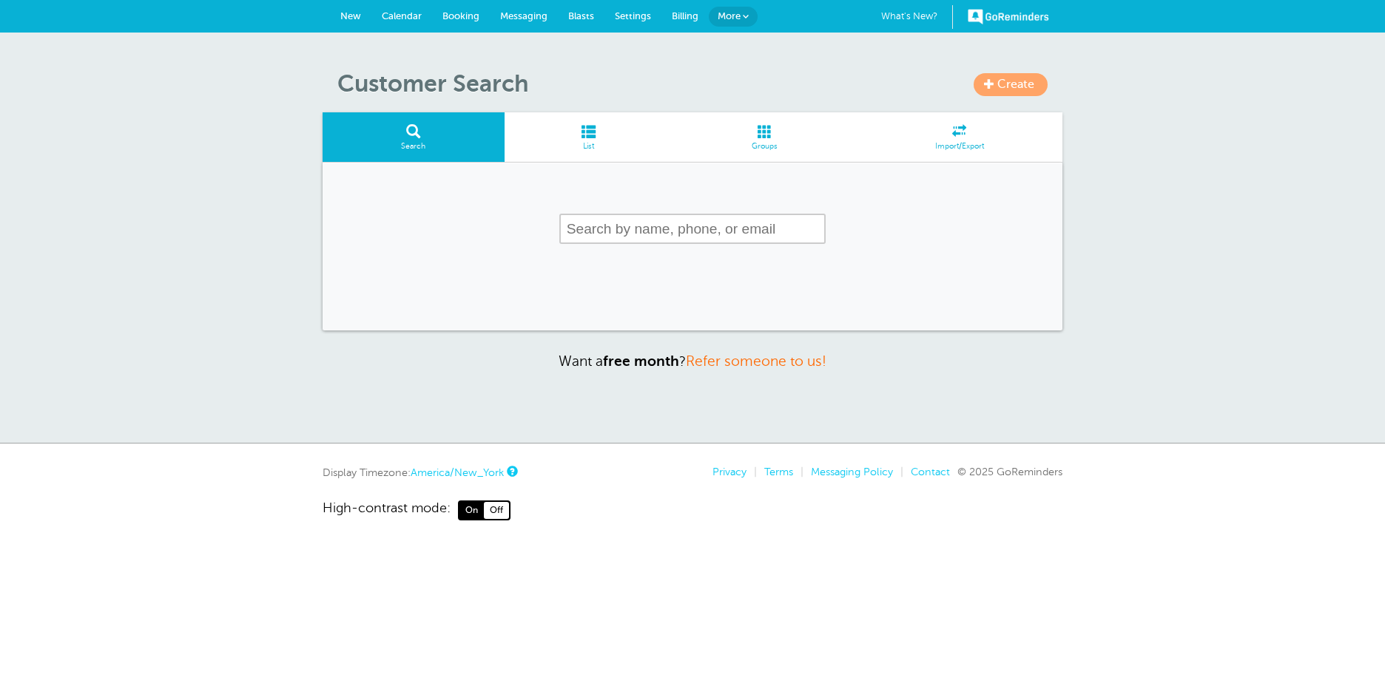
click at [596, 237] on input "text" at bounding box center [692, 229] width 266 height 30
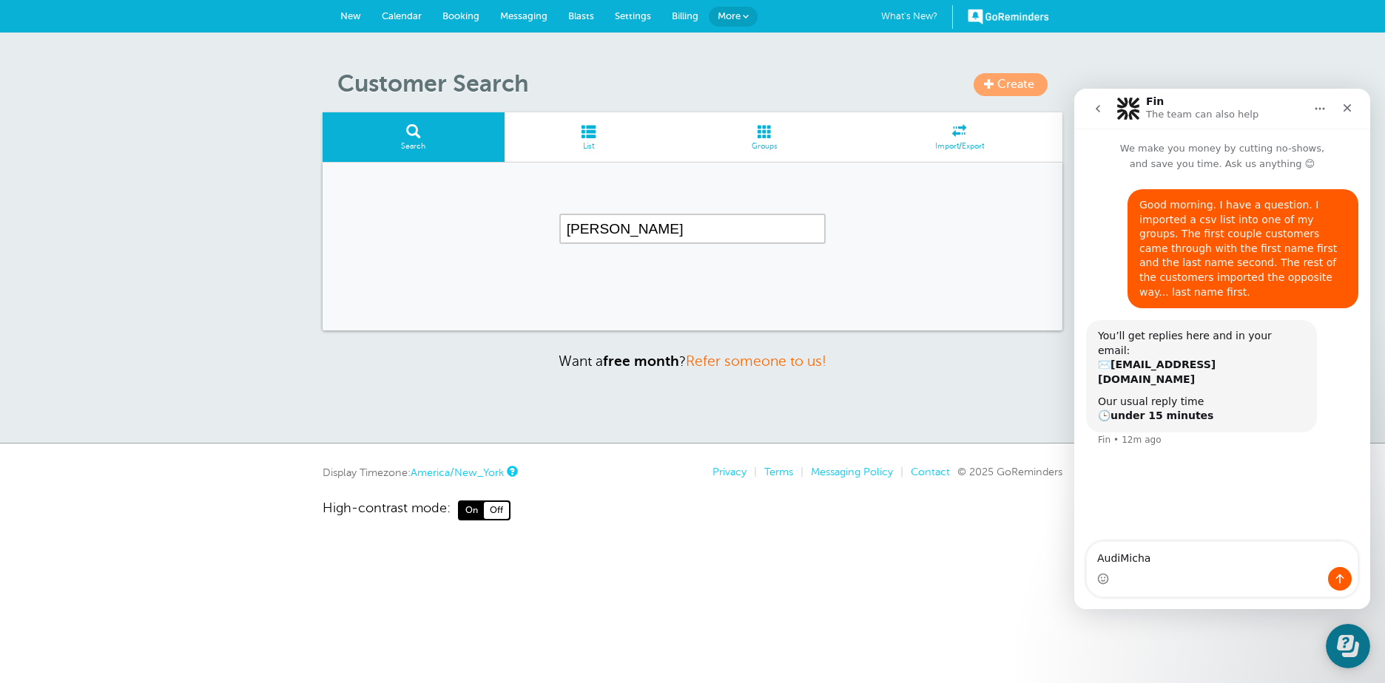
click at [604, 227] on input "Blake" at bounding box center [692, 229] width 266 height 30
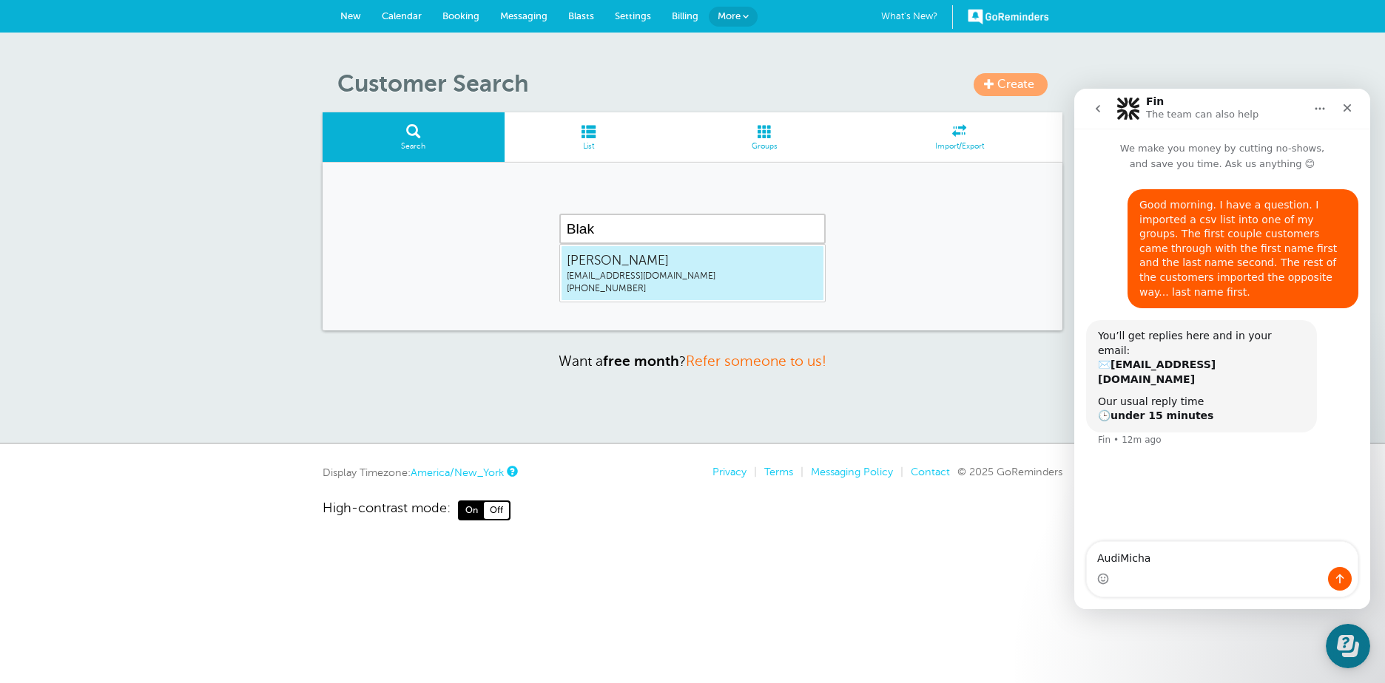
click at [605, 267] on span "Blake Gary" at bounding box center [692, 260] width 251 height 18
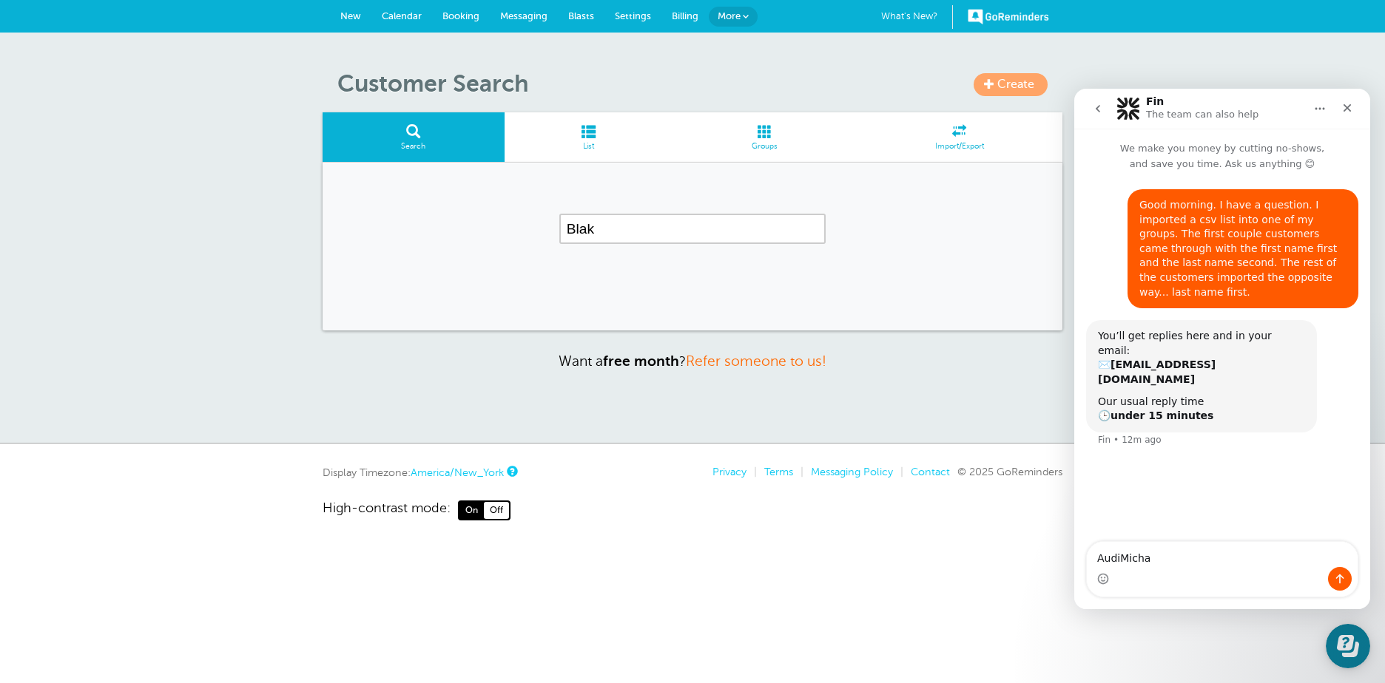
type input "Blake Gary"
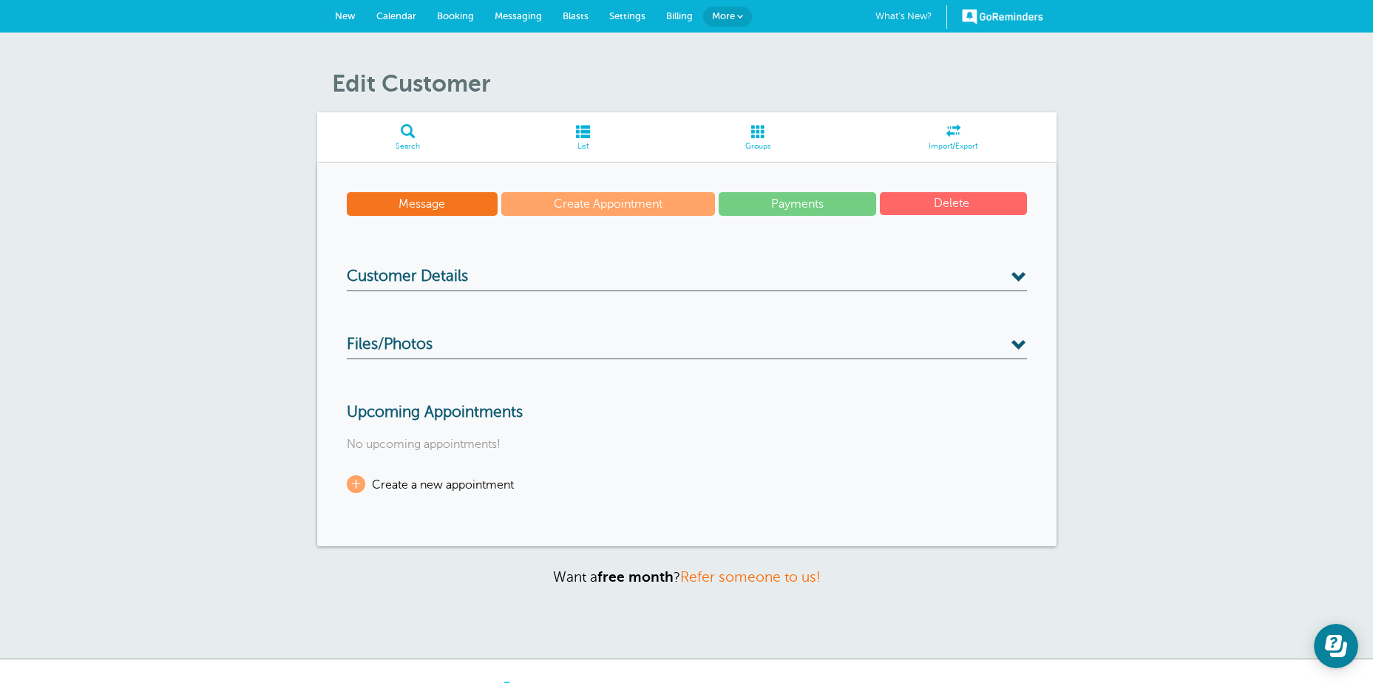
click at [1023, 274] on span at bounding box center [1020, 278] width 16 height 16
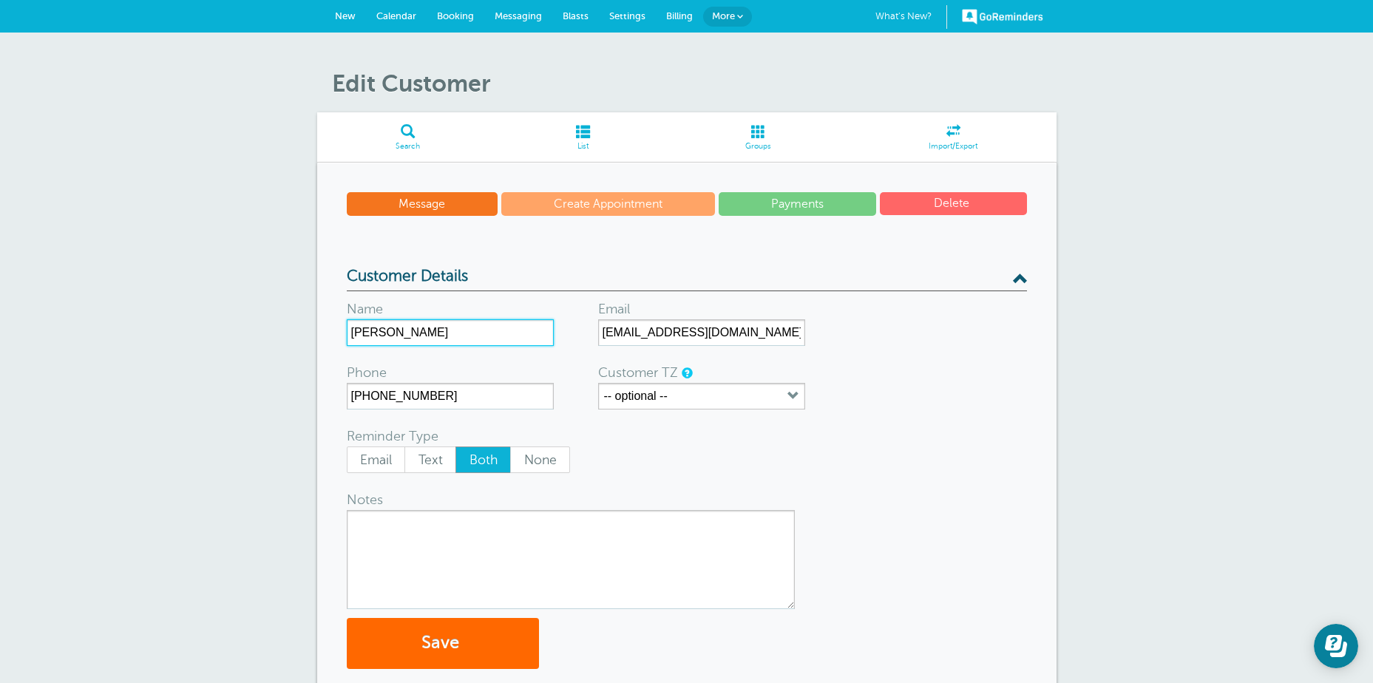
click at [350, 334] on input "[PERSON_NAME]" at bounding box center [450, 333] width 207 height 27
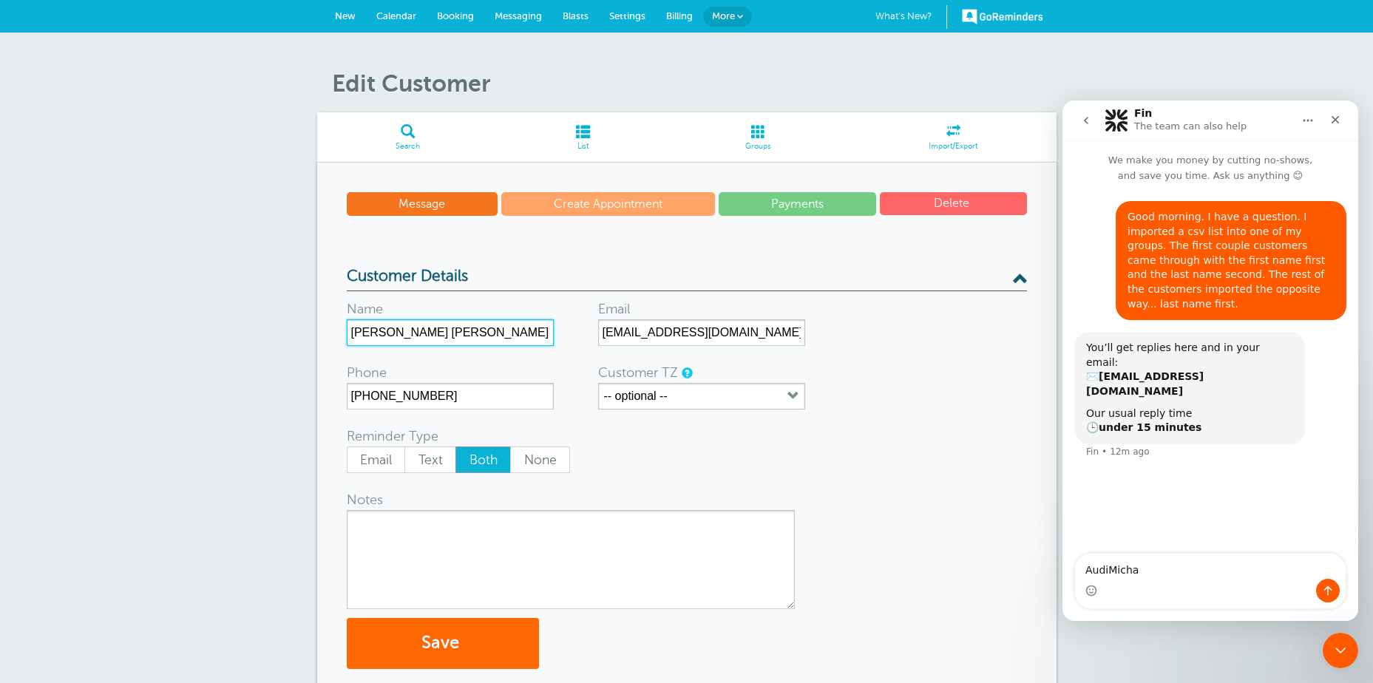
click at [442, 334] on input "[PERSON_NAME] [PERSON_NAME]" at bounding box center [450, 333] width 207 height 27
type input "[PERSON_NAME]"
click at [421, 640] on button "Save" at bounding box center [443, 643] width 192 height 51
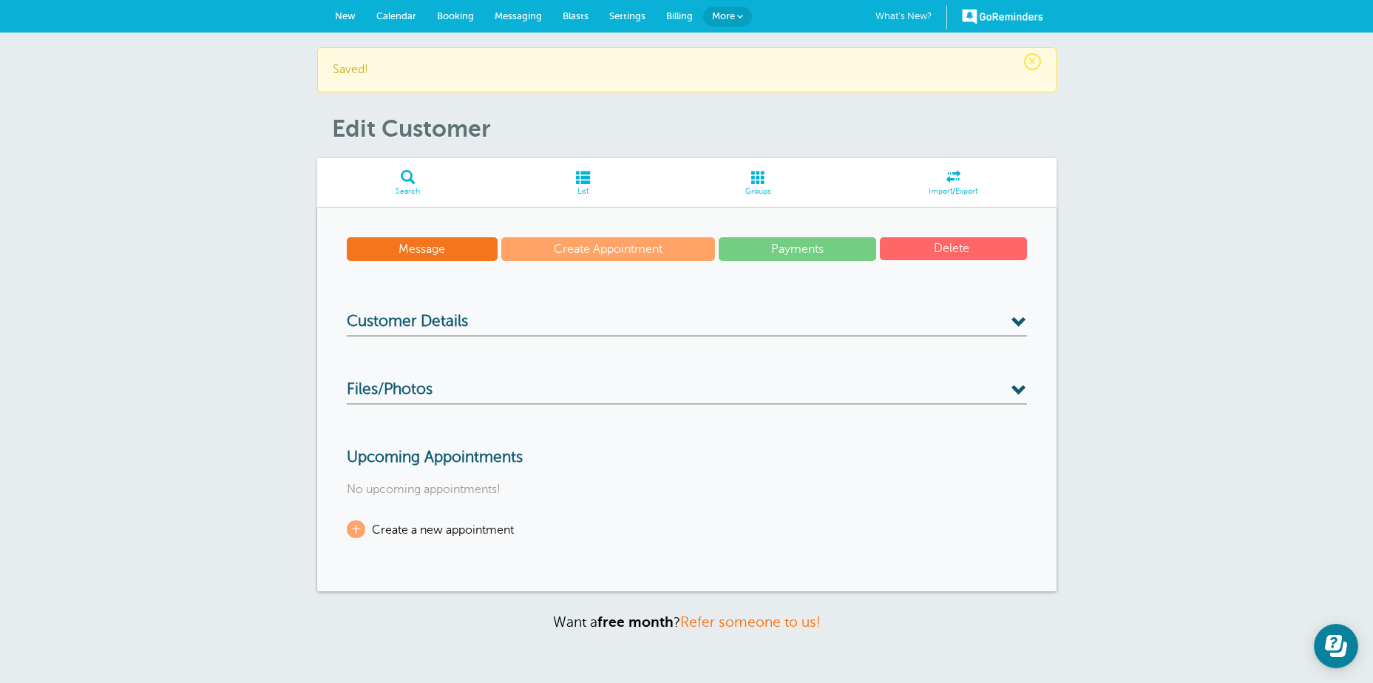
click at [408, 172] on span at bounding box center [408, 177] width 182 height 14
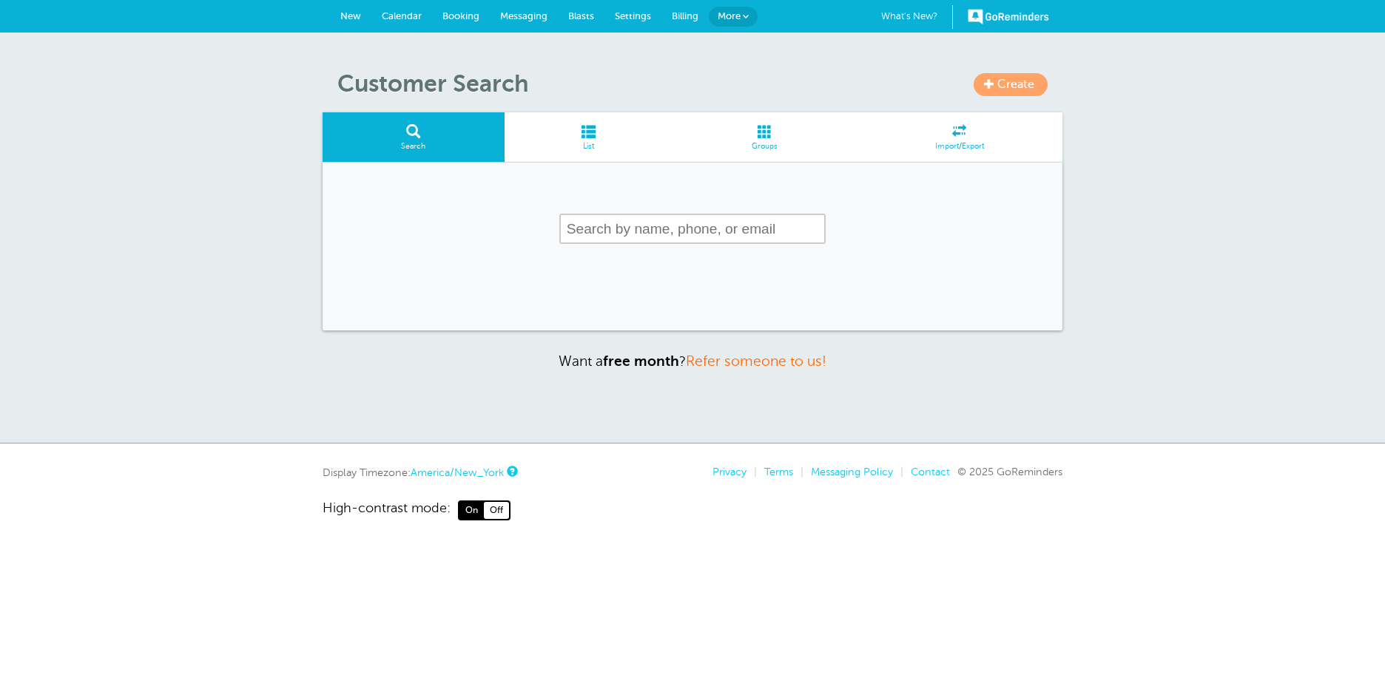
click at [597, 226] on input "text" at bounding box center [692, 229] width 266 height 30
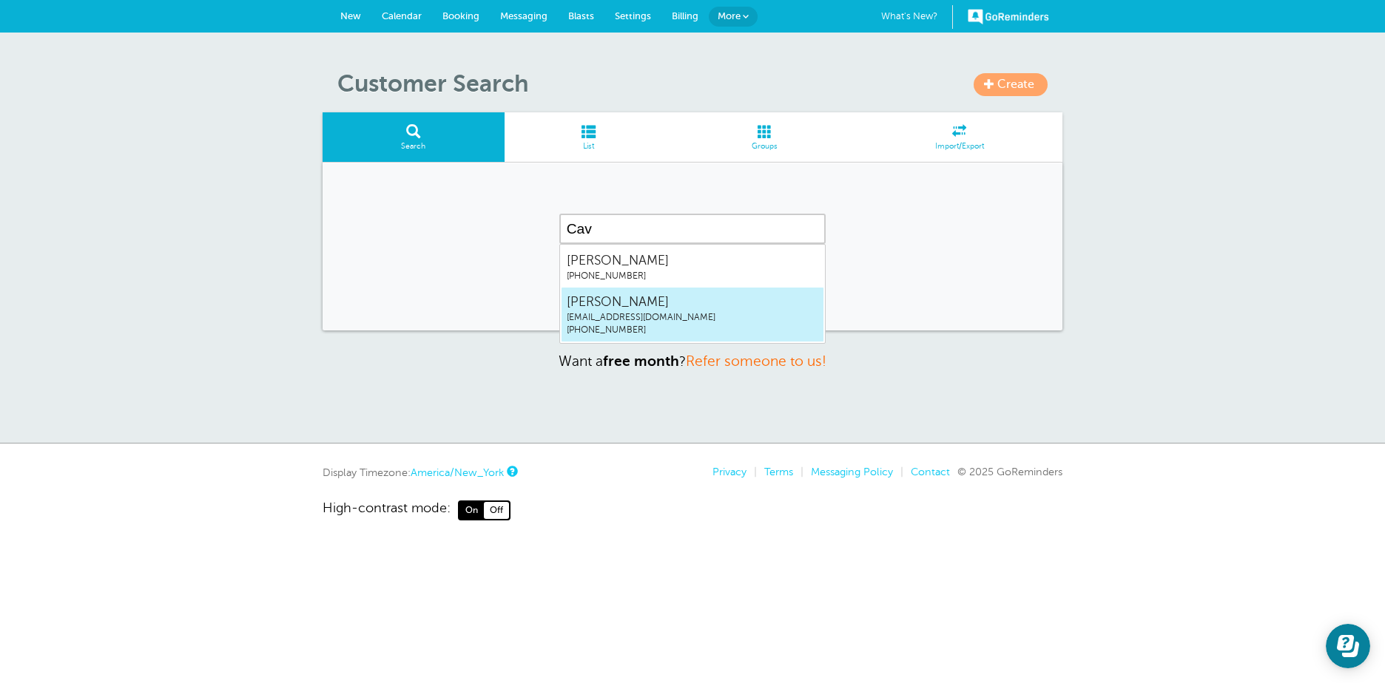
click at [612, 328] on span "[PHONE_NUMBER]" at bounding box center [692, 330] width 251 height 13
type input "[PERSON_NAME]"
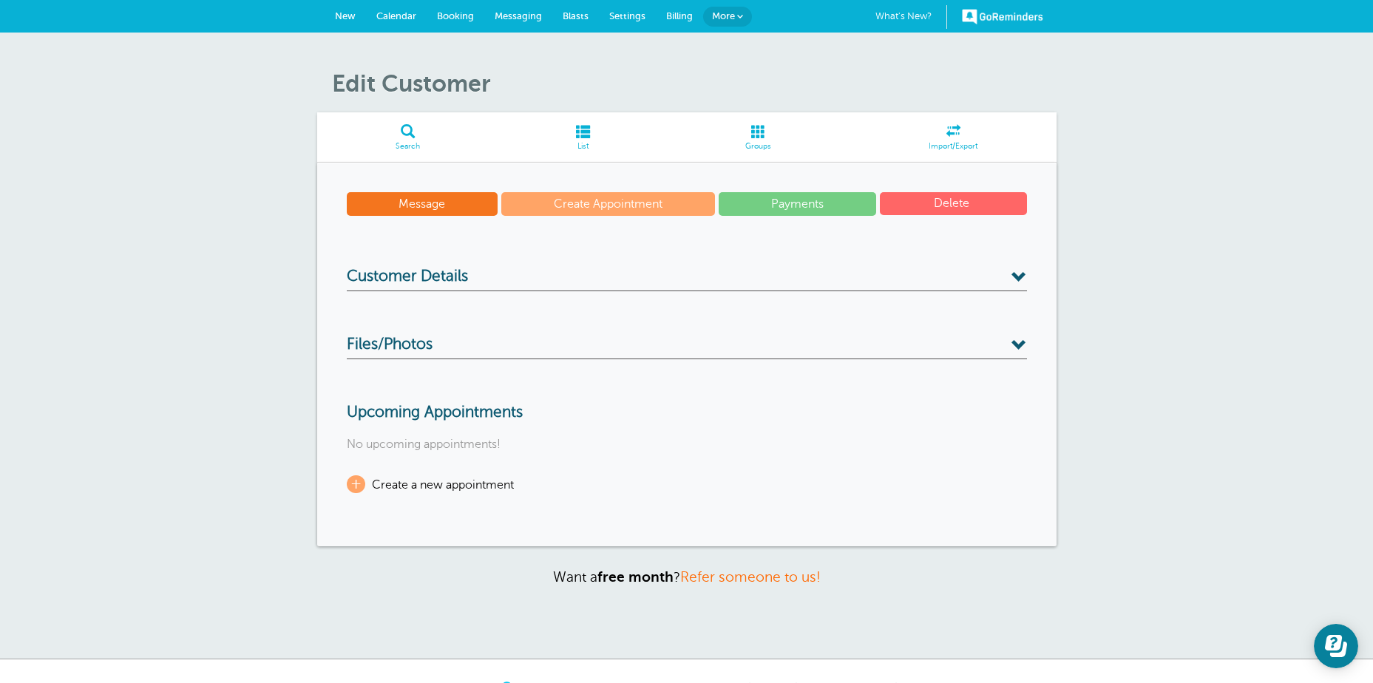
click at [1013, 271] on span at bounding box center [1020, 278] width 16 height 16
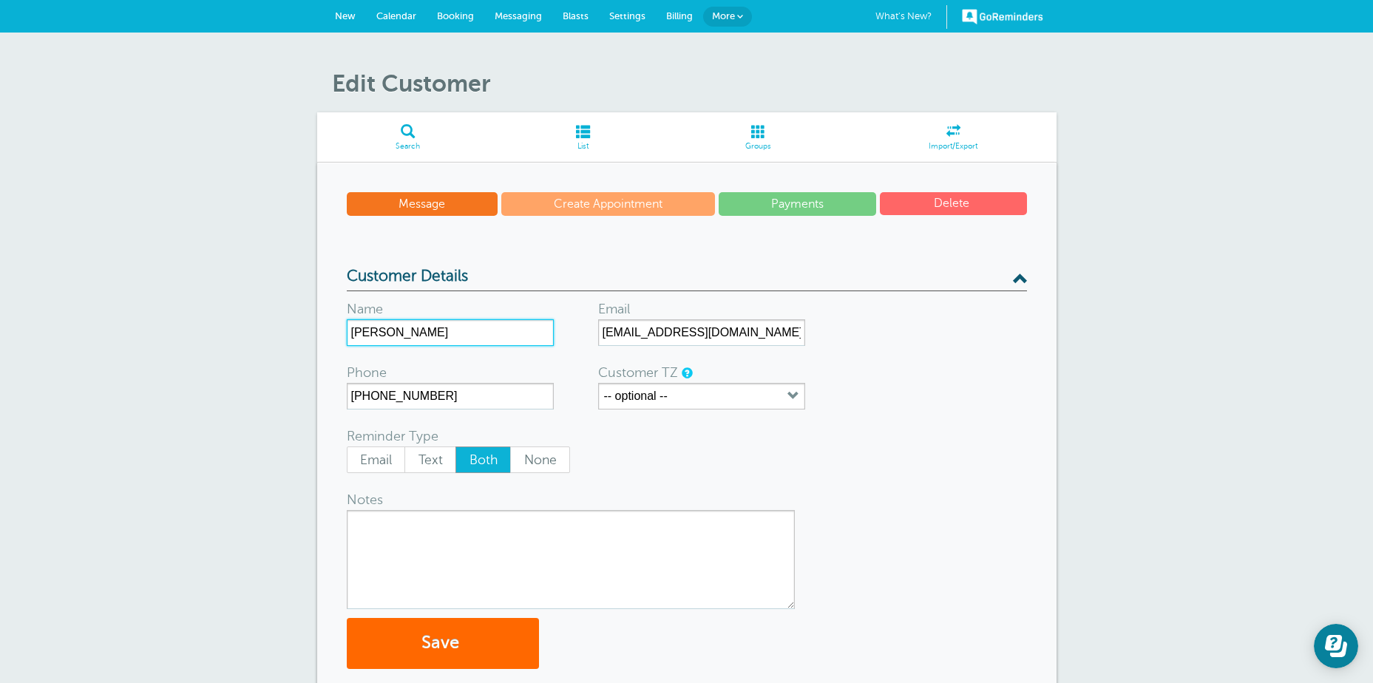
click at [352, 331] on input "Cava Samuel" at bounding box center [450, 333] width 207 height 27
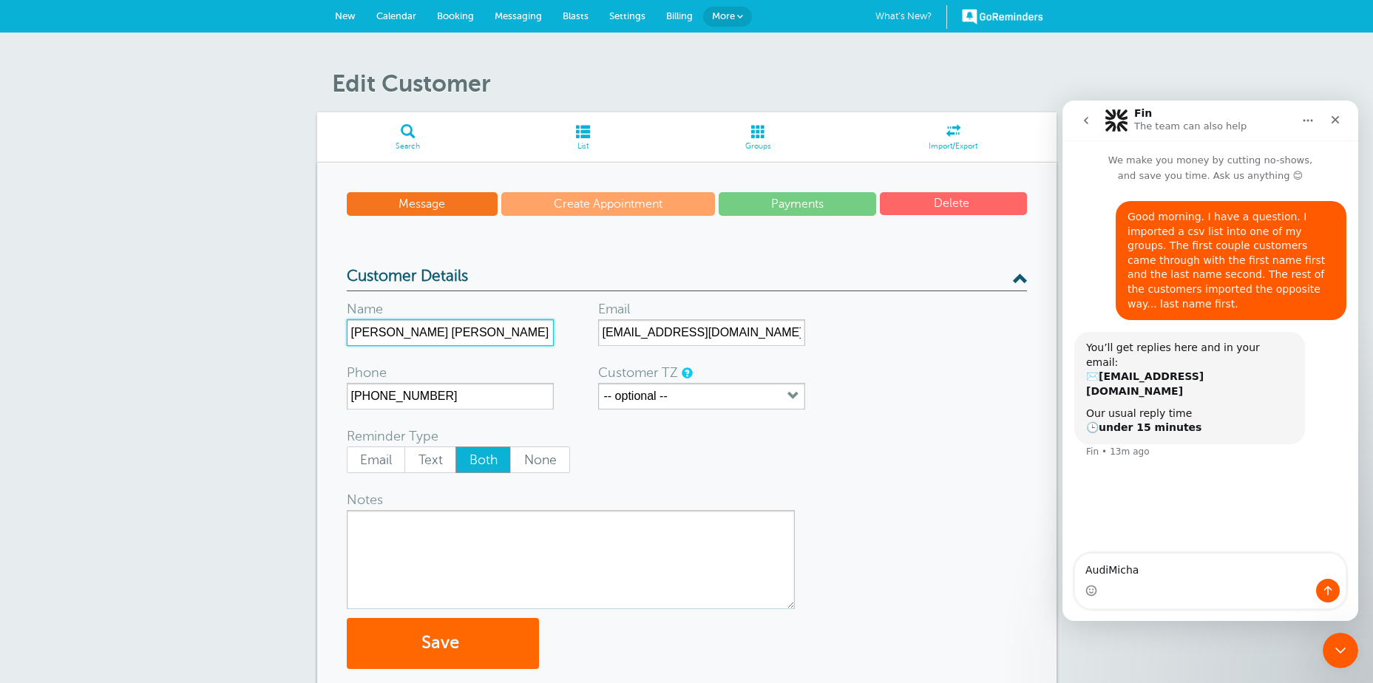
click at [468, 331] on input "Samuel Cava Samuel" at bounding box center [450, 333] width 207 height 27
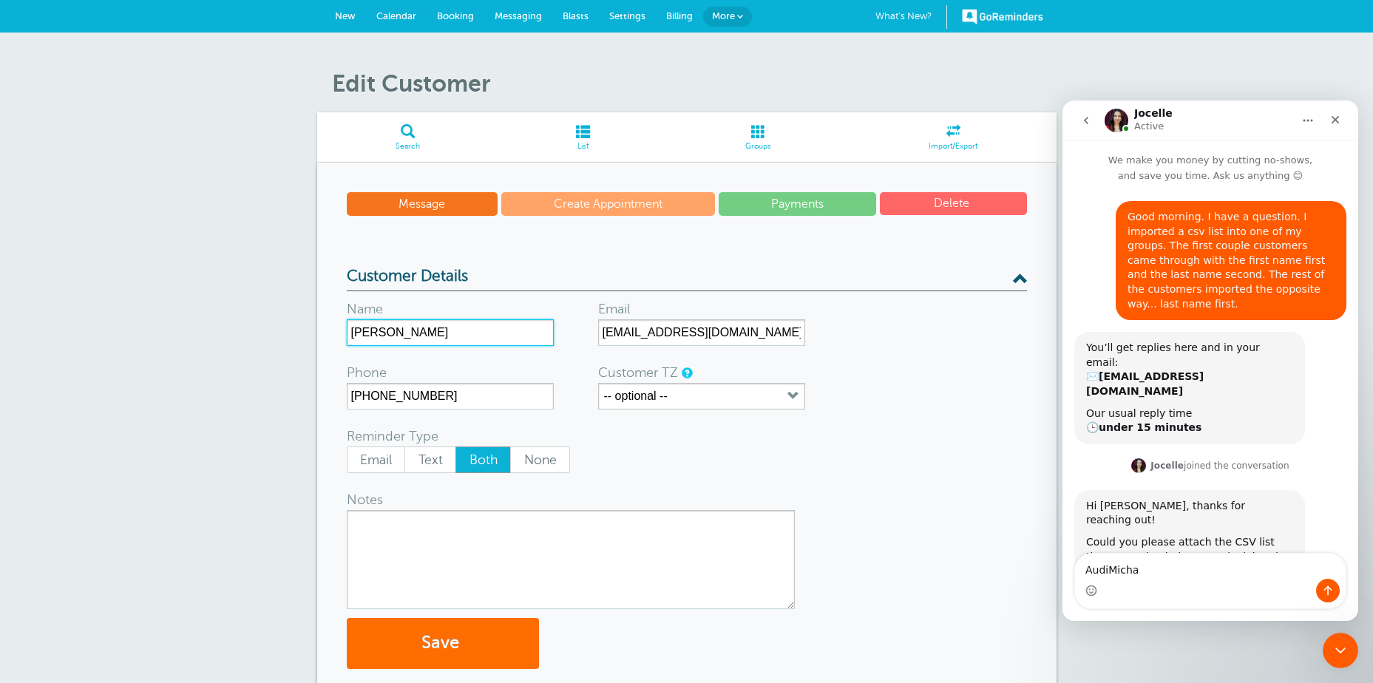
type input "Samuel Cava"
click at [452, 642] on button "Save" at bounding box center [443, 643] width 192 height 51
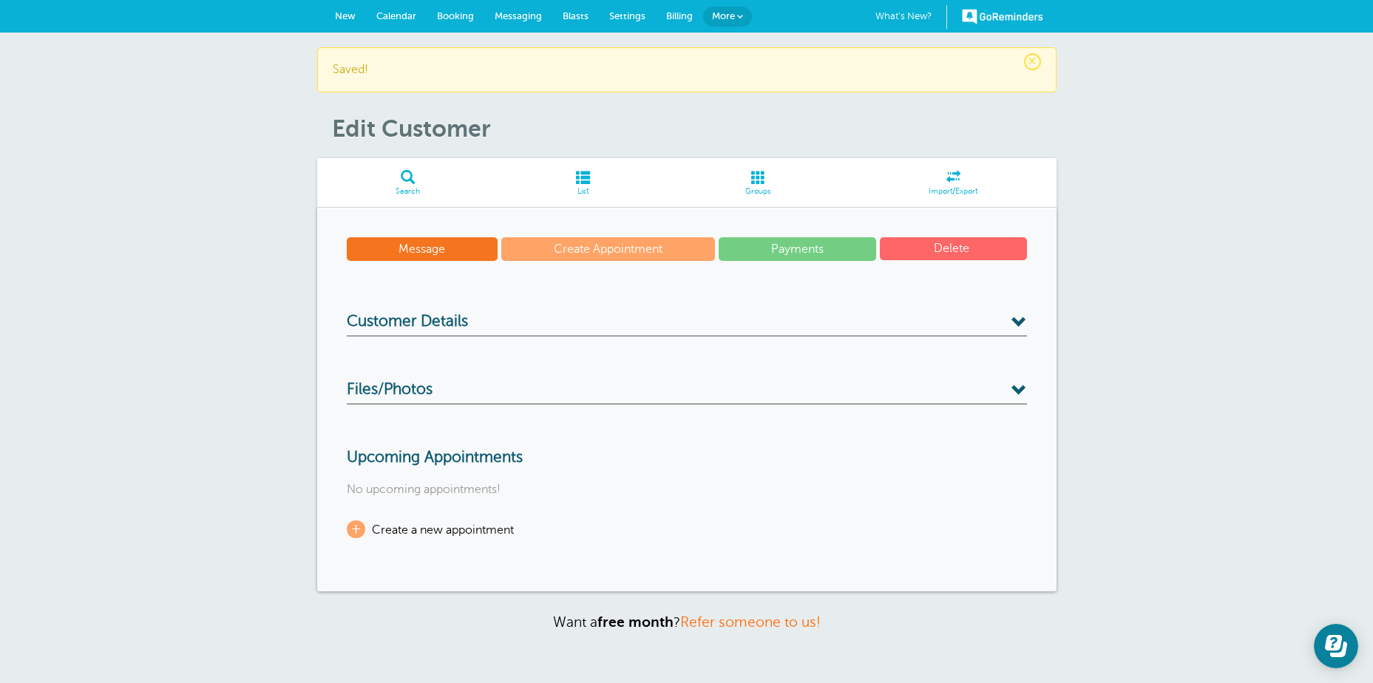
click at [406, 184] on span at bounding box center [408, 177] width 182 height 14
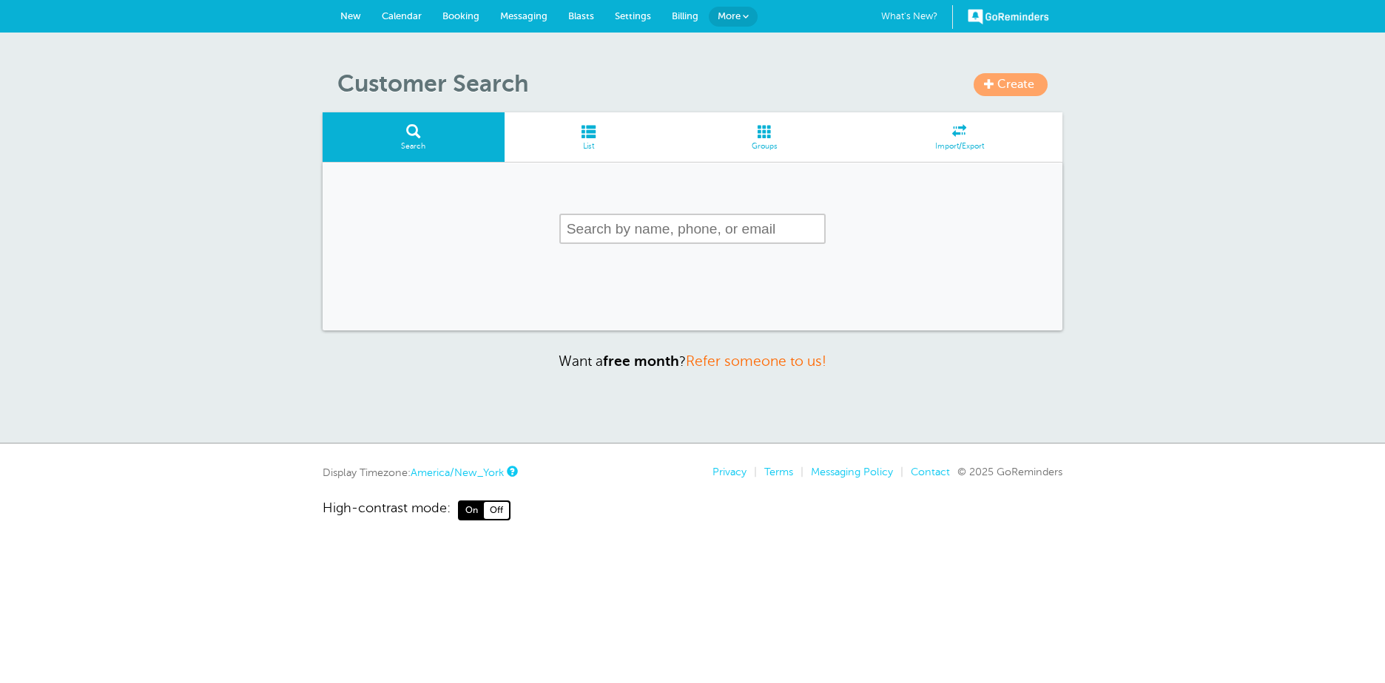
click at [582, 222] on input "text" at bounding box center [692, 229] width 266 height 30
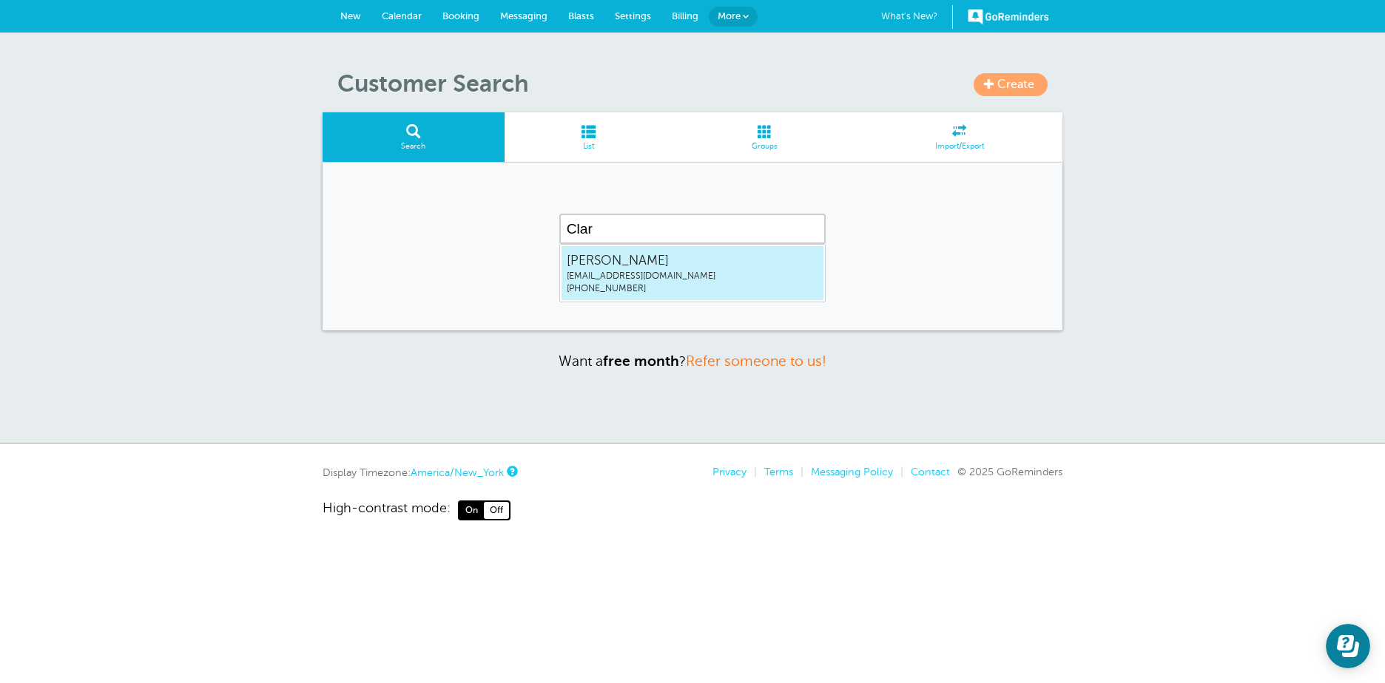
click at [570, 277] on span "[EMAIL_ADDRESS][DOMAIN_NAME]" at bounding box center [692, 276] width 251 height 13
type input "[PERSON_NAME]"
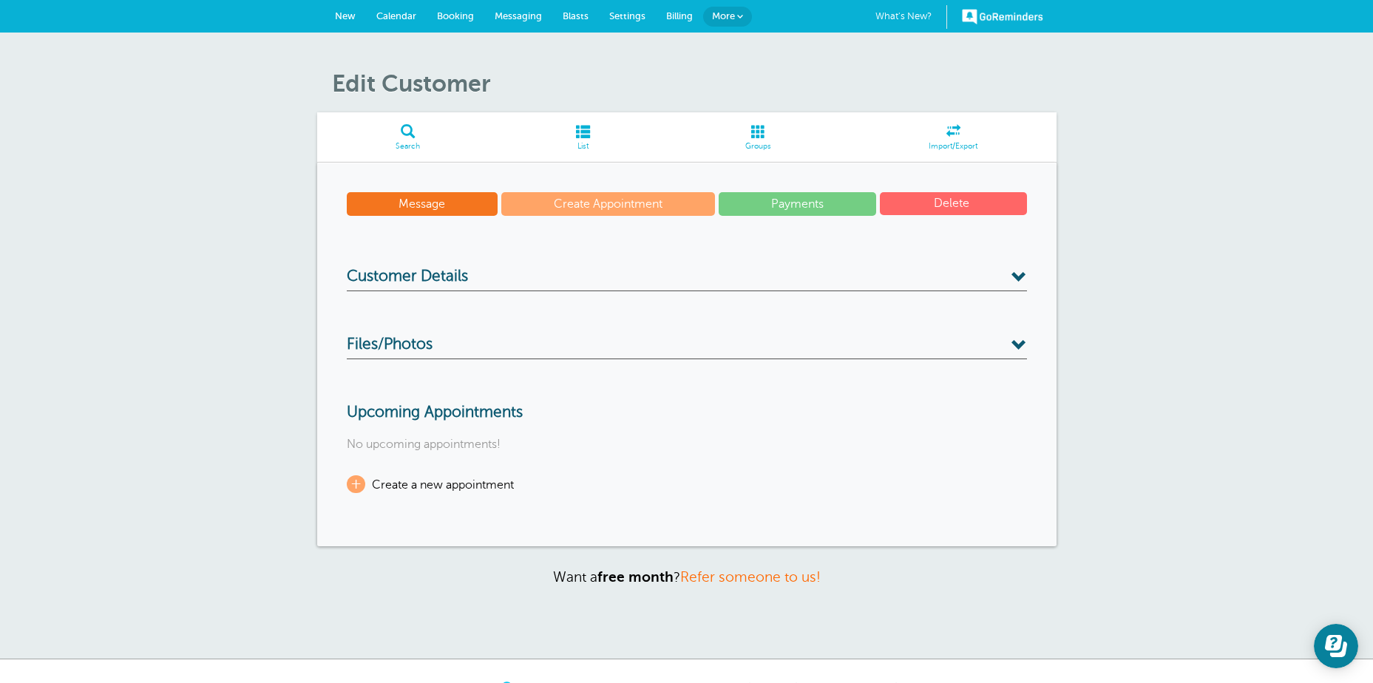
click at [1016, 274] on span at bounding box center [1020, 278] width 16 height 16
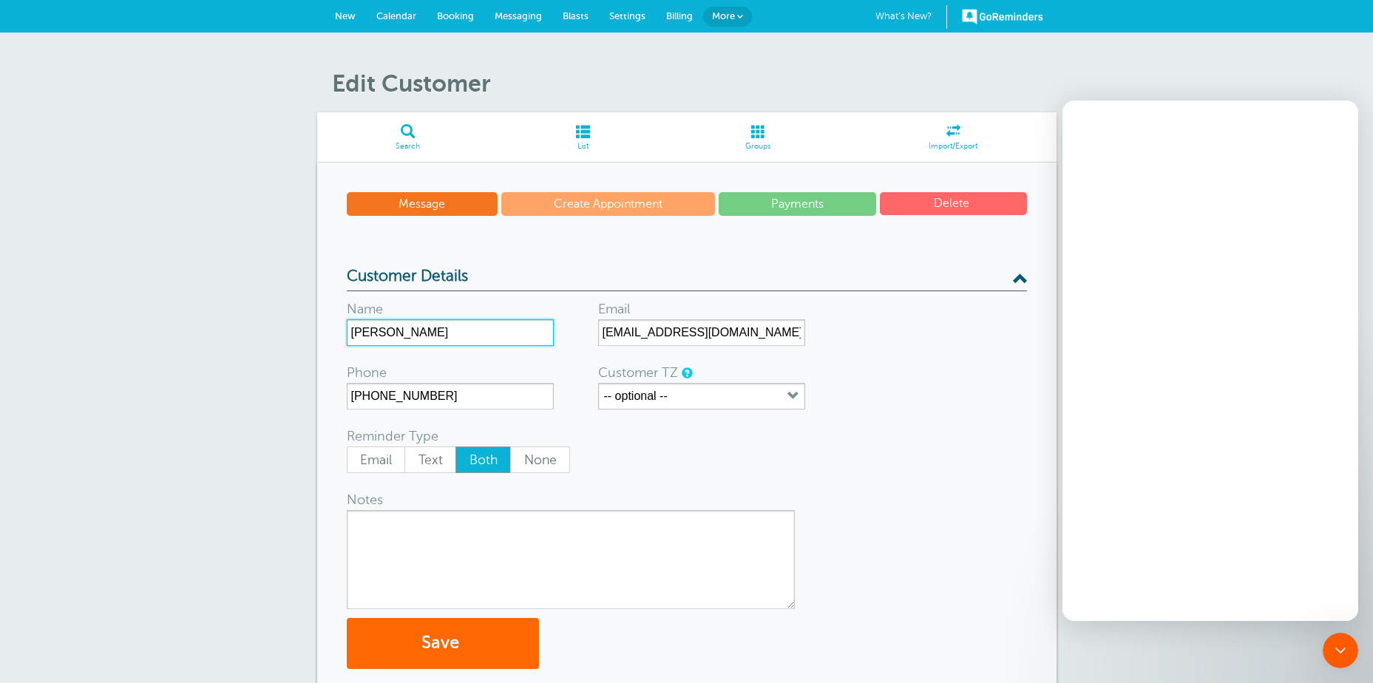
click at [352, 335] on input "[PERSON_NAME]" at bounding box center [450, 333] width 207 height 27
type input "RoClark [PERSON_NAME]"
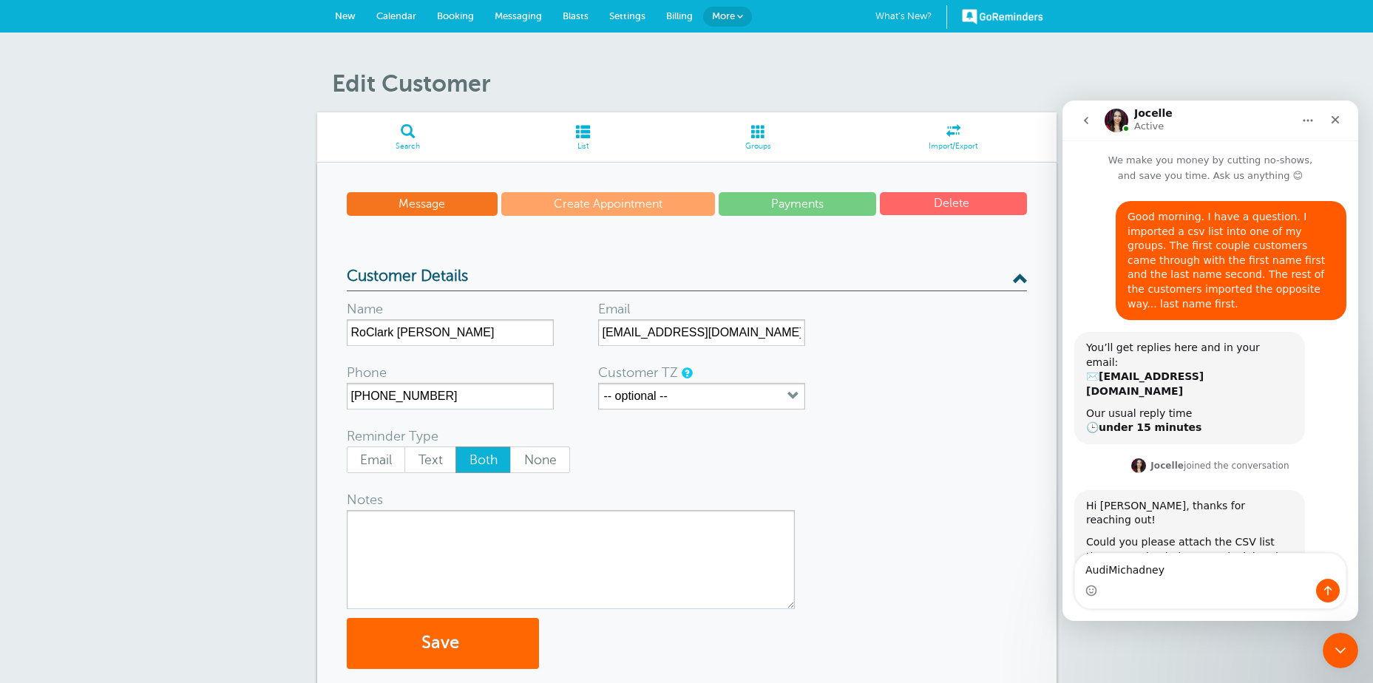
type textarea "AudiMichadney"
click at [367, 329] on input "RoClark Rodney" at bounding box center [450, 333] width 207 height 27
click at [470, 338] on input "Rodney Clark Rodney" at bounding box center [450, 333] width 207 height 27
type input "[PERSON_NAME]"
click at [414, 636] on button "Save" at bounding box center [443, 643] width 192 height 51
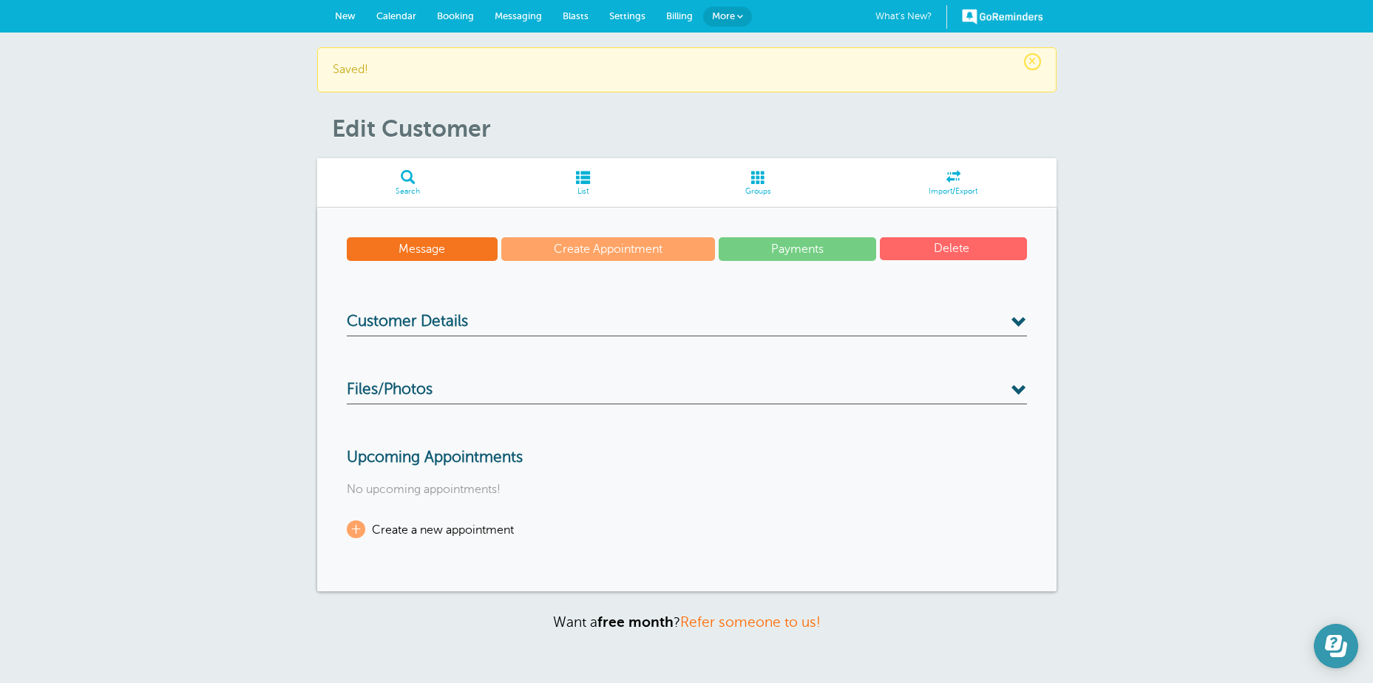
click at [1338, 636] on icon "Open Learn | Contact Us" at bounding box center [1333, 643] width 17 height 16
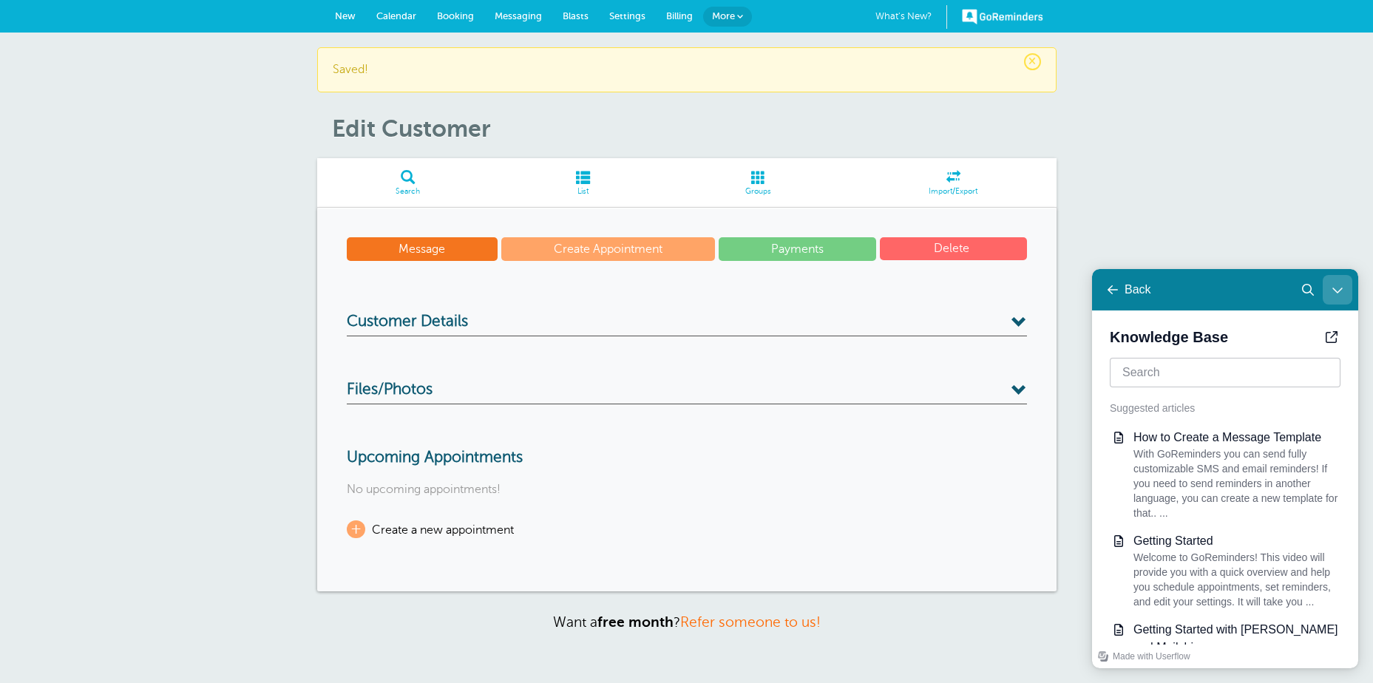
click at [1336, 289] on icon "Close Learn | Contact Us" at bounding box center [1338, 290] width 12 height 12
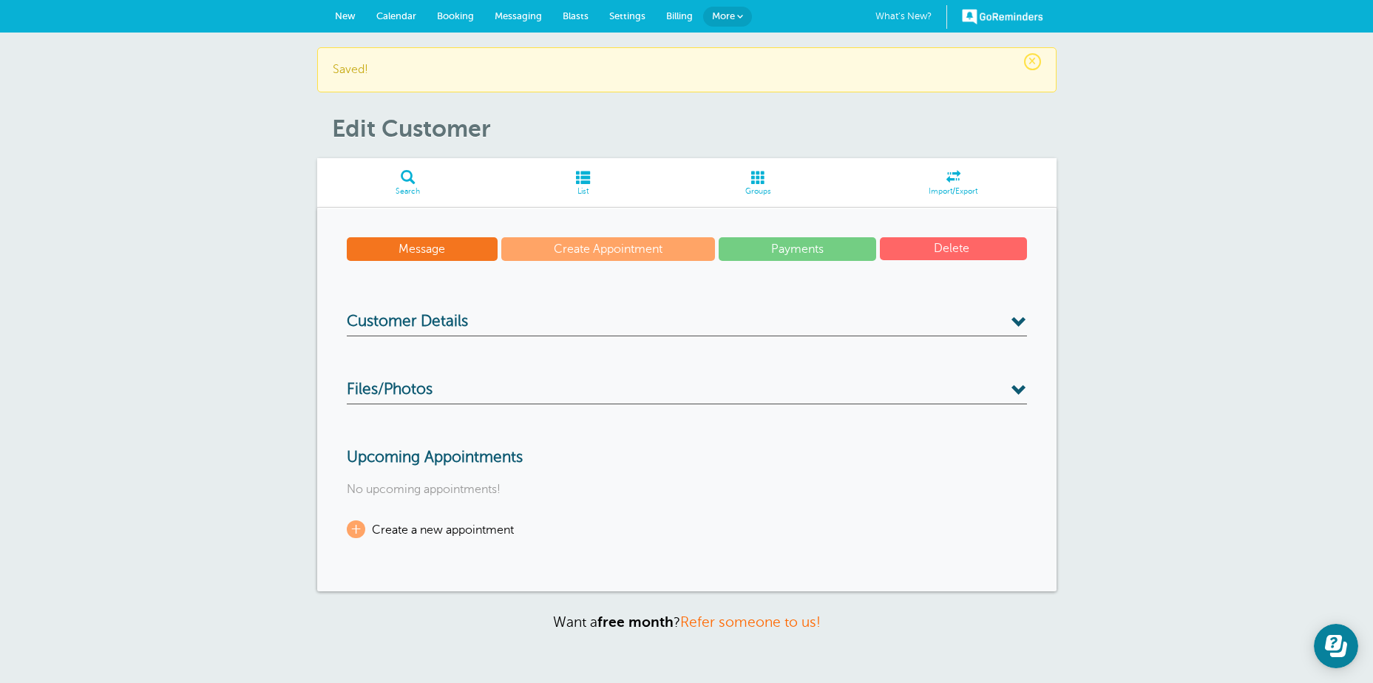
click at [723, 14] on span "More" at bounding box center [723, 15] width 23 height 11
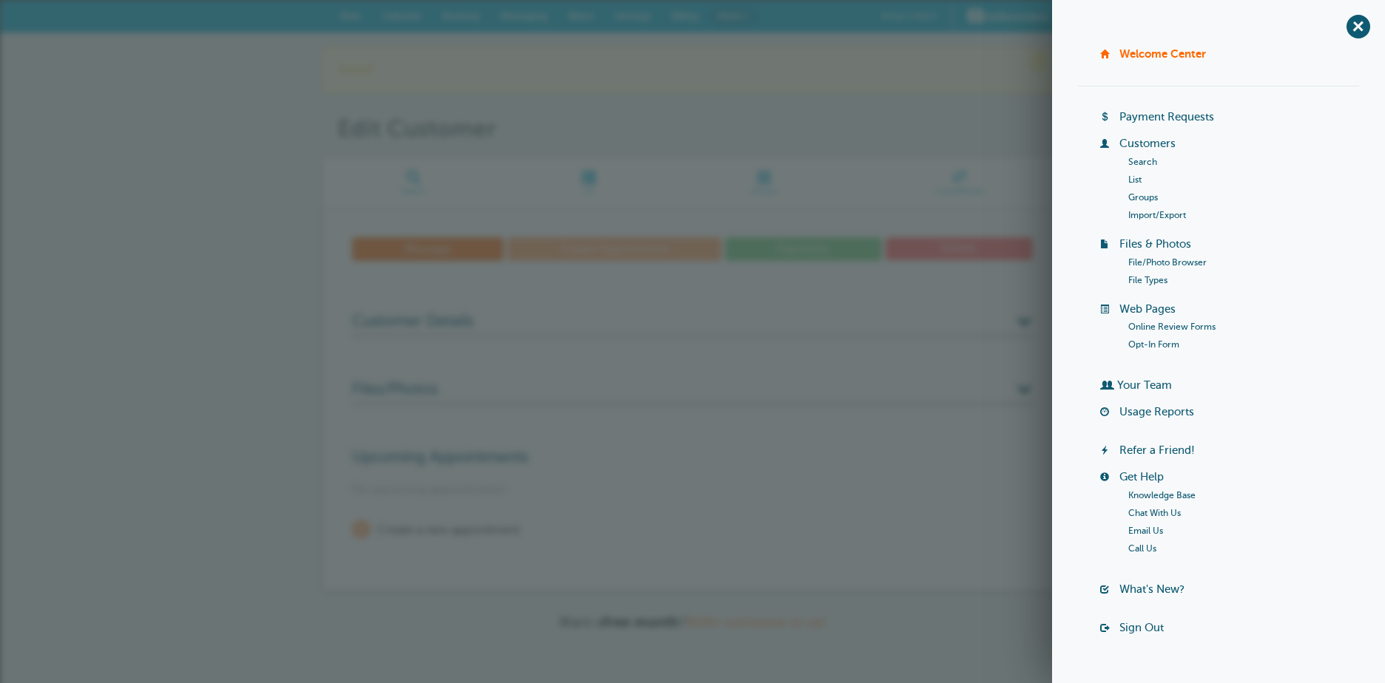
click at [1148, 512] on link "Chat With Us" at bounding box center [1154, 513] width 53 height 10
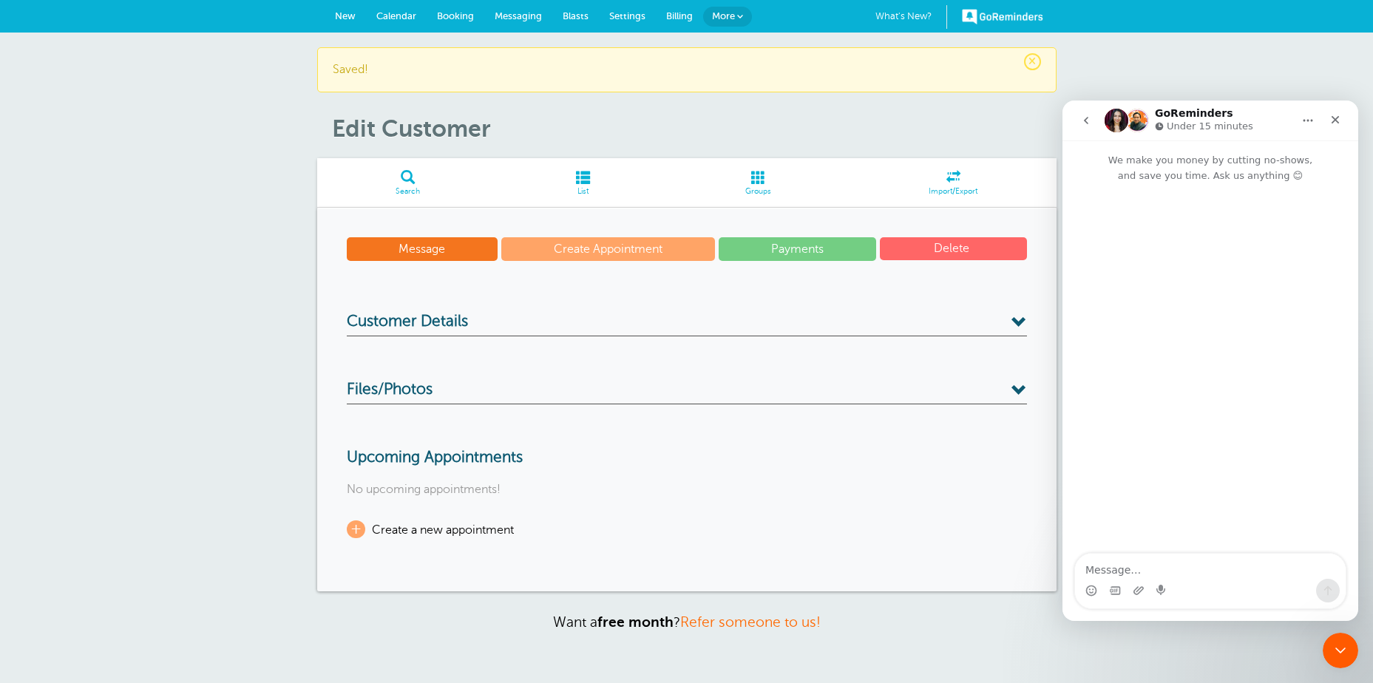
click at [1086, 118] on icon "go back" at bounding box center [1087, 121] width 12 height 12
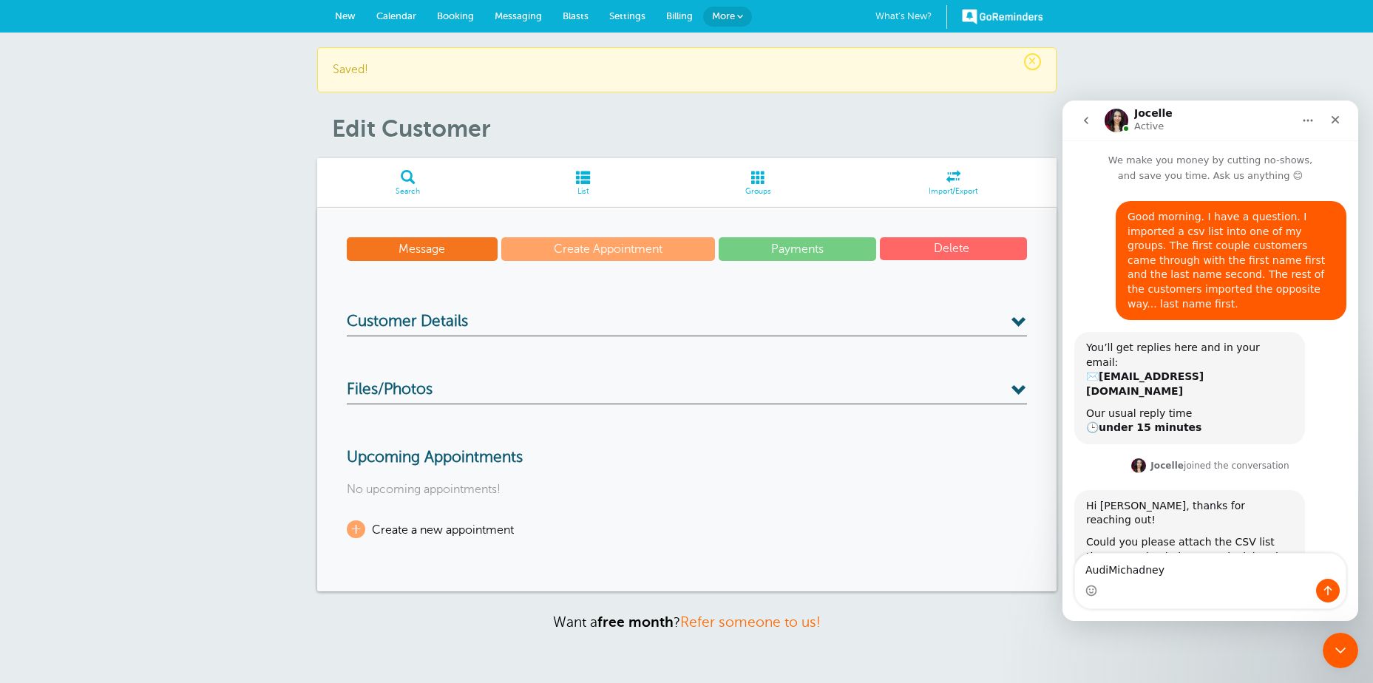
drag, startPoint x: 1155, startPoint y: 574, endPoint x: 1045, endPoint y: 582, distance: 110.5
click at [1063, 582] on html "Jocelle Active We make you money by cutting no-shows, and save you time. Ask us…" at bounding box center [1211, 361] width 296 height 521
click at [1140, 589] on icon "Upload attachment" at bounding box center [1139, 591] width 10 height 8
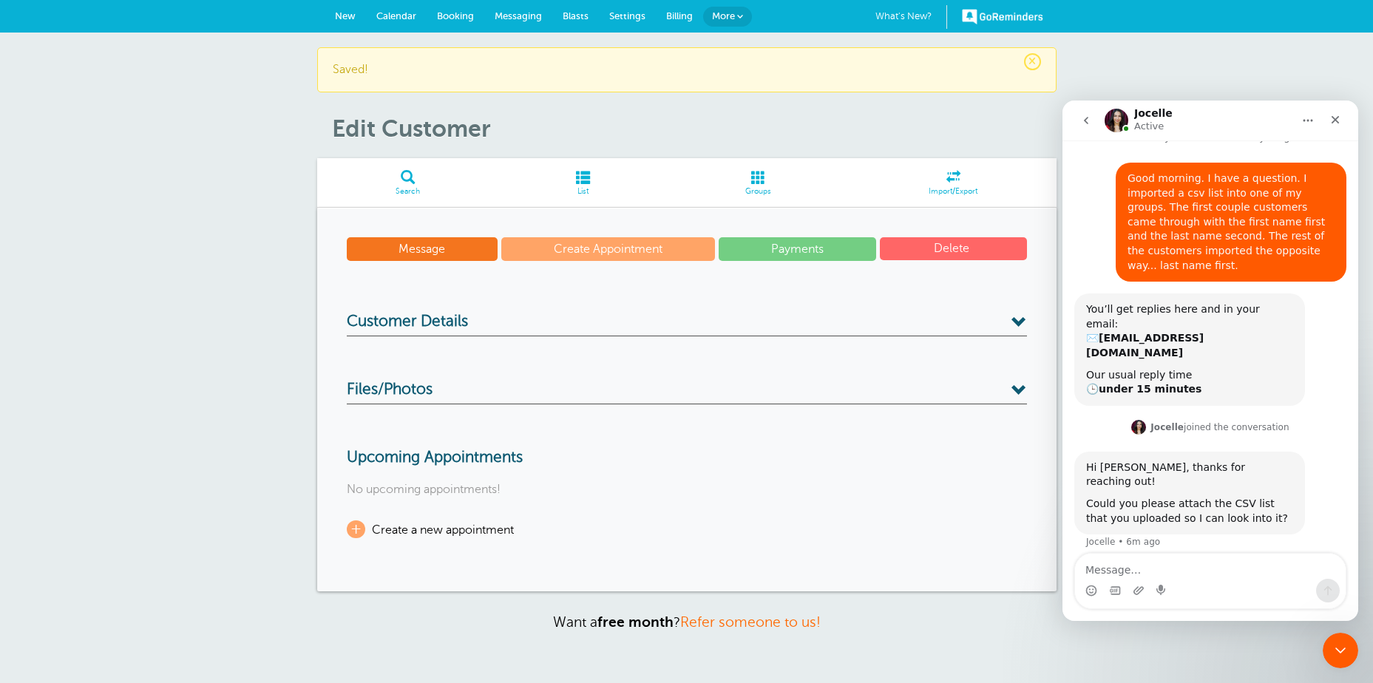
click at [1251, 571] on div "Post 68 Roster.csv" at bounding box center [1288, 579] width 94 height 16
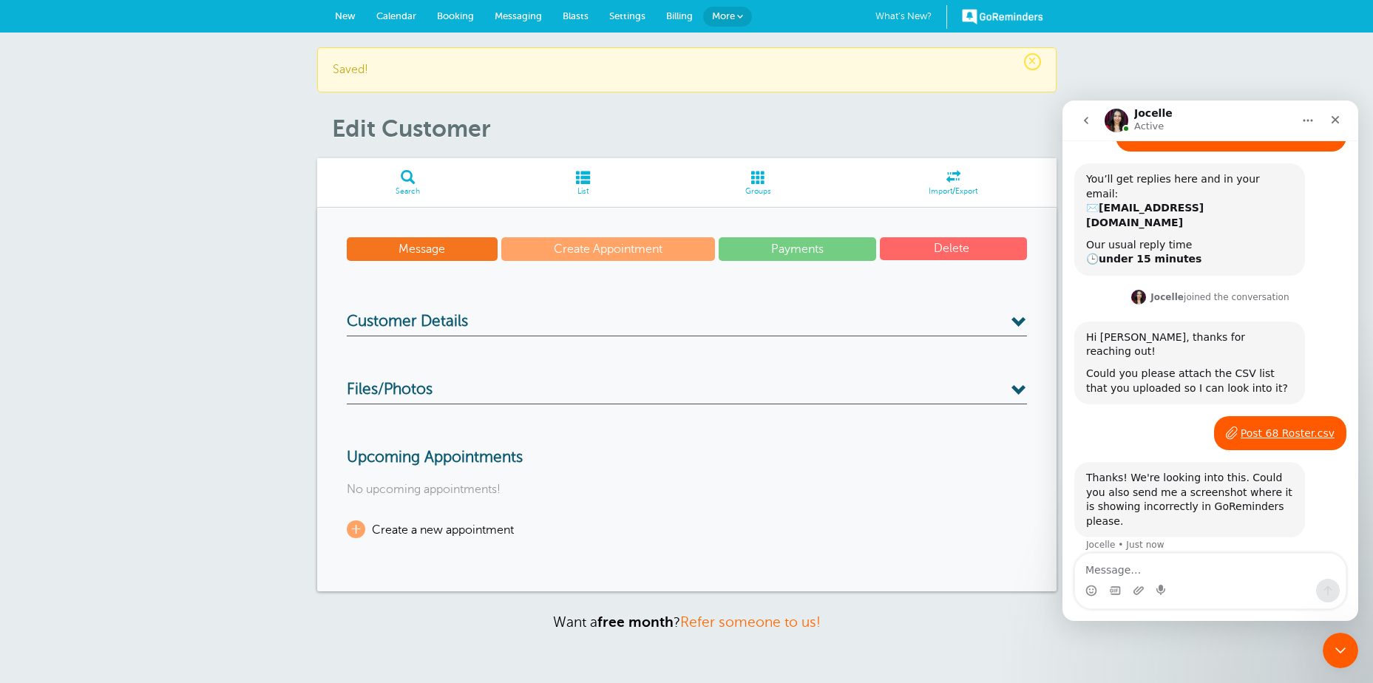
scroll to position [112, 0]
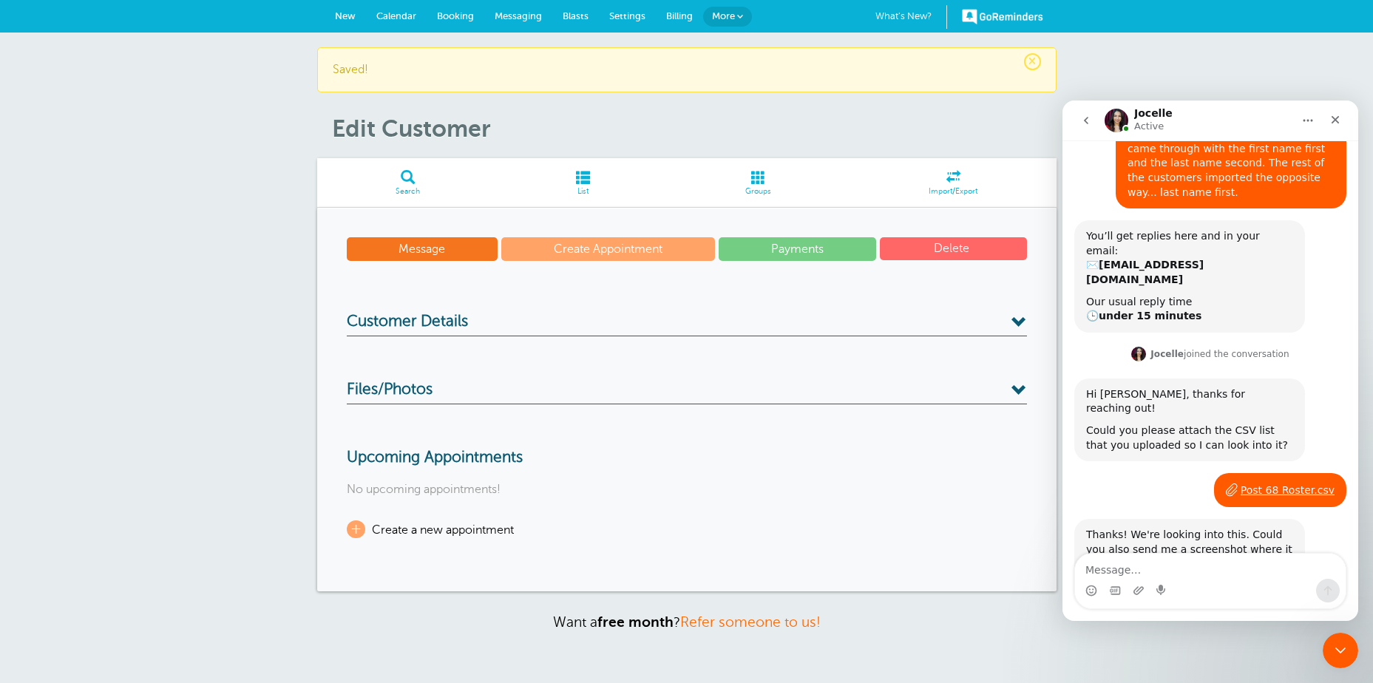
click at [764, 179] on span at bounding box center [758, 177] width 183 height 14
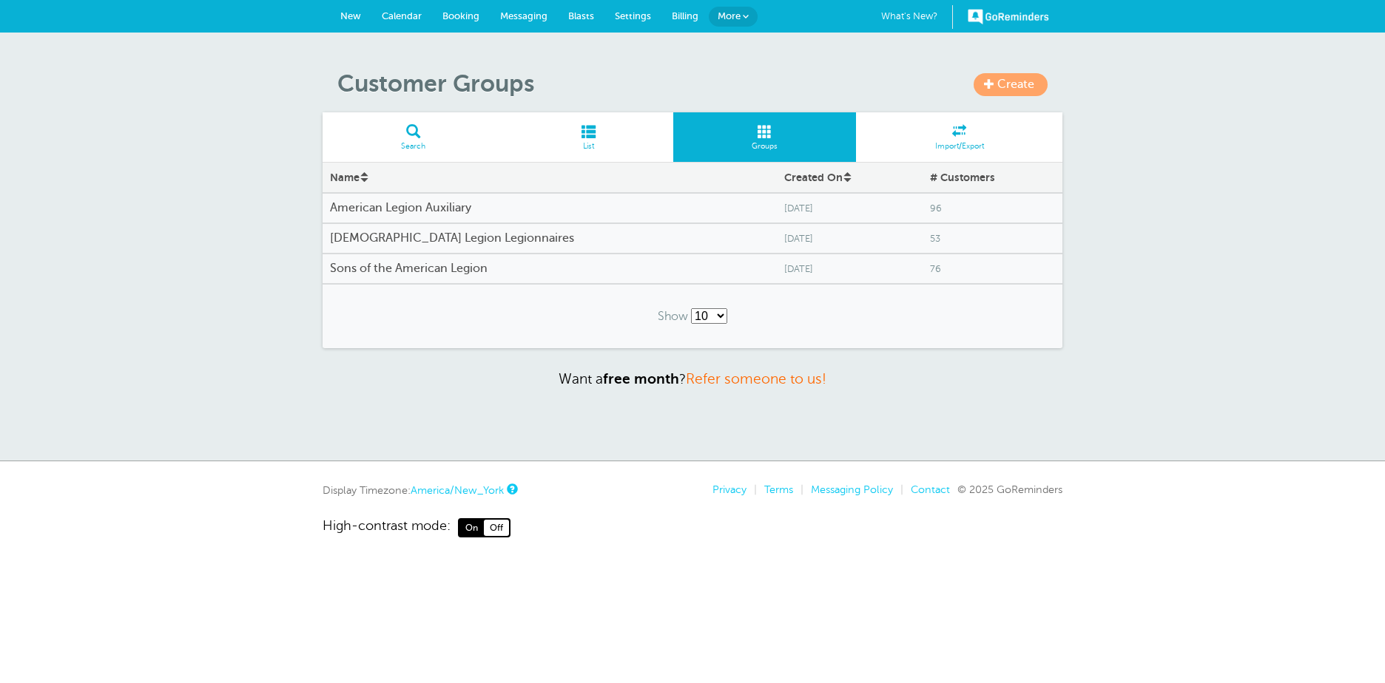
click at [418, 238] on h4 "[DEMOGRAPHIC_DATA] Legion Legionnaires" at bounding box center [549, 239] width 439 height 14
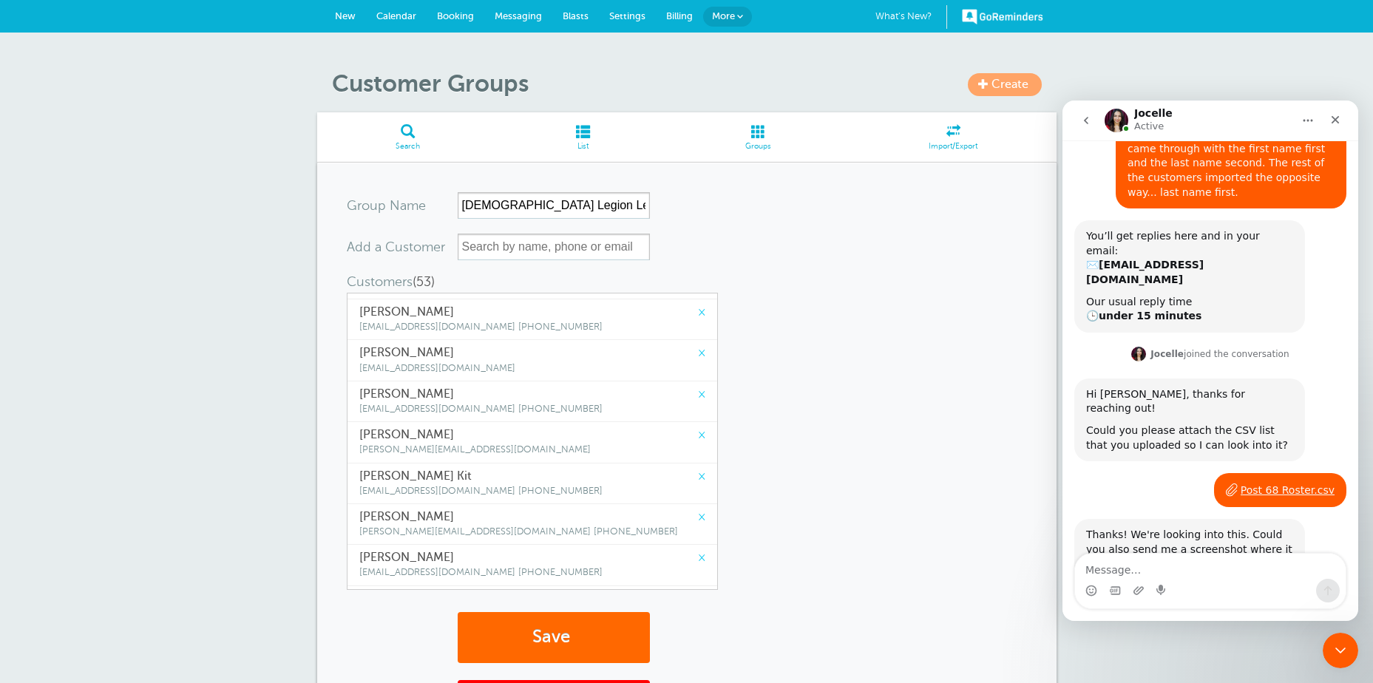
scroll to position [444, 0]
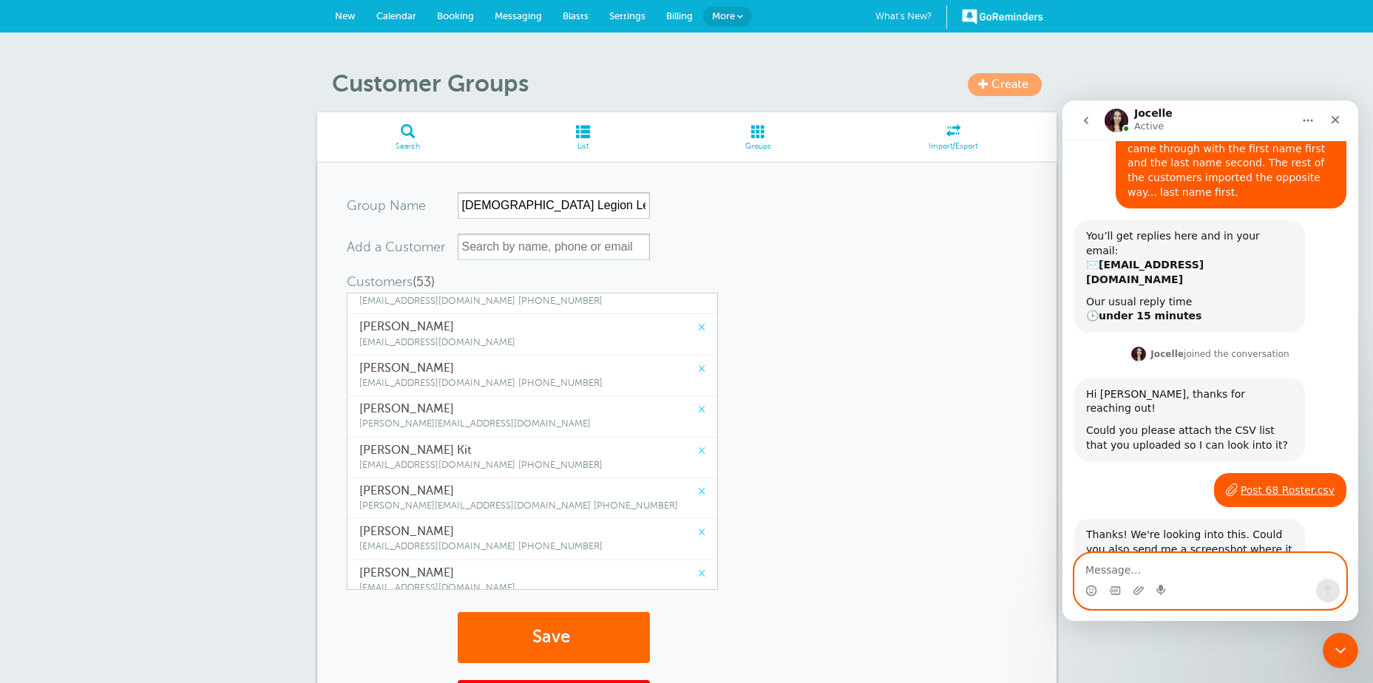
click at [1104, 569] on textarea "Message…" at bounding box center [1210, 566] width 271 height 25
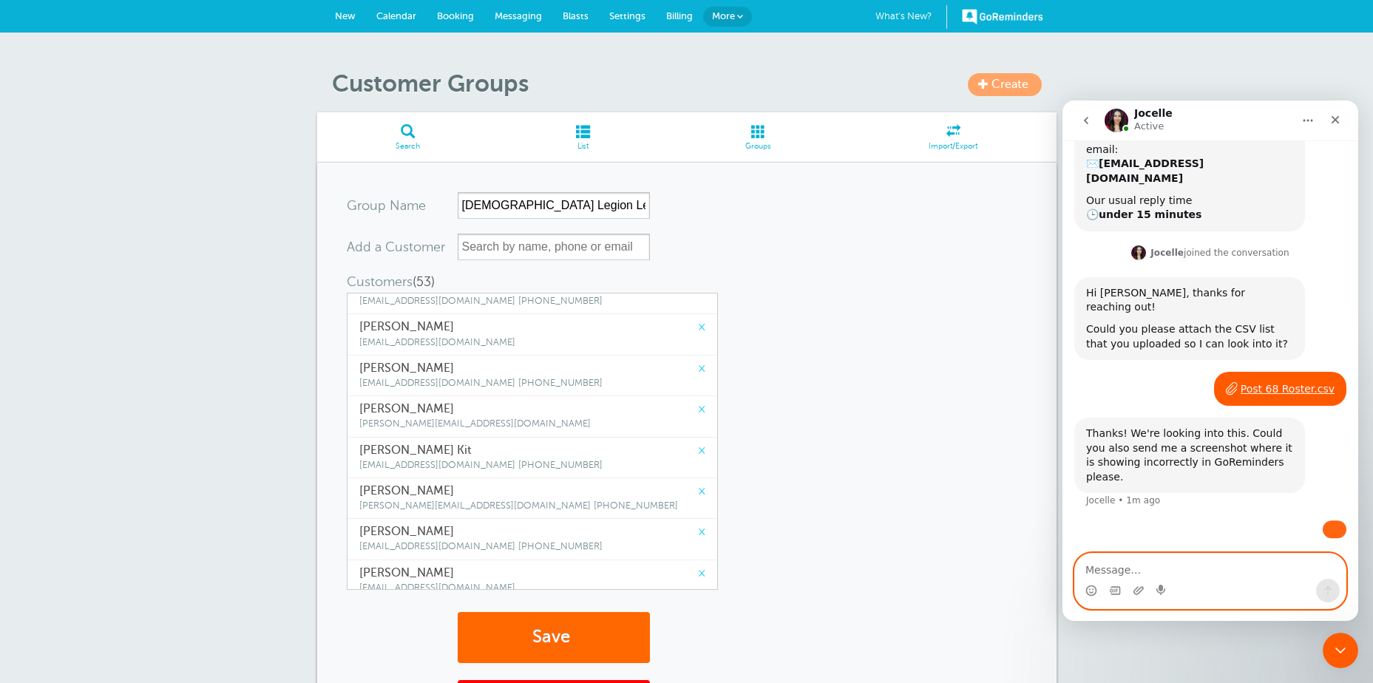
scroll to position [339, 0]
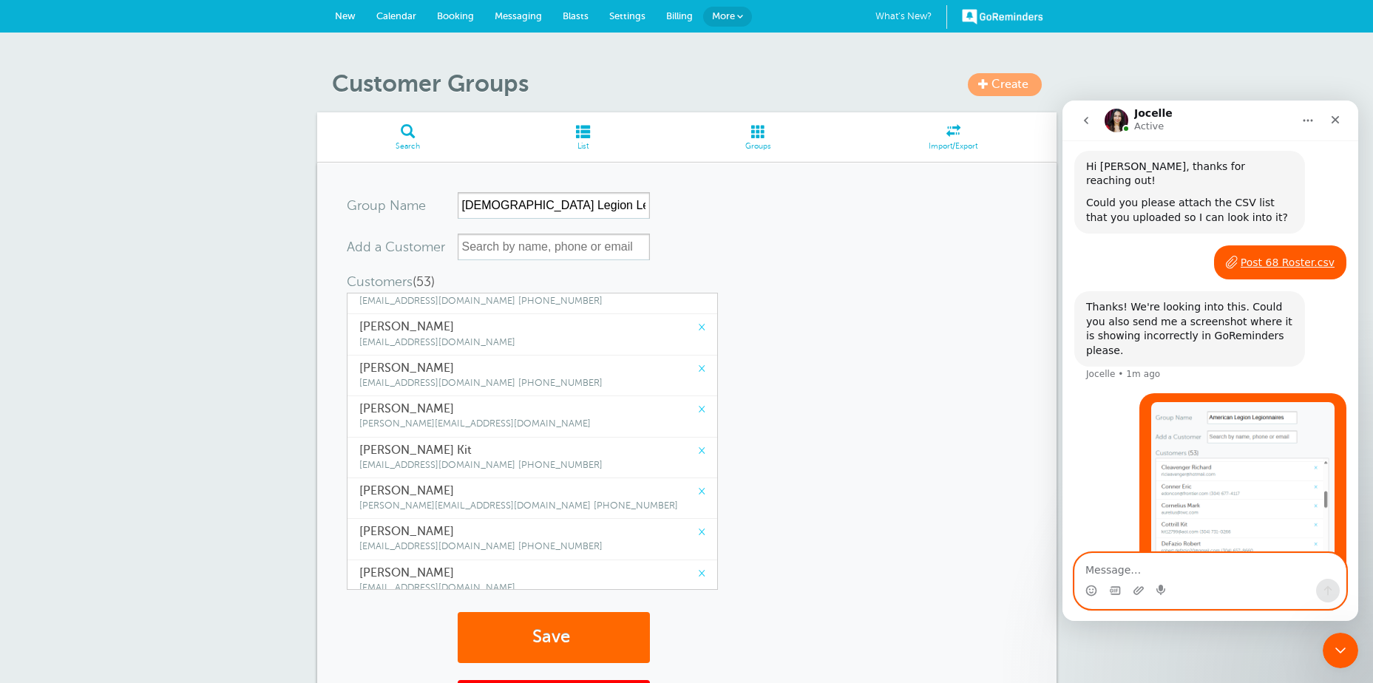
click at [1094, 573] on textarea "Message…" at bounding box center [1210, 566] width 271 height 25
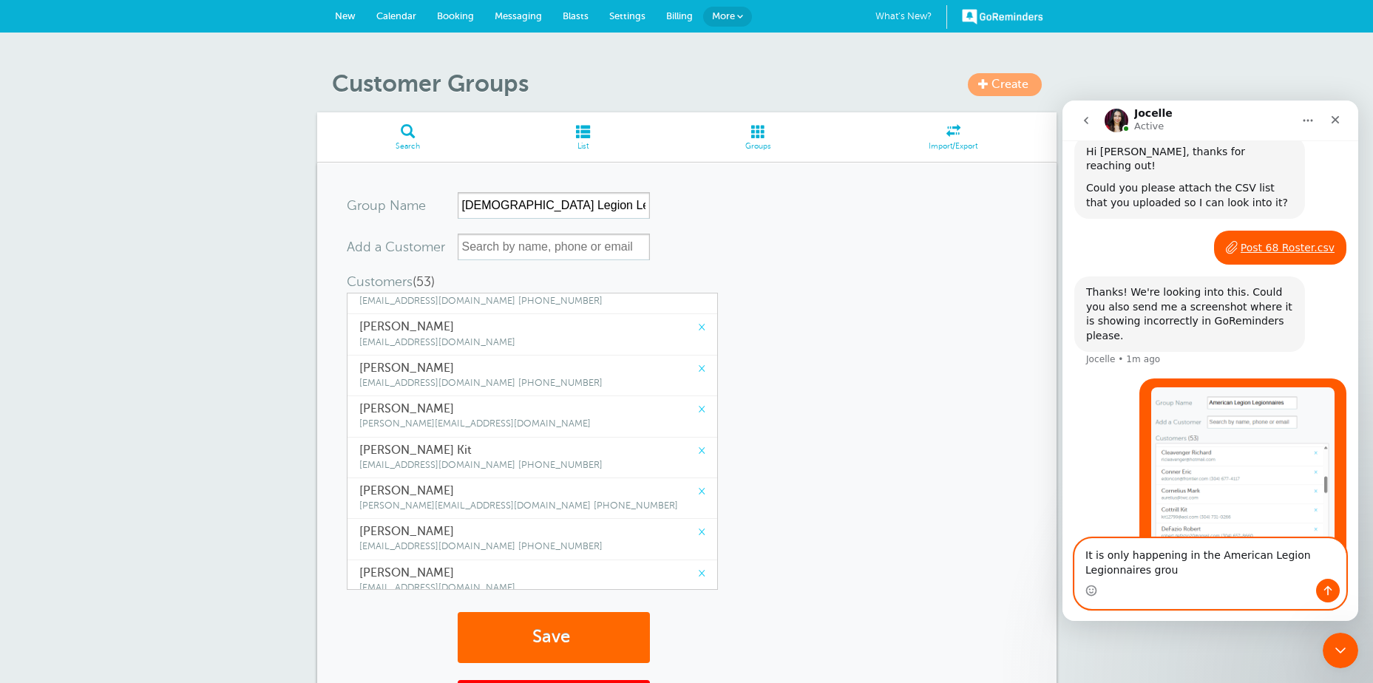
type textarea "It is only happening in the American Legion Legionnaires group"
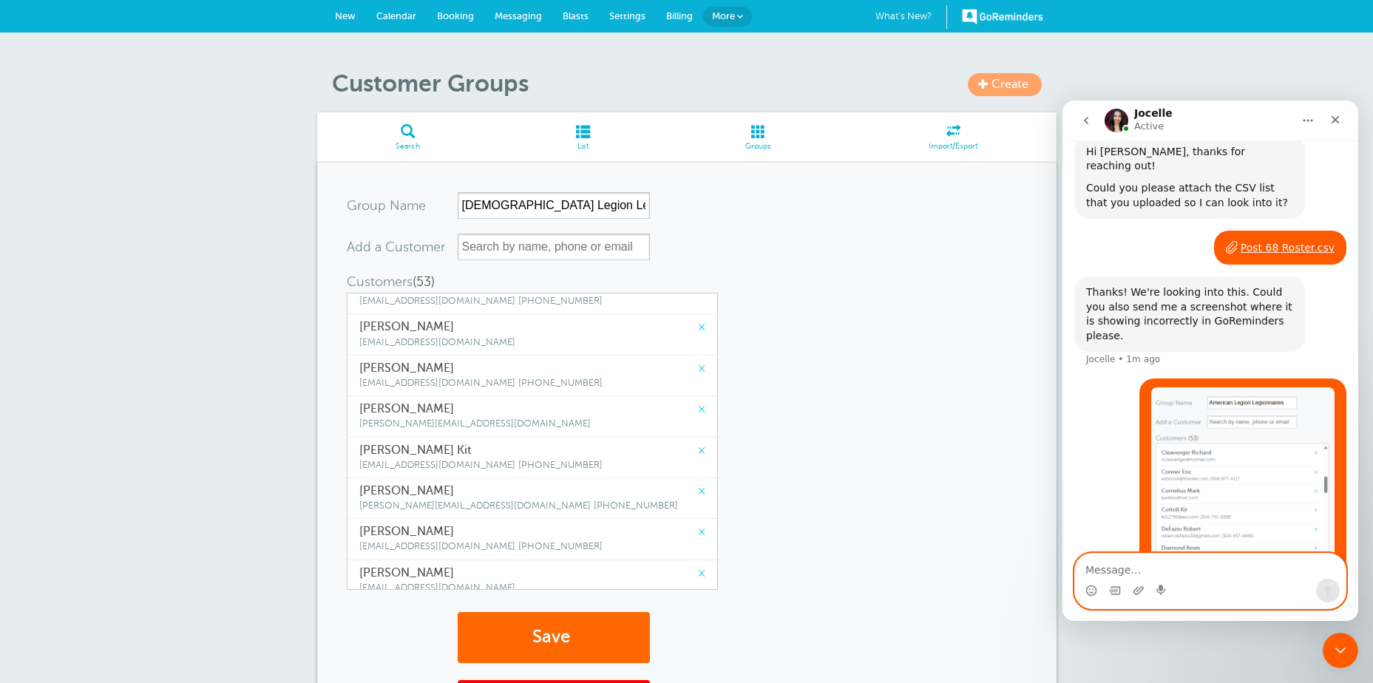
scroll to position [388, 0]
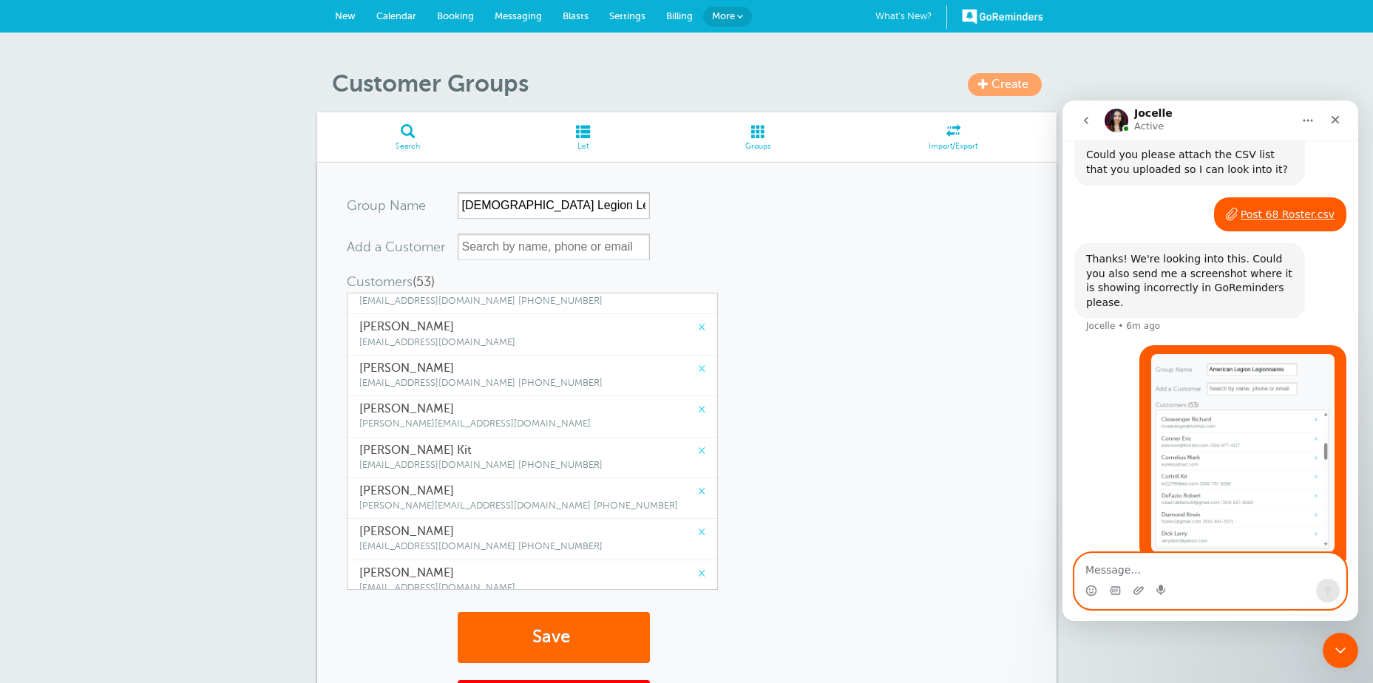
click at [1101, 566] on textarea "Message…" at bounding box center [1210, 566] width 271 height 25
type textarea "I have a meeting. I'll be back in 1 hour"
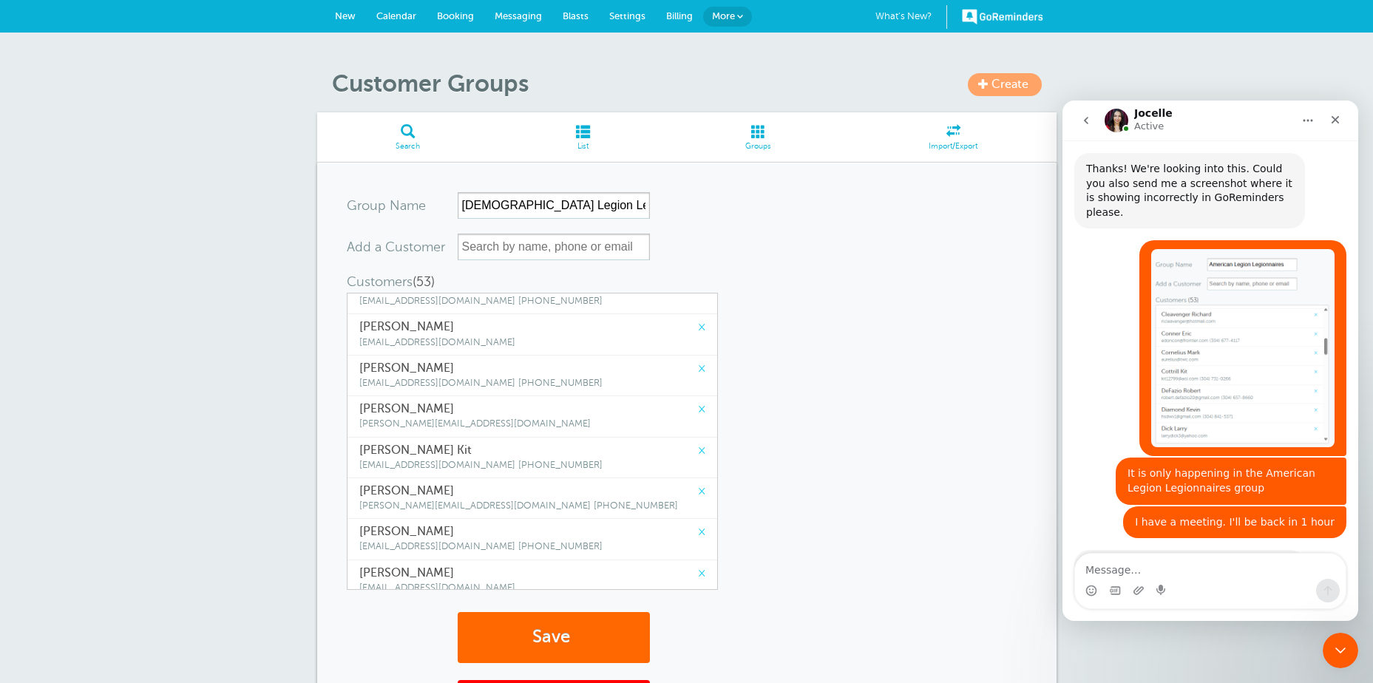
scroll to position [494, 0]
